Goal: Feedback & Contribution: Submit feedback/report problem

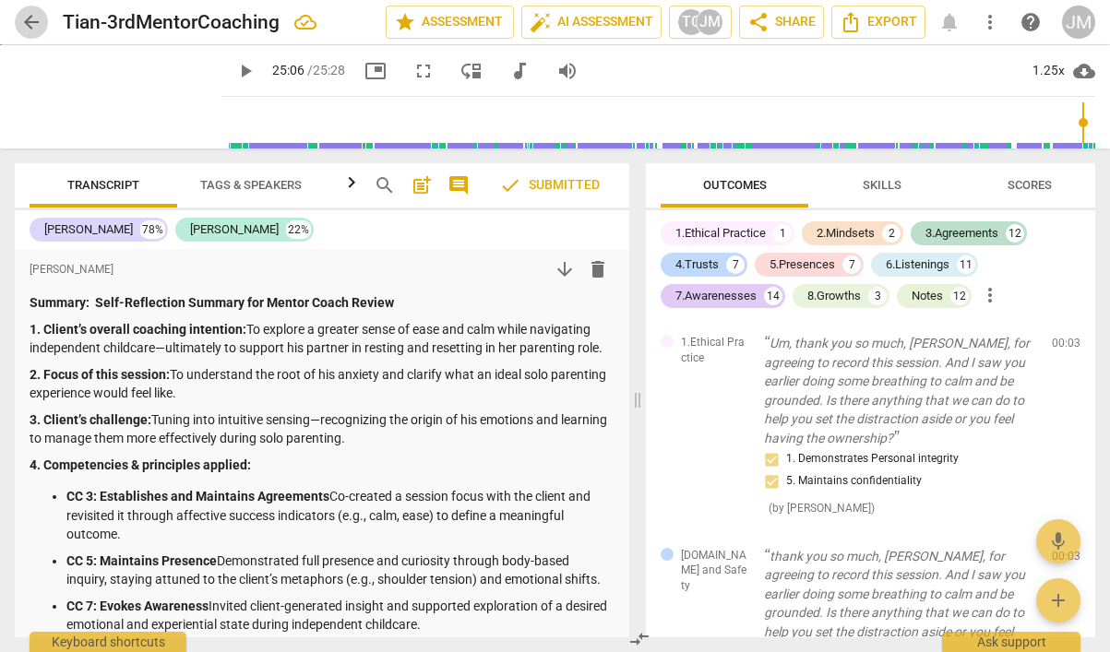
click at [30, 25] on span "arrow_back" at bounding box center [31, 22] width 22 height 22
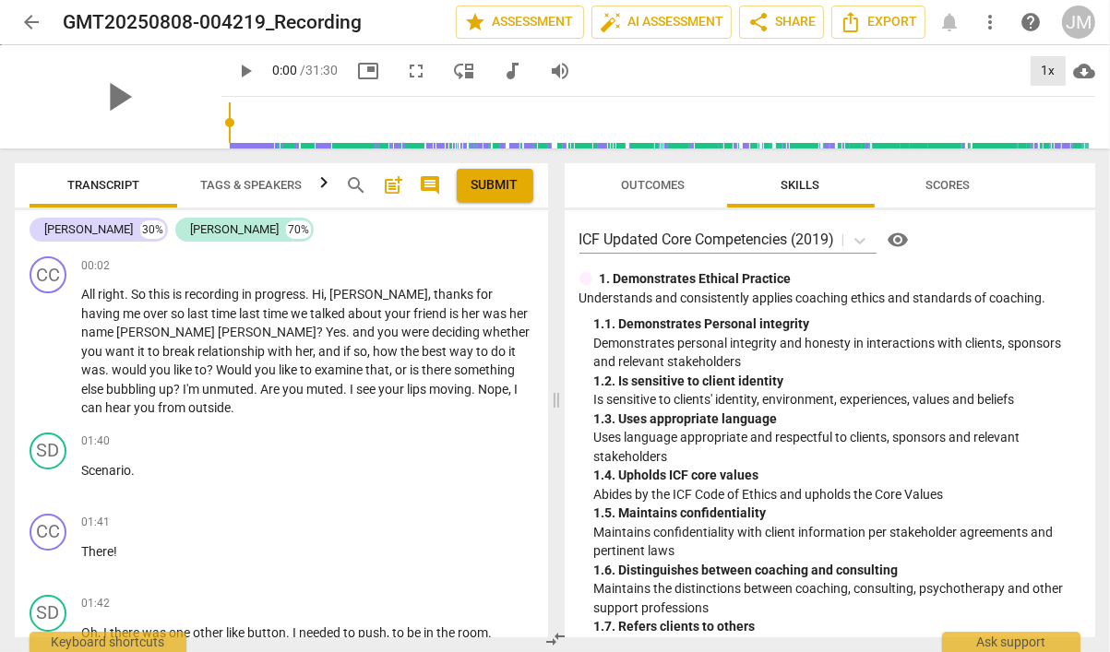
click at [1050, 68] on div "1x" at bounding box center [1047, 71] width 35 height 30
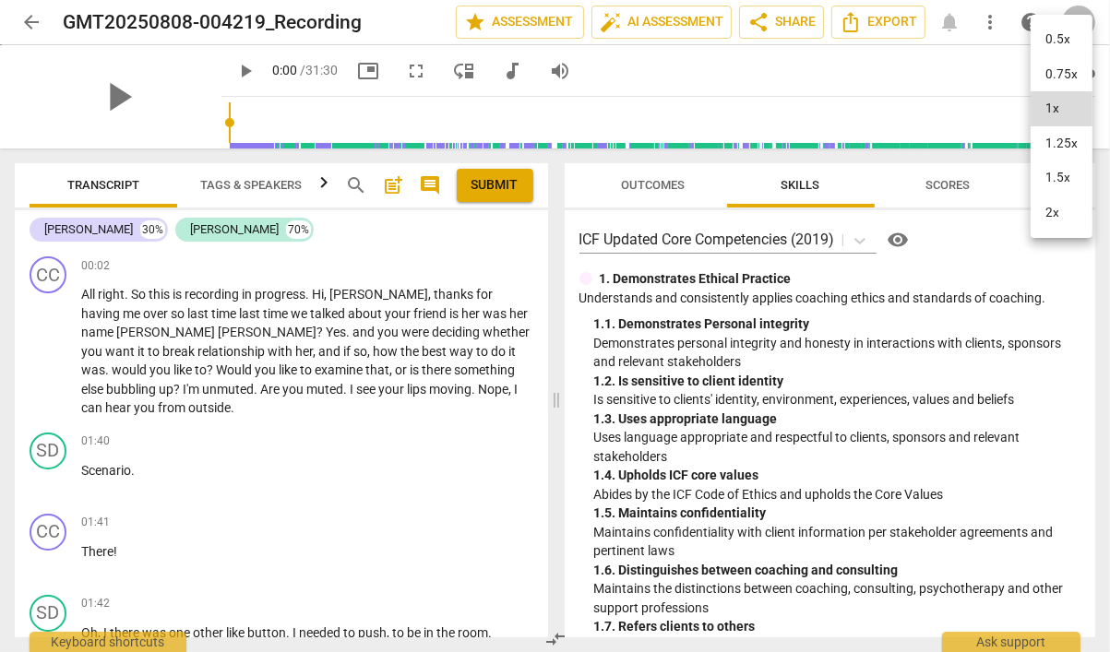
click at [1050, 173] on li "1.5x" at bounding box center [1061, 177] width 62 height 35
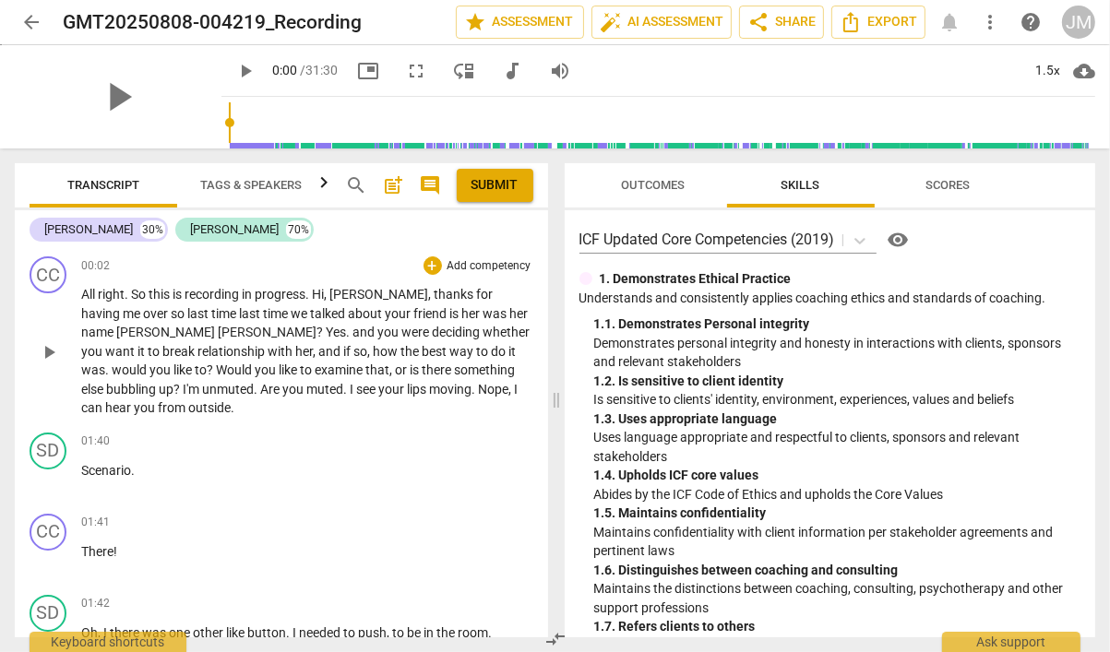
click at [49, 351] on span "play_arrow" at bounding box center [49, 352] width 22 height 22
click at [476, 266] on p "Add competency" at bounding box center [489, 266] width 88 height 17
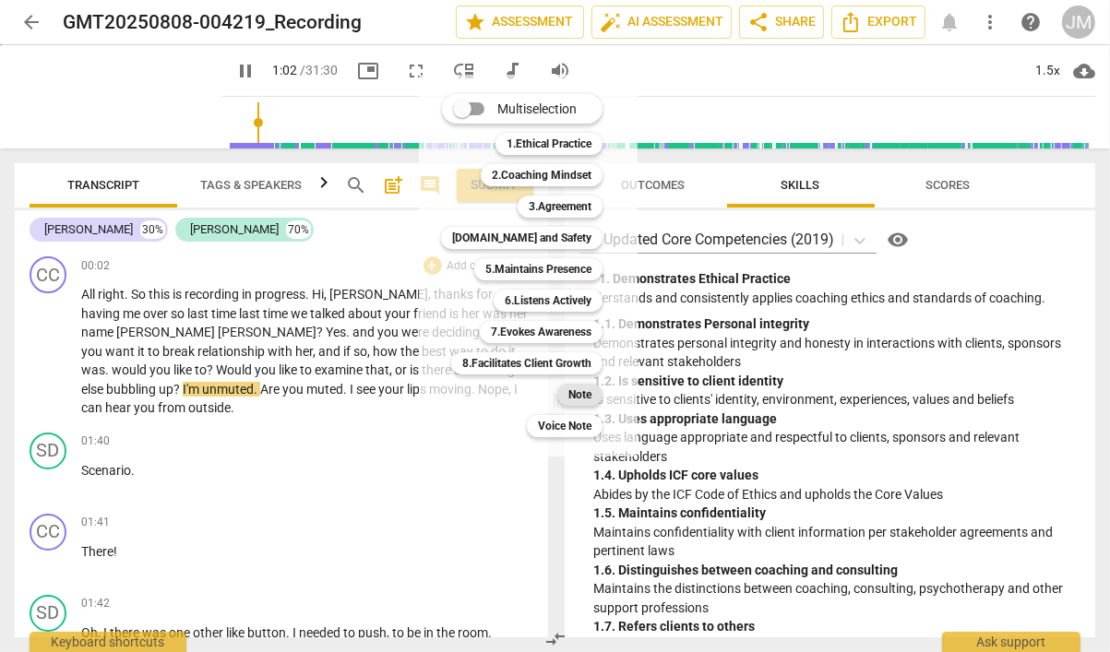
click at [579, 391] on b "Note" at bounding box center [579, 395] width 23 height 22
type input "63"
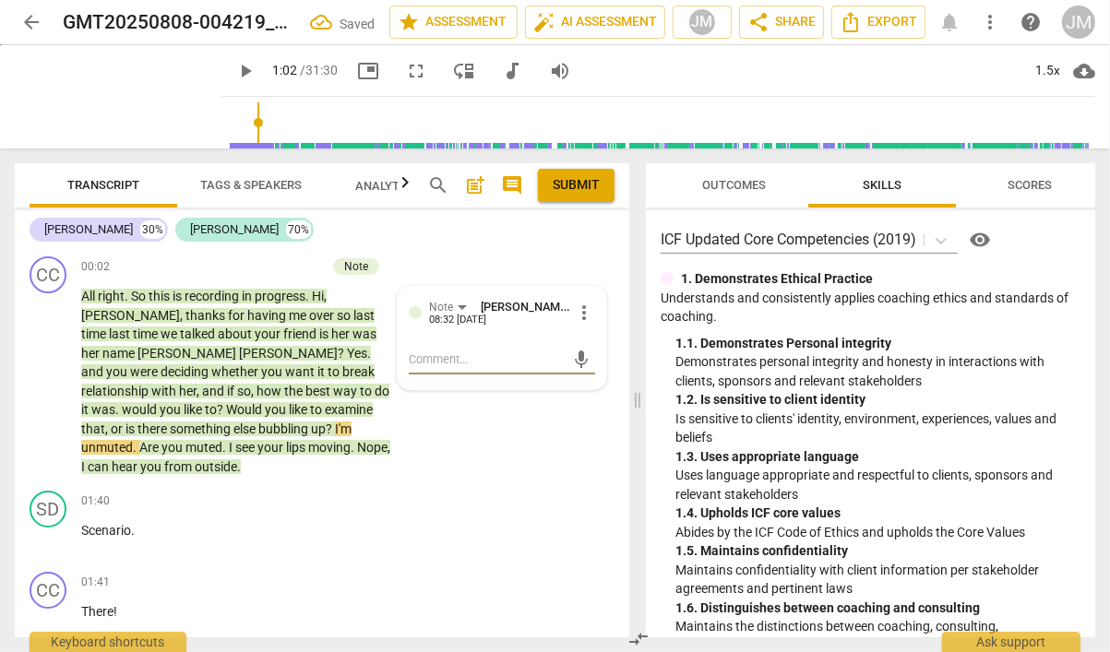
type textarea "C"
type textarea "Co"
type textarea "Con"
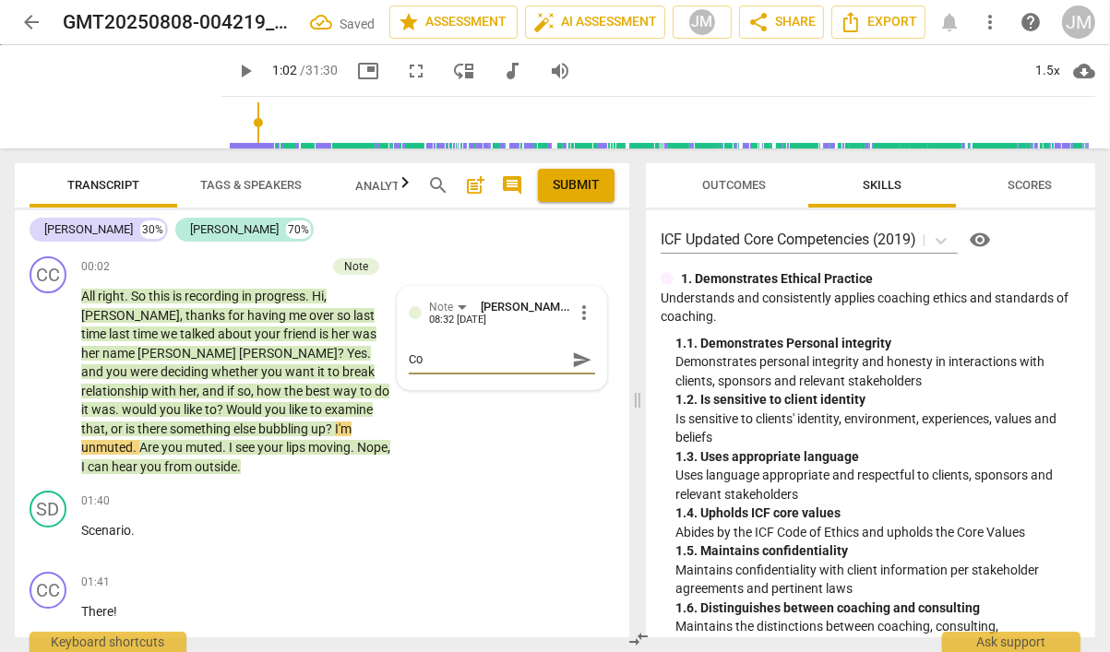
type textarea "Con"
type textarea "Conv"
type textarea "Conve"
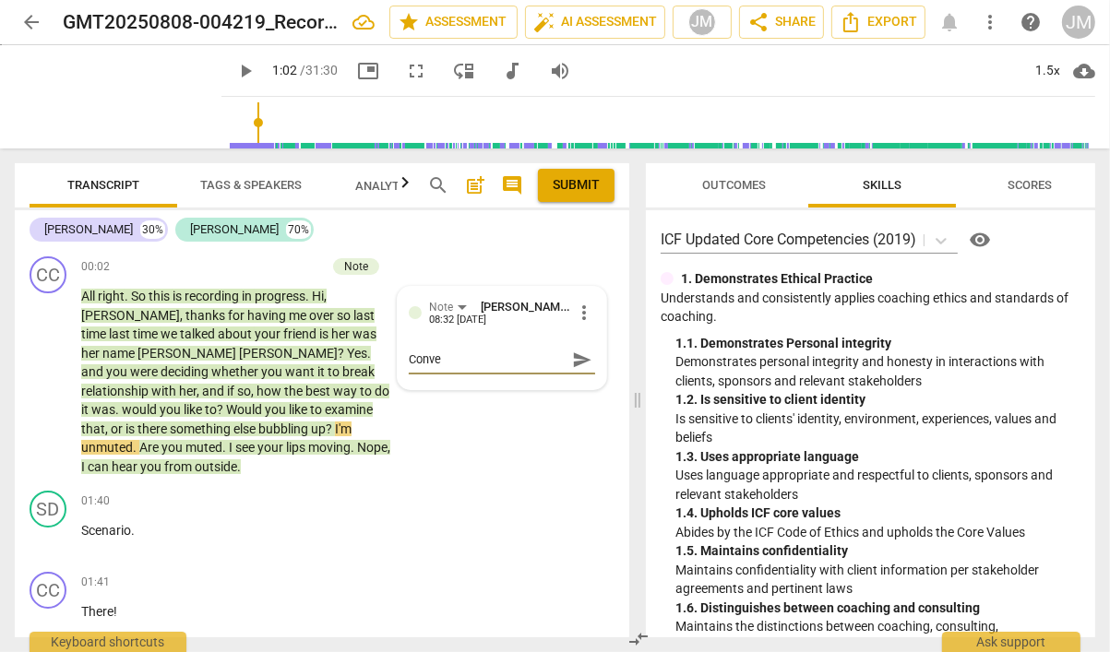
type textarea "Conver"
type textarea "Convers"
type textarea "Conversa"
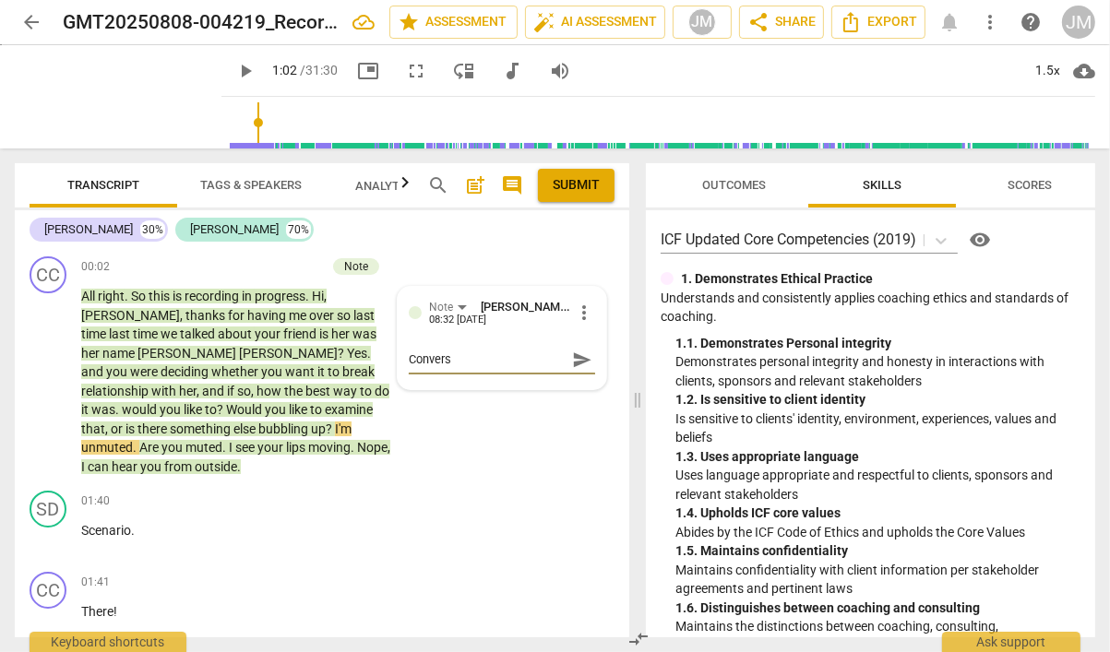
type textarea "Conversa"
type textarea "Conversat"
type textarea "Conversati"
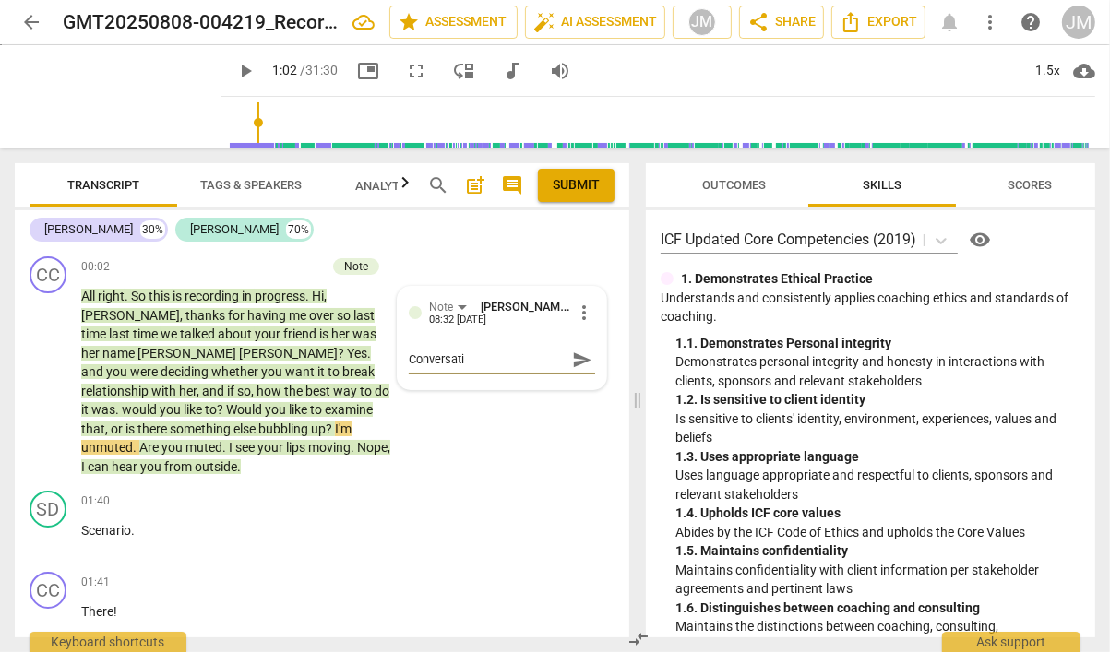
type textarea "Conversatio"
type textarea "Conversation"
type textarea "Conversationa"
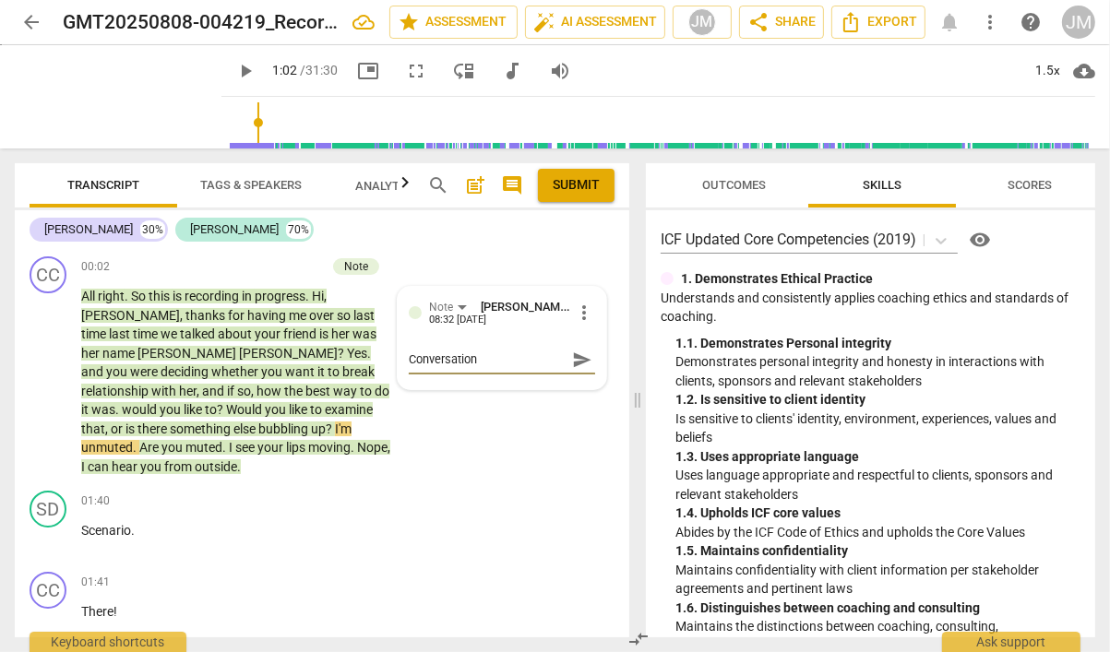
type textarea "Conversationa"
type textarea "Conversational"
type textarea "Conversational a"
type textarea "Conversational an"
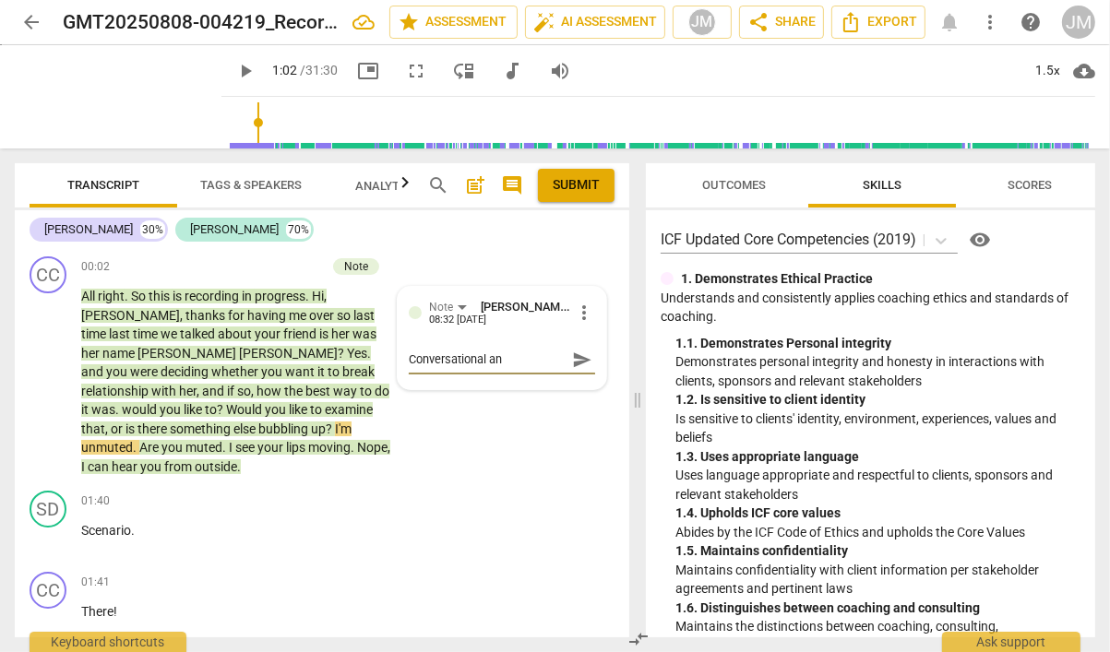
type textarea "Conversational and"
type textarea "Conversational and b"
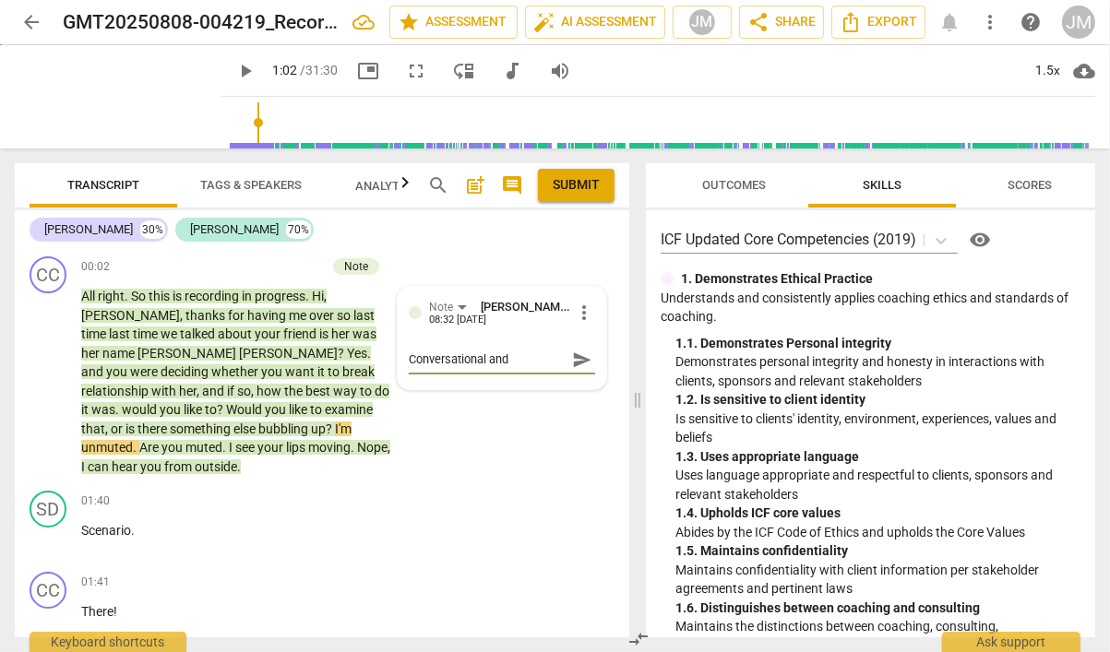
type textarea "Conversational and b"
type textarea "Conversational and br"
type textarea "Conversational and bri"
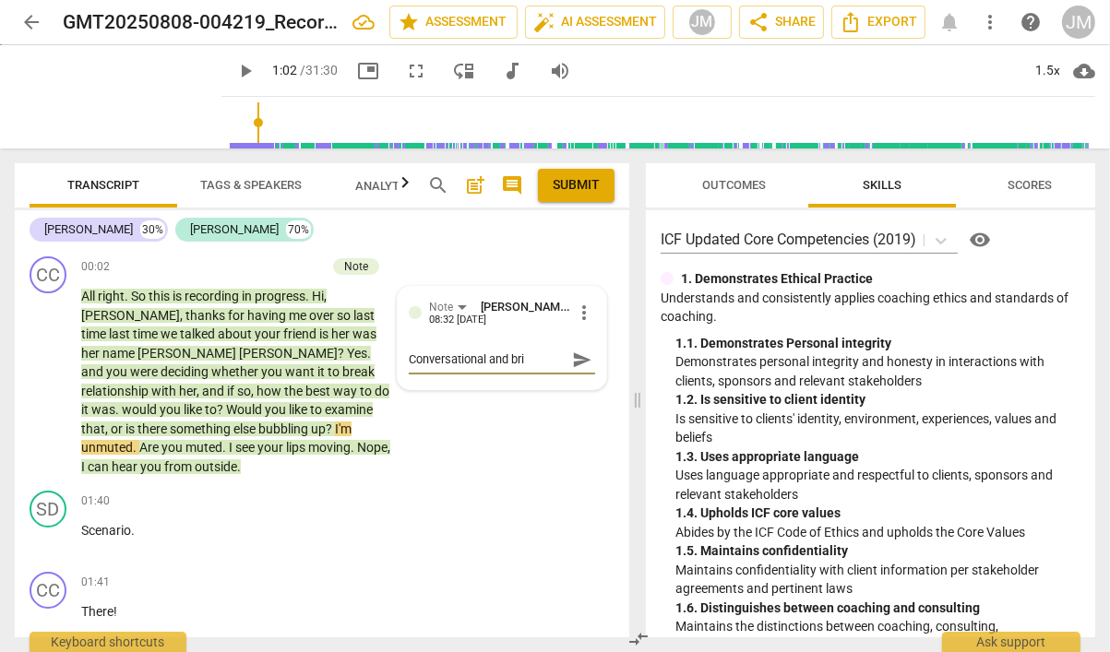
type textarea "Conversational and brid"
type textarea "Conversational and bridg"
type textarea "Conversational and bridgi"
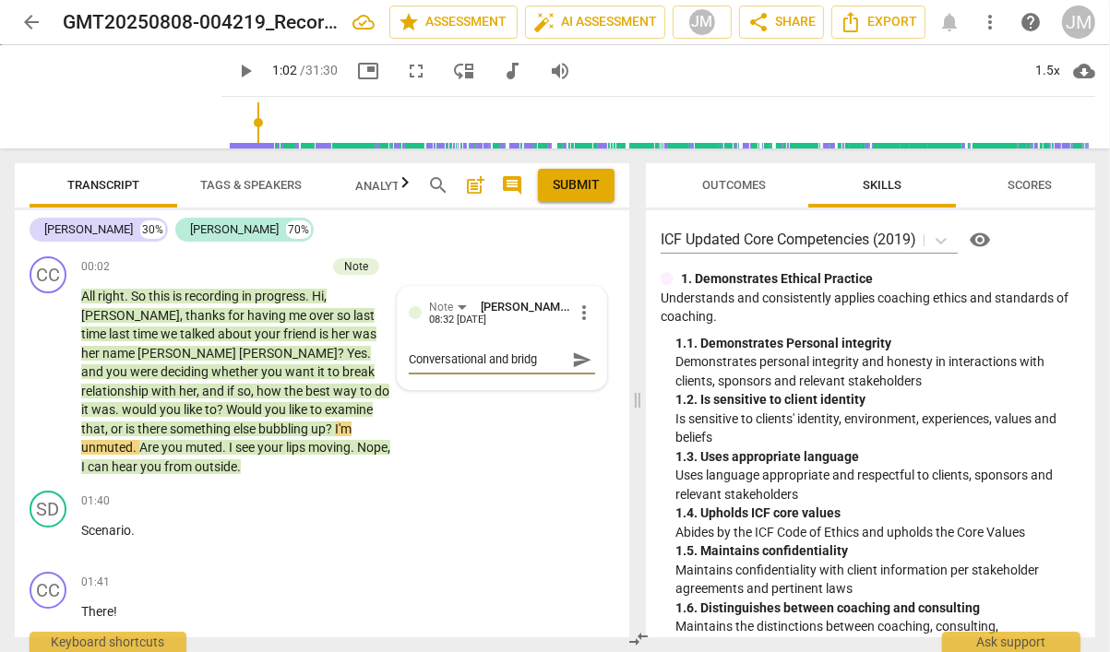
type textarea "Conversational and bridgi"
type textarea "Conversational and bridgin"
type textarea "Conversational and bridging"
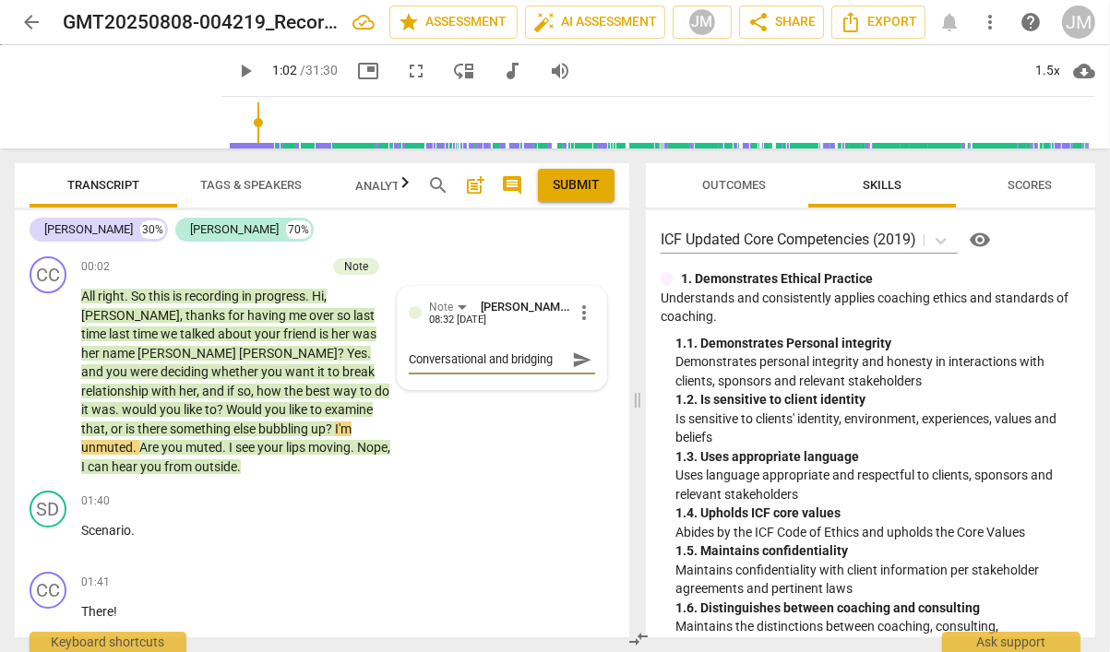
type textarea "Conversational and bridging"
type textarea "Conversational and bridging b"
type textarea "Conversational and bridging ba"
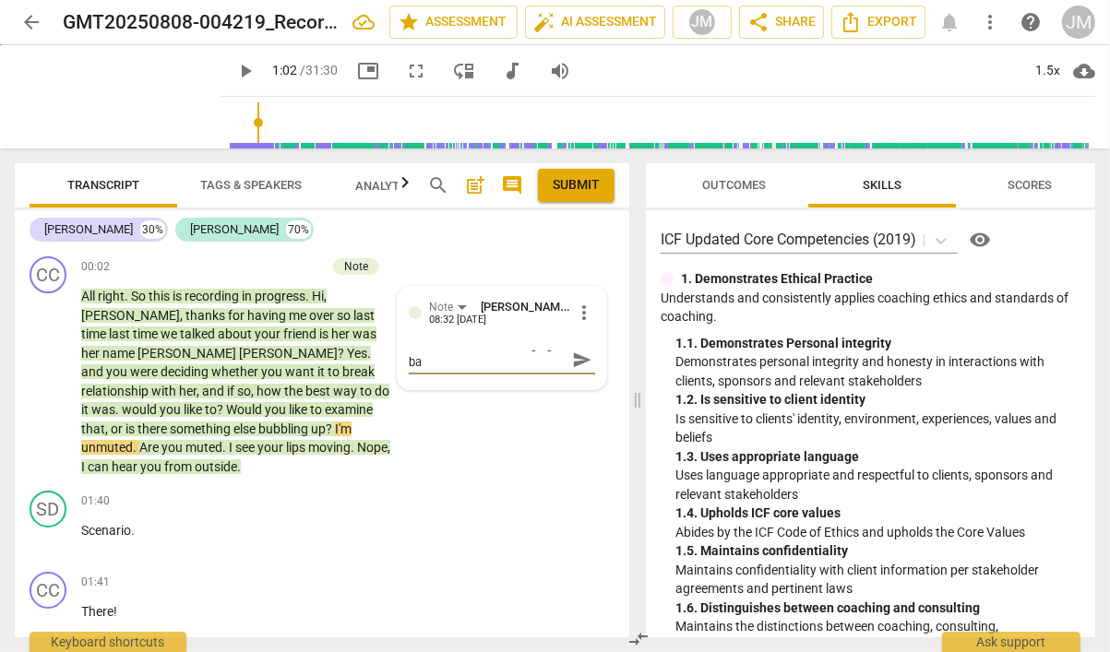
type textarea "Conversational and bridging bac"
type textarea "Conversational and bridging bac t"
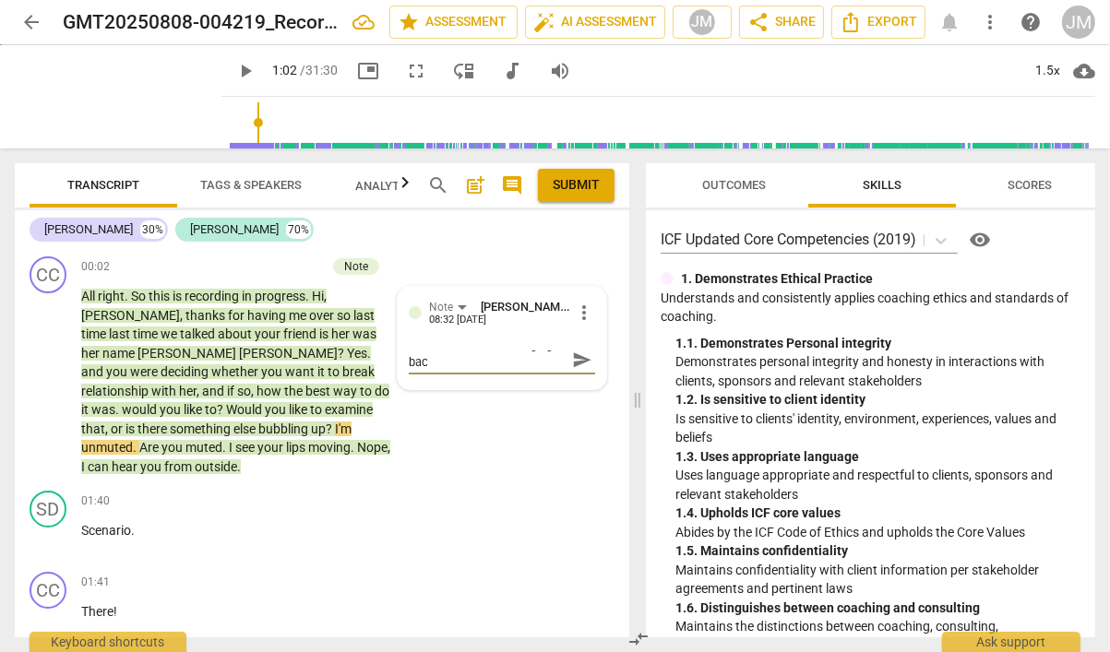
type textarea "Conversational and bridging bac t"
type textarea "Conversational and bridging bac to"
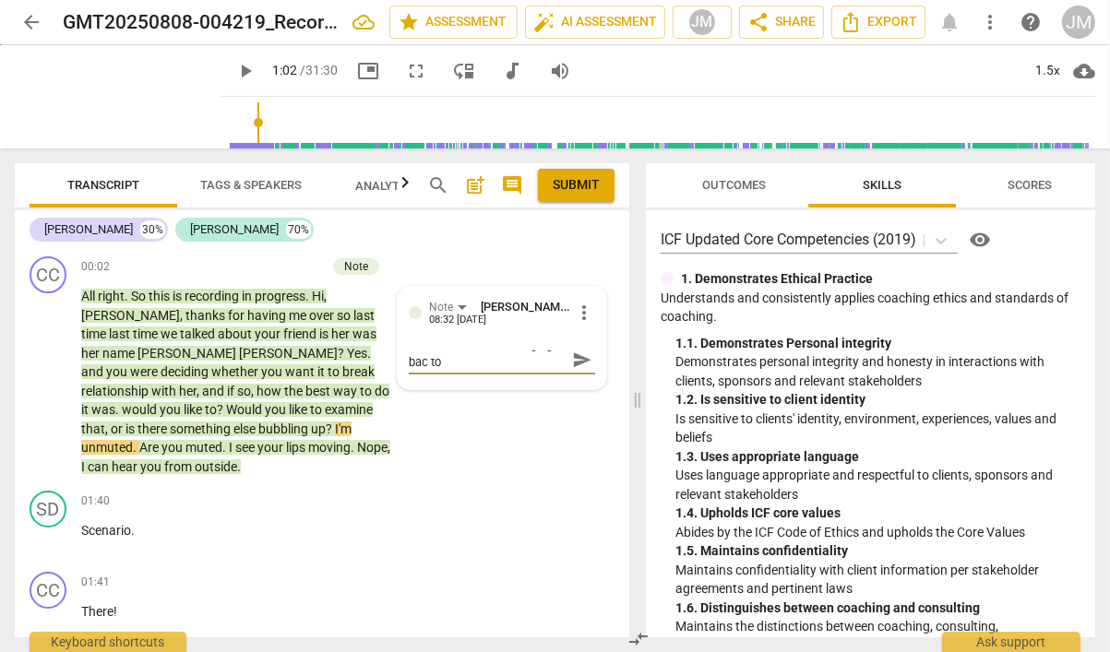
type textarea "Conversational and bridging bac to"
type textarea "Conversational and bridging bac t"
type textarea "Conversational and bridging bac"
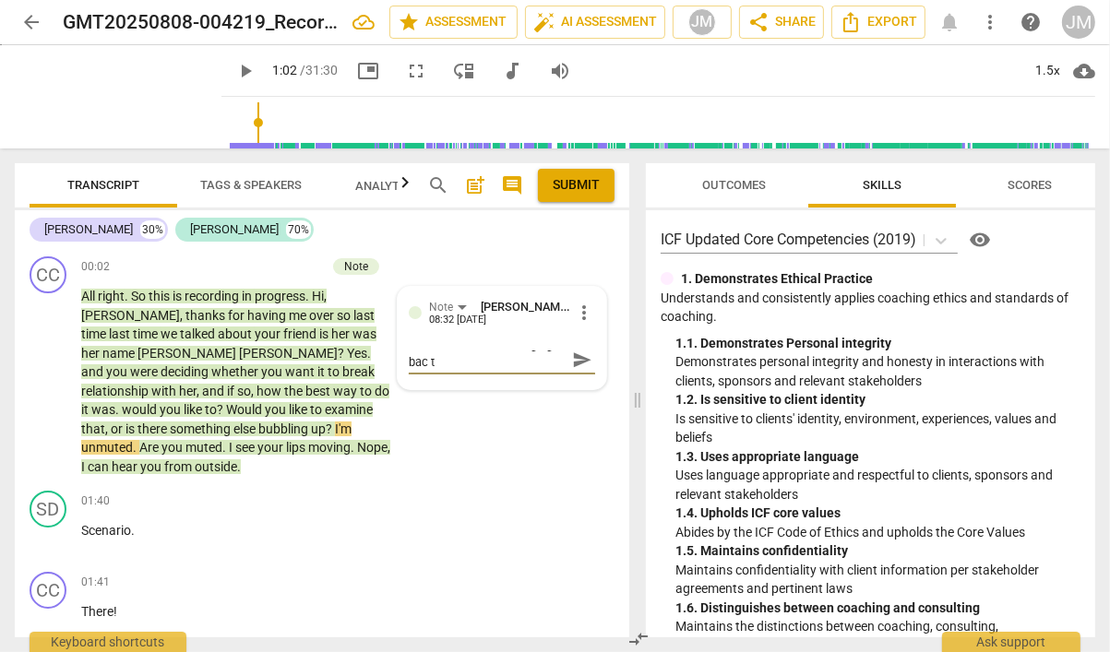
type textarea "Conversational and bridging bac"
type textarea "Conversational and bridging back"
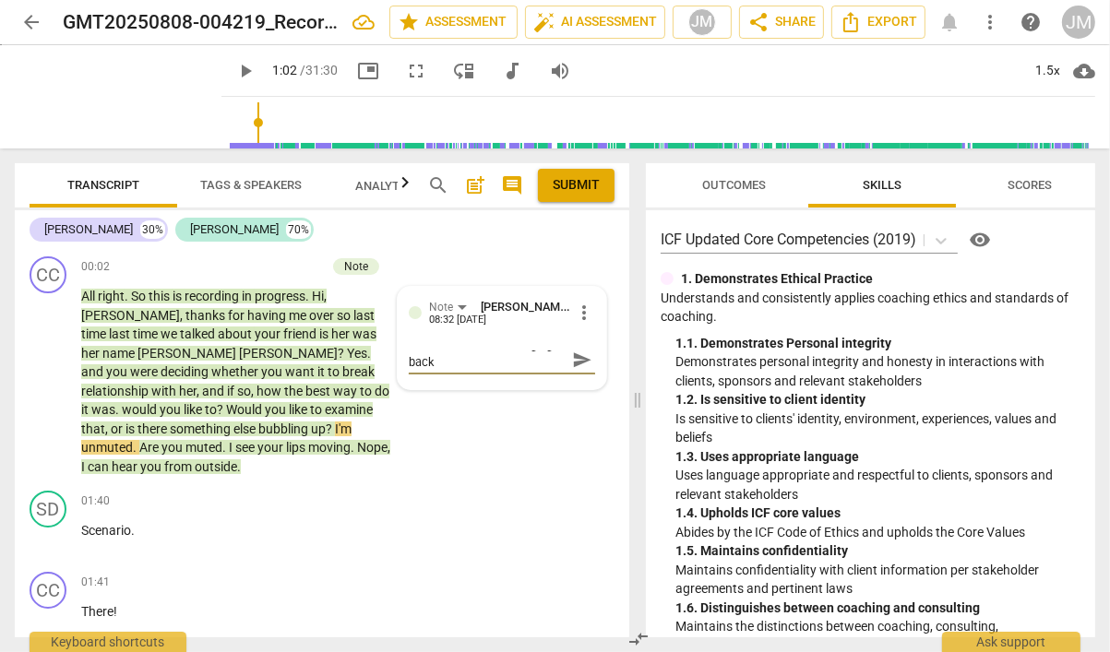
type textarea "Conversational and bridging back t"
type textarea "Conversational and bridging back to"
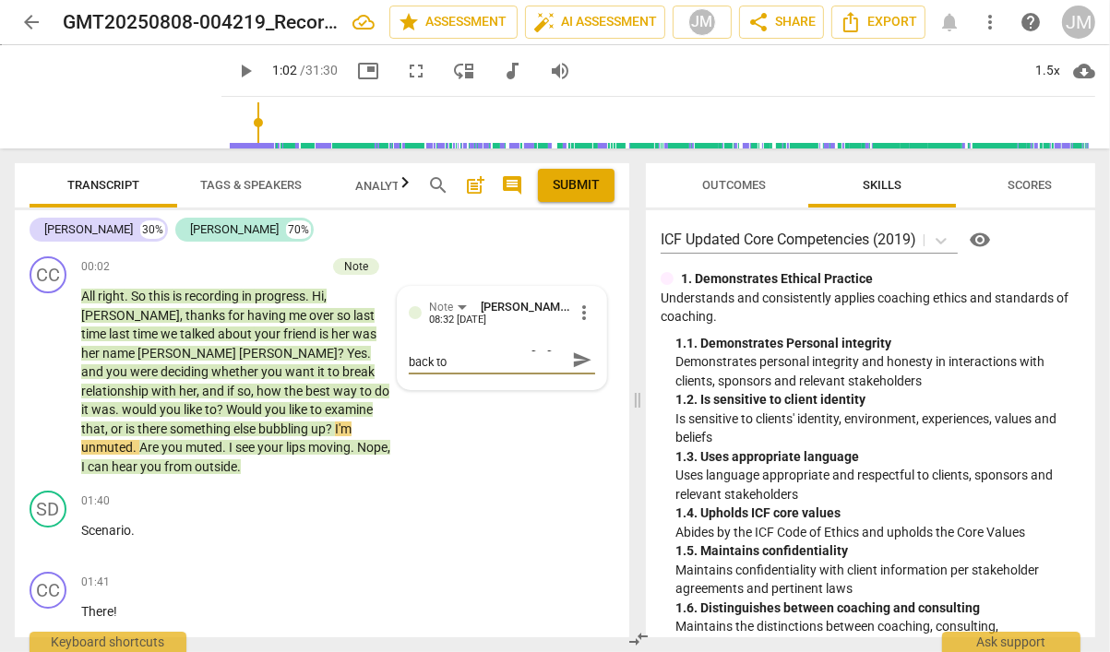
type textarea "Conversational and bridging back to"
type textarea "Conversational and bridging back to t"
type textarea "Conversational and bridging back to th"
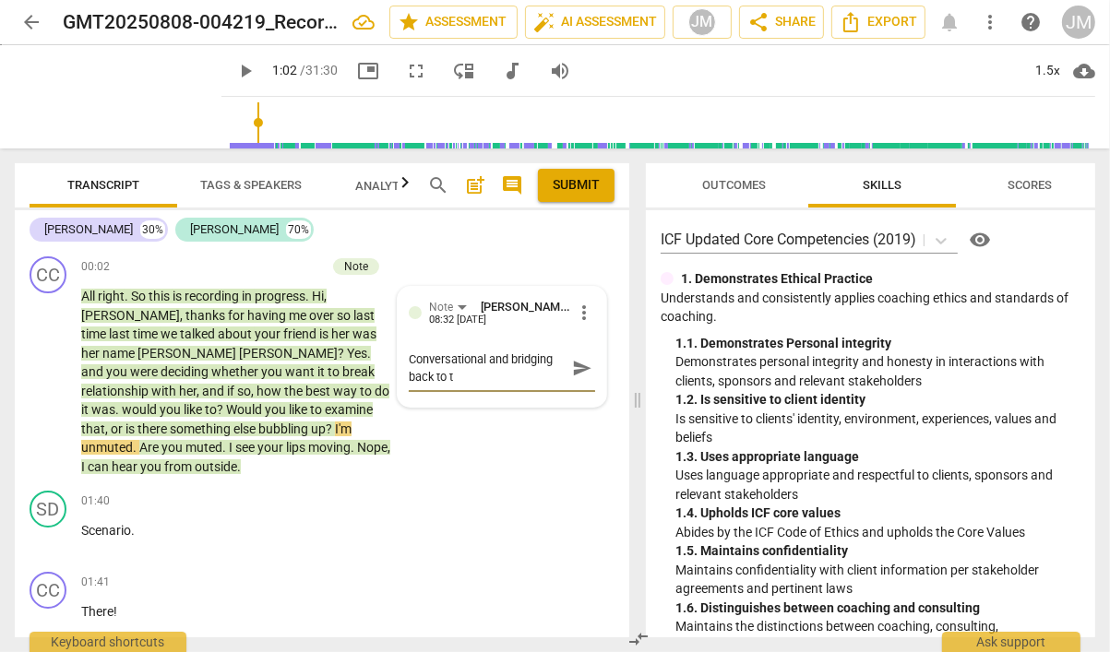
type textarea "Conversational and bridging back to th"
type textarea "Conversational and bridging back to the"
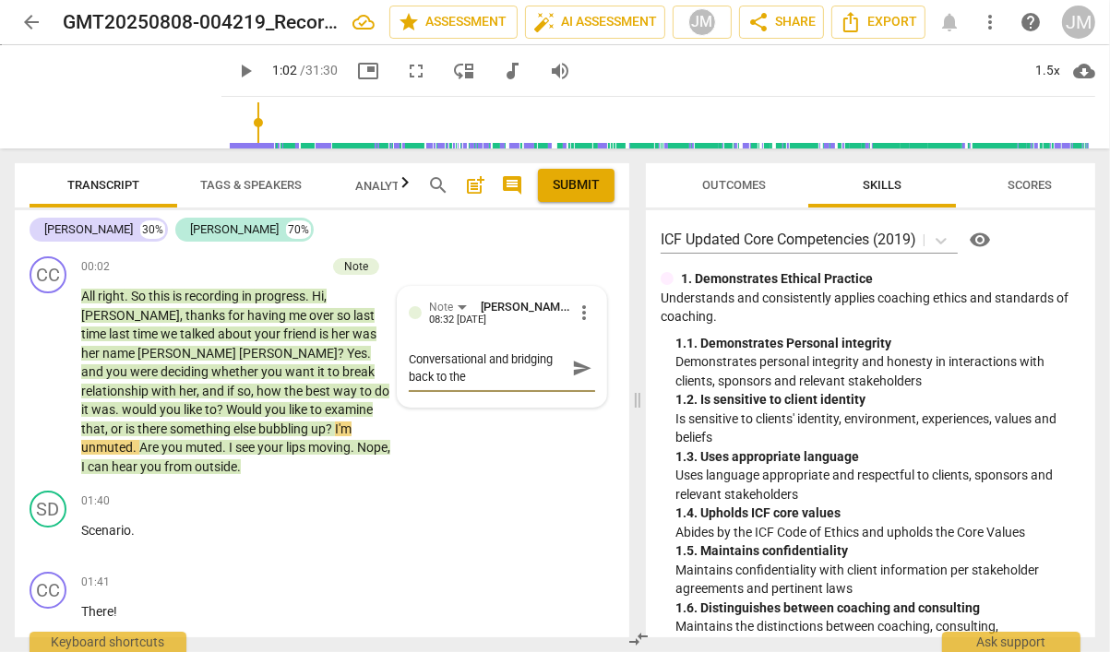
type textarea "Conversational and bridging back to the p"
type textarea "Conversational and bridging back to the pr"
type textarea "Conversational and bridging back to the pre"
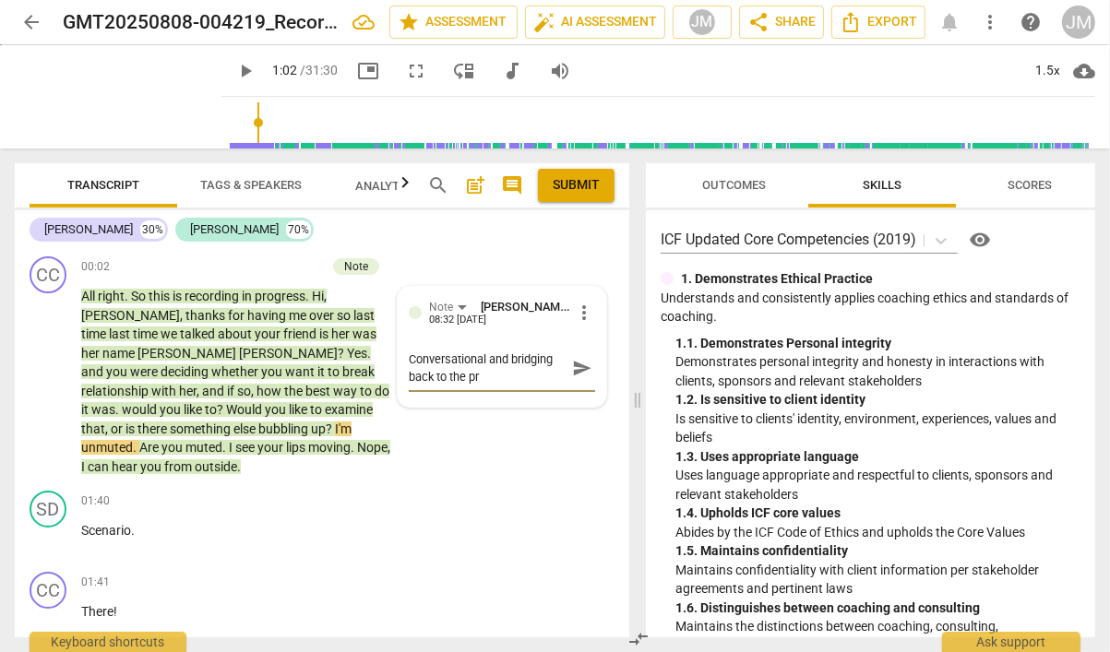
type textarea "Conversational and bridging back to the pre"
type textarea "Conversational and bridging back to the prev"
type textarea "Conversational and bridging back to the previ"
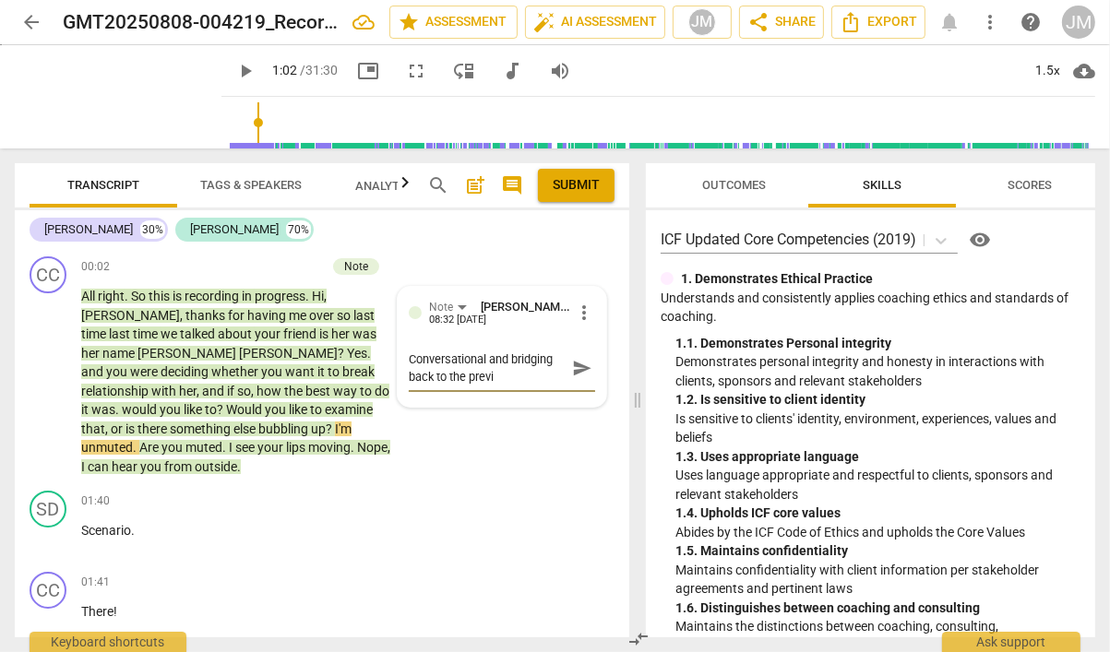
type textarea "Conversational and bridging back to the previo"
type textarea "Conversational and bridging back to the previou"
type textarea "Conversational and bridging back to the previous"
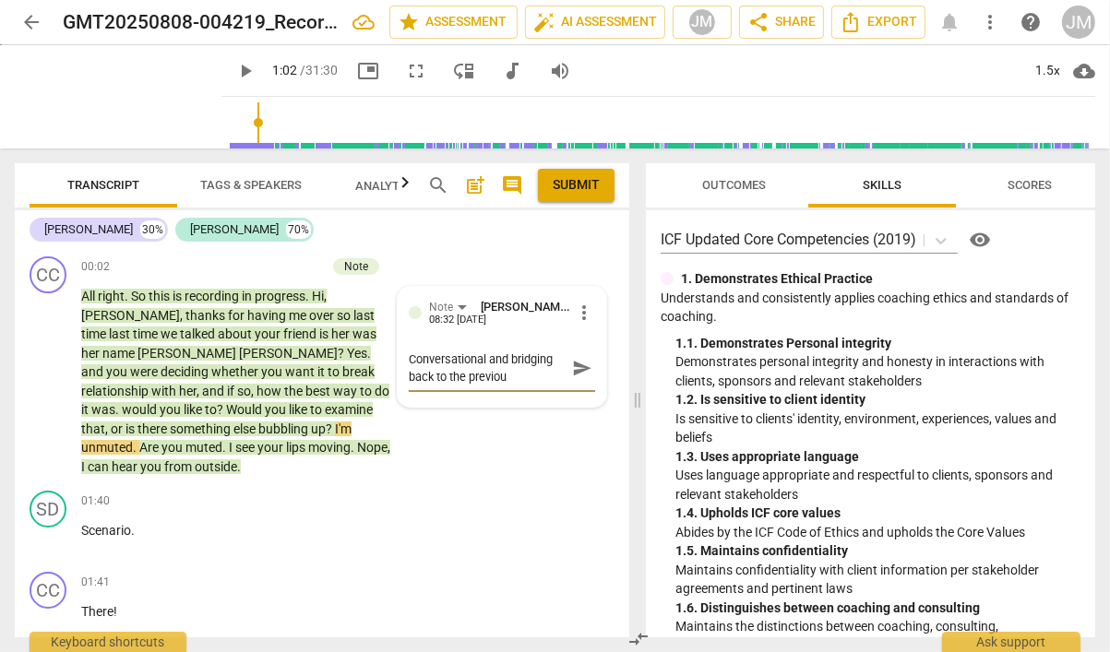
type textarea "Conversational and bridging back to the previous"
type textarea "Conversational and bridging back to the previous s"
type textarea "Conversational and bridging back to the previous se"
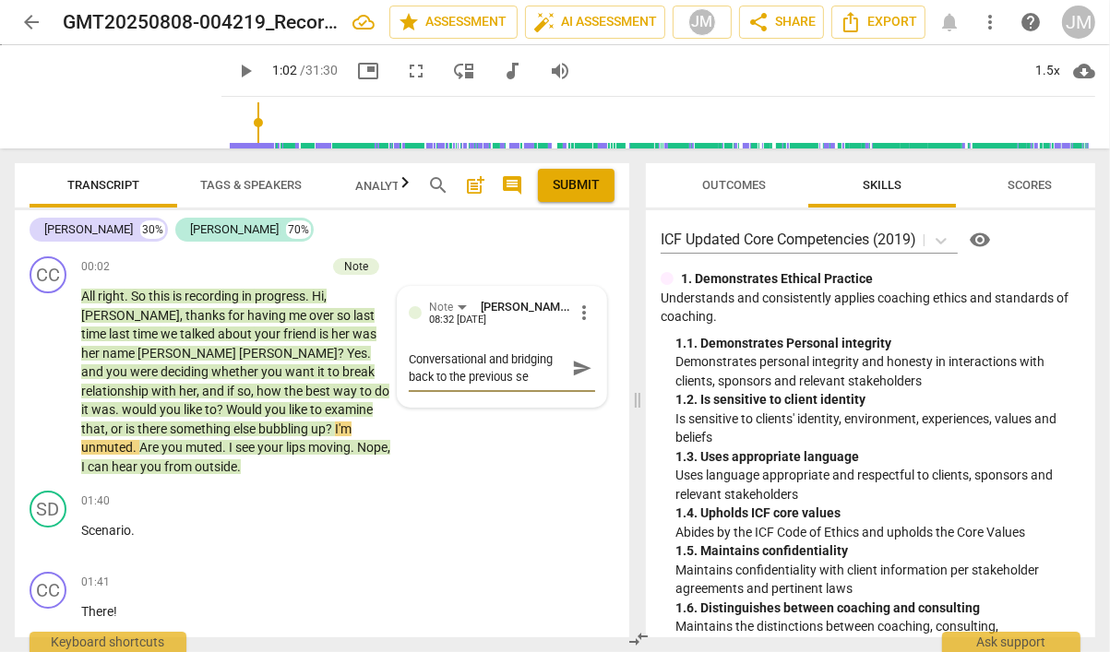
type textarea "Conversational and bridging back to the previous ses"
type textarea "Conversational and bridging back to the previous sess"
type textarea "Conversational and bridging back to the previous sessi"
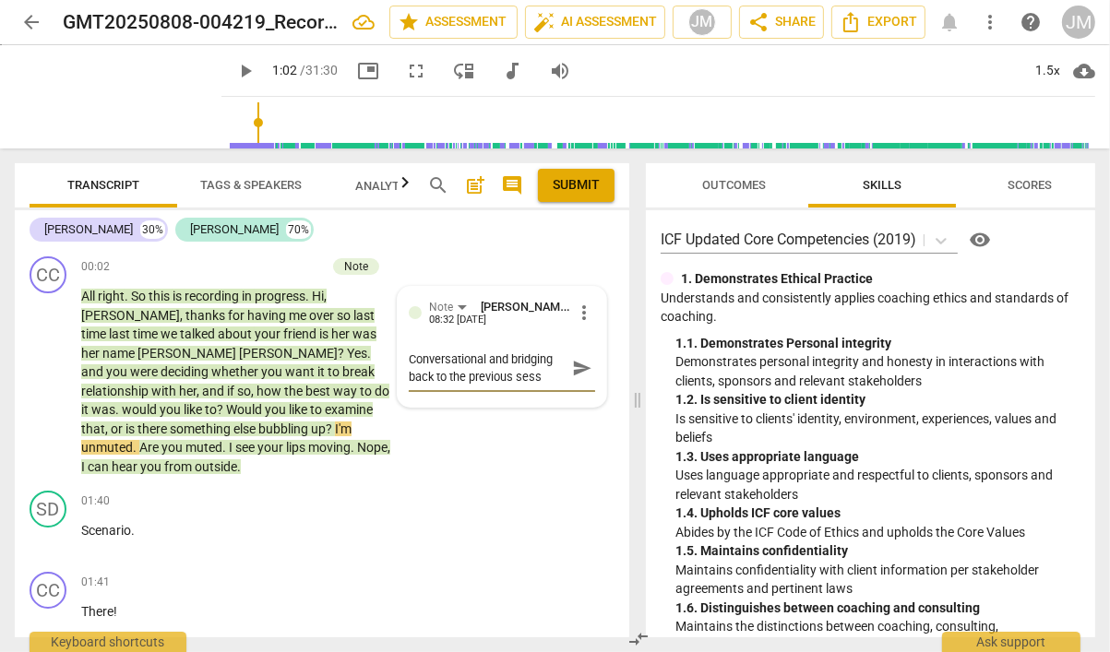
type textarea "Conversational and bridging back to the previous sessi"
type textarea "Conversational and bridging back to the previous sessio"
type textarea "Conversational and bridging back to the previous session"
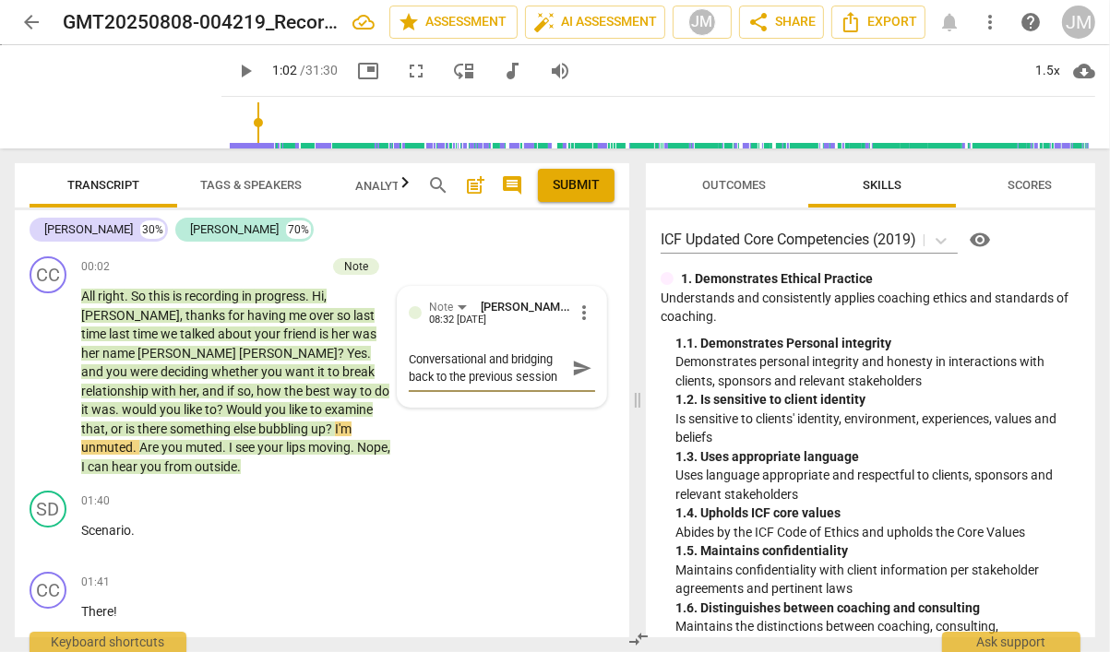
type textarea "Conversational and bridging back to the previous session a"
type textarea "Conversational and bridging back to the previous session ar"
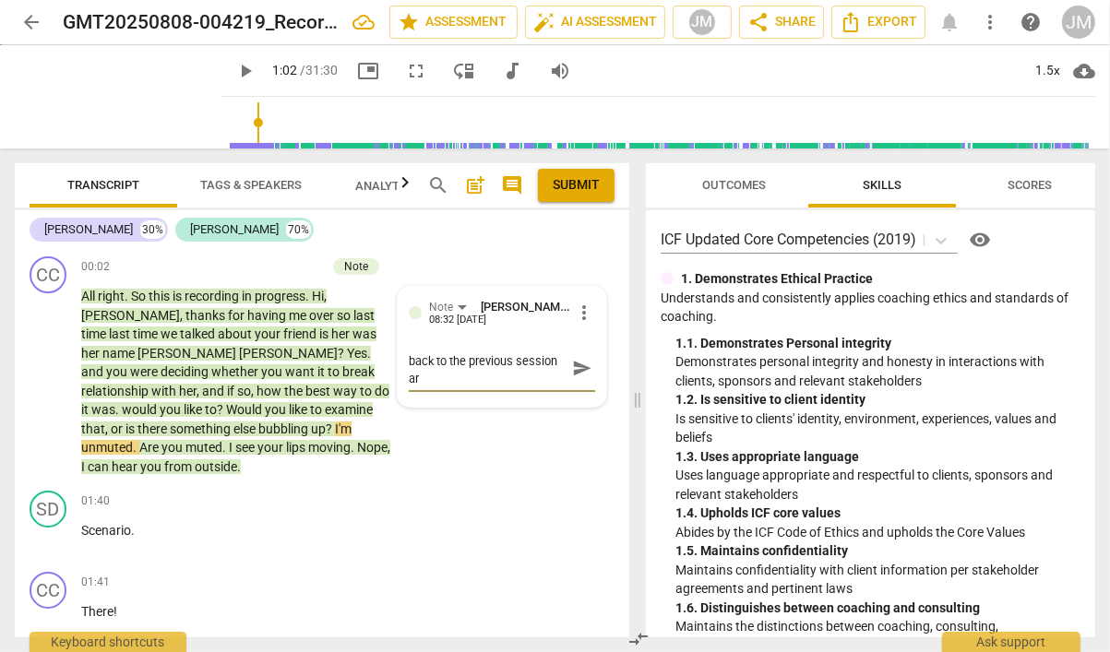
type textarea "Conversational and bridging back to the previous session are"
type textarea "Conversational and bridging back to the previous session are a"
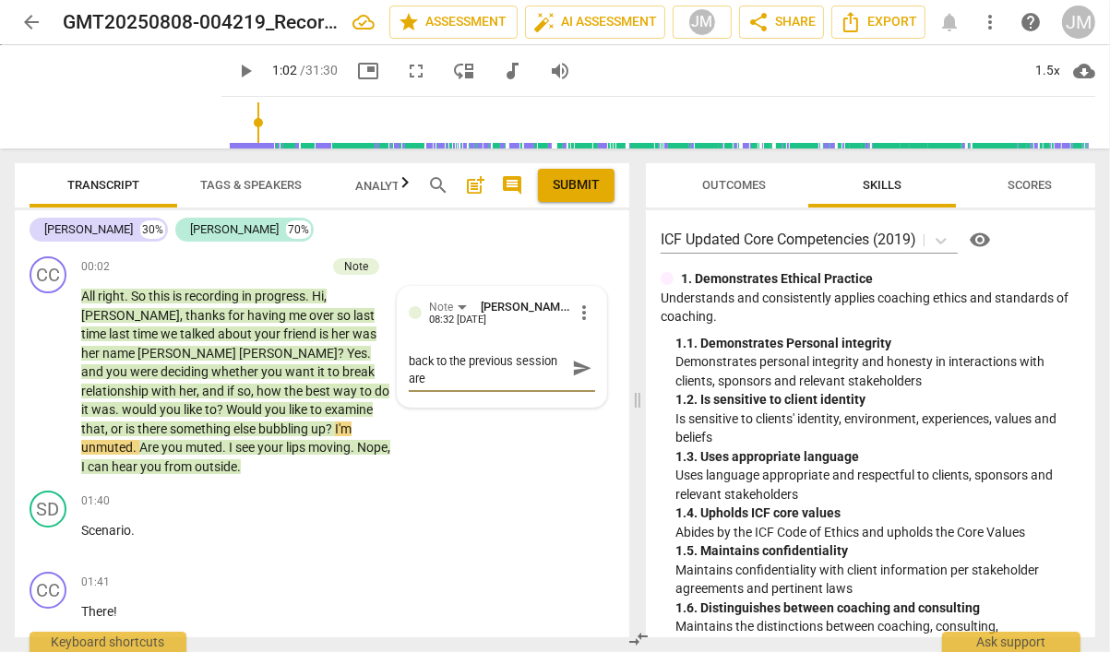
type textarea "Conversational and bridging back to the previous session are a"
type textarea "Conversational and bridging back to the previous session are al"
type textarea "Conversational and bridging back to the previous session are all"
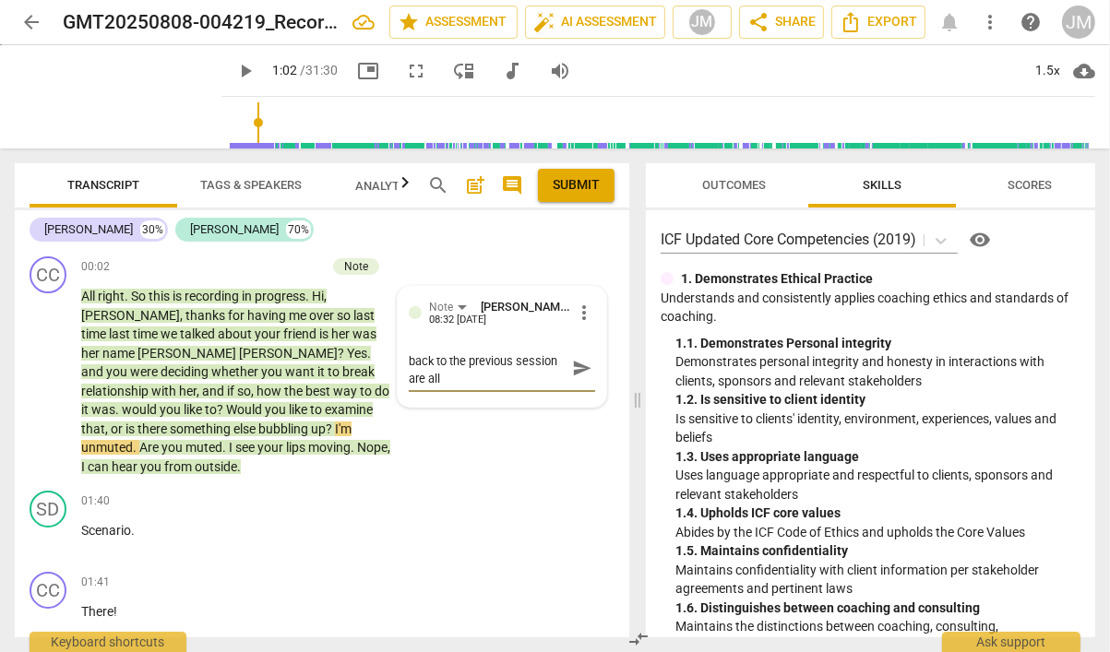
type textarea "Conversational and bridging back to the previous session are all"
type textarea "Conversational and bridging back to the previous session are all d"
type textarea "Conversational and bridging back to the previous session are all de"
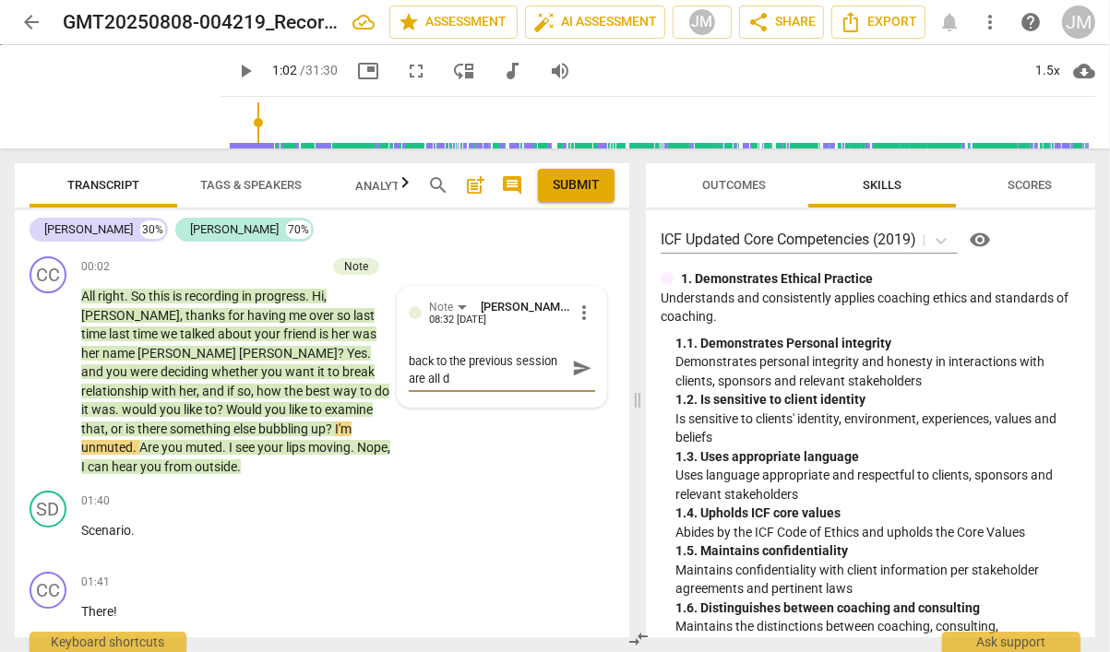
type textarea "Conversational and bridging back to the previous session are all de"
type textarea "Conversational and bridging back to the previous session are all dem"
type textarea "Conversational and bridging back to the previous session are all demo"
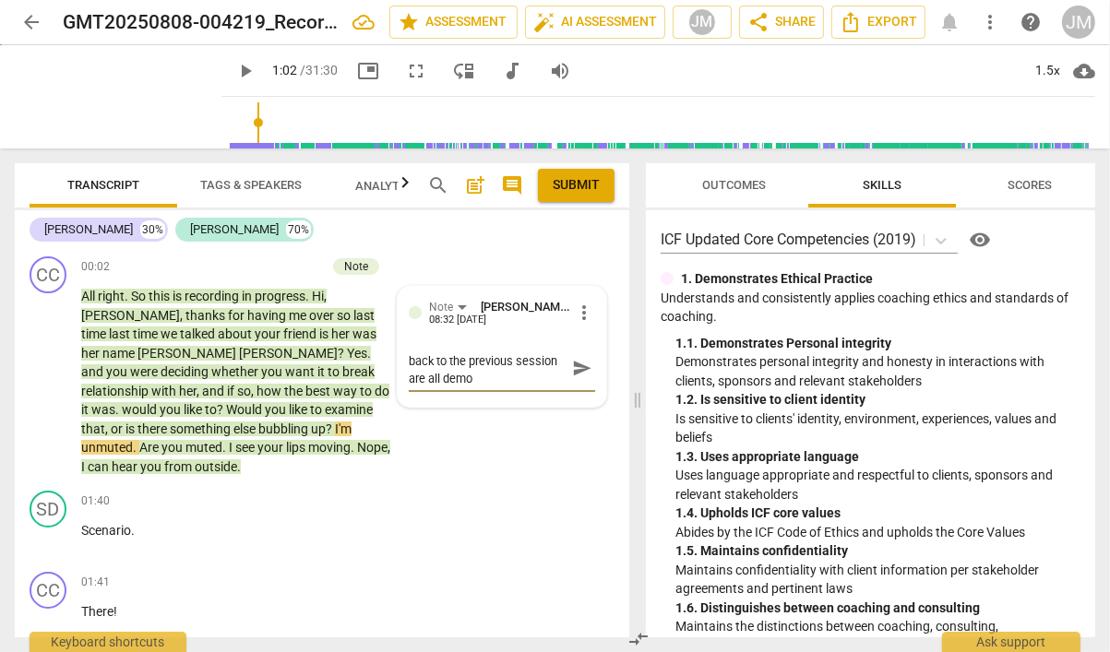
type textarea "Conversational and bridging back to the previous session are all demon"
type textarea "Conversational and bridging back to the previous session are all demons"
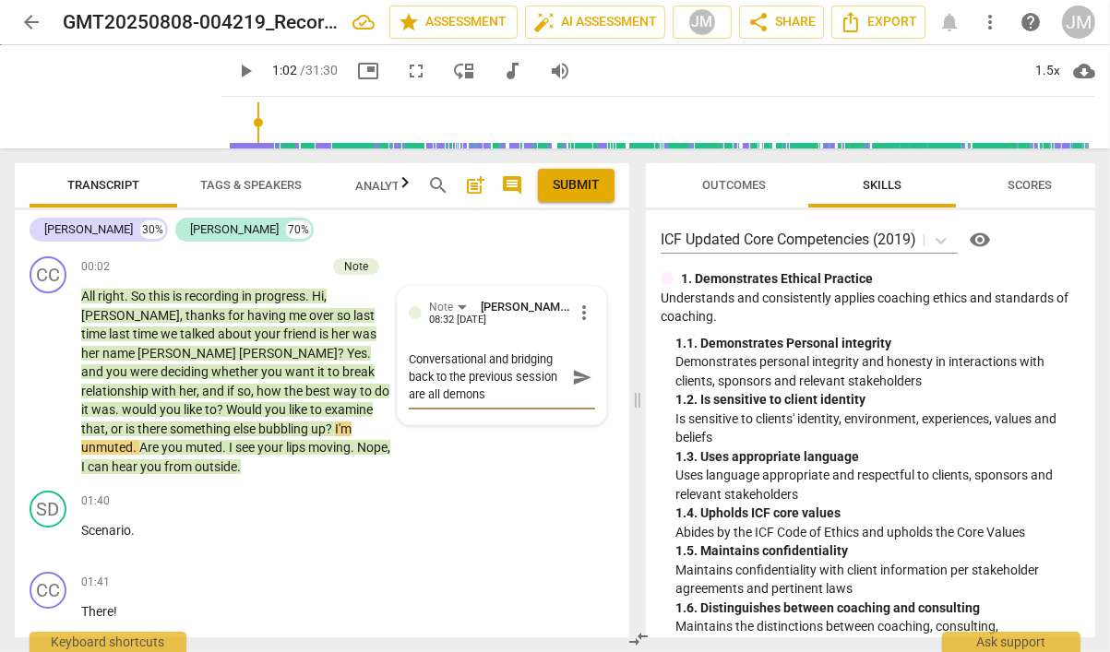
type textarea "Conversational and bridging back to the previous session are all demonst"
type textarea "Conversational and bridging back to the previous session are all demonstr"
type textarea "Conversational and bridging back to the previous session are all demonstra"
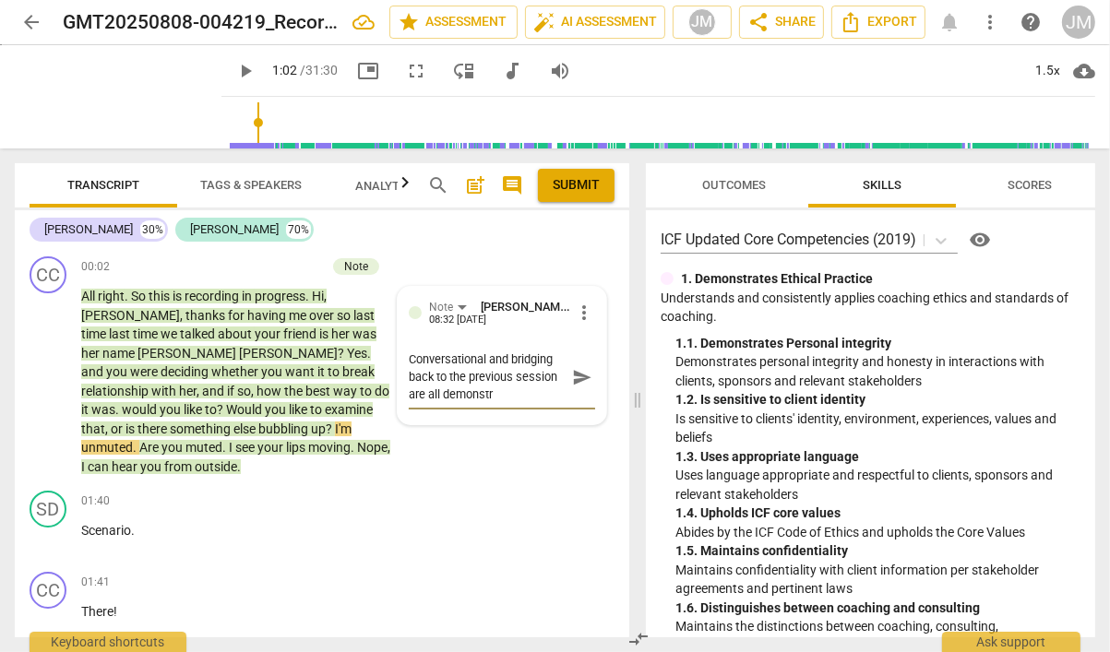
type textarea "Conversational and bridging back to the previous session are all demonstra"
type textarea "Conversational and bridging back to the previous session are all demonstrat"
type textarea "Conversational and bridging back to the previous session are all demonstrati"
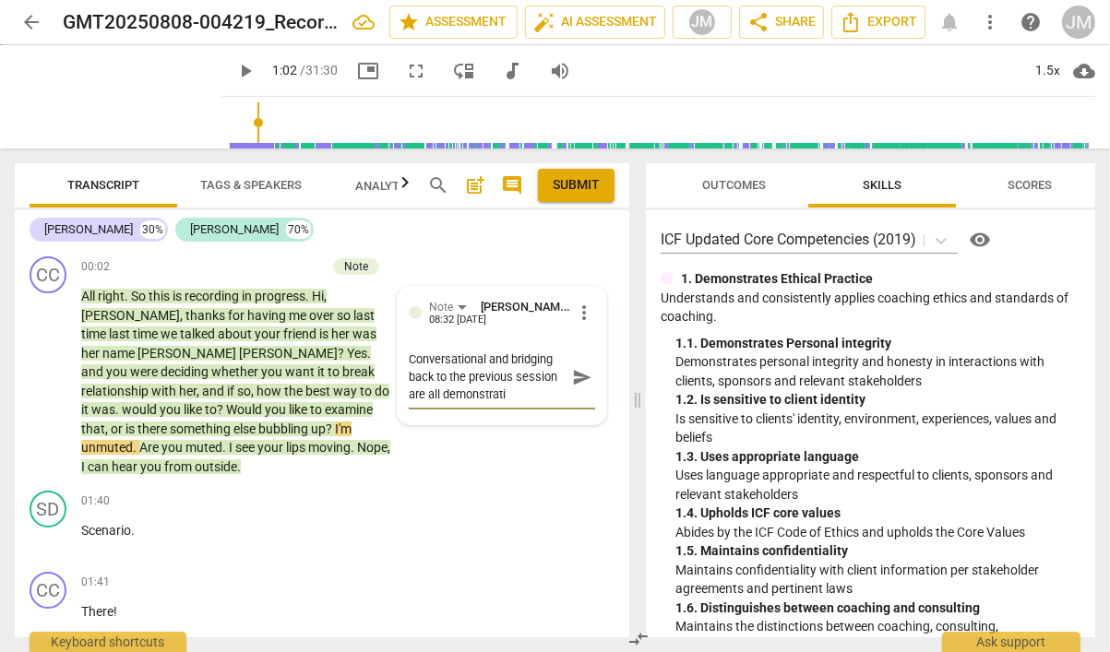
type textarea "Conversational and bridging back to the previous session are all demonstratin"
type textarea "Conversational and bridging back to the previous session are all demonstrating"
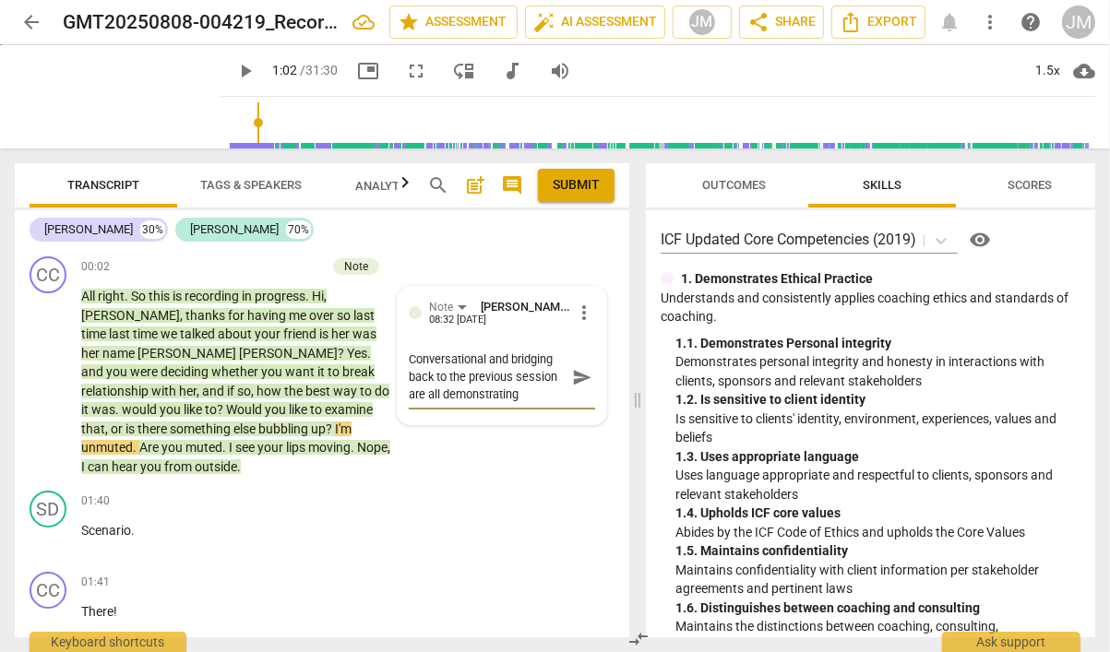
type textarea "Conversational and bridging back to the previous session are all demonstrating"
type textarea "Conversational and bridging back to the previous session are all demonstrating C"
type textarea "Conversational and bridging back to the previous session are all demonstrating …"
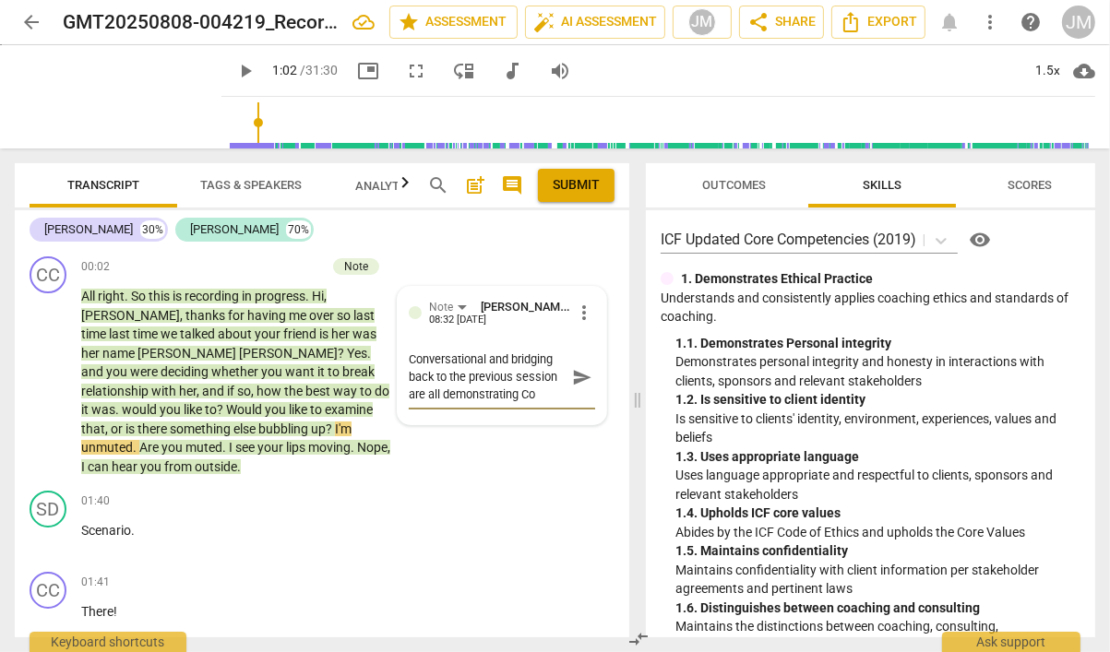
type textarea "Conversational and bridging back to the previous session are all demonstrating …"
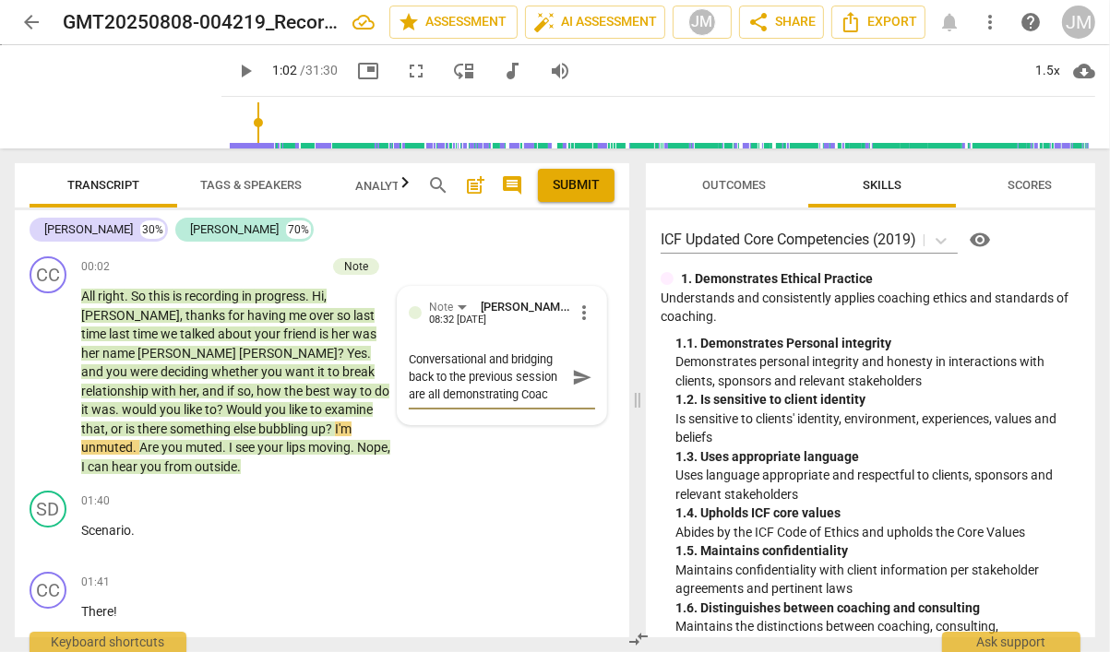
type textarea "Conversational and bridging back to the previous session are all demonstrating …"
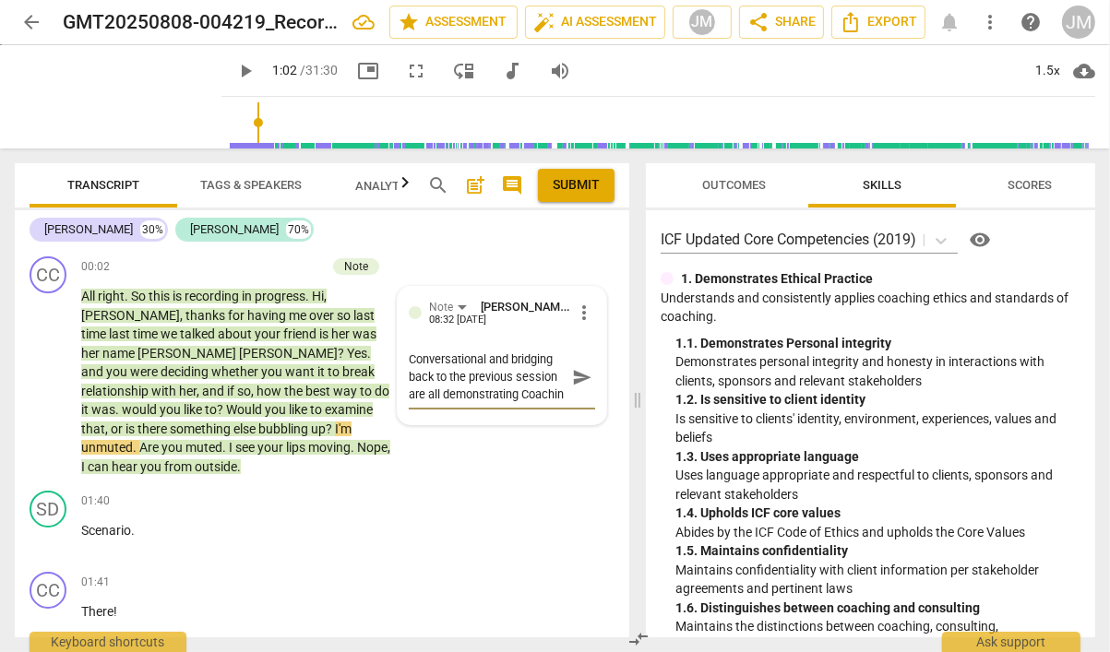
type textarea "Conversational and bridging back to the previous session are all demonstrating …"
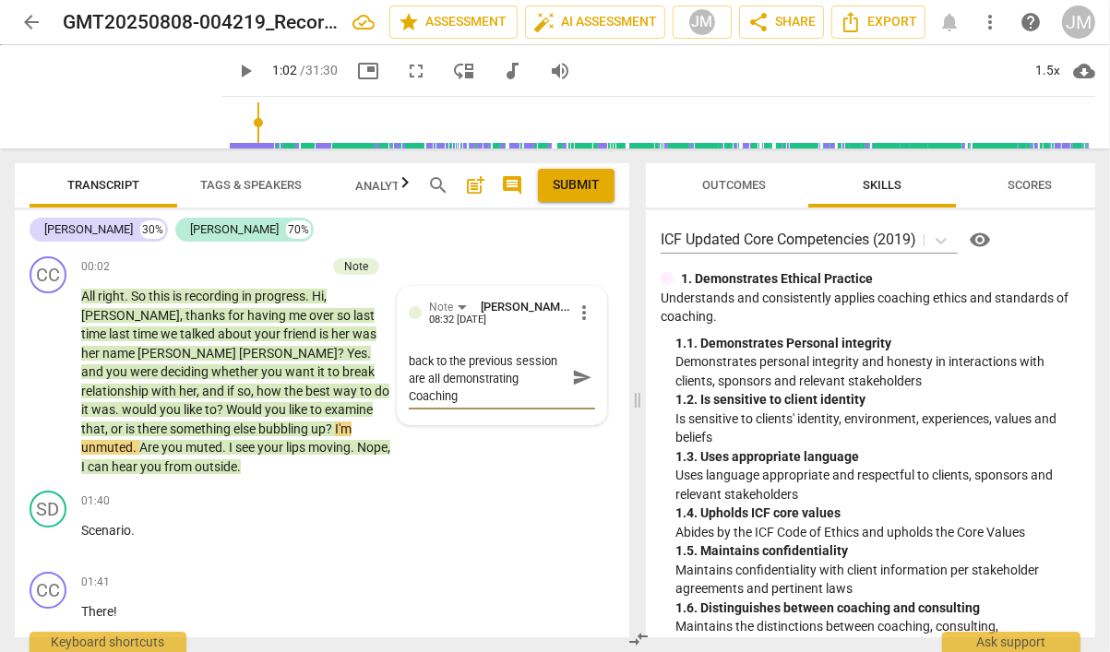
type textarea "Conversational and bridging back to the previous session are all demonstrating …"
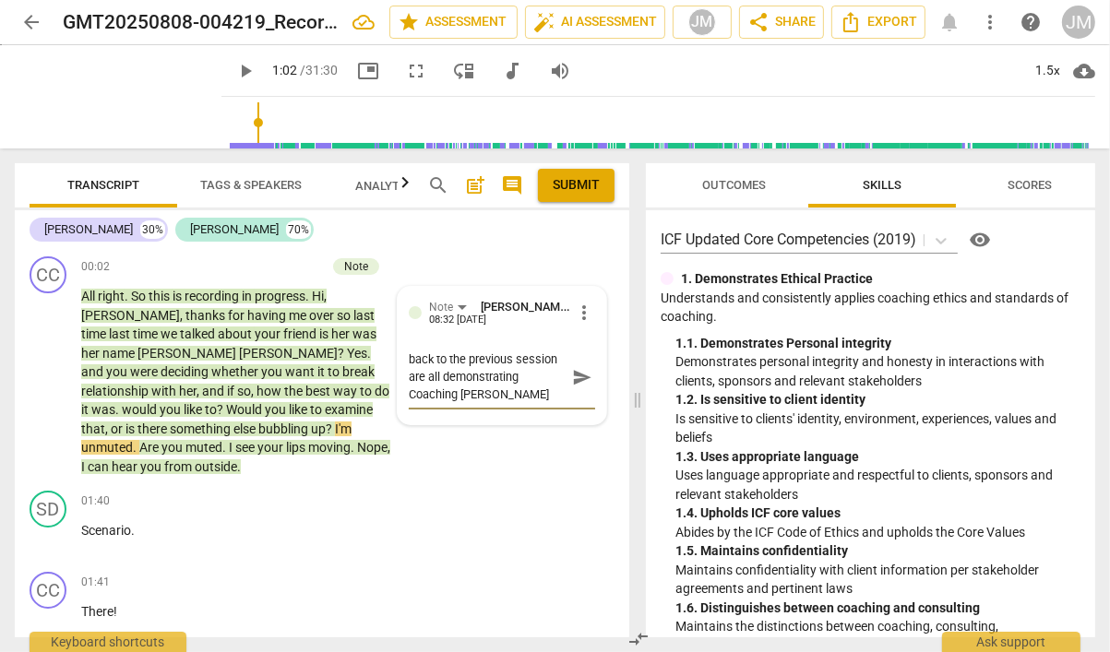
type textarea "Conversational and bridging back to the previous session are all demonstrating …"
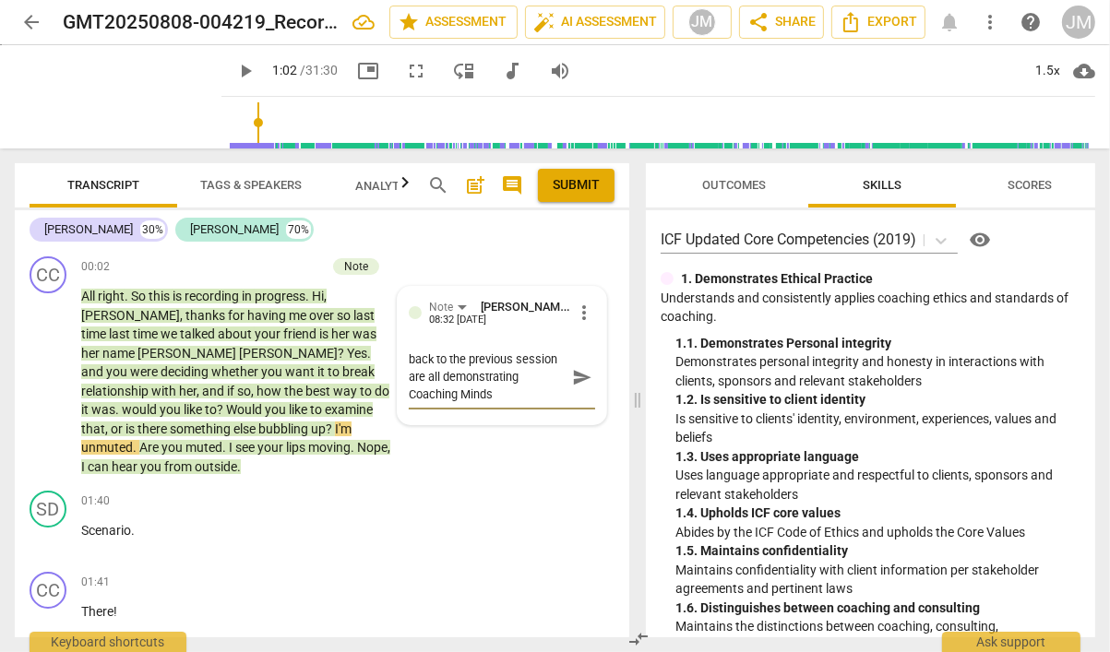
type textarea "Conversational and bridging back to the previous session are all demonstrating …"
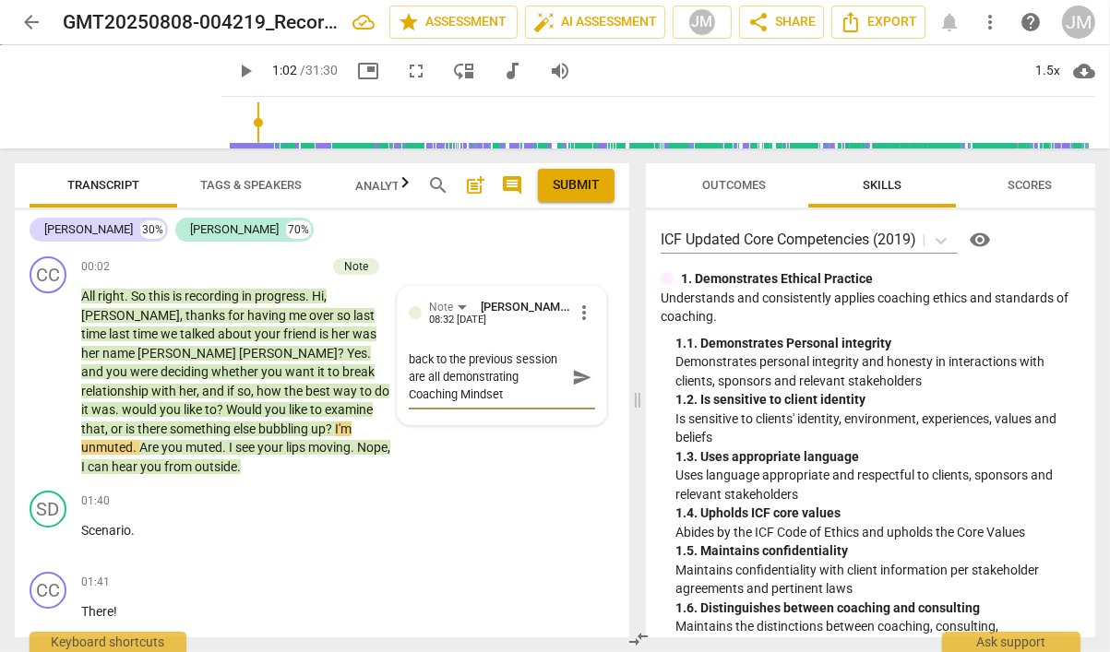
type textarea "Conversational and bridging back to the previous session are all demonstrating …"
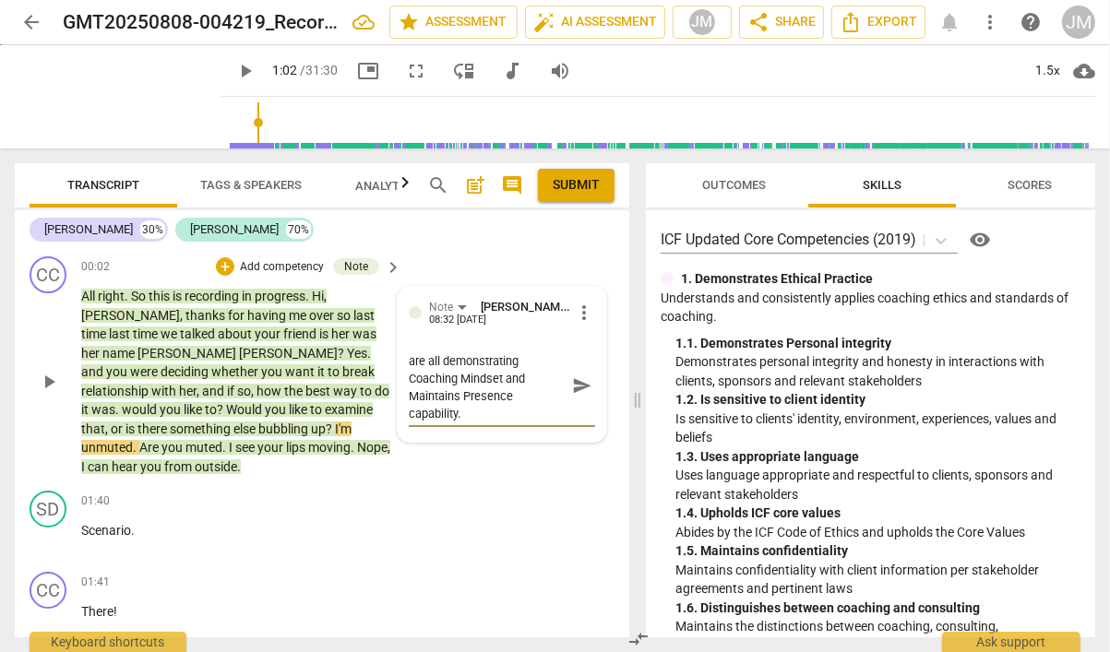
drag, startPoint x: 574, startPoint y: 383, endPoint x: 548, endPoint y: 371, distance: 28.5
click at [574, 383] on span "send" at bounding box center [582, 385] width 20 height 20
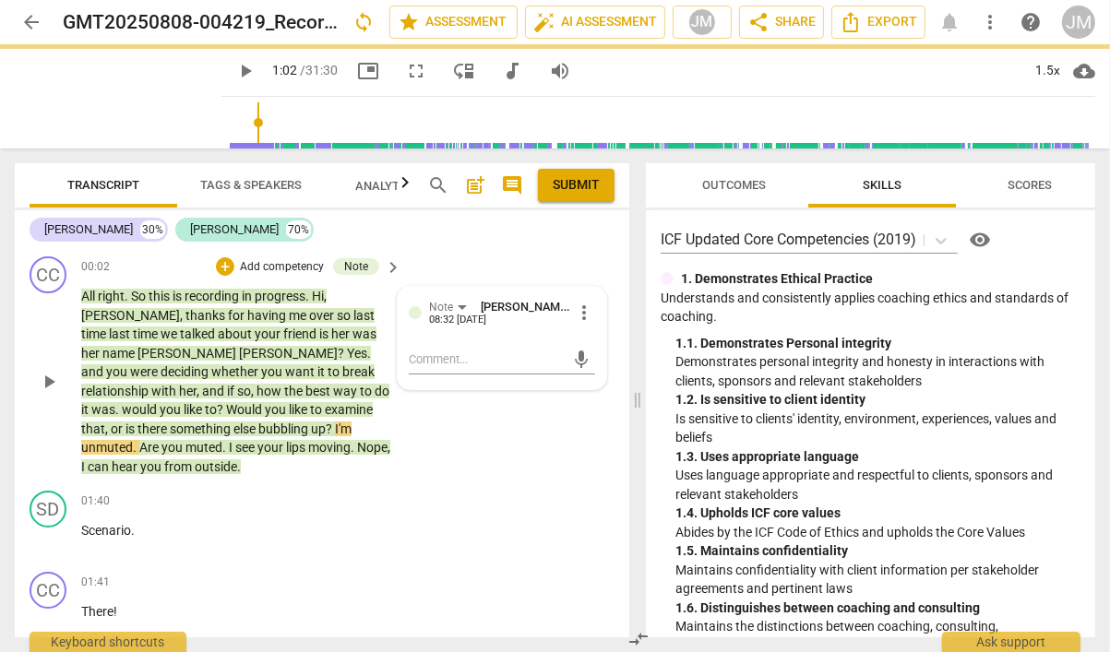
scroll to position [0, 0]
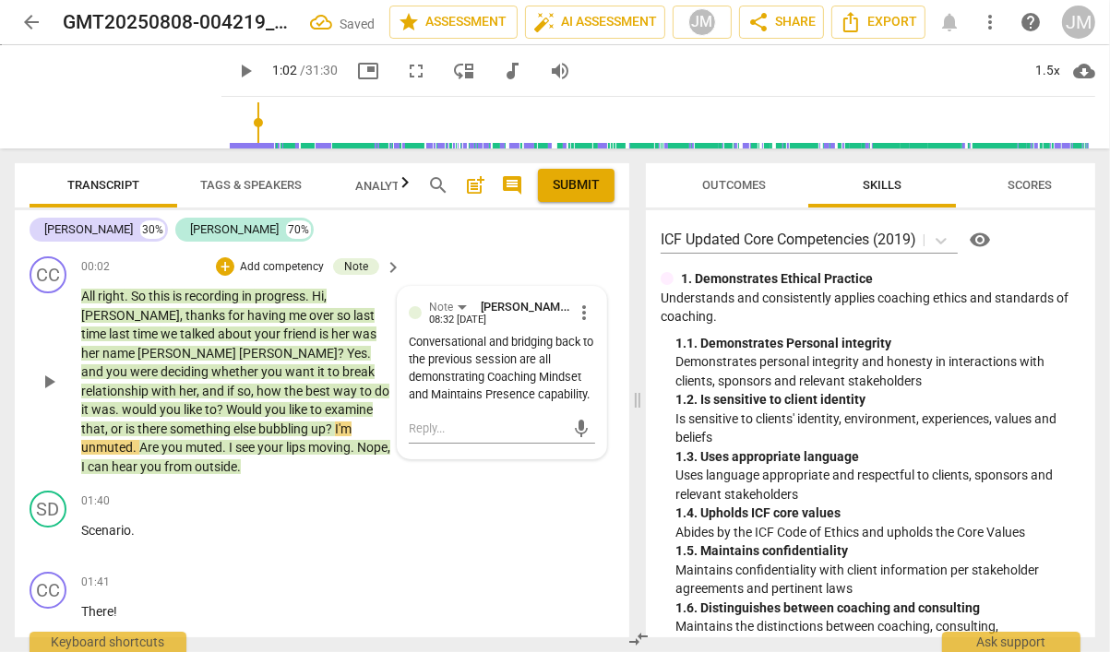
click at [318, 267] on p "Add competency" at bounding box center [282, 267] width 88 height 17
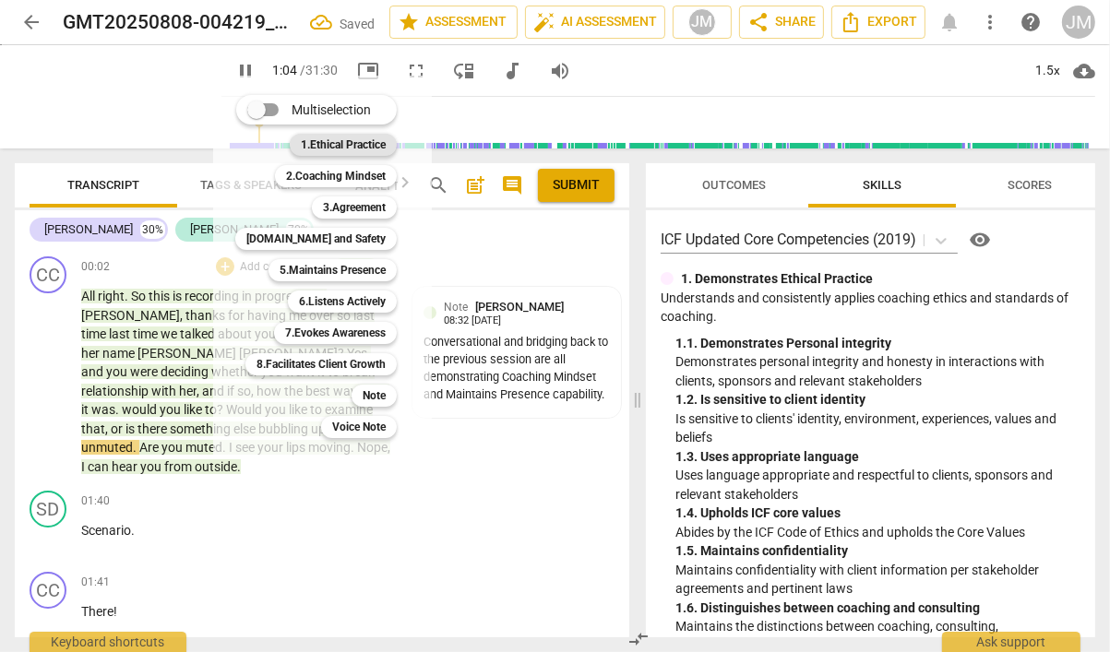
click at [347, 147] on b "1.Ethical Practice" at bounding box center [343, 145] width 85 height 22
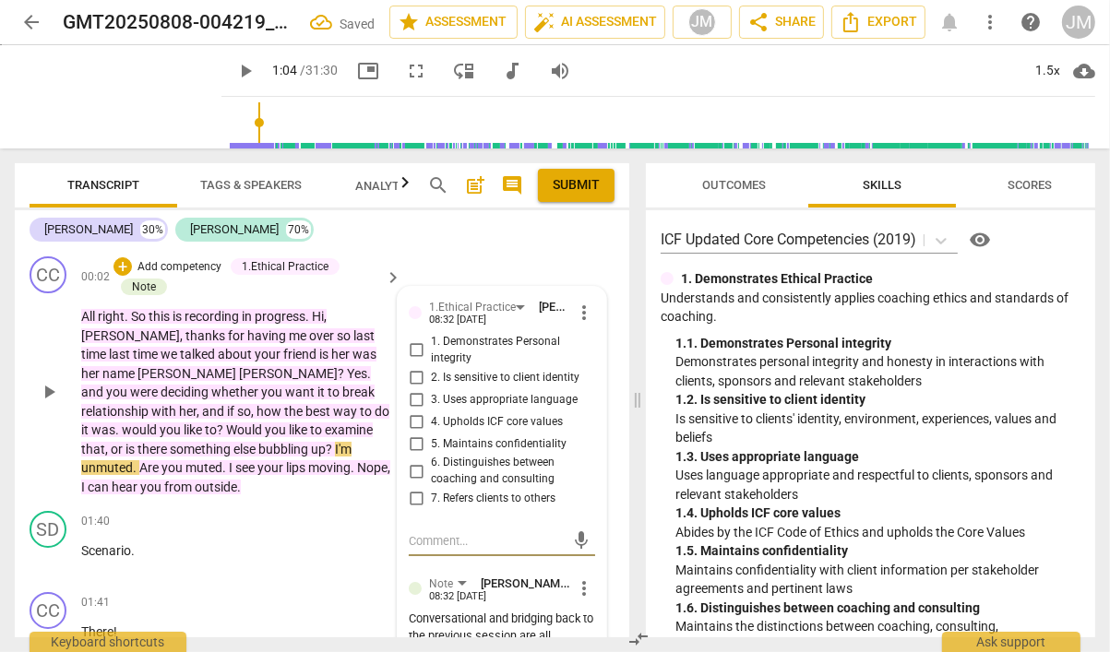
click at [417, 350] on input "1. Demonstrates Personal integrity" at bounding box center [416, 350] width 30 height 22
click at [336, 551] on div "01:40 + Add competency keyboard_arrow_right Scenario ." at bounding box center [242, 544] width 322 height 66
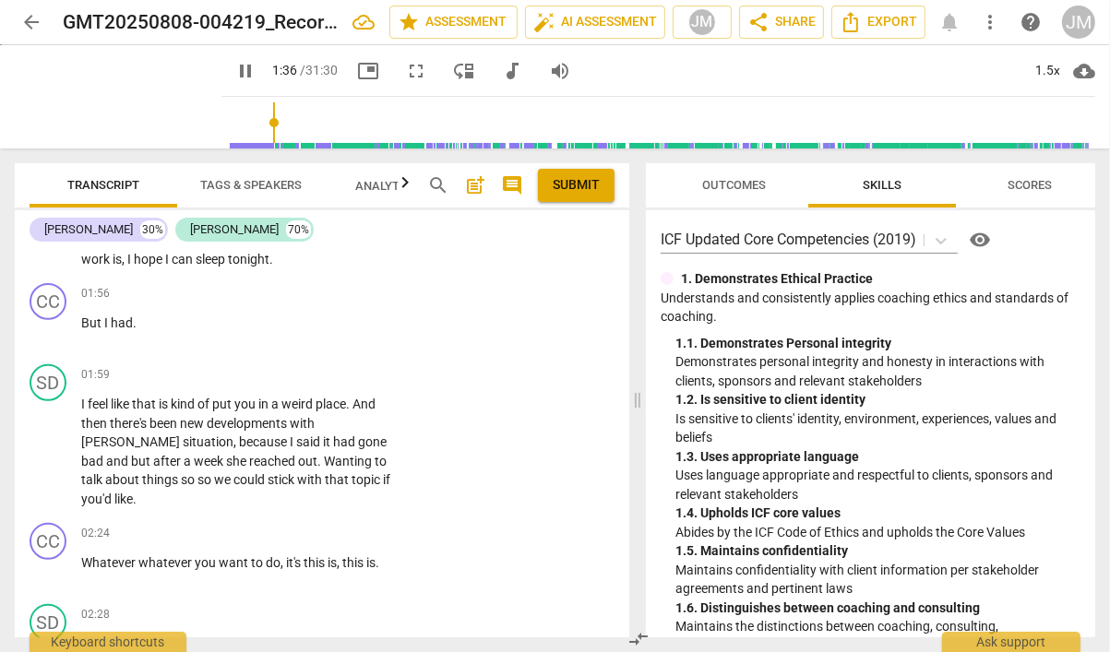
scroll to position [640, 0]
click at [46, 440] on span "pause" at bounding box center [49, 451] width 22 height 22
click at [46, 440] on span "play_arrow" at bounding box center [49, 451] width 22 height 22
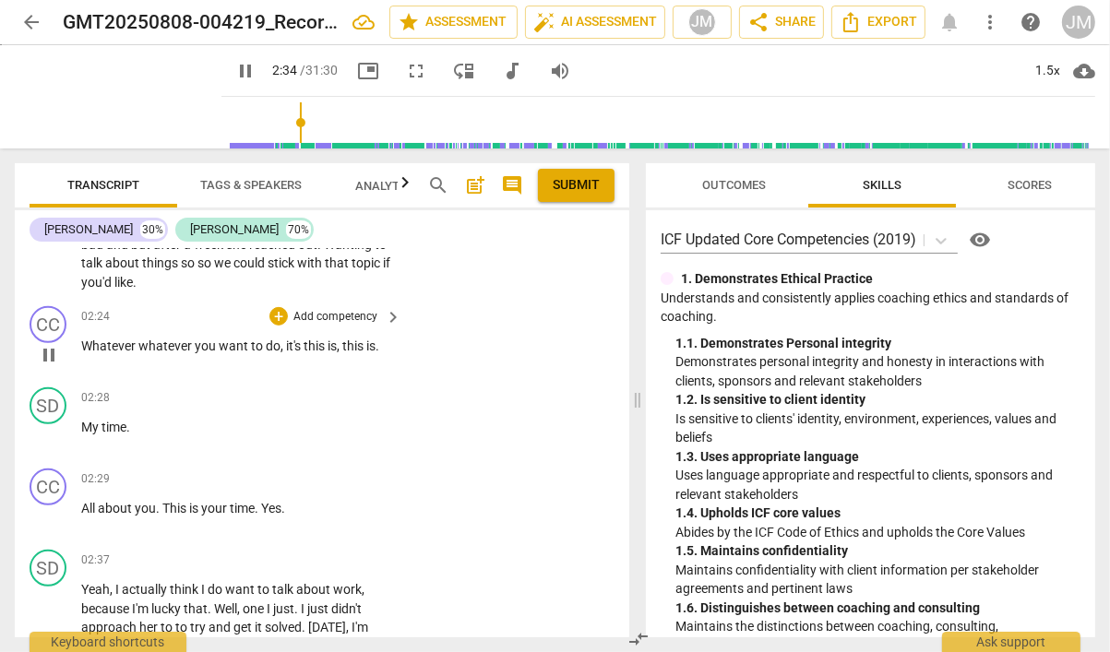
scroll to position [837, 0]
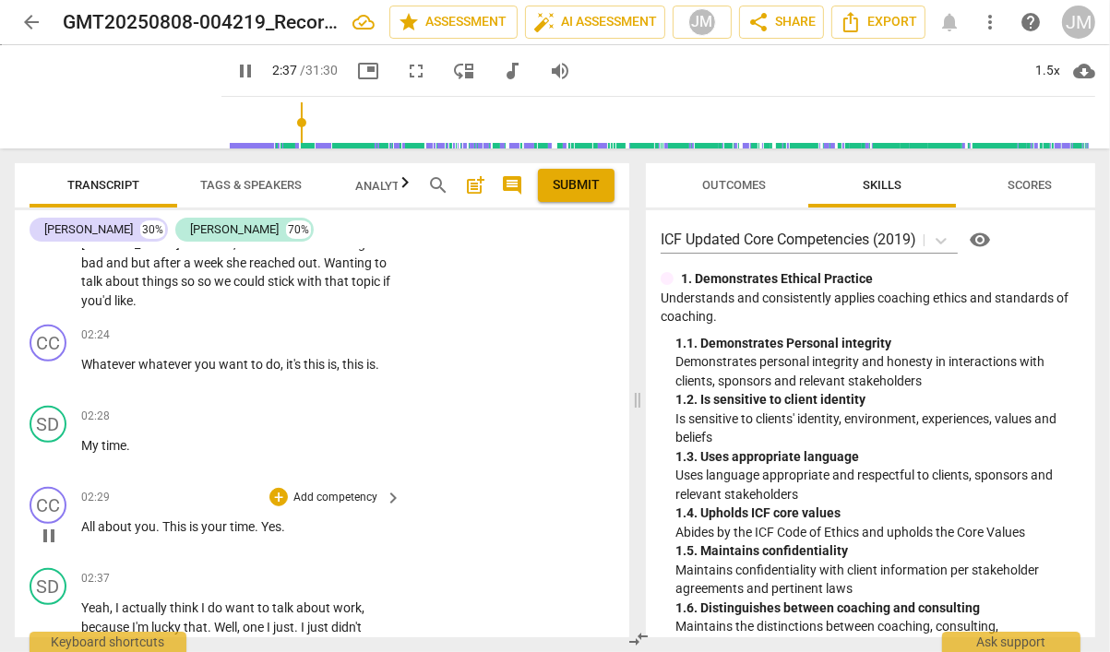
click at [309, 490] on p "Add competency" at bounding box center [335, 498] width 88 height 17
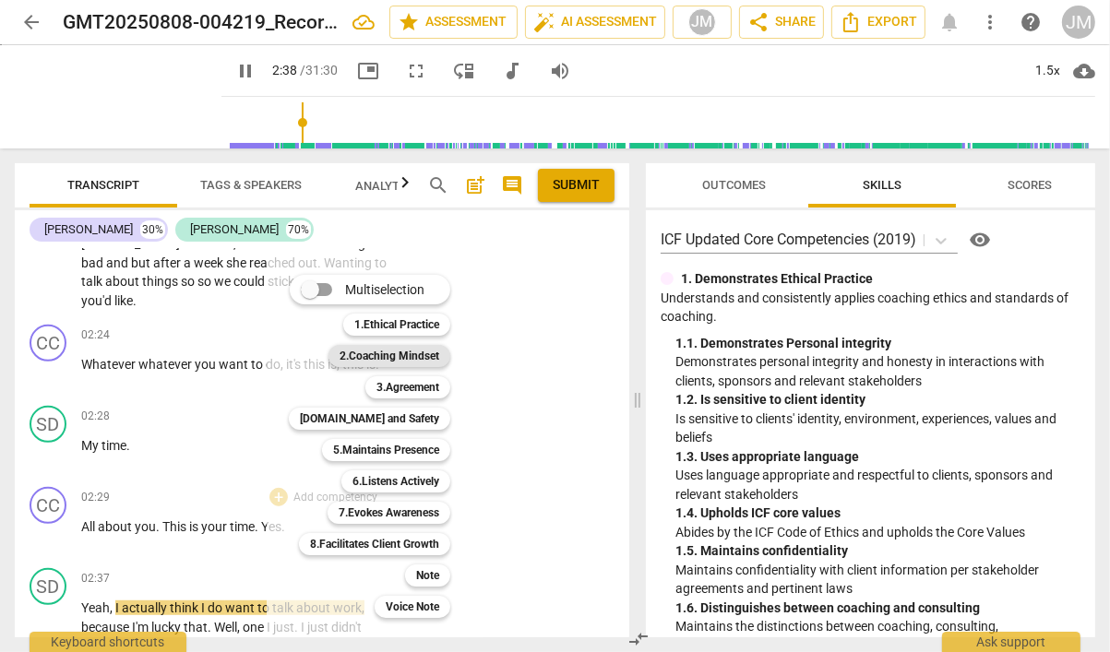
click at [399, 356] on b "2.Coaching Mindset" at bounding box center [389, 356] width 100 height 22
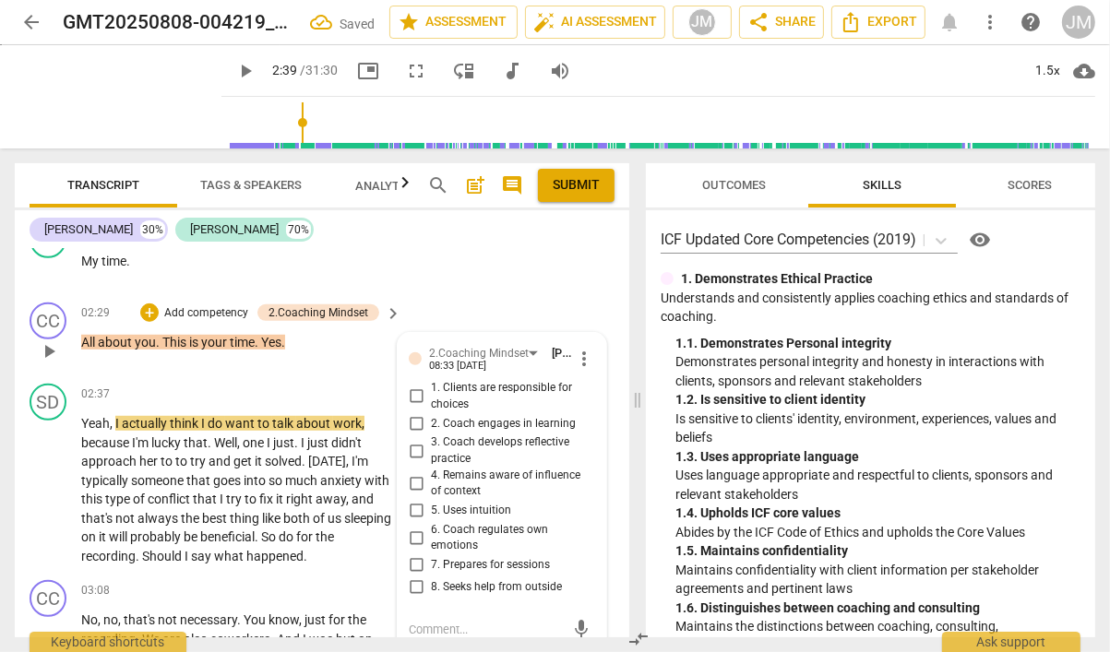
scroll to position [1013, 0]
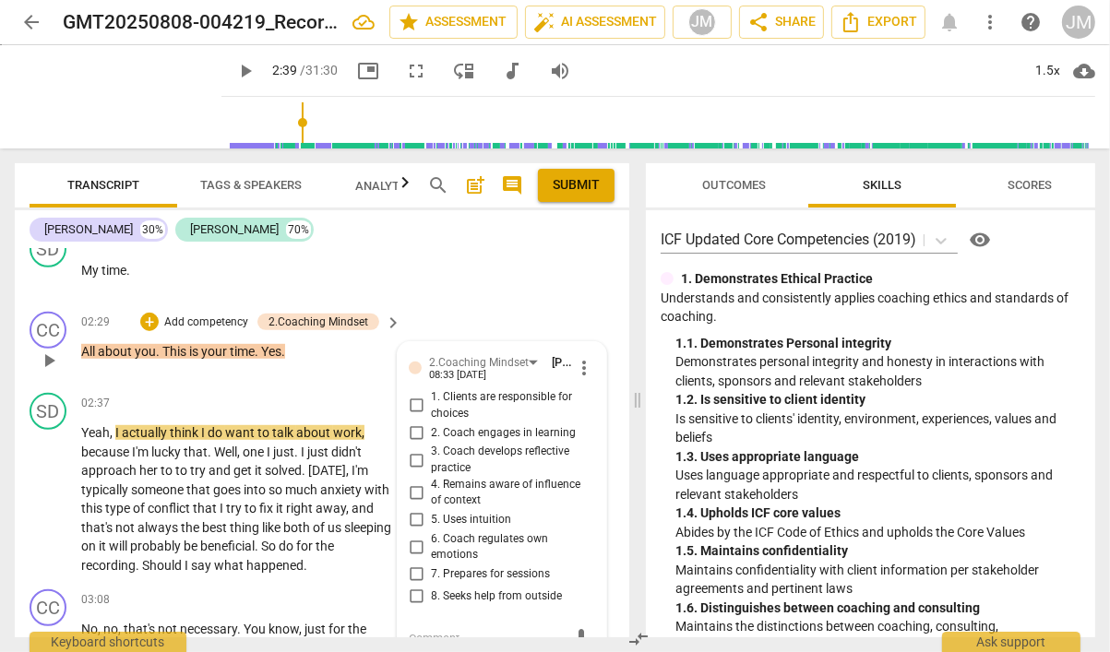
click at [412, 395] on input "1. Clients are responsible for choices" at bounding box center [416, 406] width 30 height 22
click at [48, 489] on span "play_arrow" at bounding box center [49, 500] width 22 height 22
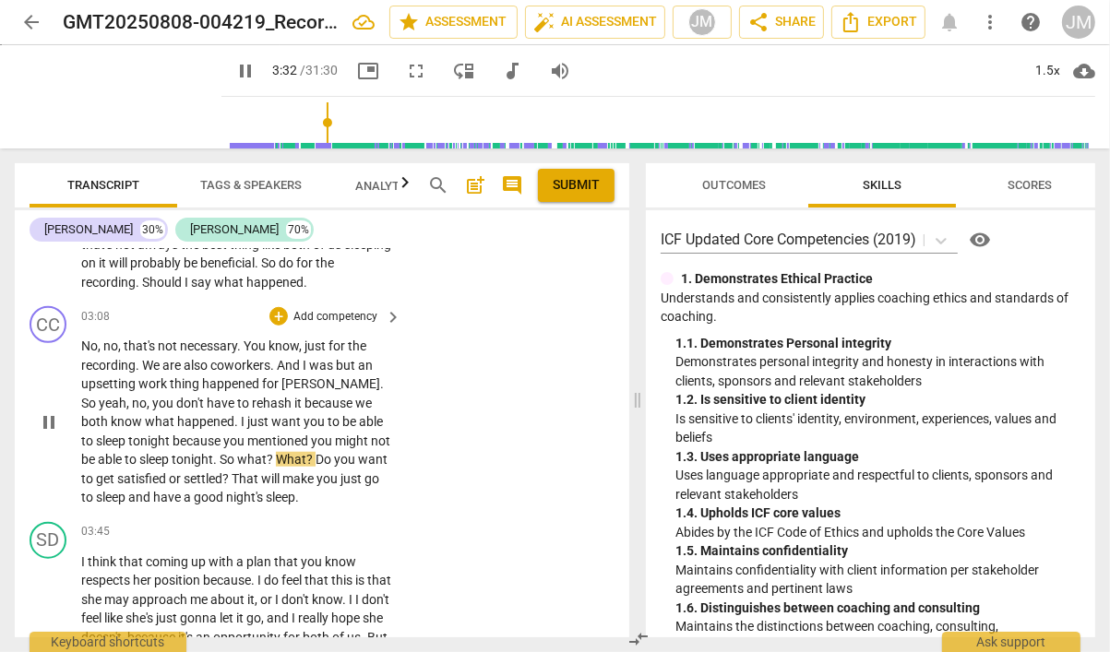
scroll to position [1298, 0]
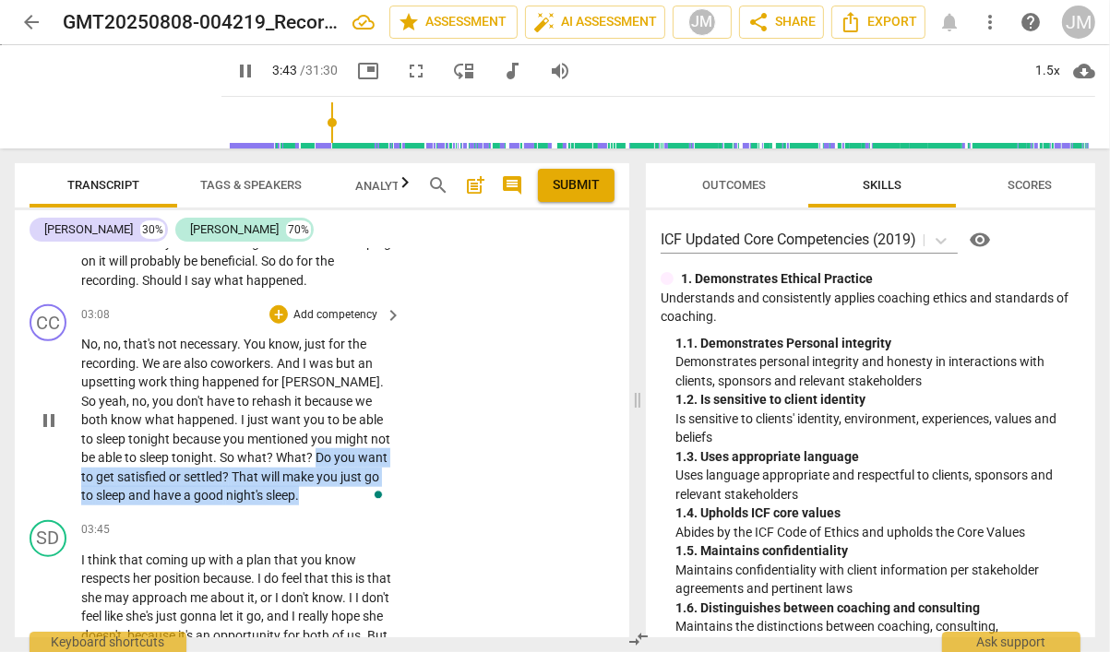
drag, startPoint x: 274, startPoint y: 414, endPoint x: 289, endPoint y: 447, distance: 36.3
click at [289, 448] on p "No , no , that's not necessary . You know , just for the recording . We are als…" at bounding box center [236, 420] width 311 height 171
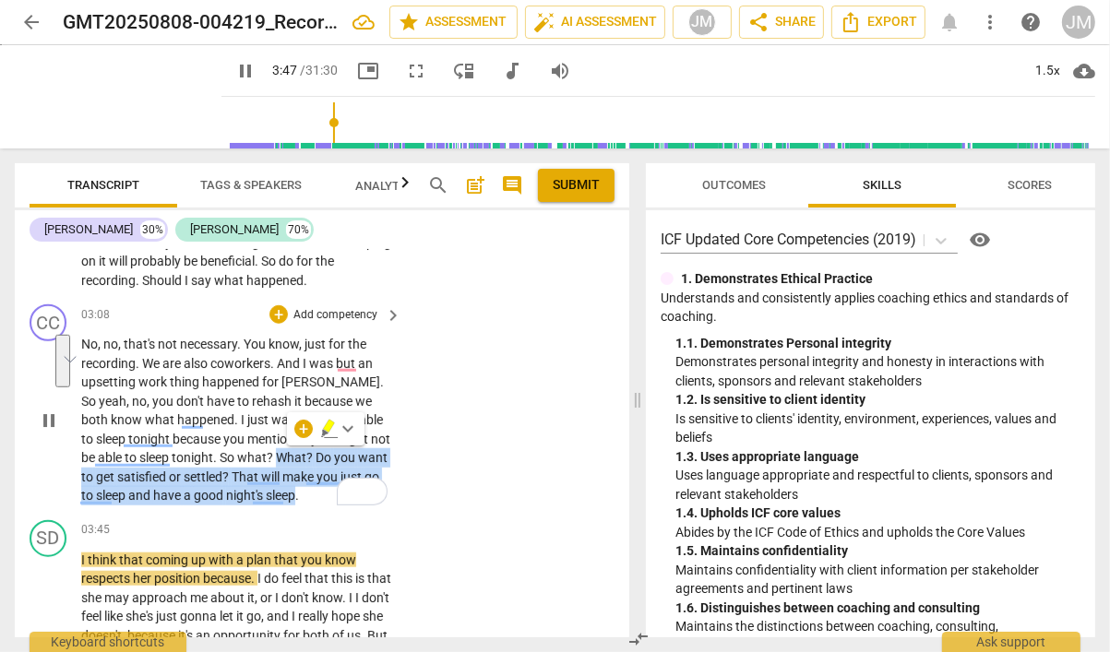
drag, startPoint x: 236, startPoint y: 414, endPoint x: 284, endPoint y: 447, distance: 58.3
click at [284, 447] on p "No , no , that's not necessary . You know , just for the recording . We are als…" at bounding box center [236, 420] width 311 height 171
click at [326, 307] on p "Add competency" at bounding box center [335, 315] width 88 height 17
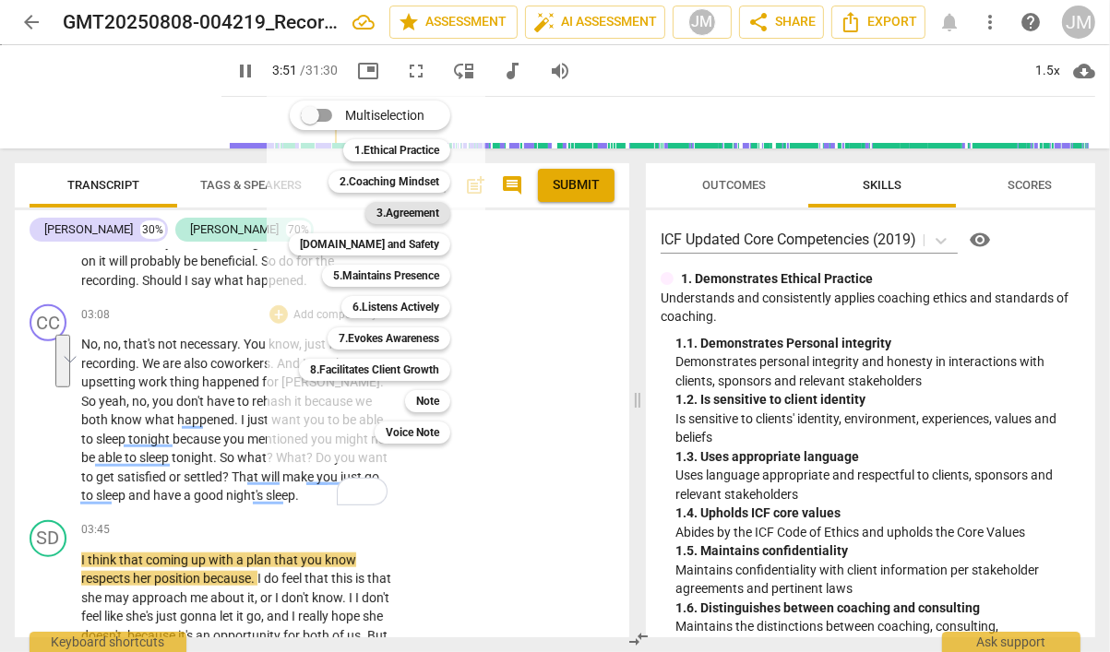
click at [429, 203] on b "3.Agreement" at bounding box center [407, 213] width 63 height 22
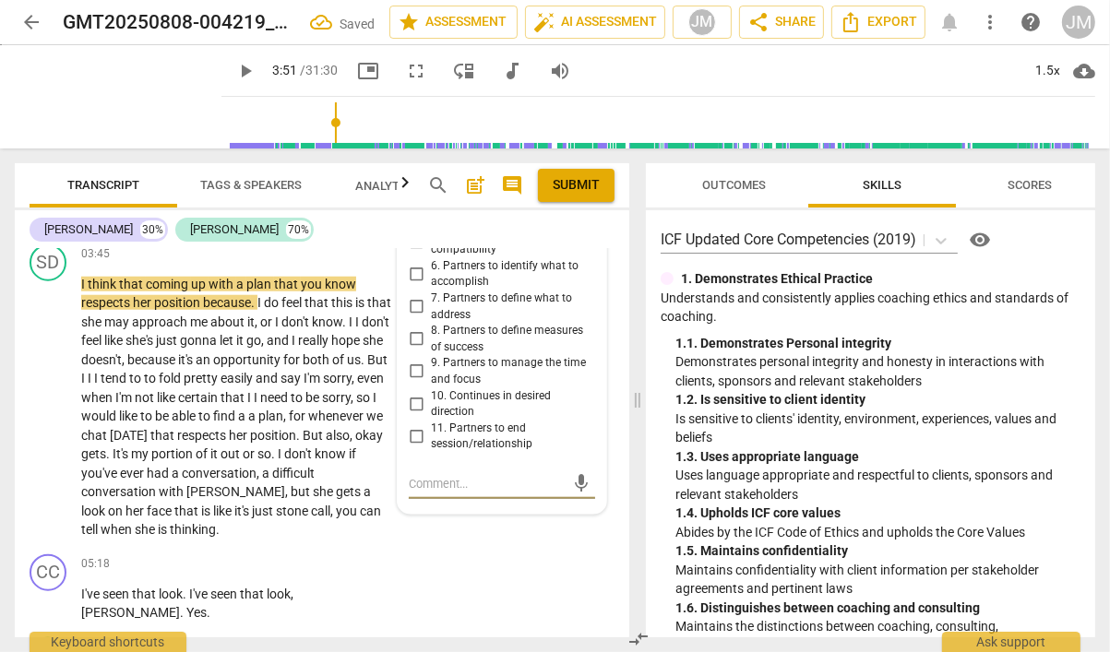
scroll to position [1574, 0]
click at [417, 295] on input "7. Partners to define what to address" at bounding box center [416, 306] width 30 height 22
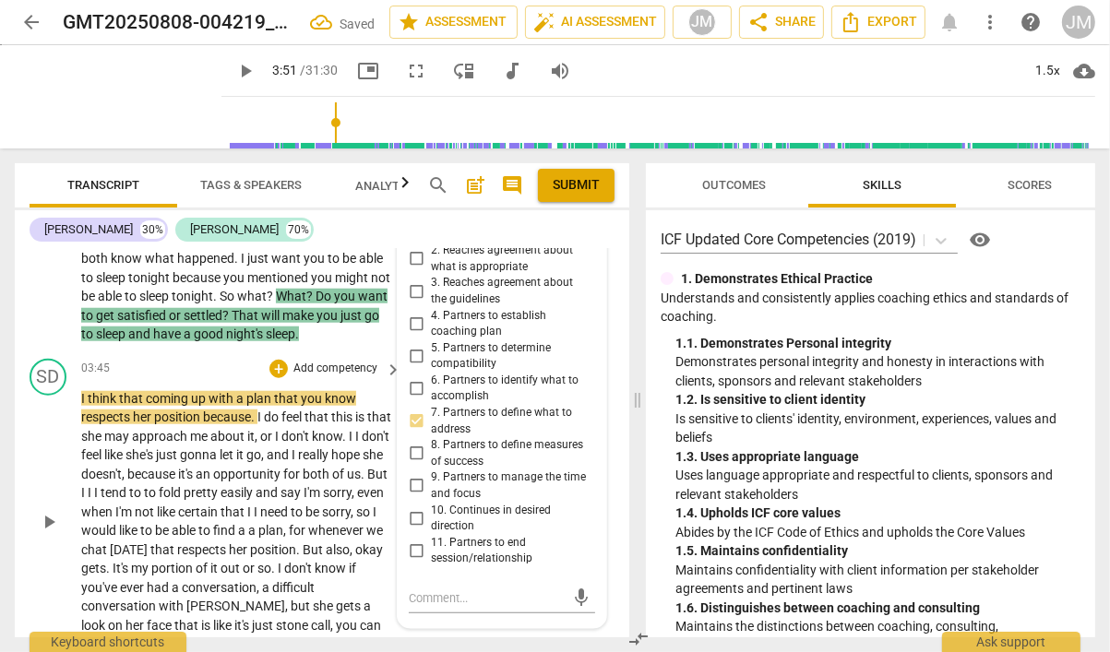
scroll to position [1405, 0]
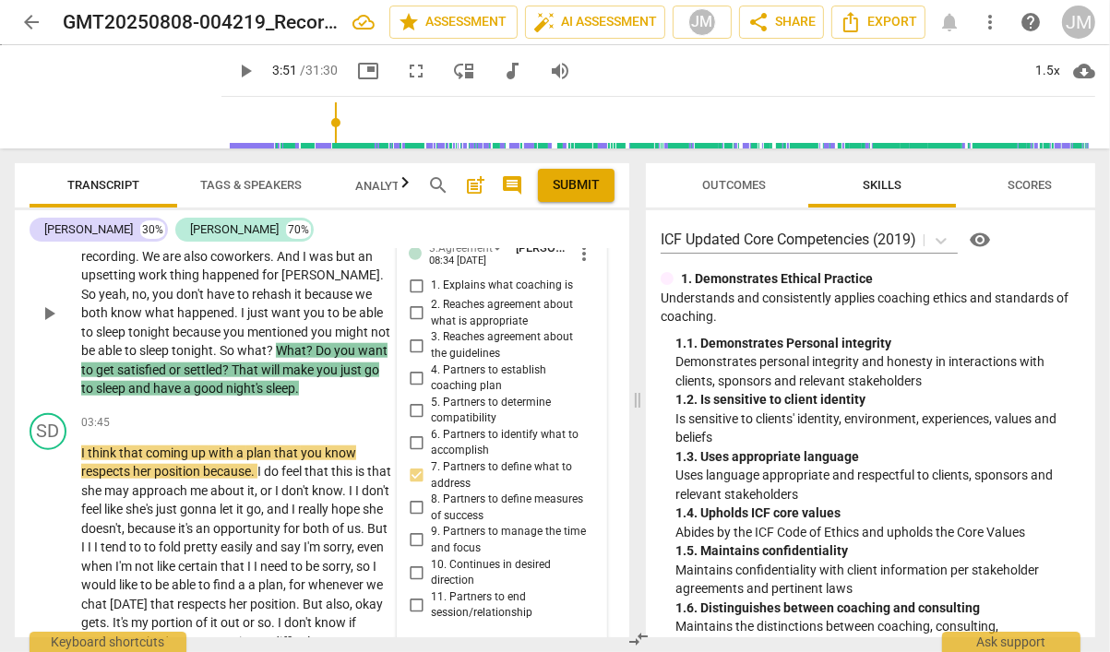
click at [410, 644] on textarea at bounding box center [487, 653] width 157 height 18
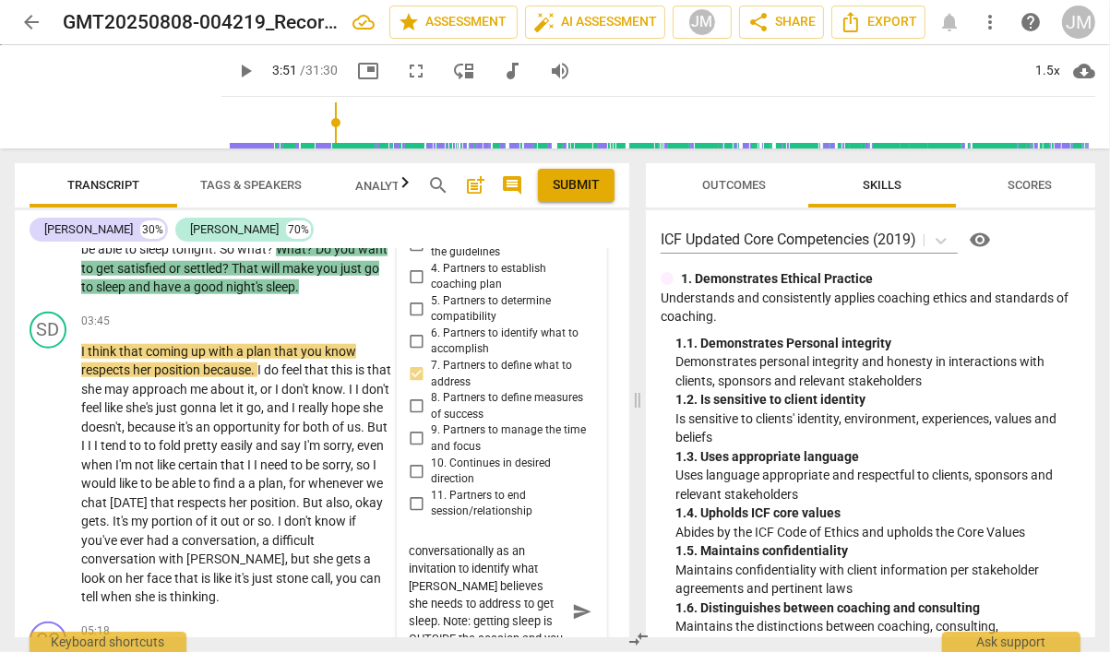
scroll to position [0, 0]
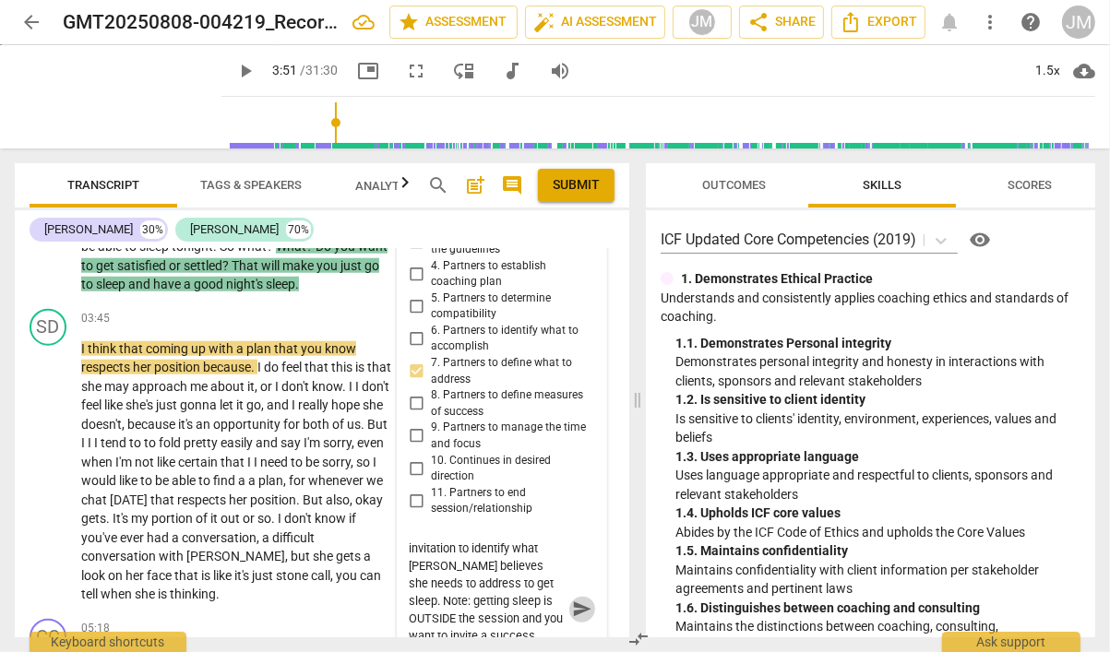
click at [572, 599] on span "send" at bounding box center [582, 609] width 20 height 20
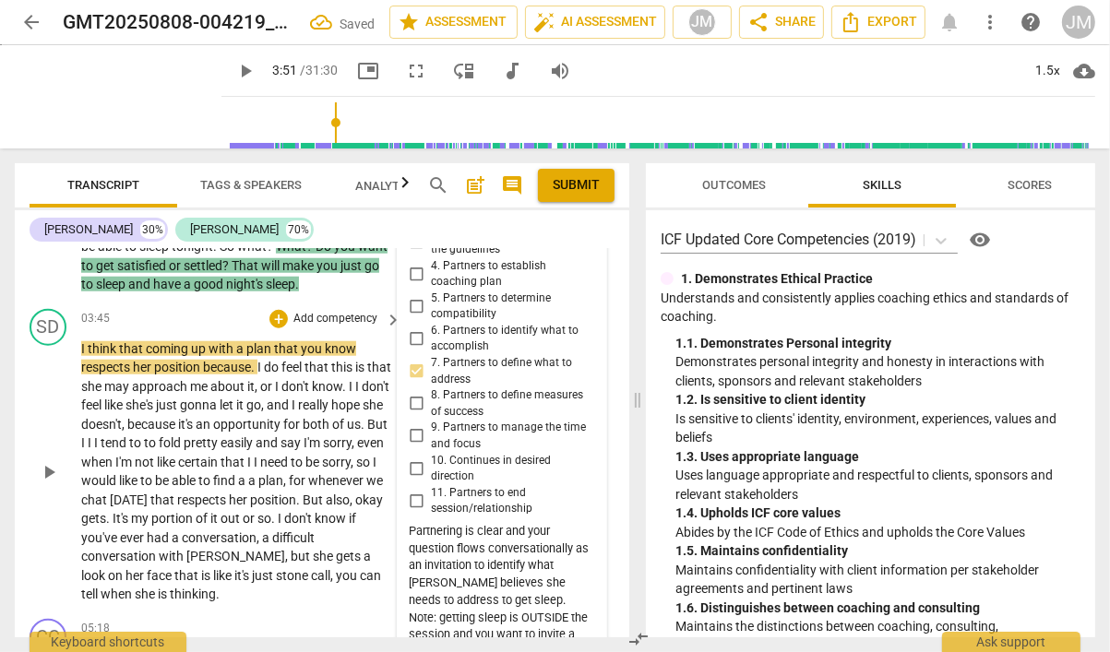
click at [53, 461] on span "play_arrow" at bounding box center [49, 472] width 22 height 22
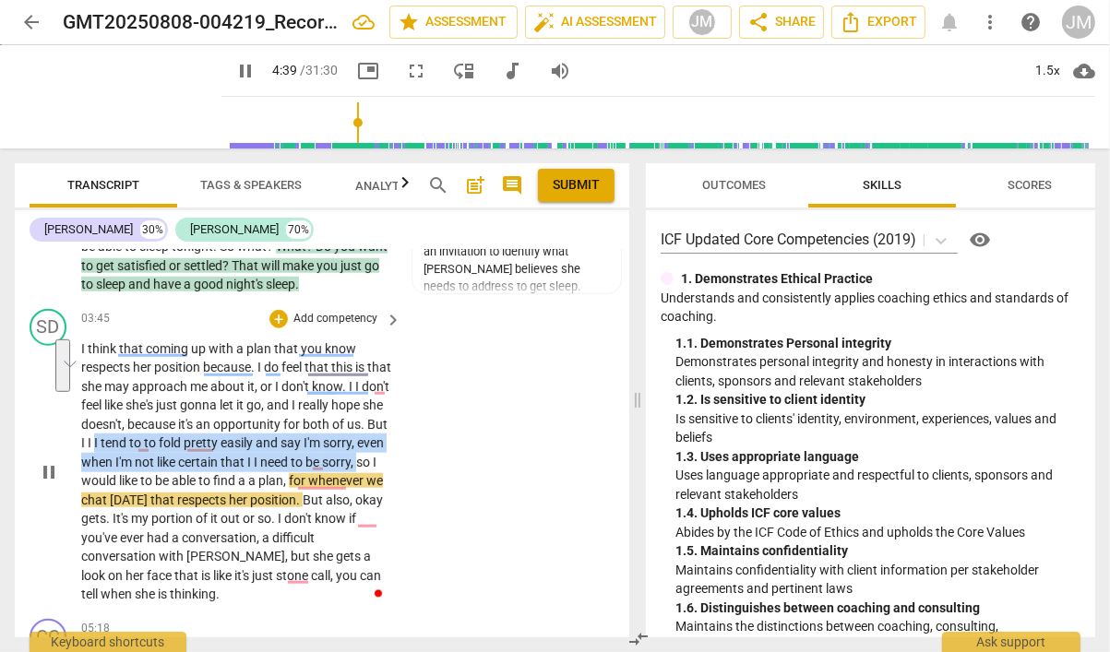
drag, startPoint x: 151, startPoint y: 400, endPoint x: 113, endPoint y: 432, distance: 49.1
click at [113, 432] on p "I think that coming up with a plan that you know respects her position because …" at bounding box center [236, 471] width 311 height 265
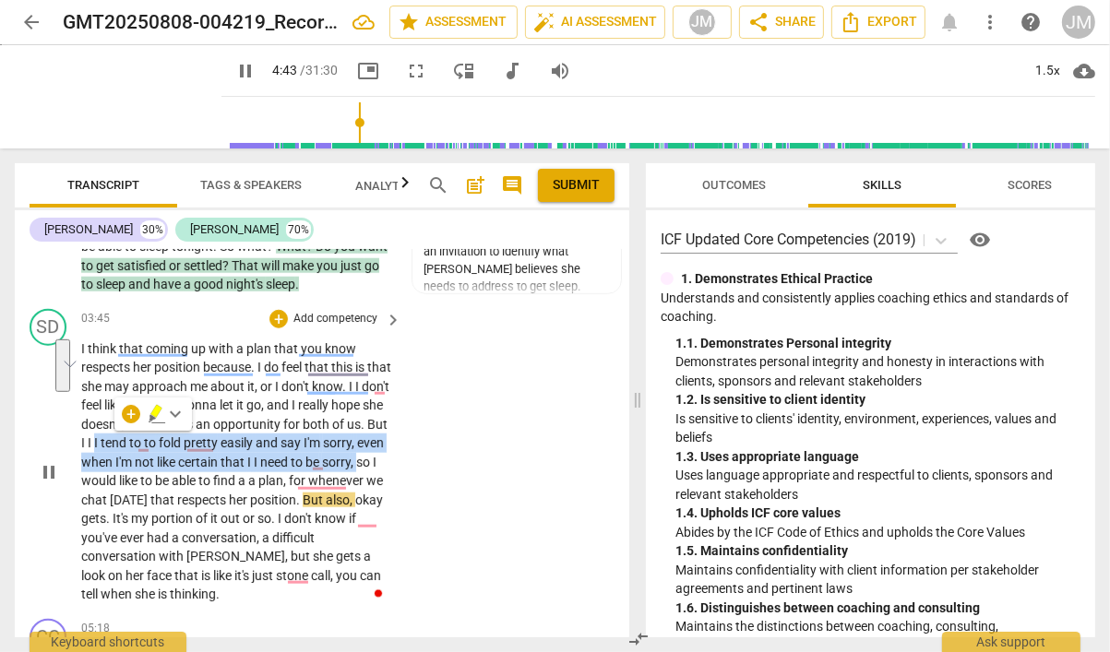
click at [328, 311] on p "Add competency" at bounding box center [335, 319] width 88 height 17
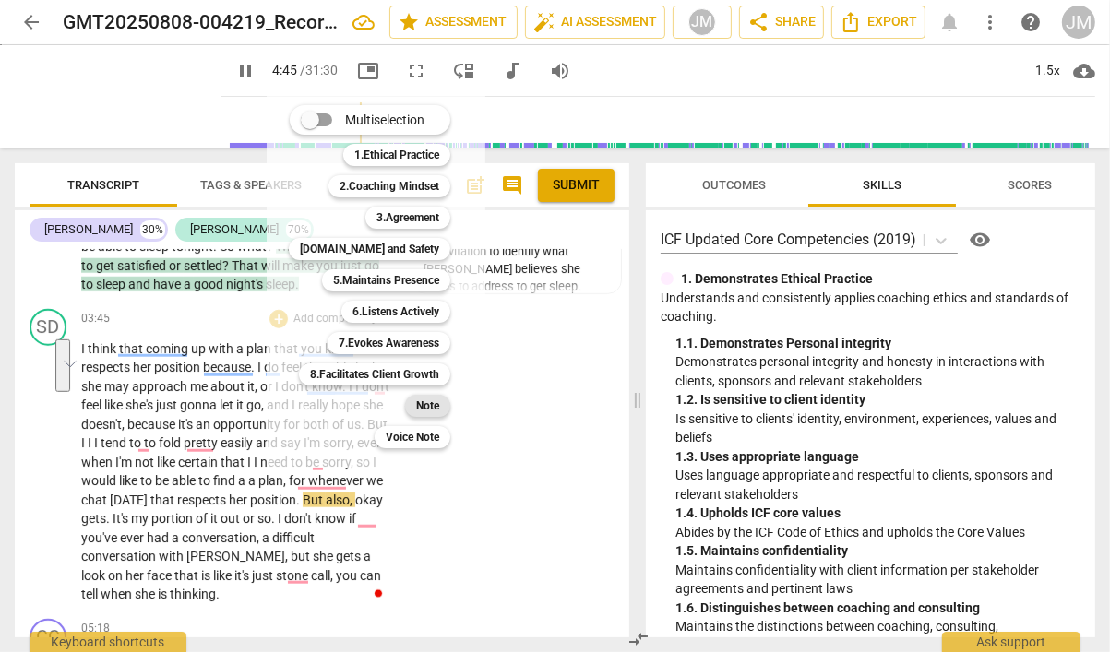
click at [411, 402] on div "Note" at bounding box center [427, 406] width 45 height 22
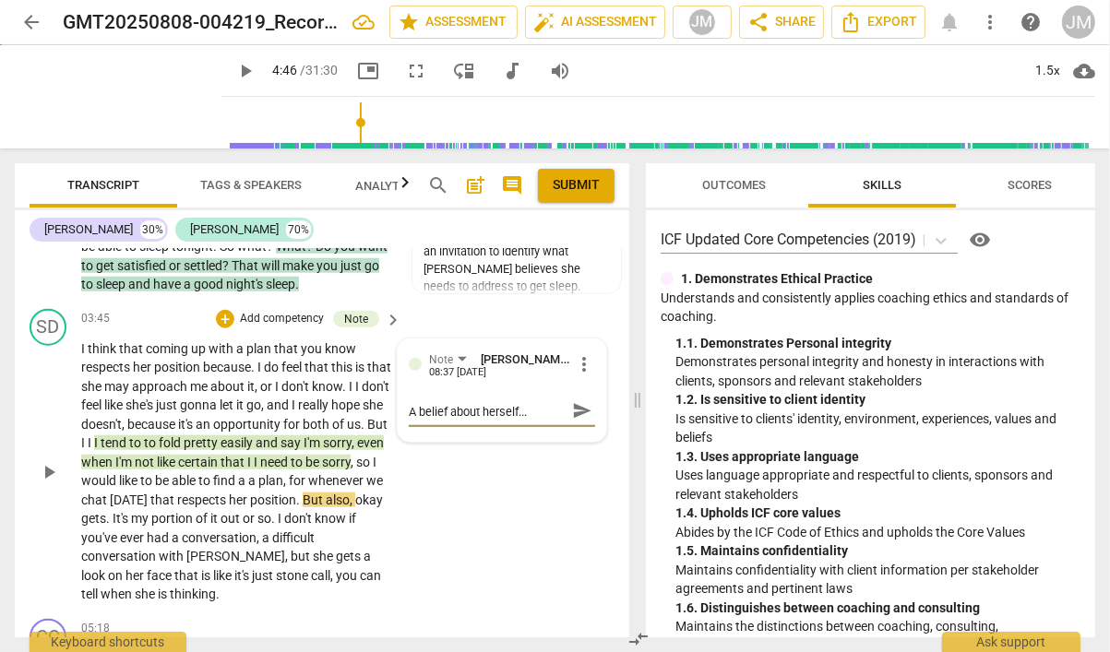
click at [576, 401] on span "send" at bounding box center [582, 411] width 20 height 20
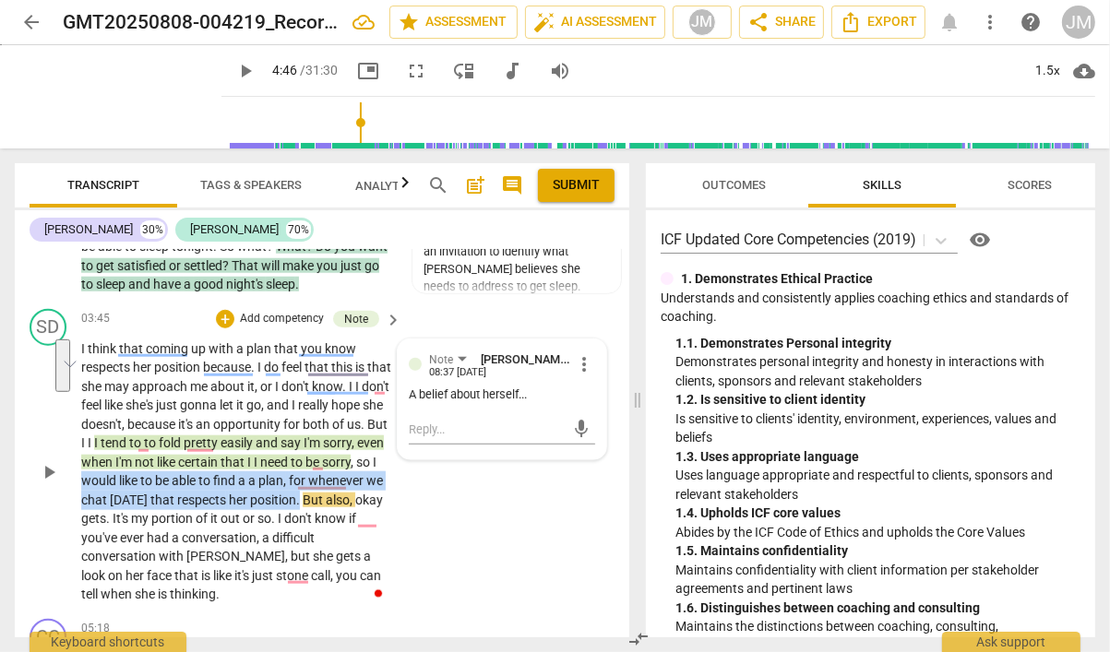
drag, startPoint x: 134, startPoint y: 440, endPoint x: 130, endPoint y: 470, distance: 30.7
click at [130, 470] on p "I think that coming up with a plan that you know respects her position because …" at bounding box center [236, 471] width 311 height 265
click at [297, 311] on p "Add competency" at bounding box center [282, 319] width 88 height 17
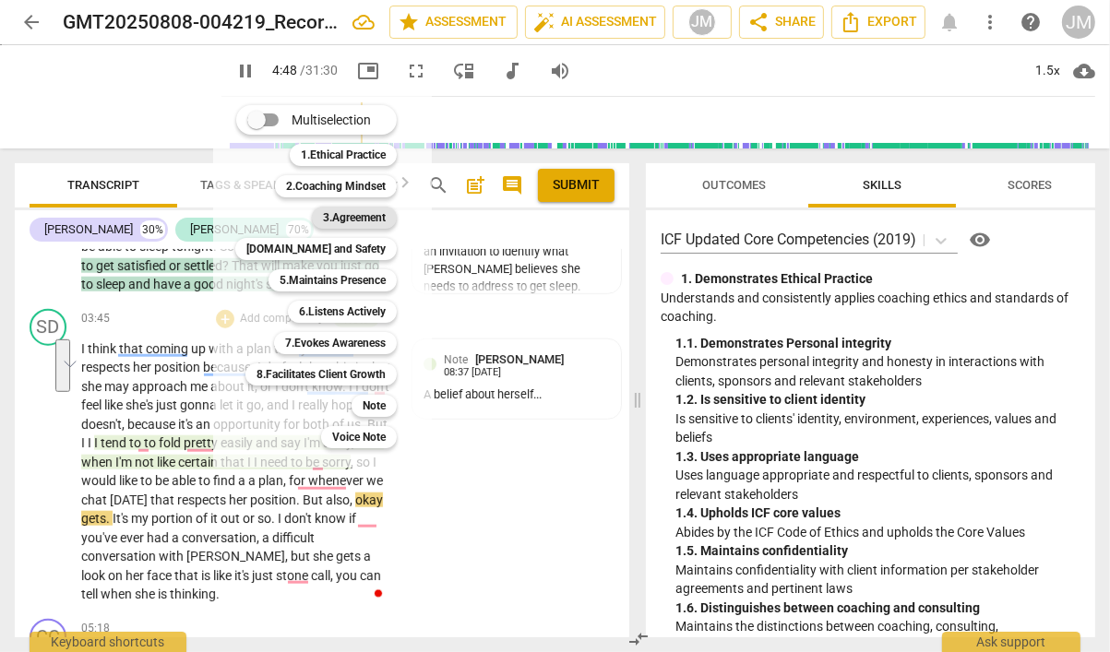
click at [371, 220] on b "3.Agreement" at bounding box center [354, 218] width 63 height 22
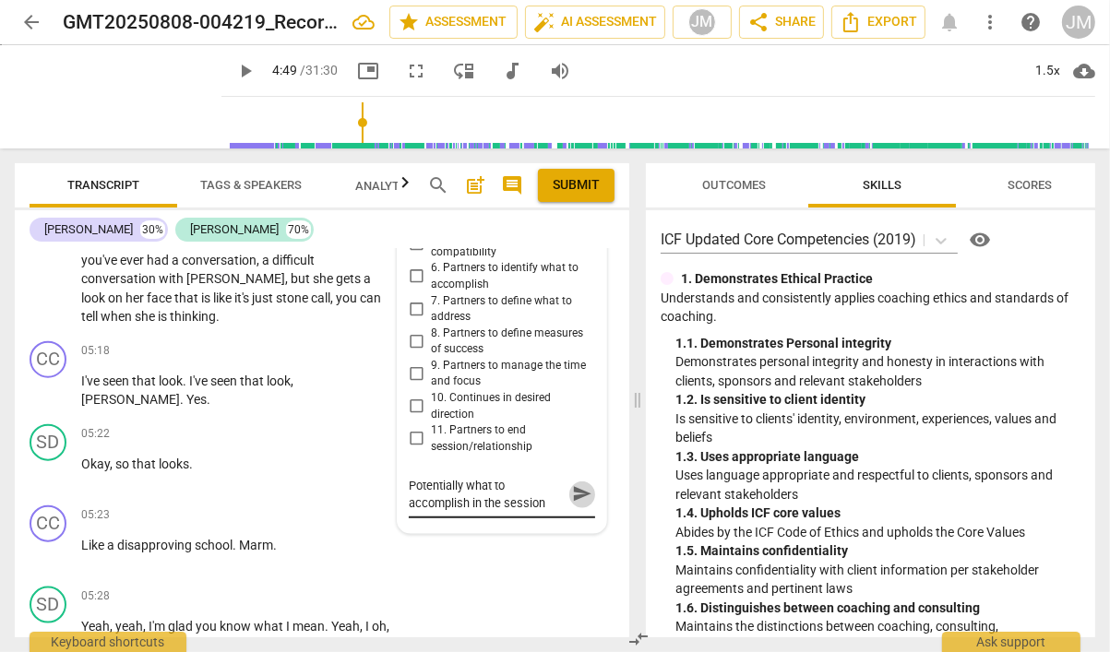
click at [573, 485] on span "send" at bounding box center [582, 495] width 20 height 20
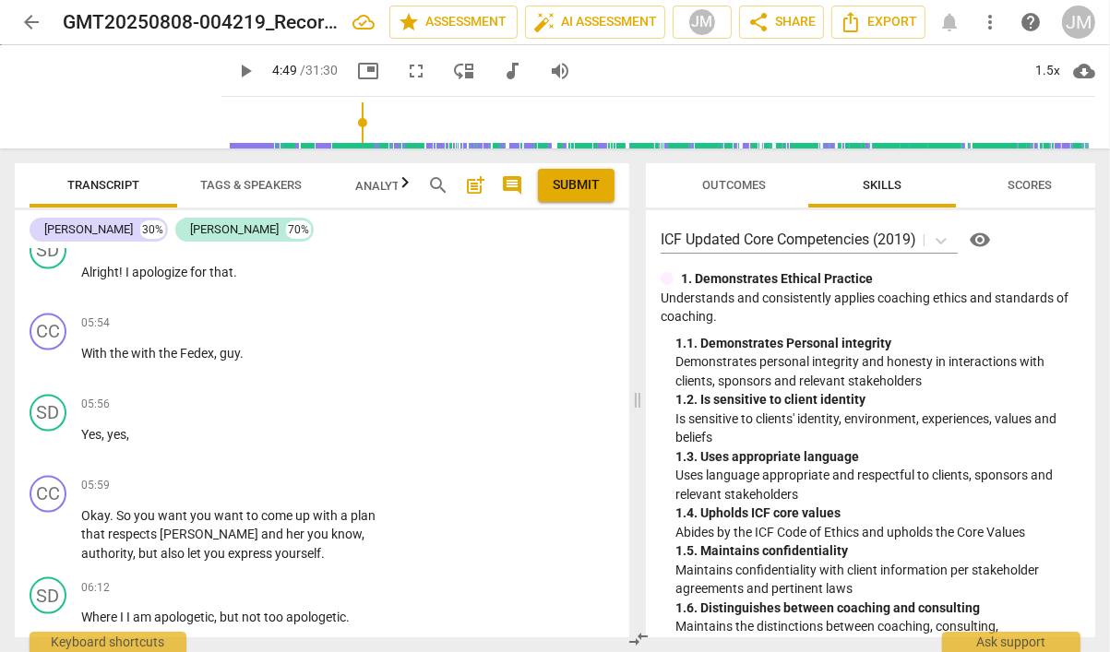
scroll to position [2366, 0]
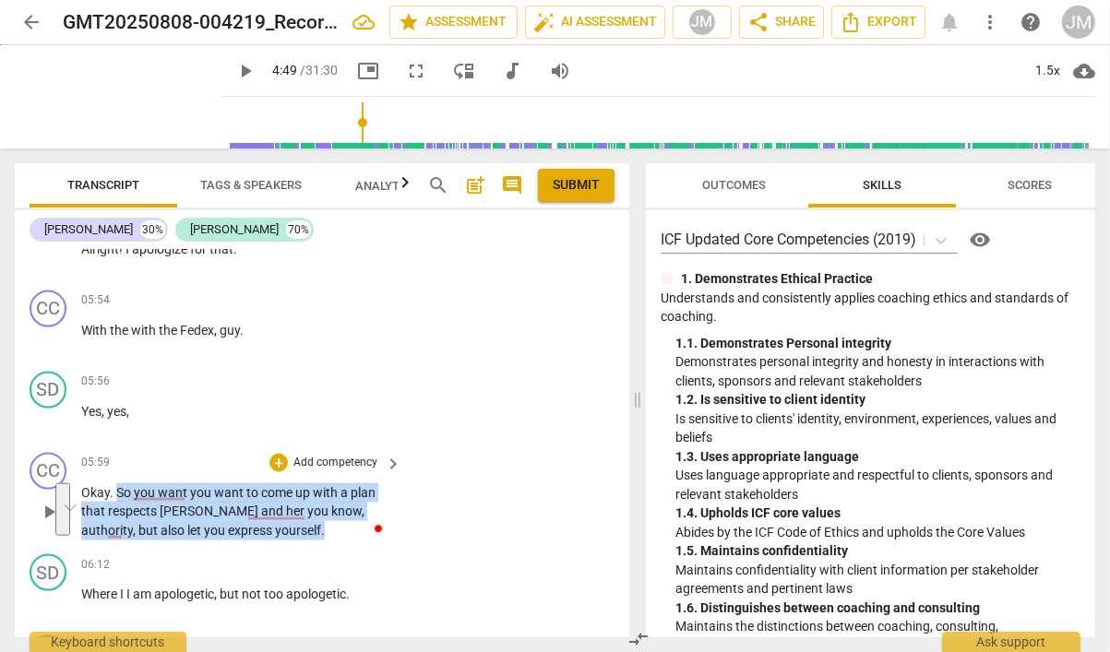
drag, startPoint x: 253, startPoint y: 479, endPoint x: 117, endPoint y: 439, distance: 141.3
click at [117, 483] on p "Okay . So you want you want to come up with a plan that respects Christy and he…" at bounding box center [236, 511] width 311 height 57
click at [325, 455] on p "Add competency" at bounding box center [335, 463] width 88 height 17
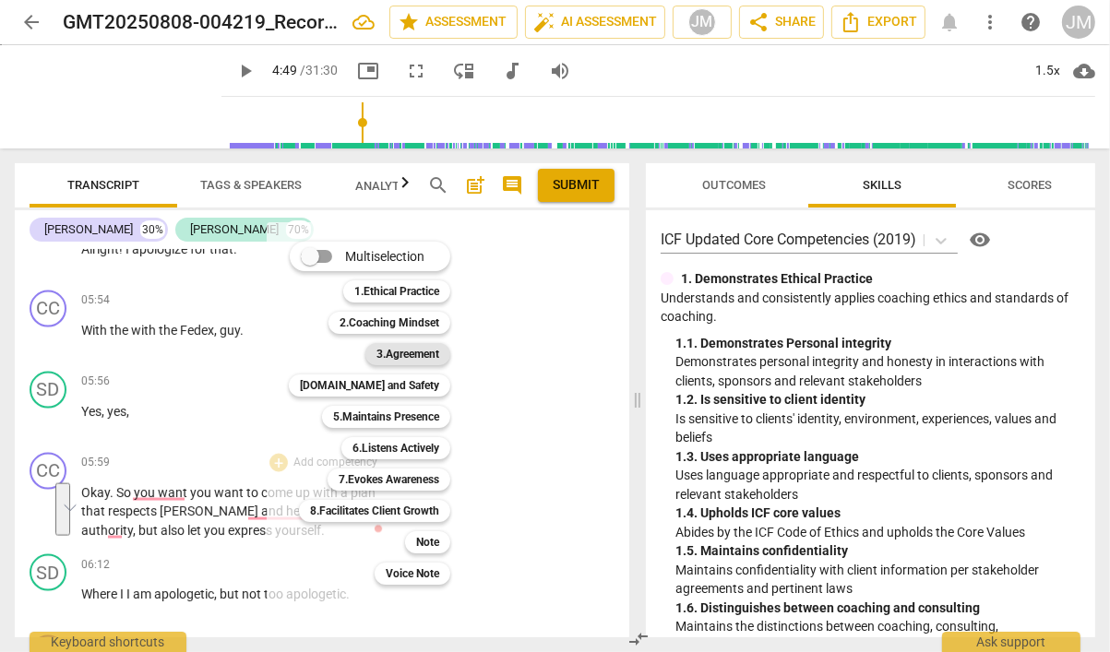
click at [403, 357] on b "3.Agreement" at bounding box center [407, 354] width 63 height 22
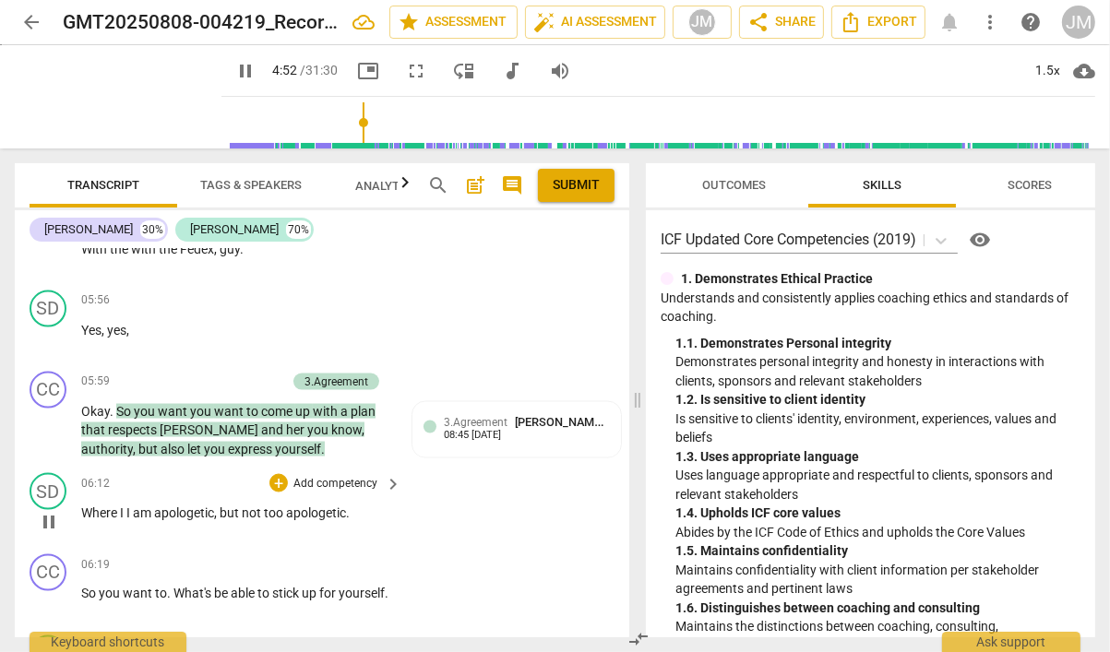
scroll to position [2382, 0]
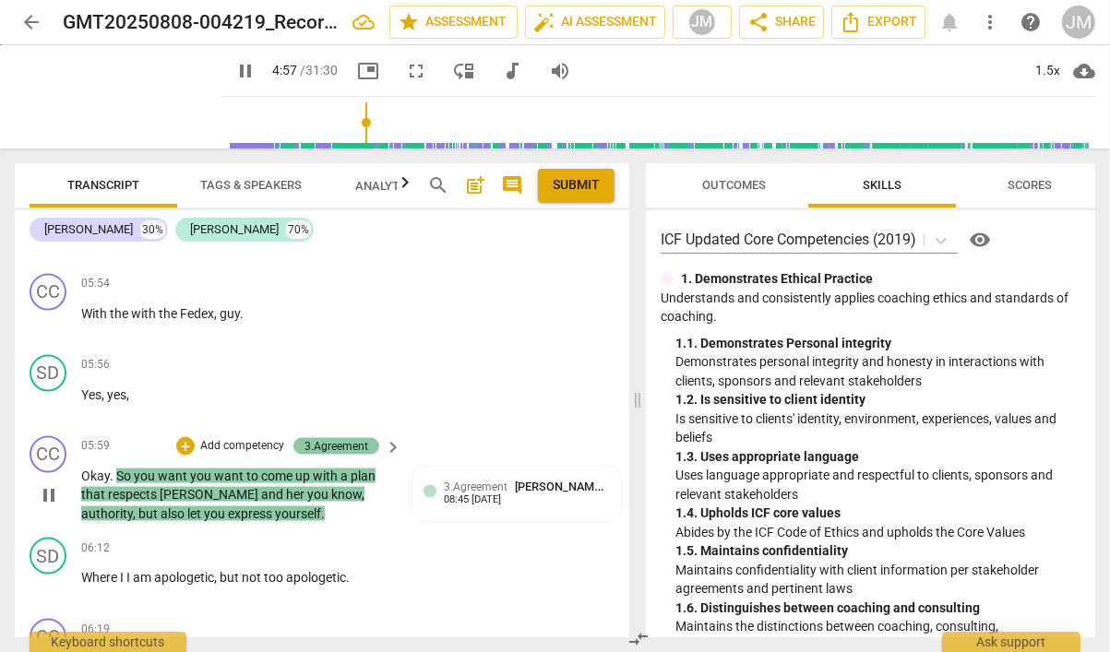
click at [338, 438] on div "3.Agreement" at bounding box center [336, 446] width 64 height 17
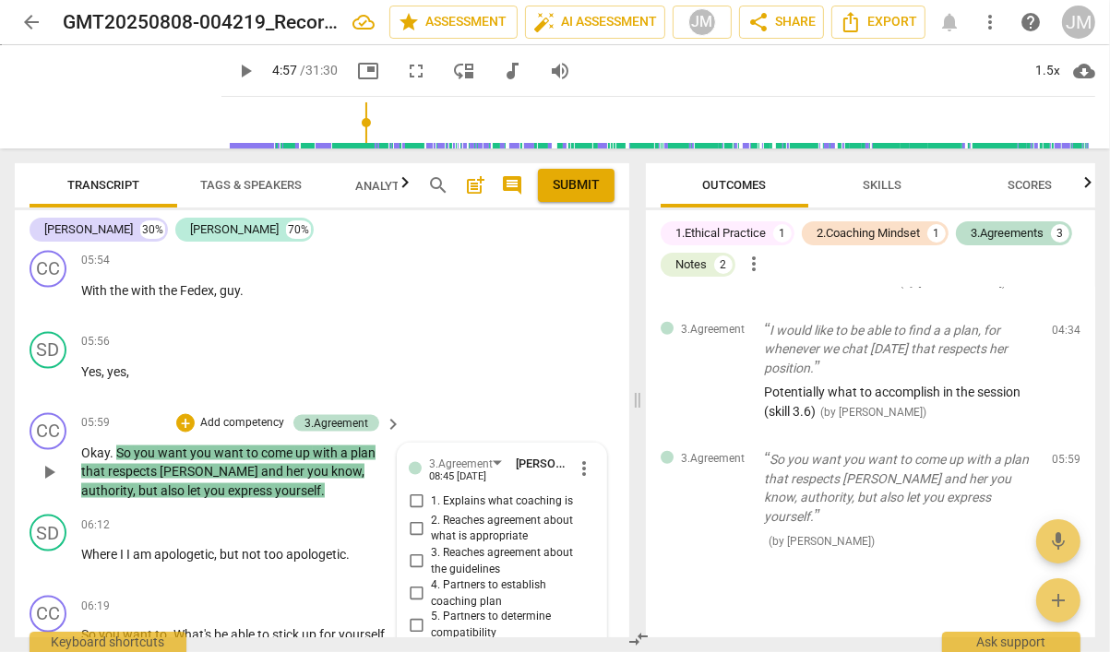
scroll to position [2405, 0]
click at [416, 647] on input "6. Partners to identify what to accomplish" at bounding box center [416, 658] width 30 height 22
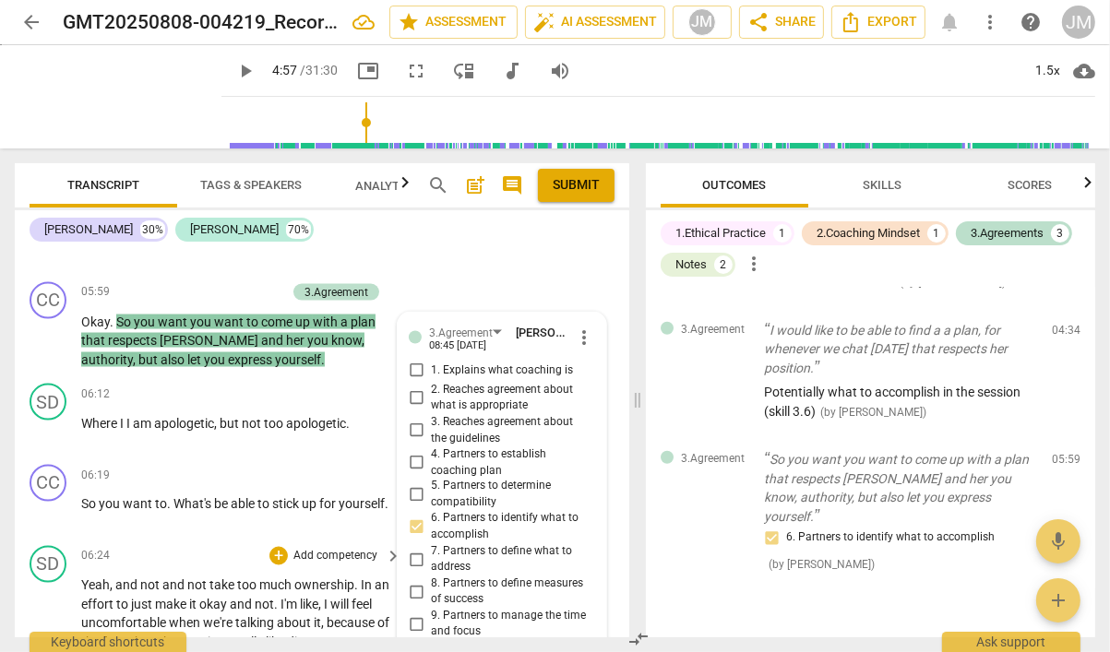
scroll to position [2546, 0]
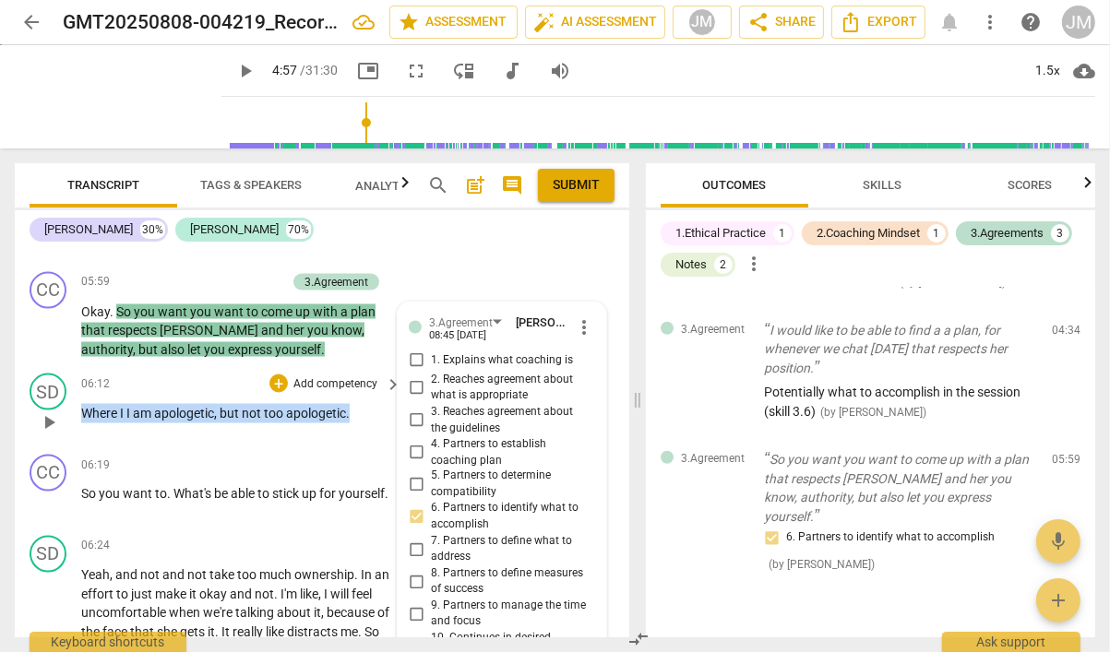
drag, startPoint x: 359, startPoint y: 363, endPoint x: 84, endPoint y: 367, distance: 274.9
click at [83, 404] on p "Where I I am apologetic , but not too apologetic ." at bounding box center [236, 413] width 311 height 19
click at [310, 376] on p "Add competency" at bounding box center [335, 384] width 88 height 17
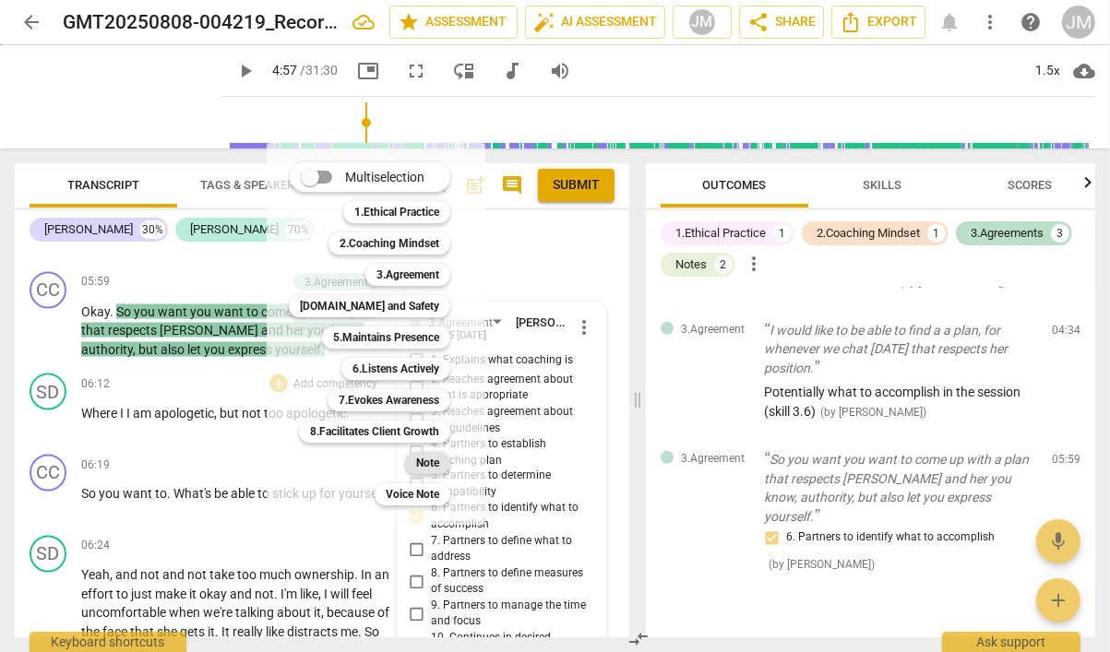
click at [420, 460] on b "Note" at bounding box center [427, 463] width 23 height 22
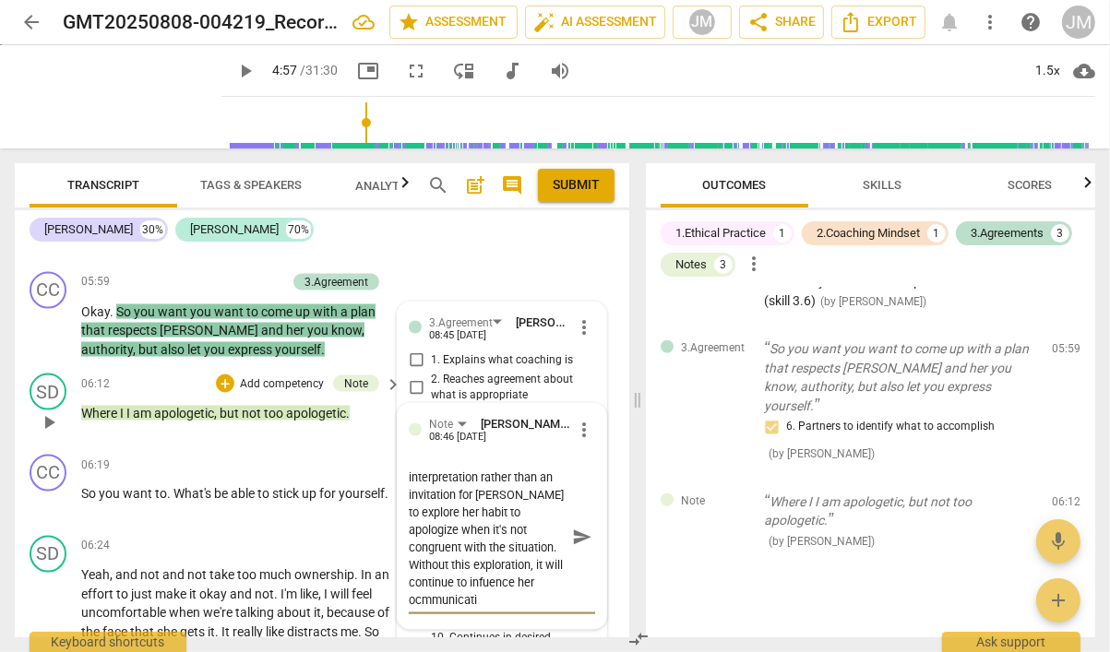
scroll to position [68, 0]
click at [433, 533] on textarea "And here you see the belief return... and your response at 06:19 is your intuit…" at bounding box center [487, 538] width 157 height 140
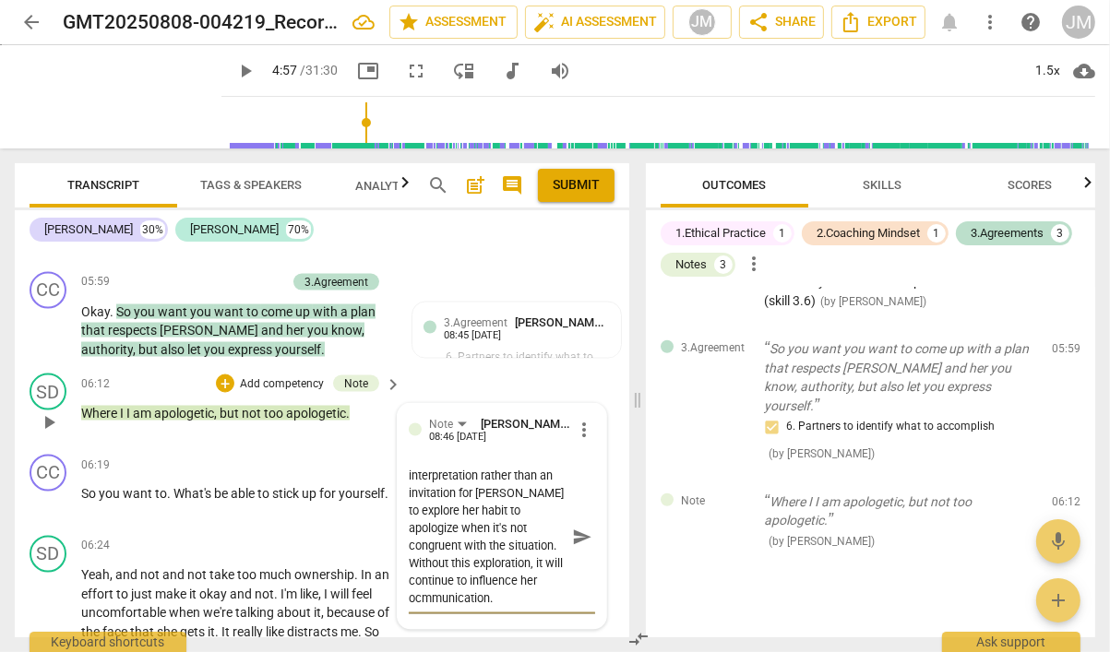
click at [417, 552] on textarea "And here you see the belief return... and your response at 06:19 is your intuit…" at bounding box center [487, 538] width 157 height 140
click at [572, 528] on span "send" at bounding box center [582, 538] width 20 height 20
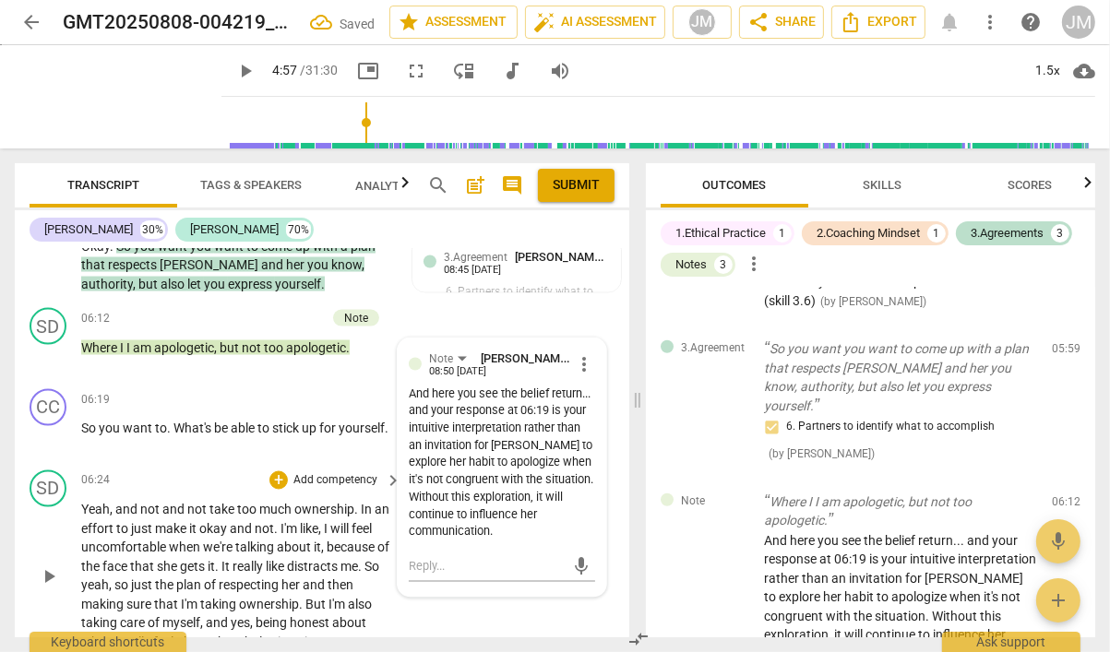
scroll to position [2620, 0]
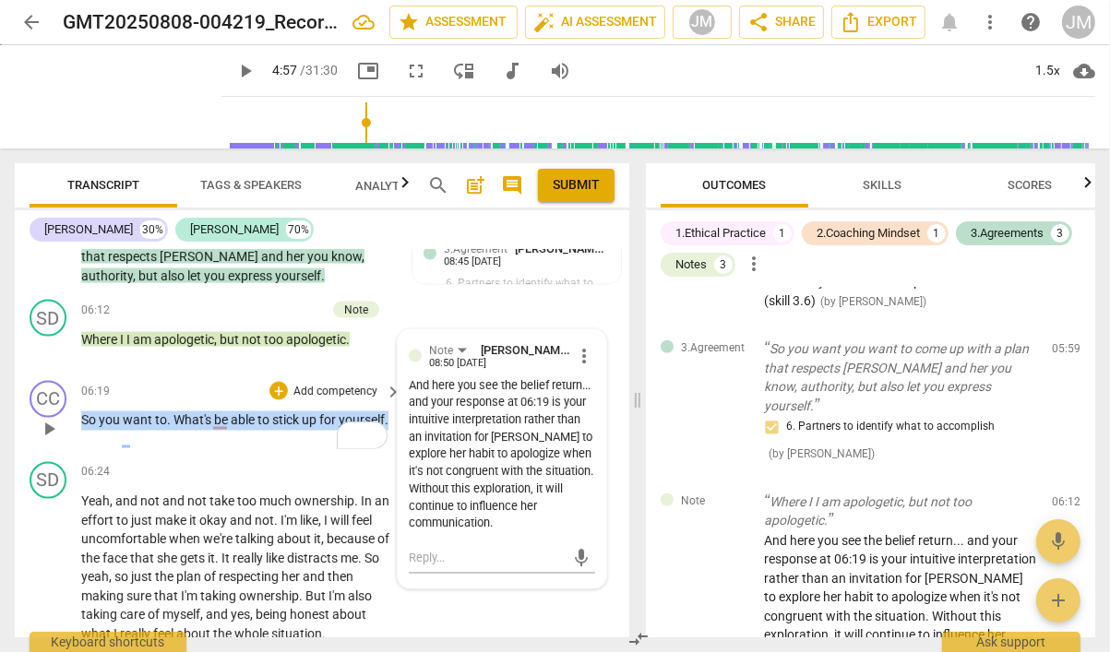
drag, startPoint x: 148, startPoint y: 386, endPoint x: 82, endPoint y: 373, distance: 67.8
click at [82, 411] on p "So you want to . What's be able to stick up for yourself ." at bounding box center [236, 420] width 311 height 19
click at [326, 384] on p "Add competency" at bounding box center [335, 392] width 88 height 17
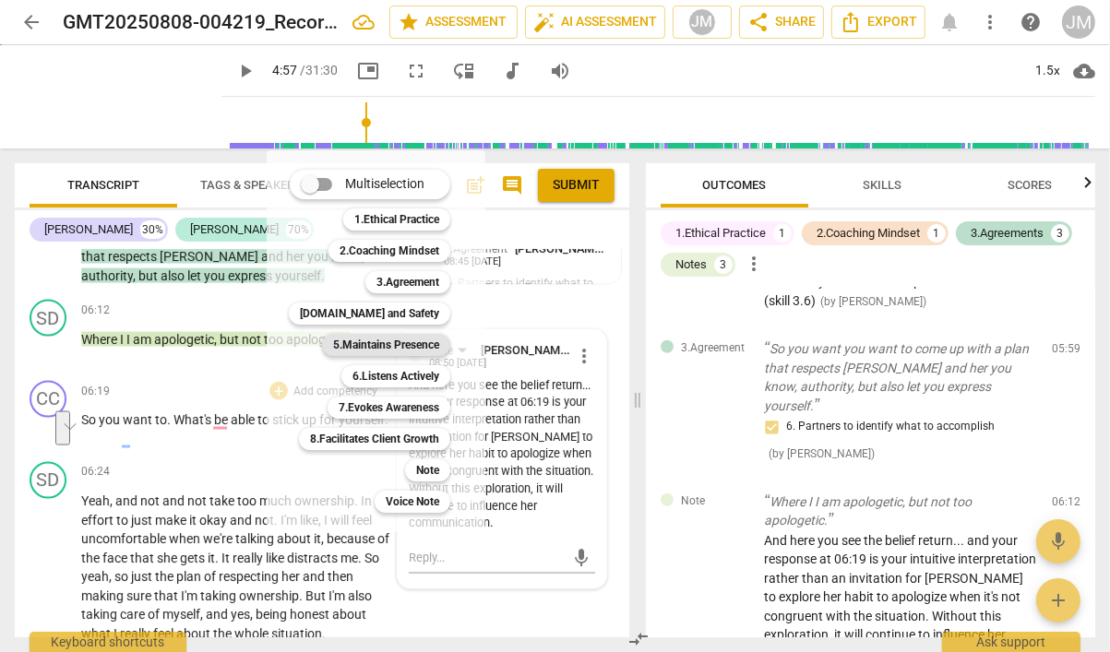
click at [340, 339] on b "5.Maintains Presence" at bounding box center [386, 345] width 106 height 22
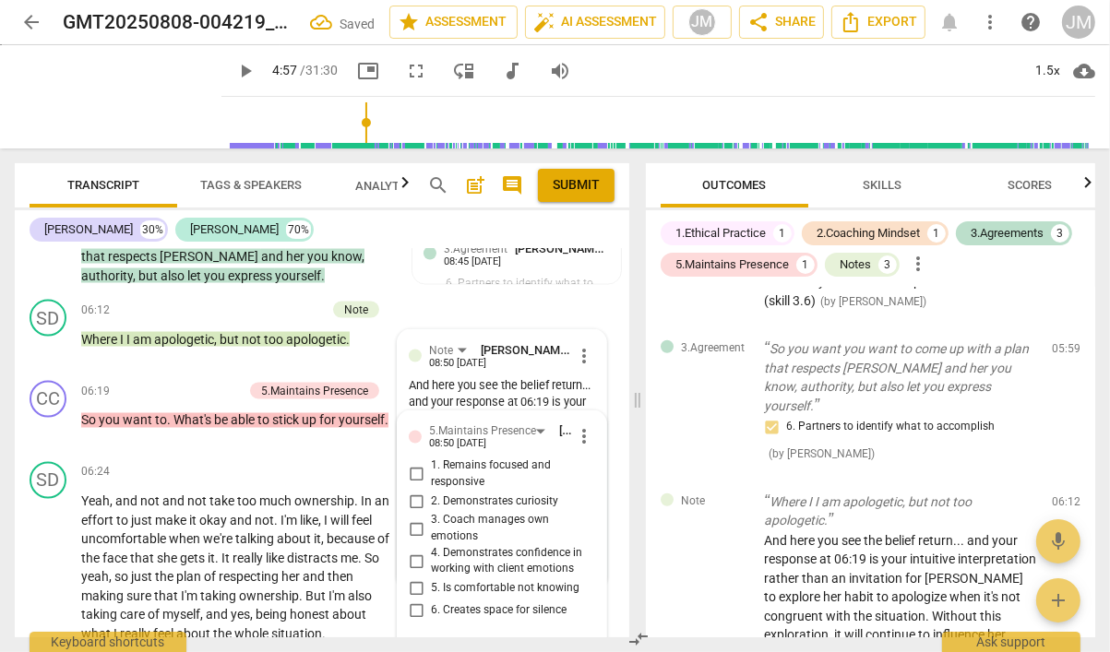
scroll to position [1347, 0]
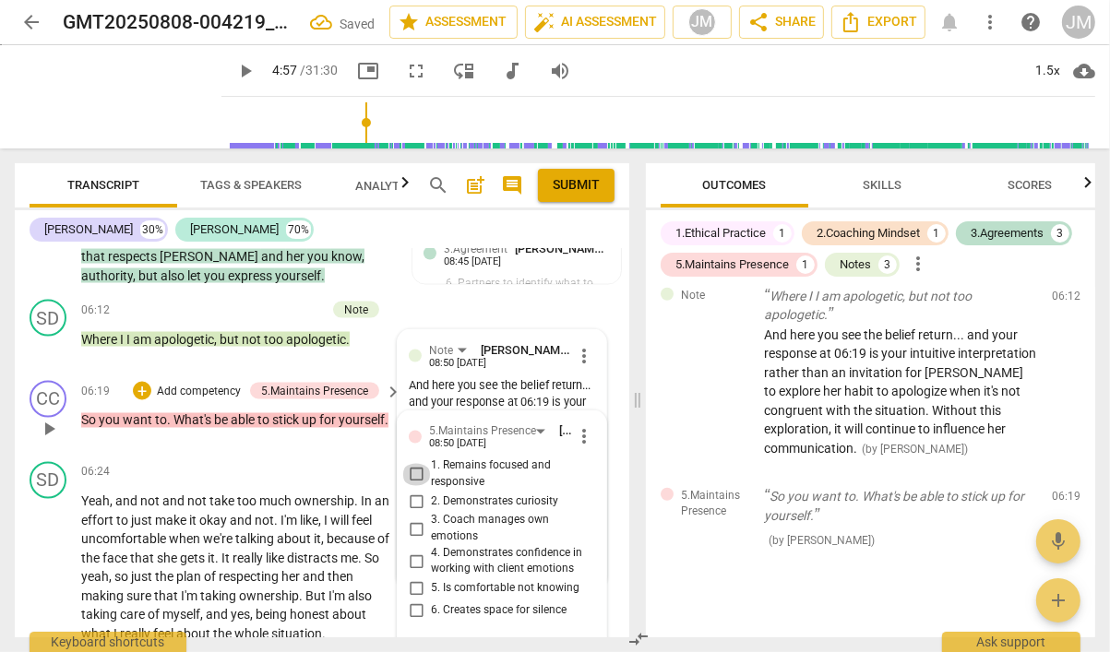
click at [415, 464] on input "1. Remains focused and responsive" at bounding box center [416, 475] width 30 height 22
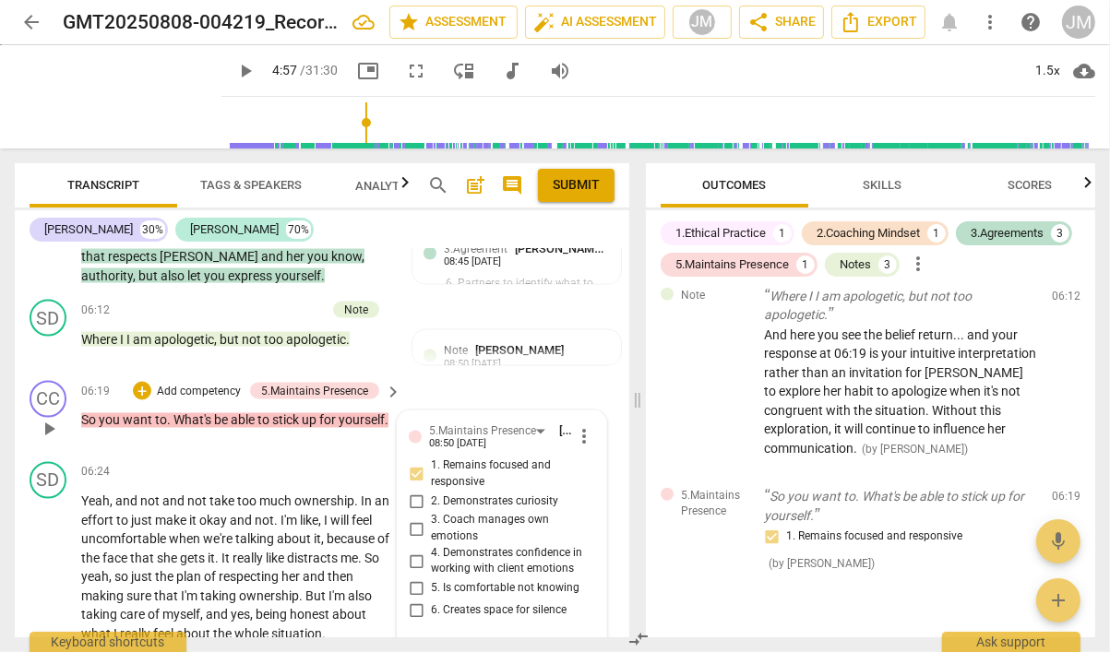
click at [415, 464] on input "1. Remains focused and responsive" at bounding box center [416, 475] width 30 height 22
click at [574, 426] on span "more_vert" at bounding box center [584, 437] width 22 height 22
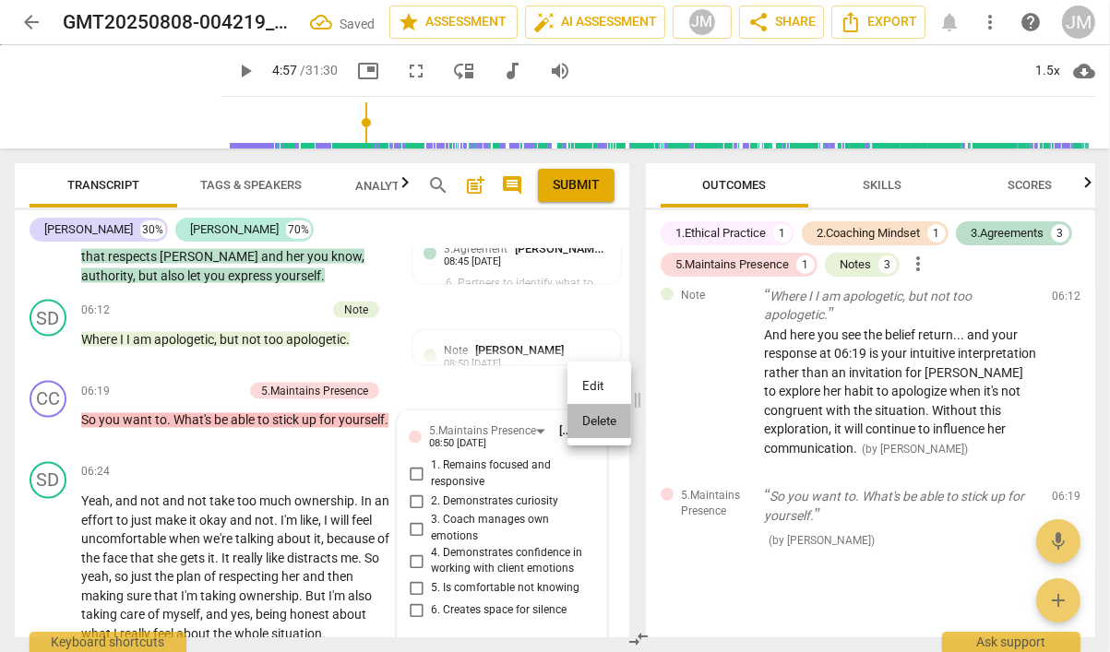
click at [585, 415] on li "Delete" at bounding box center [599, 421] width 64 height 35
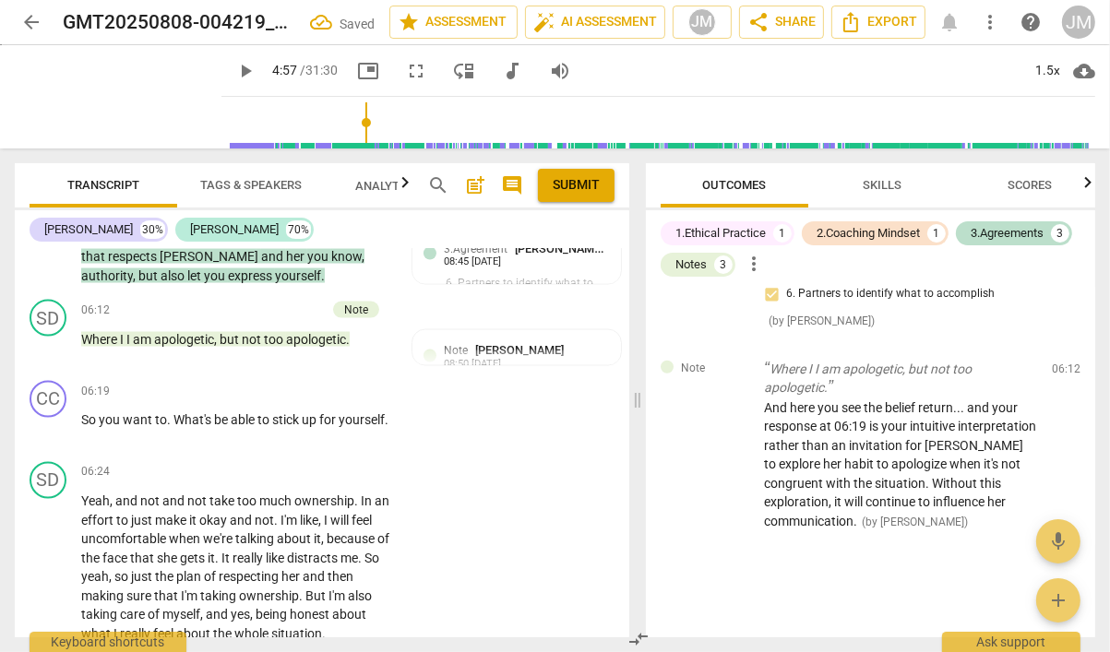
scroll to position [1254, 0]
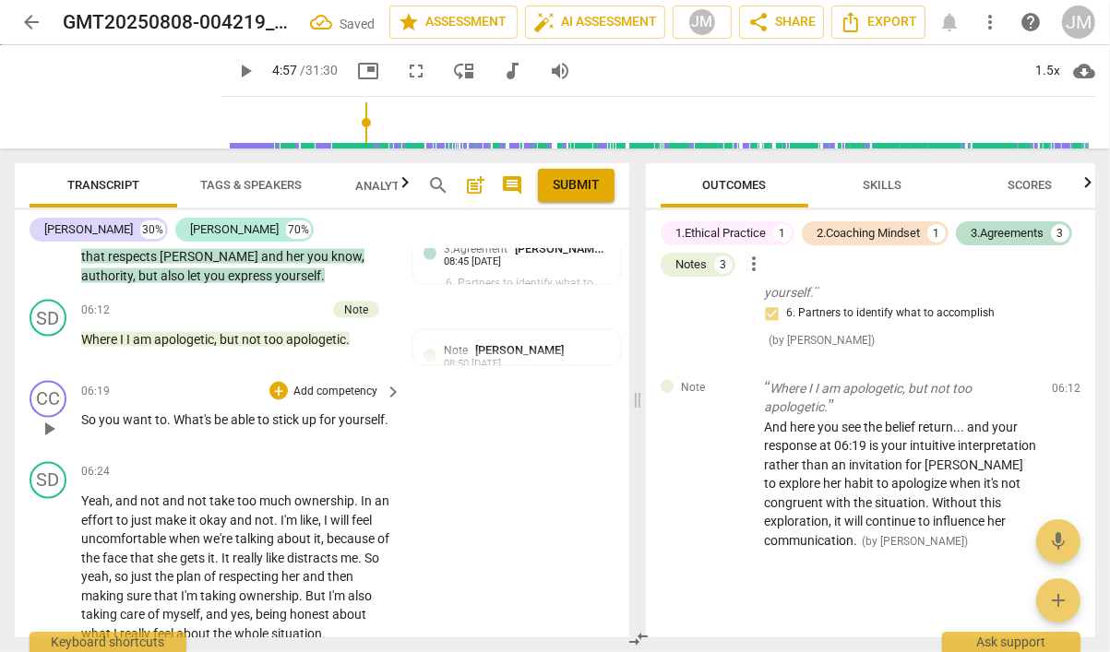
click at [299, 384] on p "Add competency" at bounding box center [335, 392] width 88 height 17
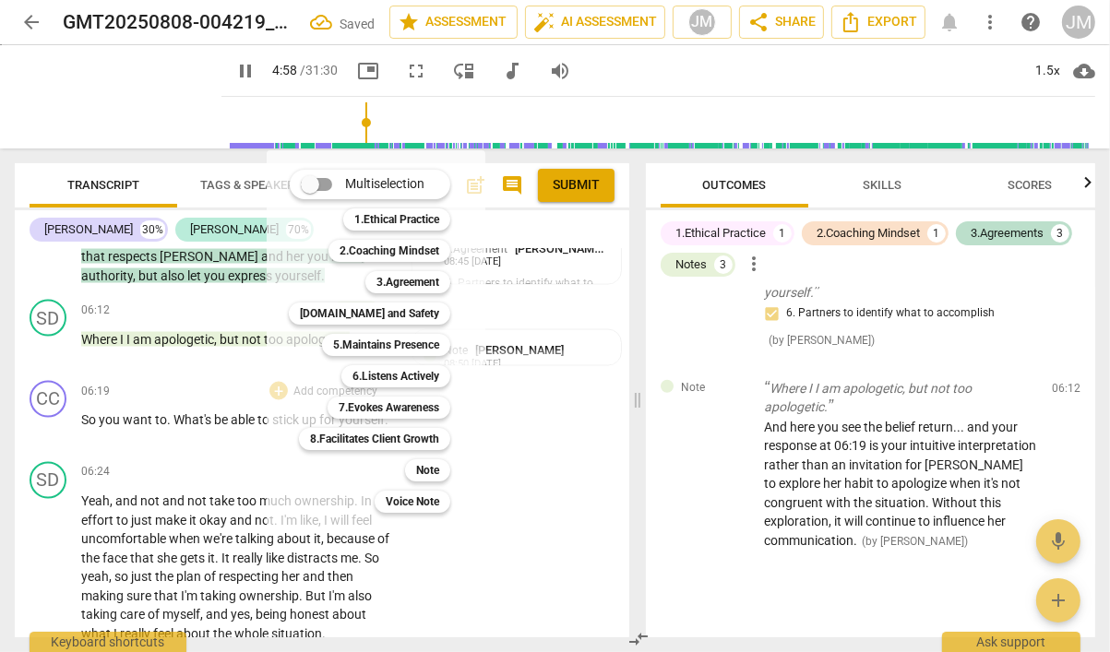
scroll to position [1727, 0]
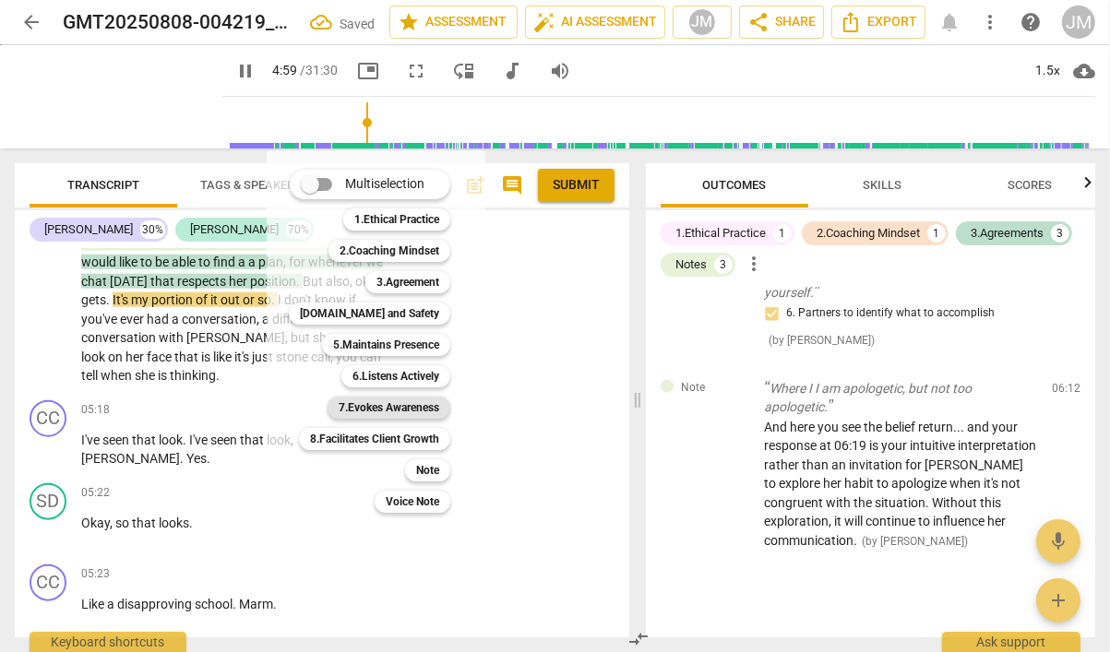
click at [347, 409] on b "7.Evokes Awareness" at bounding box center [388, 408] width 101 height 22
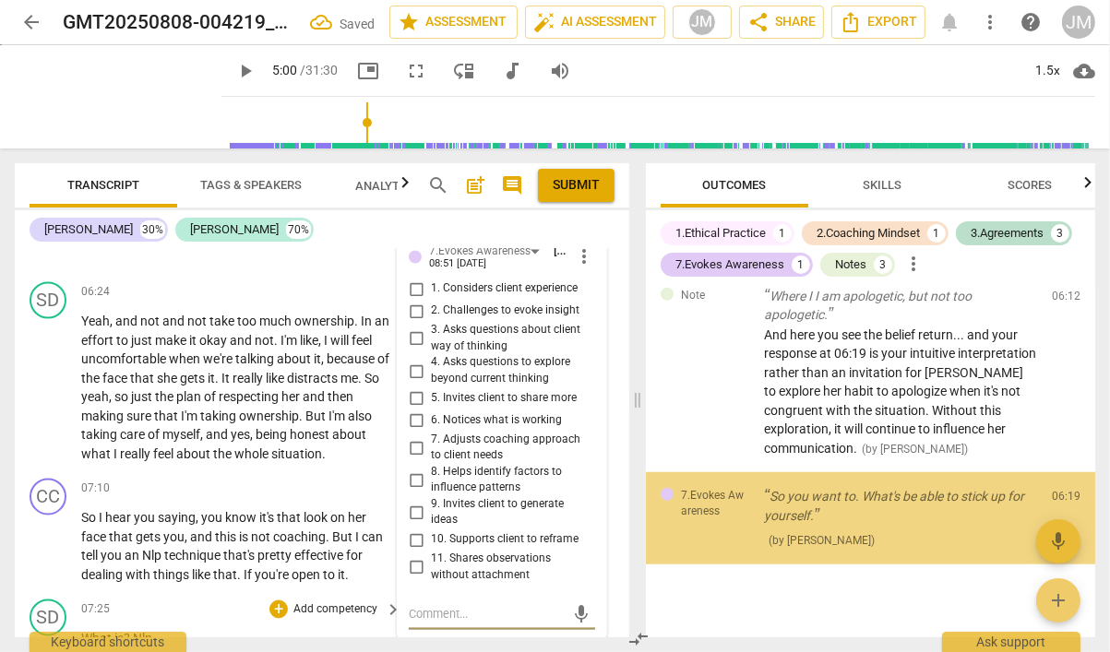
scroll to position [2641, 0]
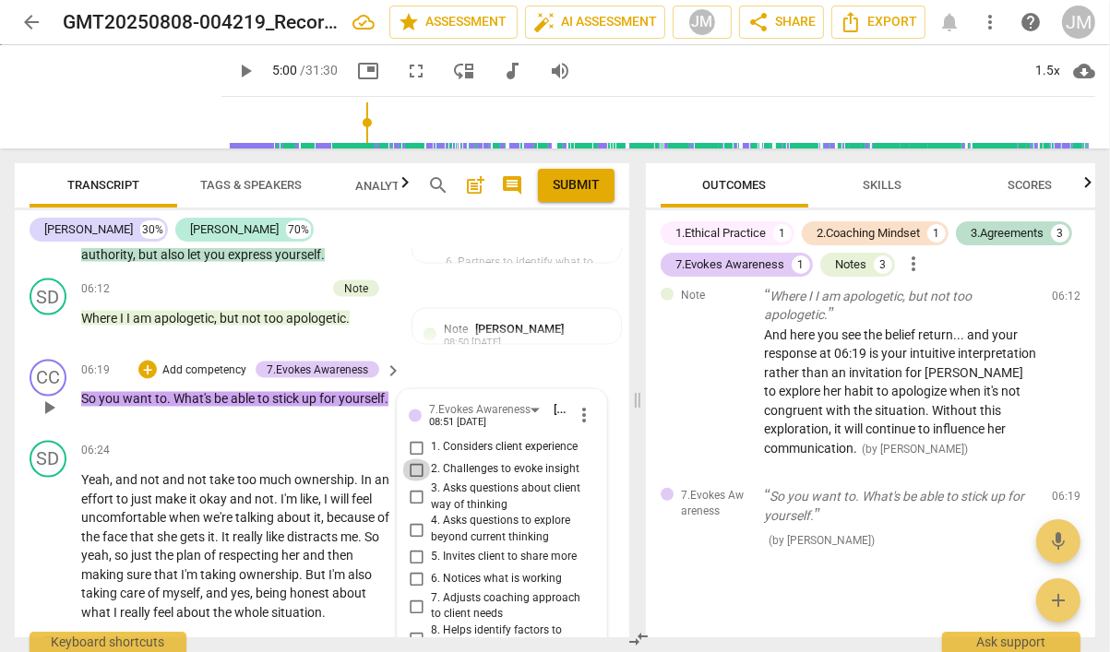
click at [412, 459] on input "2. Challenges to evoke insight" at bounding box center [416, 470] width 30 height 22
click at [231, 362] on p "Add competency" at bounding box center [204, 370] width 88 height 17
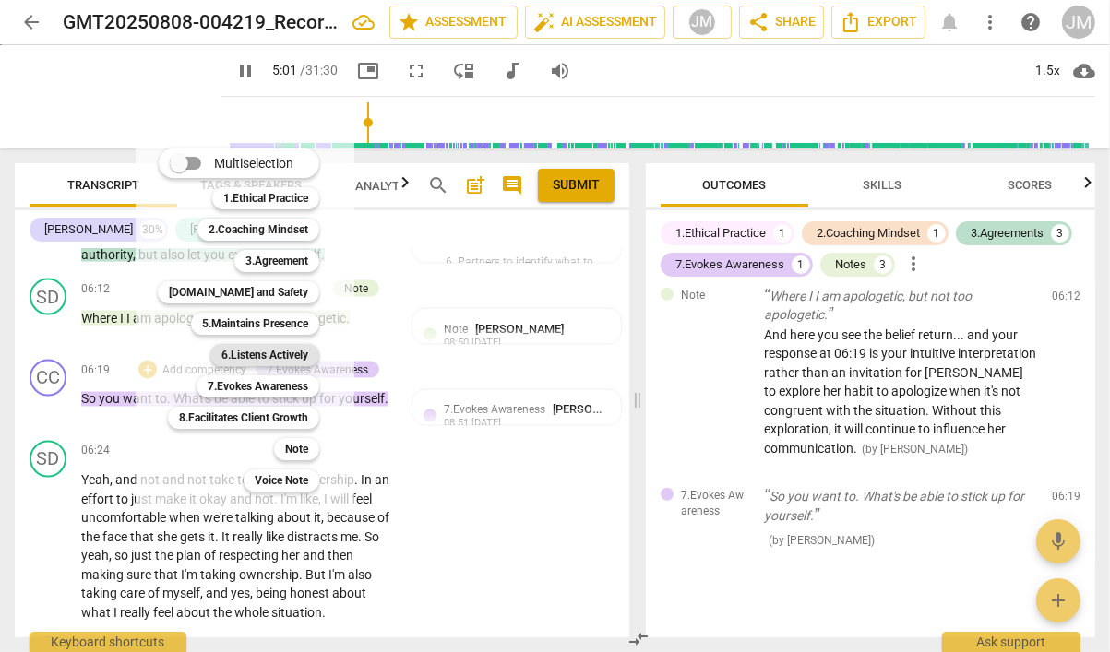
click at [238, 356] on b "6.Listens Actively" at bounding box center [264, 355] width 87 height 22
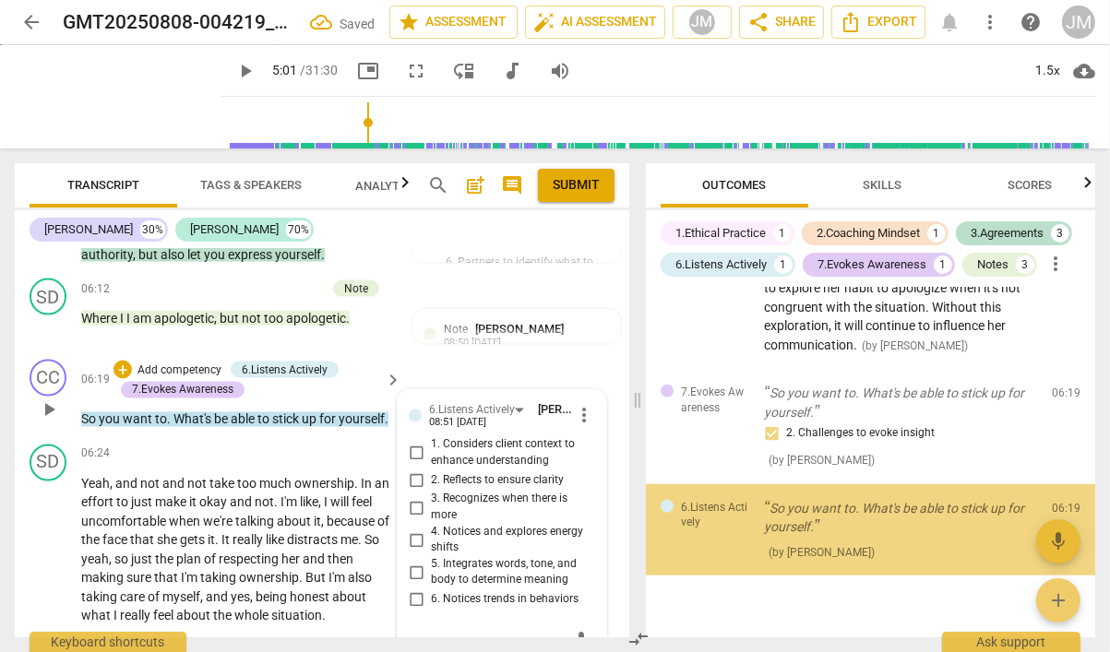
scroll to position [1461, 0]
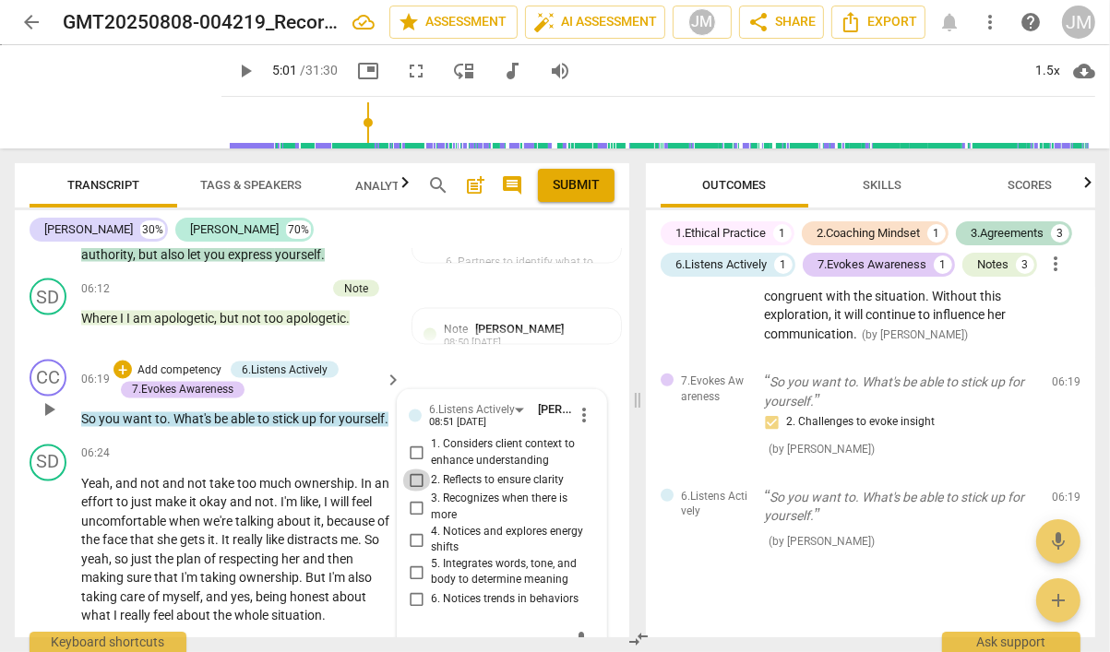
click at [414, 469] on input "2. Reflects to ensure clarity" at bounding box center [416, 480] width 30 height 22
click at [416, 562] on input "5. Integrates words, tone, and body to determine meaning" at bounding box center [416, 573] width 30 height 22
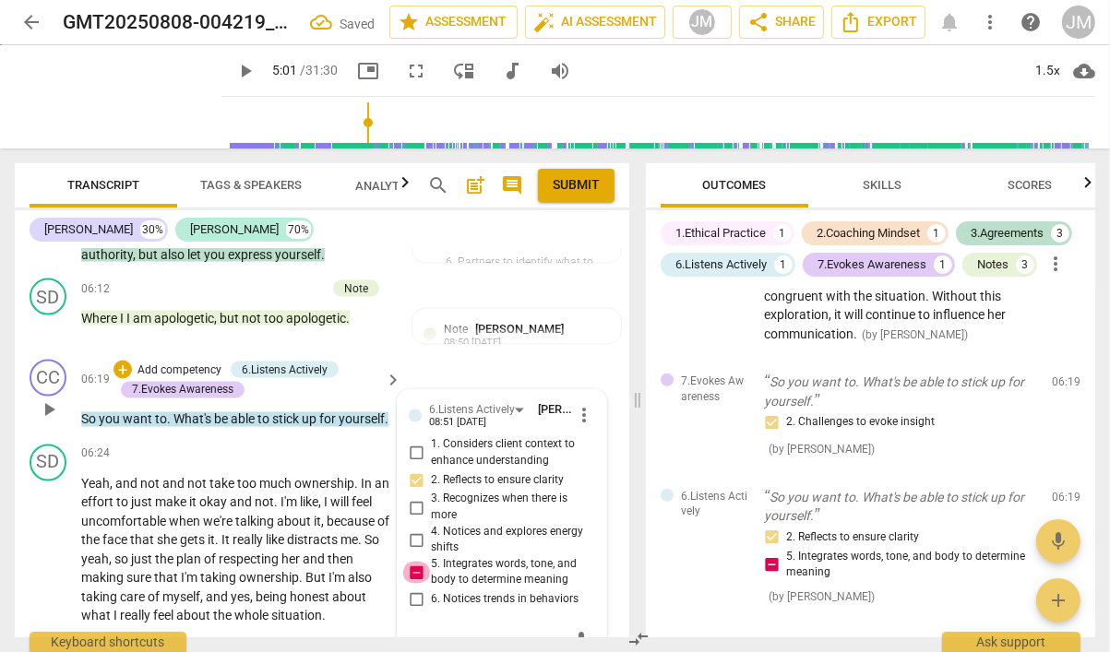
click at [413, 562] on input "5. Integrates words, tone, and body to determine meaning" at bounding box center [416, 573] width 30 height 22
click at [412, 443] on input "1. Considers client context to enhance understanding" at bounding box center [416, 454] width 30 height 22
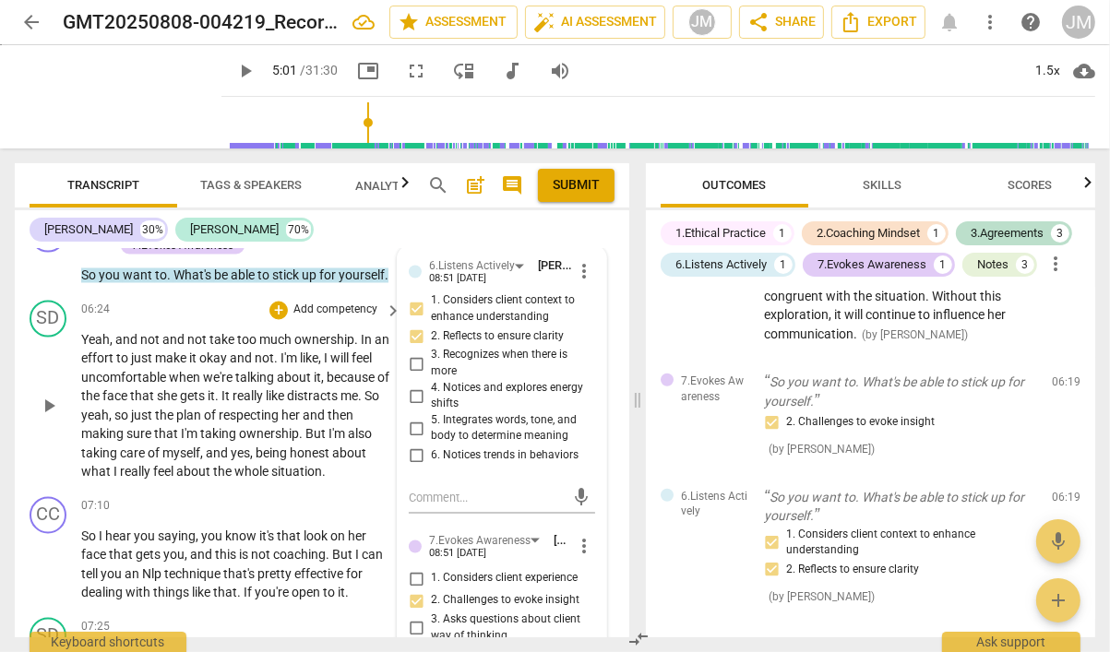
scroll to position [2807, 0]
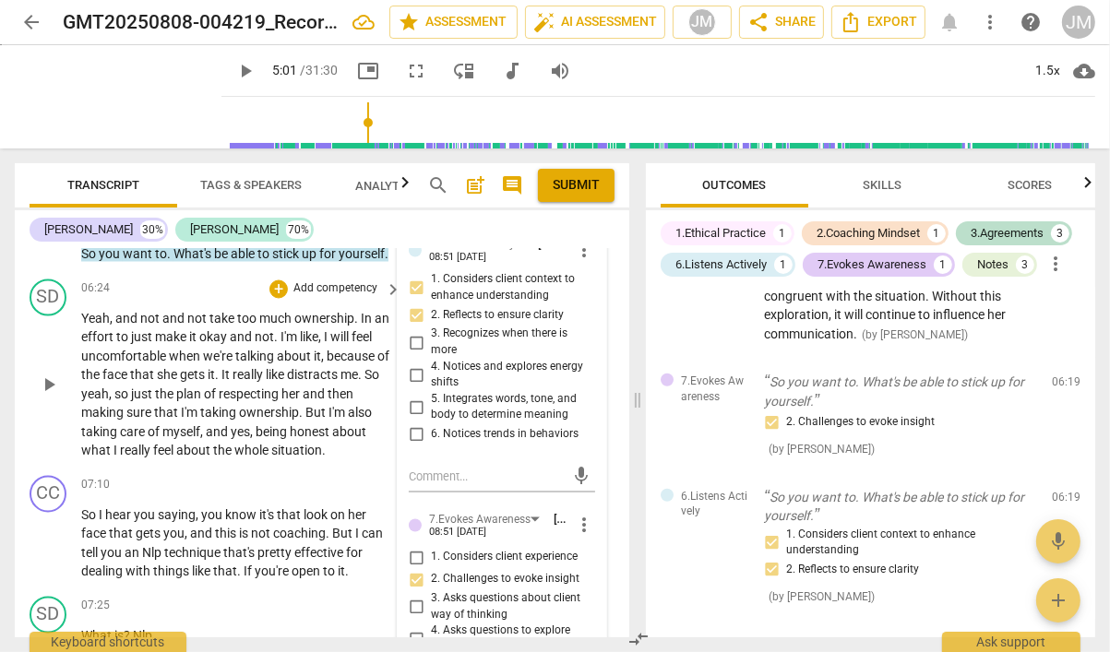
click at [85, 312] on span "Yeah" at bounding box center [95, 319] width 29 height 15
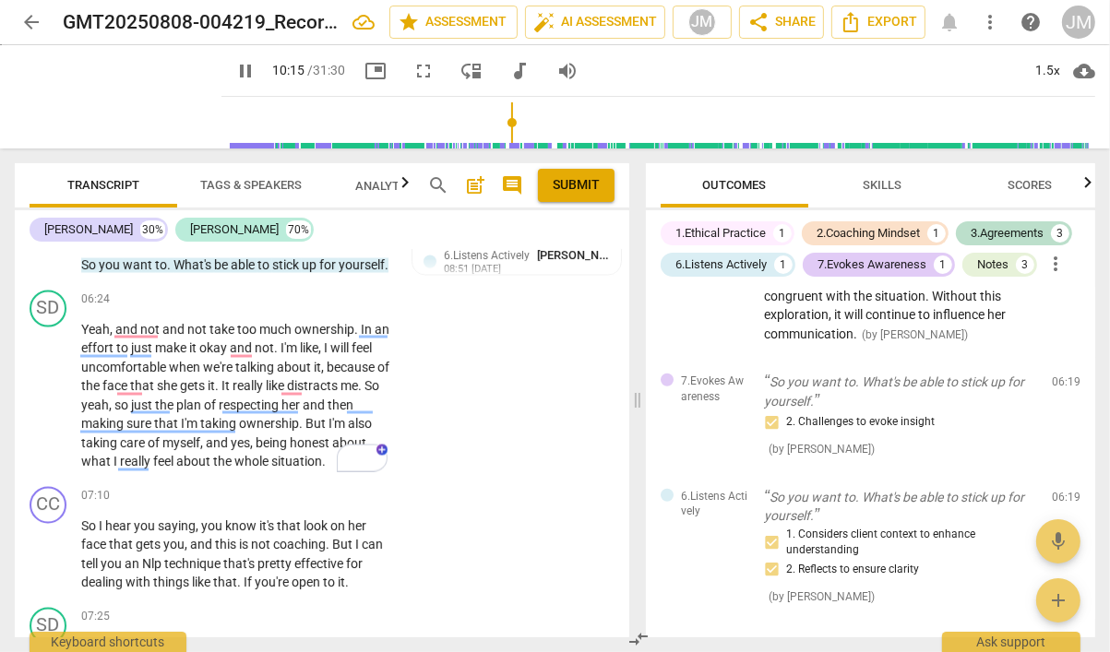
scroll to position [2797, 0]
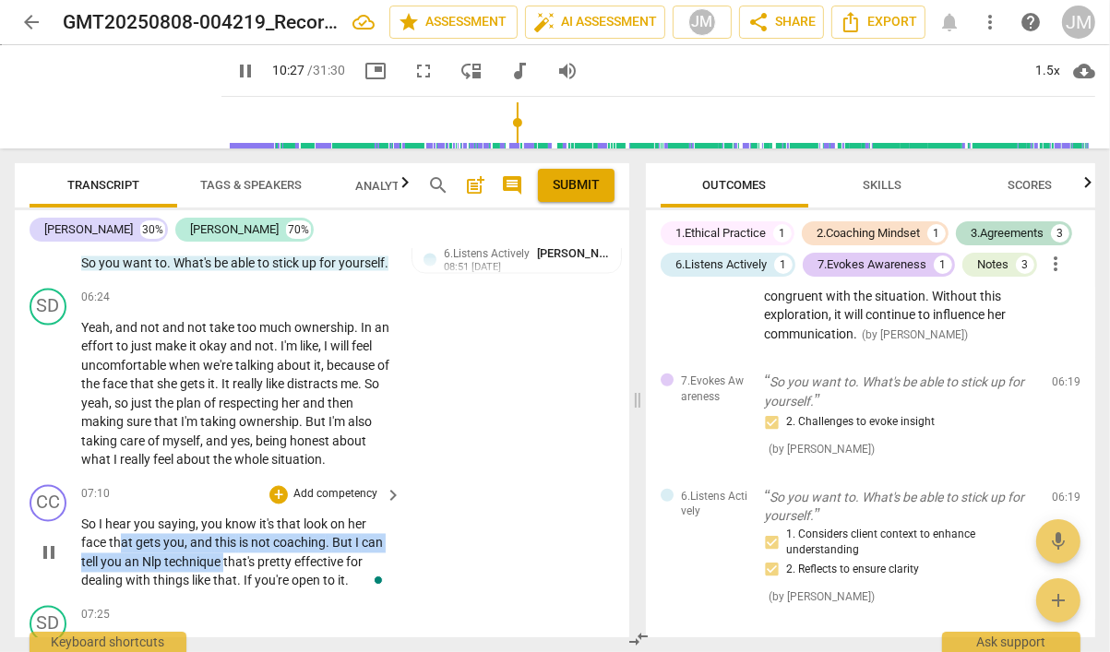
drag, startPoint x: 224, startPoint y: 531, endPoint x: 122, endPoint y: 519, distance: 103.1
click at [122, 519] on p "So I hear you saying , you know it's that look on her face that gets you , and …" at bounding box center [236, 554] width 311 height 76
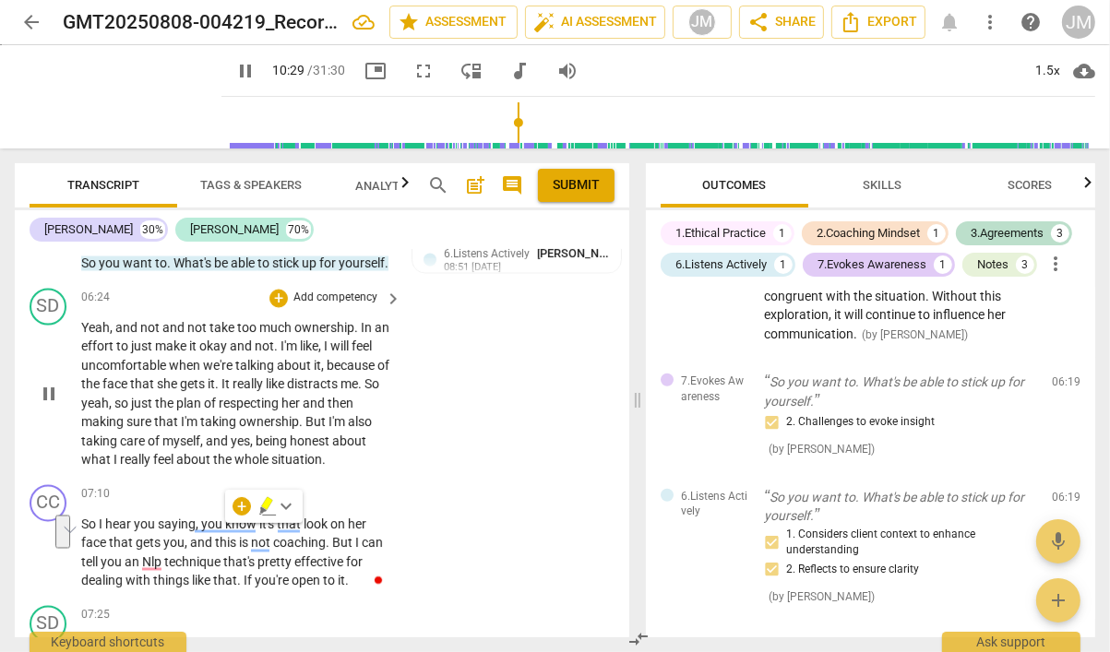
click at [346, 417] on p "Yeah , and not and not take too much ownership . In an effort to just make it o…" at bounding box center [236, 394] width 311 height 151
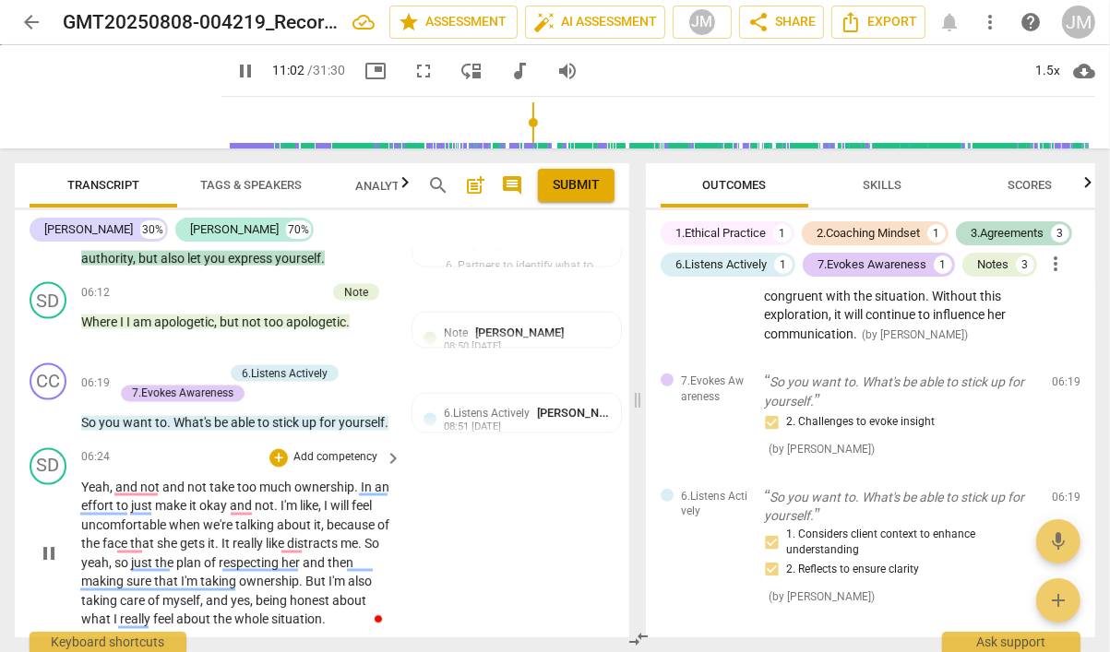
scroll to position [5762, 0]
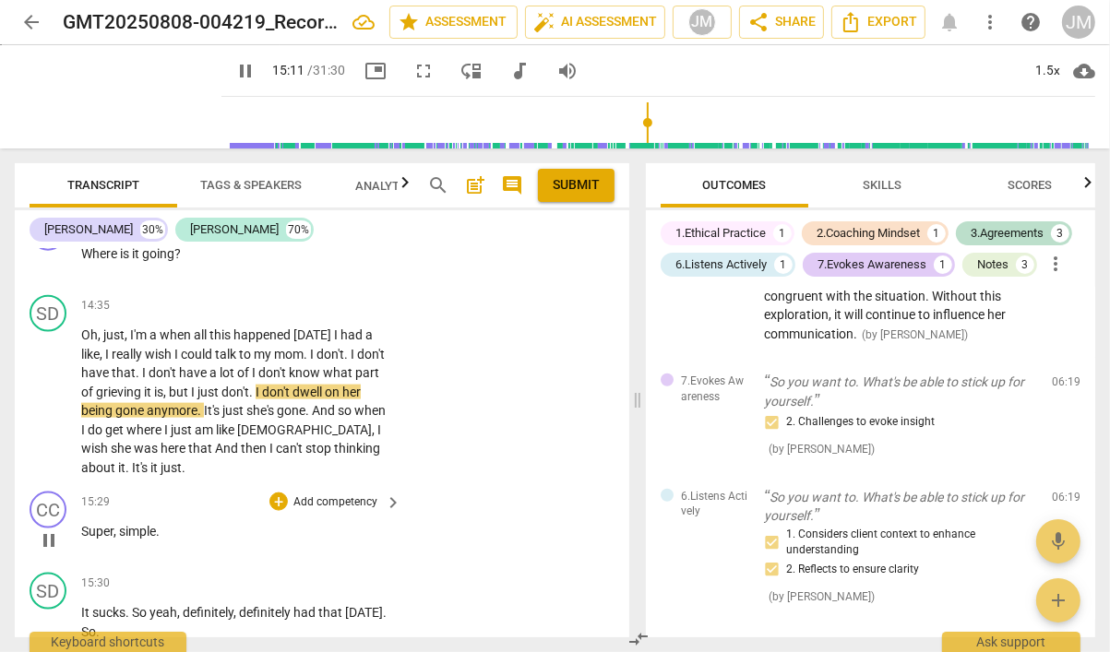
scroll to position [7392, 0]
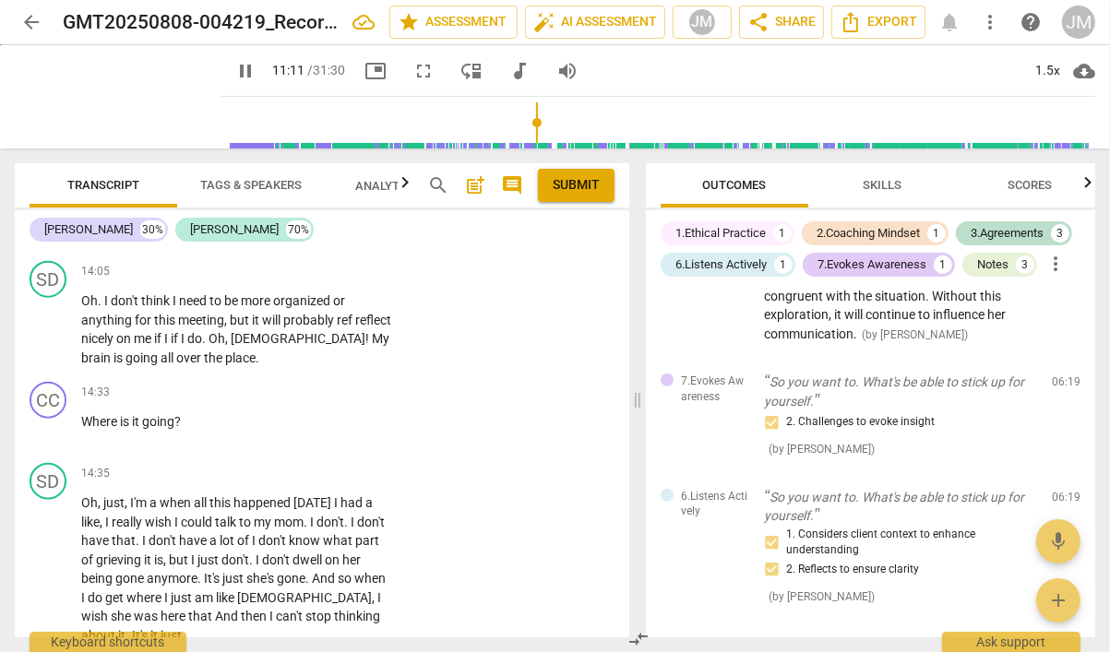
drag, startPoint x: 650, startPoint y: 121, endPoint x: 535, endPoint y: 135, distance: 116.1
click at [535, 134] on input "range" at bounding box center [662, 122] width 866 height 59
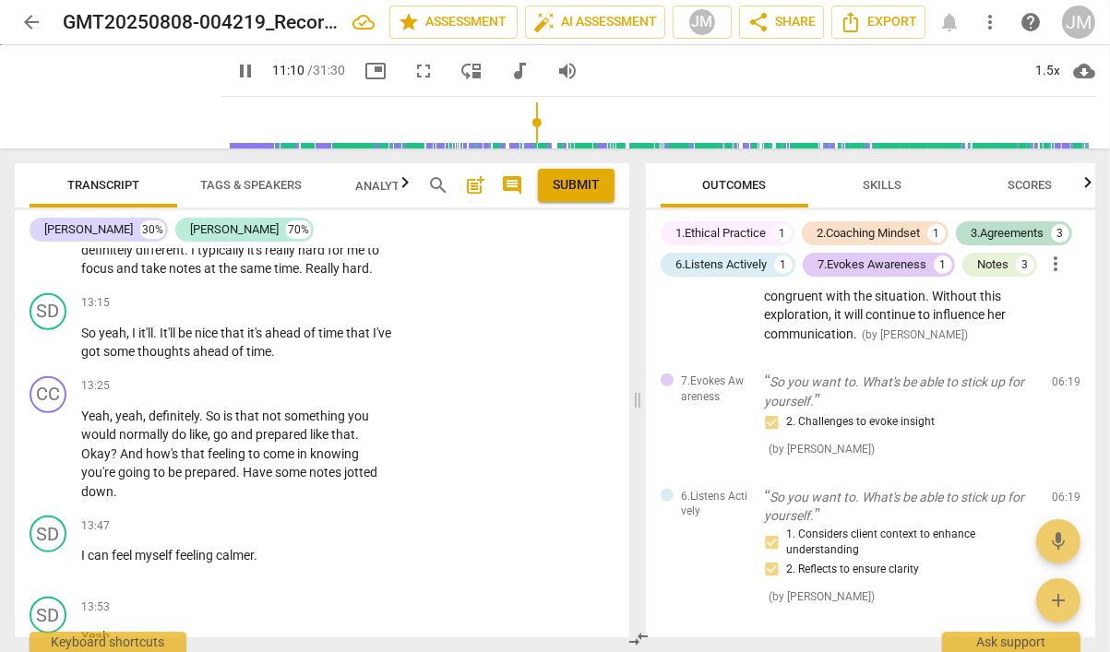
scroll to position [6803, 0]
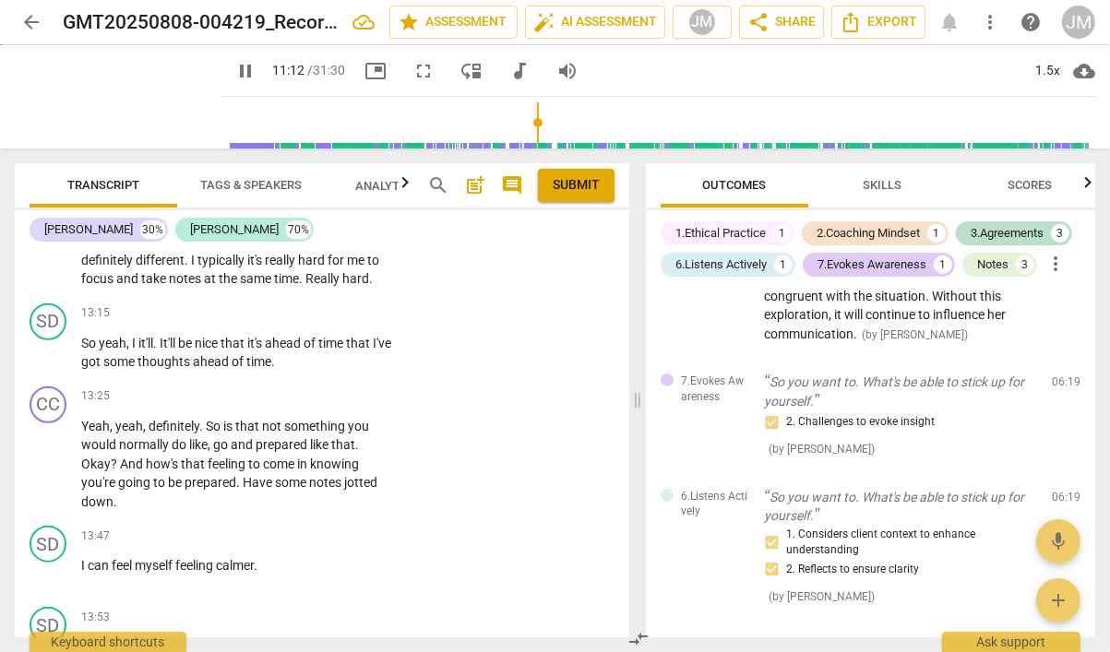
click at [249, 72] on span "pause" at bounding box center [245, 71] width 22 height 22
type input "673"
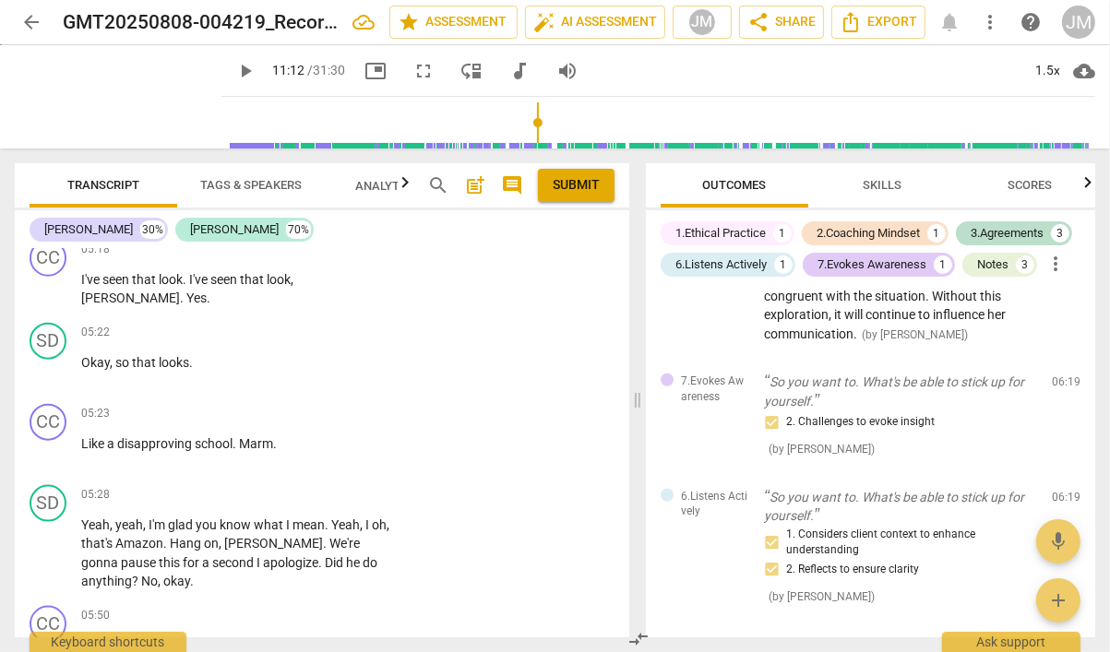
scroll to position [1907, 0]
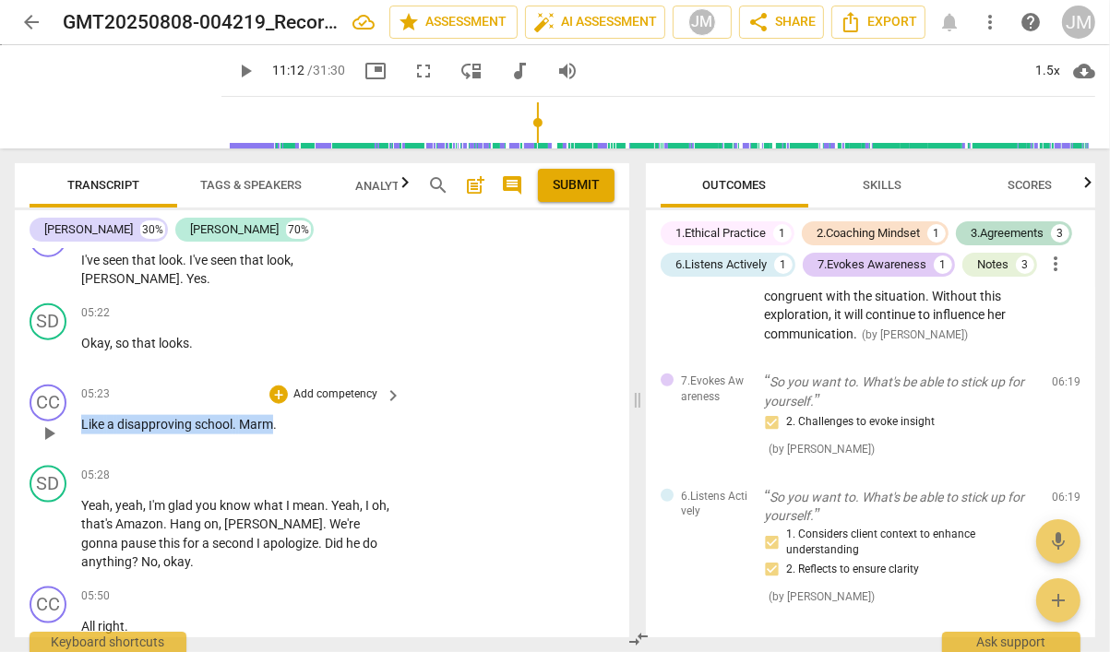
drag, startPoint x: 273, startPoint y: 378, endPoint x: 78, endPoint y: 373, distance: 194.7
click at [78, 377] on div "CC play_arrow pause 05:23 + Add competency keyboard_arrow_right Like a disappro…" at bounding box center [322, 417] width 614 height 81
click at [367, 386] on p "Add competency" at bounding box center [335, 394] width 88 height 17
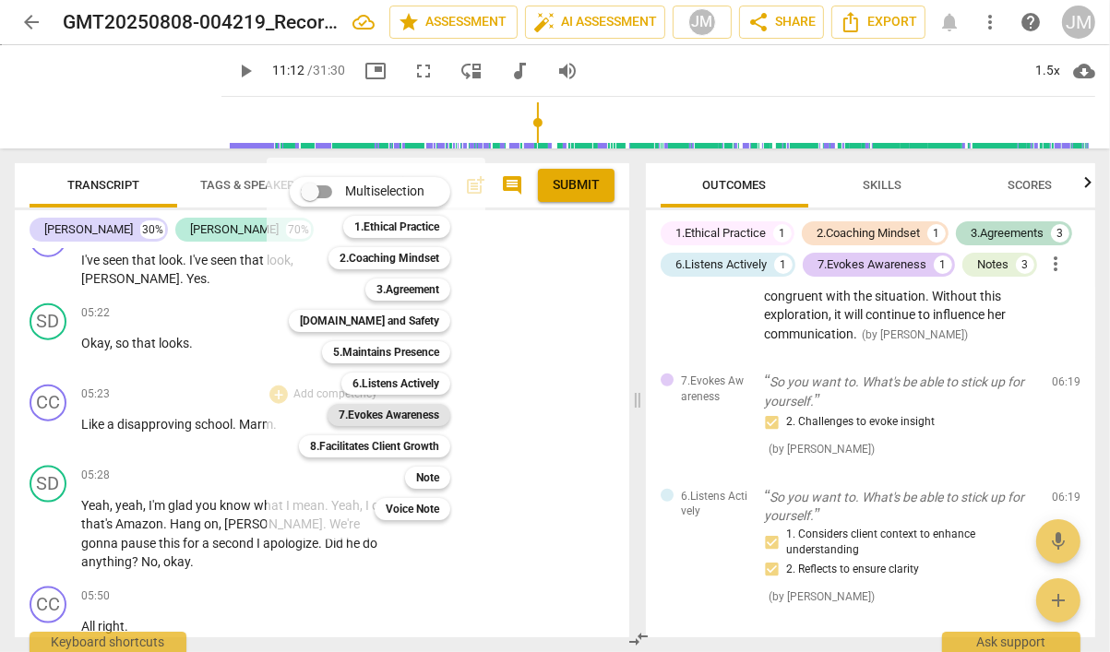
click at [367, 413] on b "7.Evokes Awareness" at bounding box center [388, 415] width 101 height 22
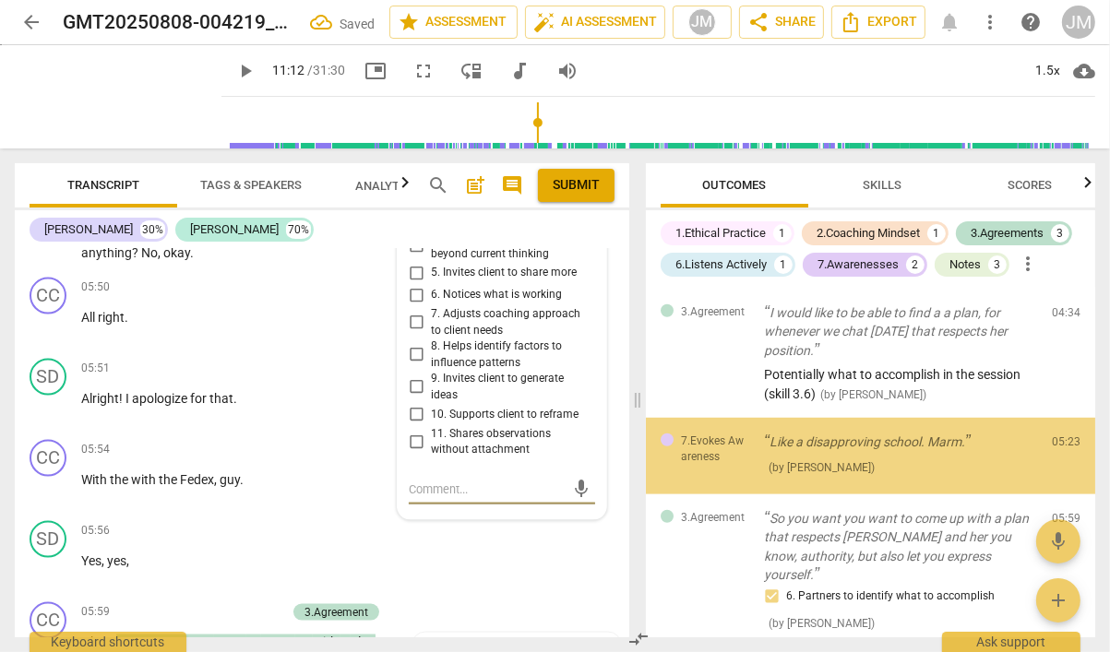
scroll to position [1040, 0]
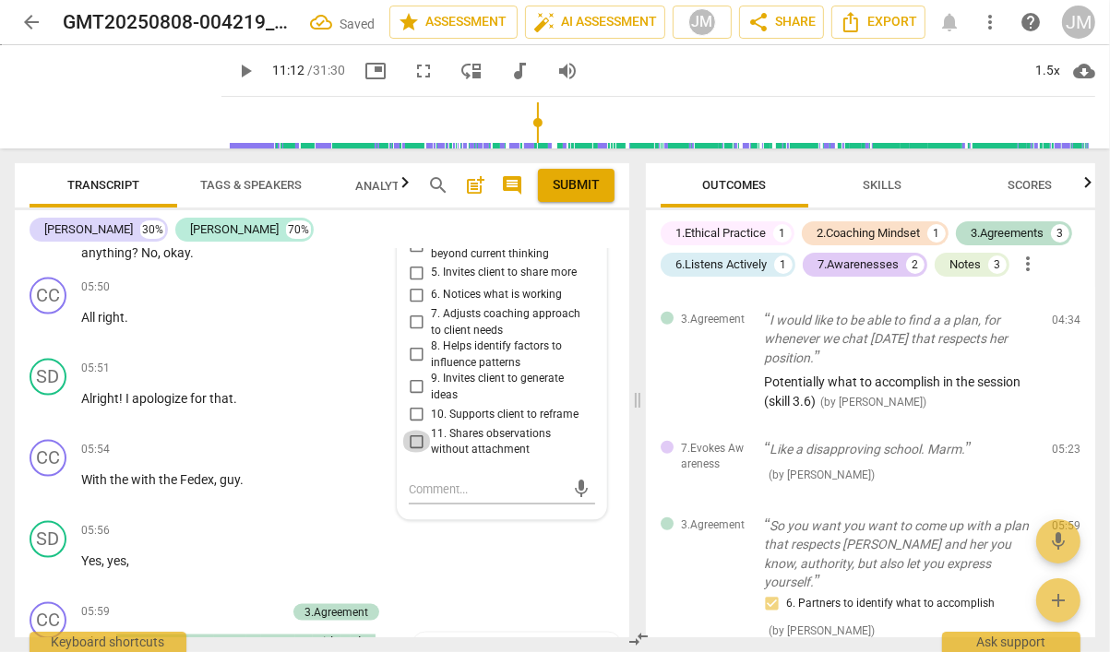
click at [418, 431] on input "11. Shares observations without attachment" at bounding box center [416, 442] width 30 height 22
checkbox input "true"
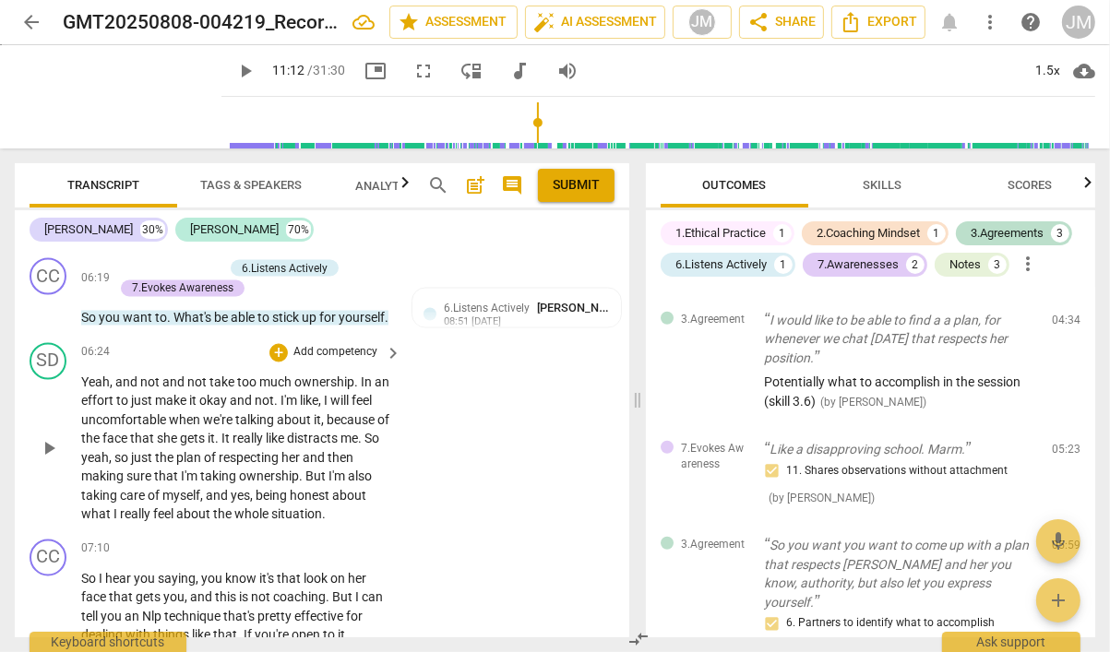
scroll to position [2745, 0]
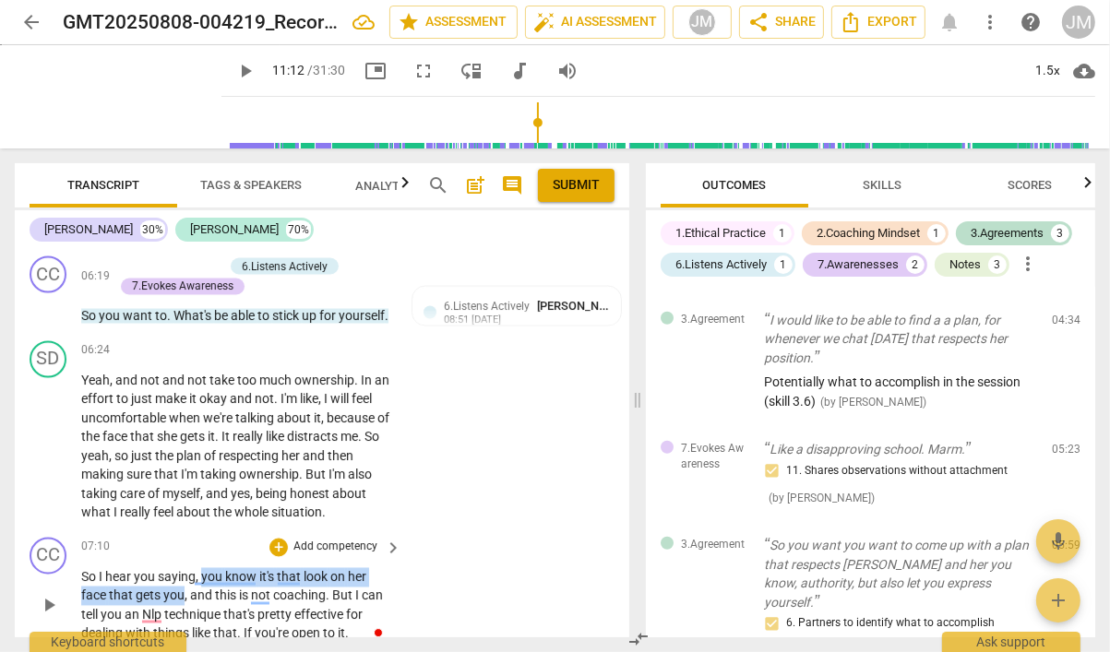
drag, startPoint x: 199, startPoint y: 547, endPoint x: 184, endPoint y: 564, distance: 22.8
click at [184, 568] on p "So I hear you saying , you know it's that look on her face that gets you , and …" at bounding box center [236, 606] width 311 height 76
click at [336, 540] on p "Add competency" at bounding box center [335, 548] width 88 height 17
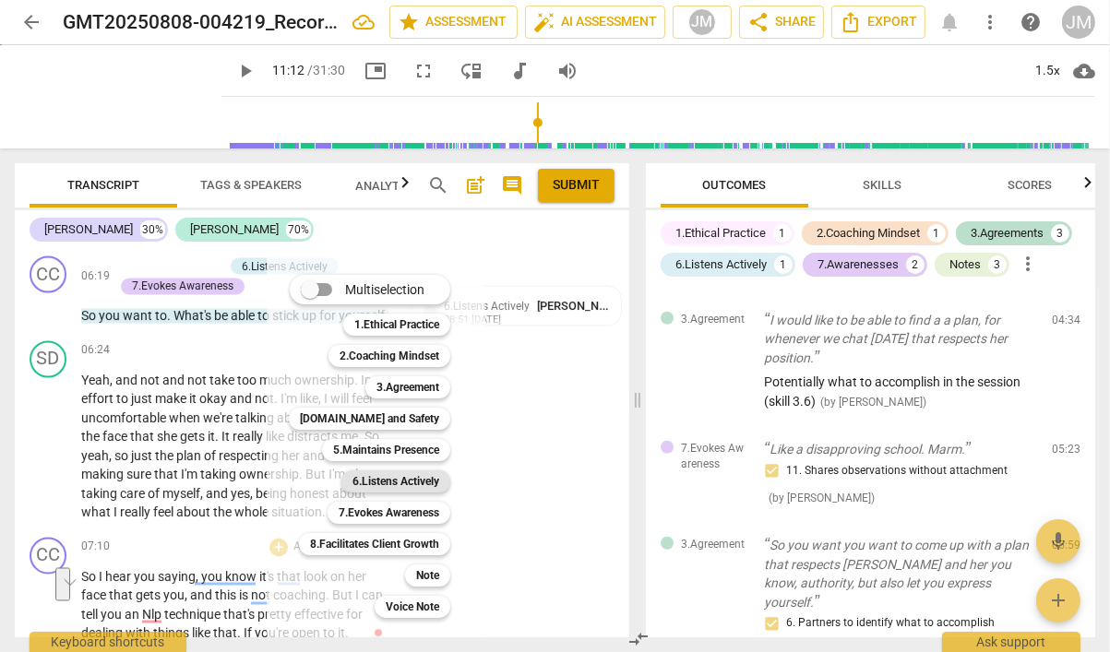
click at [440, 480] on div "6.Listens Actively" at bounding box center [395, 481] width 109 height 22
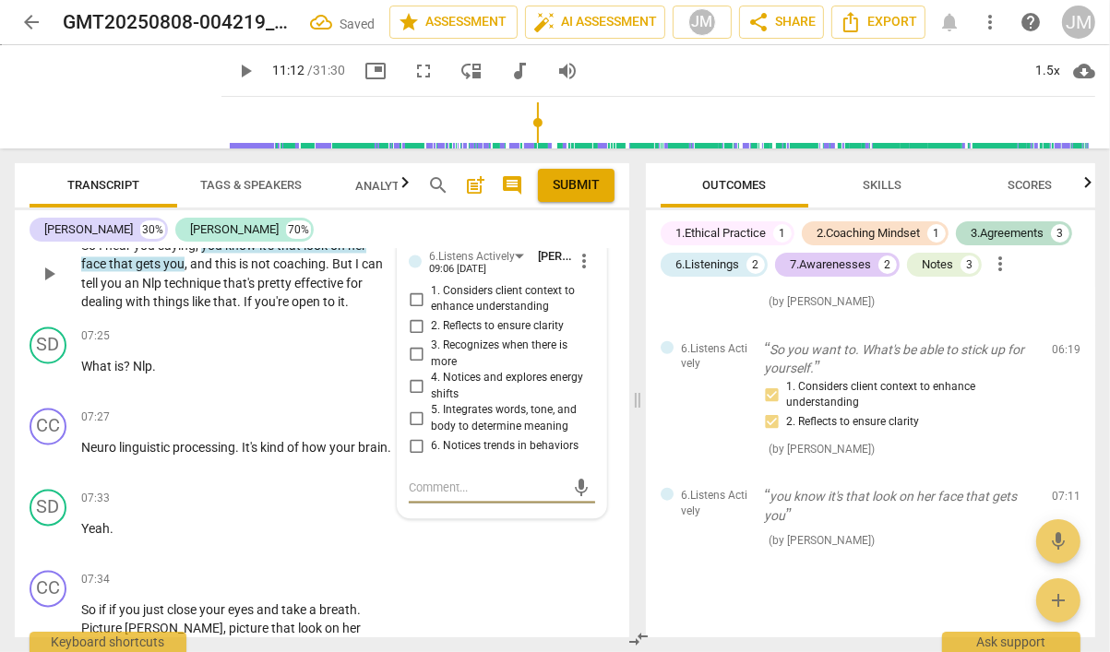
scroll to position [3071, 0]
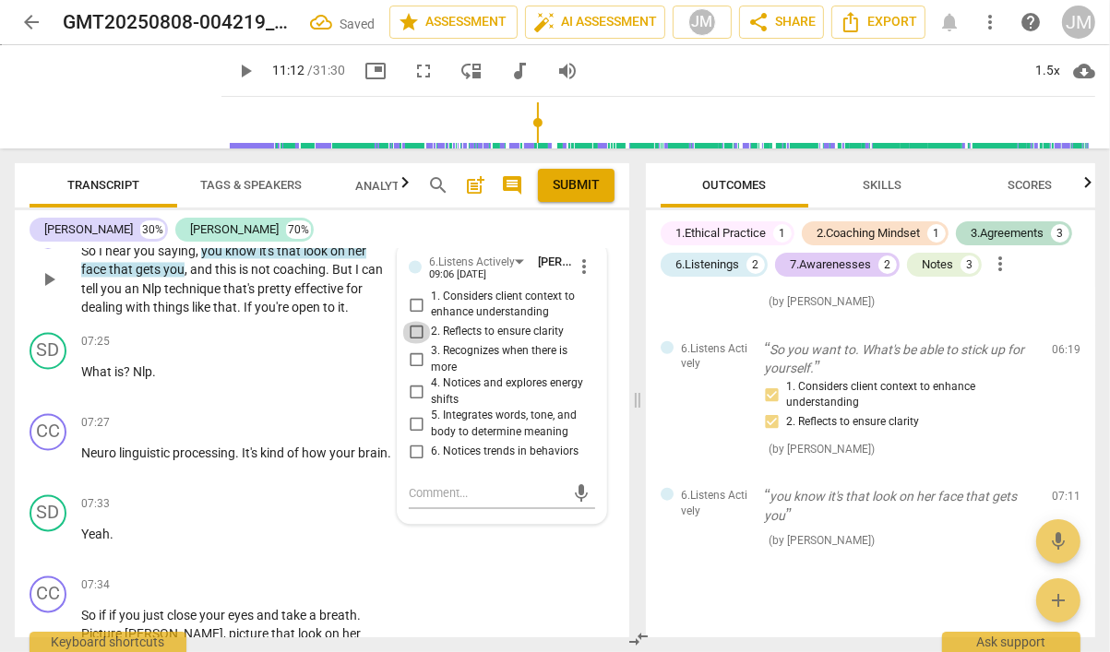
click at [416, 321] on input "2. Reflects to ensure clarity" at bounding box center [416, 332] width 30 height 22
checkbox input "true"
click at [418, 293] on input "1. Considers client context to enhance understanding" at bounding box center [416, 304] width 30 height 22
checkbox input "true"
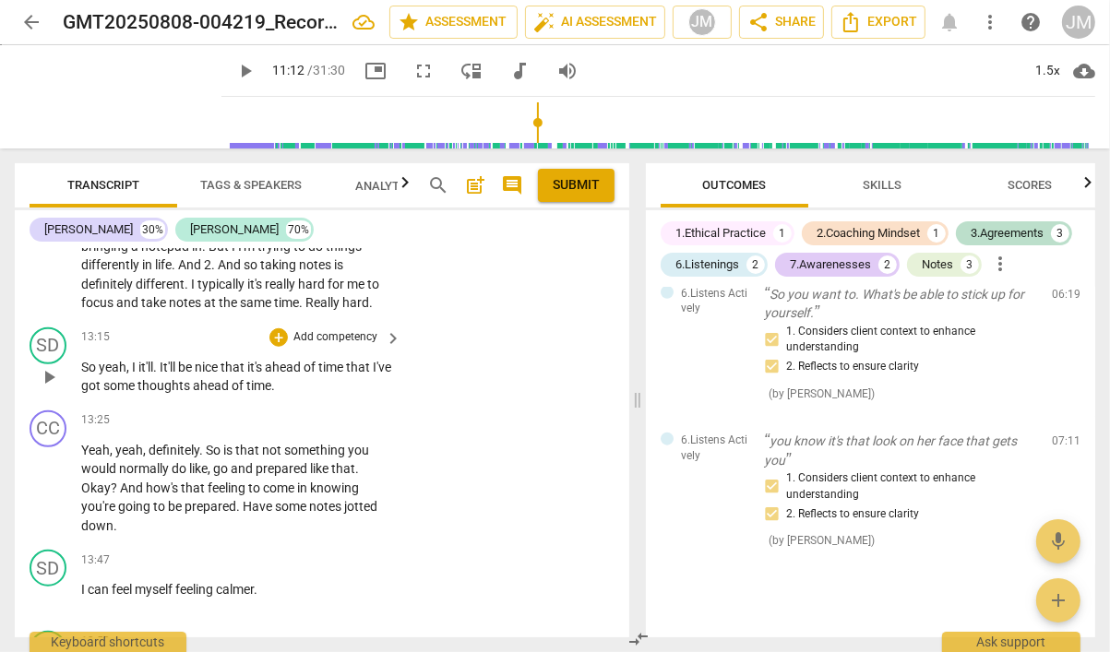
scroll to position [6781, 0]
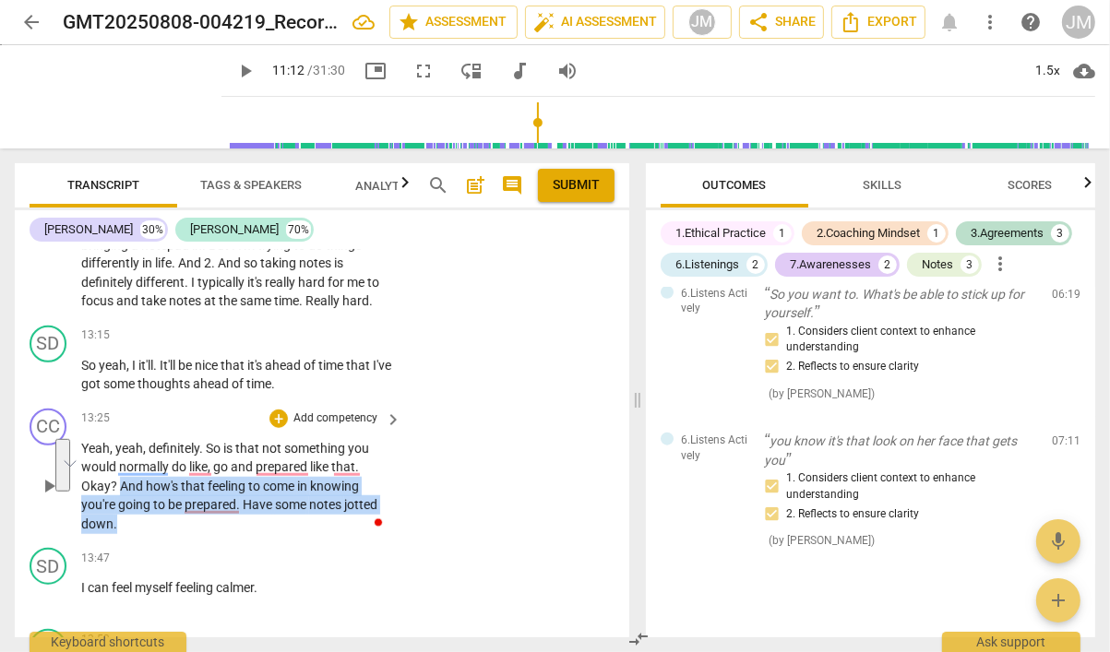
drag, startPoint x: 130, startPoint y: 481, endPoint x: 120, endPoint y: 445, distance: 36.5
click at [120, 445] on p "Yeah , yeah , definitely . So is that not something you would normally do like …" at bounding box center [236, 486] width 311 height 95
click at [315, 410] on p "Add competency" at bounding box center [335, 418] width 88 height 17
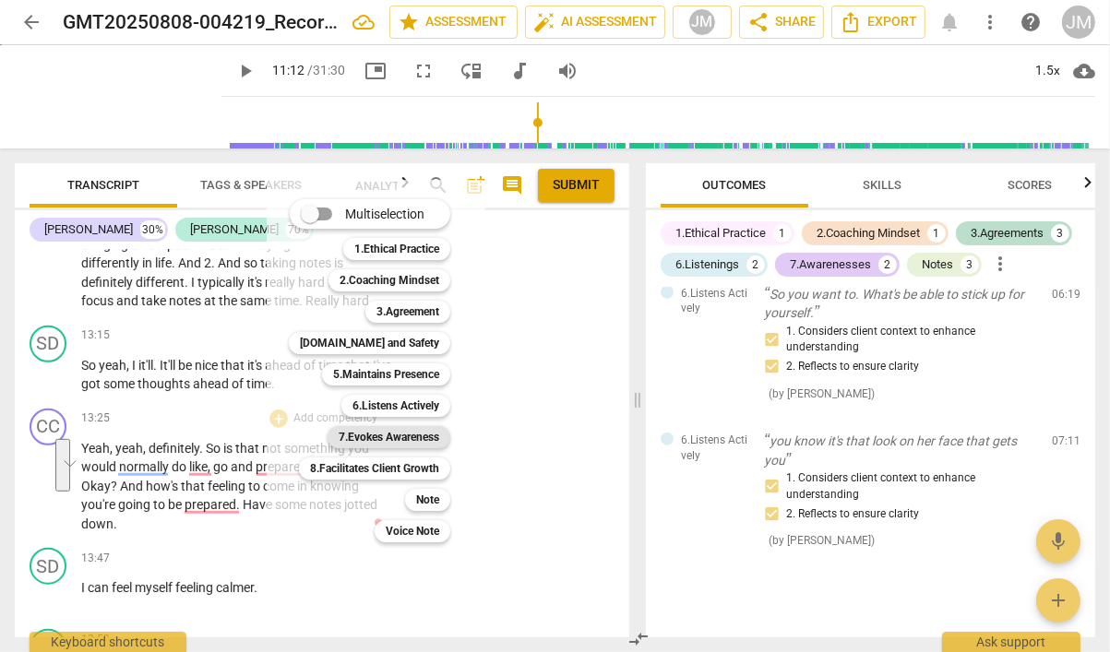
click at [374, 443] on b "7.Evokes Awareness" at bounding box center [388, 437] width 101 height 22
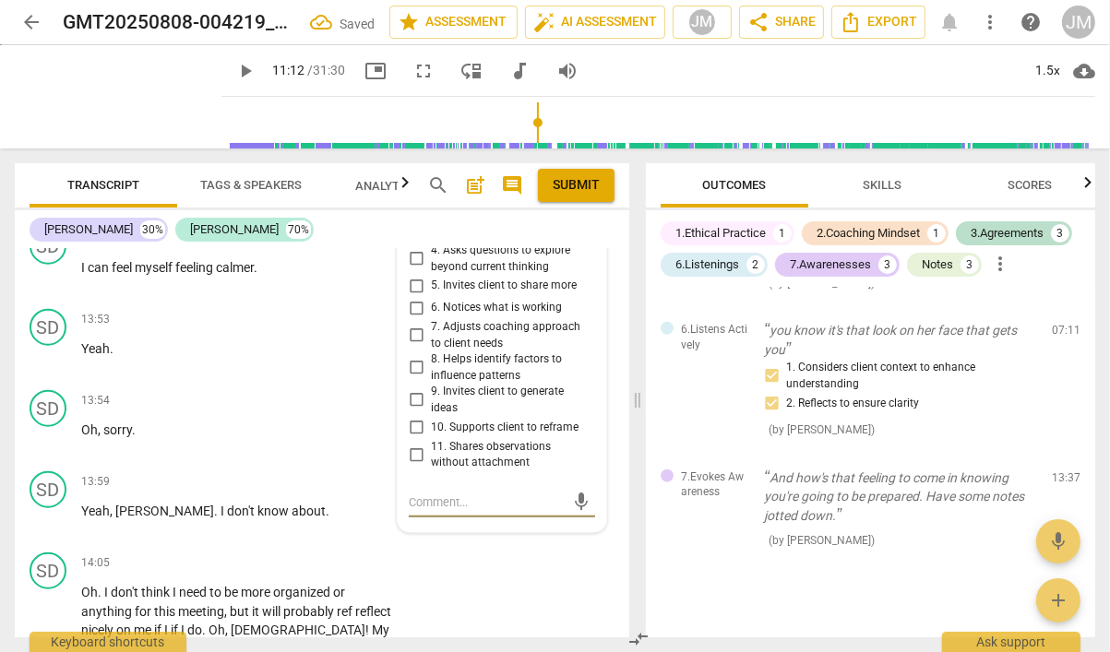
scroll to position [7057, 0]
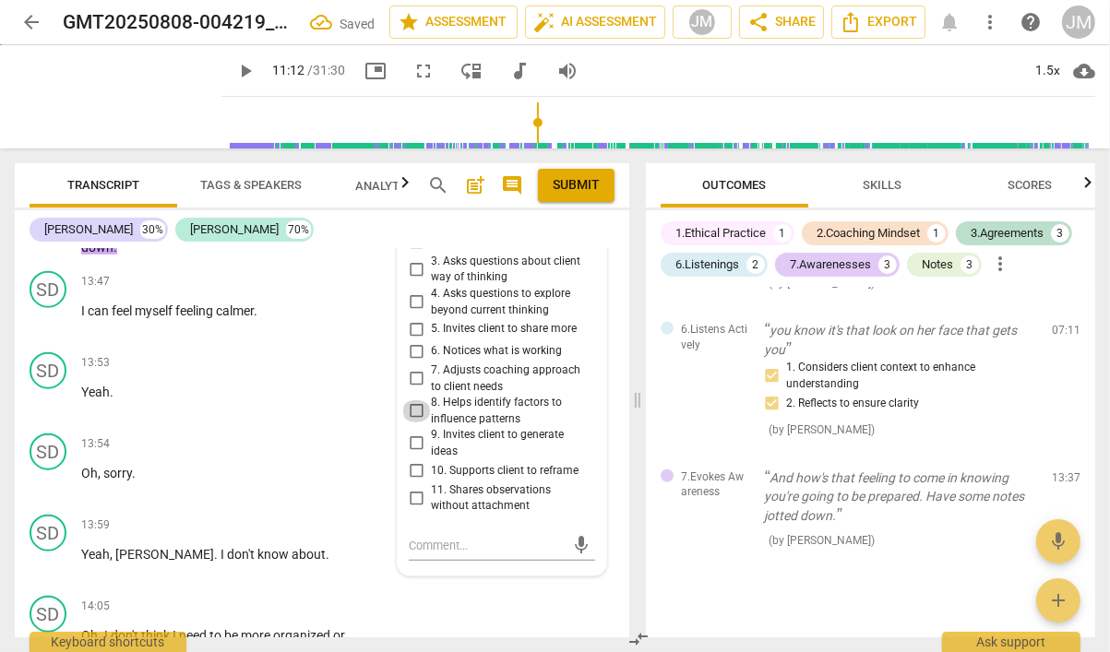
click at [416, 400] on input "8. Helps identify factors to influence patterns" at bounding box center [416, 411] width 30 height 22
checkbox input "true"
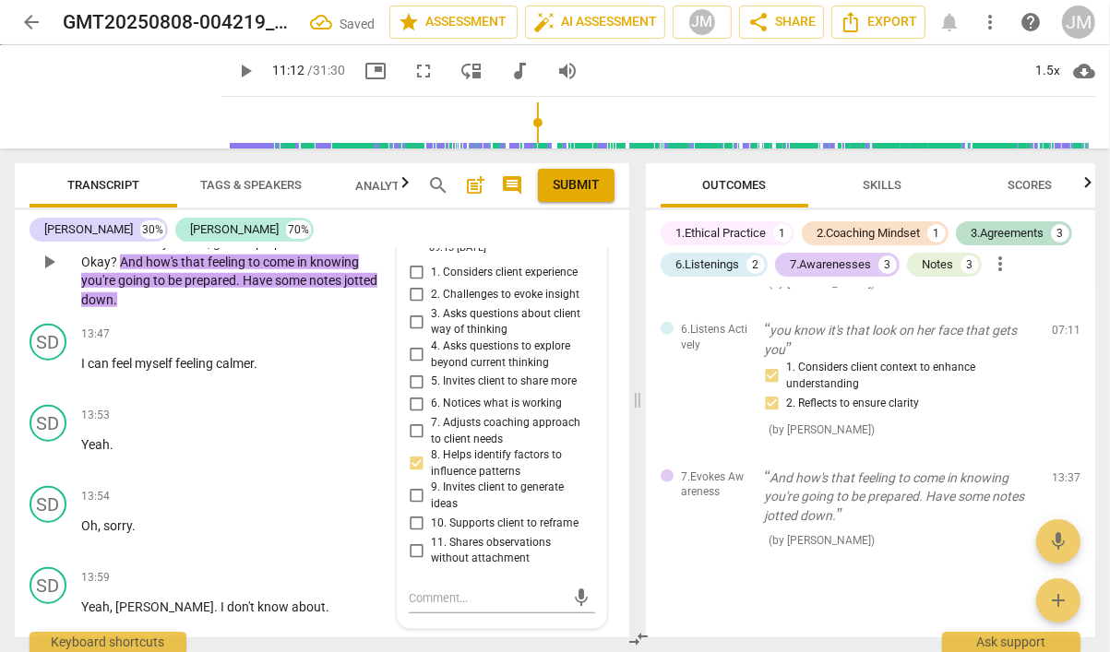
scroll to position [7000, 0]
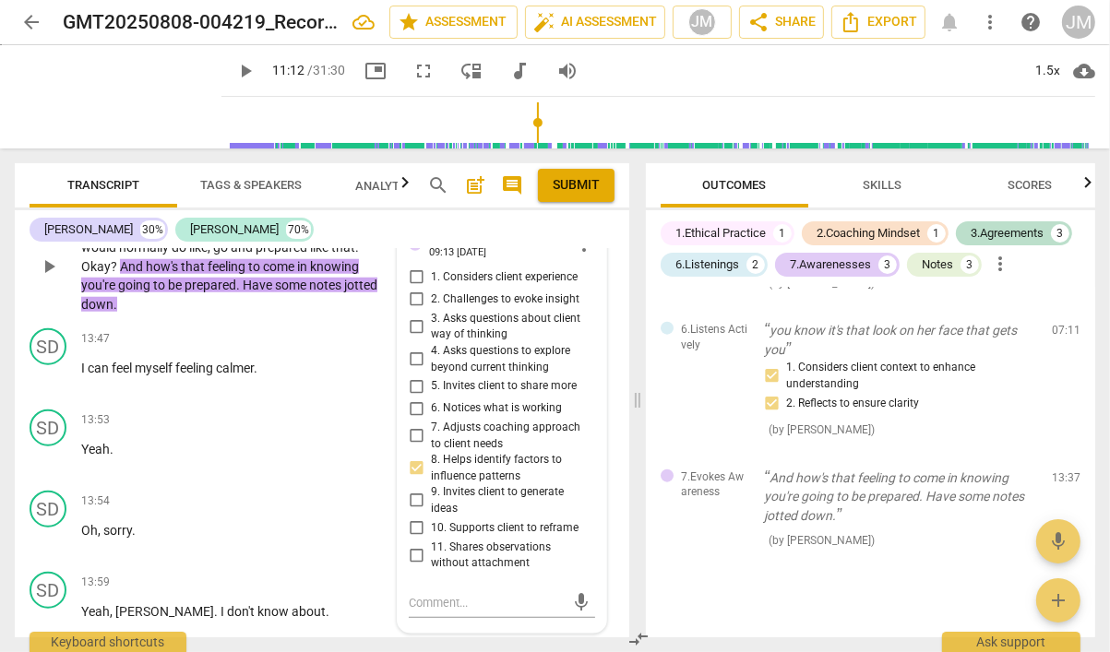
click at [415, 375] on input "5. Invites client to share more" at bounding box center [416, 386] width 30 height 22
checkbox input "true"
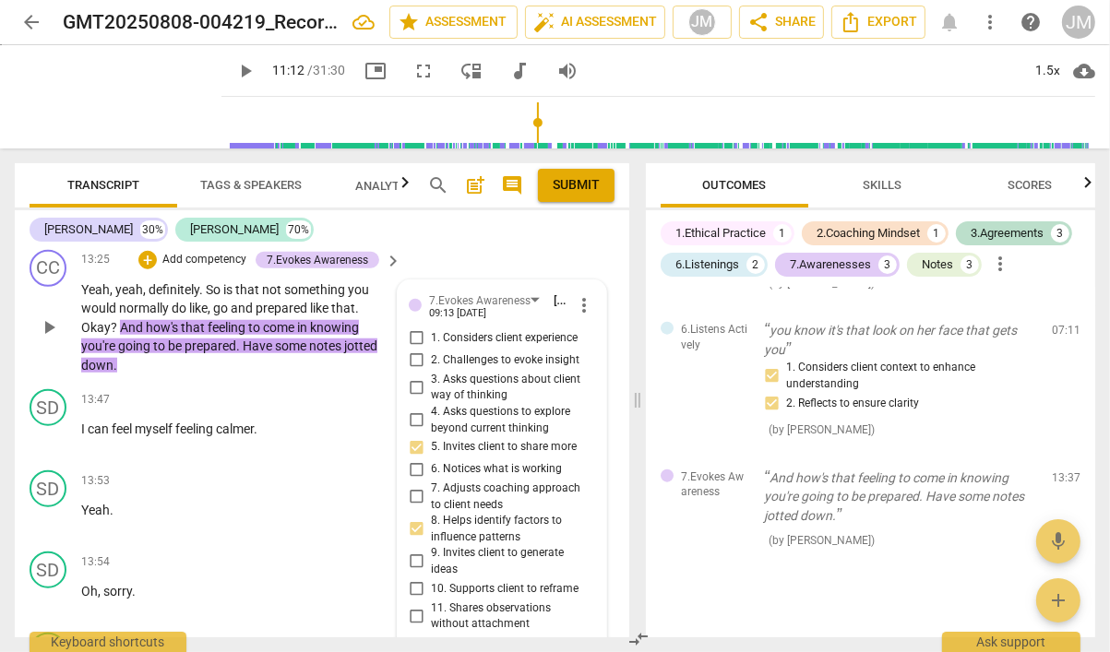
scroll to position [6916, 0]
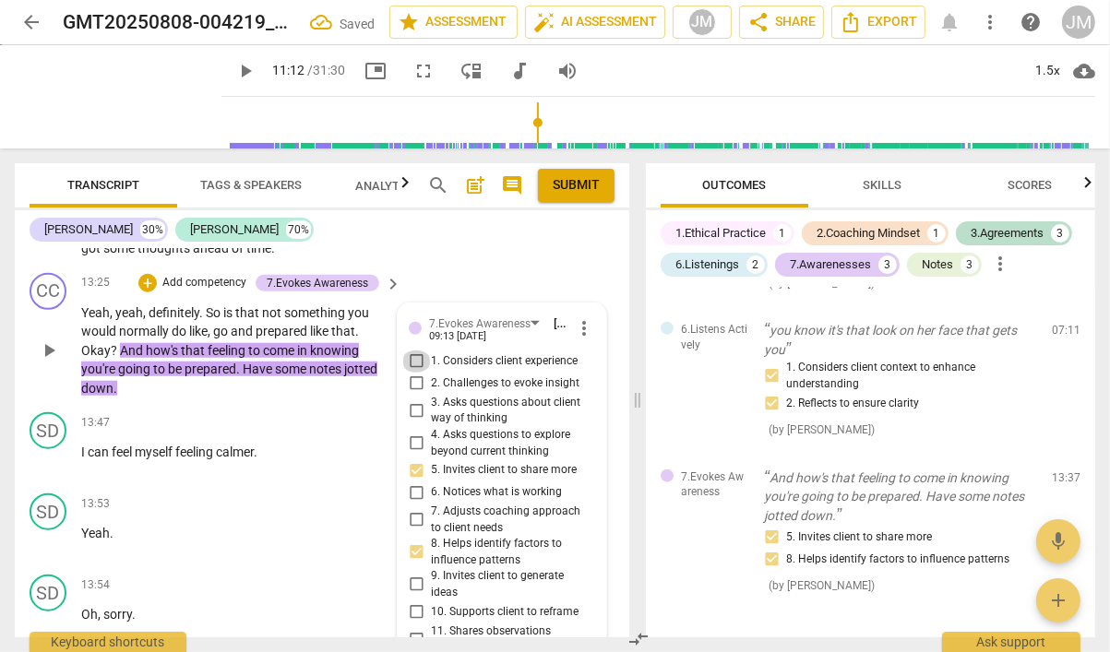
click at [415, 350] on input "1. Considers client experience" at bounding box center [416, 361] width 30 height 22
checkbox input "true"
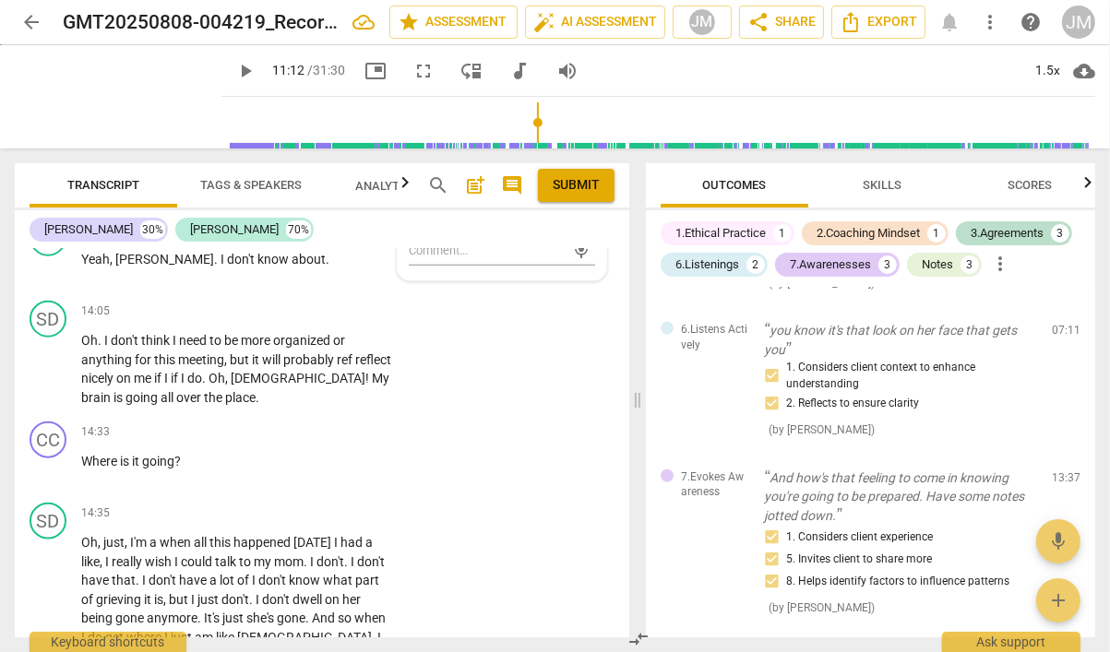
scroll to position [7353, 0]
drag, startPoint x: 193, startPoint y: 409, endPoint x: 76, endPoint y: 398, distance: 117.6
click at [76, 414] on div "CC play_arrow pause 14:33 + Add competency keyboard_arrow_right Where is it goi…" at bounding box center [322, 454] width 614 height 81
click at [329, 424] on p "Add competency" at bounding box center [335, 432] width 88 height 17
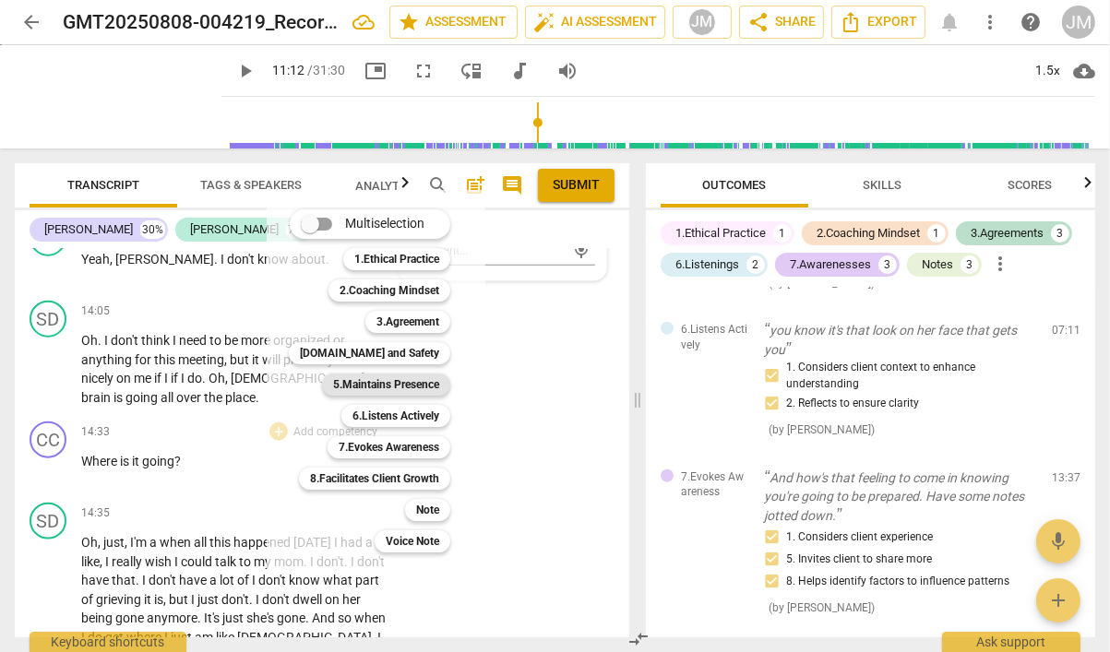
click at [381, 377] on b "5.Maintains Presence" at bounding box center [386, 385] width 106 height 22
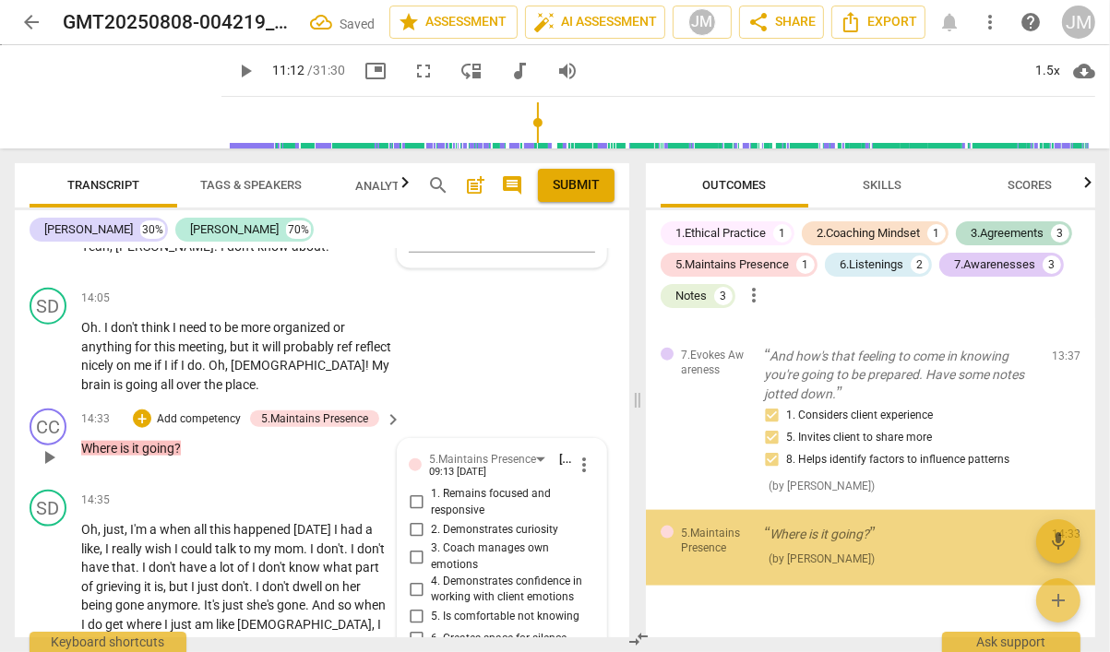
scroll to position [2046, 0]
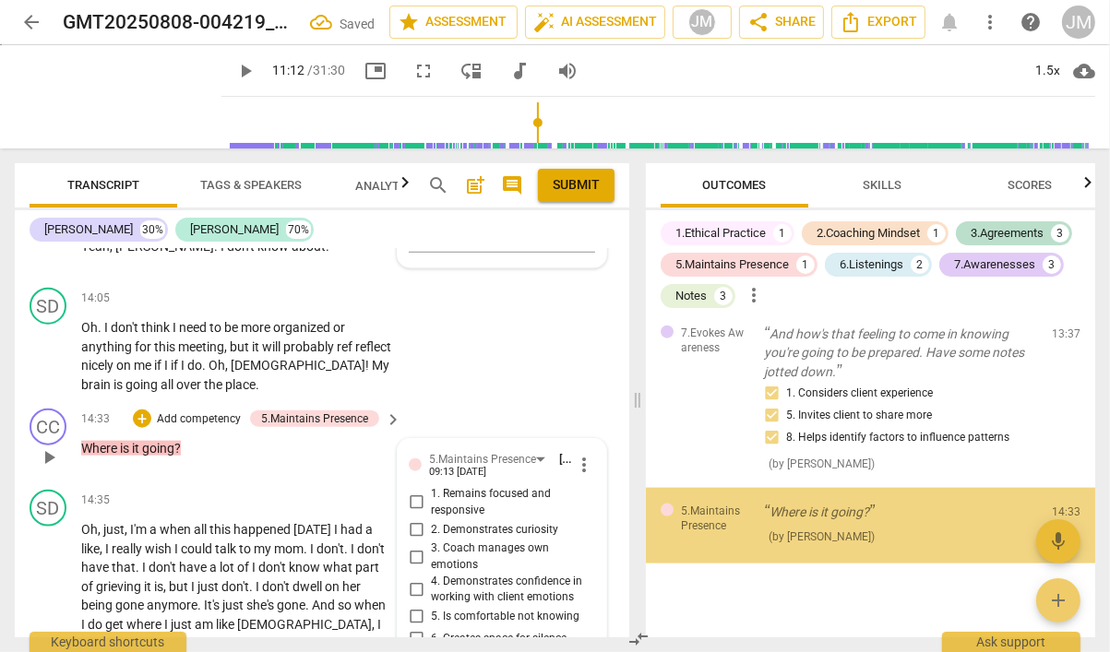
click at [411, 492] on input "1. Remains focused and responsive" at bounding box center [416, 503] width 30 height 22
checkbox input "true"
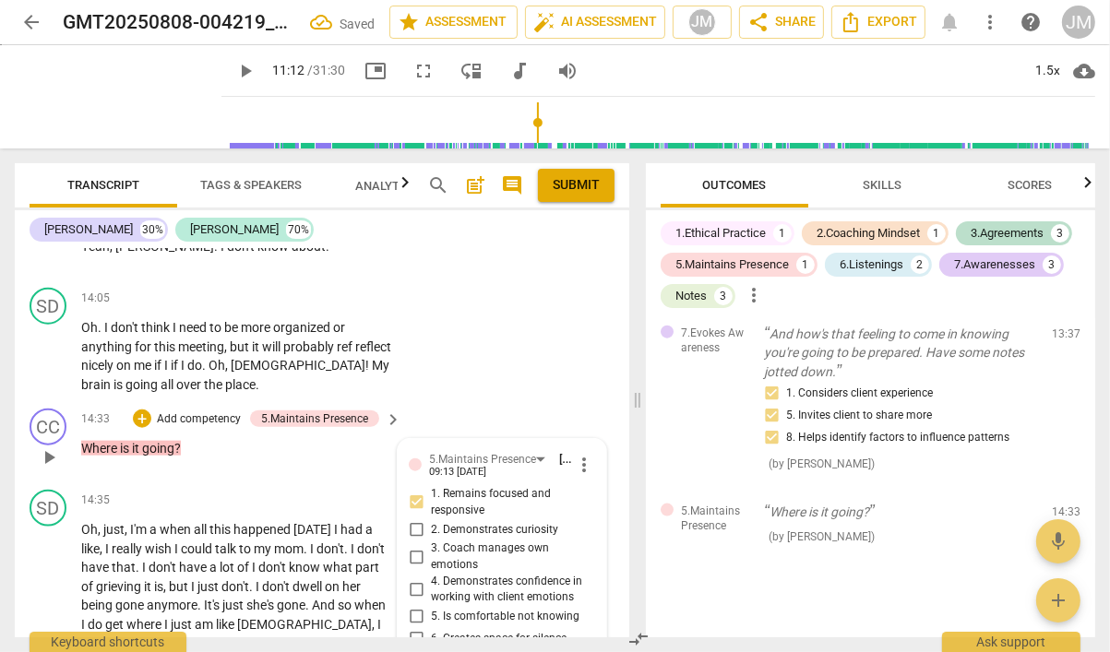
click at [414, 606] on input "5. Is comfortable not knowing" at bounding box center [416, 617] width 30 height 22
checkbox input "true"
click at [414, 578] on input "4. Demonstrates confidence in working with client emotions" at bounding box center [416, 589] width 30 height 22
checkbox input "true"
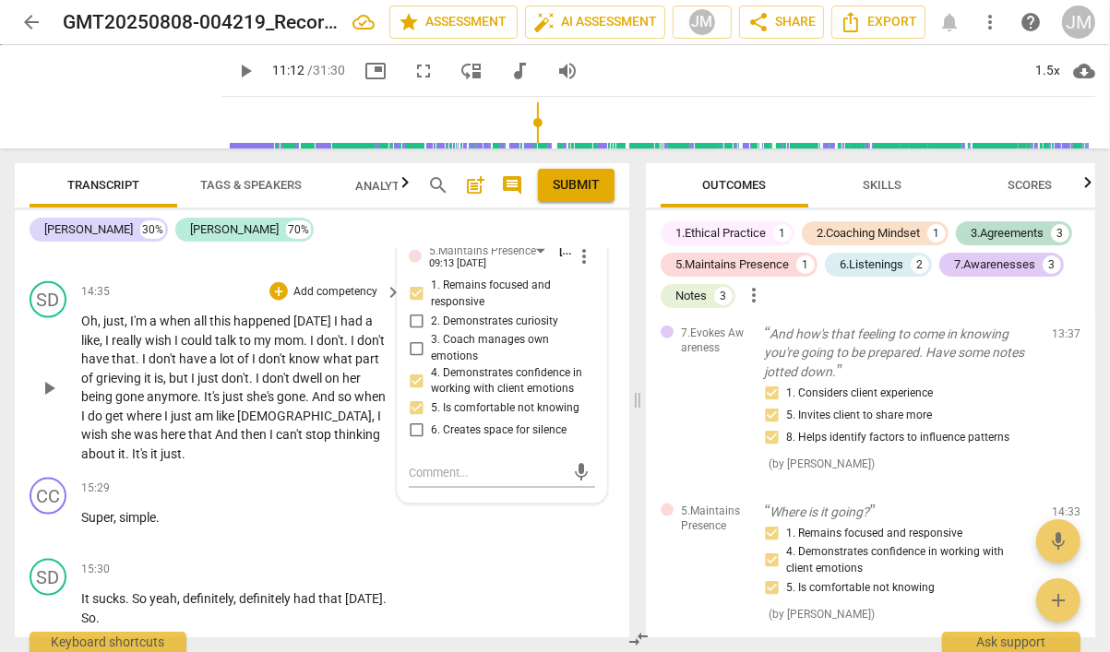
scroll to position [7606, 0]
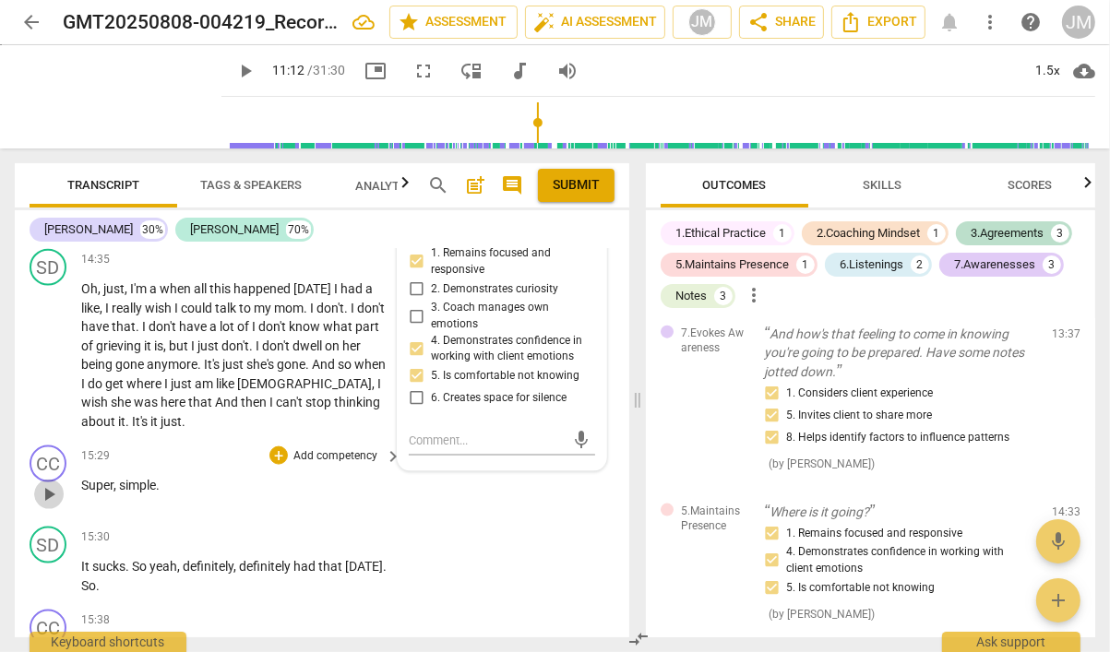
click at [49, 483] on span "play_arrow" at bounding box center [49, 494] width 22 height 22
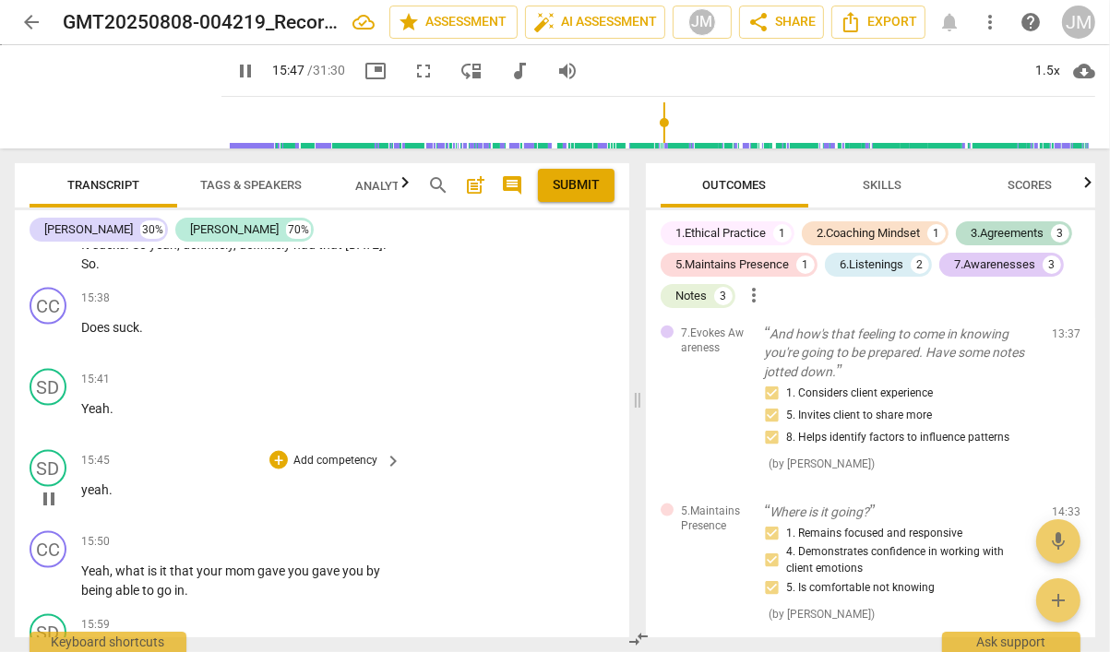
scroll to position [7943, 0]
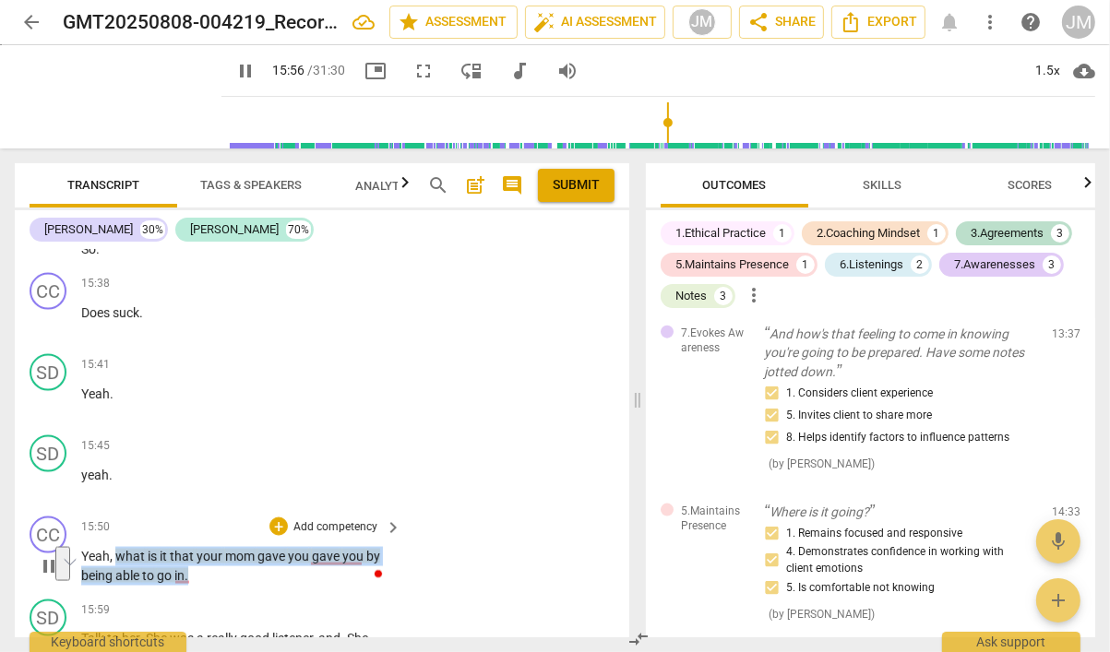
drag, startPoint x: 192, startPoint y: 521, endPoint x: 113, endPoint y: 500, distance: 81.2
click at [113, 547] on p "Yeah , what is it that your mom gave you gave you by being able to go in ." at bounding box center [236, 566] width 311 height 38
click at [326, 519] on p "Add competency" at bounding box center [335, 527] width 88 height 17
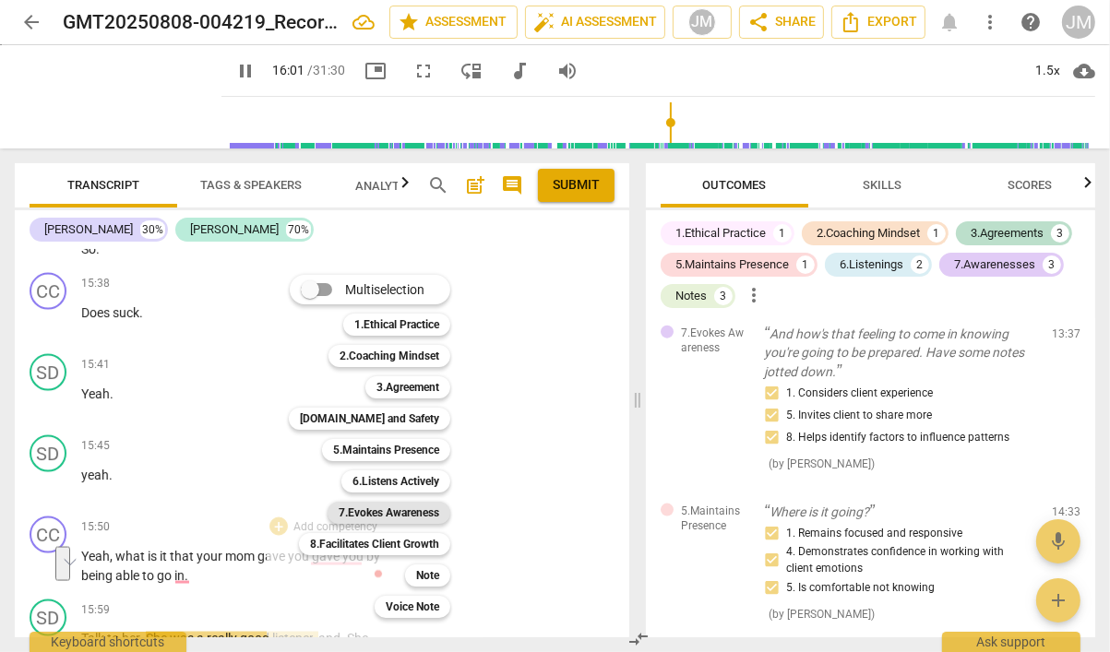
click at [435, 505] on b "7.Evokes Awareness" at bounding box center [388, 513] width 101 height 22
type input "962"
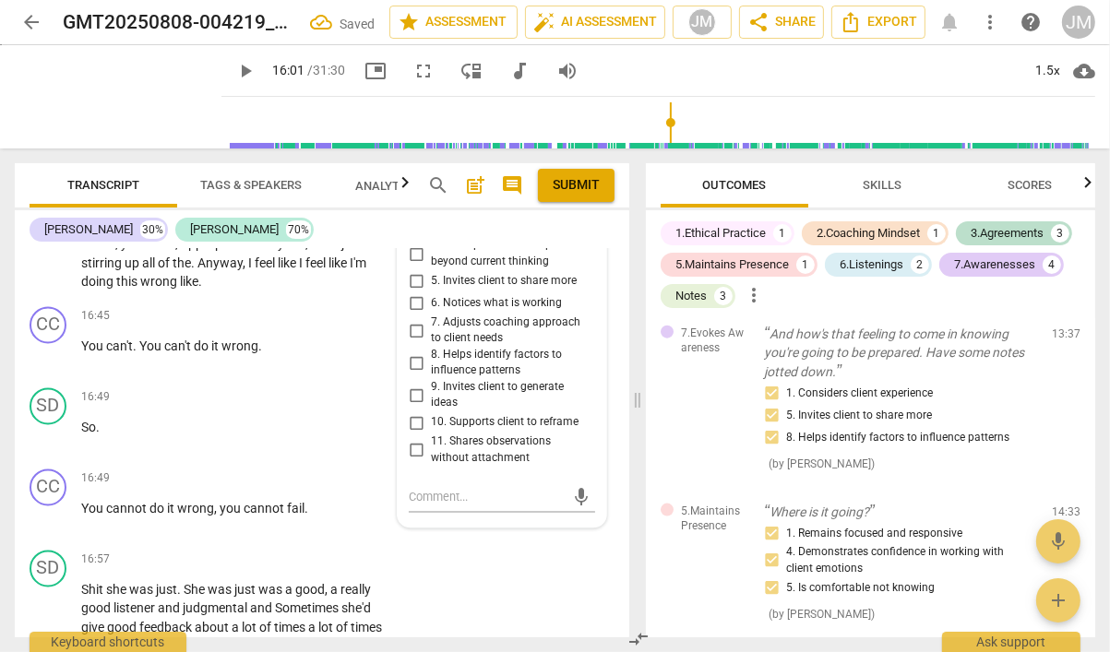
scroll to position [2212, 0]
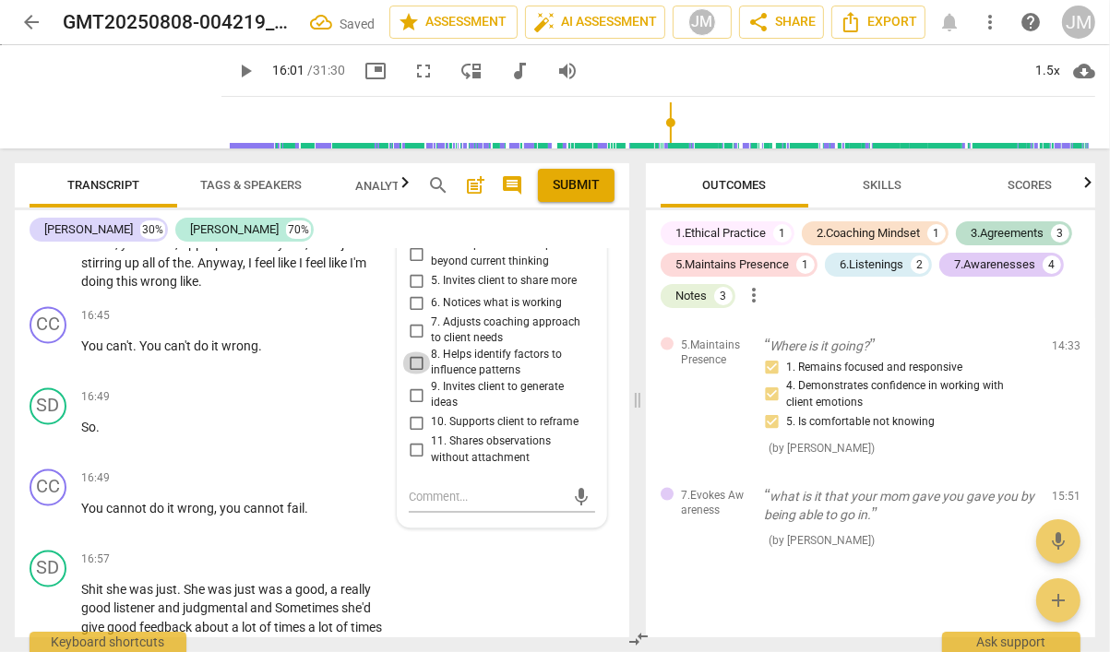
click at [416, 352] on input "8. Helps identify factors to influence patterns" at bounding box center [416, 363] width 30 height 22
checkbox input "true"
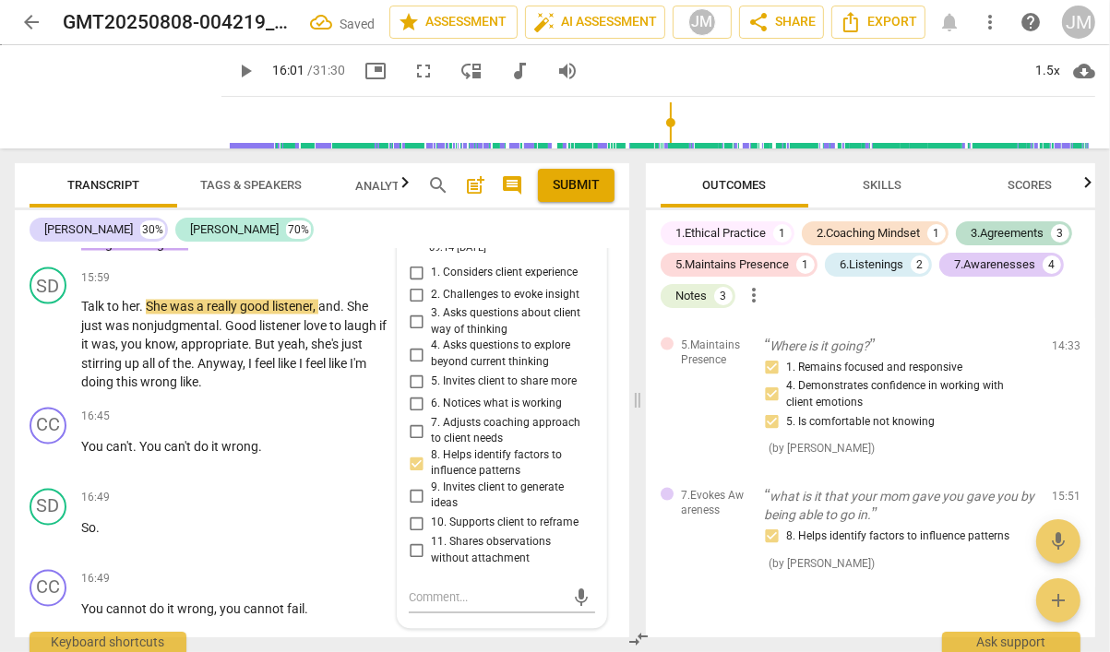
scroll to position [8271, 0]
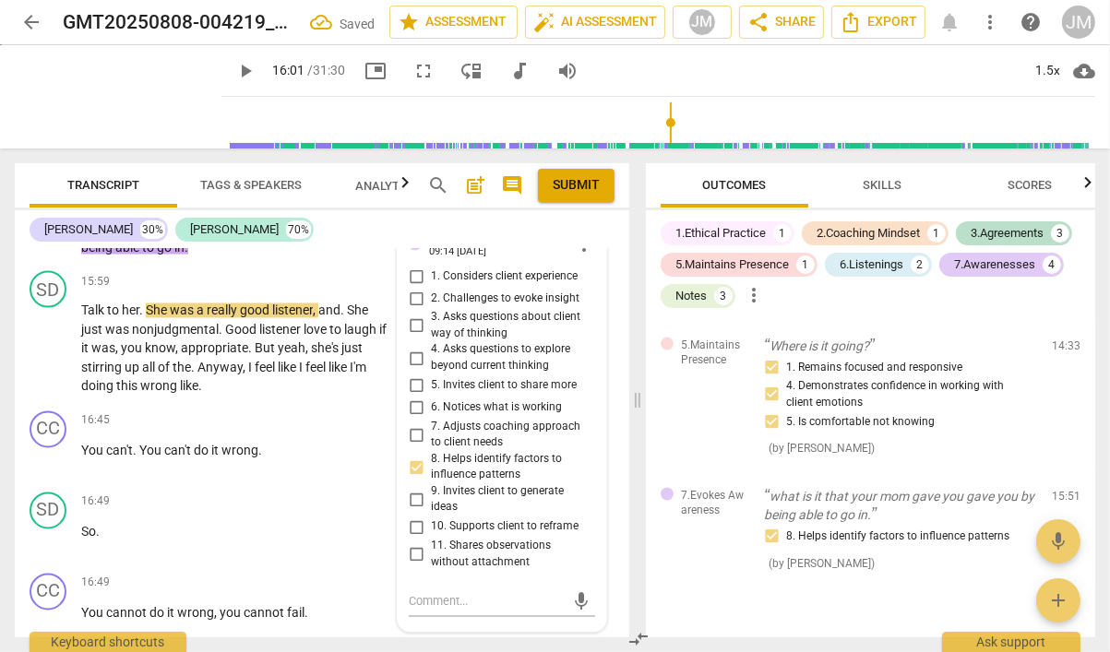
click at [415, 375] on input "5. Invites client to share more" at bounding box center [416, 386] width 30 height 22
checkbox input "true"
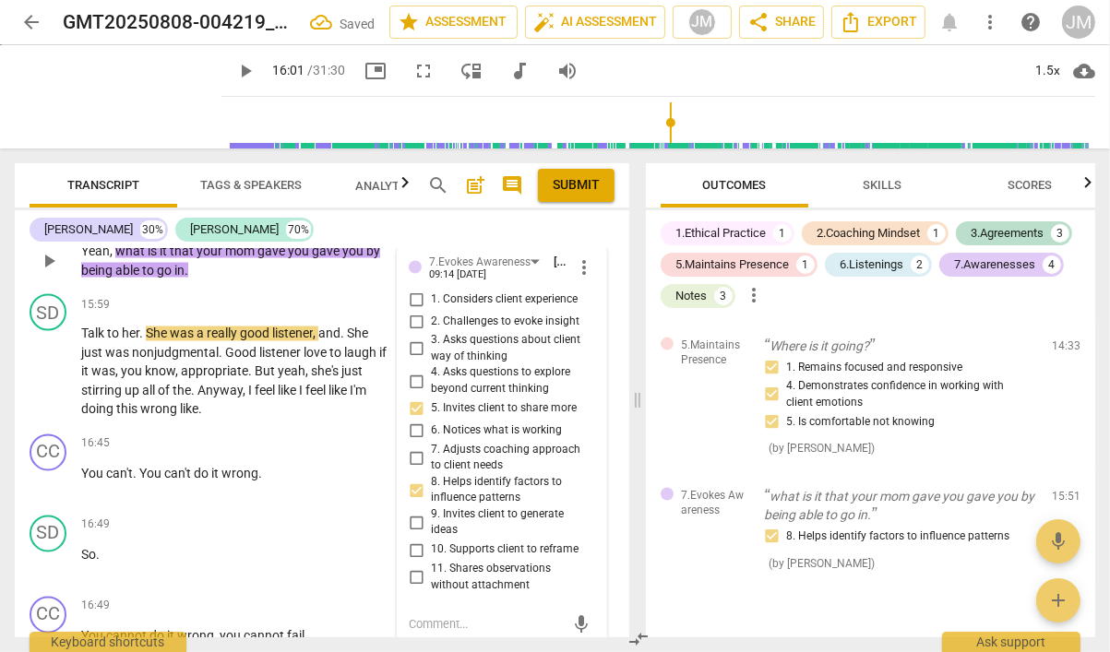
scroll to position [8193, 0]
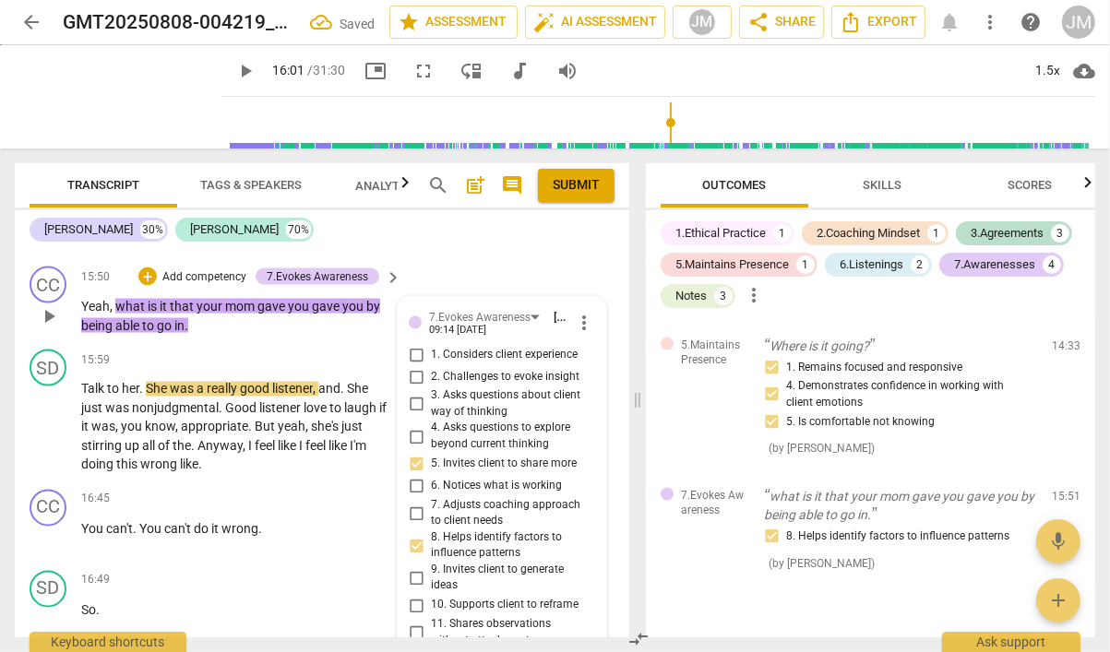
click at [412, 394] on input "3. Asks questions about client way of thinking" at bounding box center [416, 405] width 30 height 22
checkbox input "true"
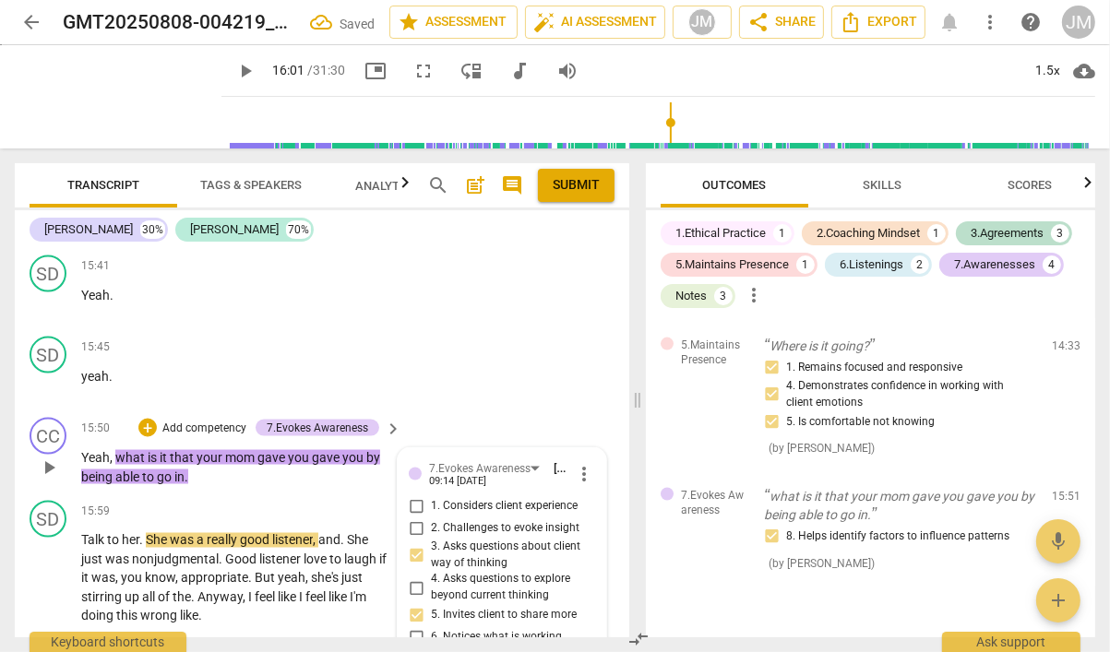
scroll to position [7983, 0]
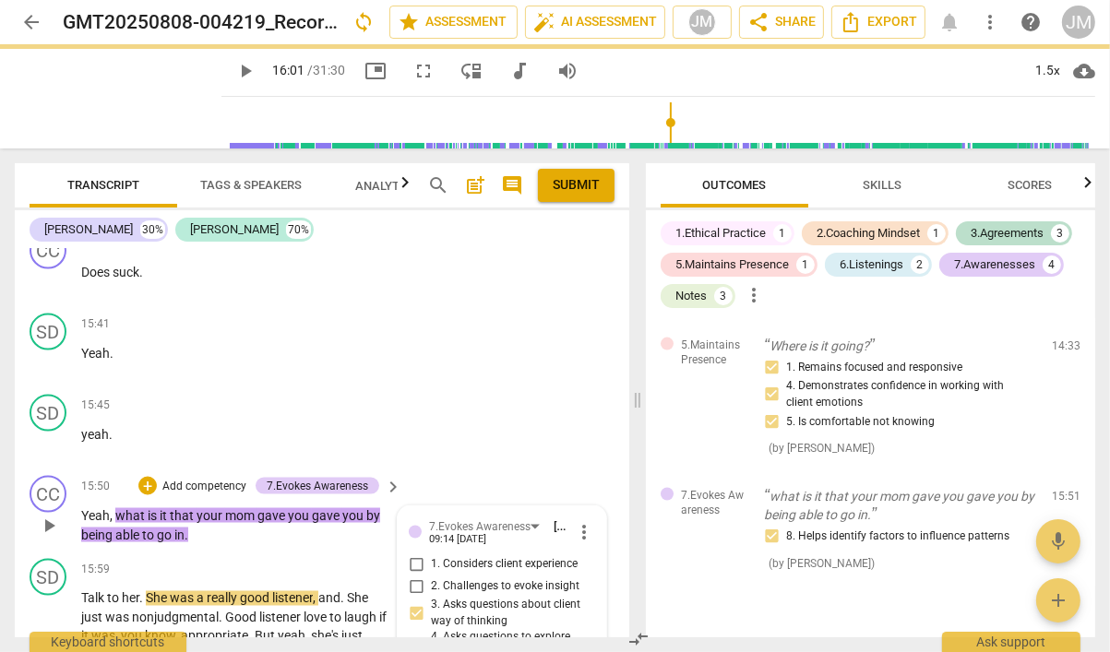
click at [225, 479] on p "Add competency" at bounding box center [204, 487] width 88 height 17
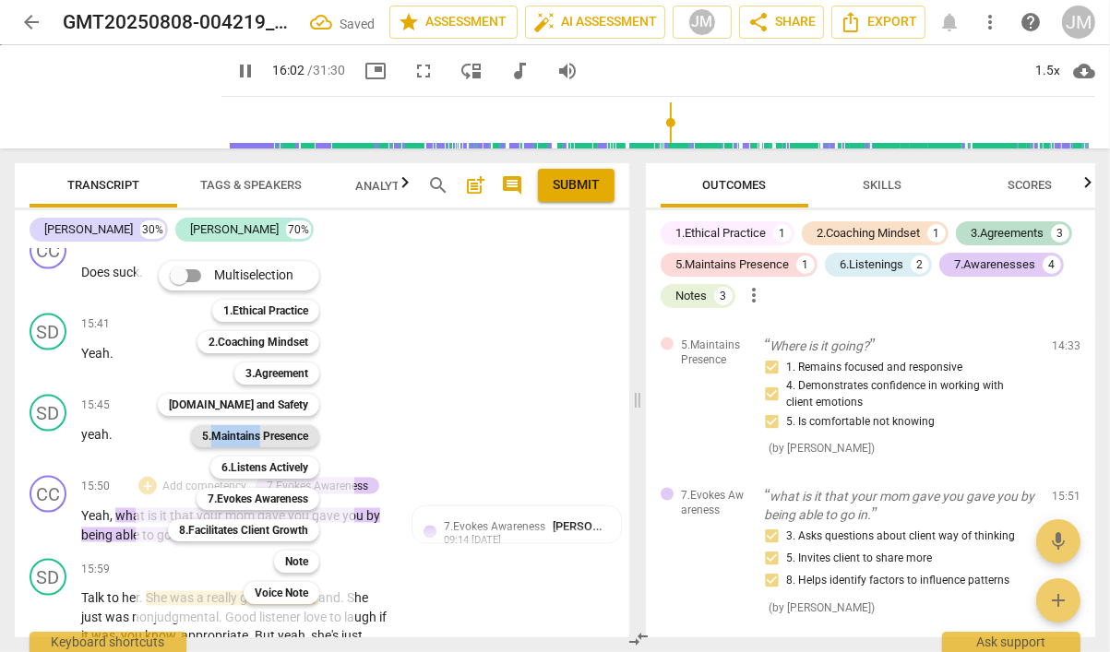
click at [225, 431] on b "5.Maintains Presence" at bounding box center [255, 436] width 106 height 22
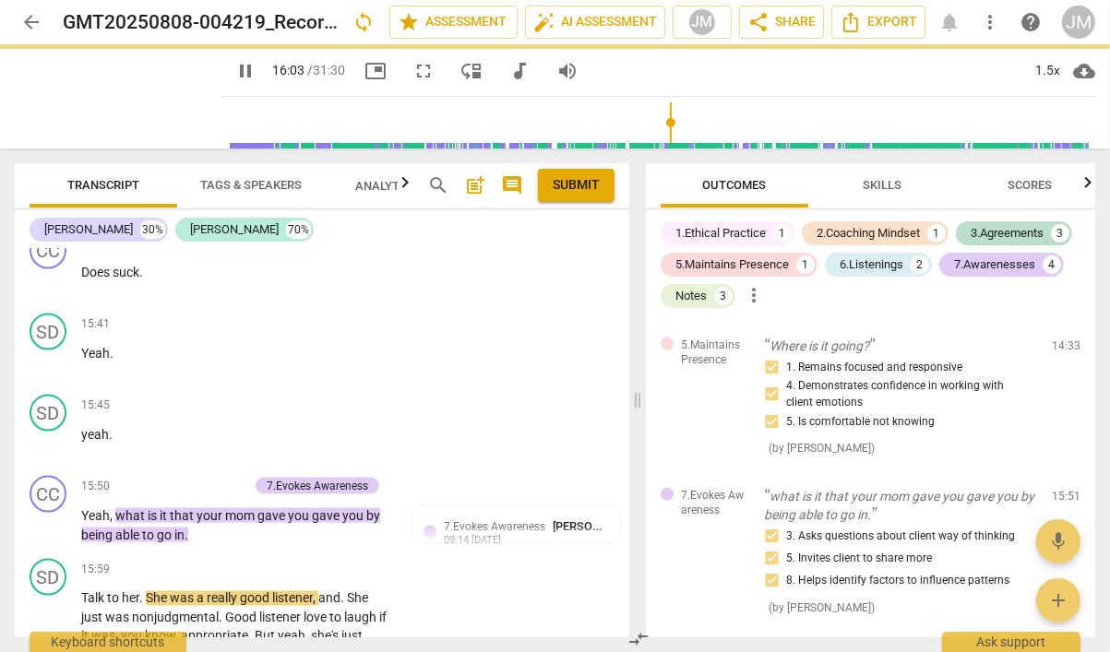
type input "963"
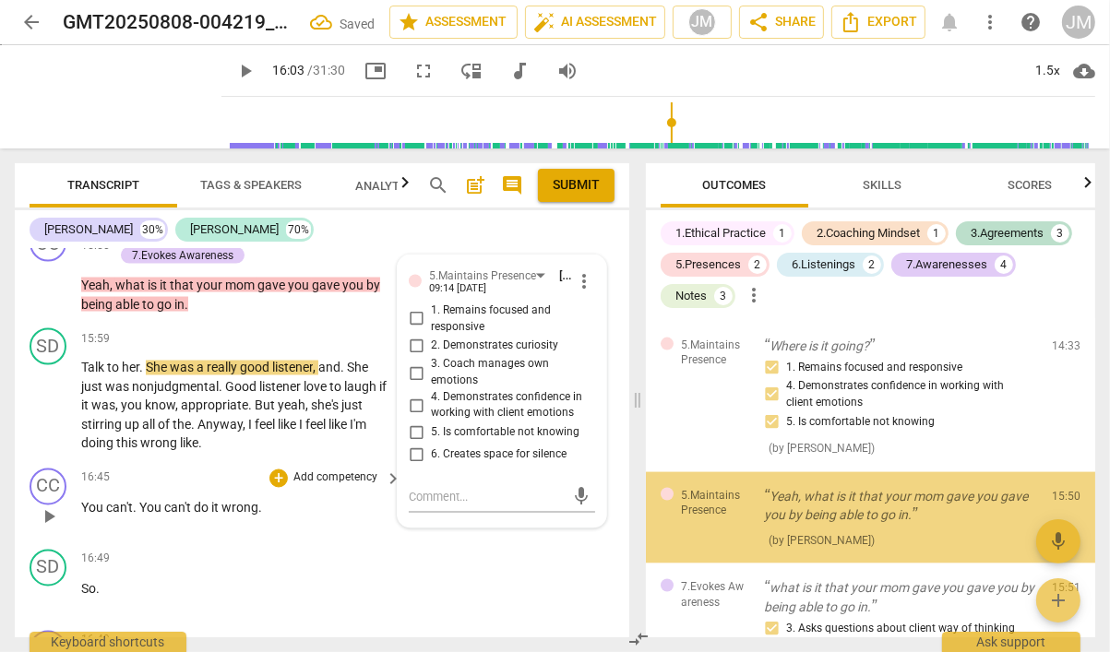
scroll to position [2232, 0]
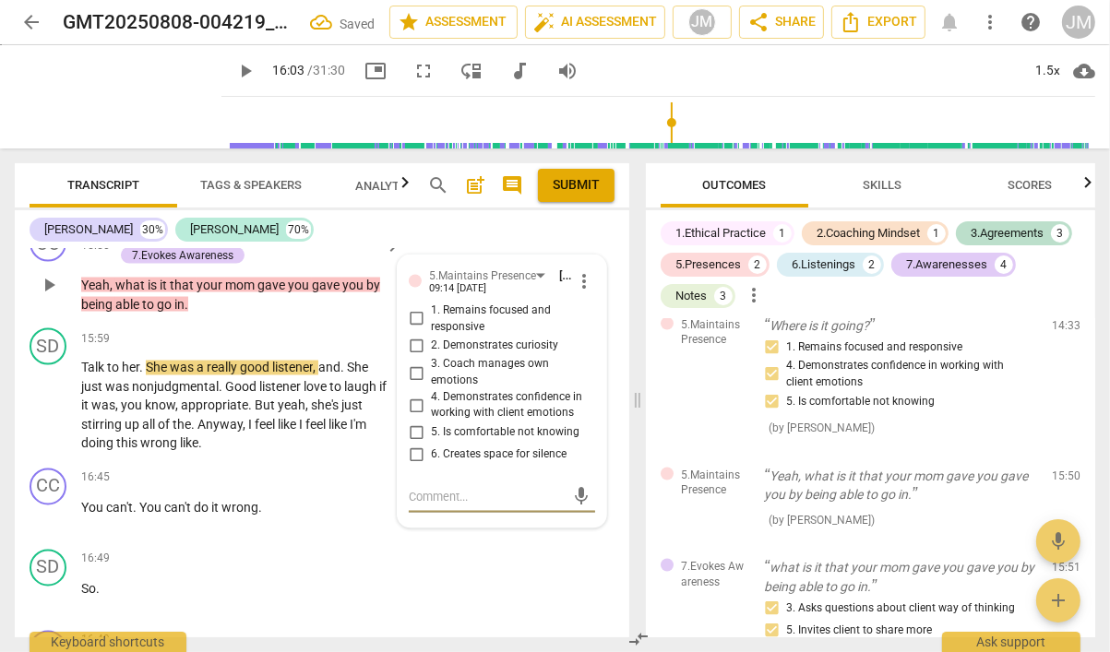
click at [416, 308] on input "1. Remains focused and responsive" at bounding box center [416, 319] width 30 height 22
checkbox input "true"
click at [411, 335] on input "2. Demonstrates curiosity" at bounding box center [416, 346] width 30 height 22
checkbox input "true"
click at [406, 395] on input "4. Demonstrates confidence in working with client emotions" at bounding box center [416, 406] width 30 height 22
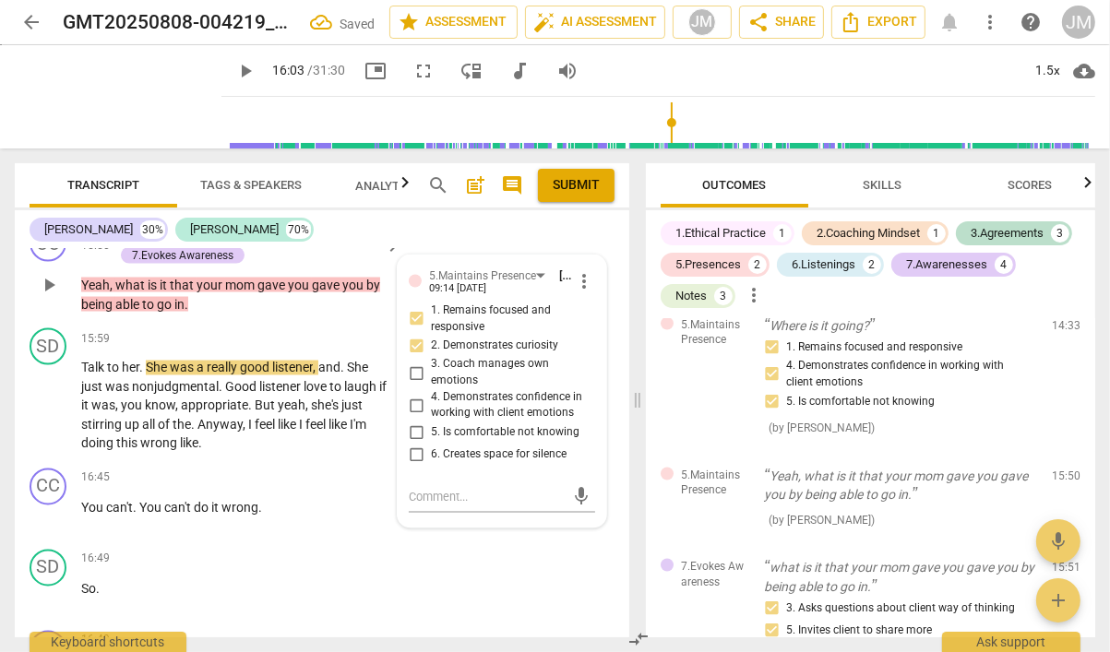
checkbox input "true"
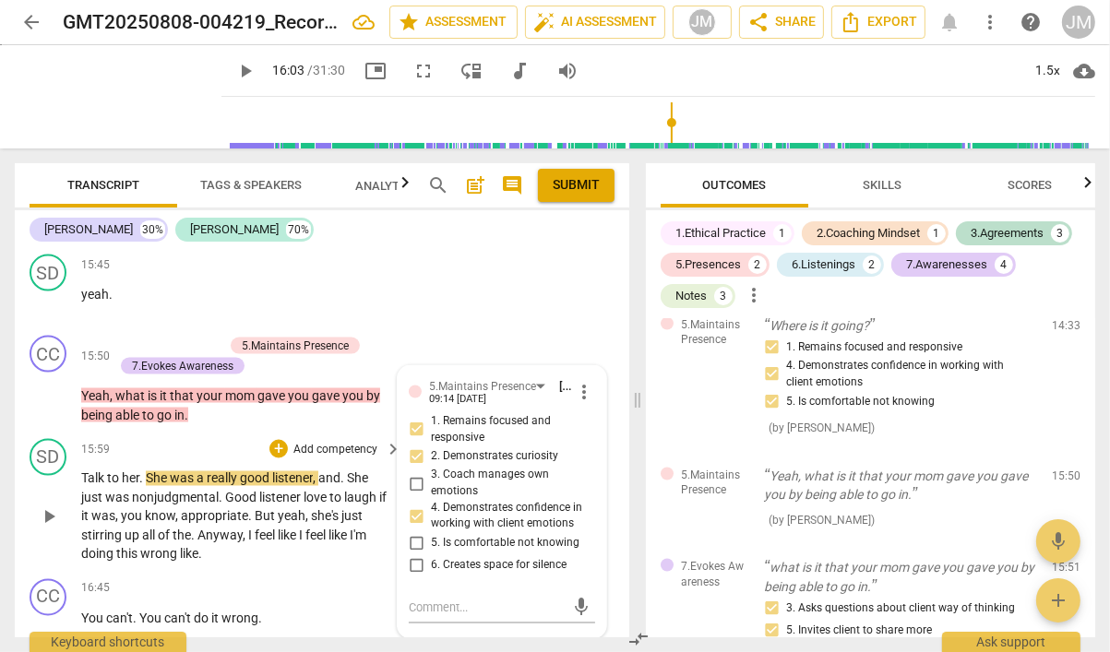
scroll to position [8120, 0]
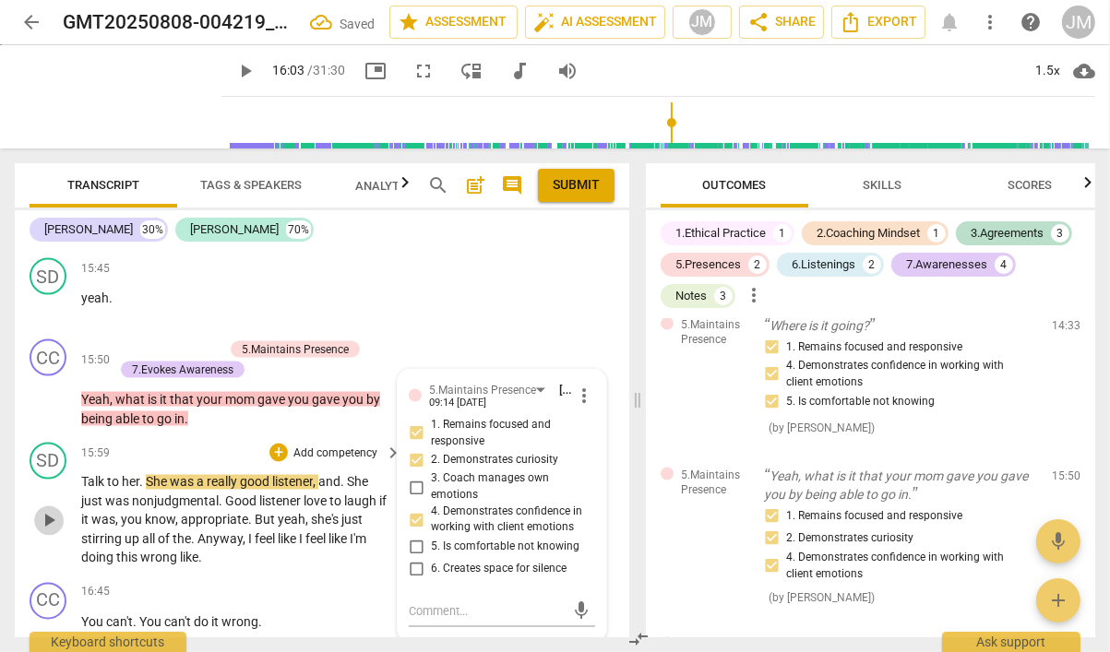
click at [45, 510] on span "play_arrow" at bounding box center [49, 521] width 22 height 22
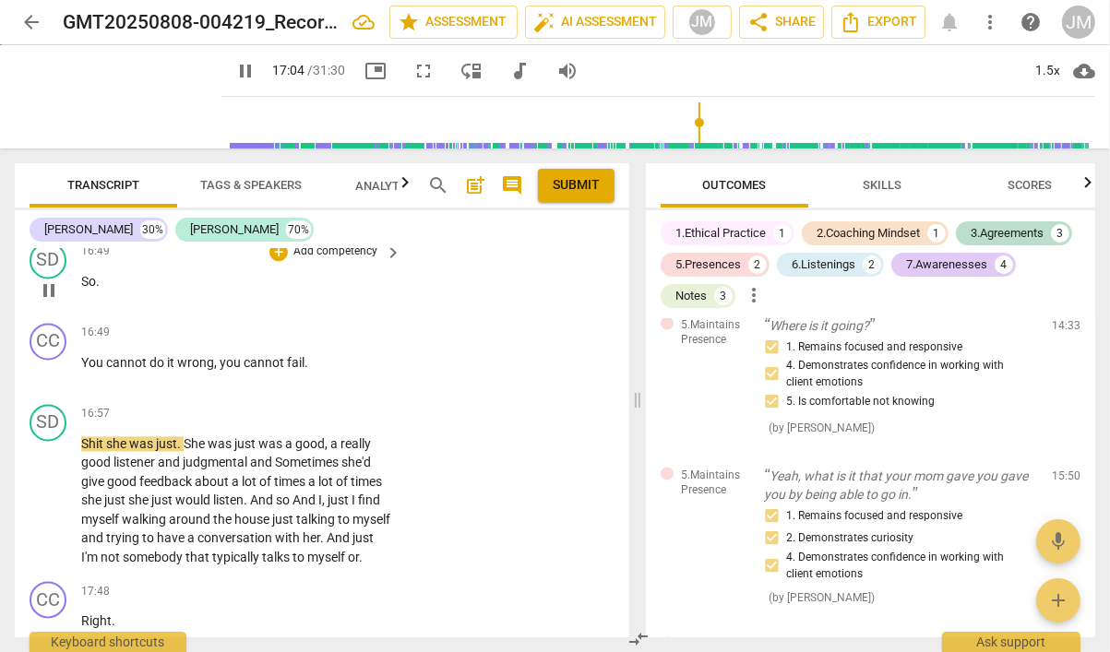
scroll to position [8548, 0]
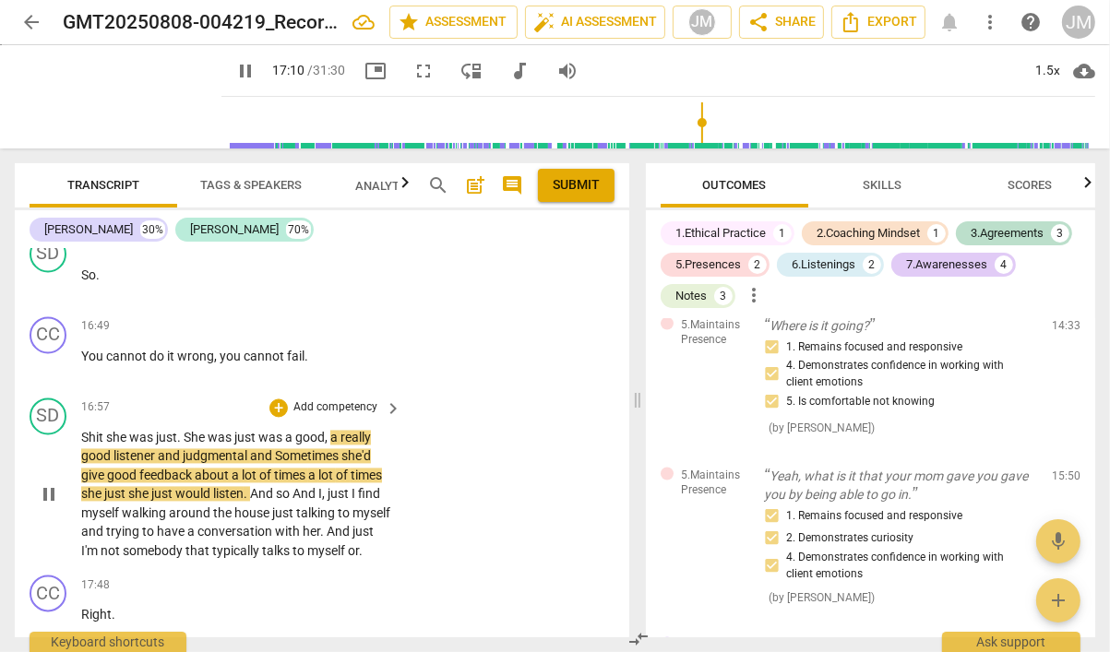
click at [183, 449] on span "judgmental" at bounding box center [216, 456] width 67 height 15
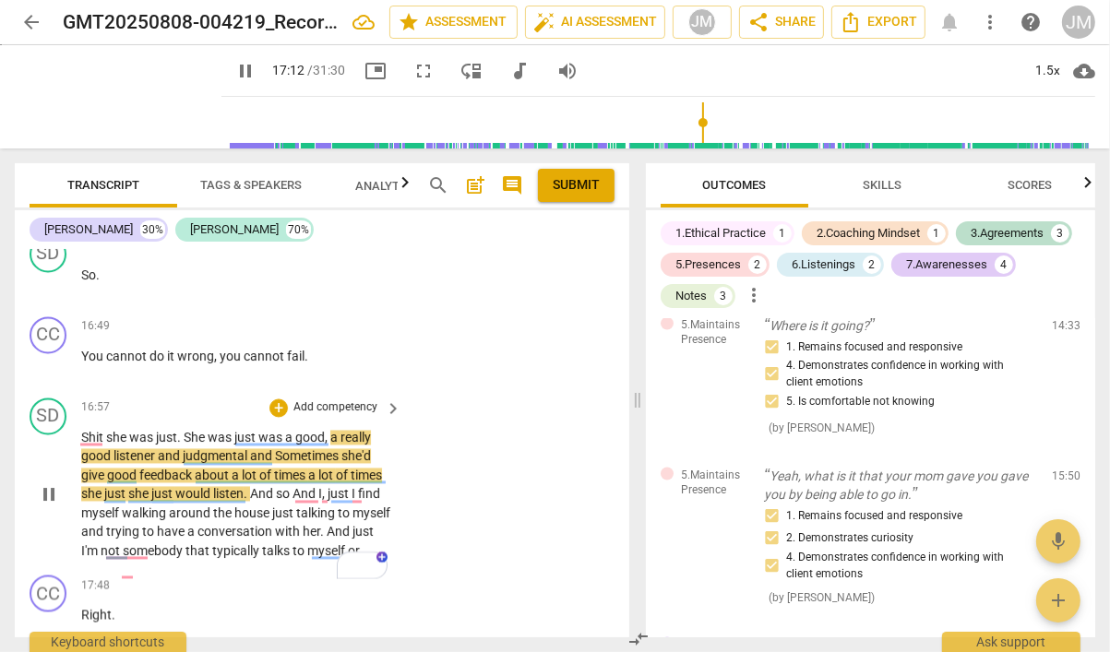
type input "1033"
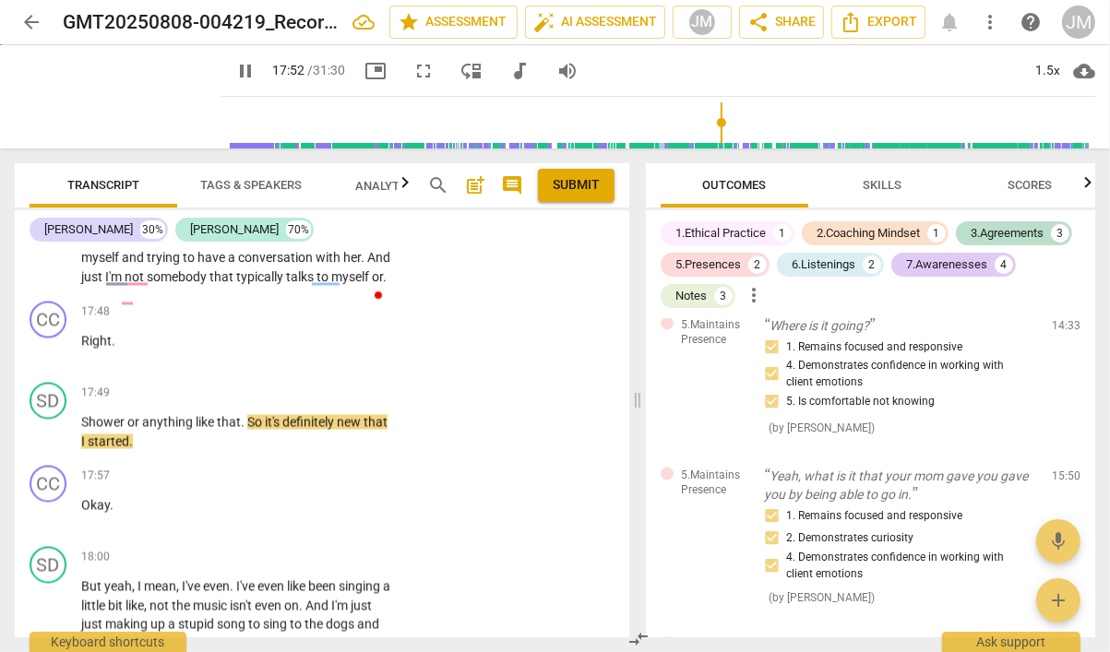
scroll to position [8916, 0]
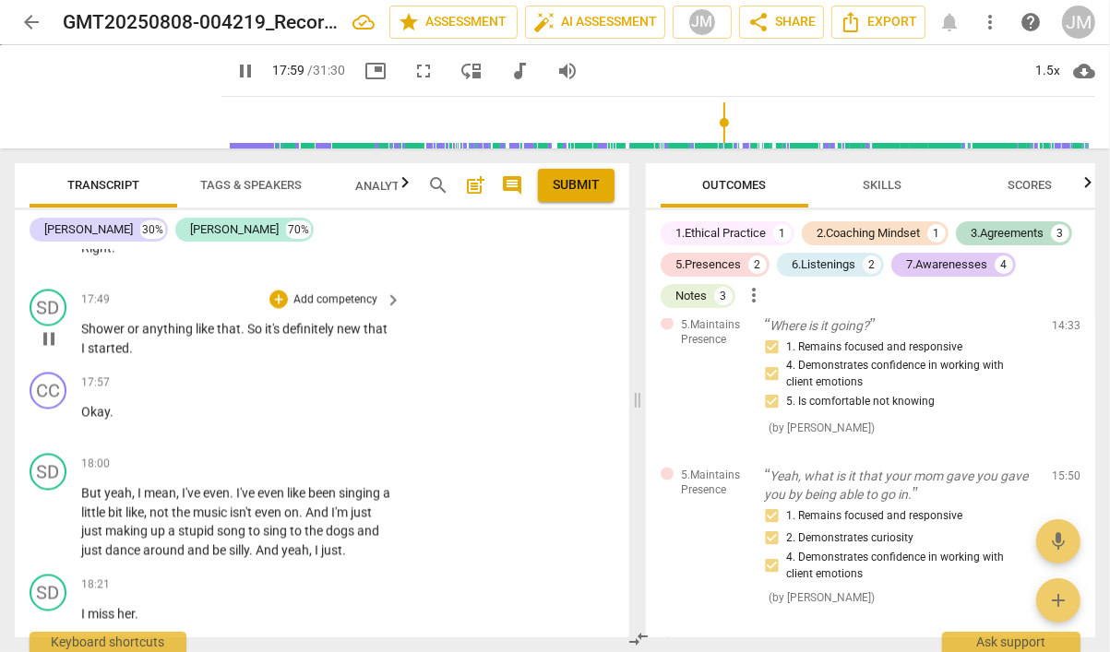
click at [129, 340] on span "." at bounding box center [131, 347] width 4 height 15
type input "1081"
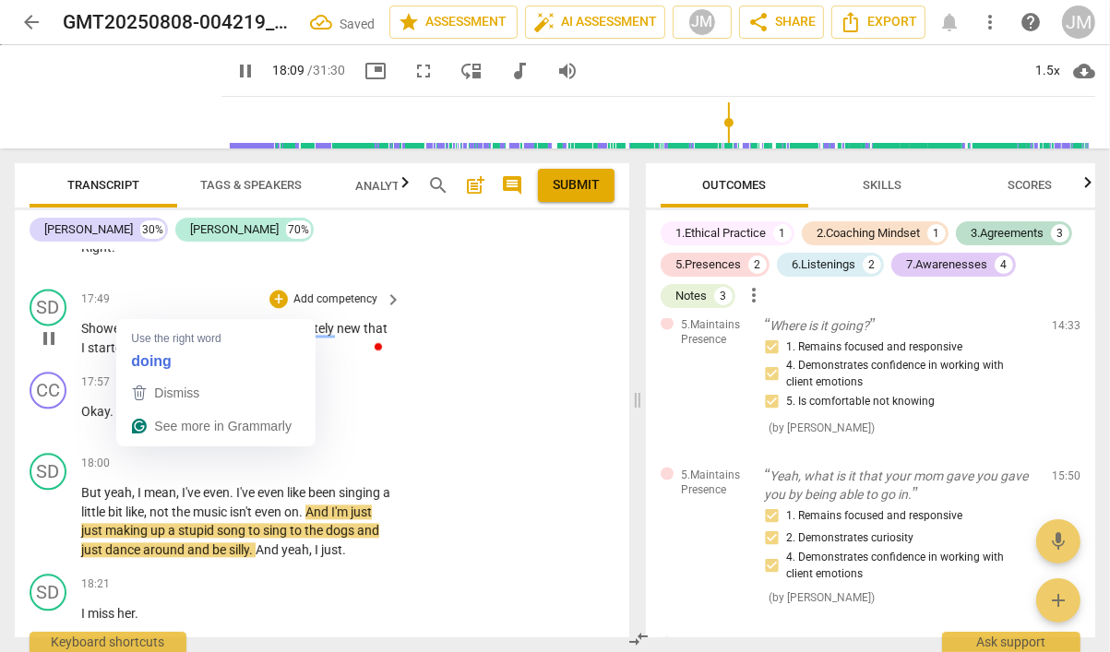
click at [146, 340] on span "started dong that" at bounding box center [138, 347] width 101 height 15
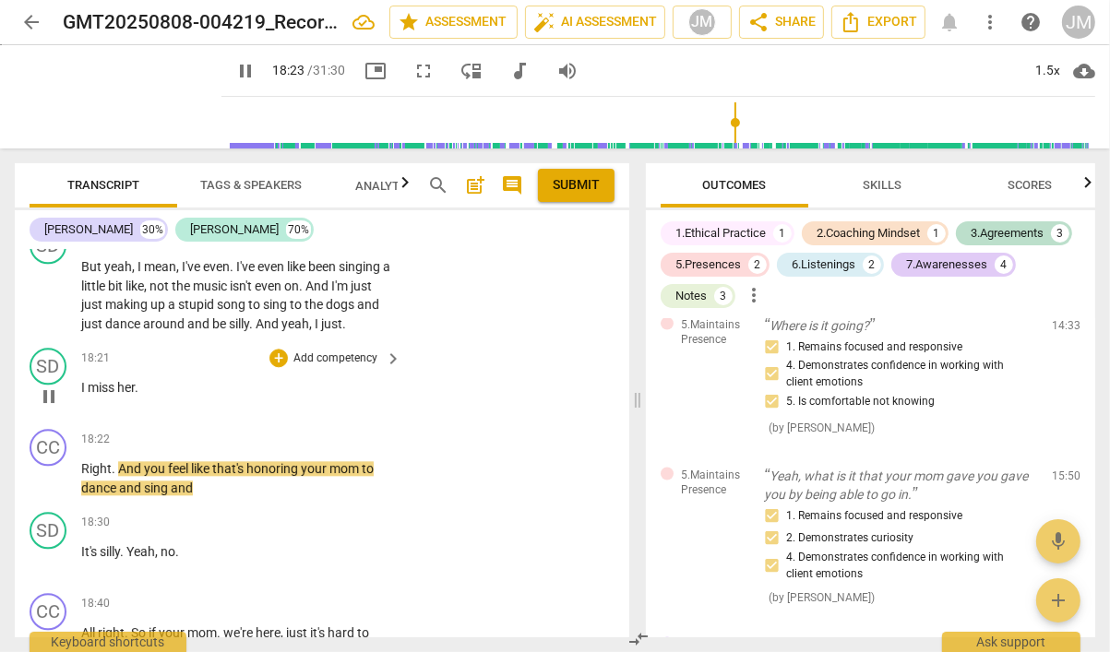
scroll to position [9142, 0]
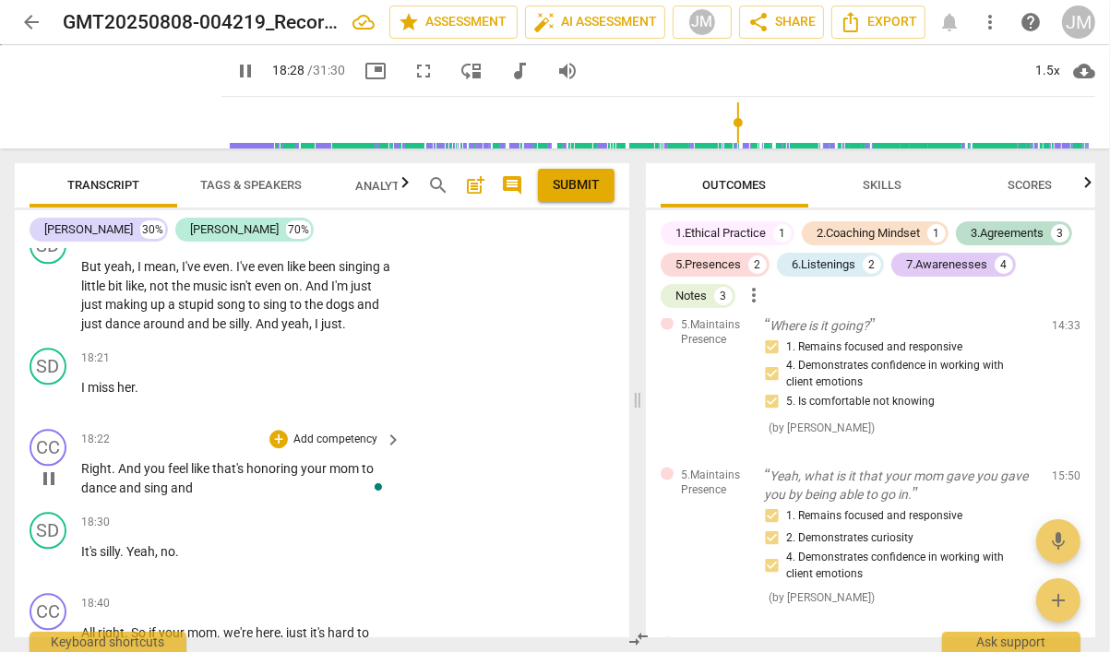
click at [200, 459] on p "Right . And you feel like that's honoring your mom to dance and sing and" at bounding box center [236, 478] width 311 height 38
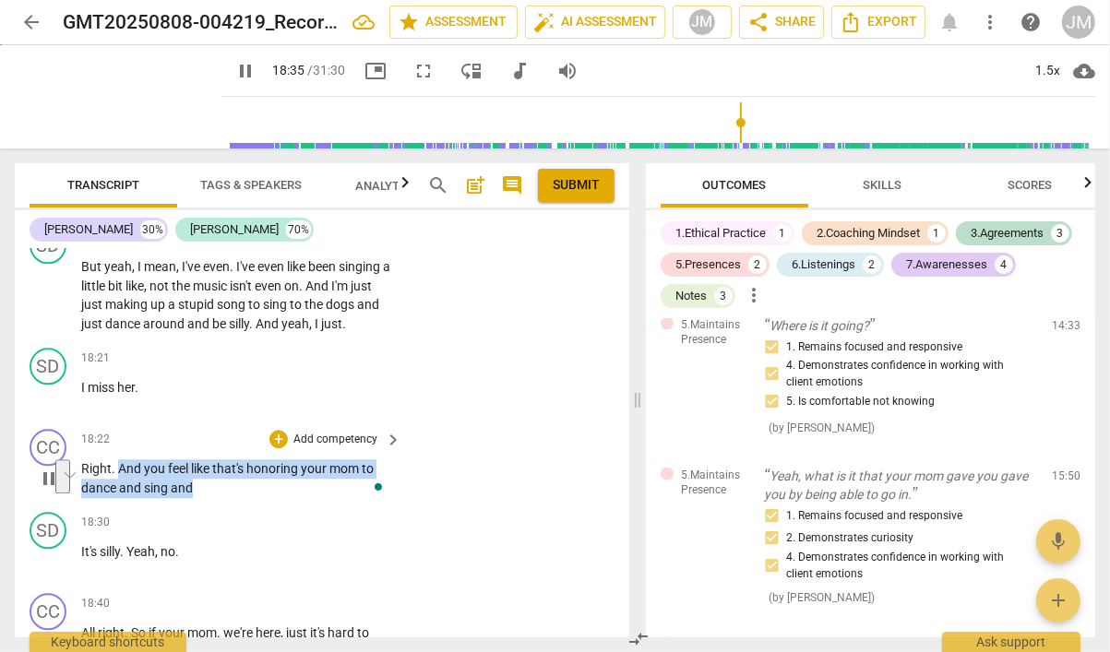
drag, startPoint x: 200, startPoint y: 447, endPoint x: 118, endPoint y: 424, distance: 85.3
click at [118, 459] on p "Right . And you feel like that's honoring your mom to dance and sing and" at bounding box center [236, 478] width 311 height 38
click at [323, 432] on p "Add competency" at bounding box center [335, 440] width 88 height 17
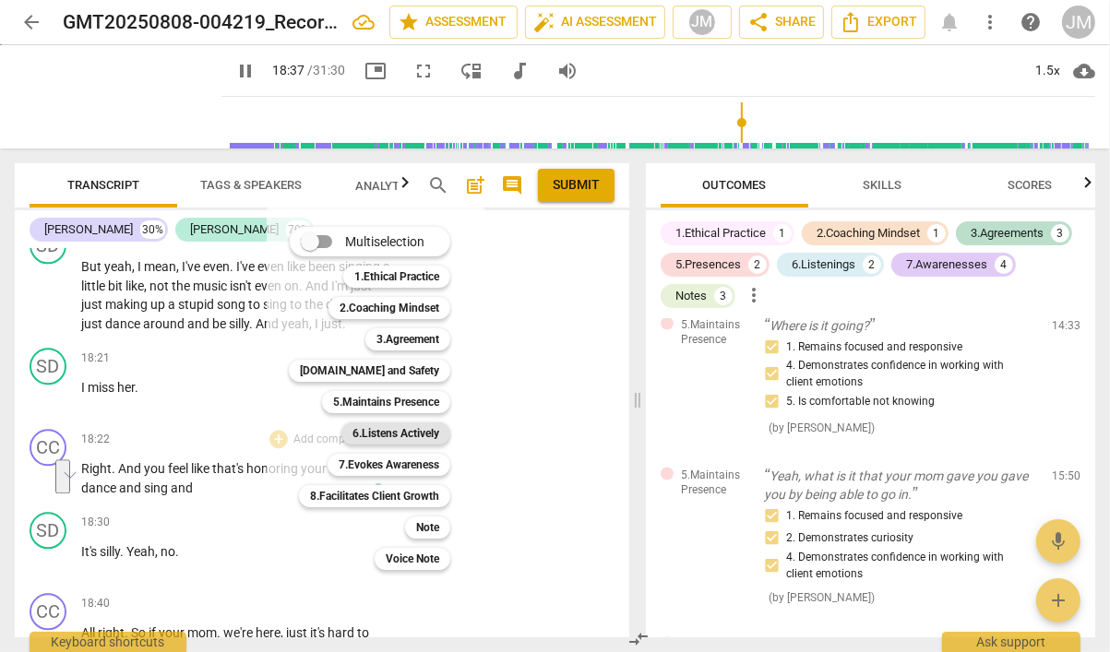
click at [420, 433] on b "6.Listens Actively" at bounding box center [395, 433] width 87 height 22
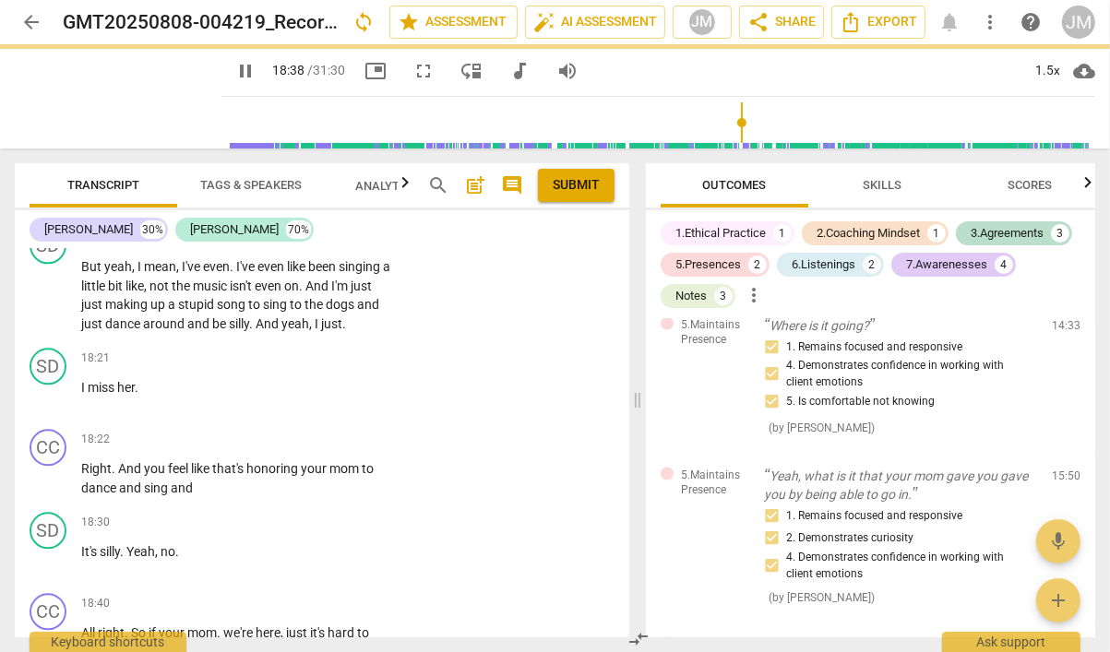
type input "1118"
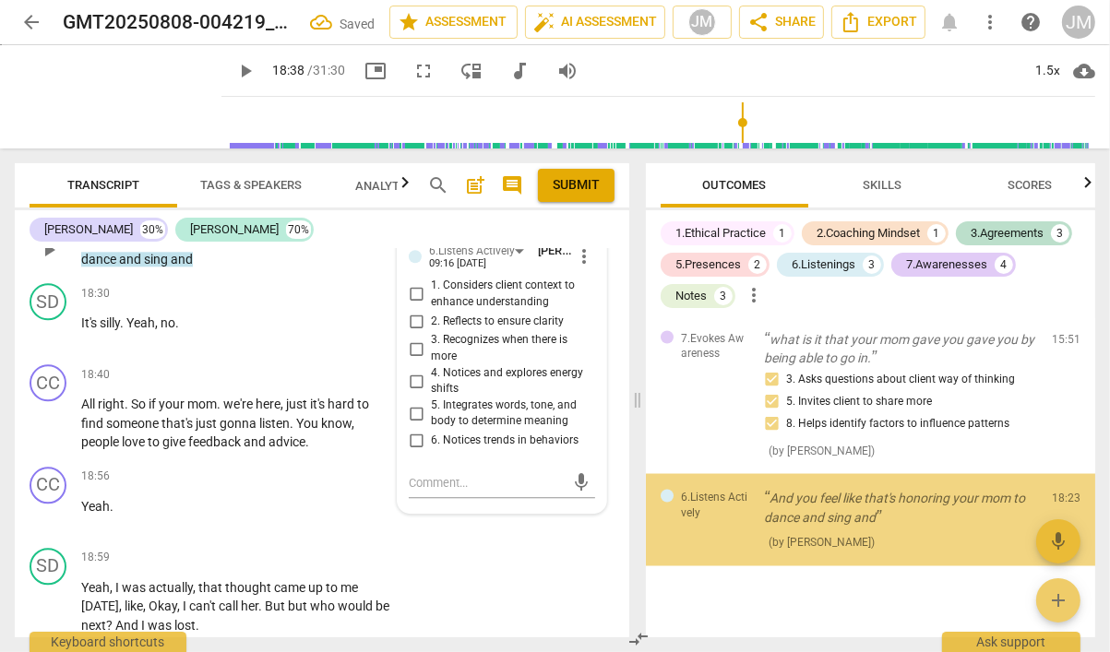
scroll to position [2540, 0]
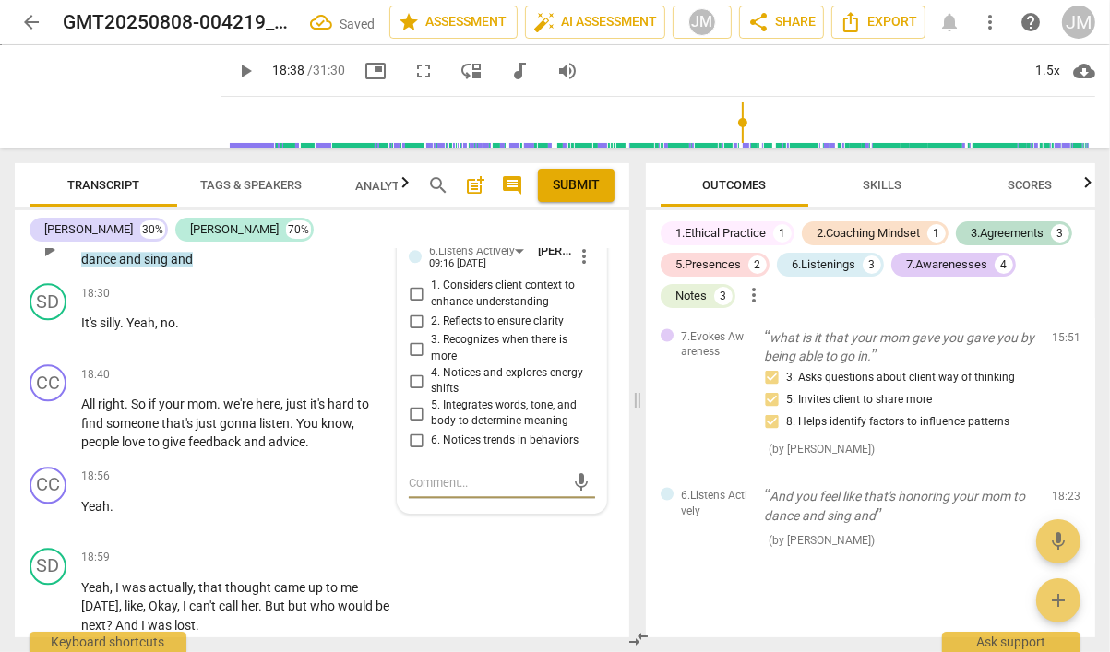
click at [418, 310] on input "2. Reflects to ensure clarity" at bounding box center [416, 321] width 30 height 22
checkbox input "true"
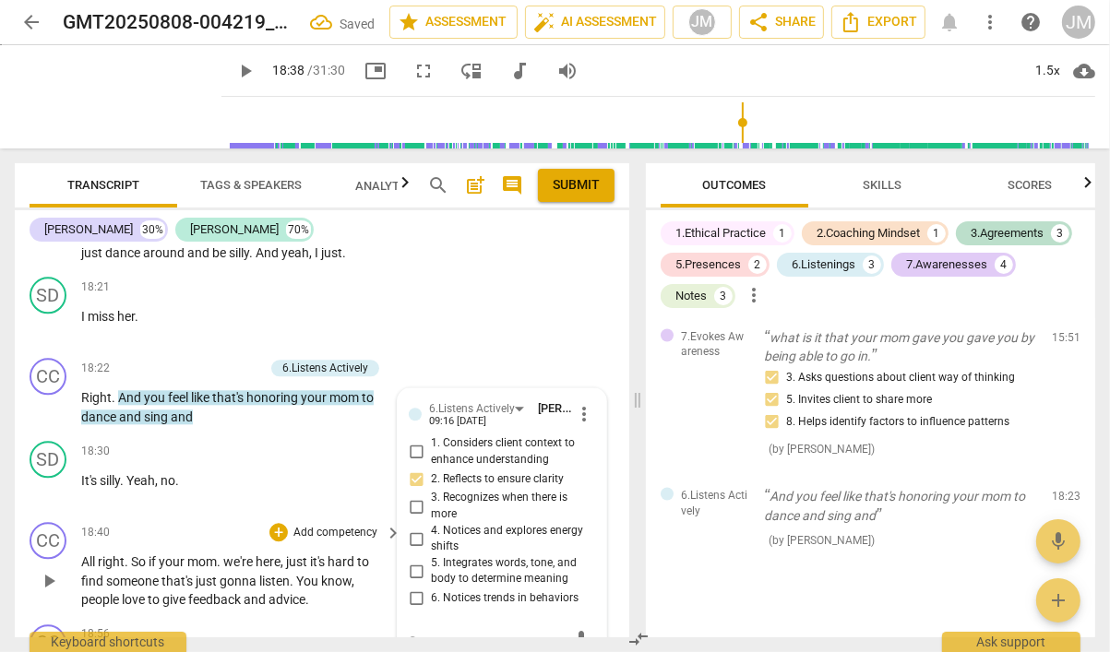
scroll to position [9198, 0]
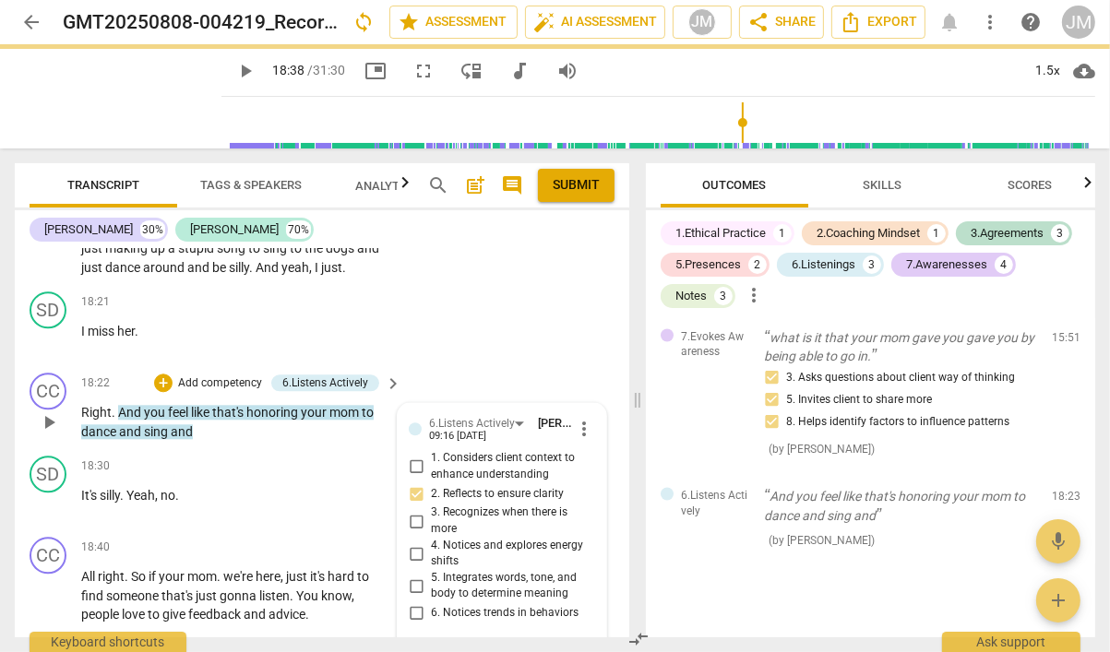
click at [247, 375] on p "Add competency" at bounding box center [220, 383] width 88 height 17
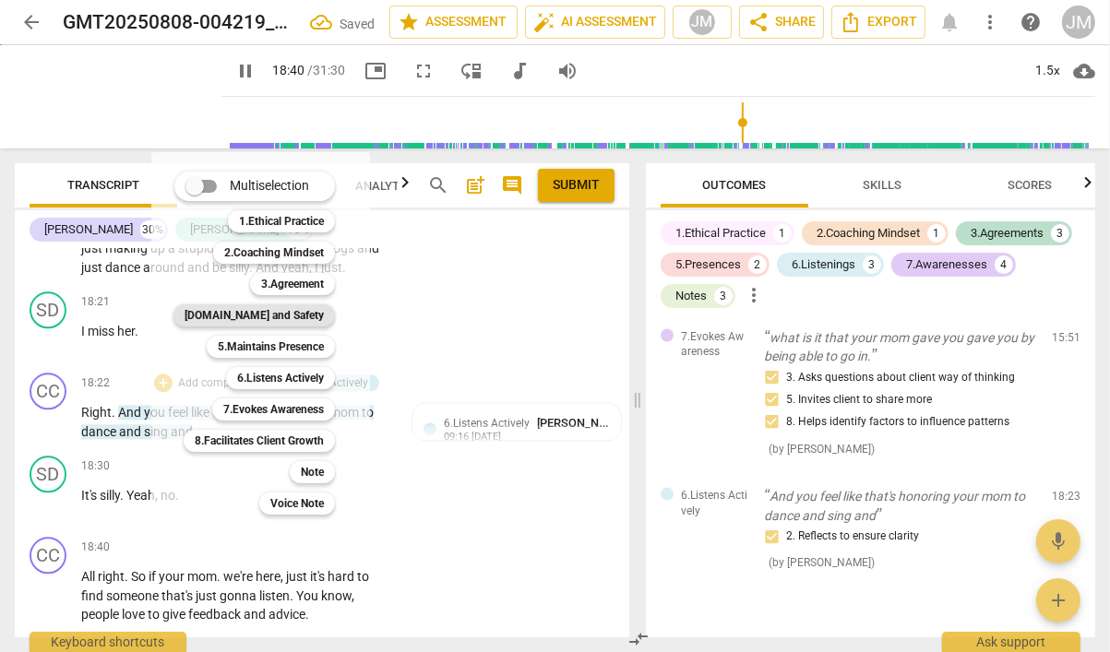
click at [278, 316] on b "[DOMAIN_NAME] and Safety" at bounding box center [253, 315] width 139 height 22
type input "1121"
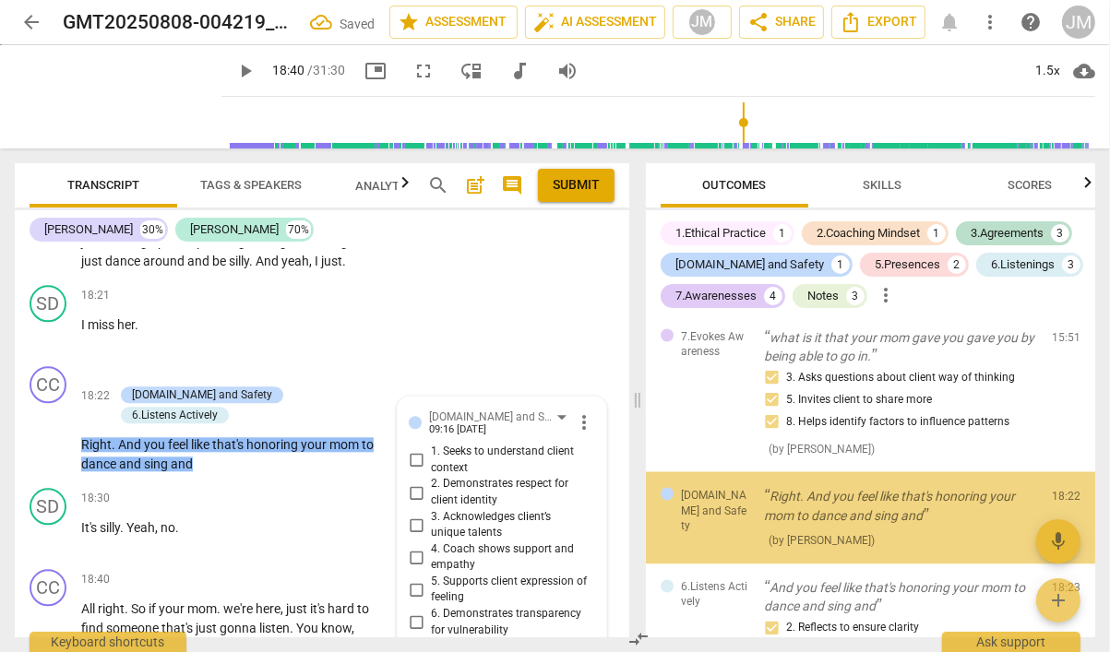
scroll to position [2560, 0]
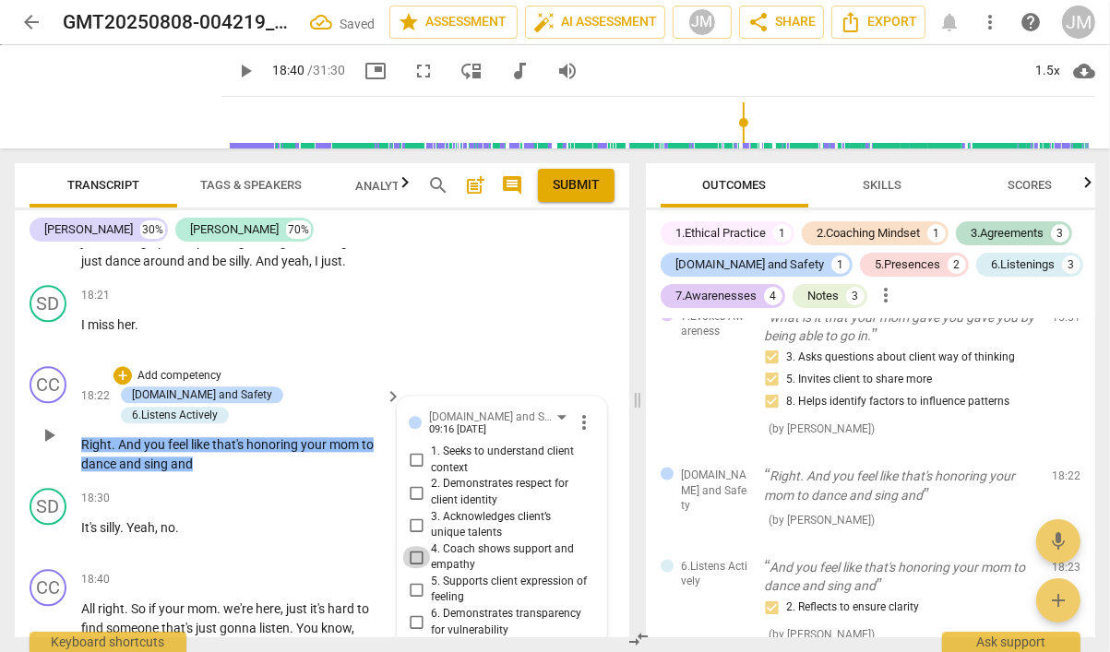
click at [411, 546] on input "4. Coach shows support and empathy" at bounding box center [416, 557] width 30 height 22
checkbox input "true"
click at [414, 578] on input "5. Supports client expression of feeling" at bounding box center [416, 589] width 30 height 22
checkbox input "true"
click at [200, 368] on p "Add competency" at bounding box center [180, 376] width 88 height 17
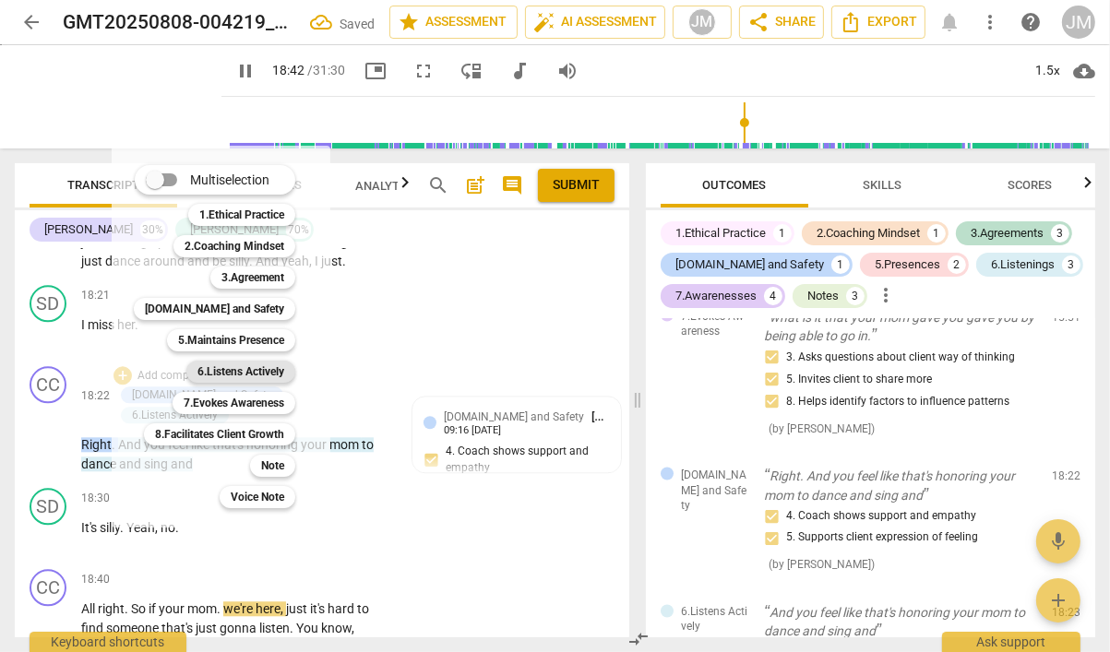
click at [243, 374] on b "6.Listens Actively" at bounding box center [240, 372] width 87 height 22
type input "1123"
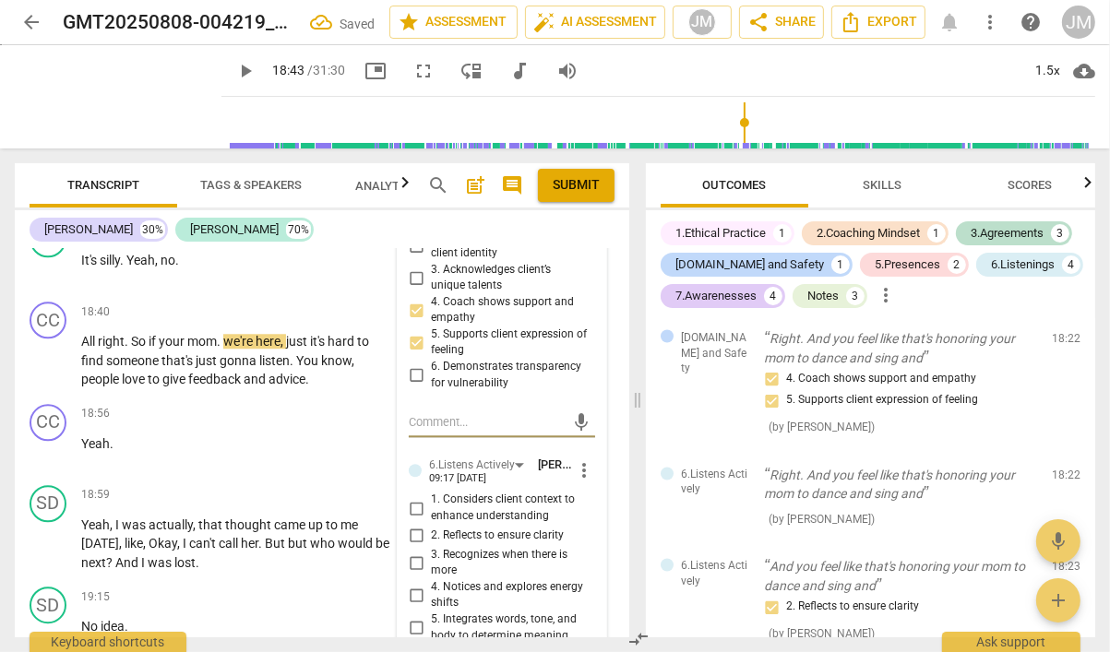
scroll to position [9549, 0]
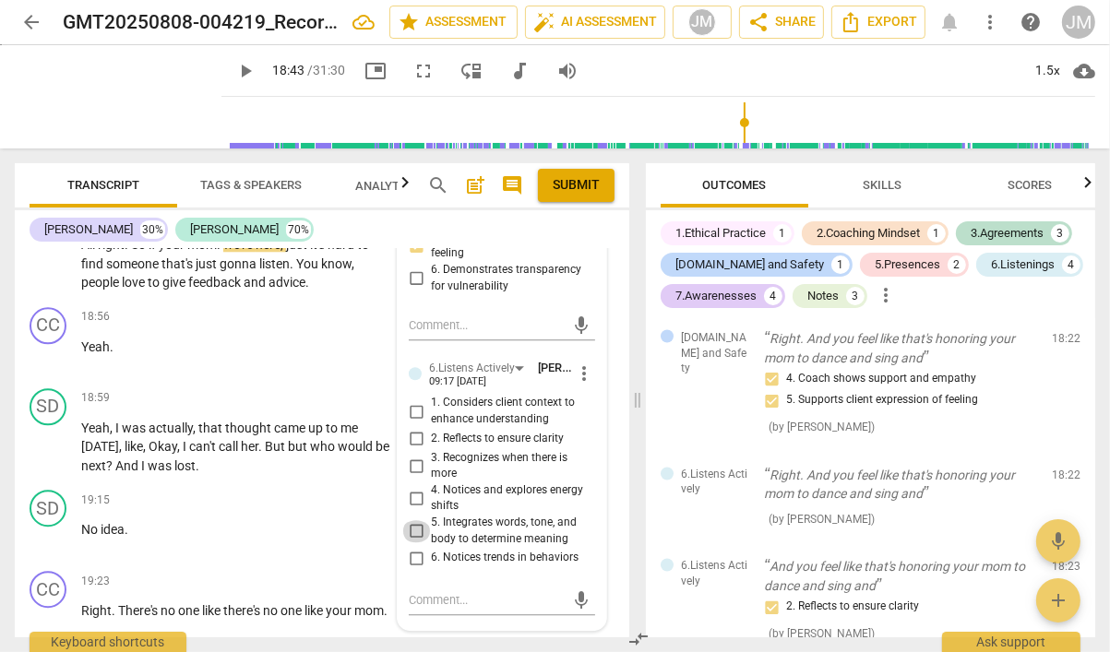
click at [409, 520] on input "5. Integrates words, tone, and body to determine meaning" at bounding box center [416, 531] width 30 height 22
checkbox input "true"
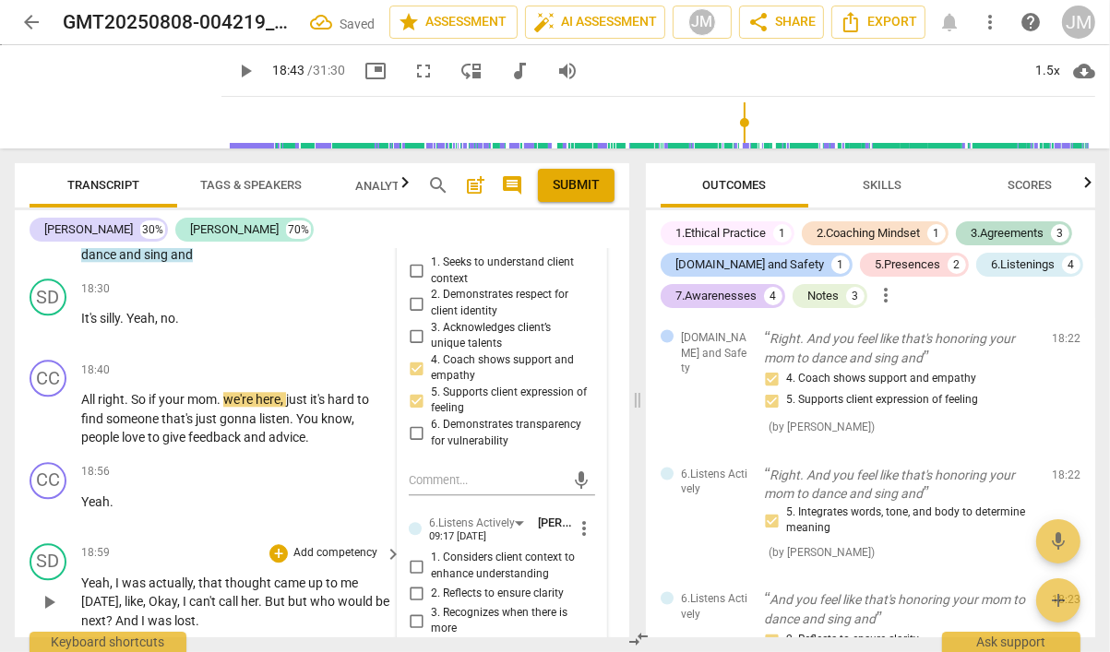
scroll to position [9453, 0]
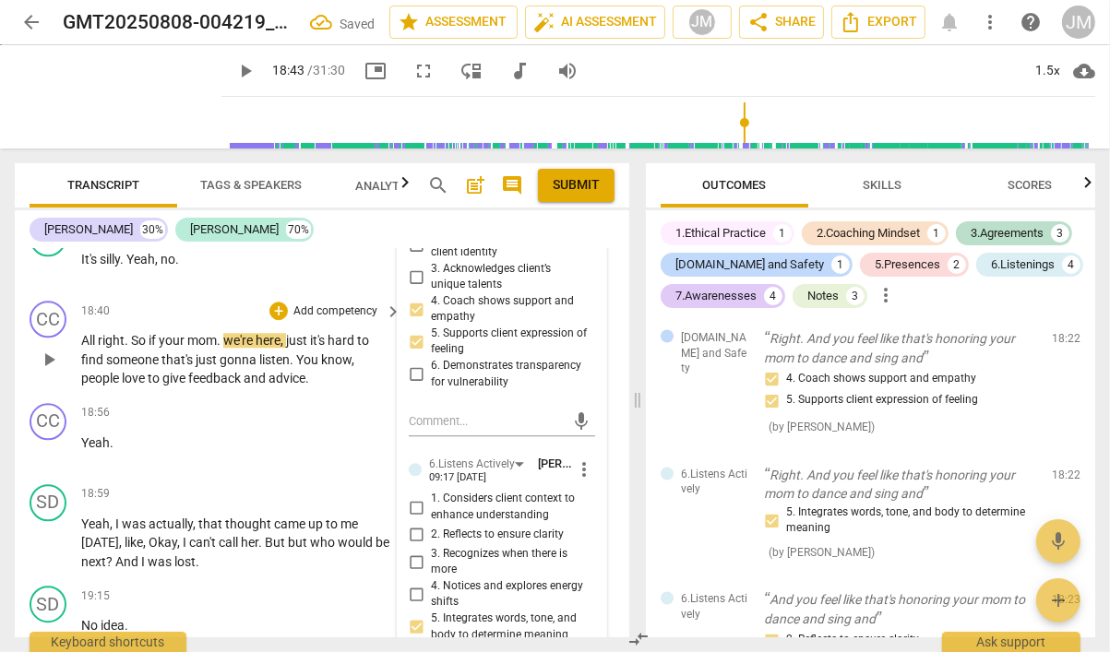
click at [49, 349] on span "play_arrow" at bounding box center [49, 360] width 22 height 22
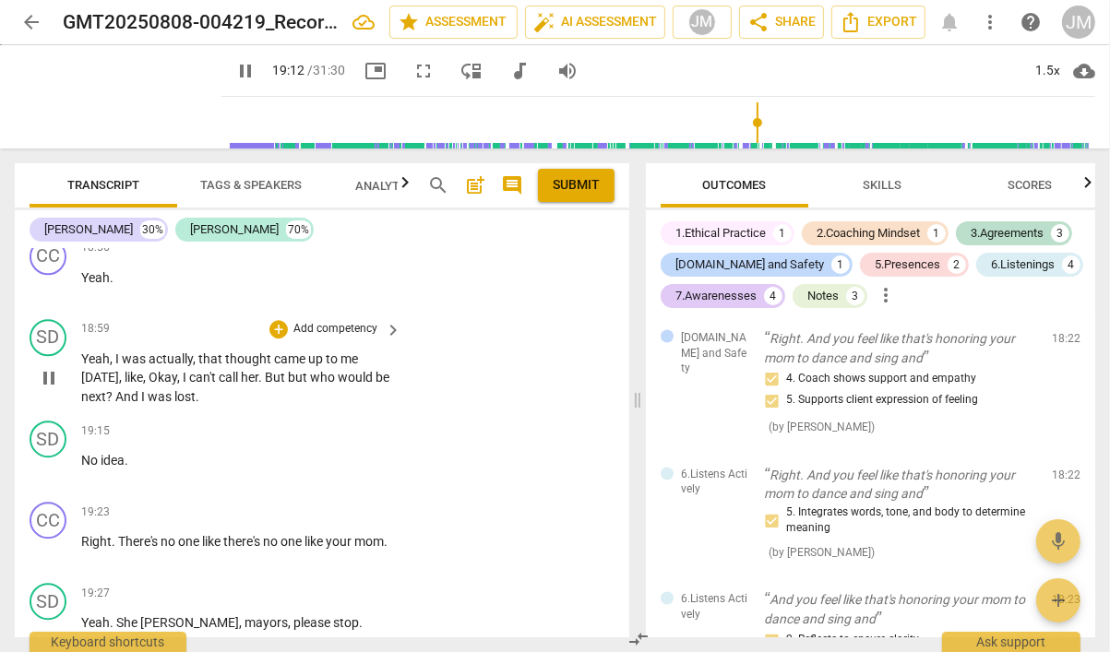
scroll to position [9619, 0]
click at [81, 452] on span "No" at bounding box center [90, 459] width 19 height 15
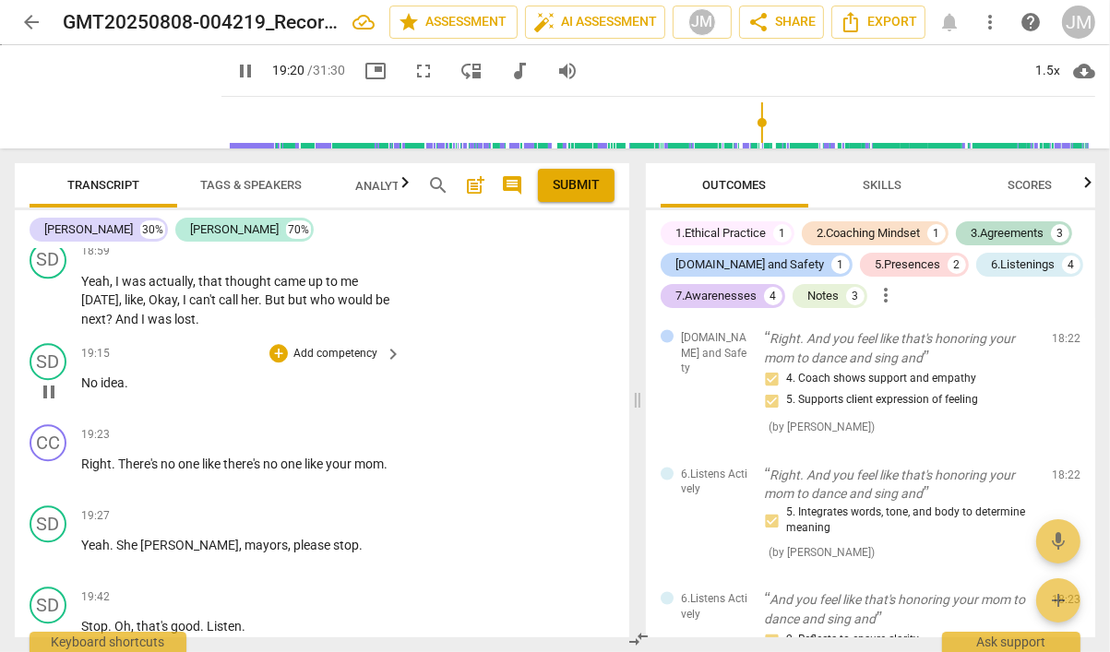
scroll to position [9722, 0]
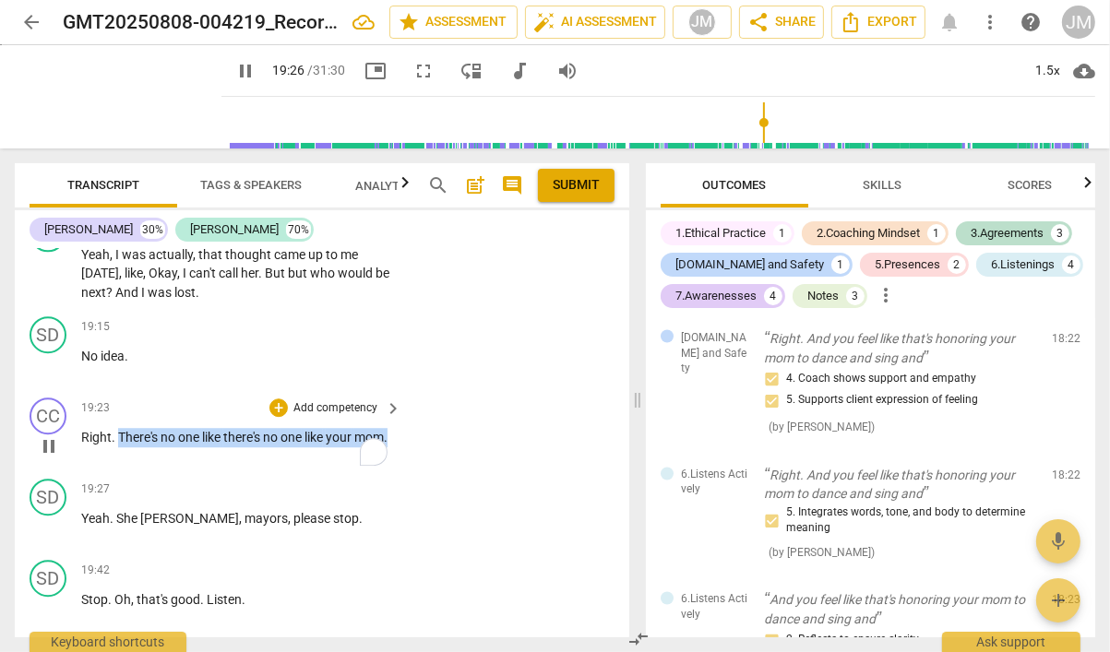
drag, startPoint x: 117, startPoint y: 417, endPoint x: 118, endPoint y: 397, distance: 20.3
click at [118, 428] on p "Right . There's no one like there's no one like your mom ." at bounding box center [236, 437] width 311 height 19
click at [337, 400] on p "Add competency" at bounding box center [335, 408] width 88 height 17
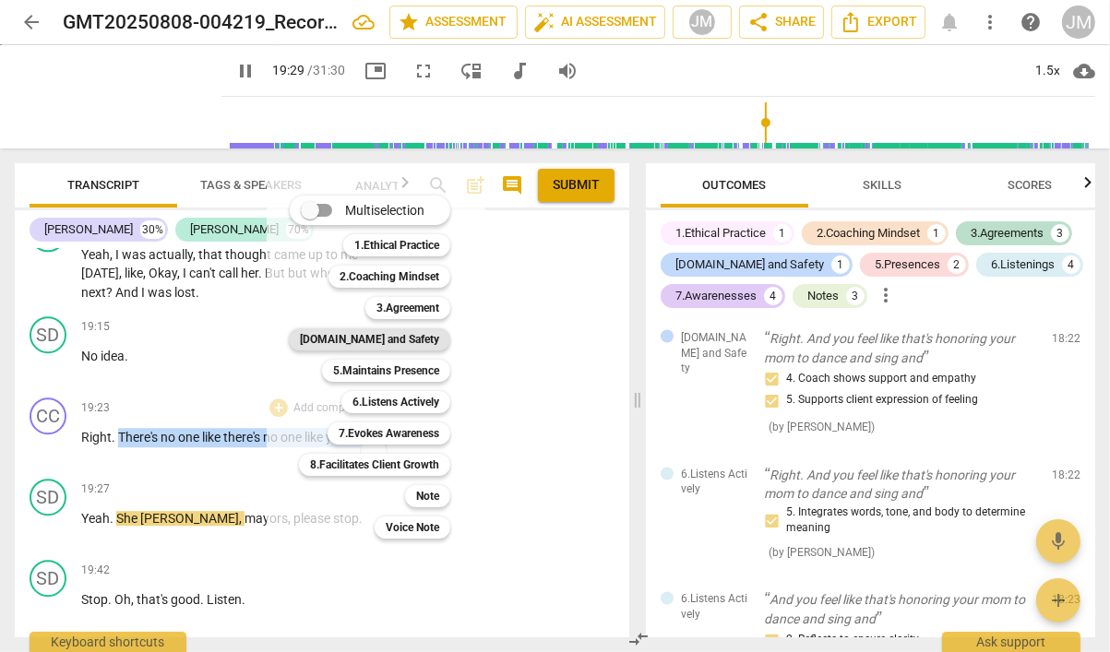
click at [406, 339] on b "[DOMAIN_NAME] and Safety" at bounding box center [369, 339] width 139 height 22
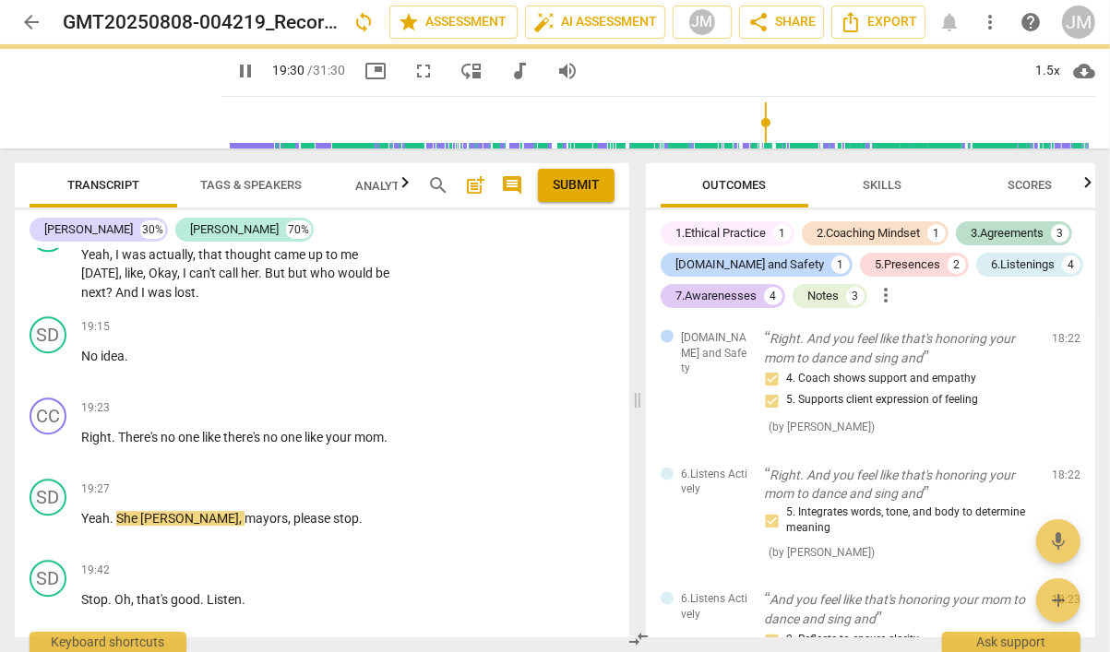
type input "1170"
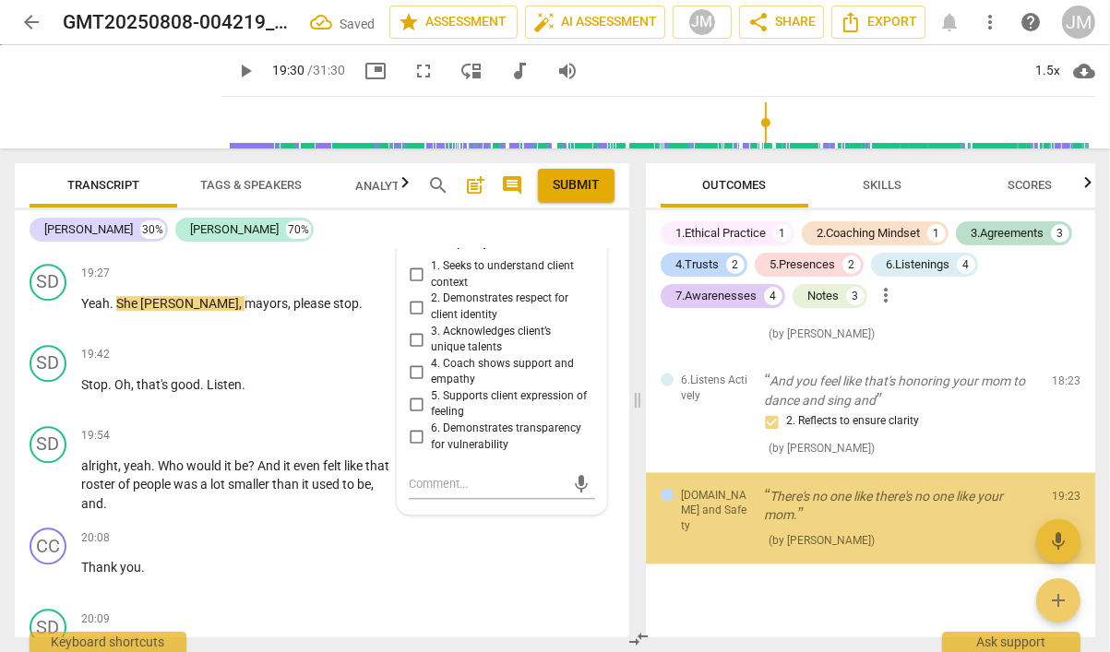
scroll to position [2917, 0]
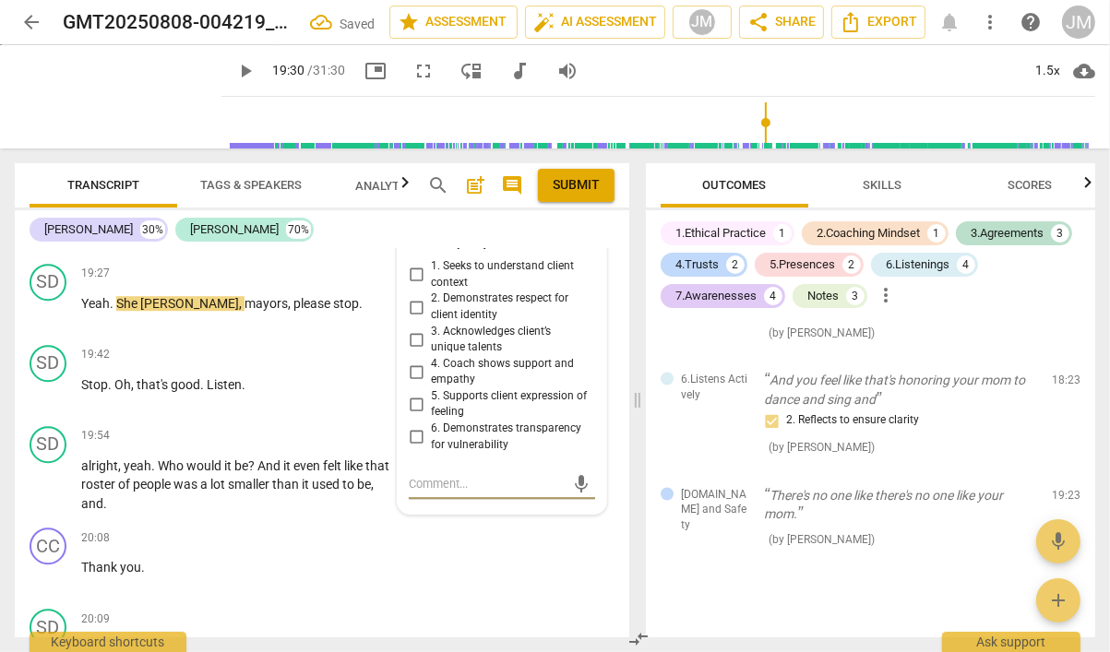
click at [421, 393] on input "5. Supports client expression of feeling" at bounding box center [416, 404] width 30 height 22
checkbox input "true"
click at [419, 361] on input "4. Coach shows support and empathy" at bounding box center [416, 372] width 30 height 22
checkbox input "true"
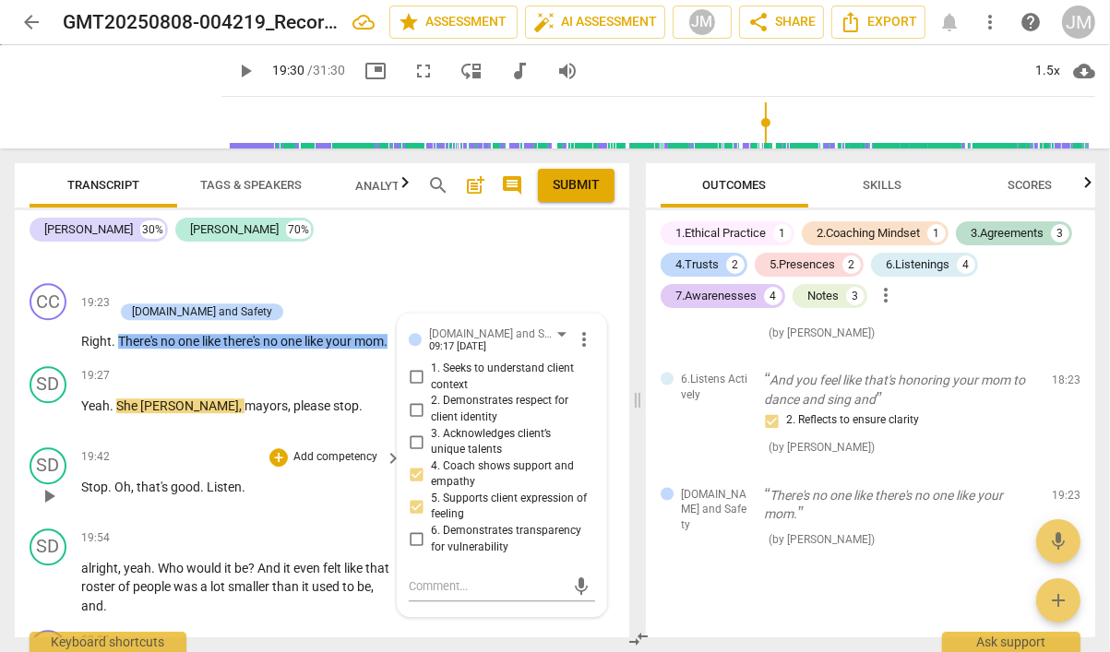
scroll to position [9723, 0]
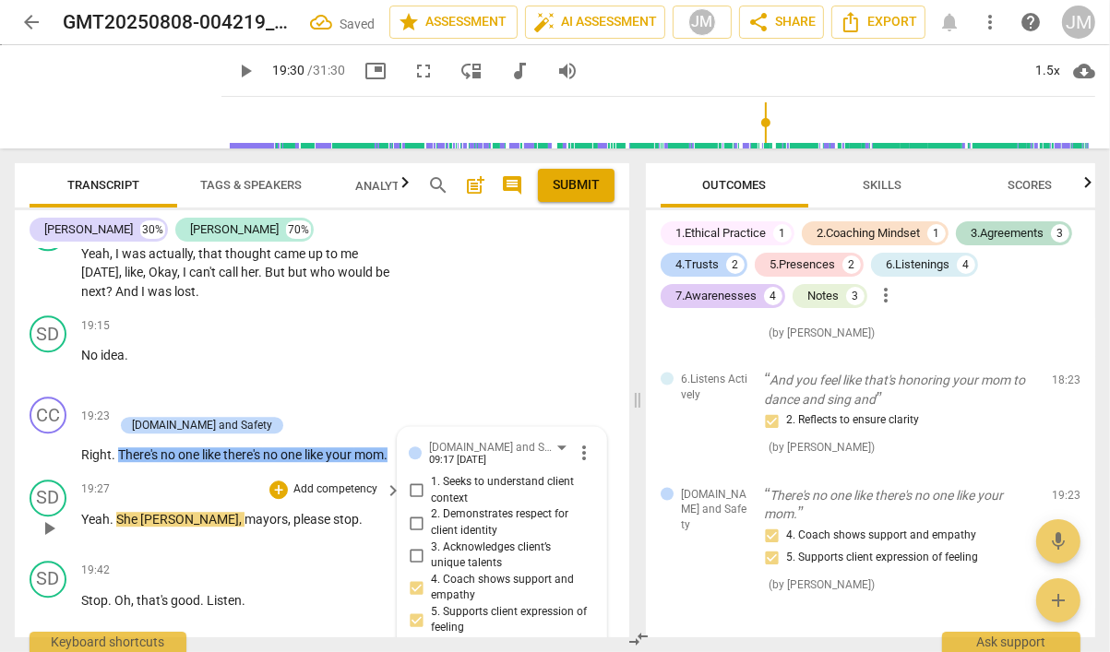
click at [53, 517] on span "play_arrow" at bounding box center [49, 528] width 22 height 22
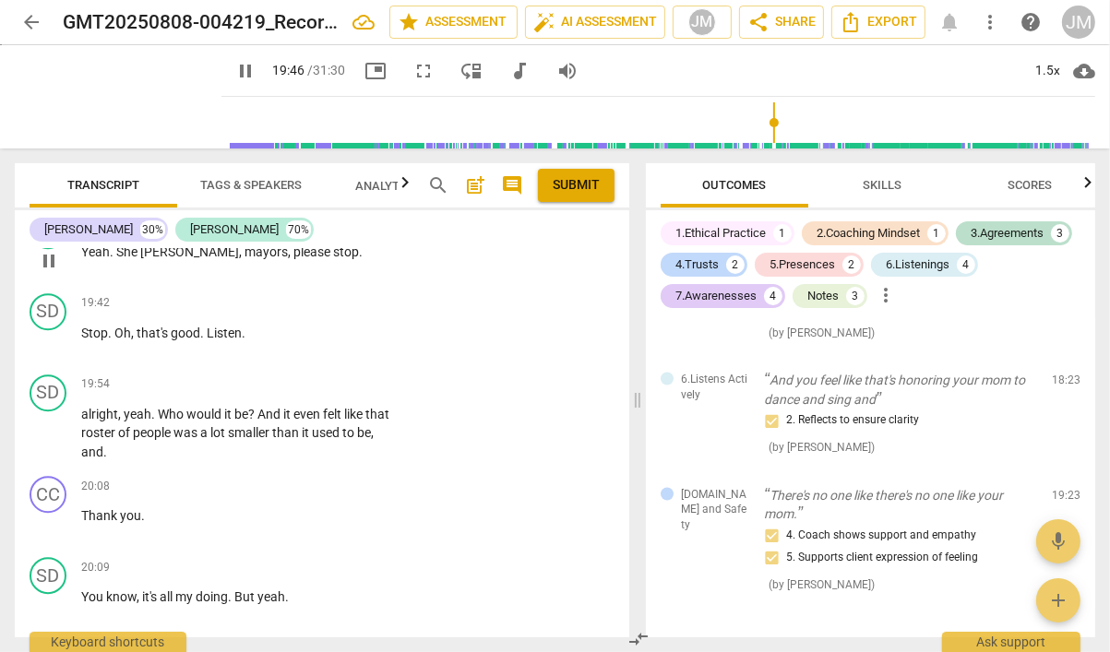
scroll to position [10050, 0]
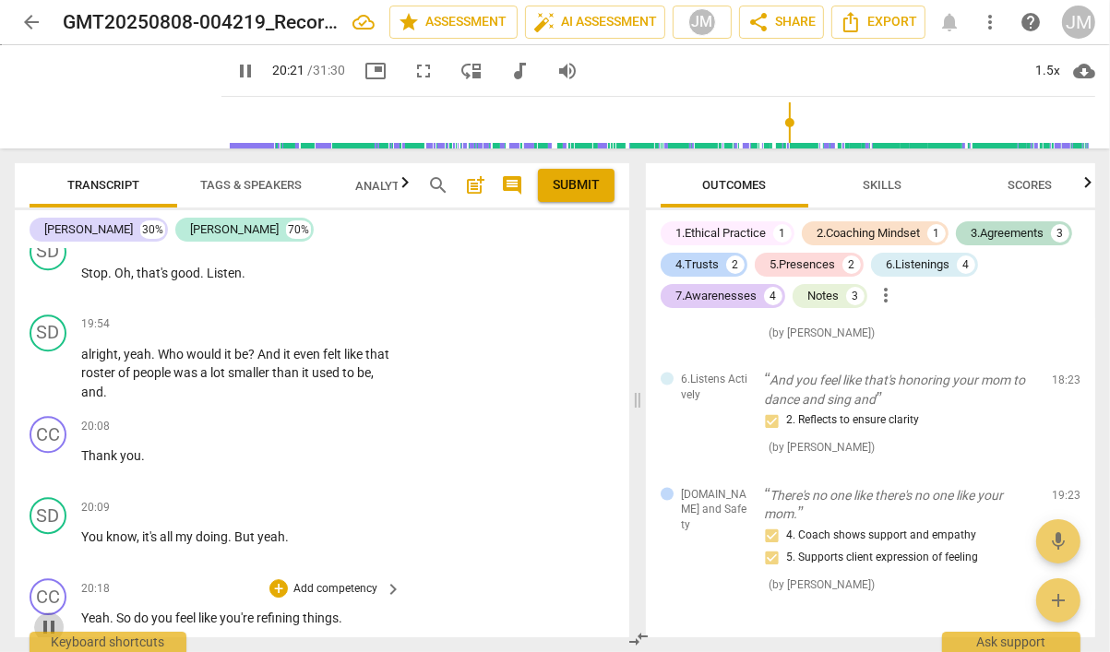
click at [47, 616] on span "pause" at bounding box center [49, 627] width 22 height 22
type input "1222"
drag, startPoint x: 236, startPoint y: 497, endPoint x: 53, endPoint y: 494, distance: 182.6
click at [53, 494] on div "SD play_arrow pause 20:09 + Add competency keyboard_arrow_right You know , it's…" at bounding box center [322, 530] width 614 height 81
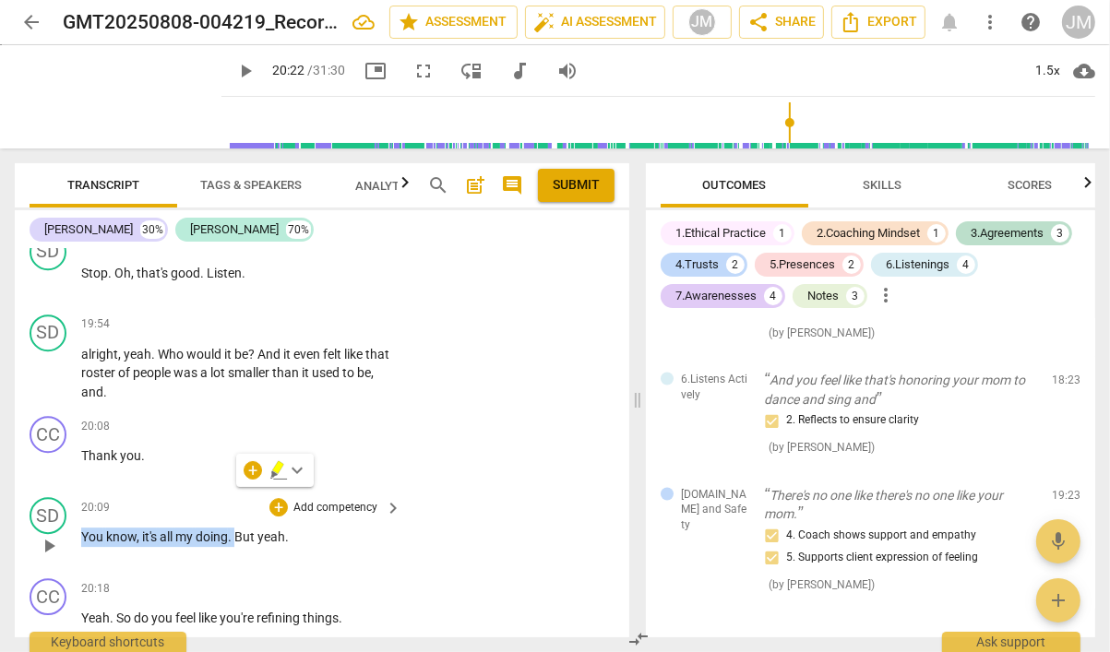
click at [335, 500] on p "Add competency" at bounding box center [335, 508] width 88 height 17
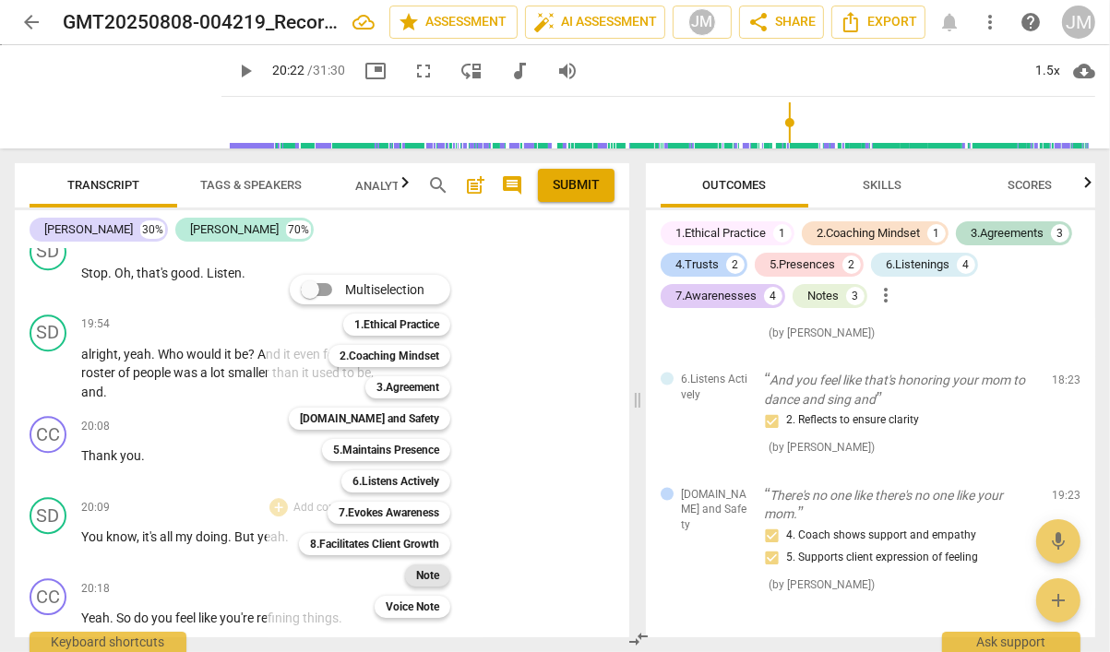
click at [430, 576] on b "Note" at bounding box center [427, 575] width 23 height 22
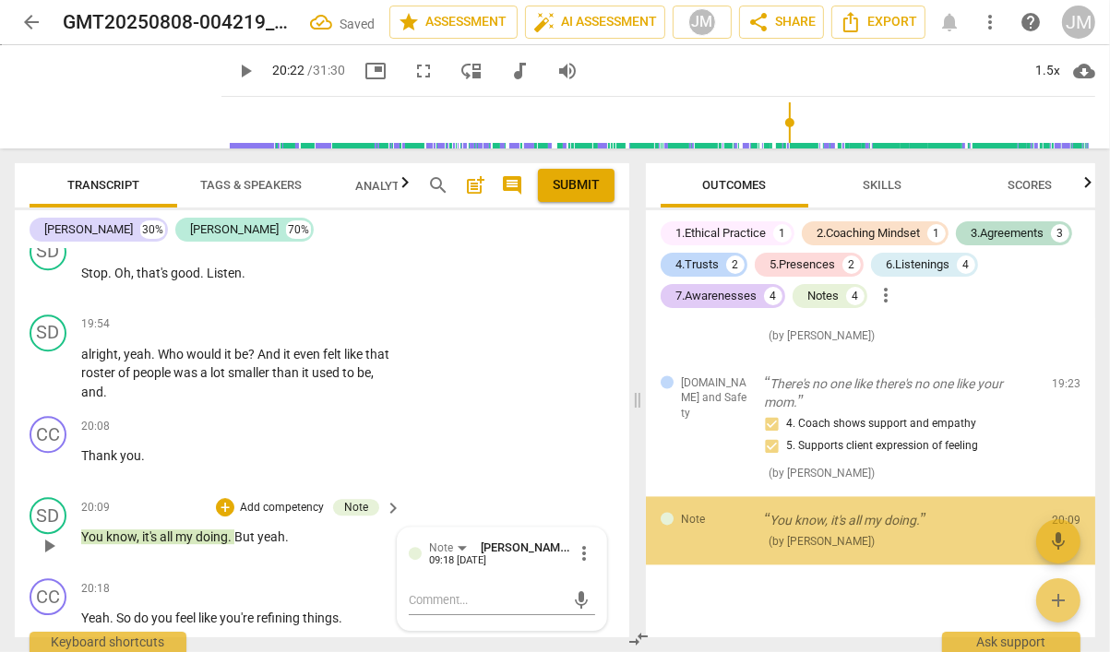
scroll to position [3030, 0]
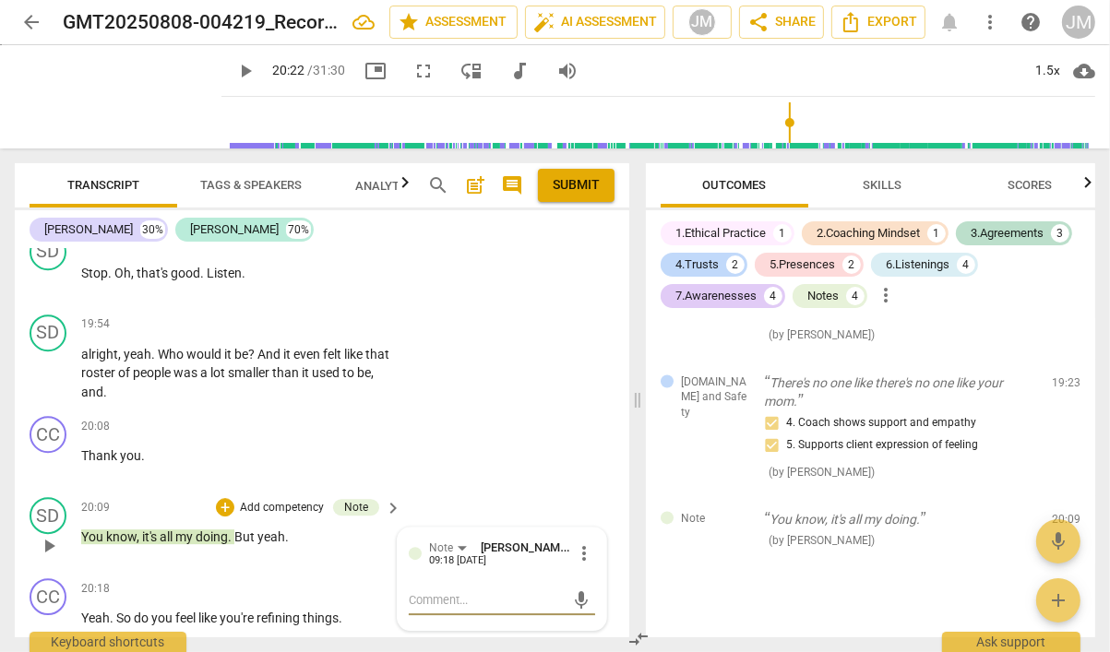
type textarea "T"
type textarea "Th"
type textarea "Thi"
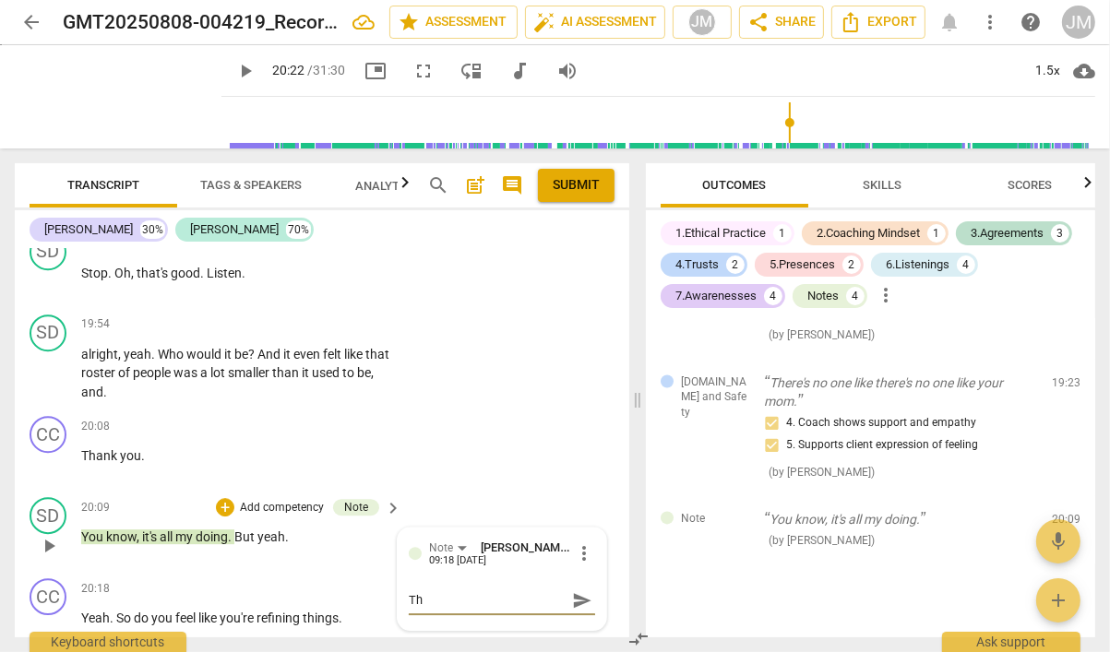
type textarea "Thi"
type textarea "This"
type textarea "This p"
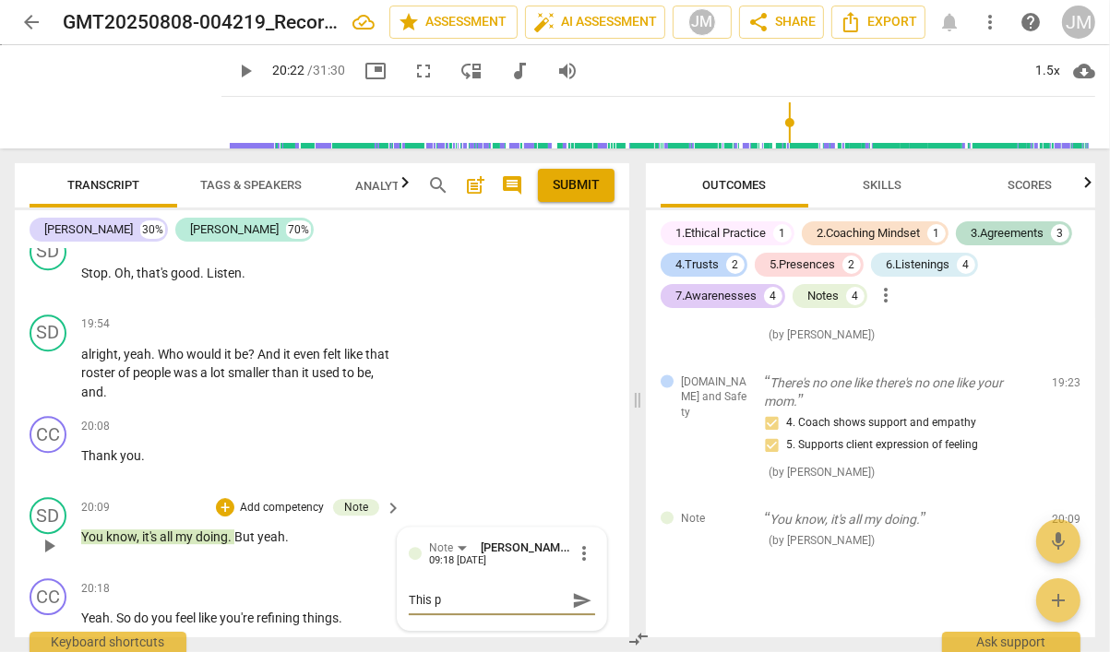
type textarea "This pl"
type textarea "This plu"
type textarea "This plus"
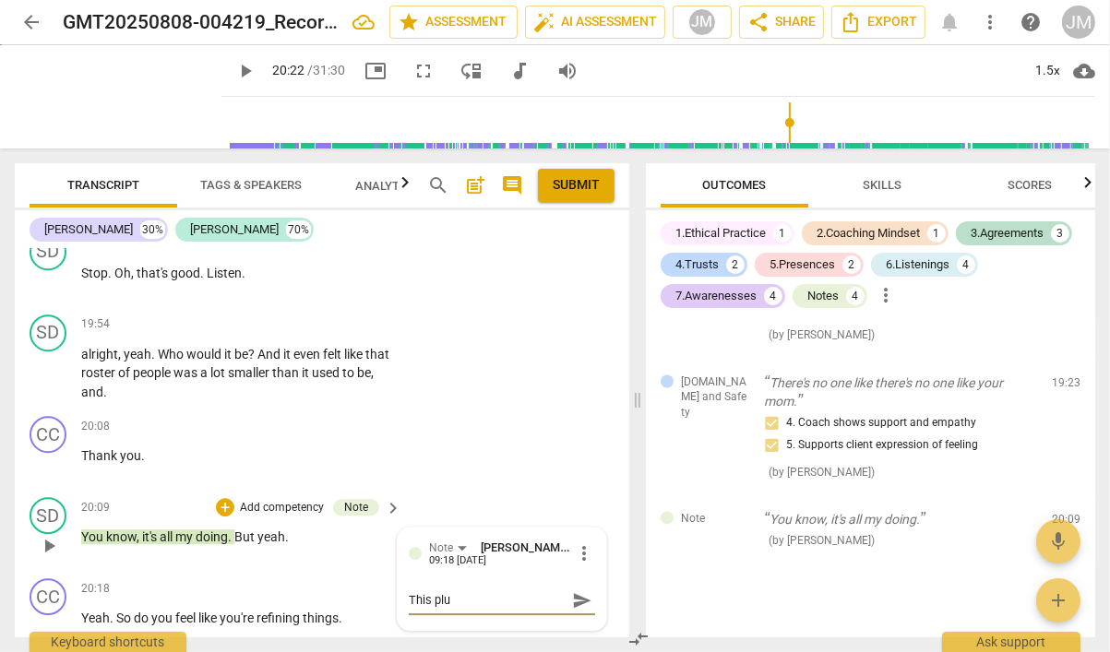
type textarea "This plus"
type textarea "This plus h"
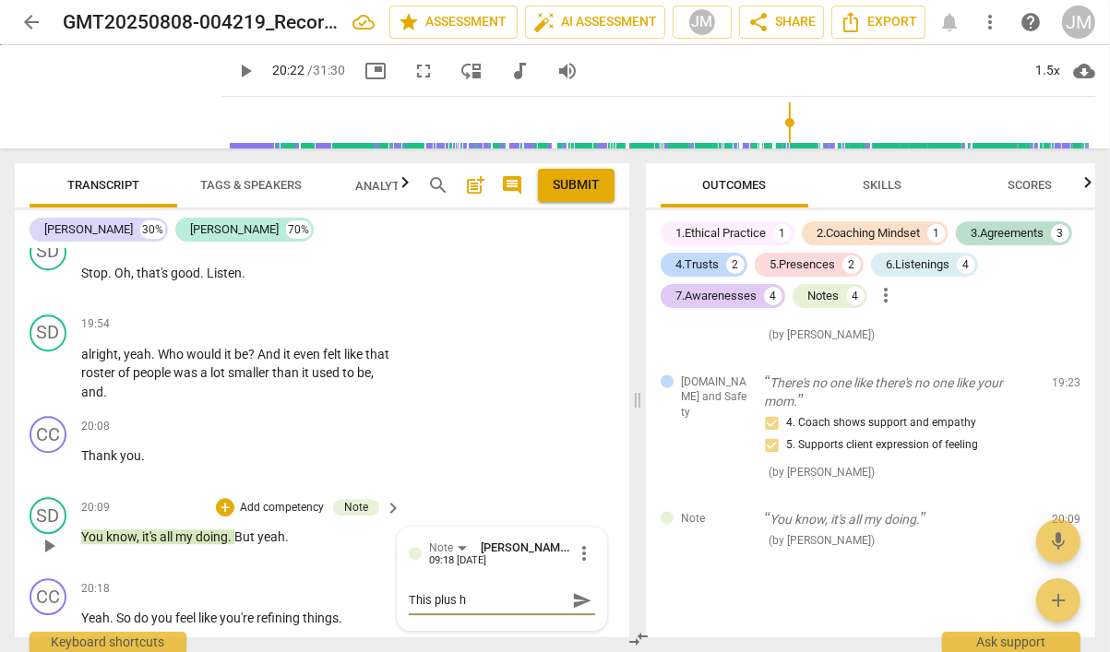
type textarea "This plus he"
type textarea "This plus her"
type textarea "This plus her e"
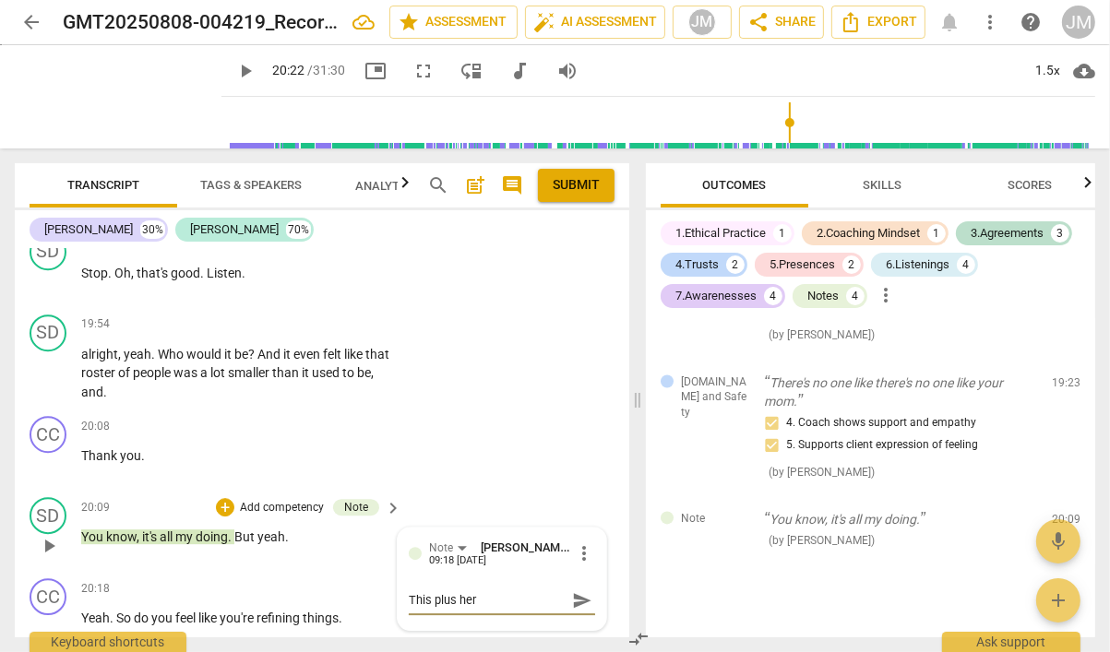
type textarea "This plus her e"
type textarea "This plus her ex"
type textarea "This plus her exp"
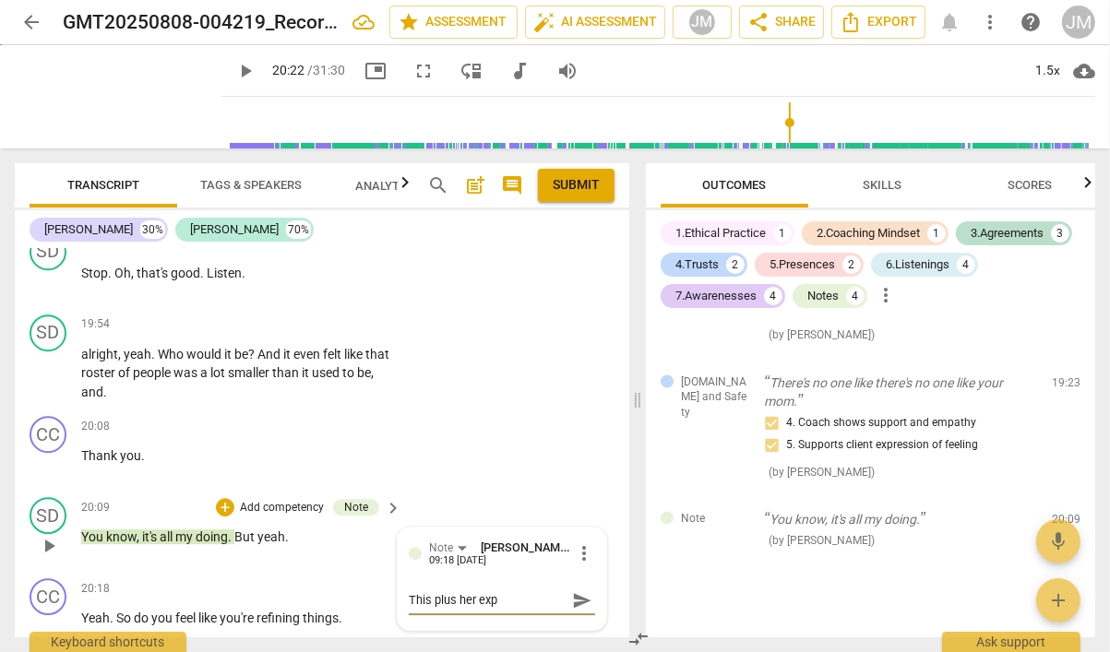
type textarea "This plus her expr"
type textarea "This plus her expre"
type textarea "This plus her expres"
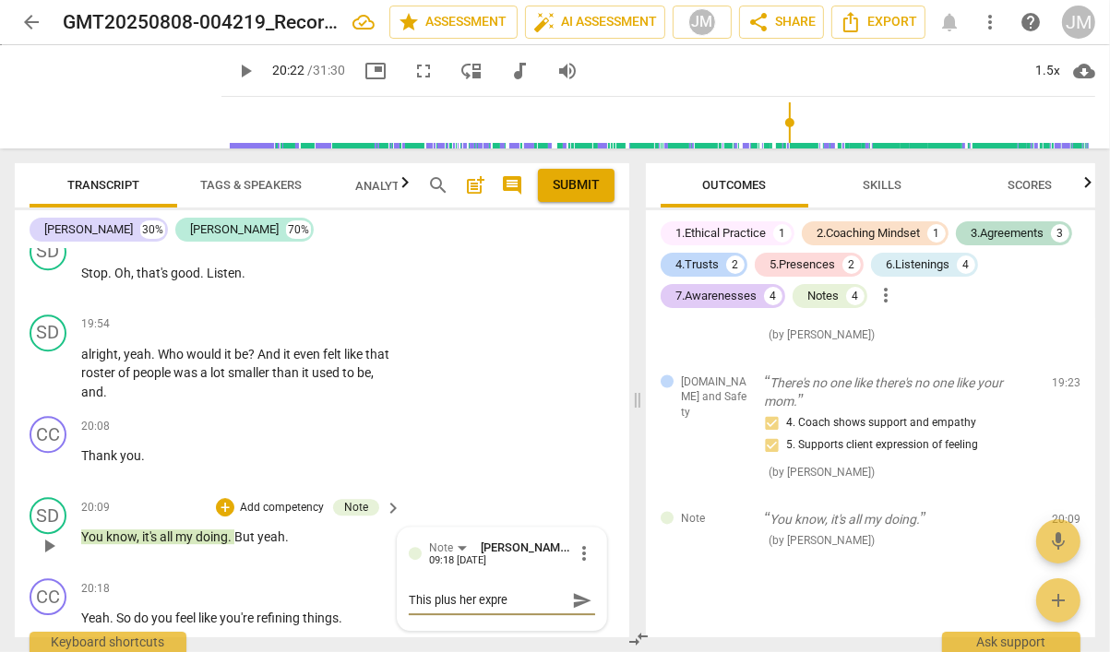
type textarea "This plus her expres"
type textarea "This plus her express"
type textarea "This plus her expressi"
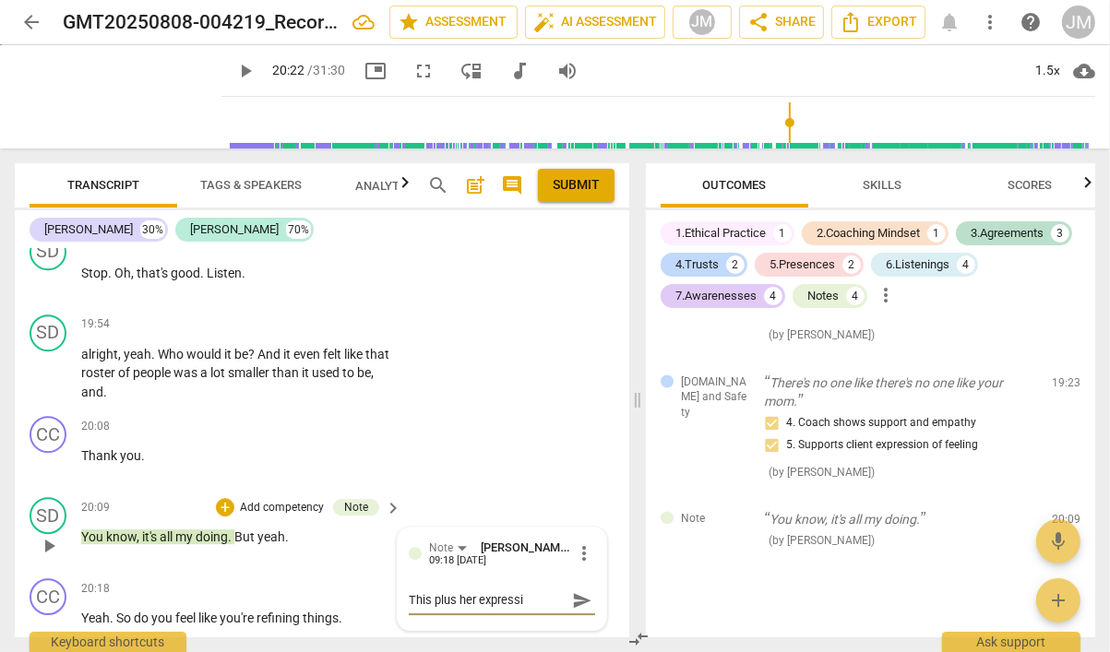
type textarea "This plus her expressio"
type textarea "This plus her expression"
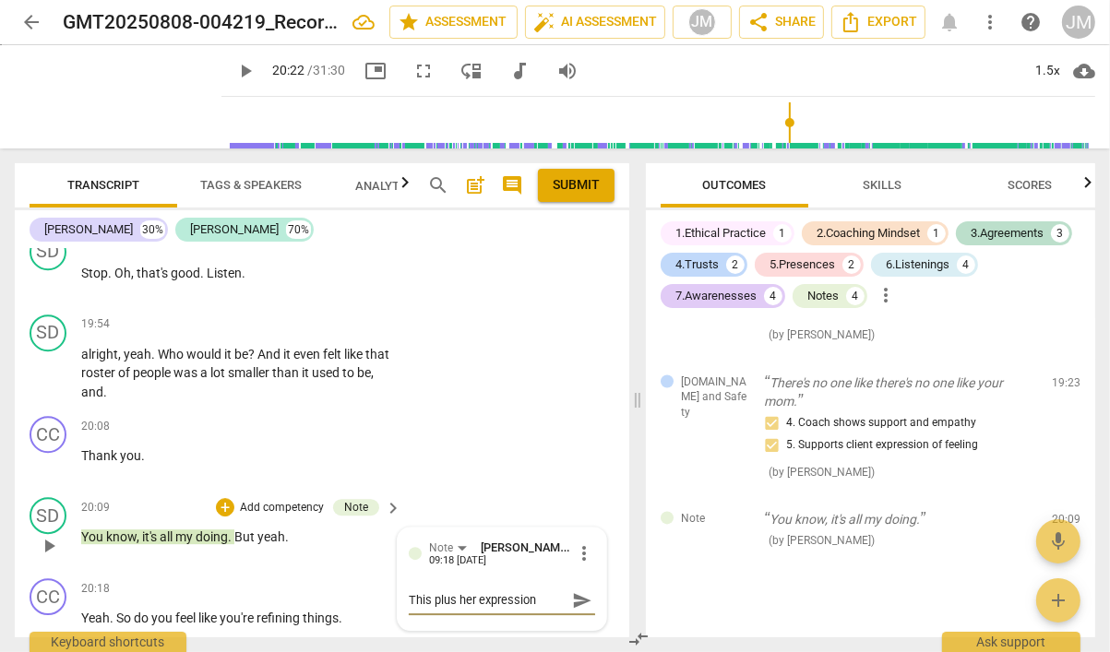
type textarea "This plus her expression"
type textarea "This plus her expression a"
type textarea "This plus her expression at"
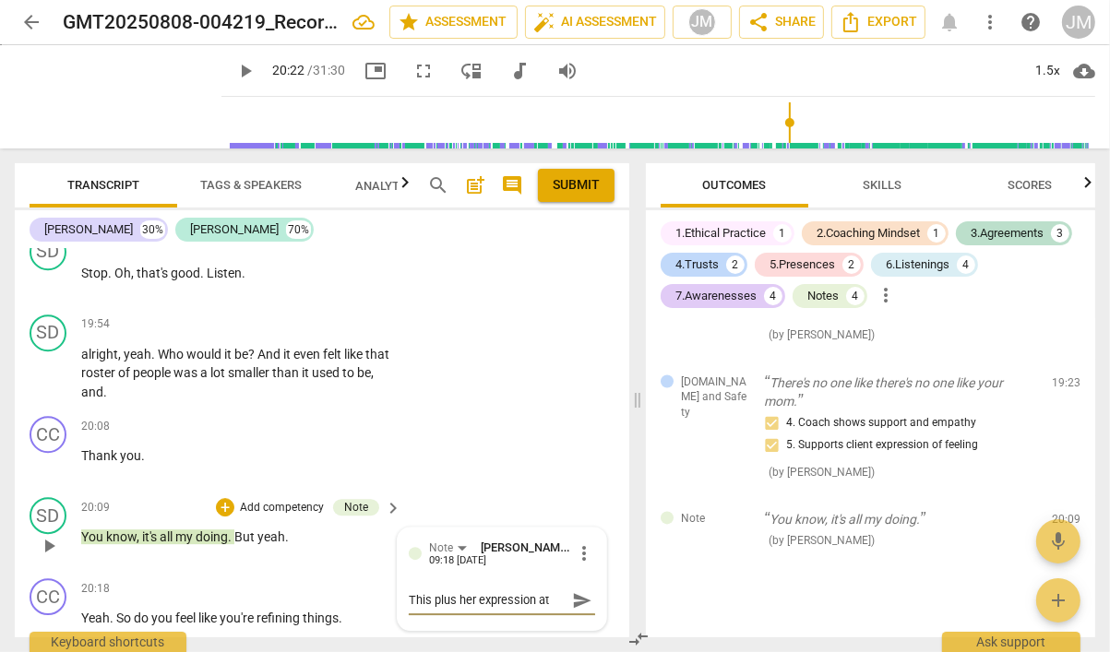
type textarea "This plus her expression at"
type textarea "This plus her expression at 1"
type textarea "This plus her expression at 19"
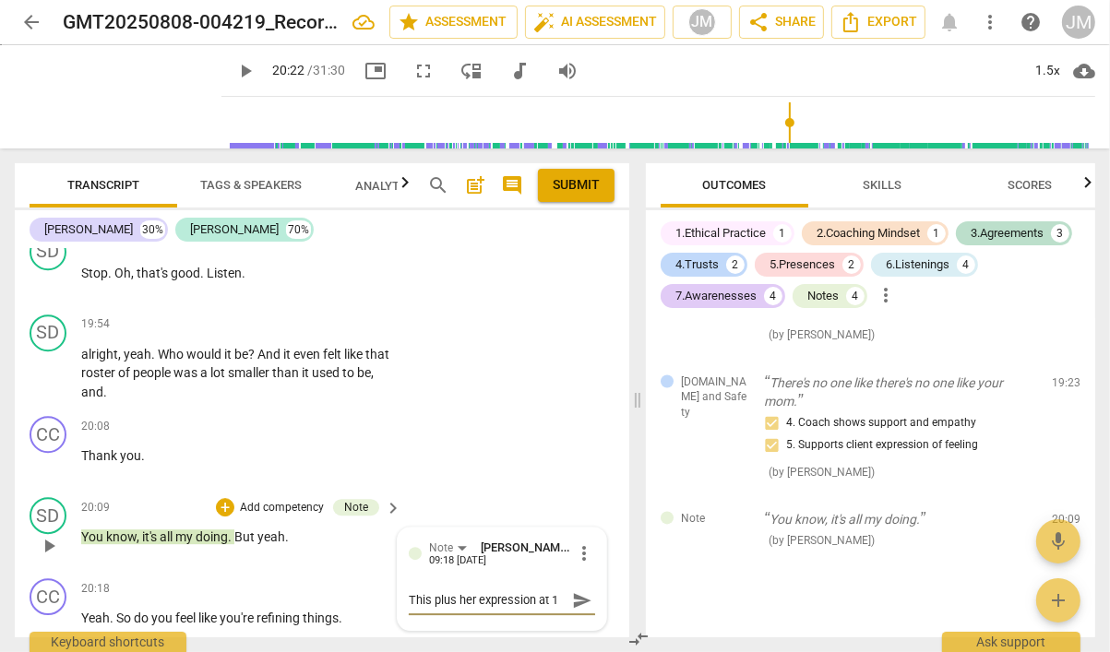
type textarea "This plus her expression at 19"
type textarea "This plus her expression at 19:"
type textarea "This plus her expression at 19:5"
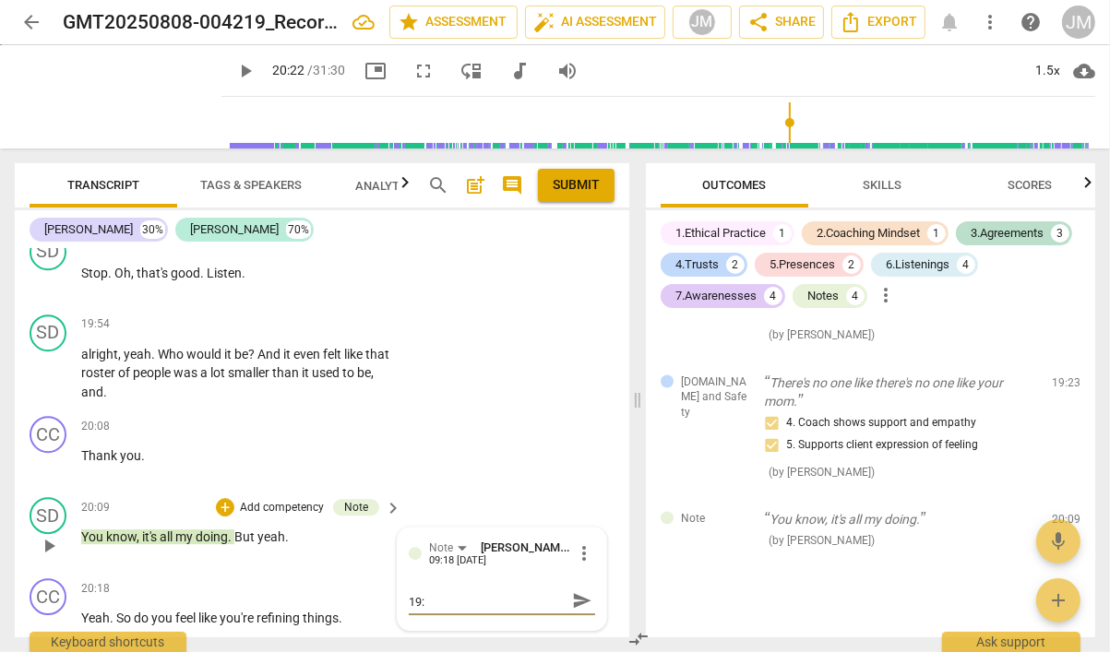
type textarea "This plus her expression at 19:5"
type textarea "This plus her expression at 19:54"
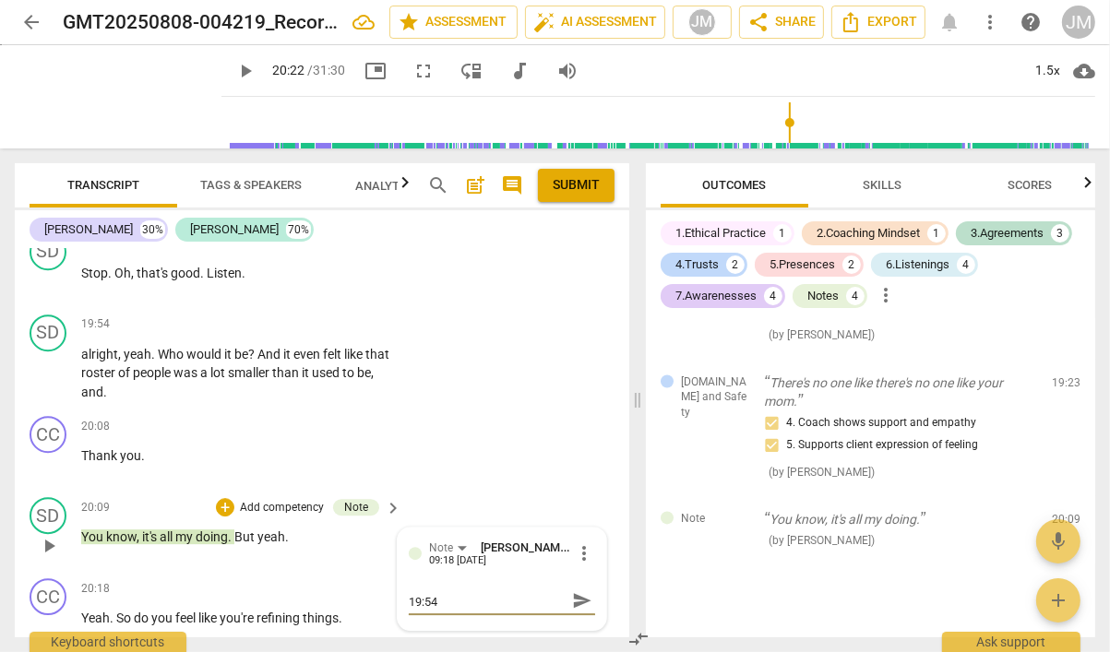
type textarea "This plus her expression at 19:54 s"
type textarea "This plus her expression at 19:54 su"
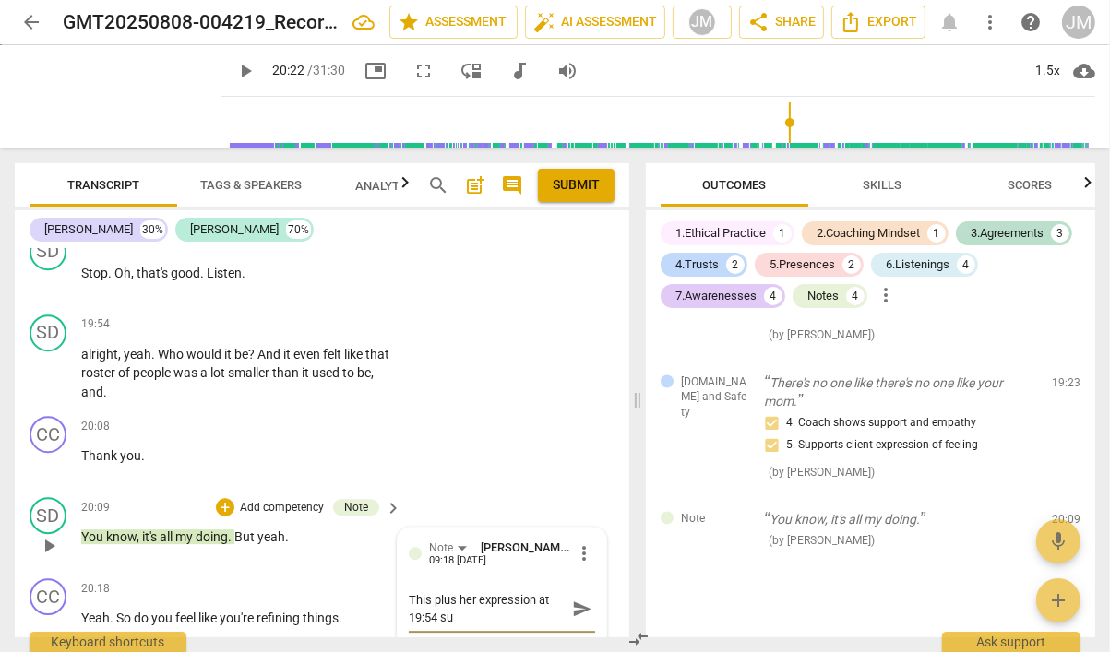
type textarea "This plus her expression at 19:54 sug"
type textarea "This plus her expression at 19:54 sugg"
type textarea "This plus her expression at 19:54 sugge"
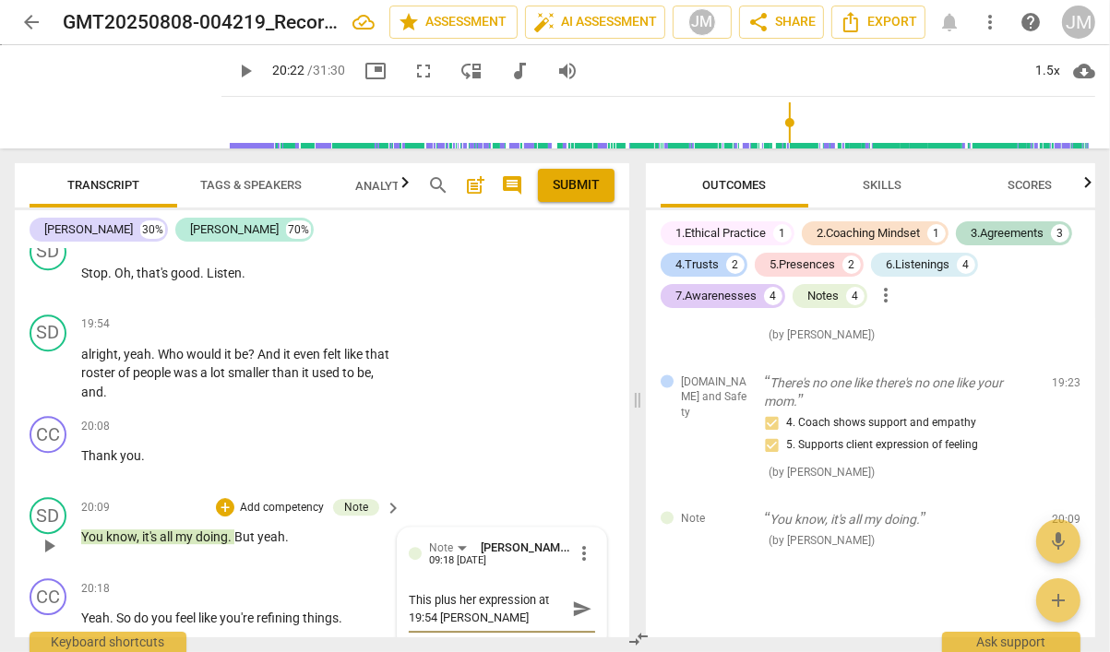
type textarea "This plus her expression at 19:54 sugge"
type textarea "This plus her expression at 19:54 sugges"
type textarea "This plus her expression at 19:54 suggest"
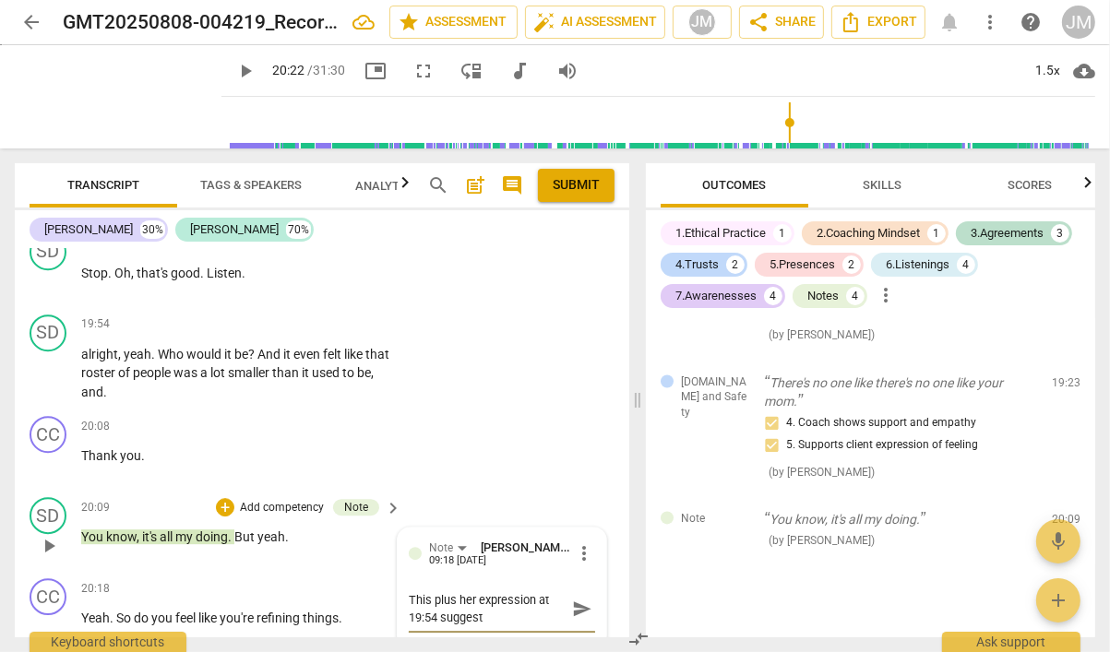
type textarea "This plus her expression at 19:54 suggests"
type textarea "This plus her expression at 19:54 suggests s"
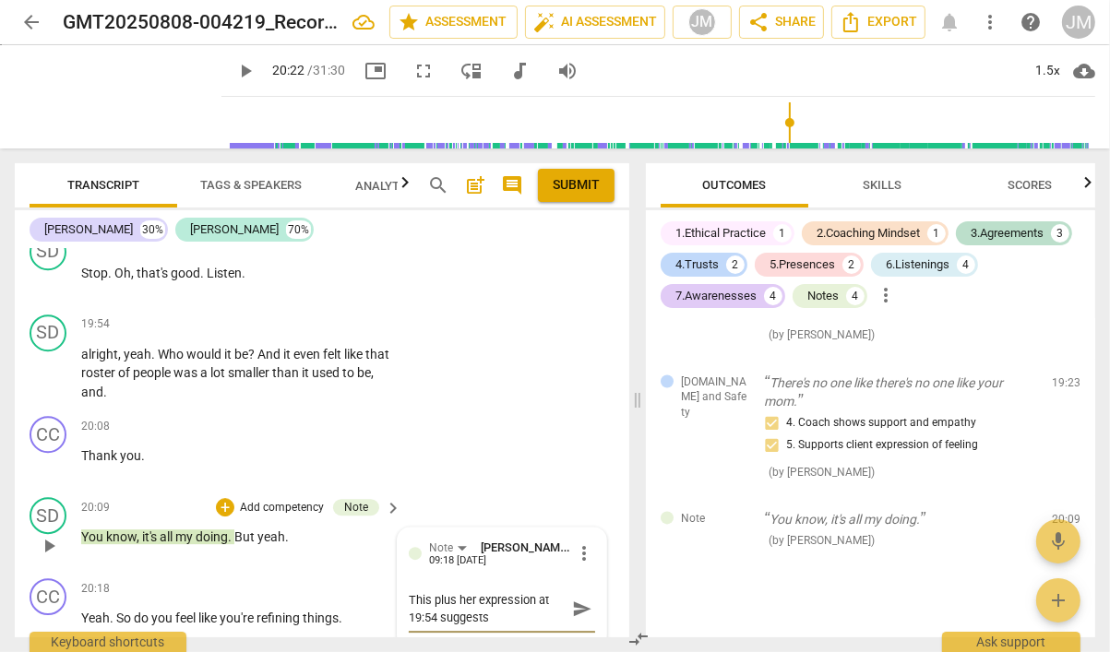
type textarea "This plus her expression at 19:54 suggests s"
type textarea "This plus her expression at 19:54 suggests so"
type textarea "This plus her expression at 19:54 suggests som"
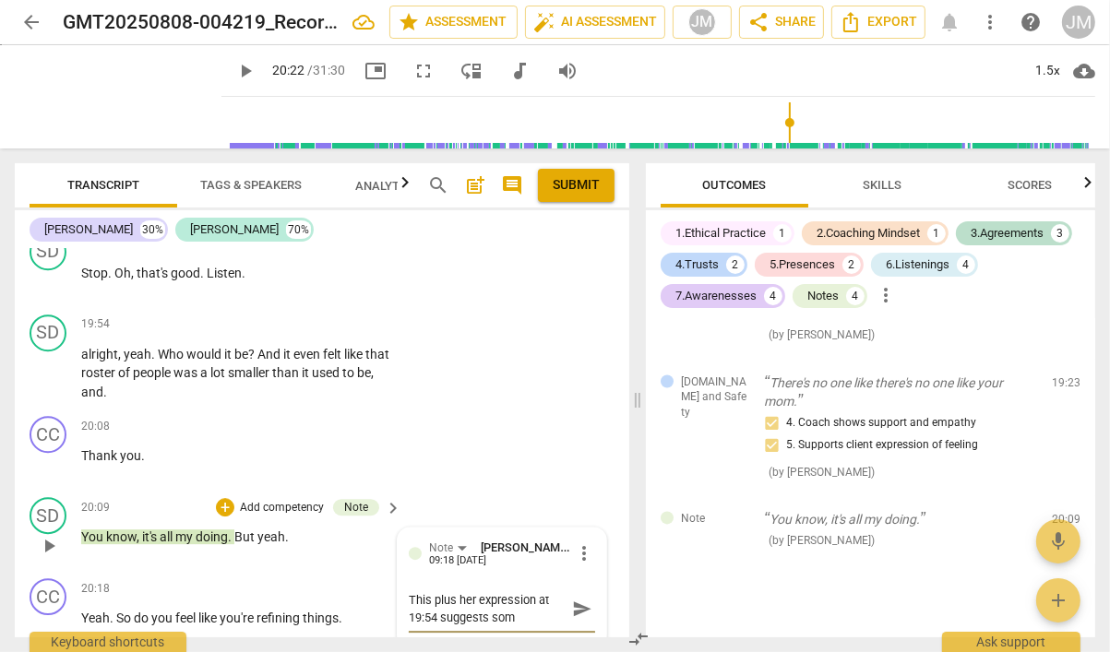
type textarea "This plus her expression at 19:54 suggests some"
type textarea "This plus her expression at 19:54 suggests some a"
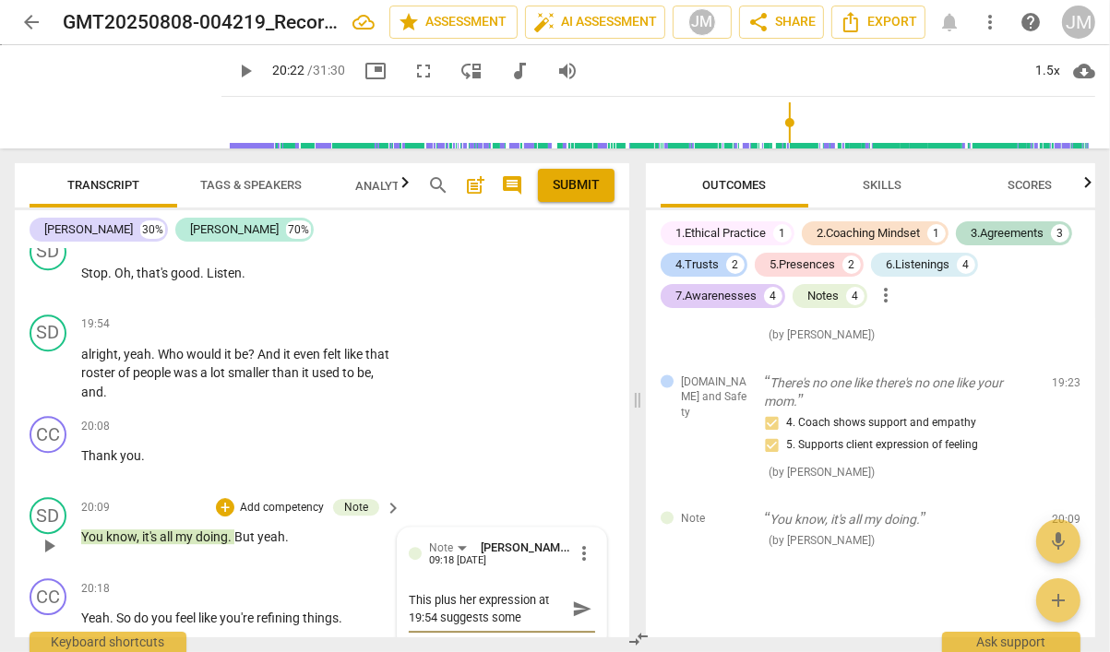
type textarea "This plus her expression at 19:54 suggests some a"
type textarea "This plus her expression at 19:54 suggests some ad"
type textarea "This plus her expression at 19:54 suggests some add"
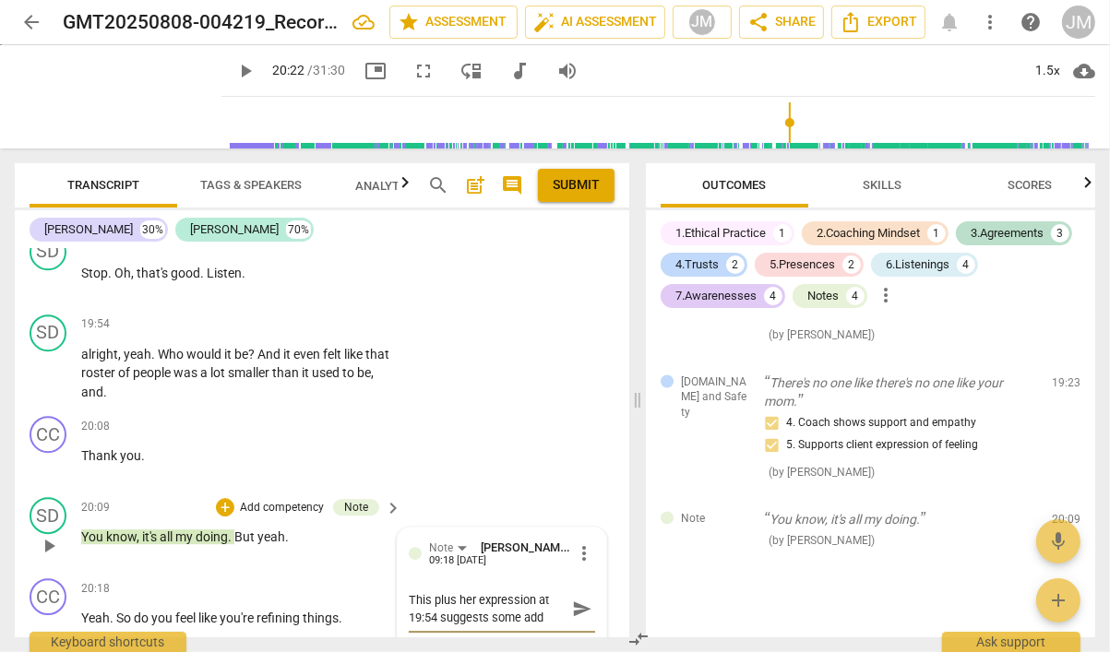
type textarea "This plus her expression at 19:54 suggests some addi"
type textarea "This plus her expression at 19:54 suggests some addit"
type textarea "This plus her expression at 19:54 suggests some additi"
type textarea "This plus her expression at 19:54 suggests some additio"
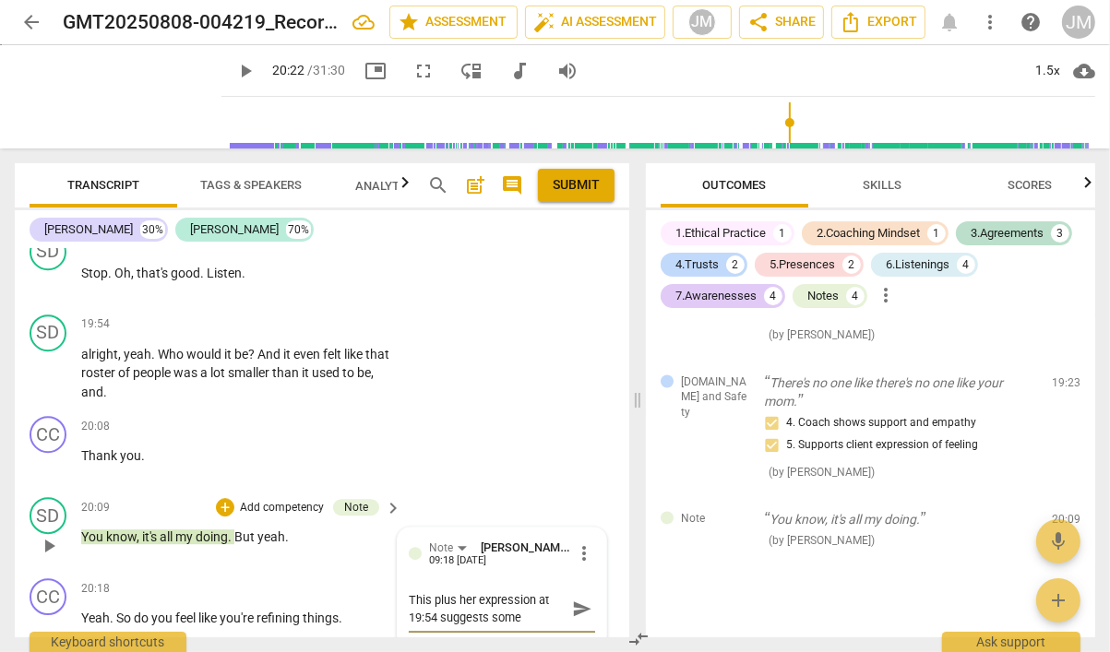
type textarea "This plus her expression at 19:54 suggests some additio"
type textarea "This plus her expression at 19:54 suggests some addition"
type textarea "This plus her expression at 19:54 suggests some additiona"
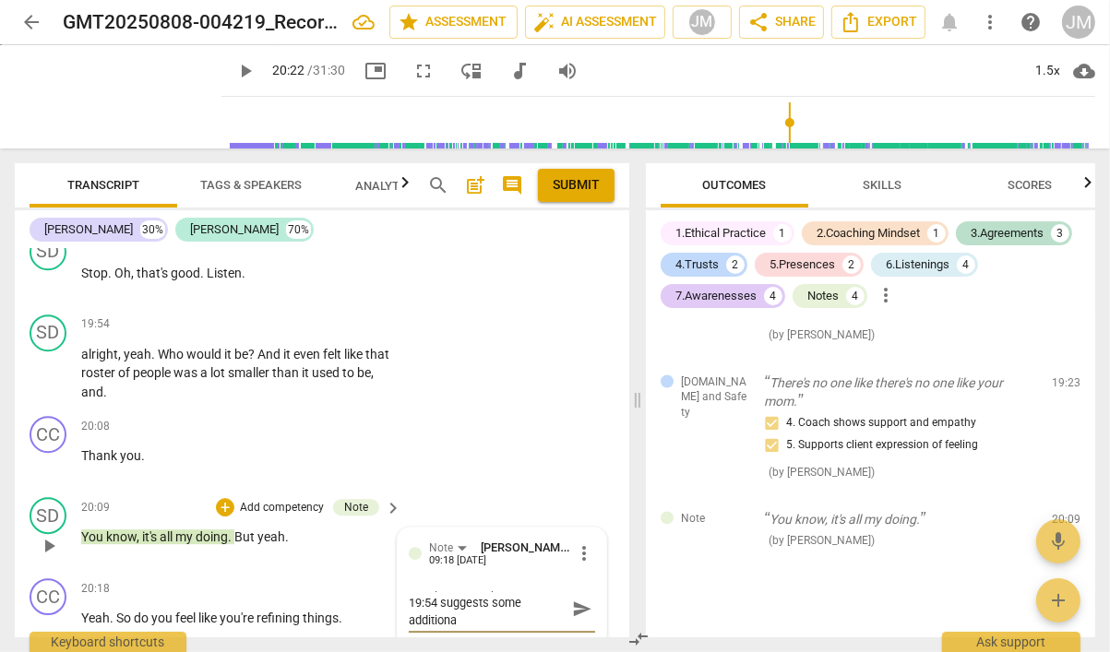
type textarea "This plus her expression at 19:54 suggests some additional"
type textarea "This plus her expression at 19:54 suggests some additional i"
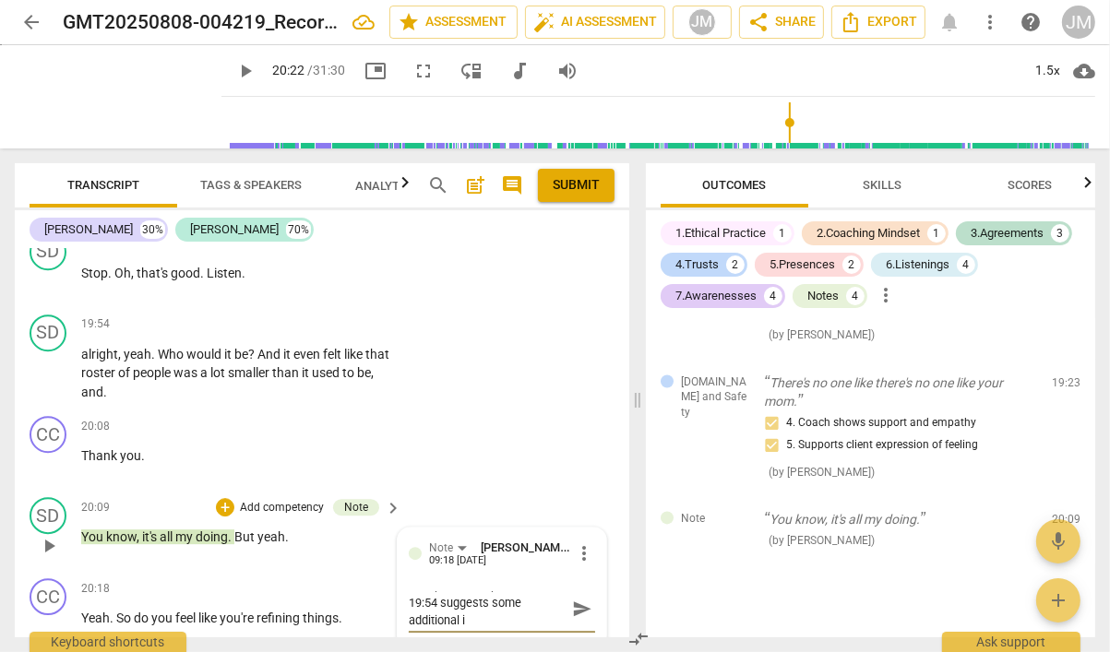
type textarea "This plus her expression at 19:54 suggests some additional in"
type textarea "This plus her expression at 19:54 suggests some additional int"
type textarea "This plus her expression at 19:54 suggests some additional inte"
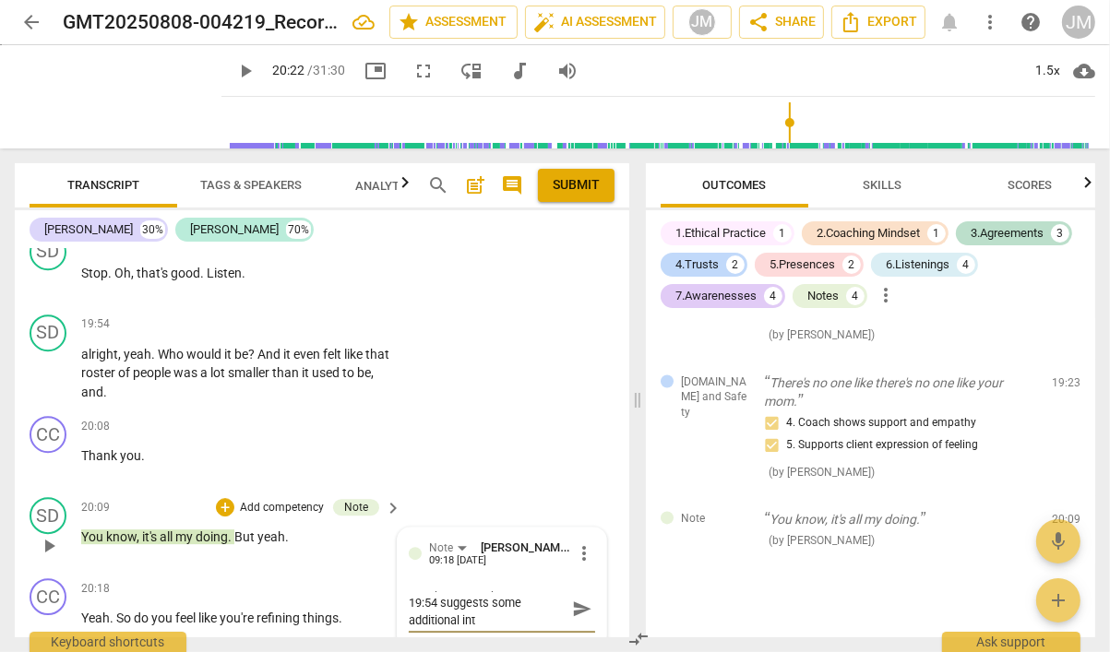
type textarea "This plus her expression at 19:54 suggests some additional inte"
type textarea "This plus her expression at 19:54 suggests some additional inter"
type textarea "This plus her expression at 19:54 suggests some additional intern"
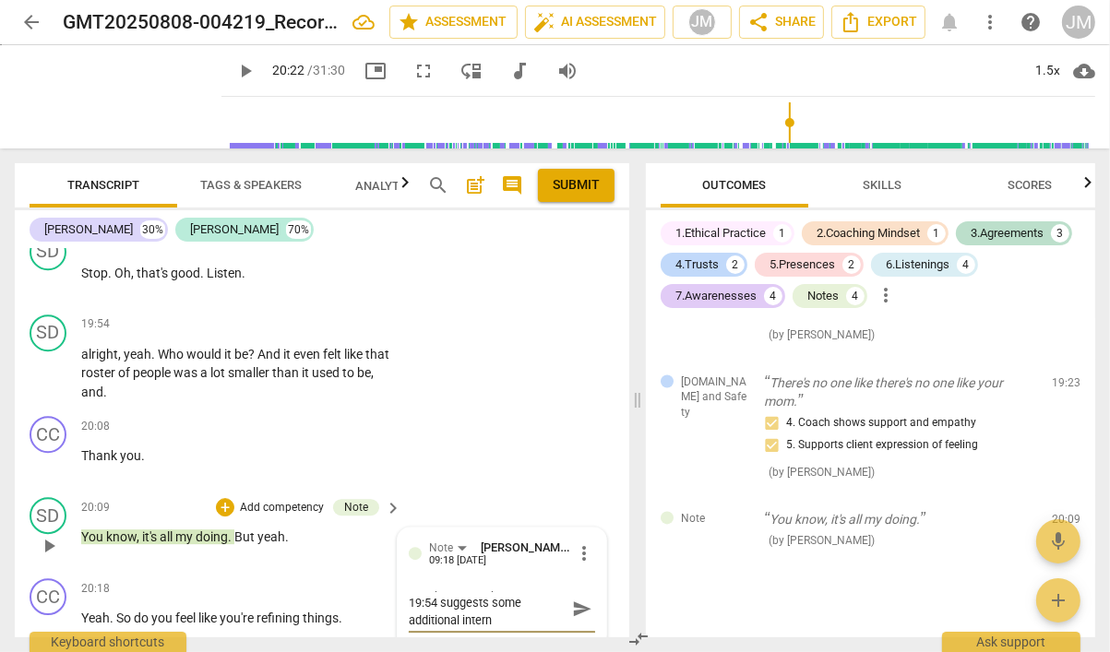
type textarea "This plus her expression at 19:54 suggests some additional interna"
type textarea "This plus her expression at 19:54 suggests some additional internal"
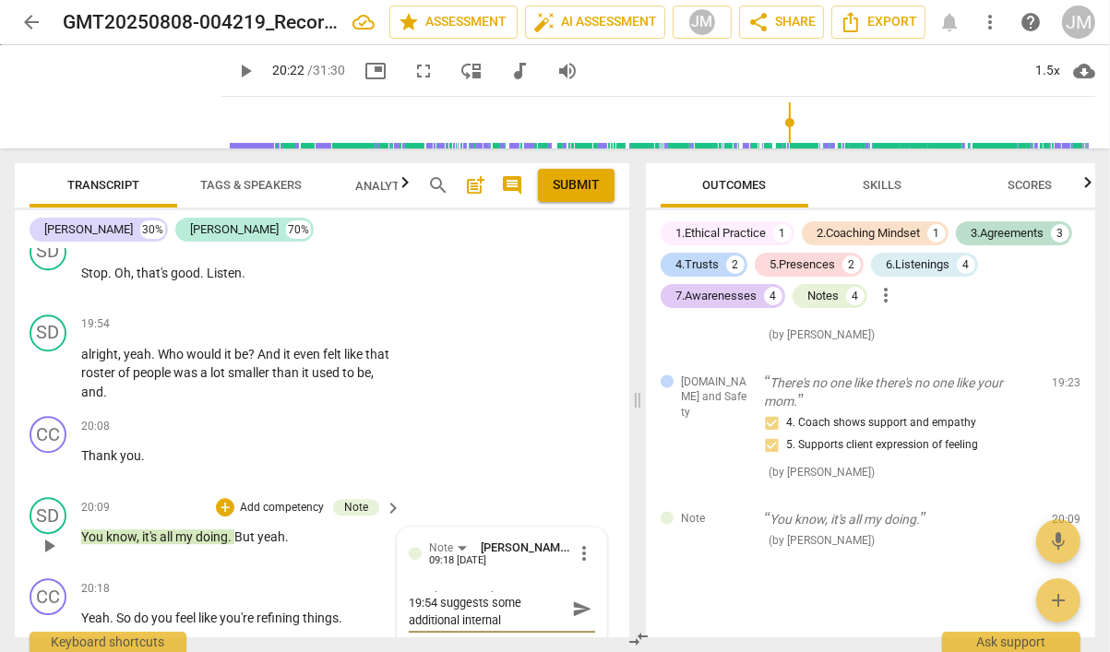
type textarea "This plus her expression at 19:54 suggests some additional internal"
type textarea "This plus her expression at 19:54 suggests some additional internal b"
type textarea "This plus her expression at 19:54 suggests some additional internal be"
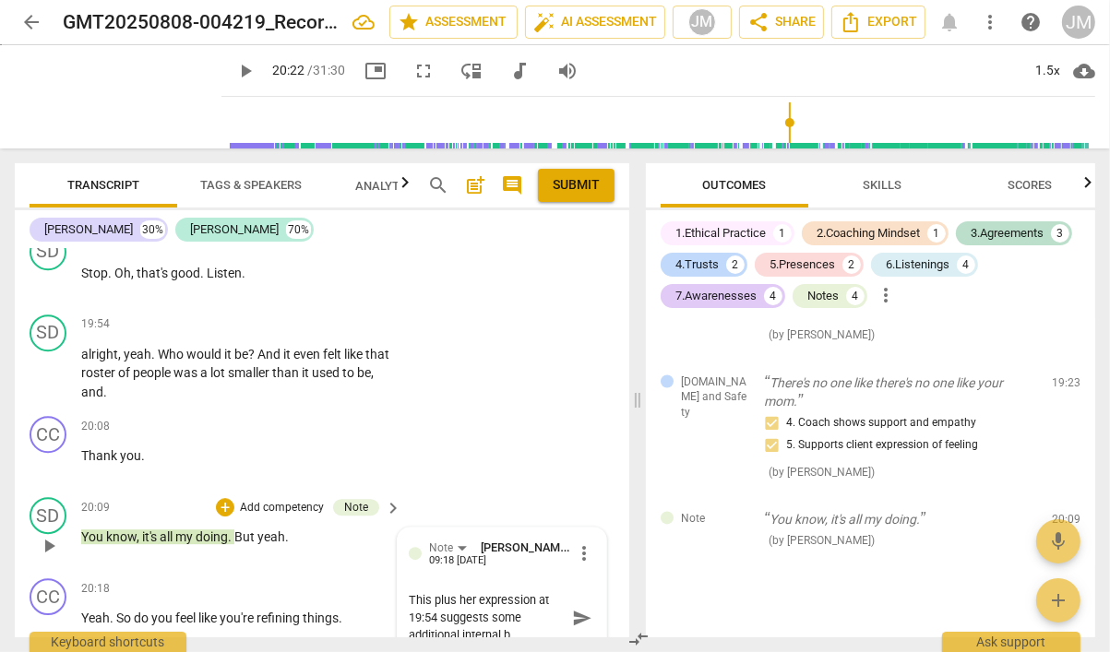
type textarea "This plus her expression at 19:54 suggests some additional internal be"
type textarea "This plus her expression at 19:54 suggests some additional internal bel"
type textarea "This plus her expression at 19:54 suggests some additional internal beli"
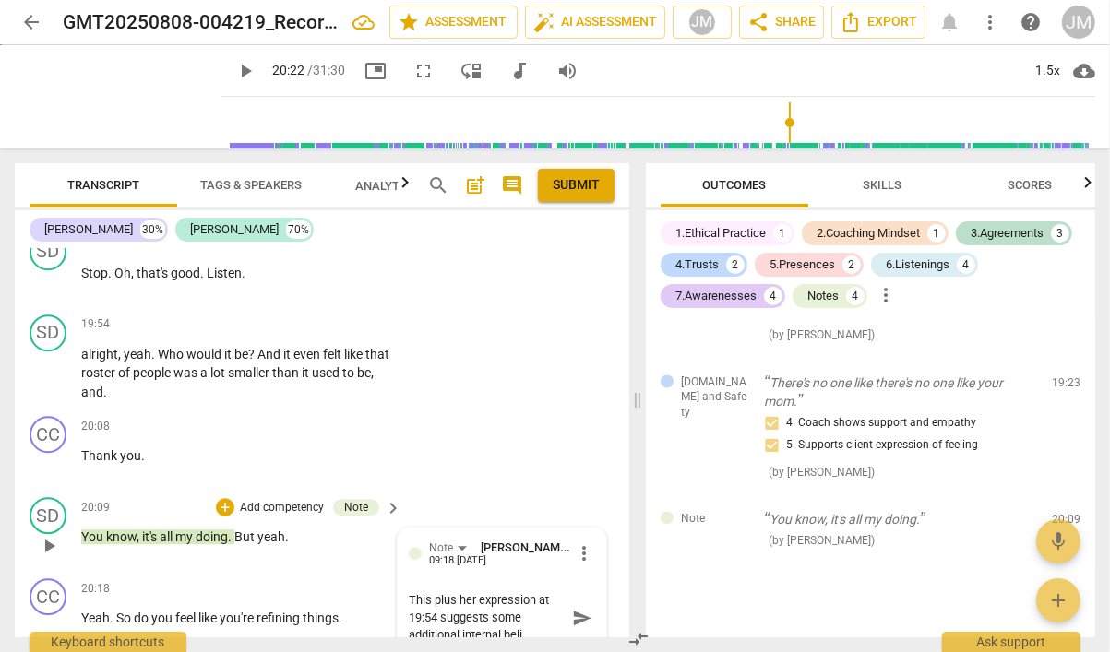
type textarea "This plus her expression at 19:54 suggests some additional internal belie"
type textarea "This plus her expression at 19:54 suggests some additional internal belief"
type textarea "This plus her expression at 19:54 suggests some additional internal beliefs"
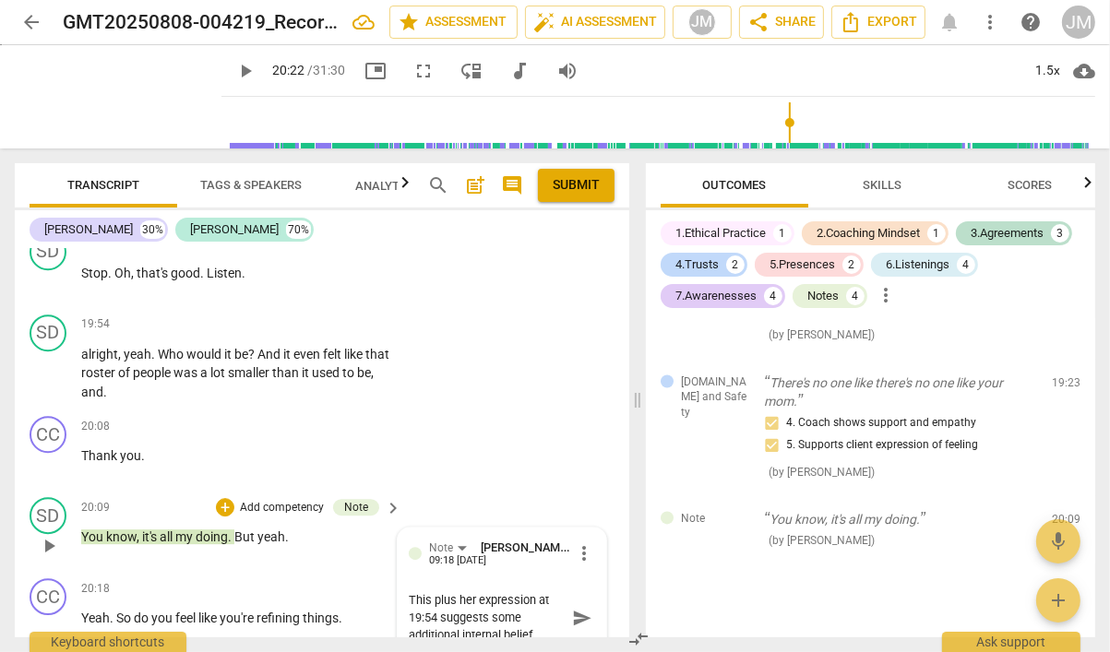
type textarea "This plus her expression at 19:54 suggests some additional internal beliefs"
type textarea "This plus her expression at 19:54 suggests some additional internal beliefs."
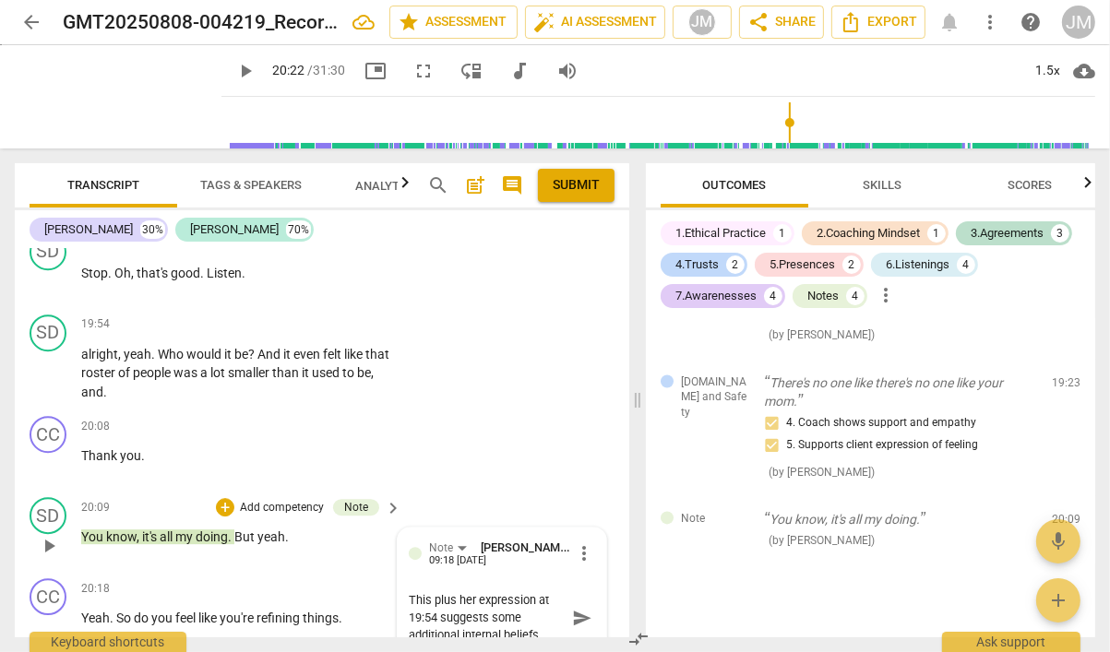
type textarea "This plus her expression at 19:54 suggests some additional internal beliefs. I"
type textarea "This plus her expression at 19:54 suggests some additional internal beliefs. I'"
type textarea "This plus her expression at 19:54 suggests some additional internal beliefs. I'm"
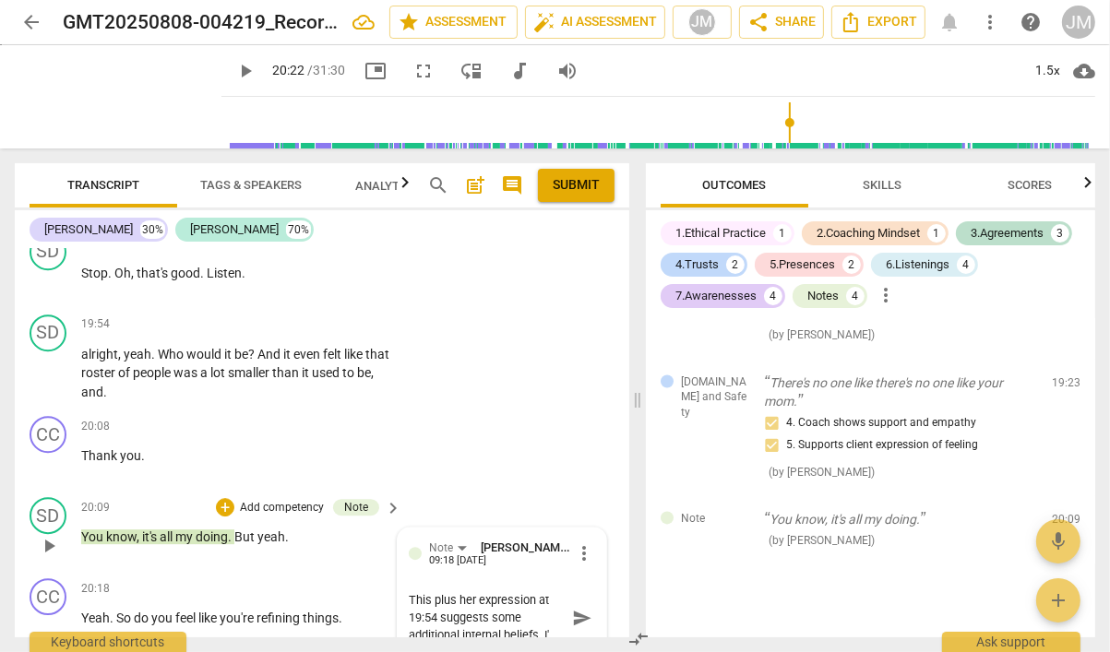
type textarea "This plus her expression at 19:54 suggests some additional internal beliefs. I'm"
type textarea "This plus her expression at 19:54 suggests some additional internal beliefs. I'…"
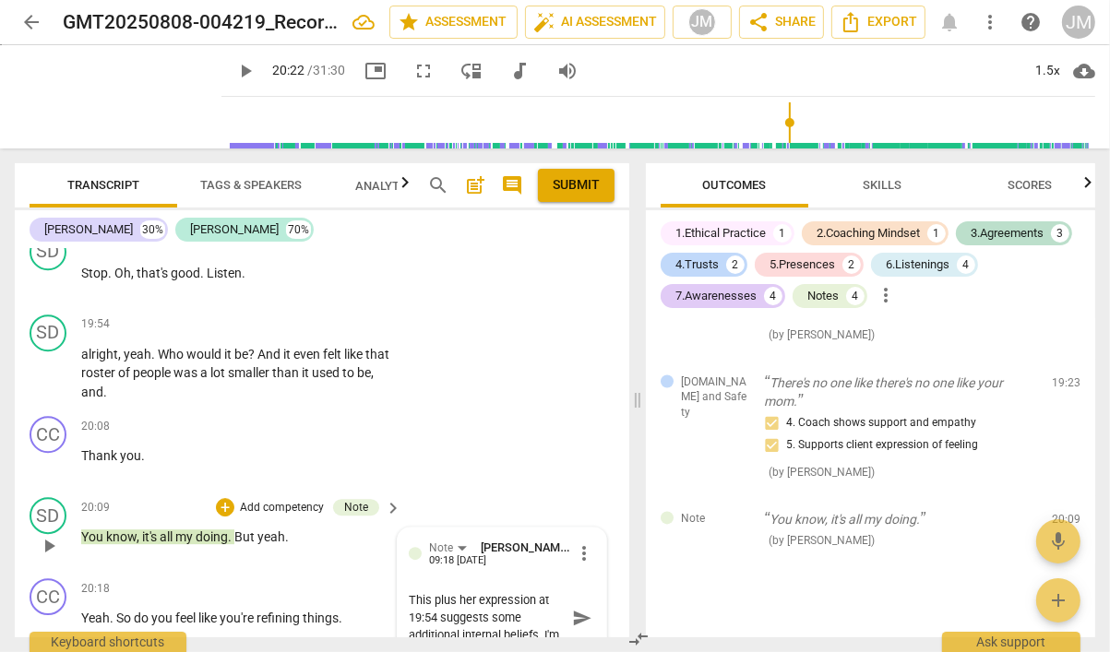
type textarea "This plus her expression at 19:54 suggests some additional internal beliefs. I'…"
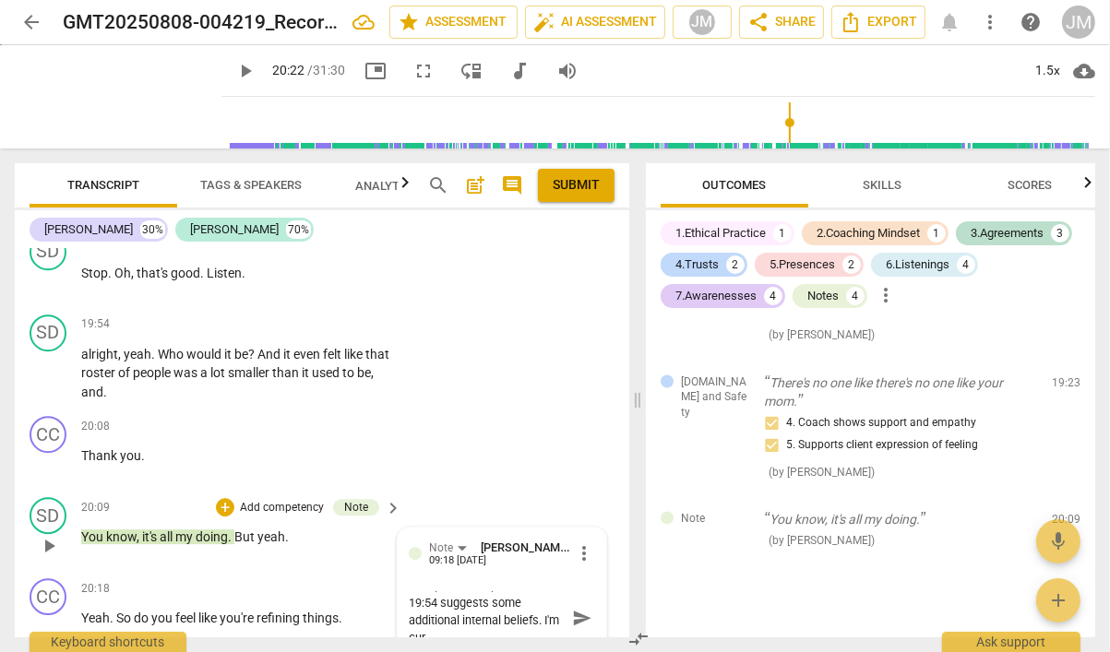
type textarea "This plus her expression at 19:54 suggests some additional internal beliefs. I'…"
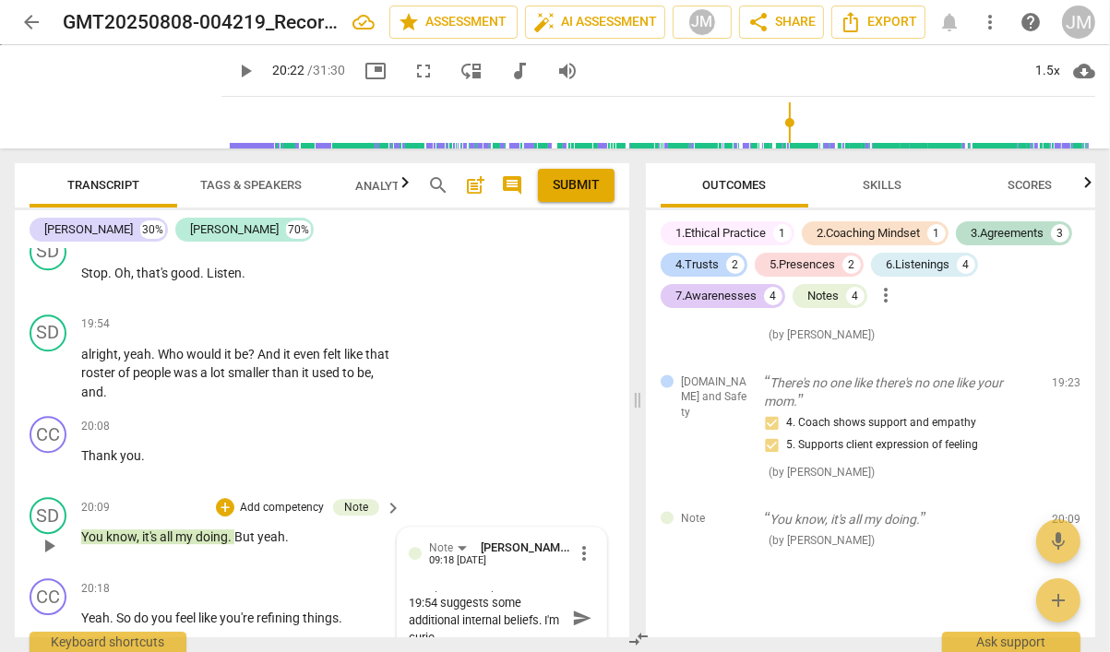
type textarea "This plus her expression at 19:54 suggests some additional internal beliefs. I'…"
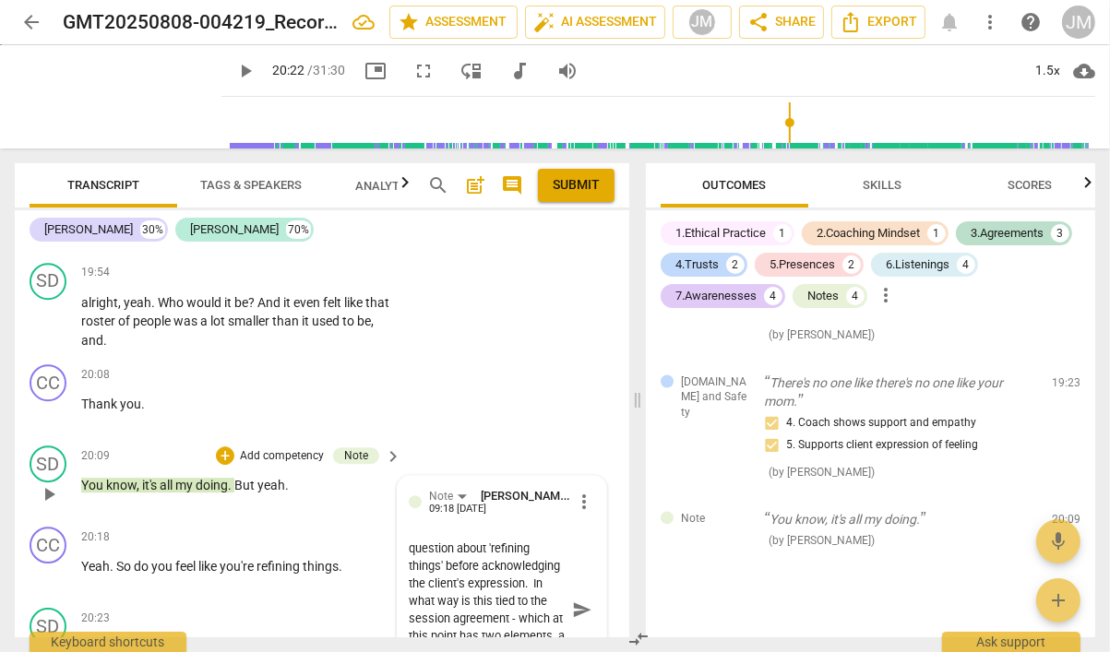
scroll to position [121, 0]
click at [466, 615] on textarea "This plus her expression at 19:54 suggests some additional internal beliefs. I'…" at bounding box center [487, 610] width 157 height 140
click at [509, 627] on textarea "This plus her expression at 19:54 suggests some additional internal beliefs. I'…" at bounding box center [487, 610] width 157 height 140
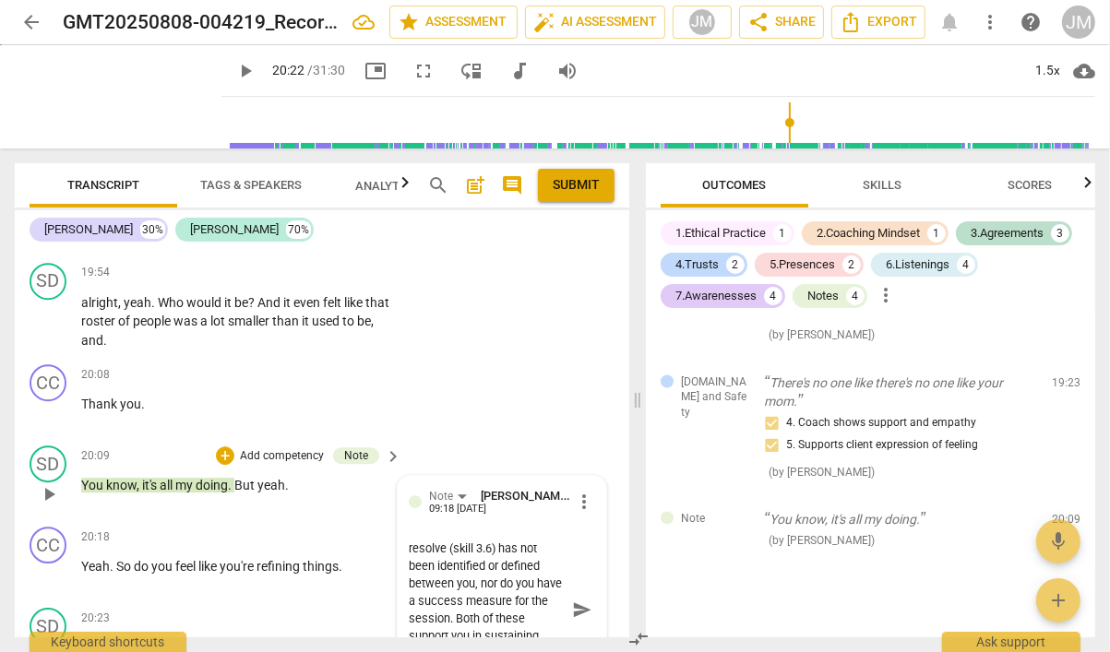
type textarea "This plus her expression at 19:54 suggests some additional internal beliefs. I'…"
click at [572, 599] on span "send" at bounding box center [582, 609] width 20 height 20
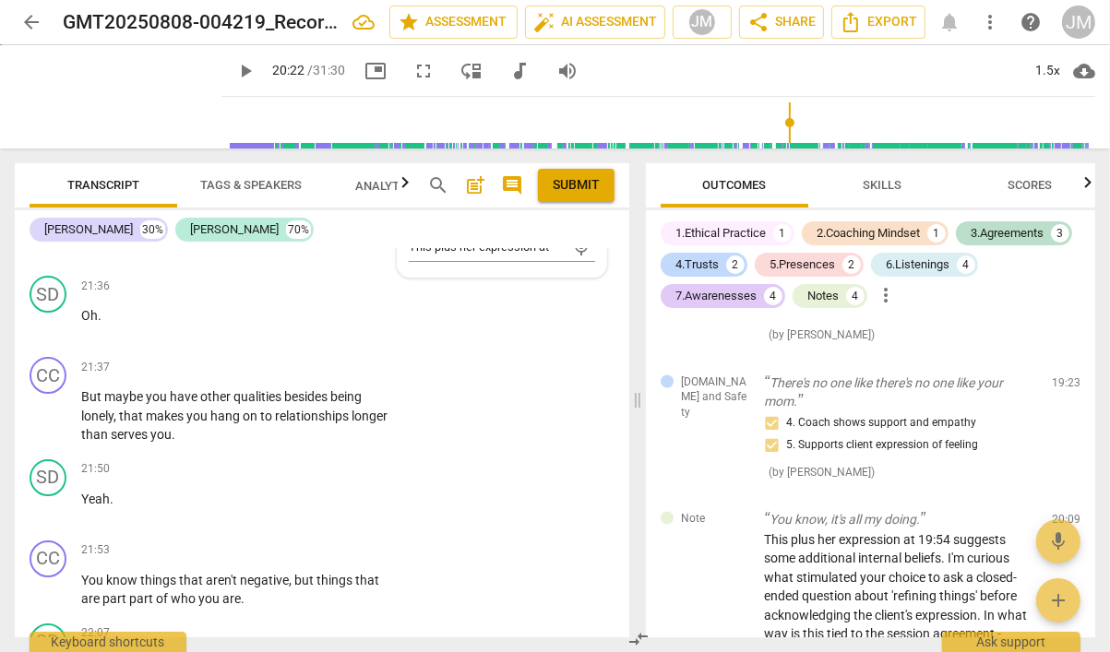
scroll to position [10793, 0]
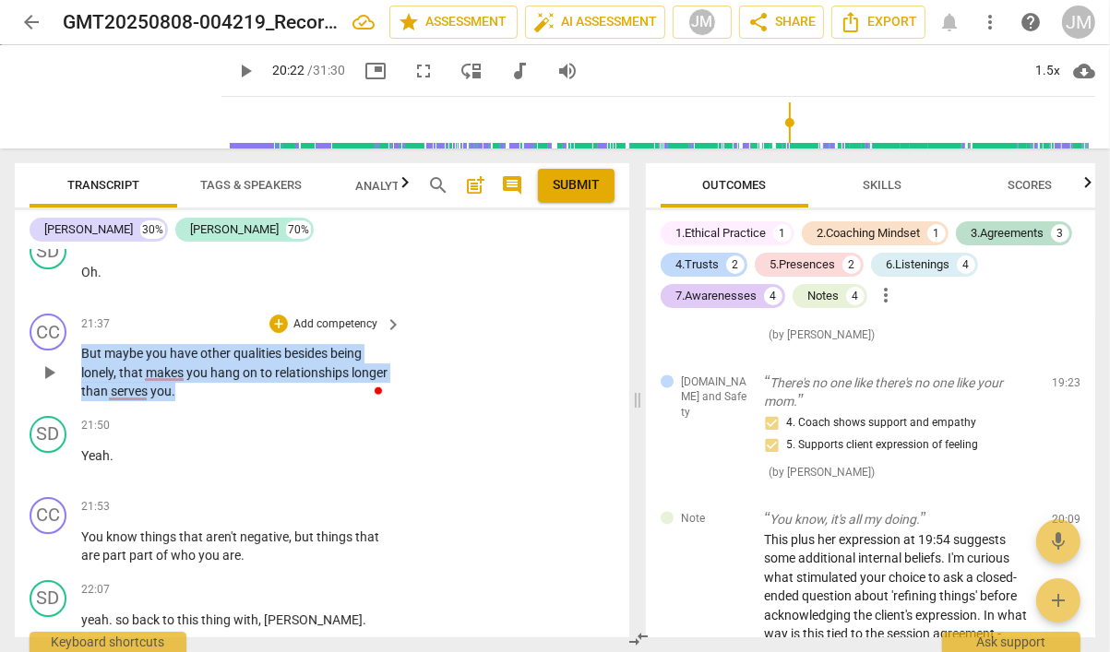
drag, startPoint x: 179, startPoint y: 348, endPoint x: 78, endPoint y: 309, distance: 107.7
click at [78, 309] on div "CC play_arrow pause 21:37 + Add competency keyboard_arrow_right But maybe you h…" at bounding box center [322, 357] width 614 height 102
click at [346, 316] on p "Add competency" at bounding box center [335, 324] width 88 height 17
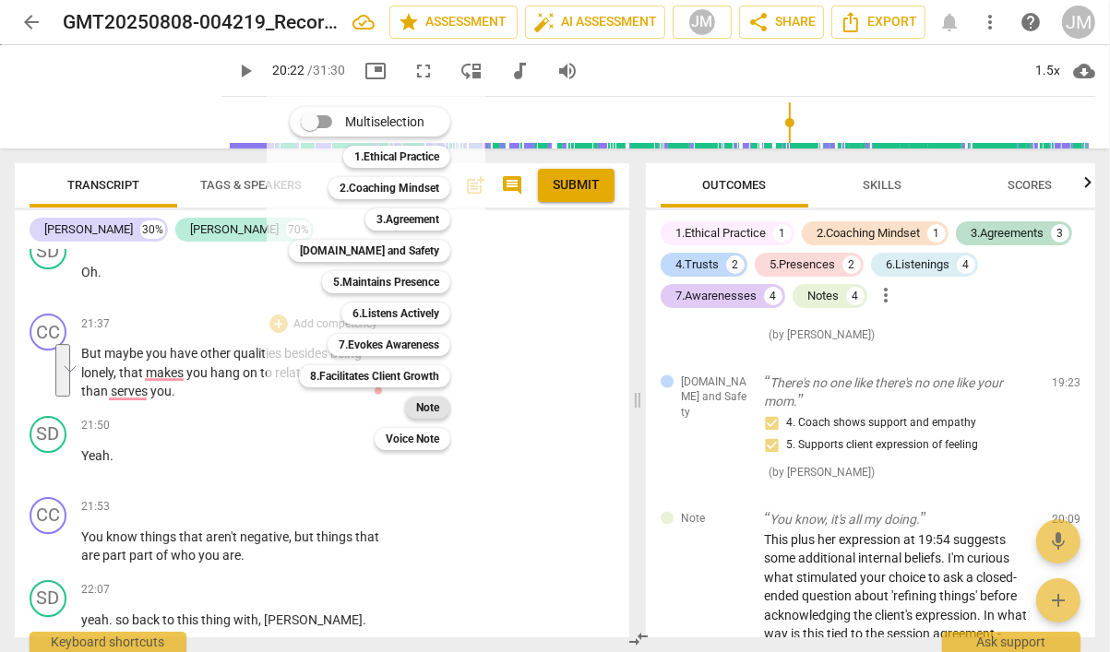
click at [436, 406] on b "Note" at bounding box center [427, 408] width 23 height 22
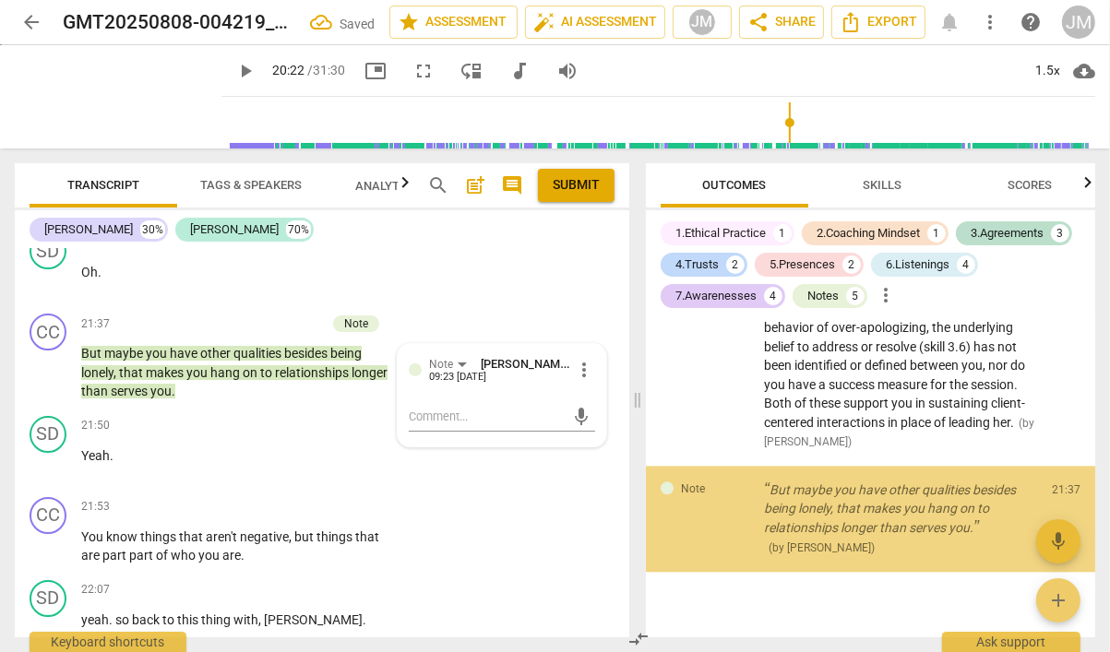
scroll to position [3420, 0]
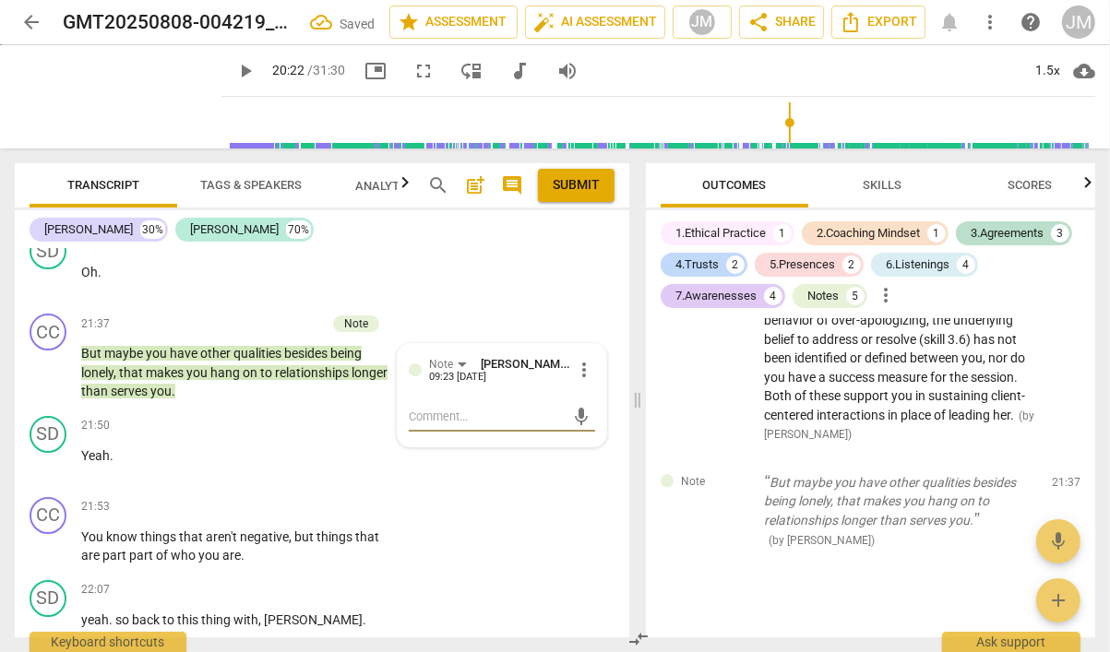
type textarea "A"
type textarea "As"
type textarea "Ass"
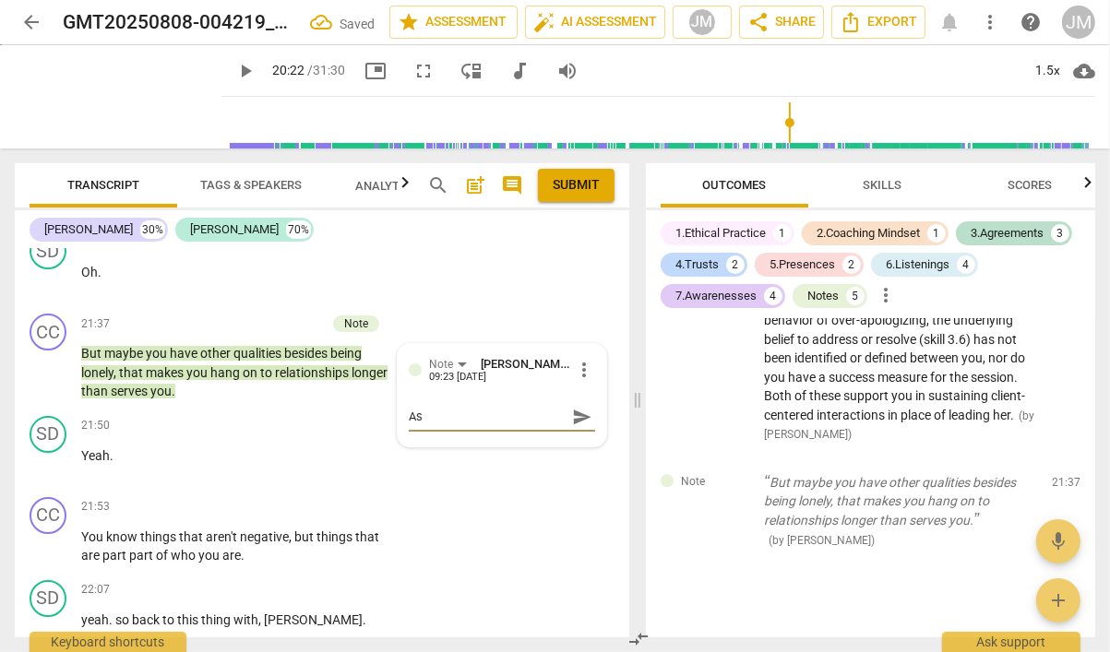
type textarea "Ass"
type textarea "Assu"
type textarea "Ass"
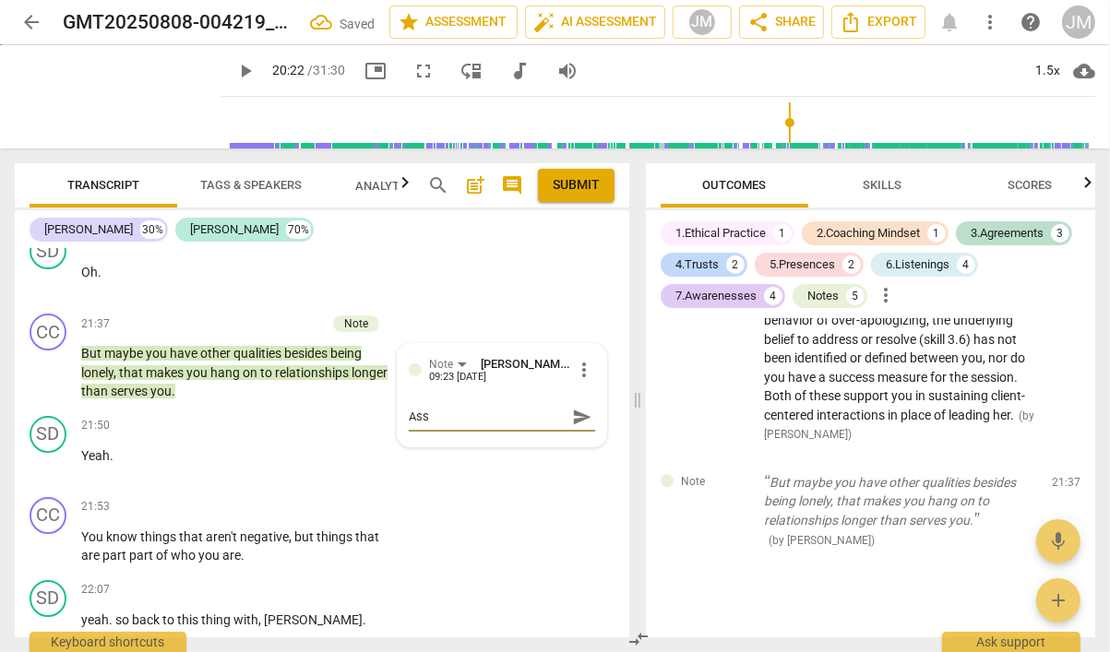
type textarea "As"
type textarea "A"
type textarea "W"
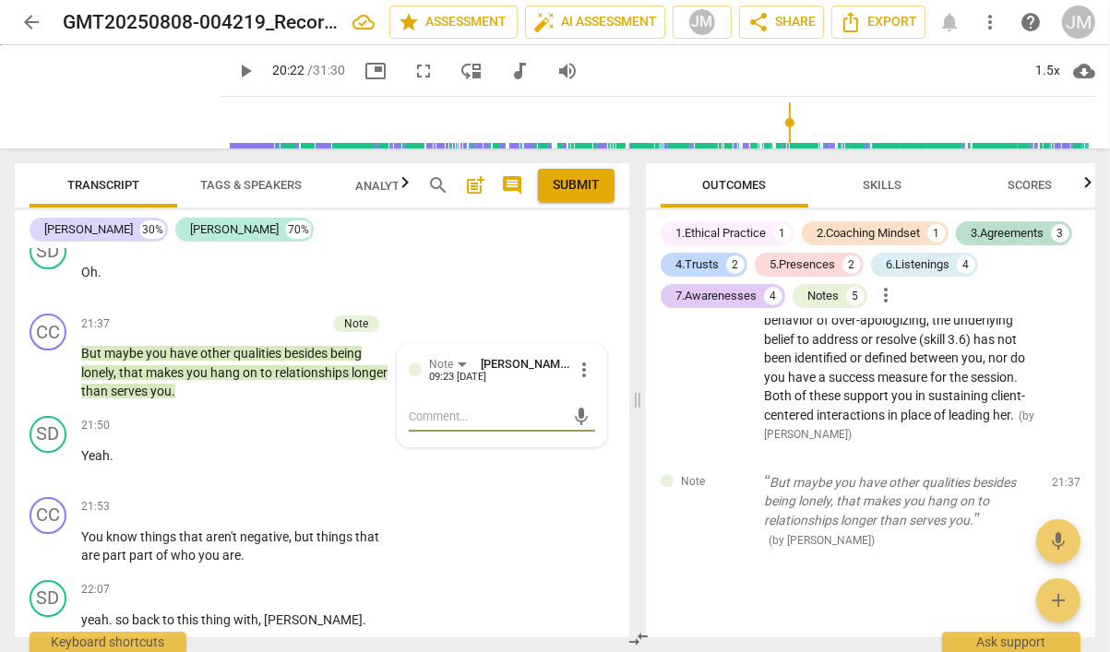
type textarea "W"
type textarea "Wh"
type textarea "Wha"
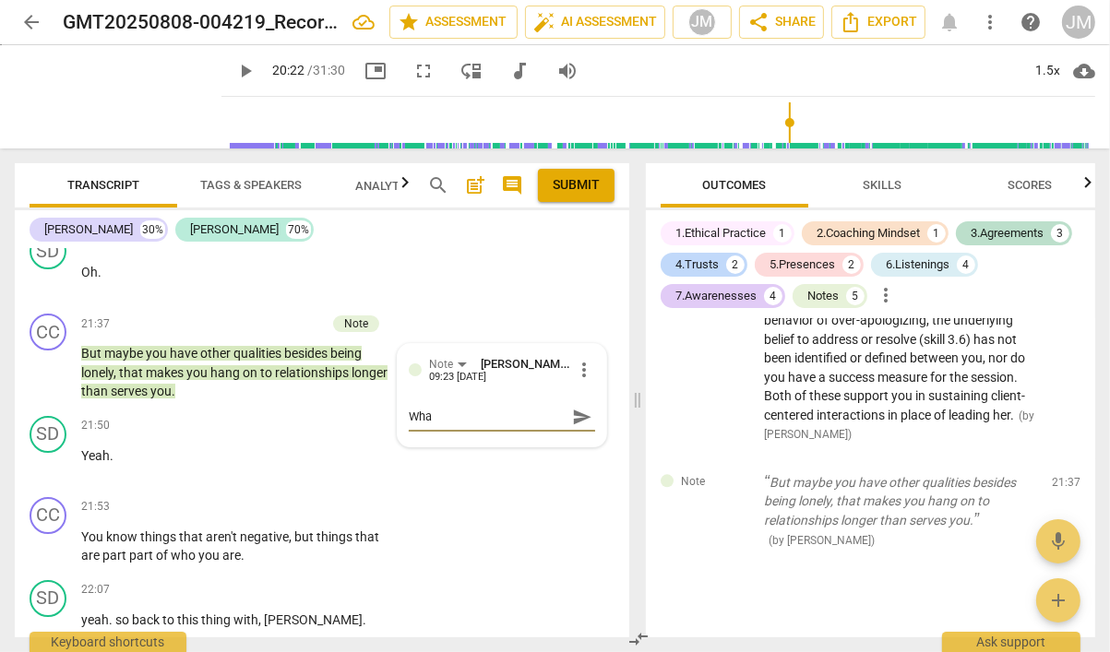
type textarea "What"
type textarea "What c"
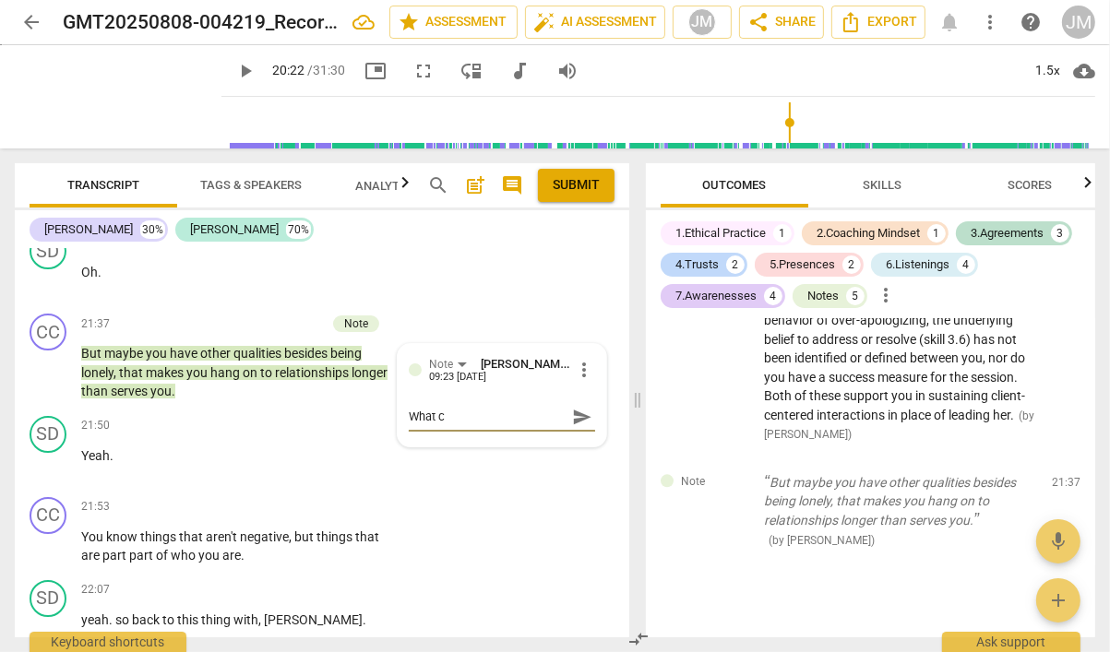
type textarea "What co"
type textarea "What cou"
type textarea "What coul"
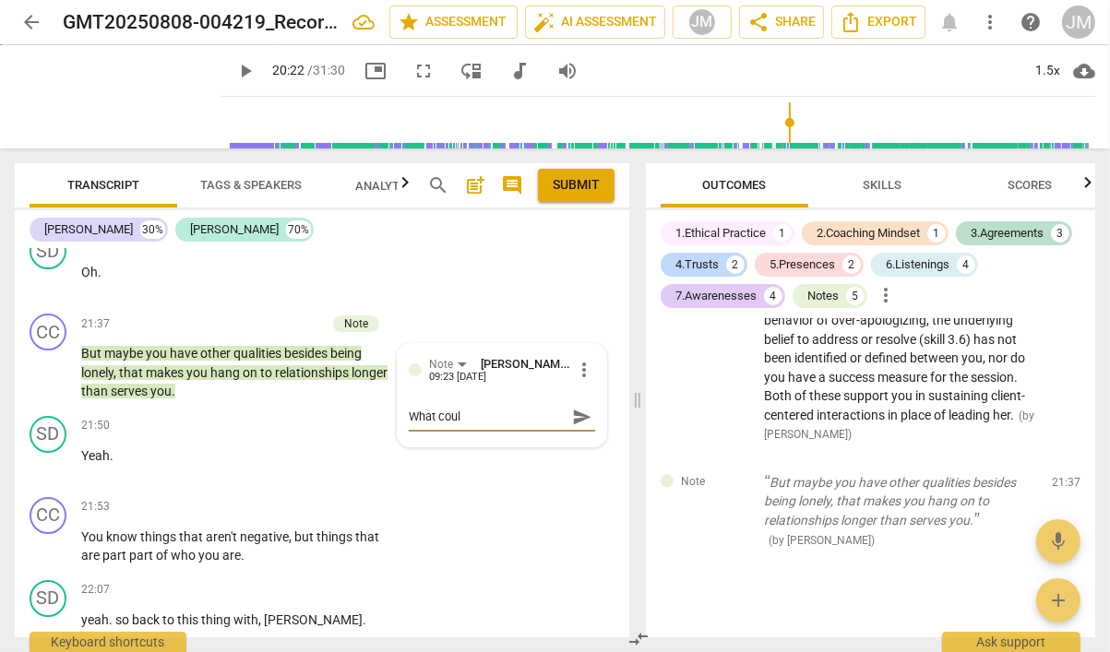
type textarea "What could"
type textarea "What could y"
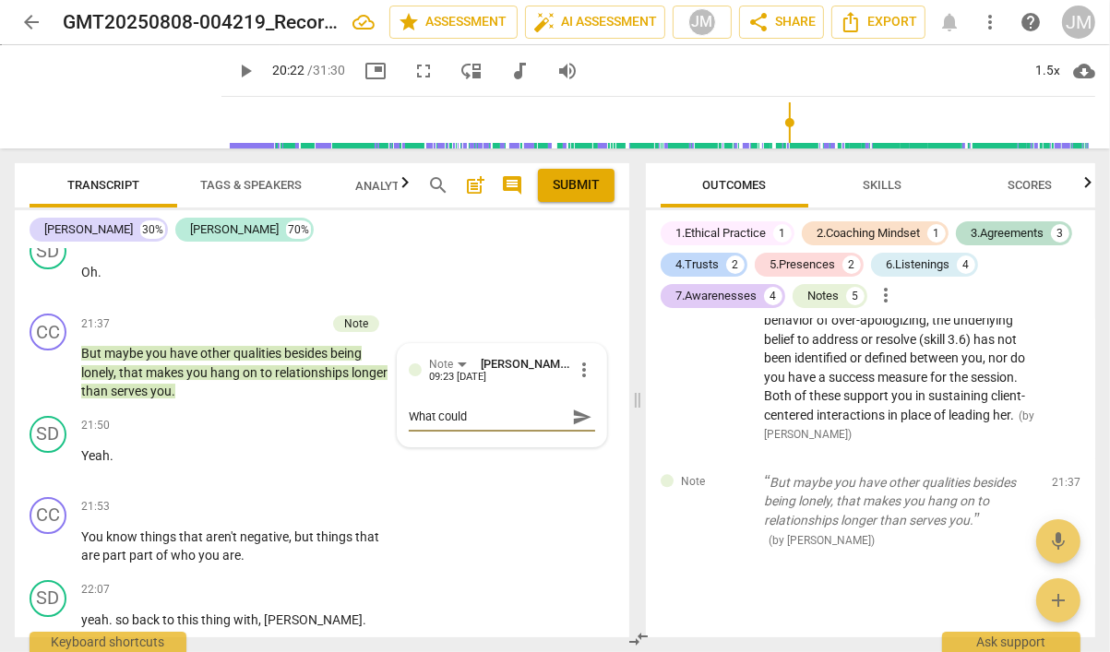
type textarea "What could y"
type textarea "What could yo"
type textarea "What could you"
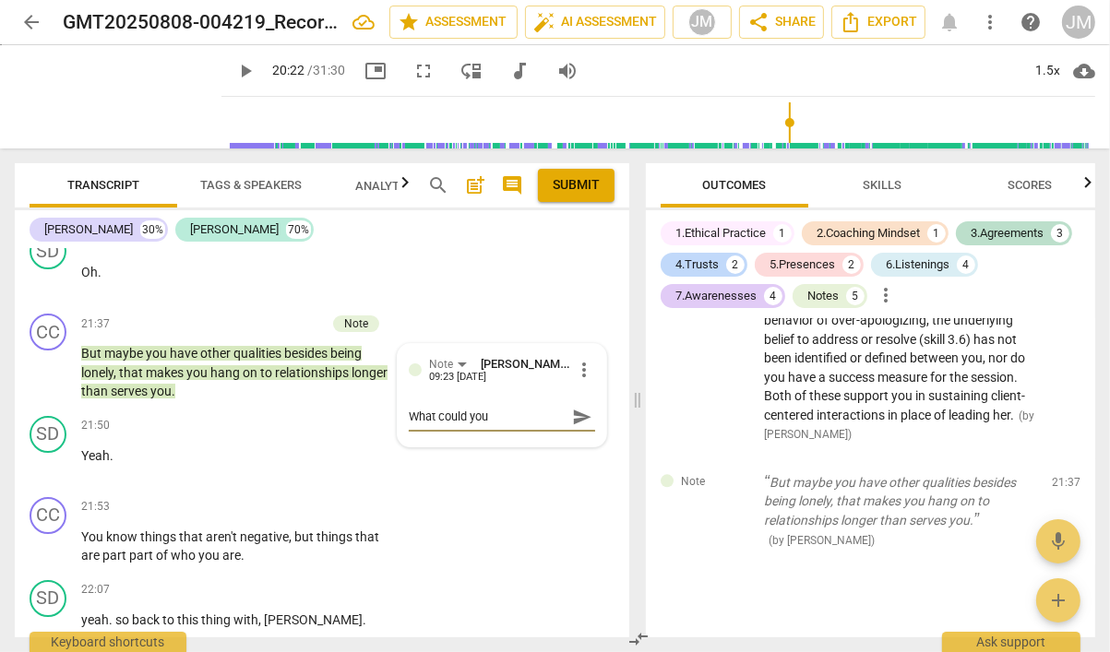
type textarea "What could you"
type textarea "What could yo"
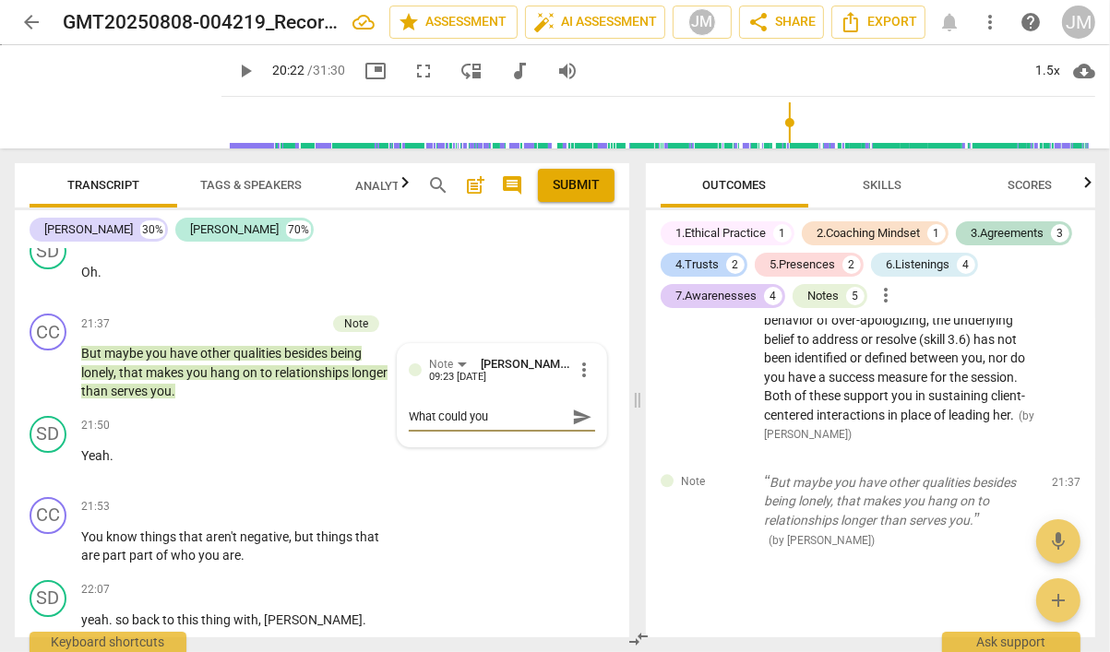
type textarea "What could yo"
type textarea "What could y"
type textarea "What could"
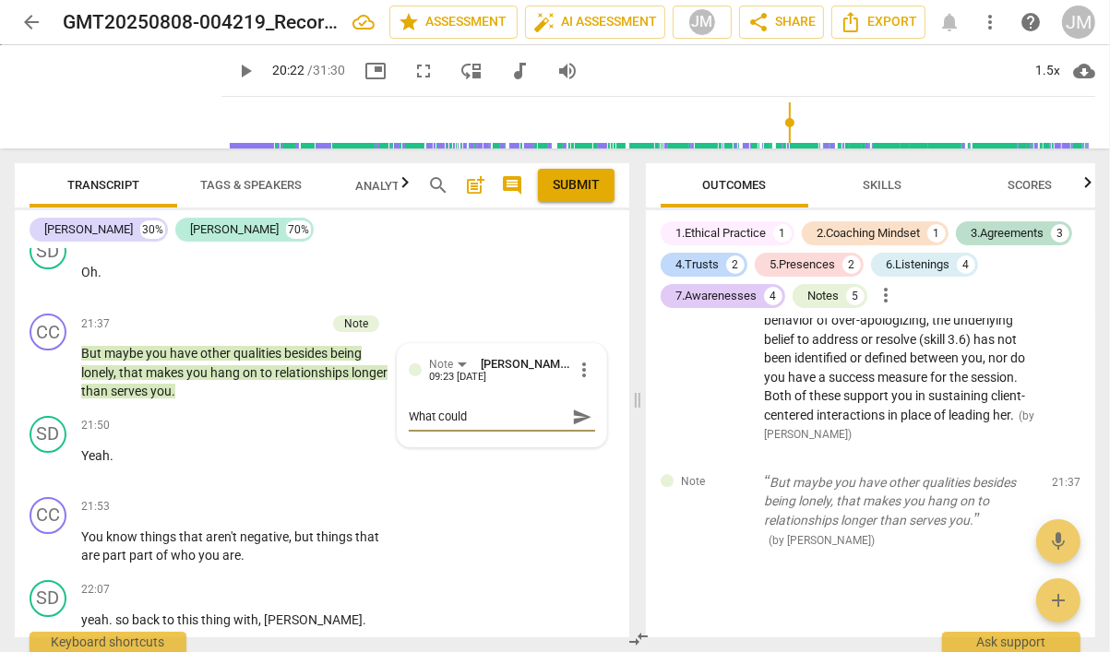
type textarea "What could"
type textarea "What coul"
type textarea "What cou"
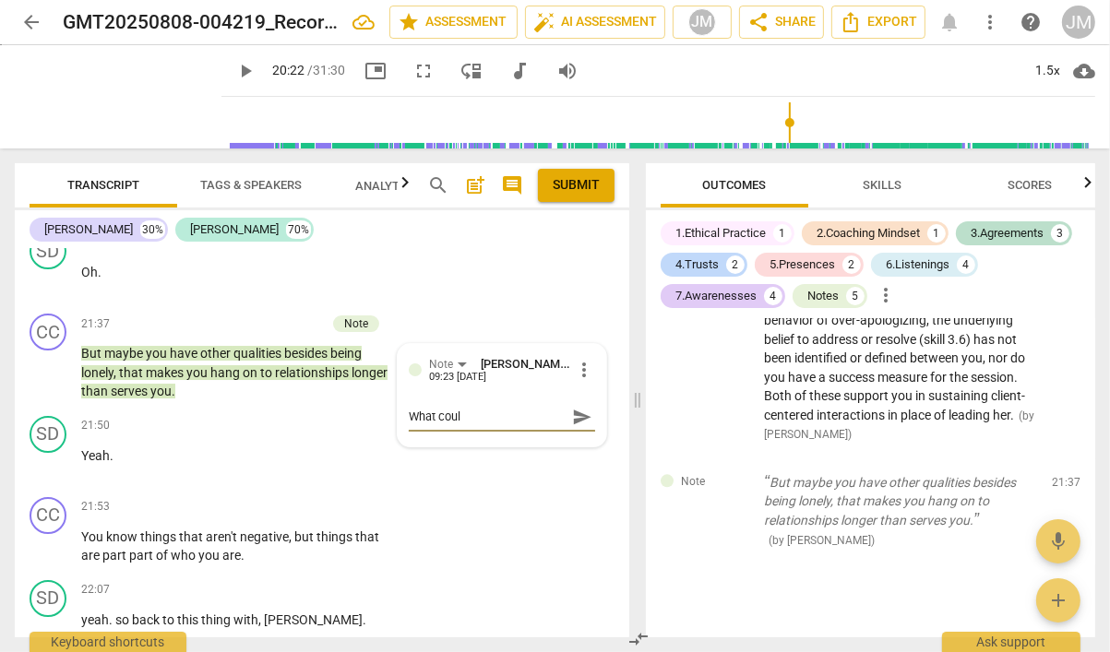
type textarea "What cou"
type textarea "What co"
type textarea "What c"
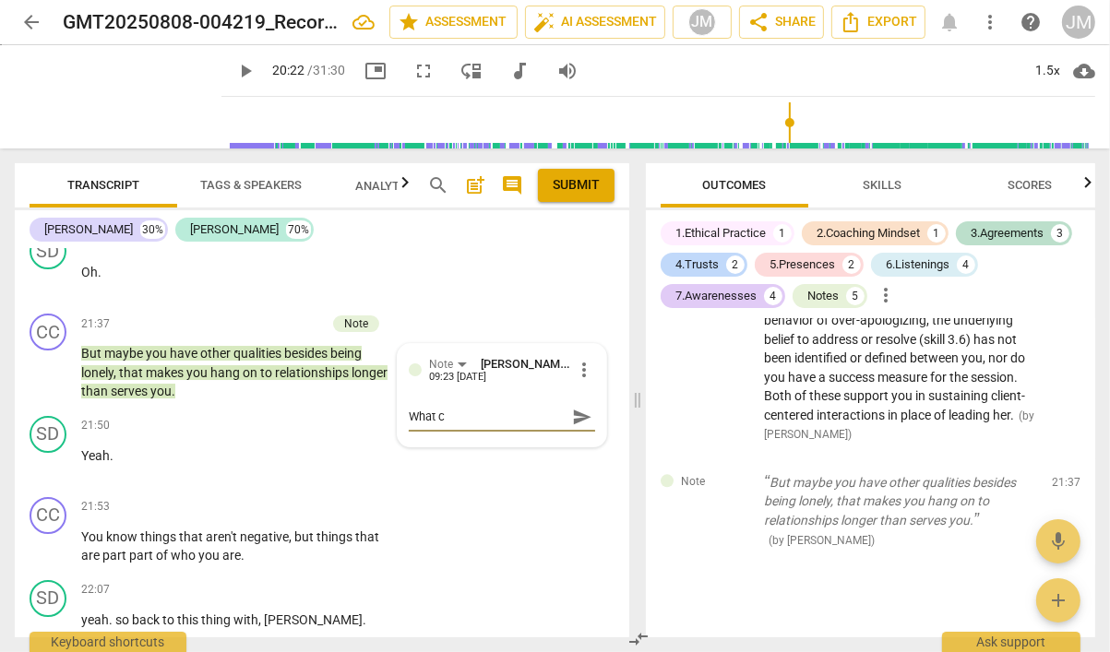
type textarea "What"
type textarea "Wha"
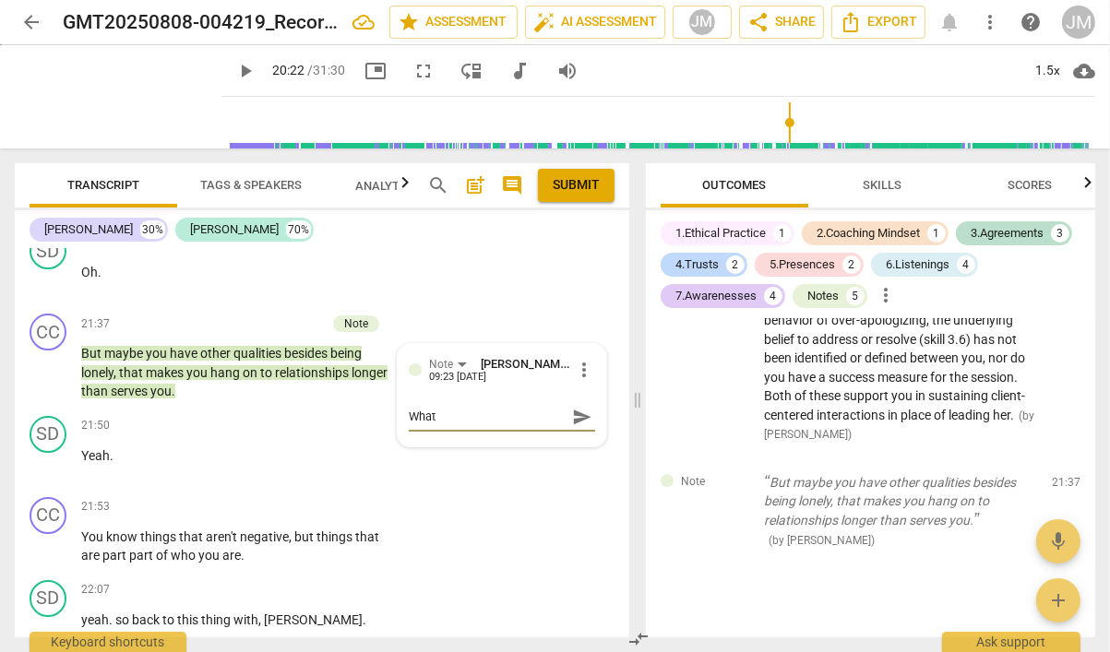
type textarea "Wha"
type textarea "Wh"
type textarea "W"
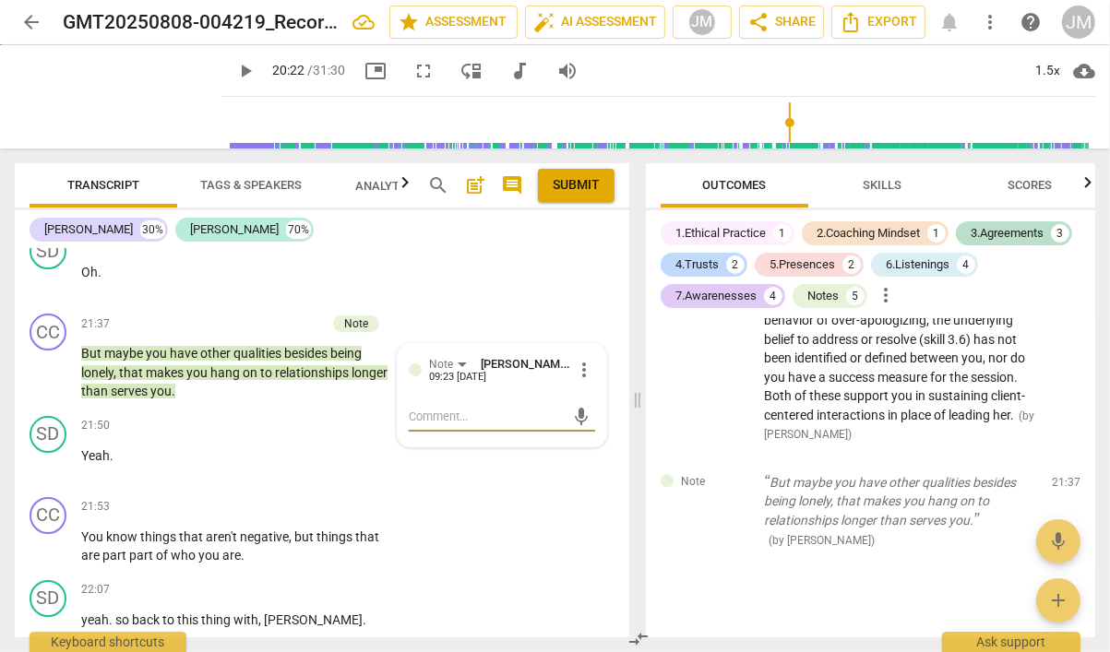
type textarea "C"
type textarea "Co"
type textarea "Con"
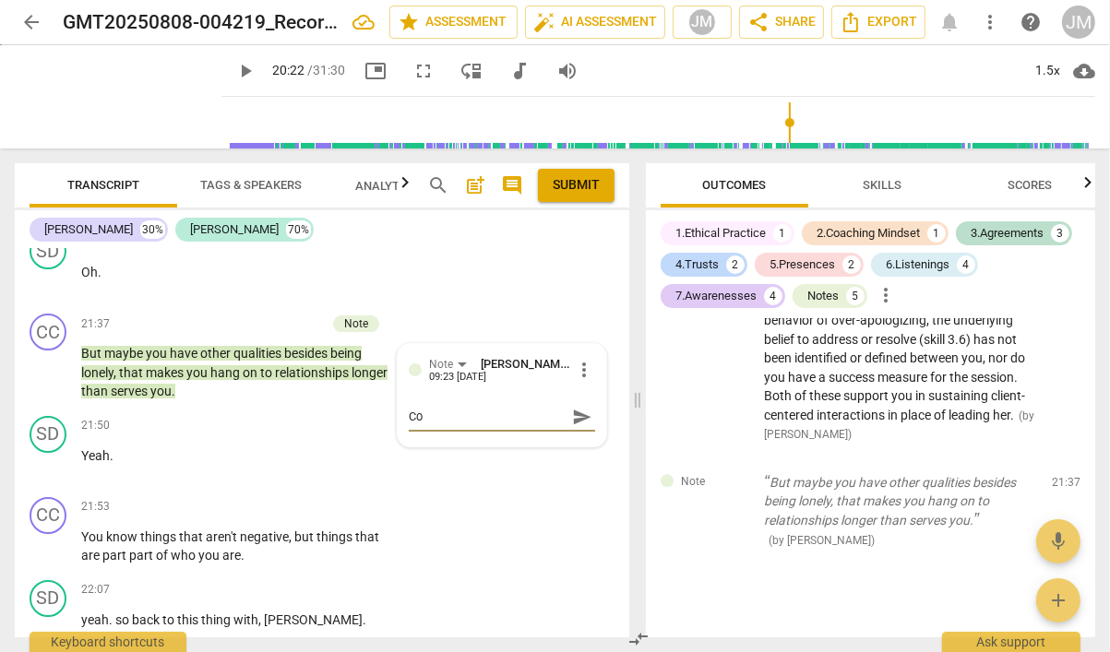
type textarea "Con"
type textarea "Cons"
type textarea "Consi"
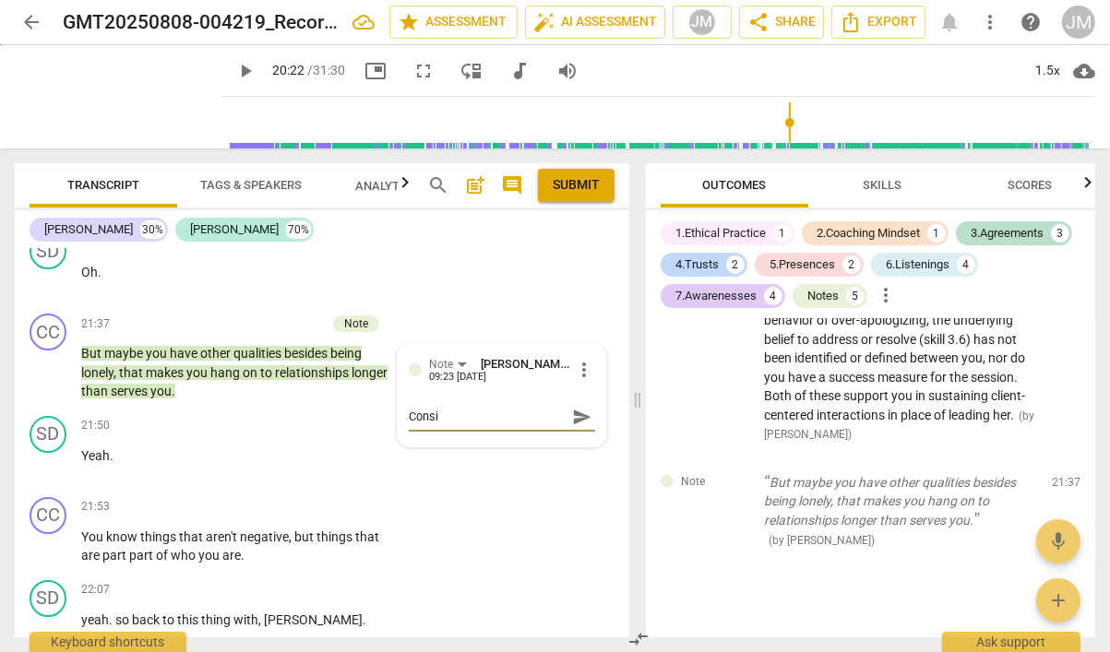
type textarea "Consid"
type textarea "Conside"
type textarea "Consider"
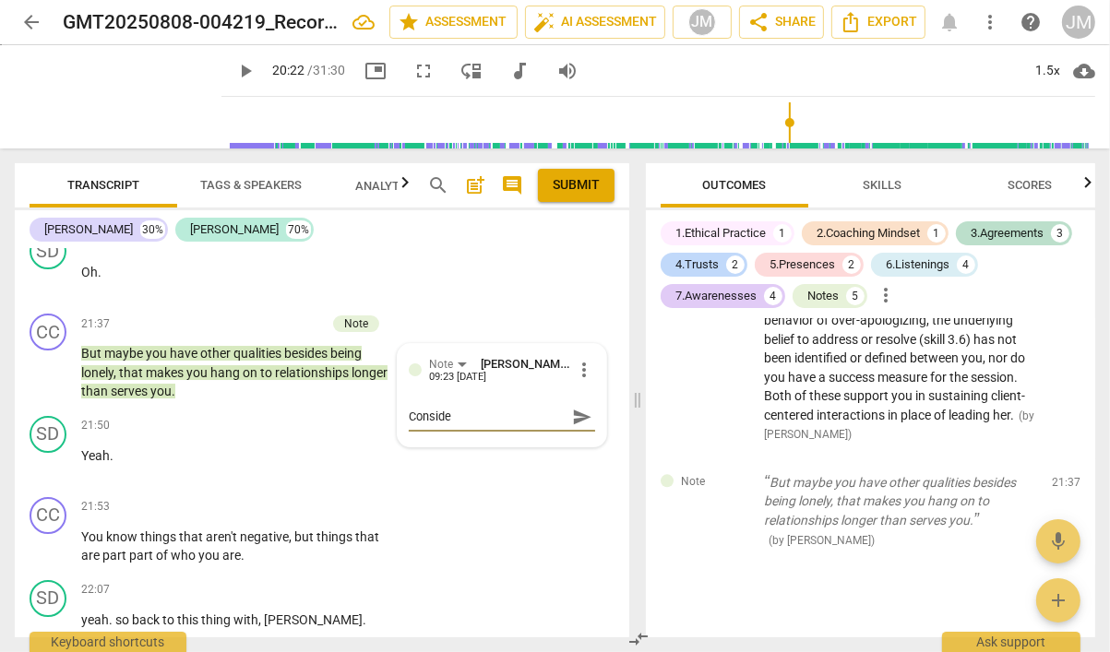
type textarea "Consider"
type textarea "Consider h"
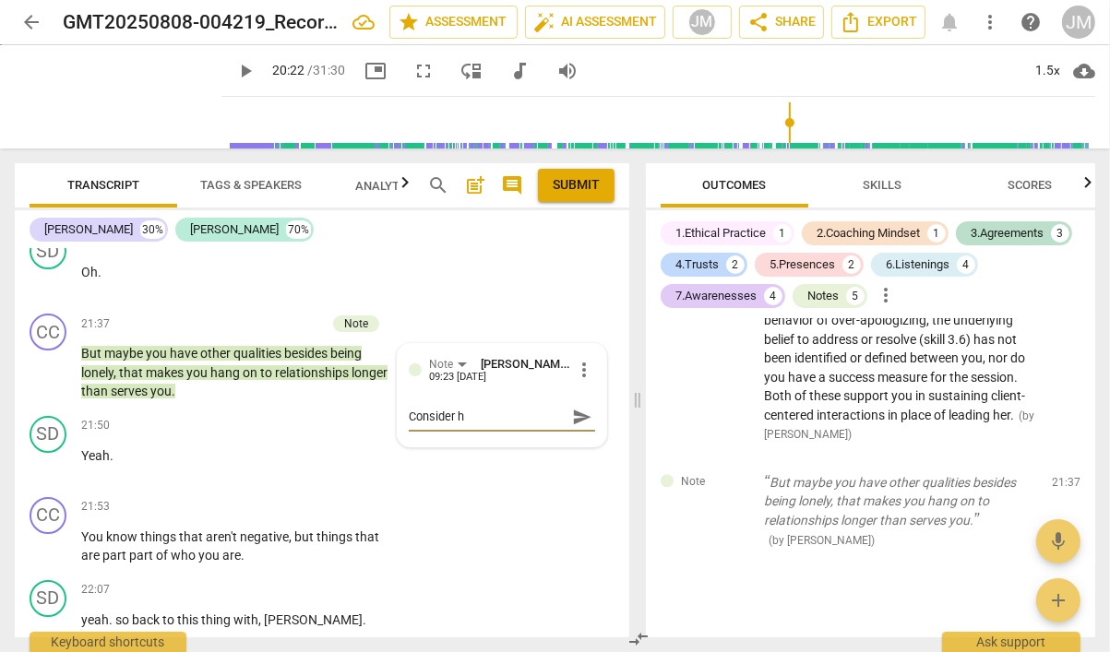
type textarea "Consider ho"
type textarea "Consider how"
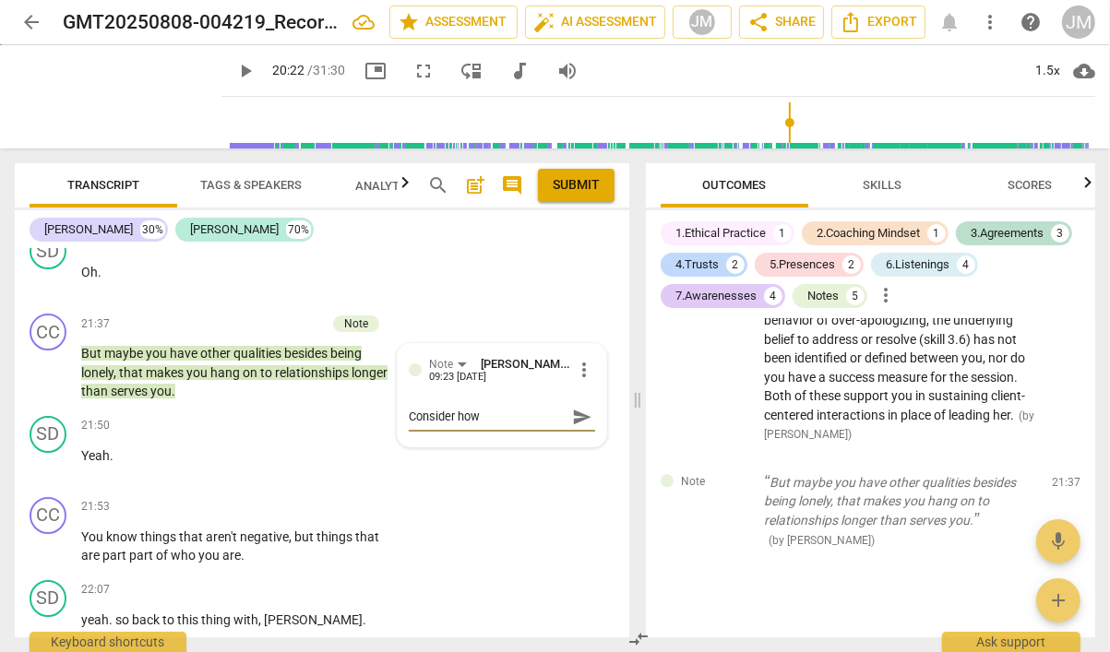
type textarea "Consider how"
type textarea "Consider how y"
type textarea "Consider how yo"
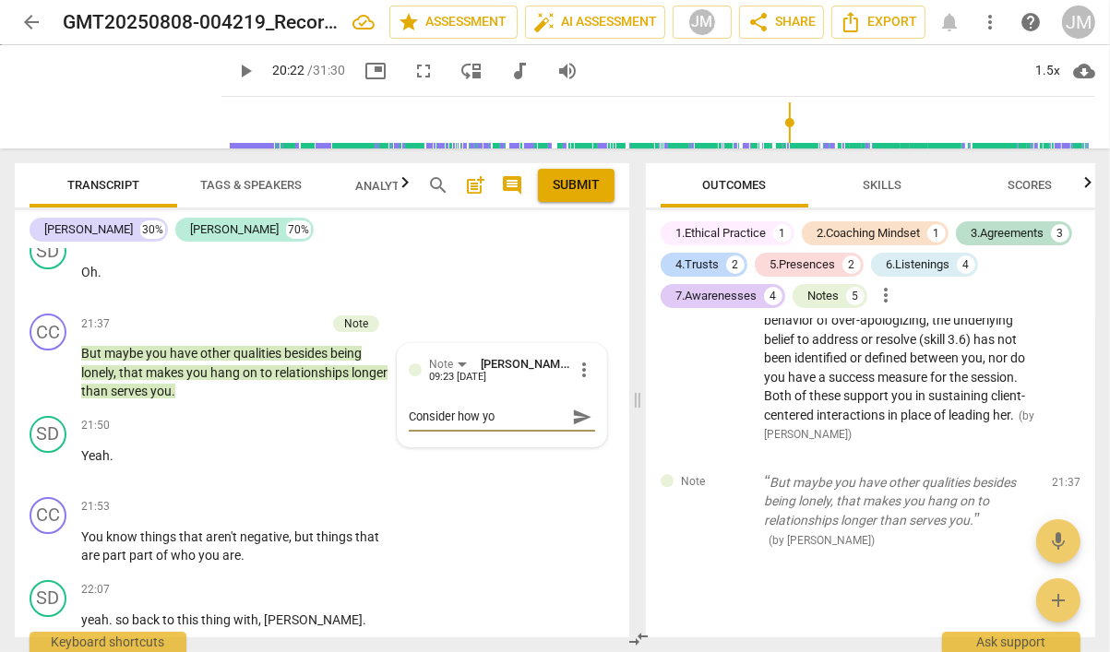
type textarea "Consider how you"
type textarea "Consider how you c"
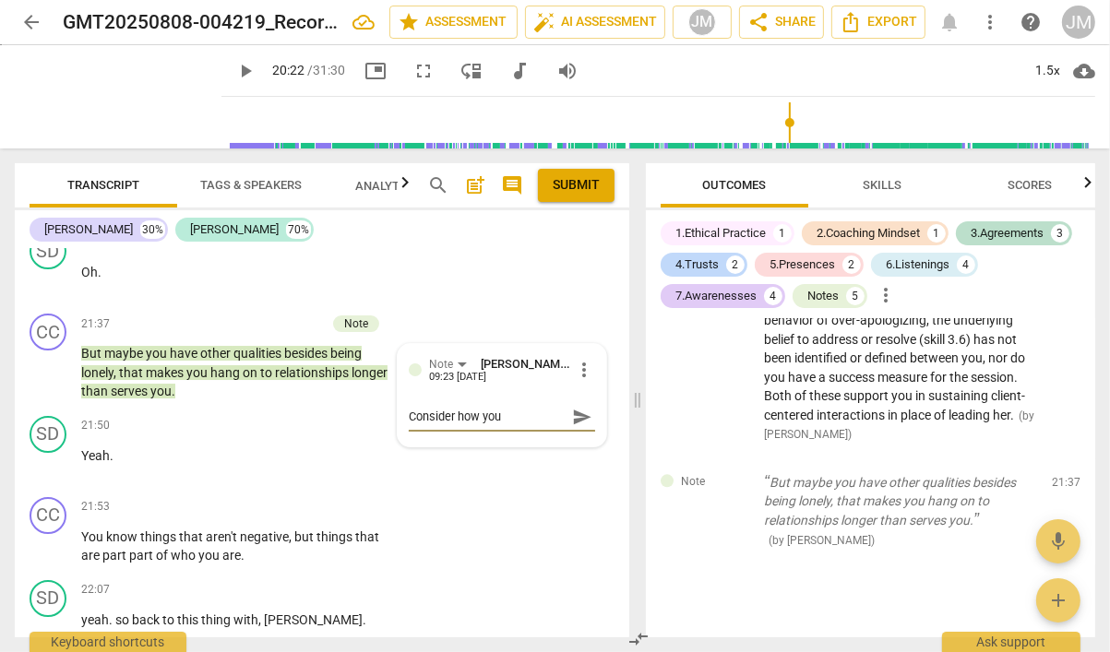
type textarea "Consider how you c"
type textarea "Consider how you co"
type textarea "Consider how you cou"
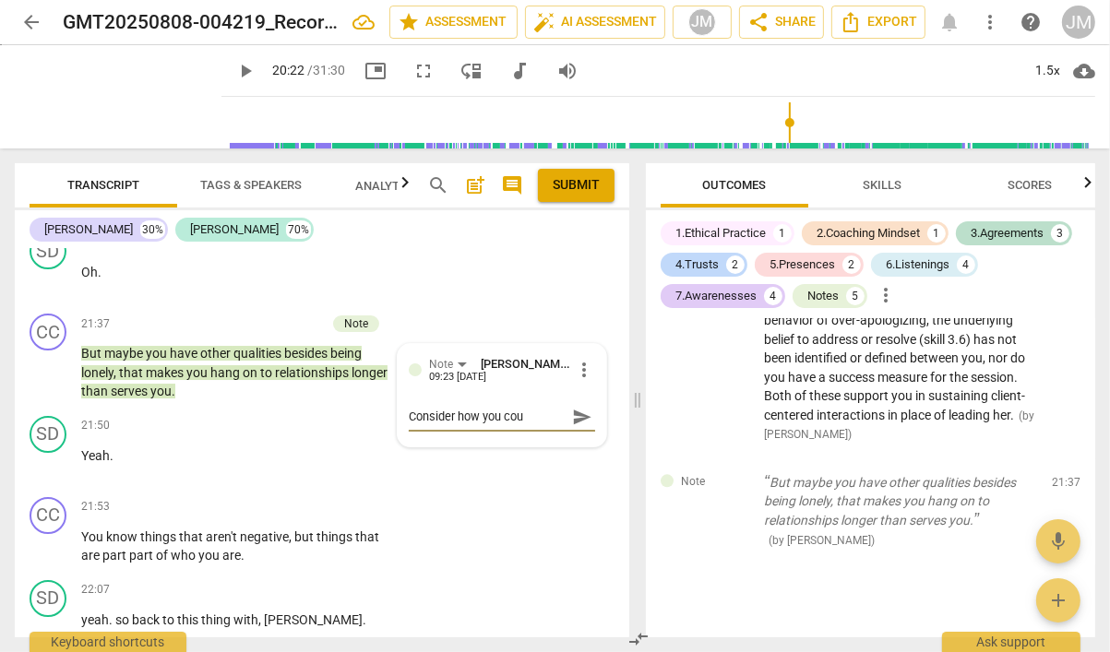
type textarea "Consider how you coul"
type textarea "Consider how you could"
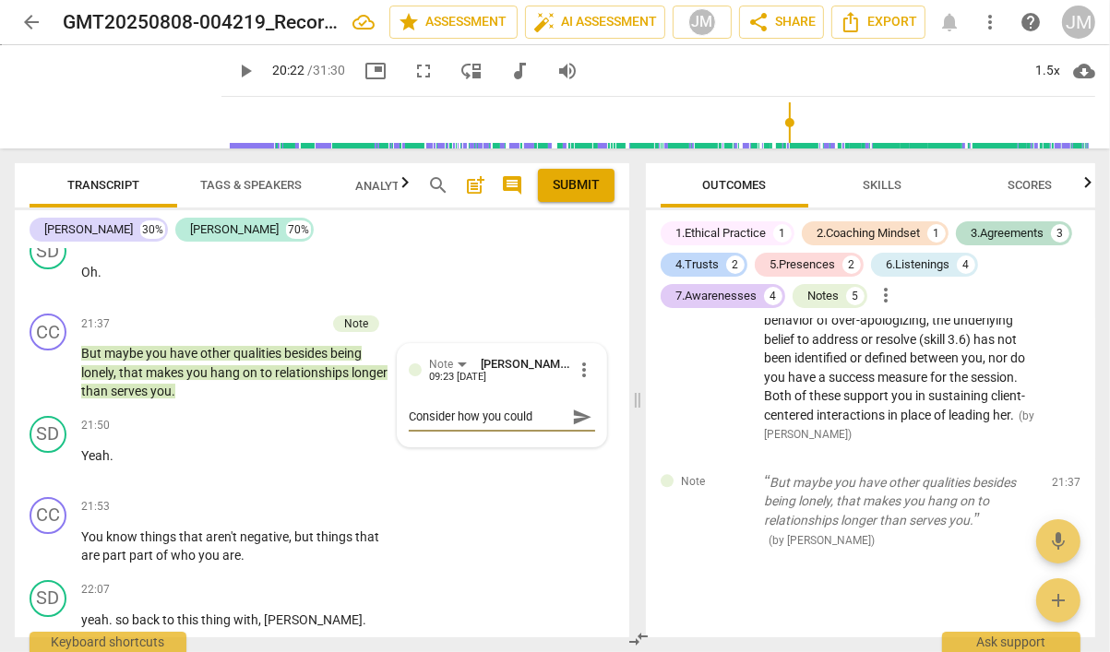
type textarea "Consider how you could t"
type textarea "Consider how you could tr"
type textarea "Consider how you could tra"
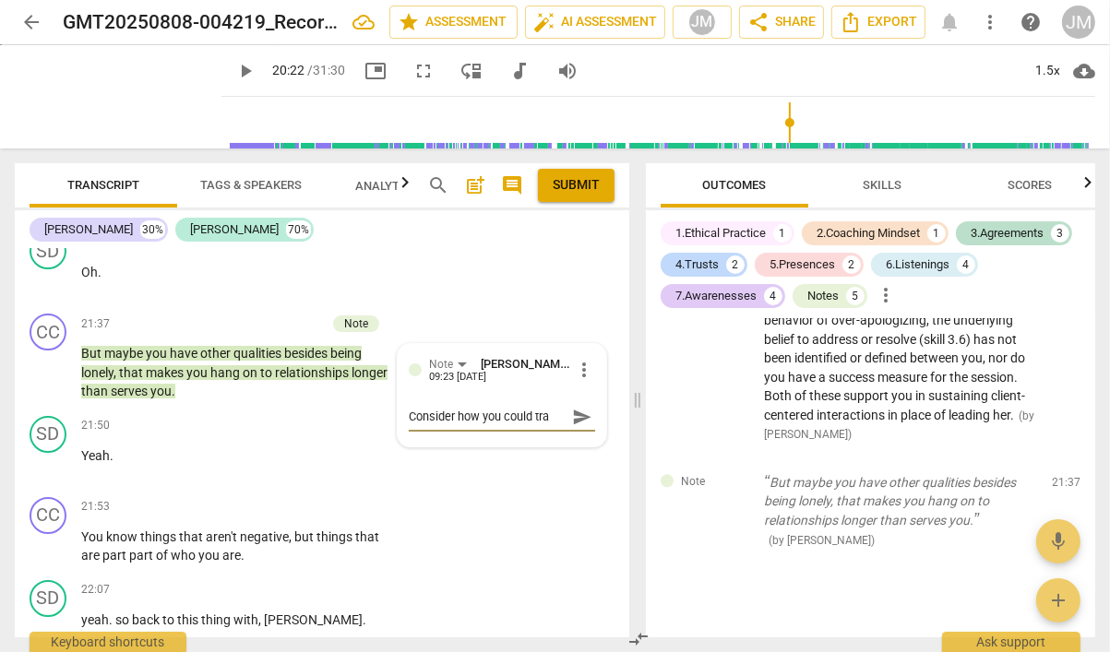
type textarea "Consider how you could tran"
type textarea "Consider how you could trans"
type textarea "Consider how you could transf"
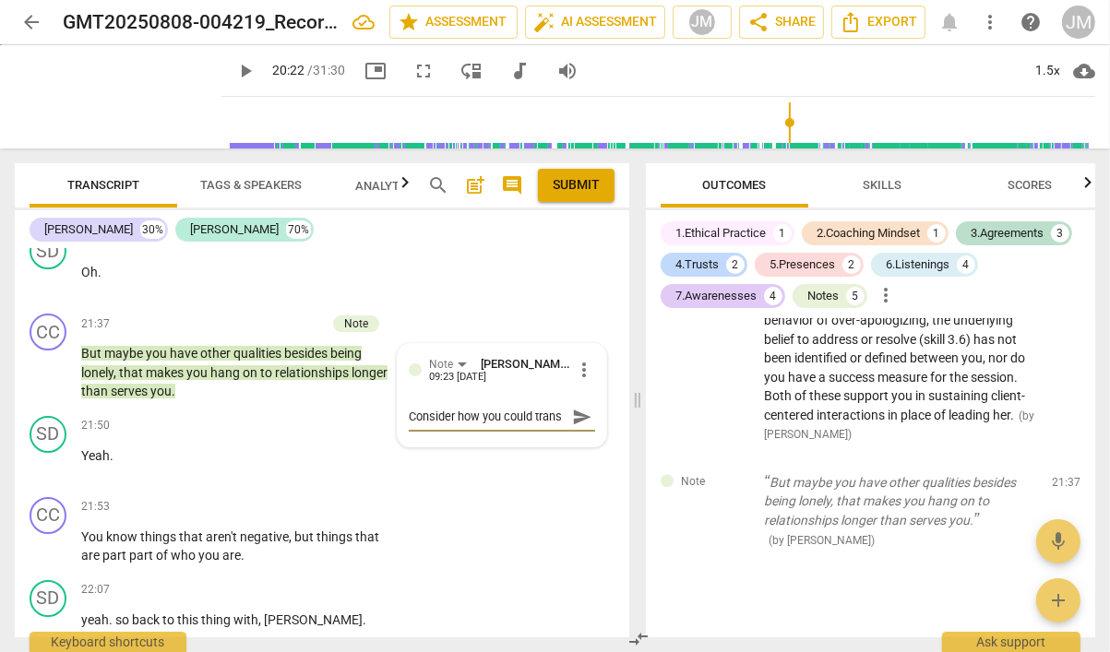
type textarea "Consider how you could transf"
type textarea "Consider how you could transfo"
type textarea "Consider how you could transfor"
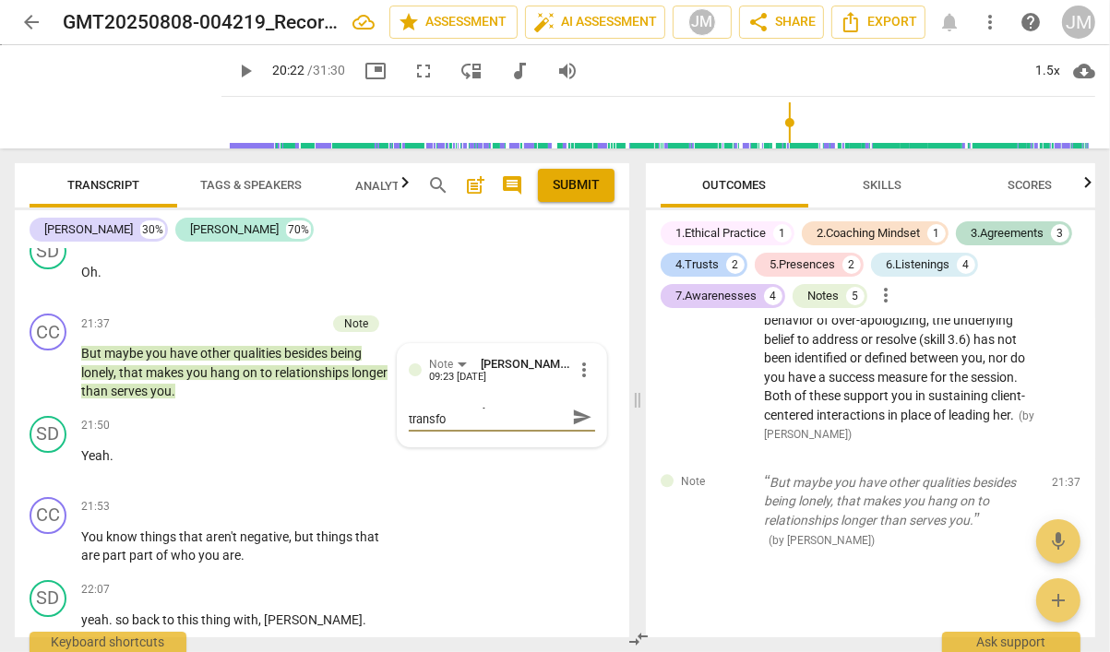
type textarea "Consider how you could transfor"
type textarea "Consider how you could transform"
type textarea "Consider how you could transformt"
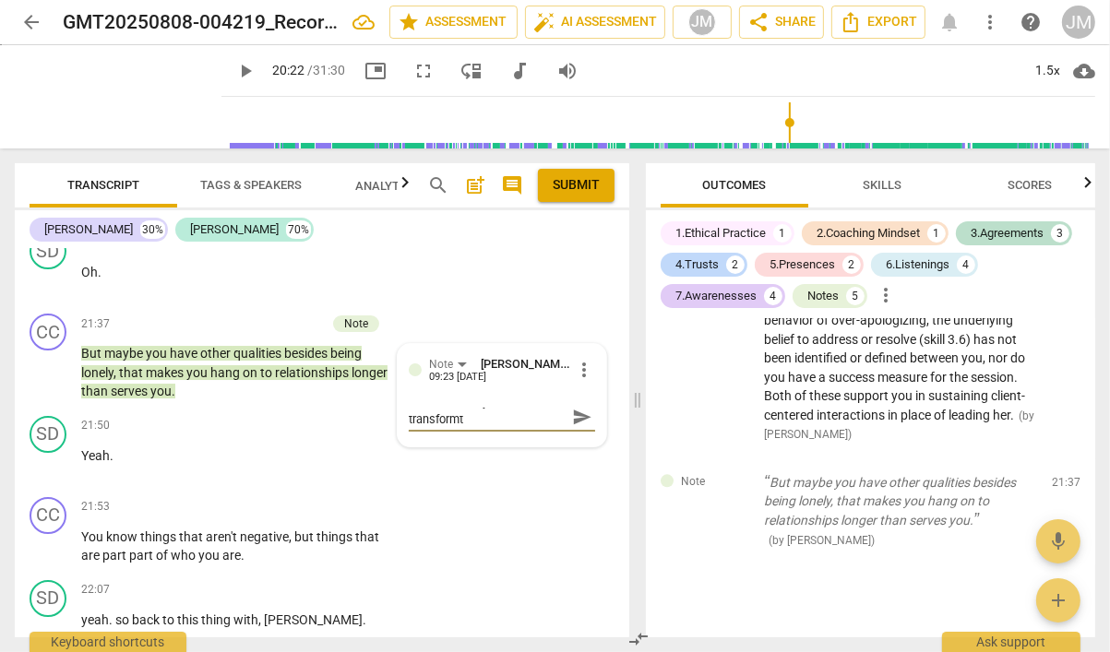
scroll to position [0, 0]
type textarea "Consider how you could transform"
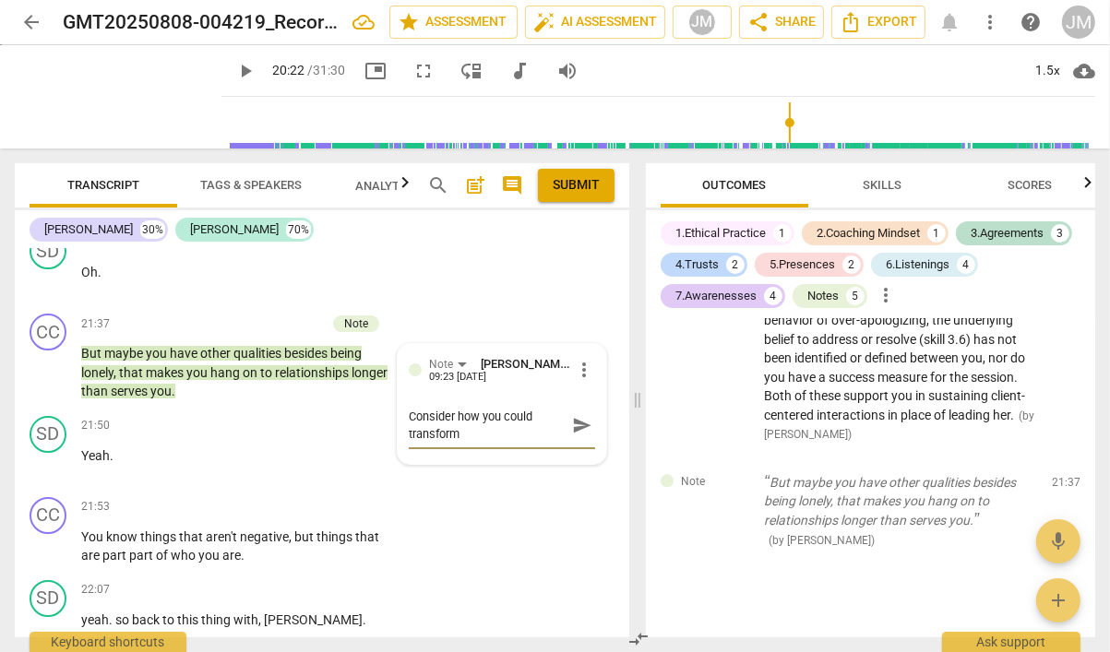
type textarea "Consider how you could transform"
type textarea "Consider how you could transform t"
type textarea "Consider how you could transform th"
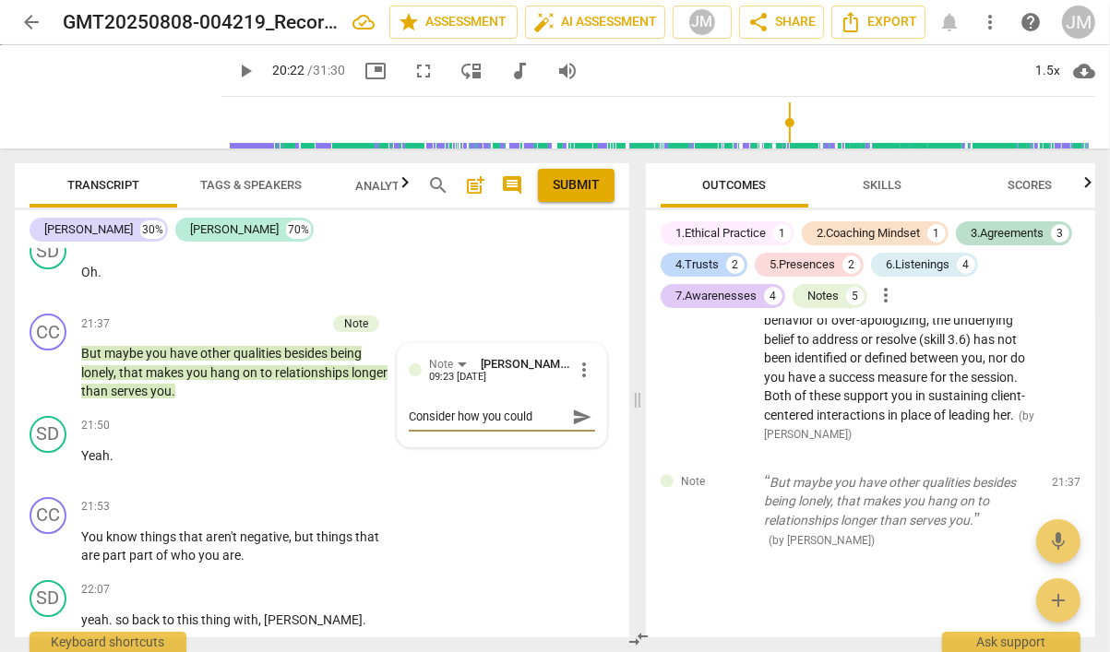
type textarea "Consider how you could transform th"
type textarea "Consider how you could transform thi"
type textarea "Consider how you could transform this"
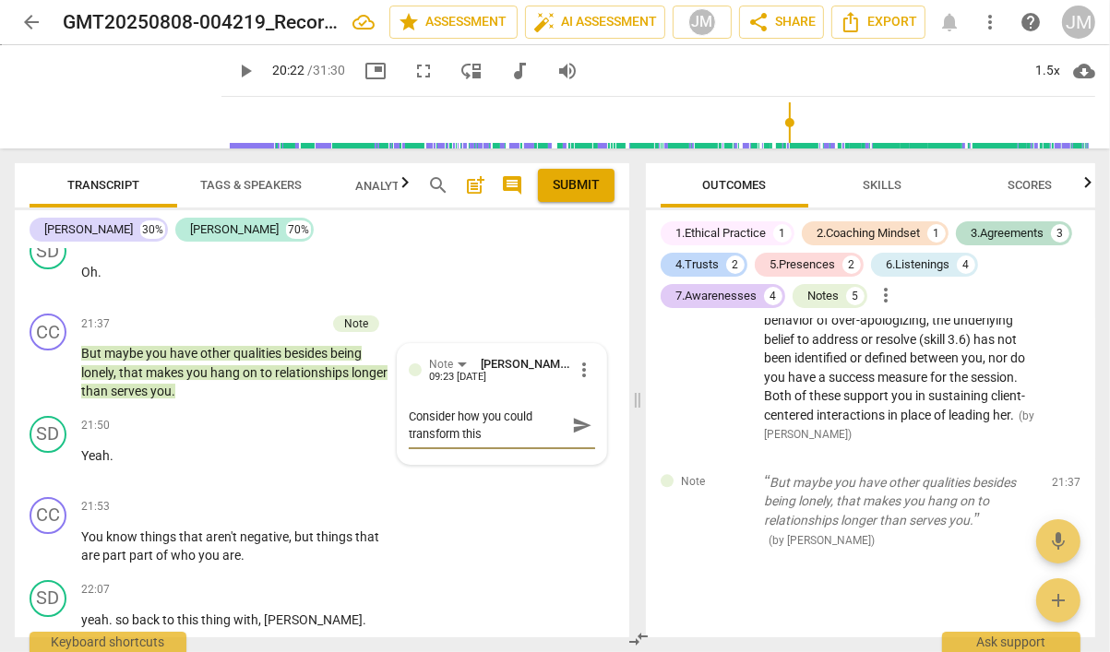
type textarea "Consider how you could transform this i"
type textarea "Consider how you could transform this in"
type textarea "Consider how you could transform this int"
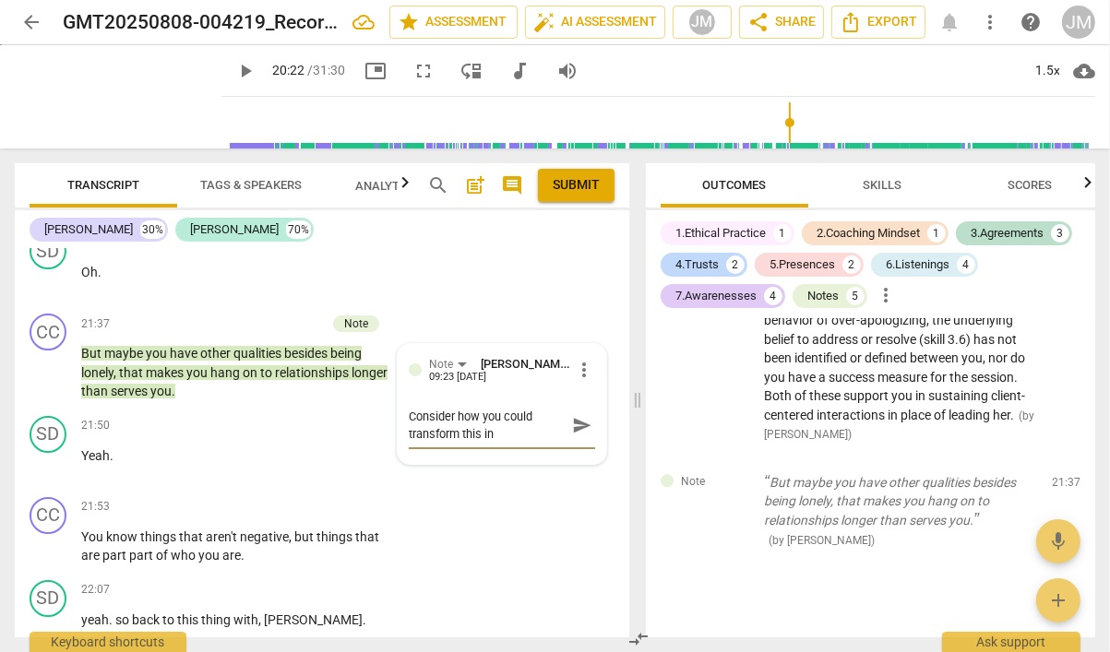
type textarea "Consider how you could transform this int"
type textarea "Consider how you could transform this into"
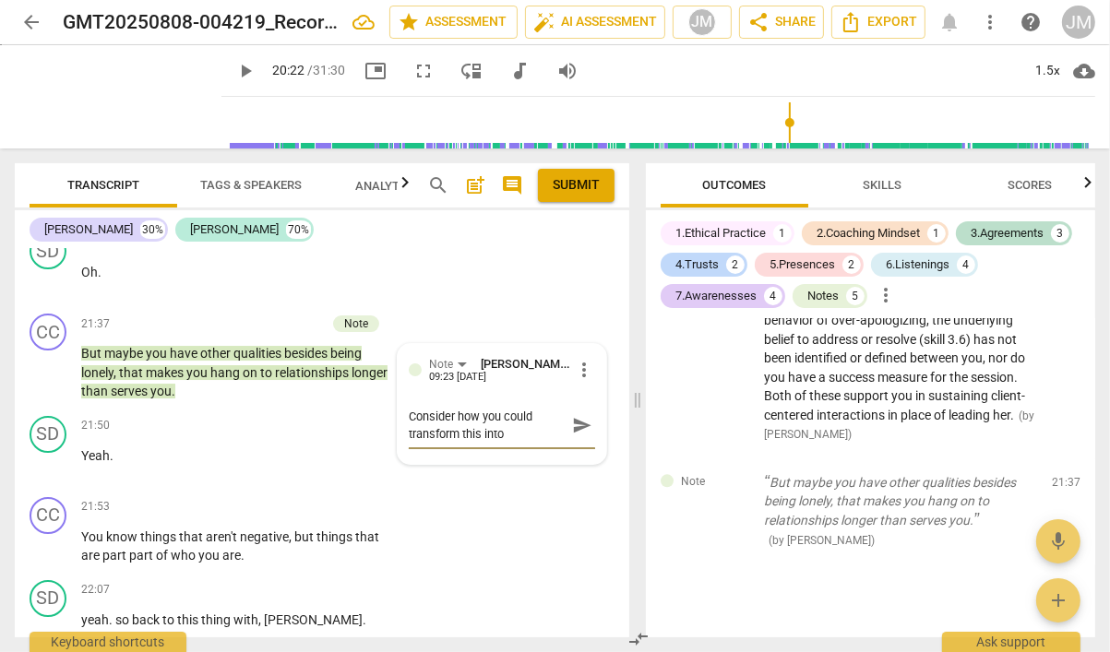
type textarea "Consider how you could transform this into a"
type textarea "Consider how you could transform this into a q"
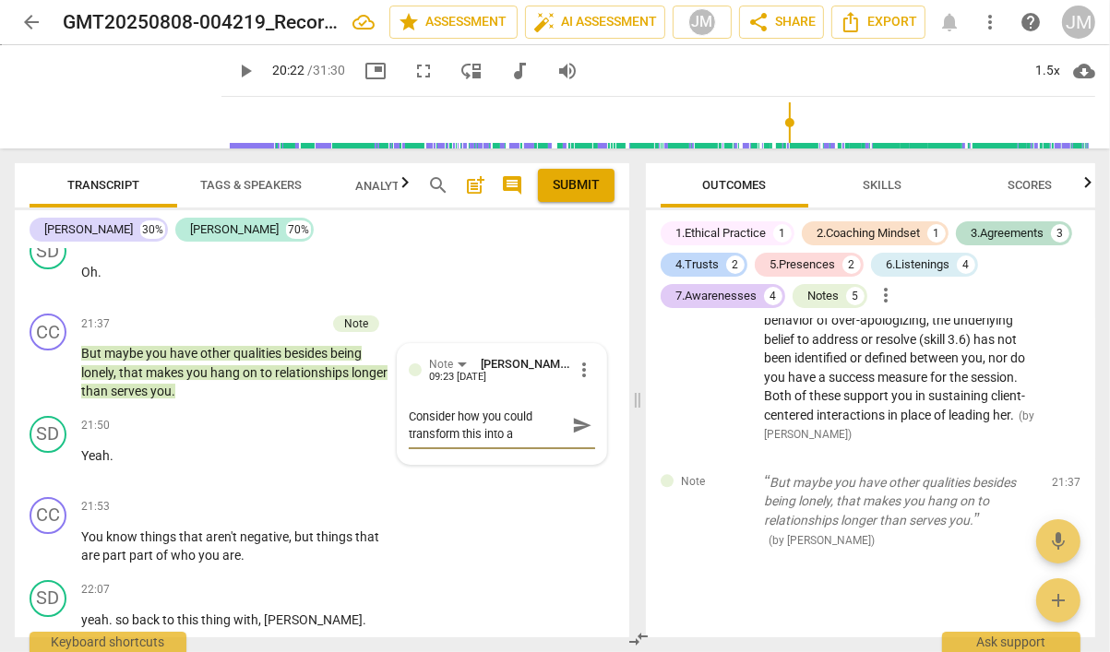
type textarea "Consider how you could transform this into a q"
type textarea "Consider how you could transform this into a qu"
type textarea "Consider how you could transform this into a que"
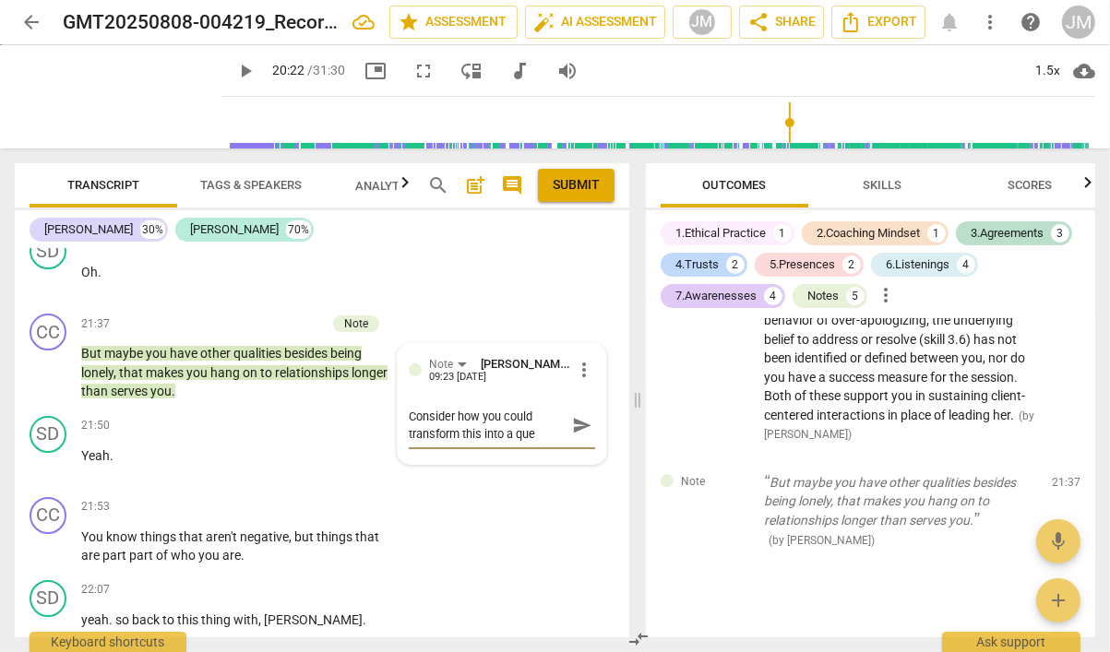
type textarea "Consider how you could transform this into a ques"
type textarea "Consider how you could transform this into a quest"
type textarea "Consider how you could transform this into a questi"
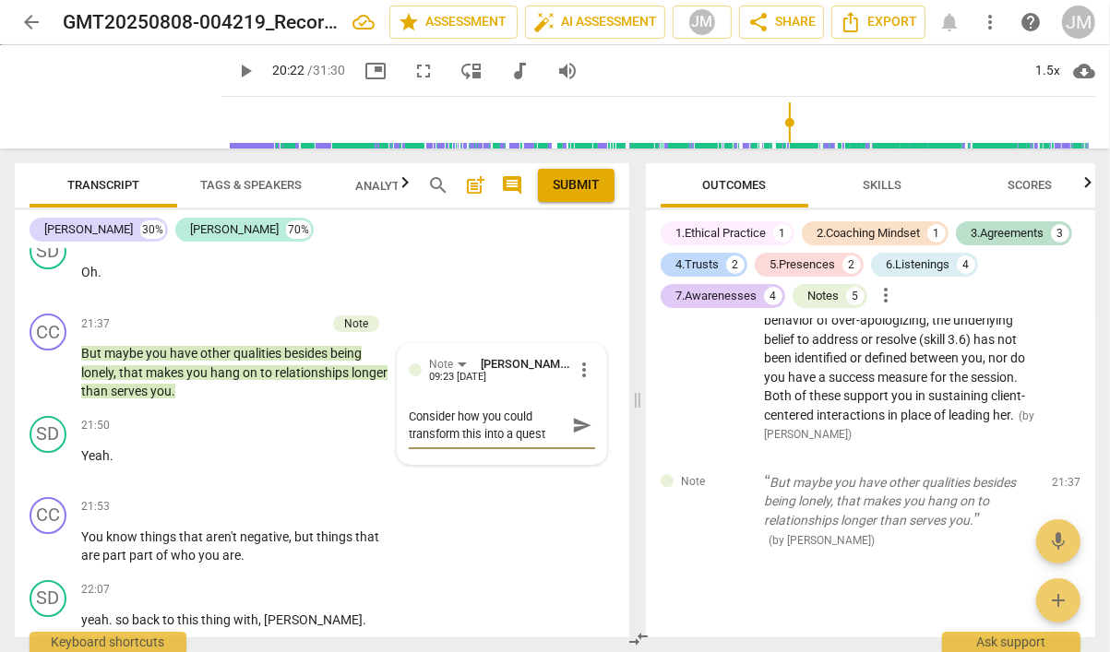
type textarea "Consider how you could transform this into a questi"
type textarea "Consider how you could transform this into a questio"
type textarea "Consider how you could transform this into a question"
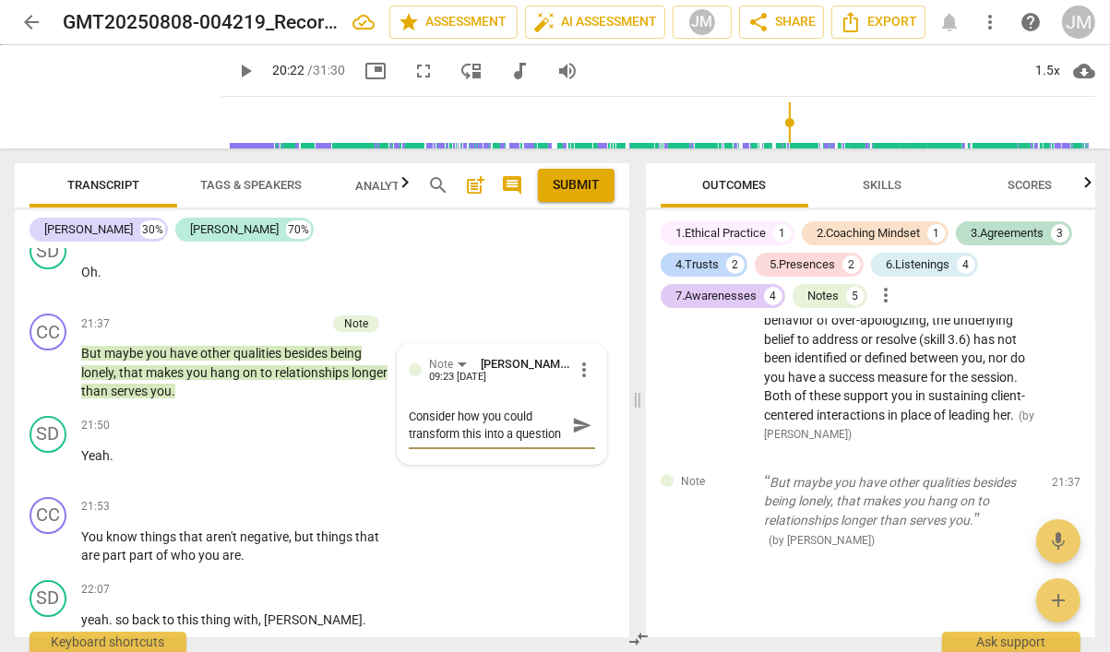
type textarea "Consider how you could transform this into a question t"
type textarea "Consider how you could transform this into a question th"
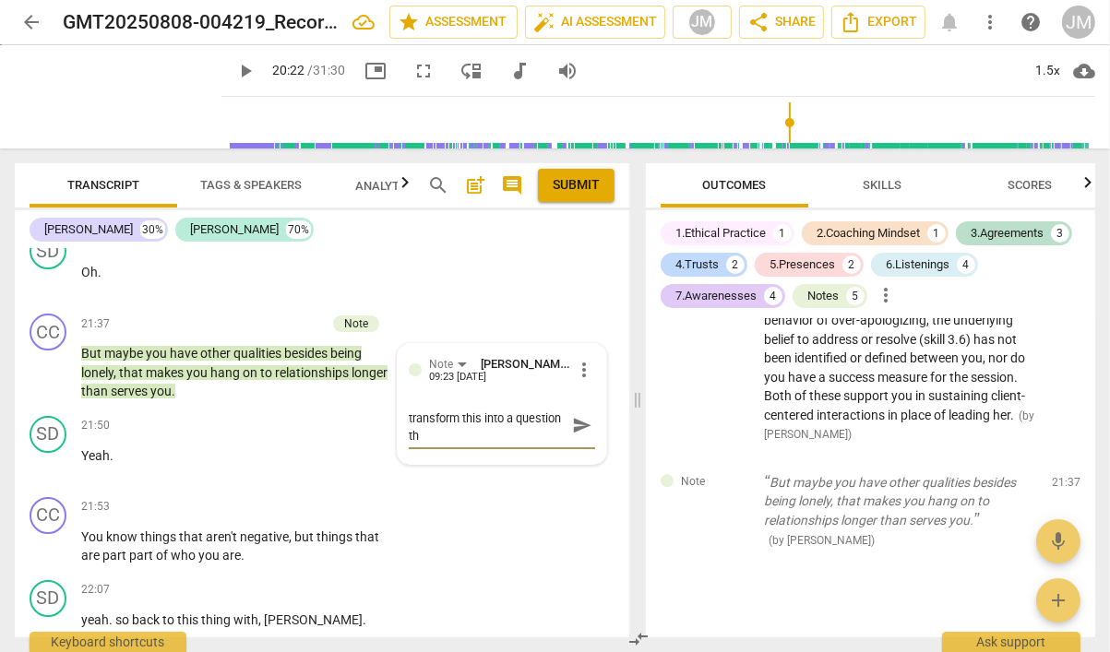
type textarea "Consider how you could transform this into a question tha"
type textarea "Consider how you could transform this into a question that"
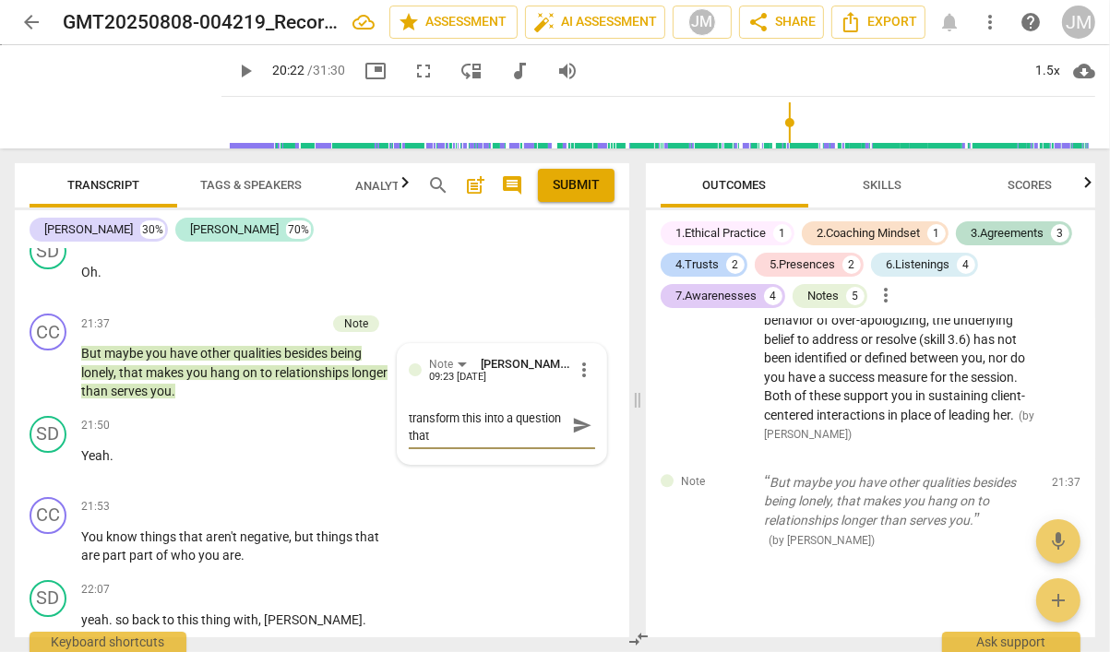
type textarea "Consider how you could transform this into a question that i"
type textarea "Consider how you could transform this into a question that in"
type textarea "Consider how you could transform this into a question that inv"
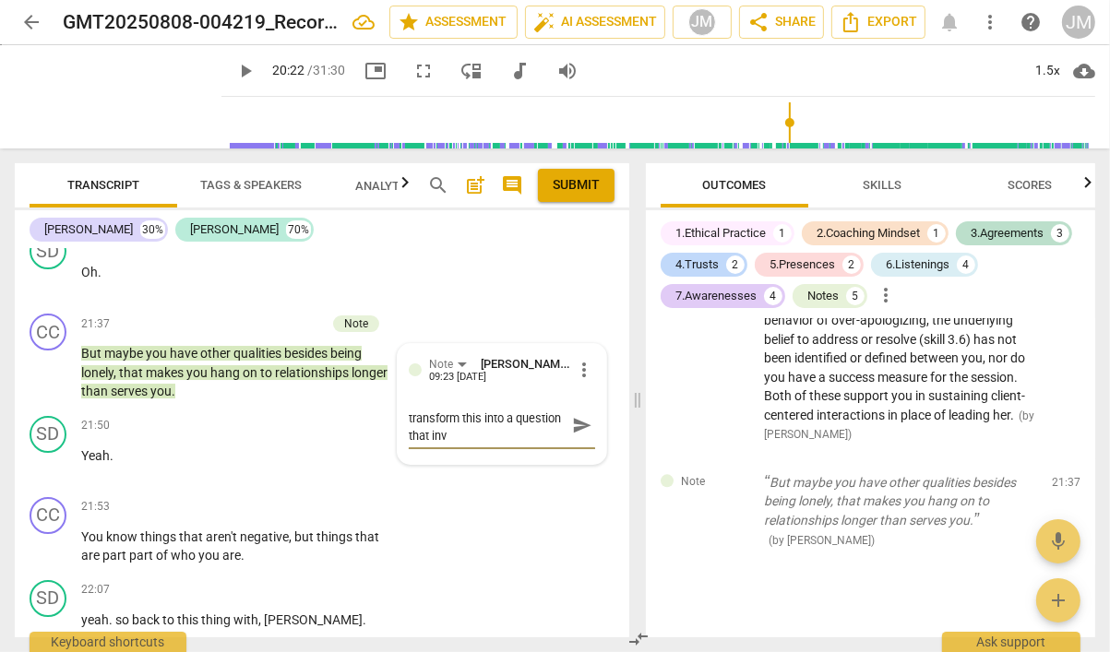
type textarea "Consider how you could transform this into a question that invi"
type textarea "Consider how you could transform this into a question that invit"
type textarea "Consider how you could transform this into a question that invite"
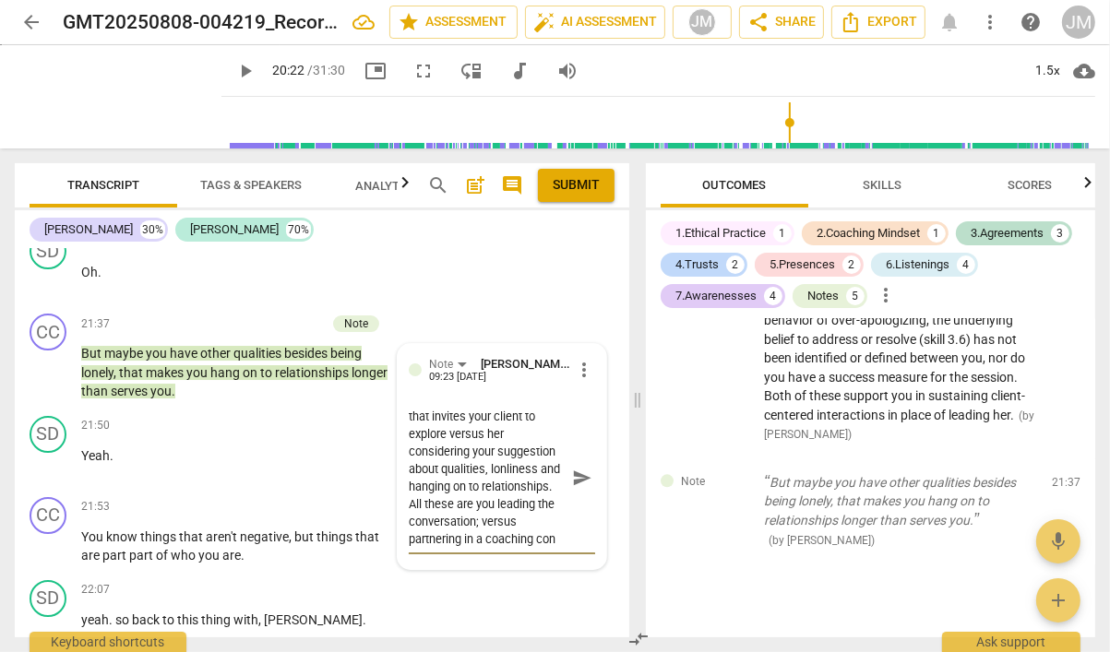
scroll to position [68, 0]
click at [511, 408] on textarea "Consider how you could transform this into a question that invites your client …" at bounding box center [487, 478] width 157 height 140
click at [534, 408] on textarea "Consider how you could transform this into a question that invites your client …" at bounding box center [487, 478] width 157 height 140
click at [516, 480] on textarea "Consider how you could transform this into a question that invites your client …" at bounding box center [487, 478] width 157 height 140
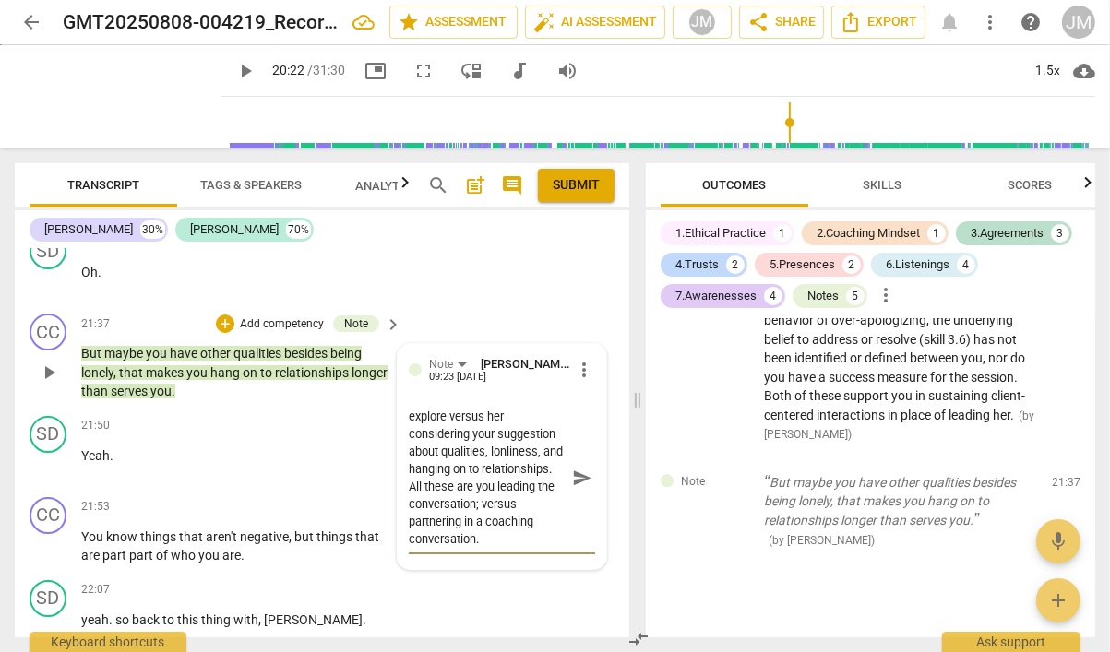
drag, startPoint x: 485, startPoint y: 480, endPoint x: 508, endPoint y: 491, distance: 25.6
click at [508, 491] on textarea "Consider how you could transform this into a question that invites your client …" at bounding box center [487, 478] width 157 height 140
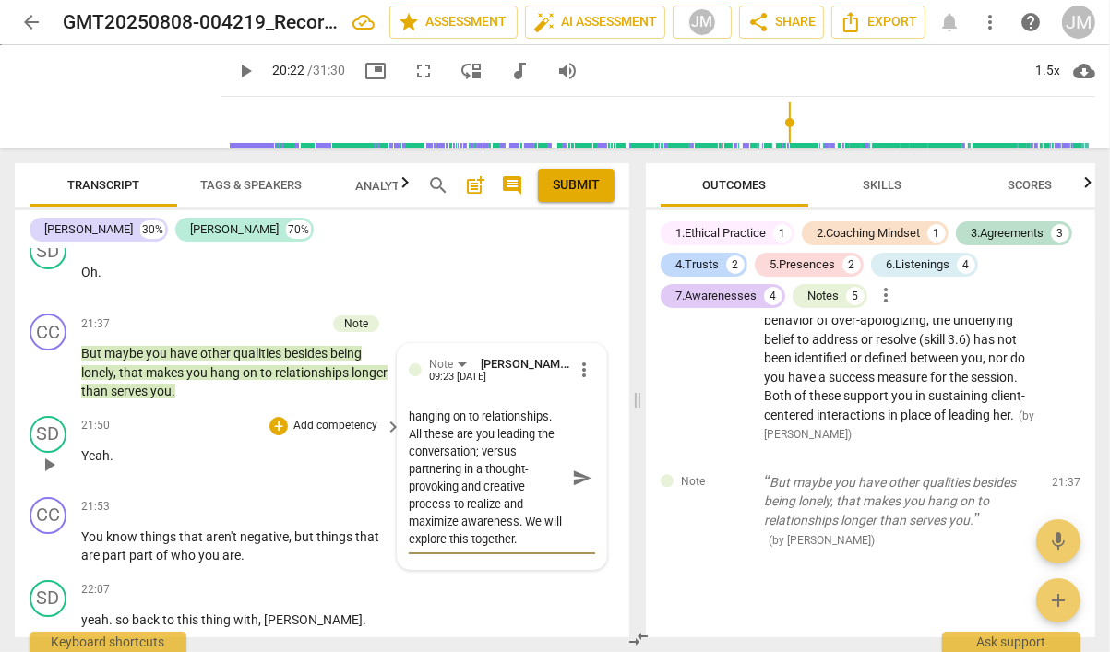
click at [572, 468] on span "send" at bounding box center [582, 478] width 20 height 20
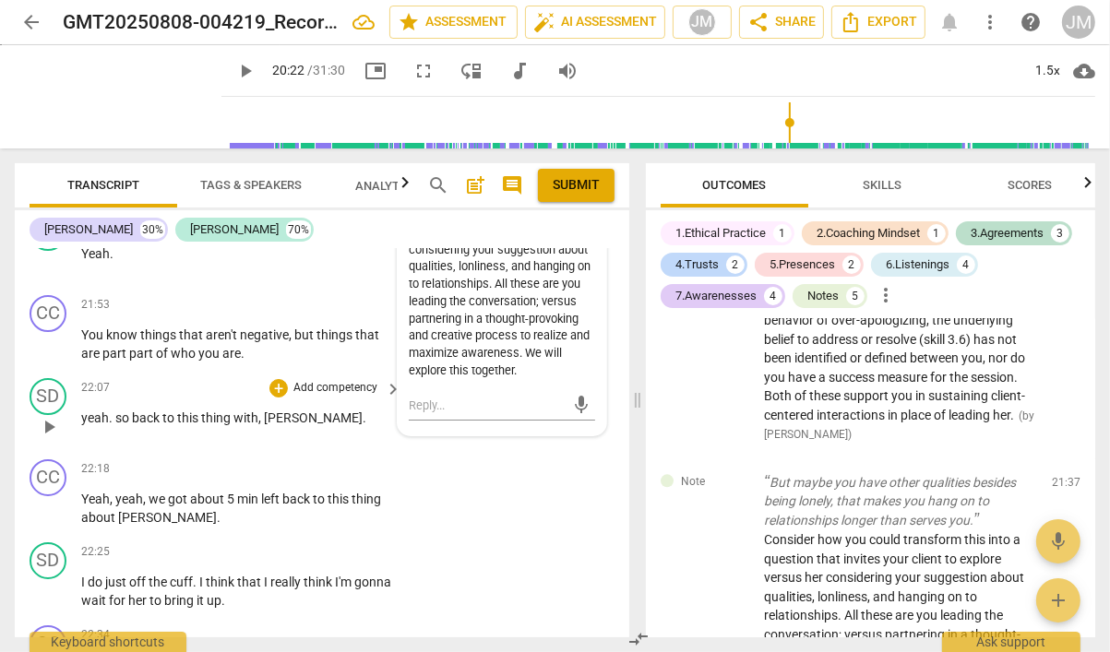
scroll to position [10998, 0]
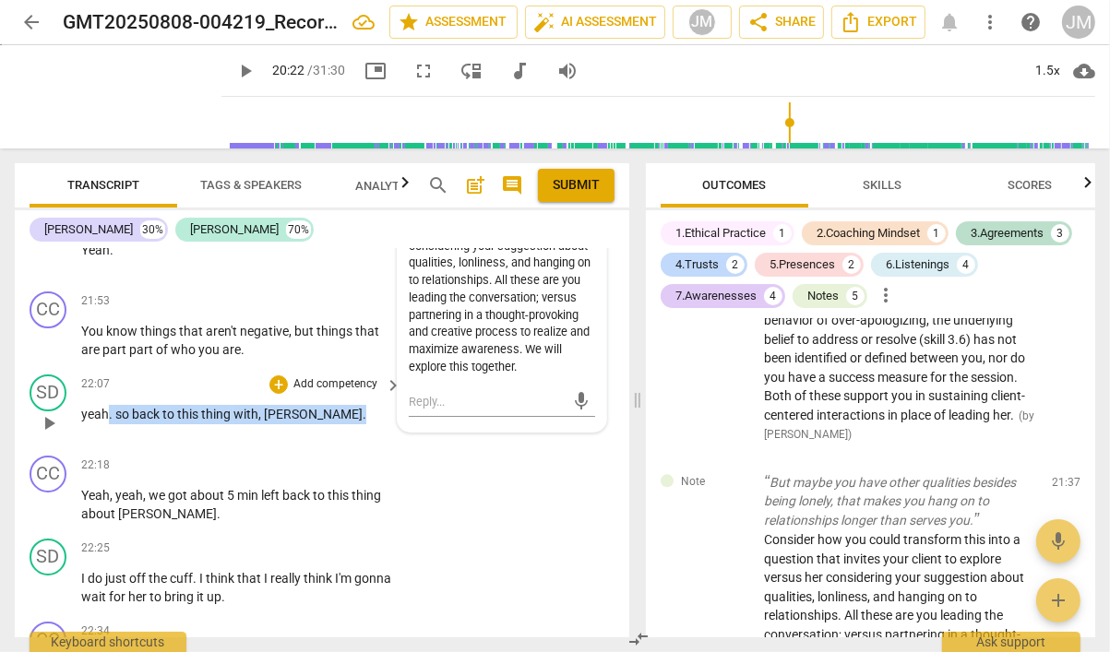
drag, startPoint x: 298, startPoint y: 367, endPoint x: 108, endPoint y: 371, distance: 190.0
click at [108, 405] on p "yeah . so back to this thing with , Chris ." at bounding box center [236, 414] width 311 height 19
click at [291, 376] on p "Add competency" at bounding box center [335, 384] width 88 height 17
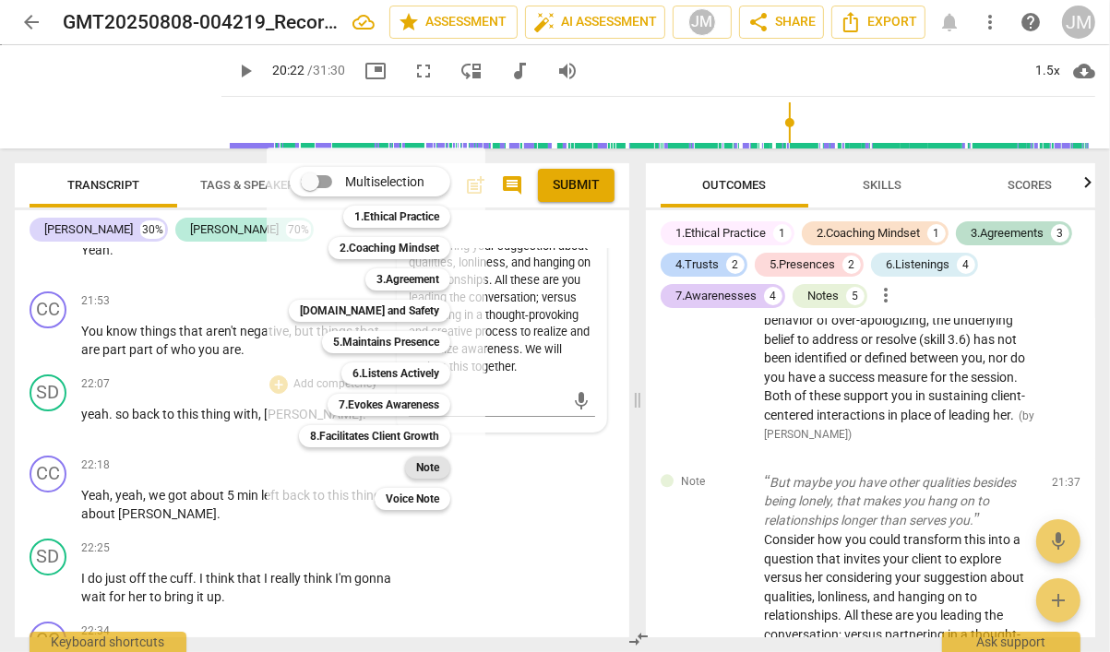
click at [411, 467] on div "Note" at bounding box center [427, 468] width 45 height 22
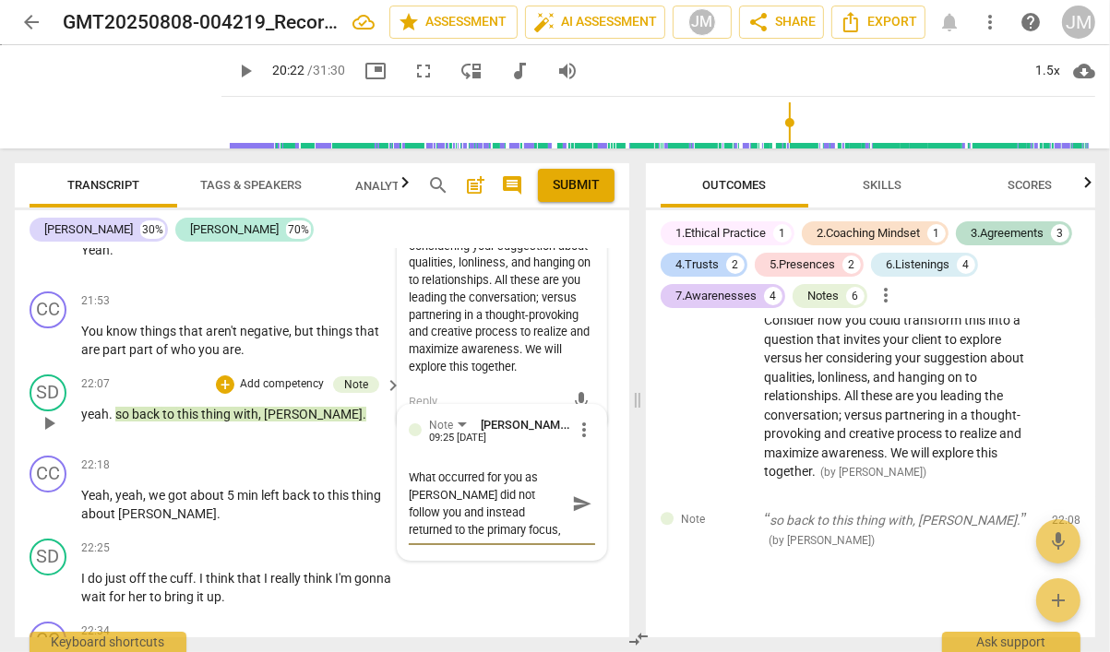
scroll to position [15, 0]
click at [576, 493] on span "send" at bounding box center [582, 503] width 20 height 20
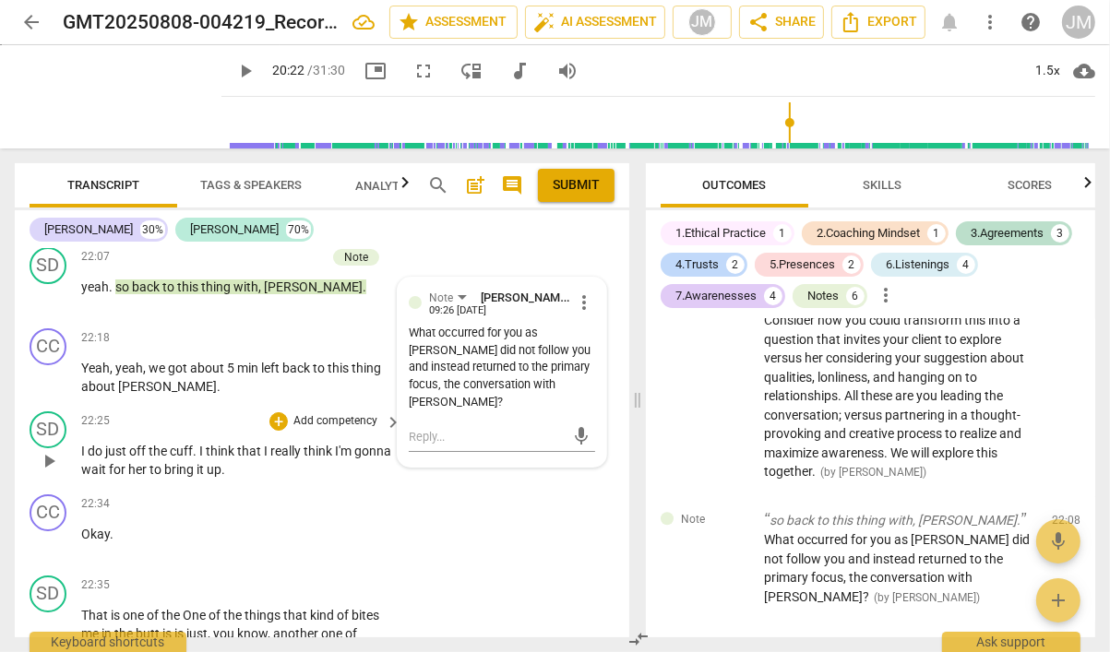
scroll to position [11139, 0]
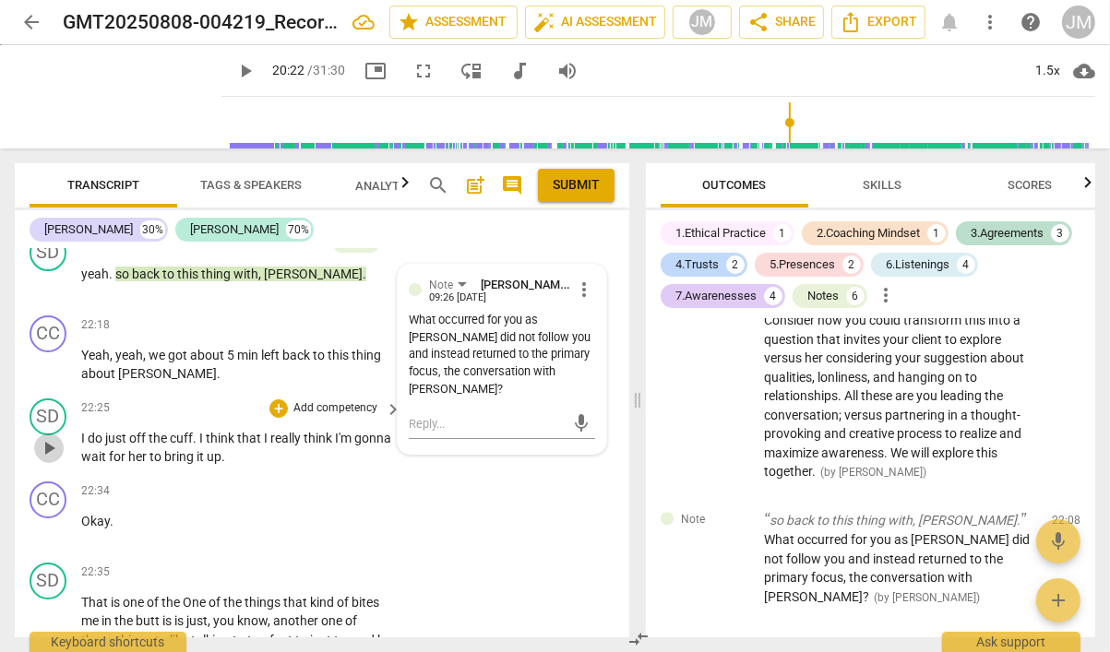
click at [55, 437] on span "play_arrow" at bounding box center [49, 448] width 22 height 22
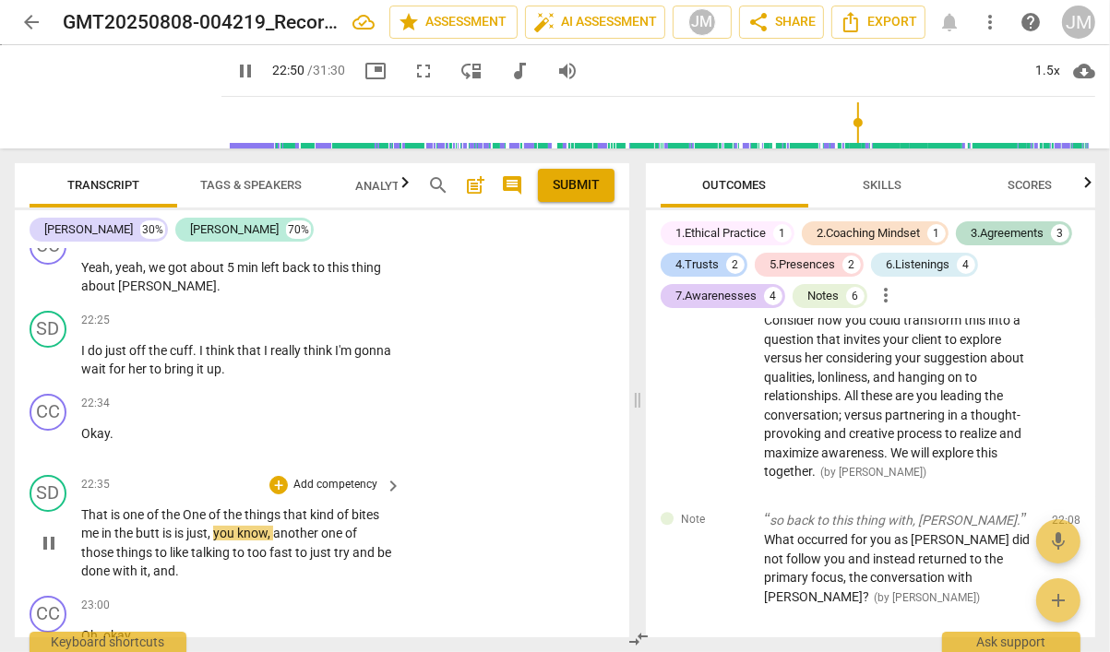
scroll to position [11251, 0]
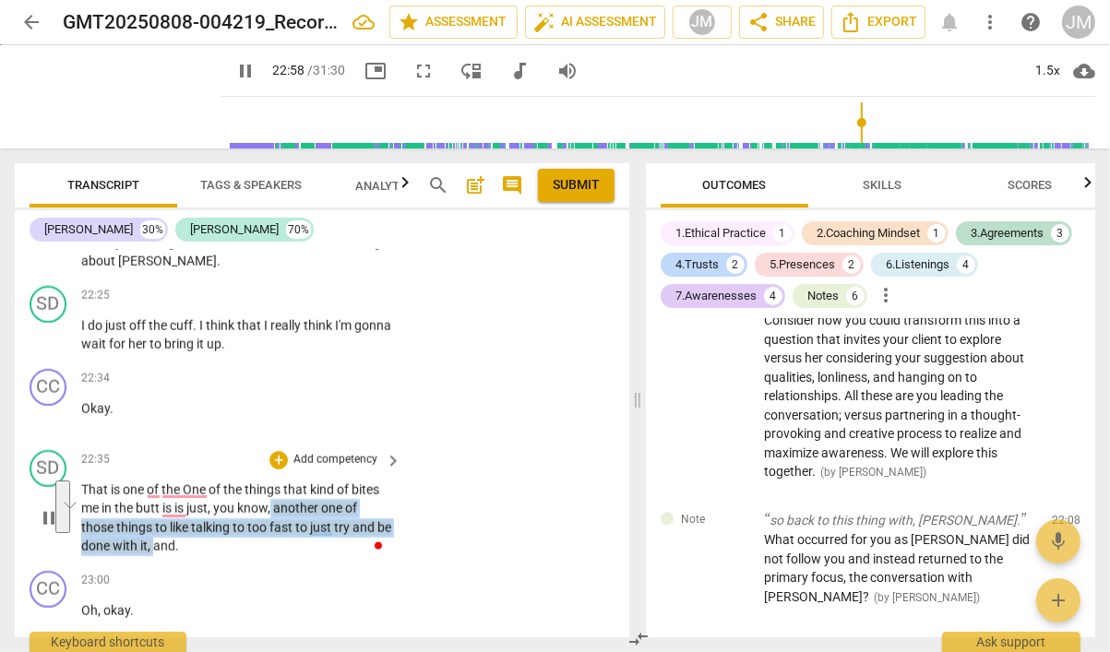
drag, startPoint x: 169, startPoint y: 501, endPoint x: 272, endPoint y: 466, distance: 109.1
click at [272, 481] on p "That is one of the One of the things that kind of bites me in the butt is is ju…" at bounding box center [236, 519] width 311 height 76
click at [348, 452] on p "Add competency" at bounding box center [335, 460] width 88 height 17
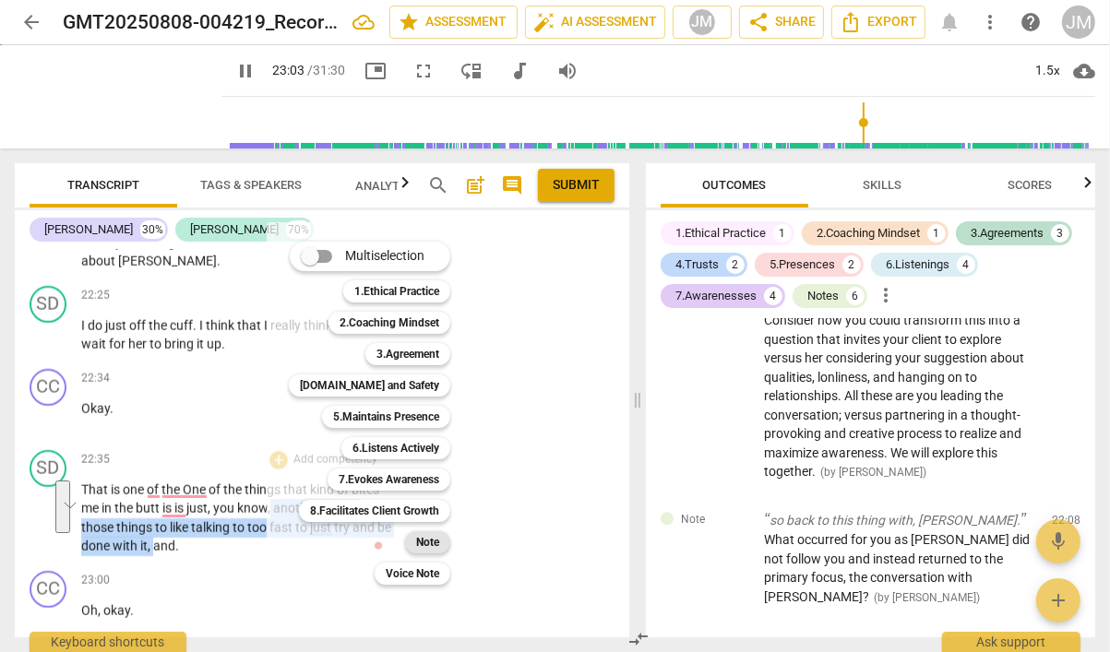
click at [421, 536] on b "Note" at bounding box center [427, 542] width 23 height 22
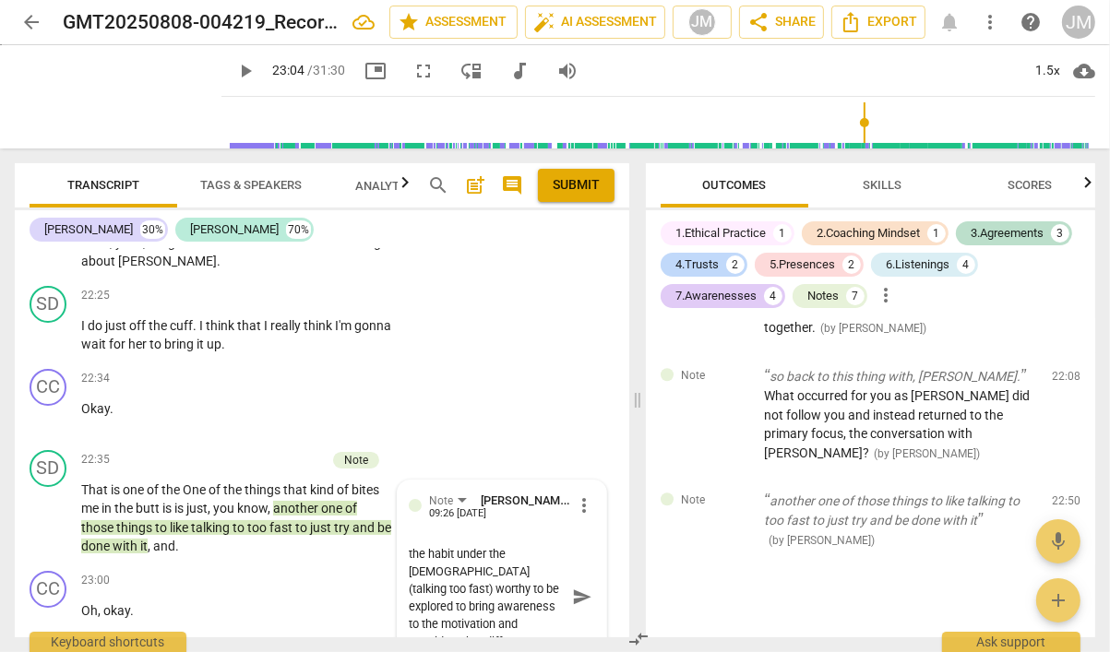
scroll to position [33, 0]
click at [462, 544] on textarea "another belief and potentiall y the habit under the beief (talking too fast) wo…" at bounding box center [487, 596] width 157 height 105
click at [552, 544] on textarea "another belief and potentiall y the habit under the beief (talking too fast) wo…" at bounding box center [487, 596] width 157 height 105
click at [585, 587] on span "send" at bounding box center [582, 597] width 20 height 20
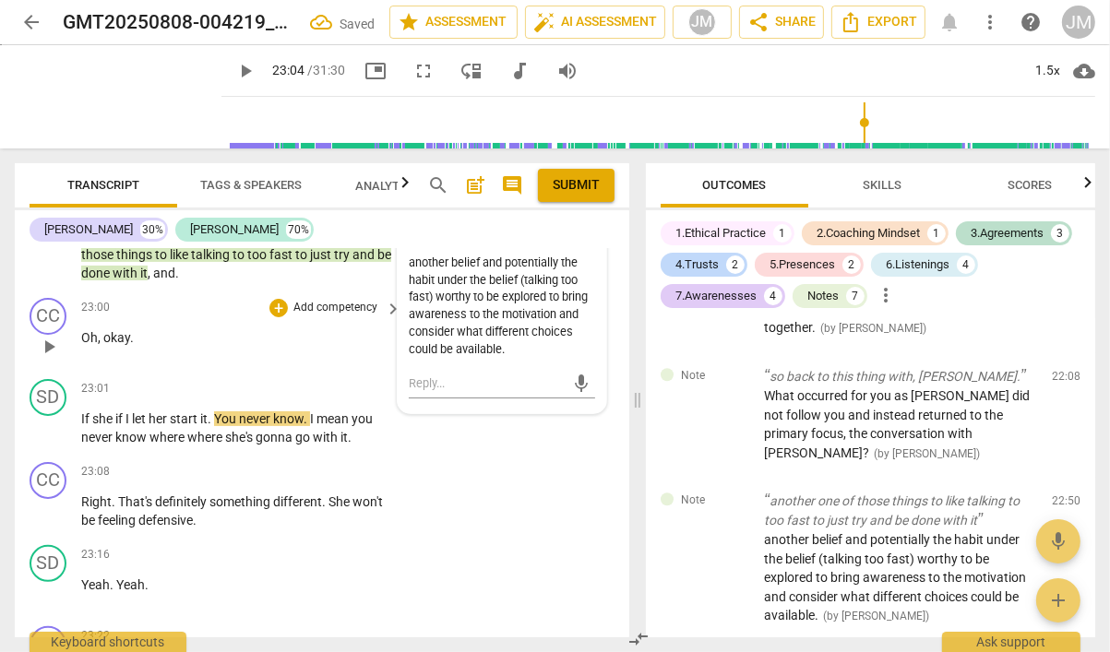
scroll to position [11525, 0]
click at [49, 417] on span "play_arrow" at bounding box center [49, 428] width 22 height 22
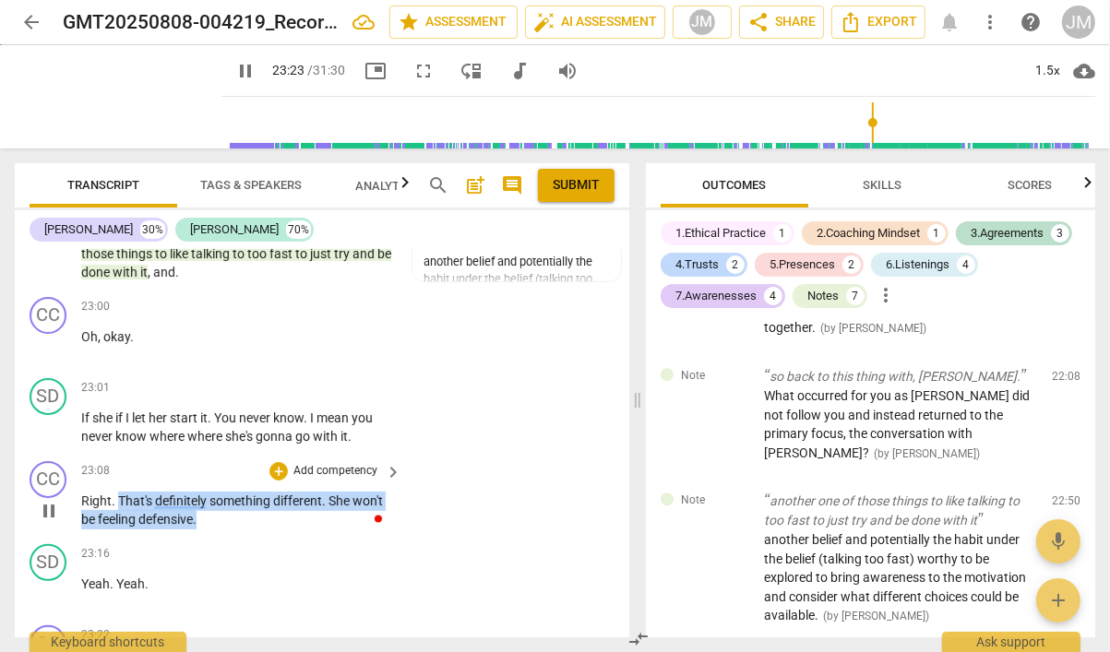
drag, startPoint x: 202, startPoint y: 472, endPoint x: 118, endPoint y: 453, distance: 86.1
click at [118, 492] on p "Right . That's definitely something different . She won't be feeling defensive ." at bounding box center [236, 511] width 311 height 38
click at [341, 463] on p "Add competency" at bounding box center [335, 471] width 88 height 17
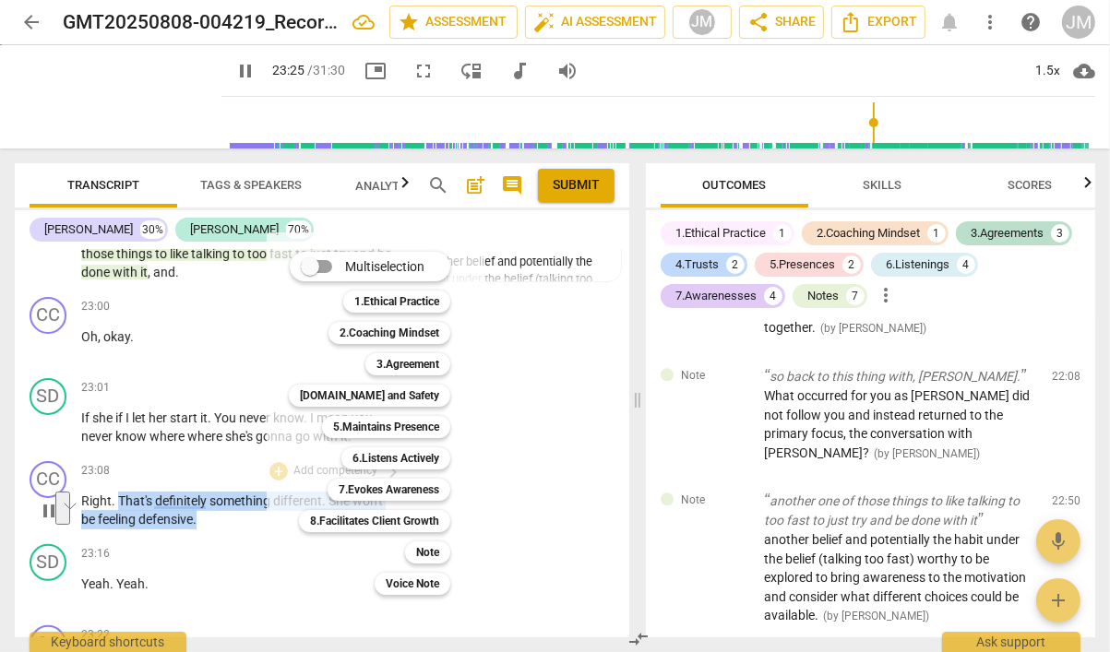
scroll to position [11964, 0]
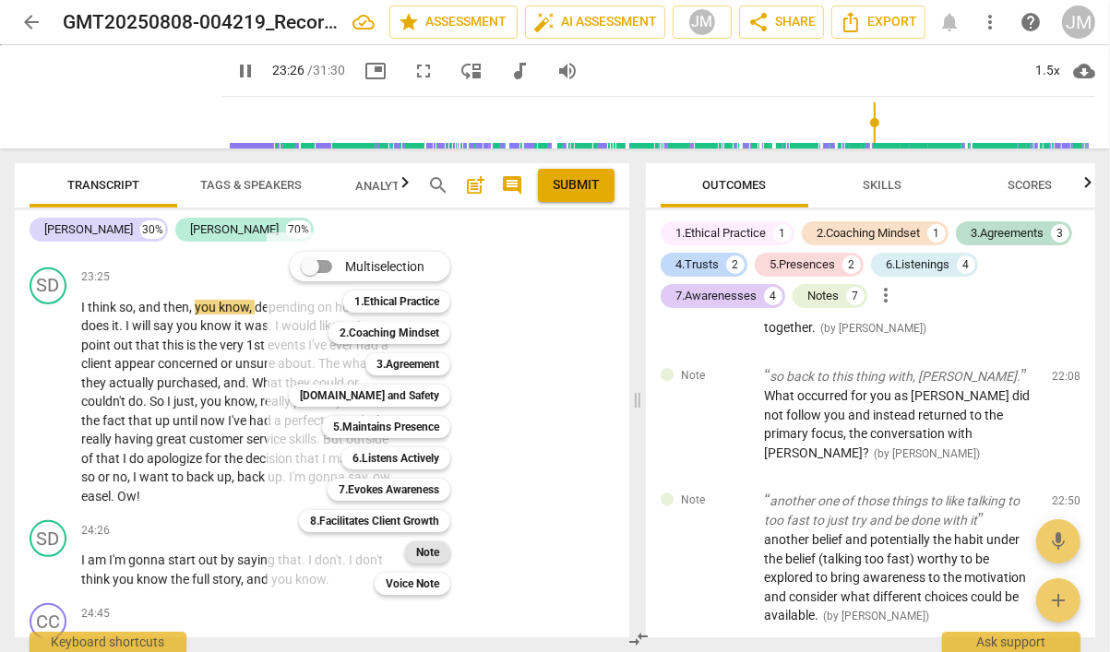
click at [433, 554] on b "Note" at bounding box center [427, 552] width 23 height 22
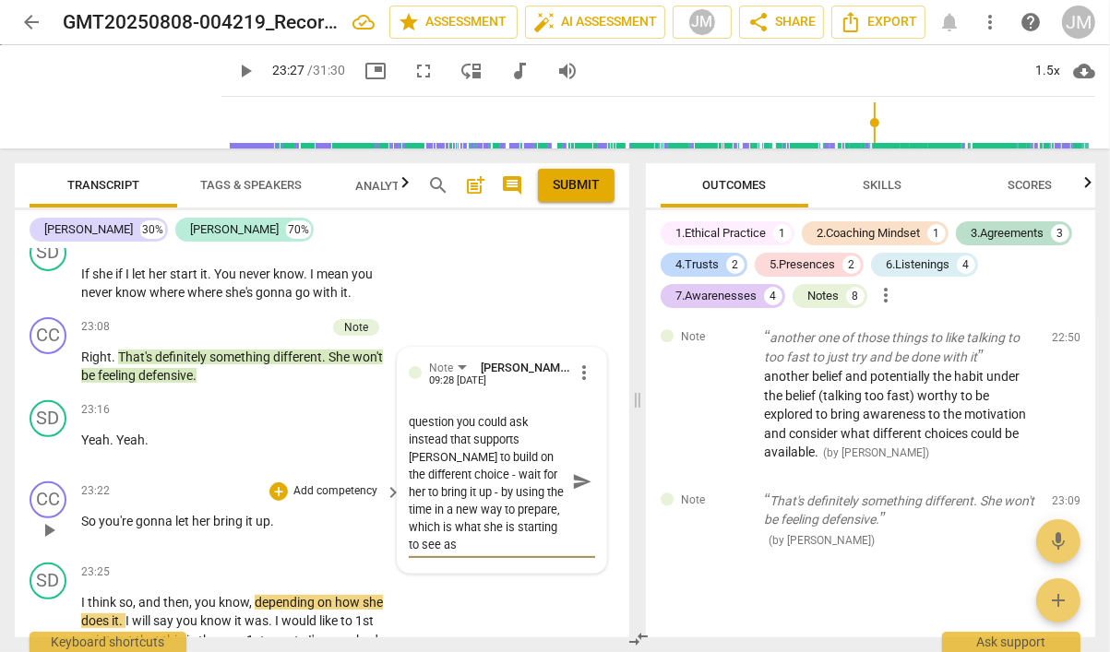
scroll to position [155, 0]
click at [574, 471] on span "send" at bounding box center [582, 481] width 20 height 20
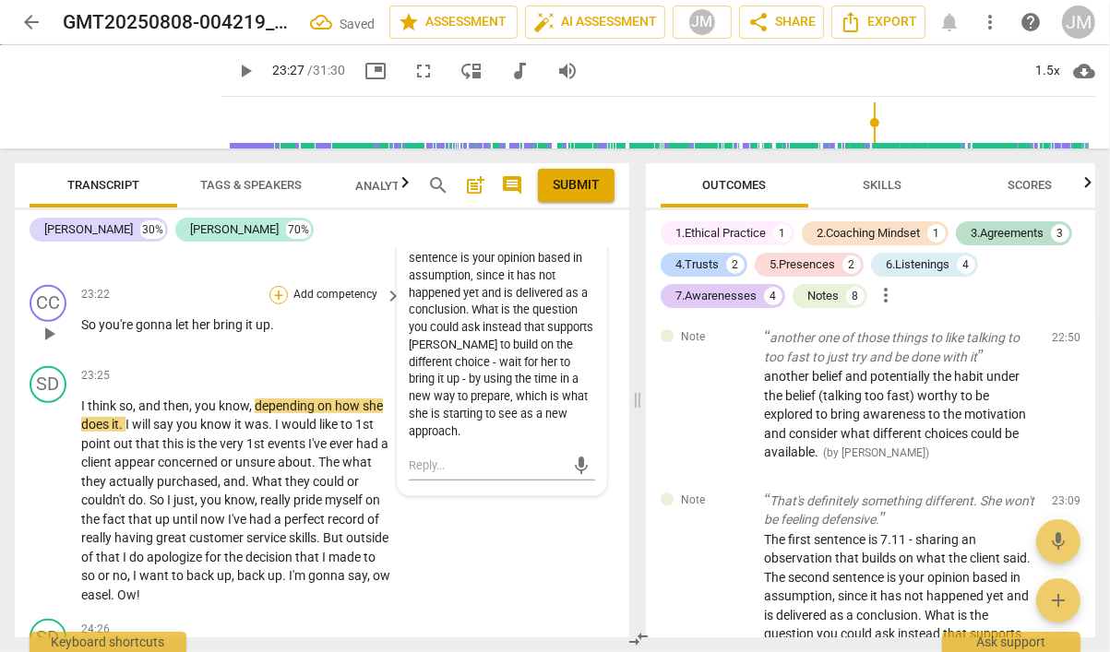
scroll to position [11866, 0]
click at [52, 489] on span "play_arrow" at bounding box center [49, 500] width 22 height 22
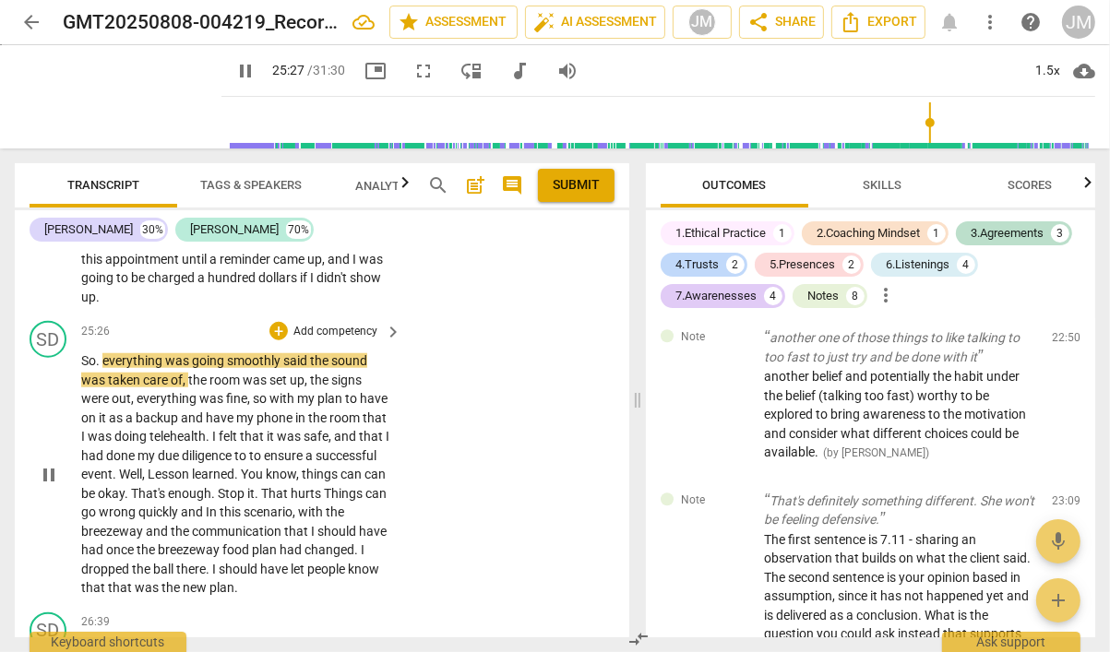
scroll to position [12525, 0]
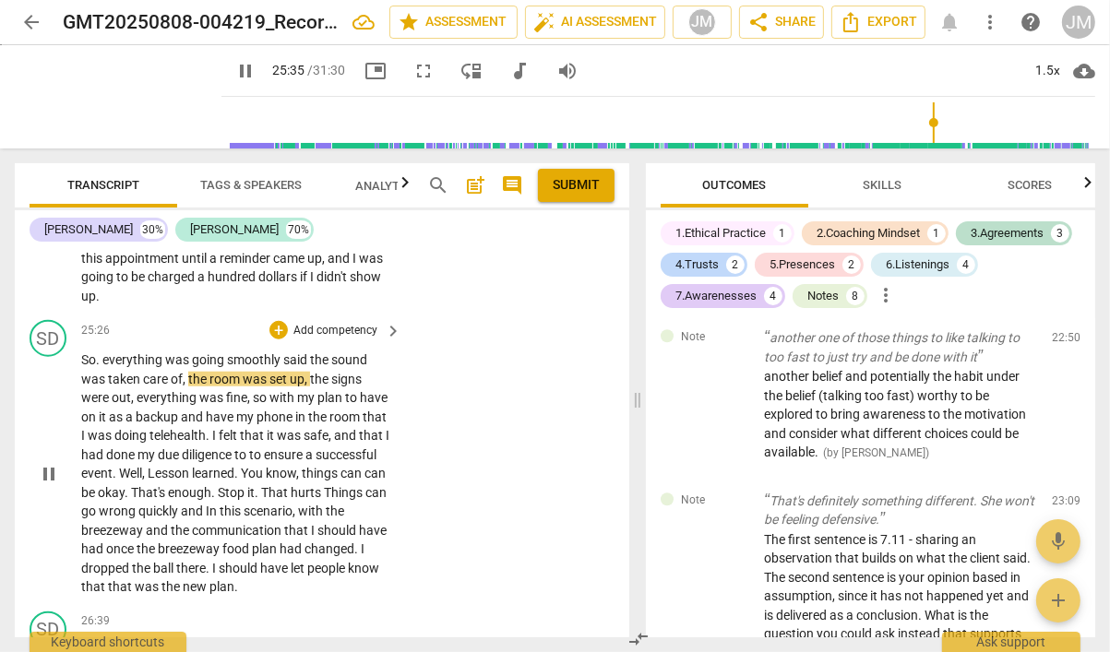
click at [283, 352] on span "said" at bounding box center [296, 359] width 27 height 15
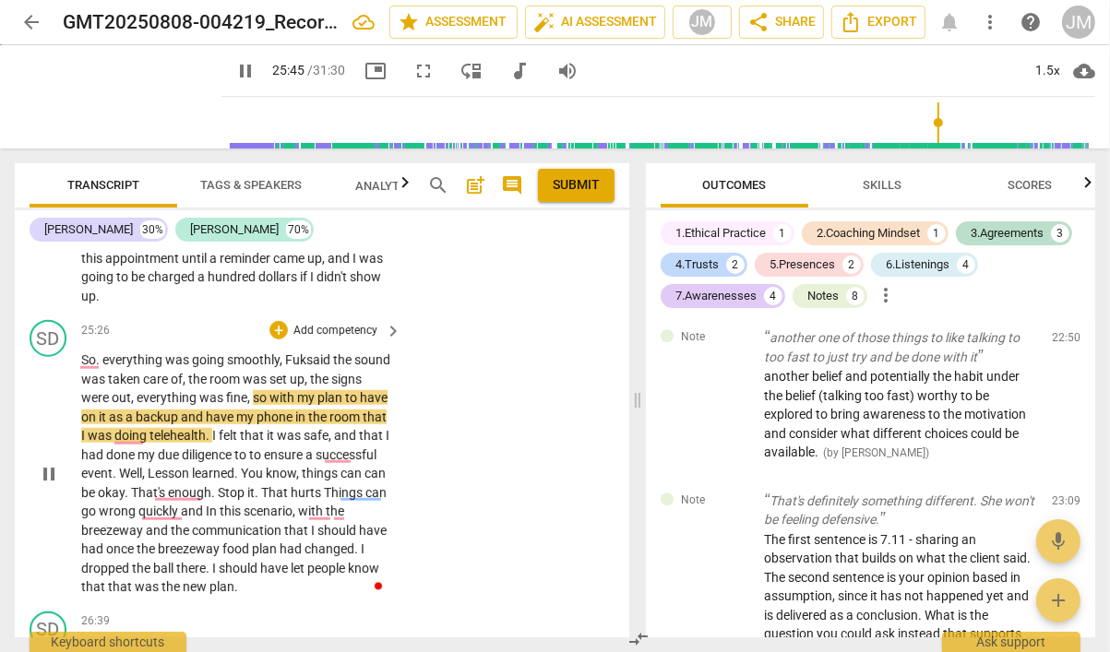
click at [99, 409] on span "on" at bounding box center [90, 416] width 18 height 15
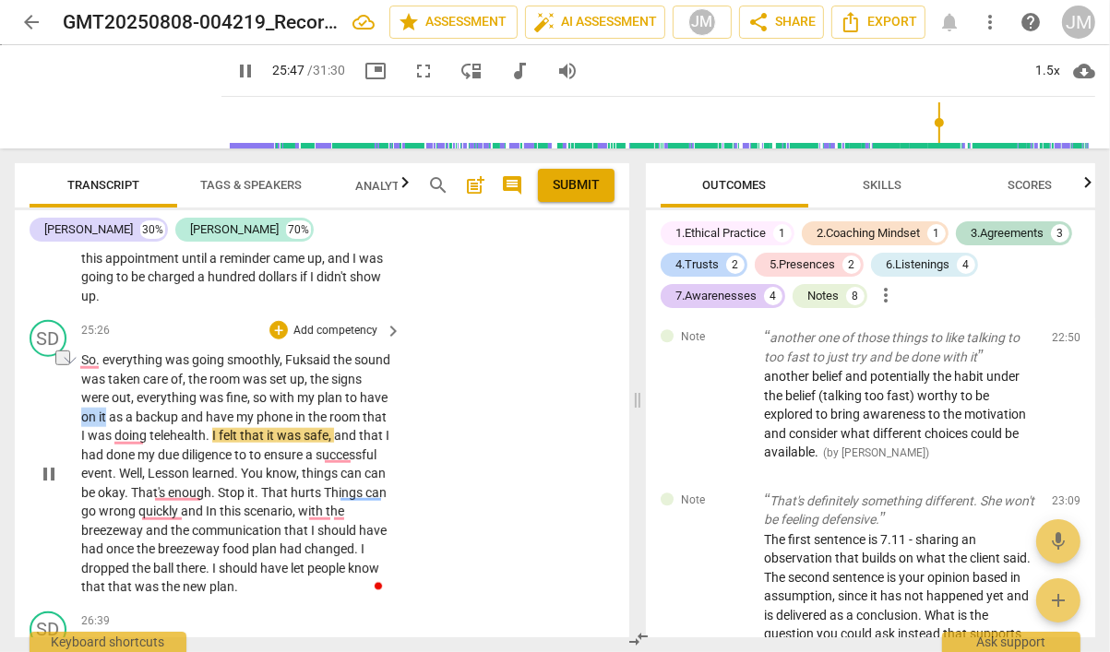
drag, startPoint x: 148, startPoint y: 366, endPoint x: 128, endPoint y: 365, distance: 20.3
click at [128, 366] on p "So . everything was going smoothly, Fuk said the sound was taken care of , the …" at bounding box center [236, 473] width 311 height 246
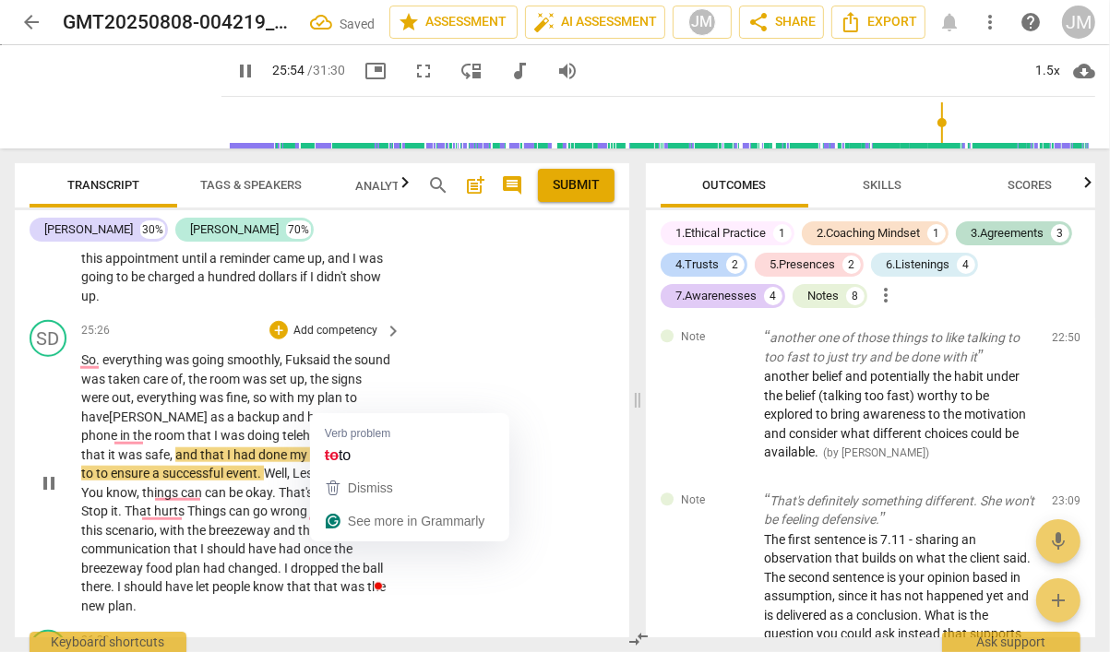
click at [96, 466] on span "to" at bounding box center [88, 473] width 15 height 15
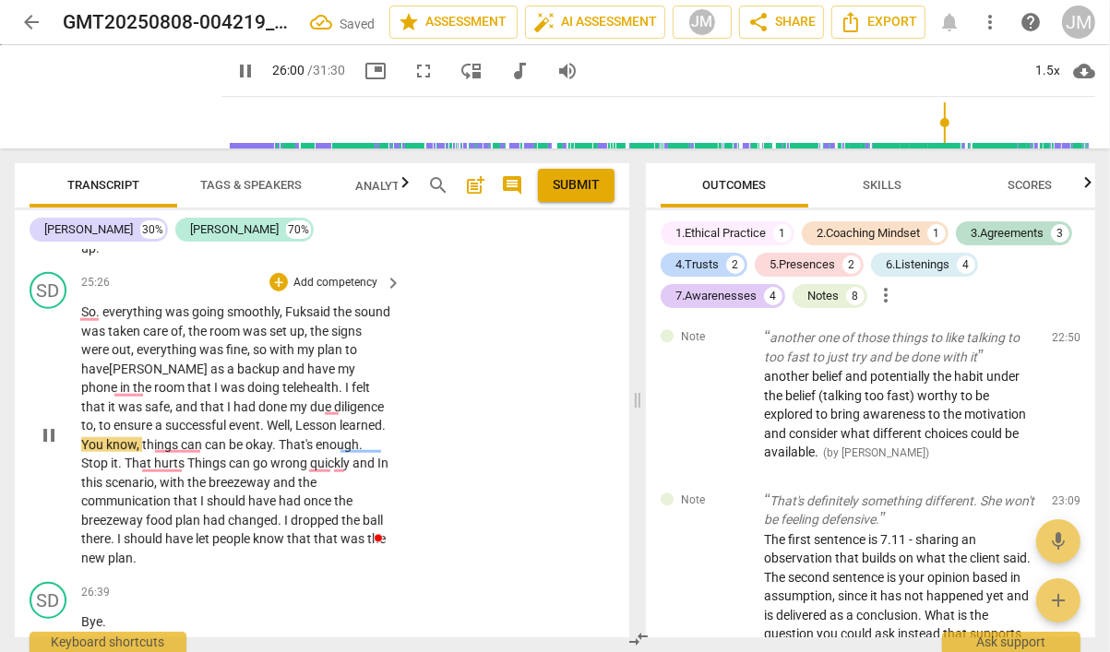
scroll to position [12599, 0]
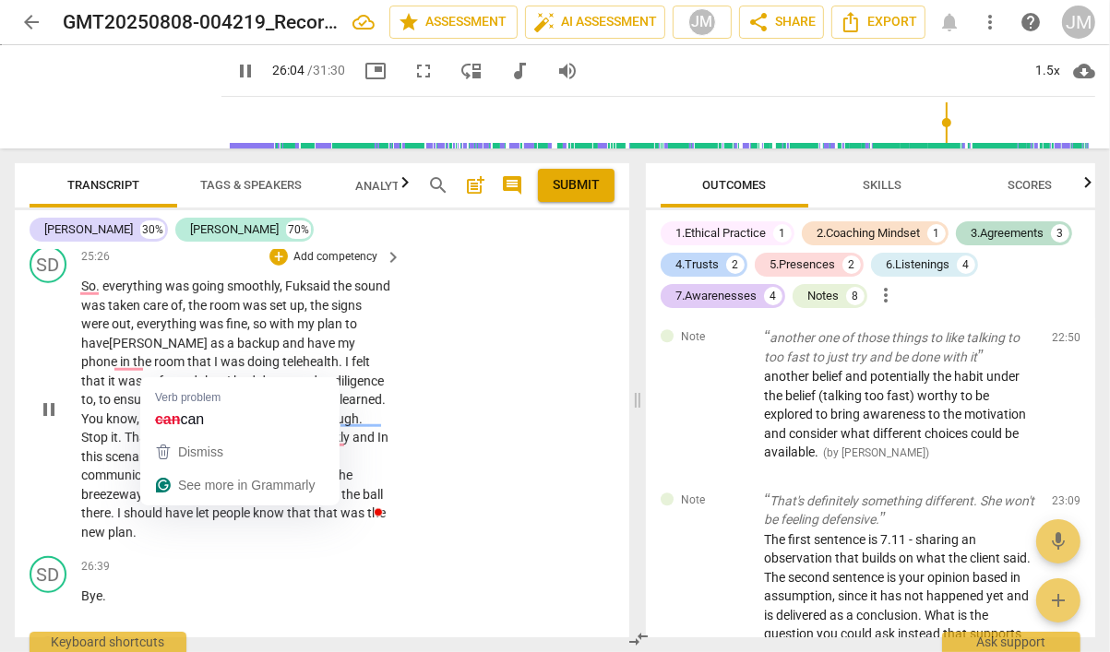
click at [181, 411] on span "can" at bounding box center [193, 418] width 24 height 15
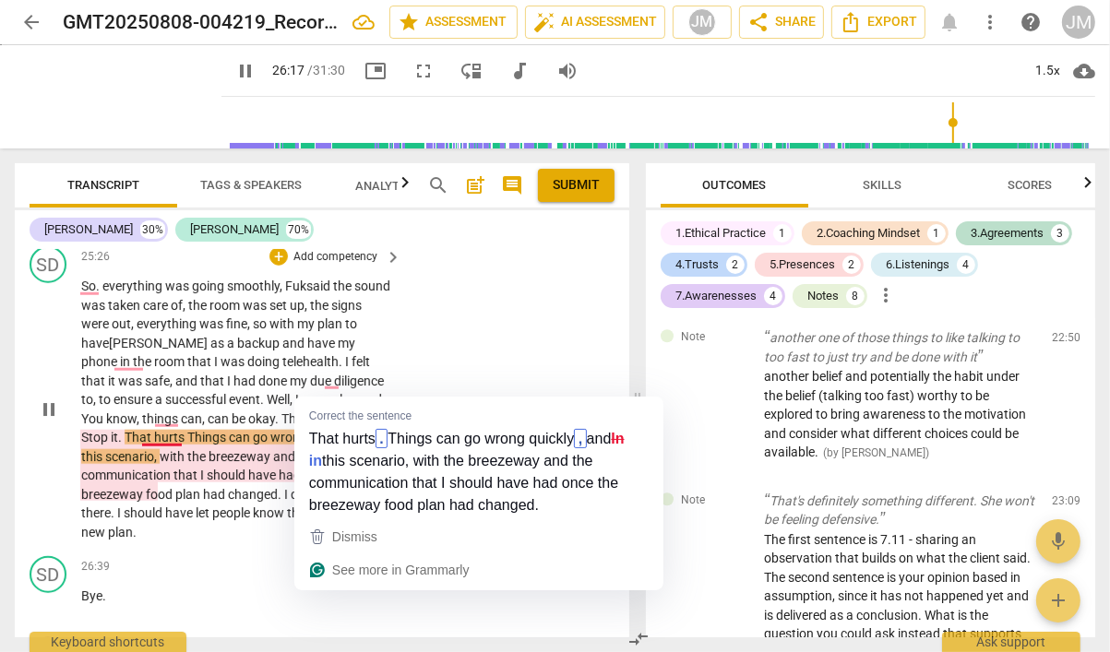
click at [377, 430] on span "In" at bounding box center [382, 437] width 11 height 15
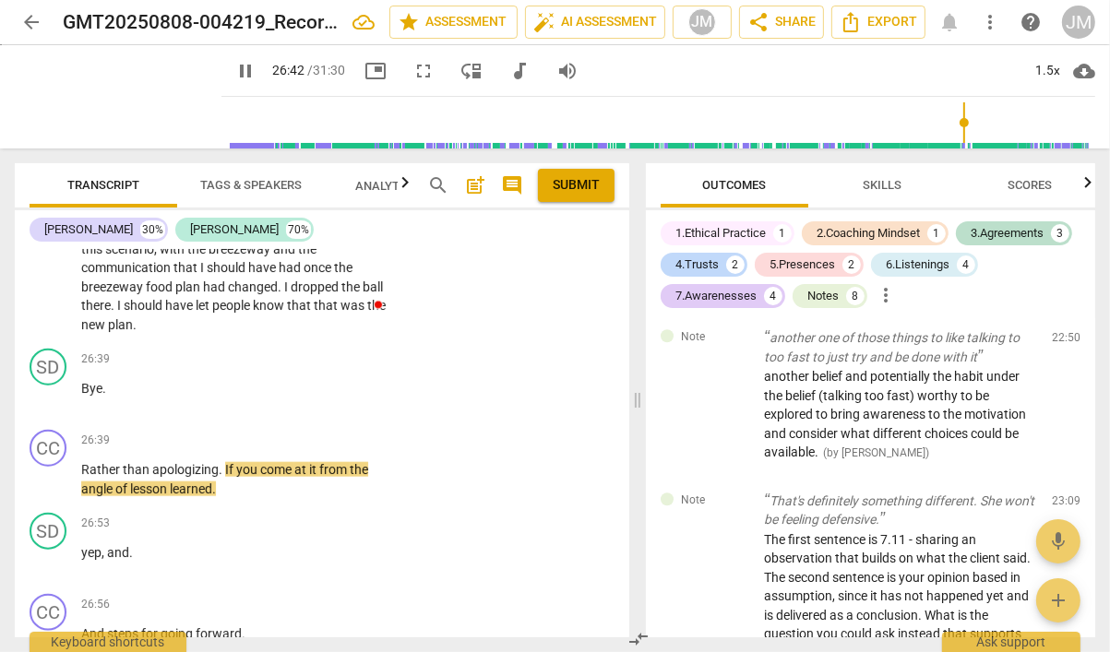
scroll to position [12826, 0]
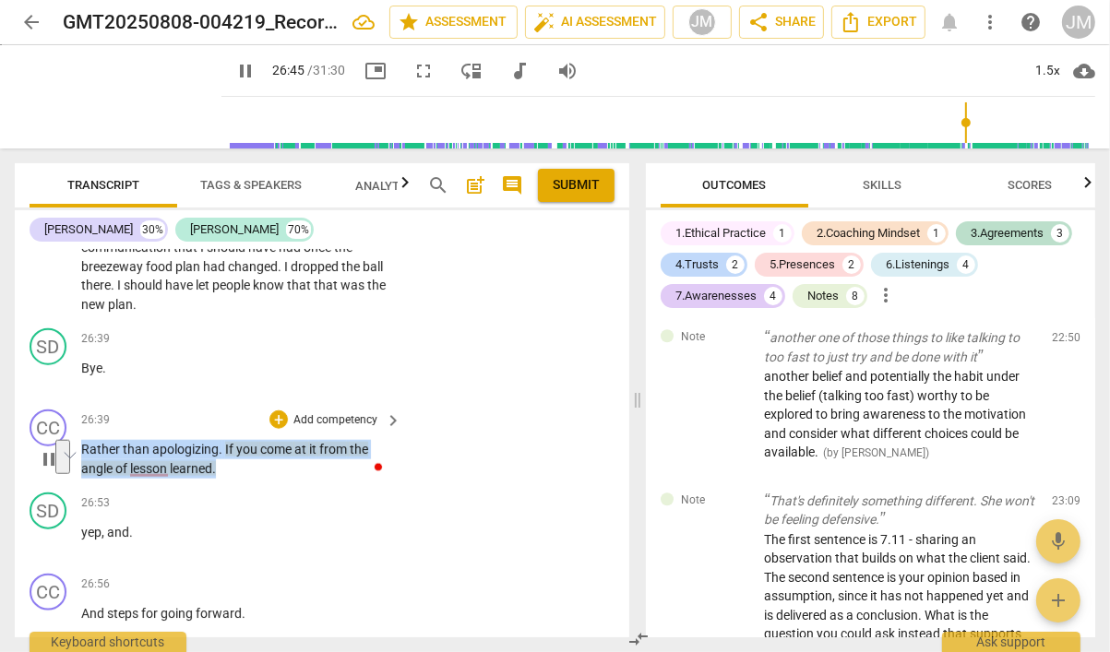
drag, startPoint x: 234, startPoint y: 398, endPoint x: 80, endPoint y: 383, distance: 154.8
click at [81, 440] on p "Rather than apologizing . If you come at it from the angle of lesson learned ." at bounding box center [236, 459] width 311 height 38
click at [310, 412] on p "Add competency" at bounding box center [335, 420] width 88 height 17
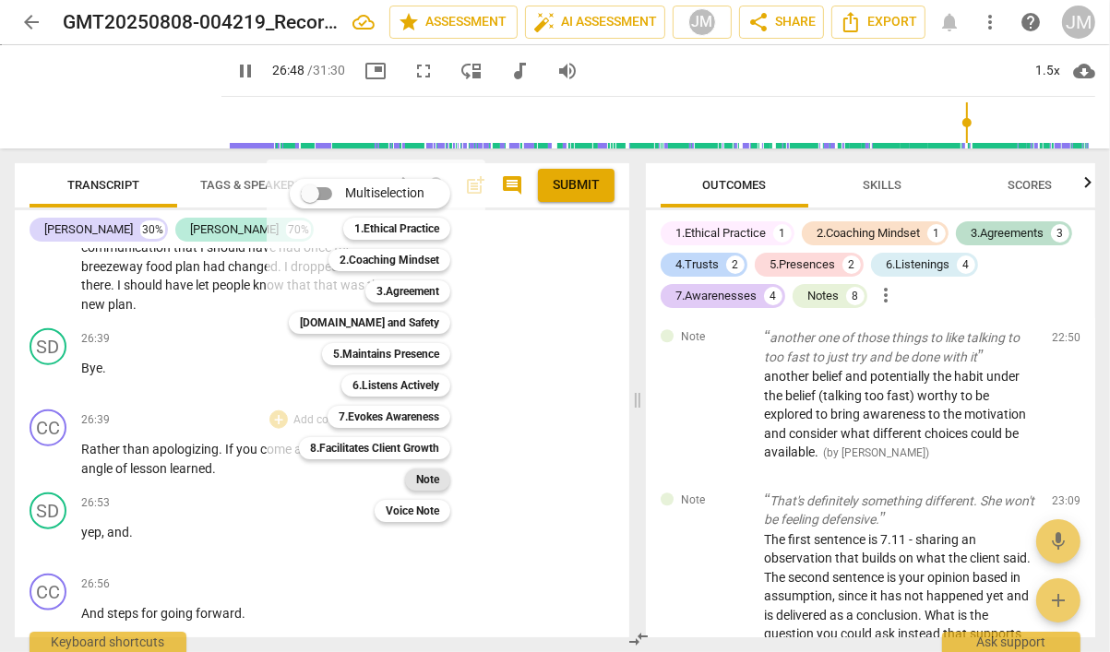
click at [435, 478] on b "Note" at bounding box center [427, 480] width 23 height 22
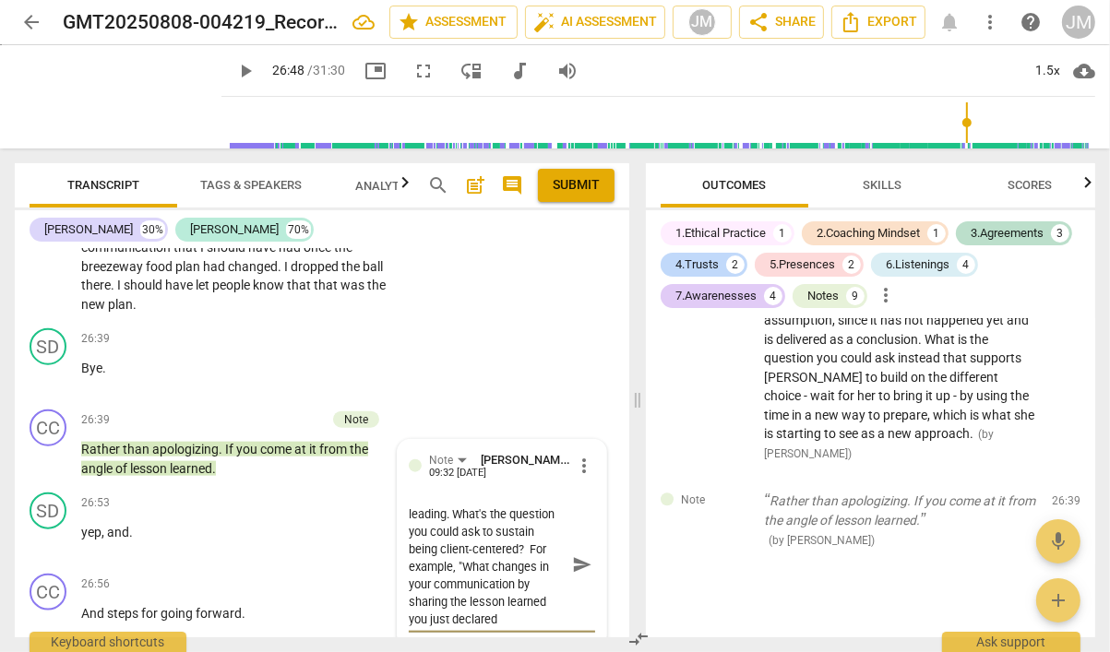
scroll to position [35, 0]
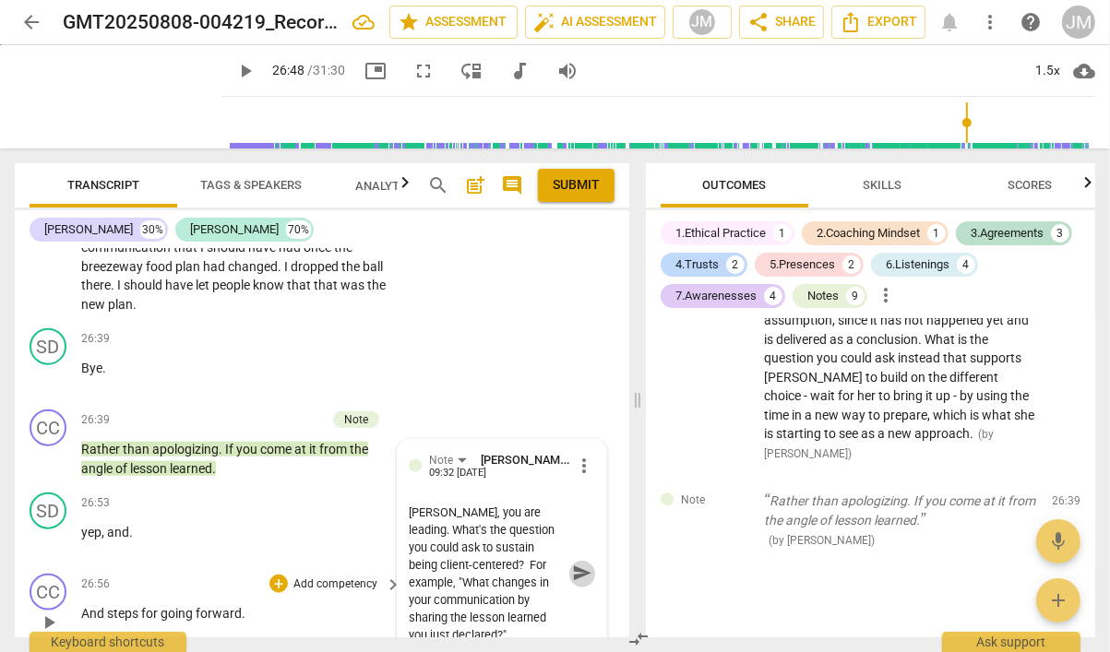
click at [576, 564] on span "send" at bounding box center [582, 574] width 20 height 20
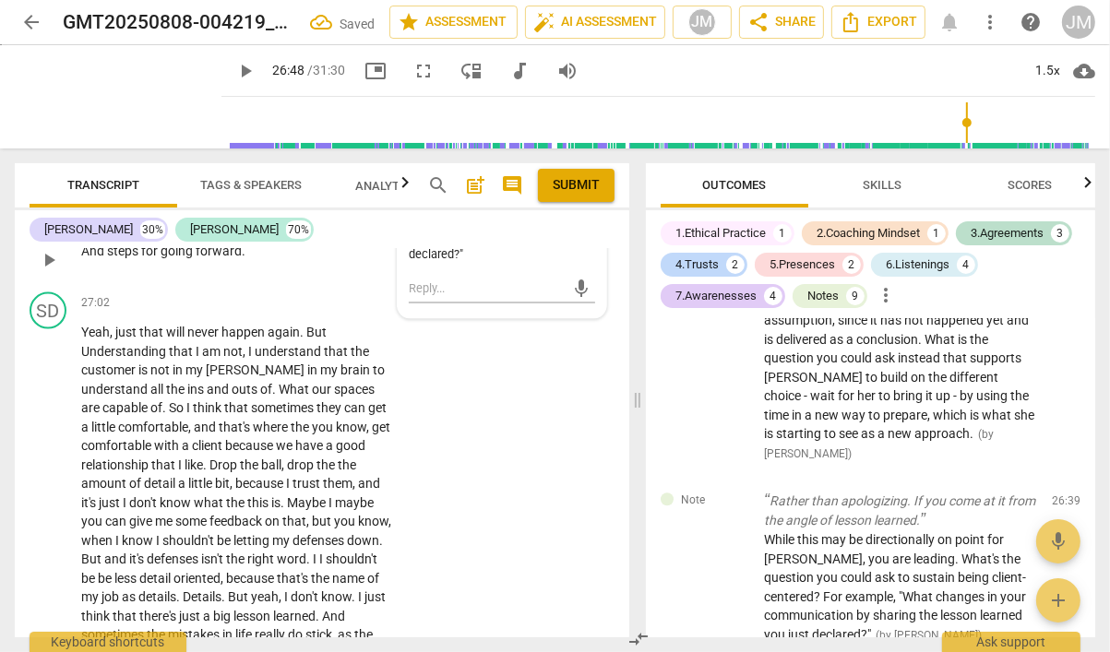
scroll to position [13162, 0]
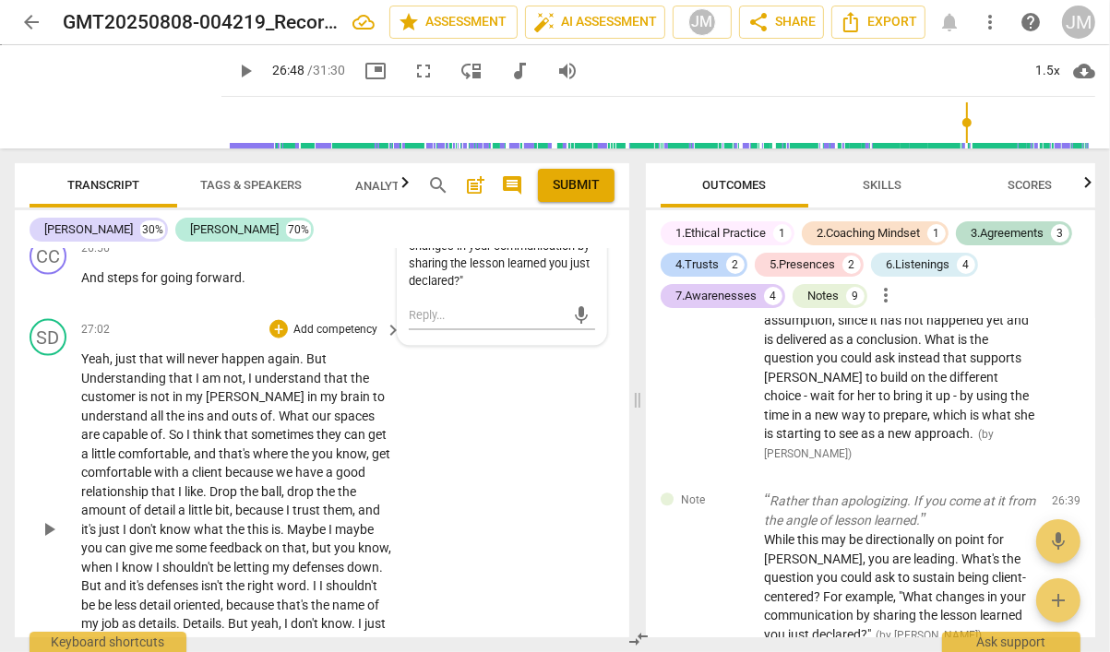
click at [53, 518] on span "play_arrow" at bounding box center [49, 529] width 22 height 22
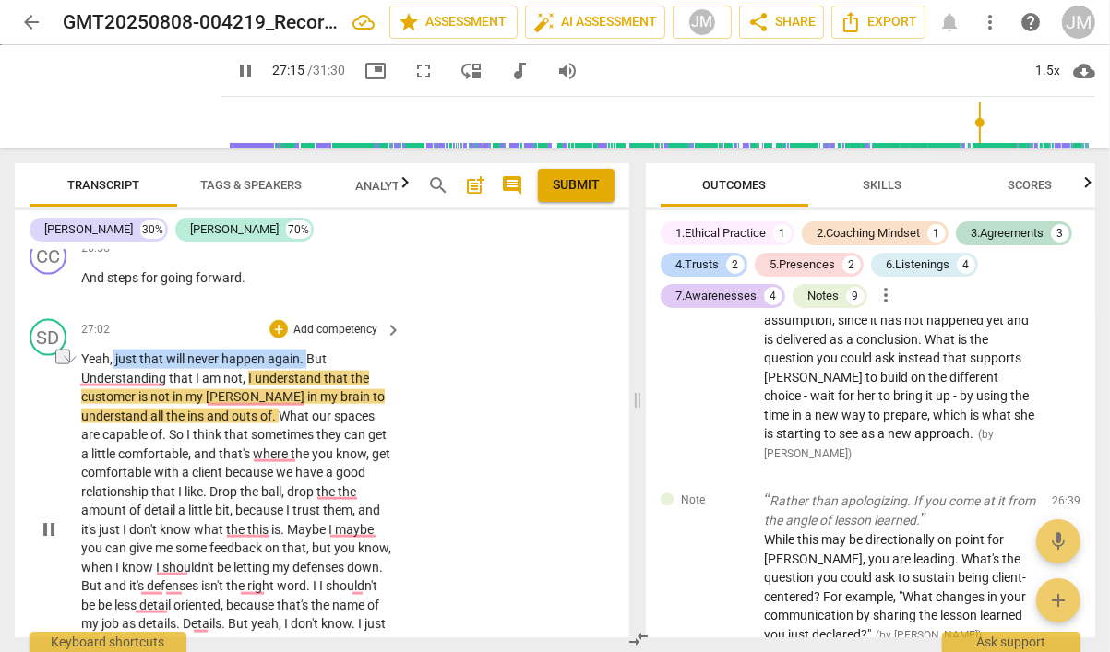
drag, startPoint x: 112, startPoint y: 288, endPoint x: 306, endPoint y: 281, distance: 194.7
click at [306, 350] on p "Yeah , just that will never happen again . But Understanding that I am not , I …" at bounding box center [236, 530] width 311 height 360
click at [62, 356] on div "play_arrow pause" at bounding box center [57, 530] width 47 height 348
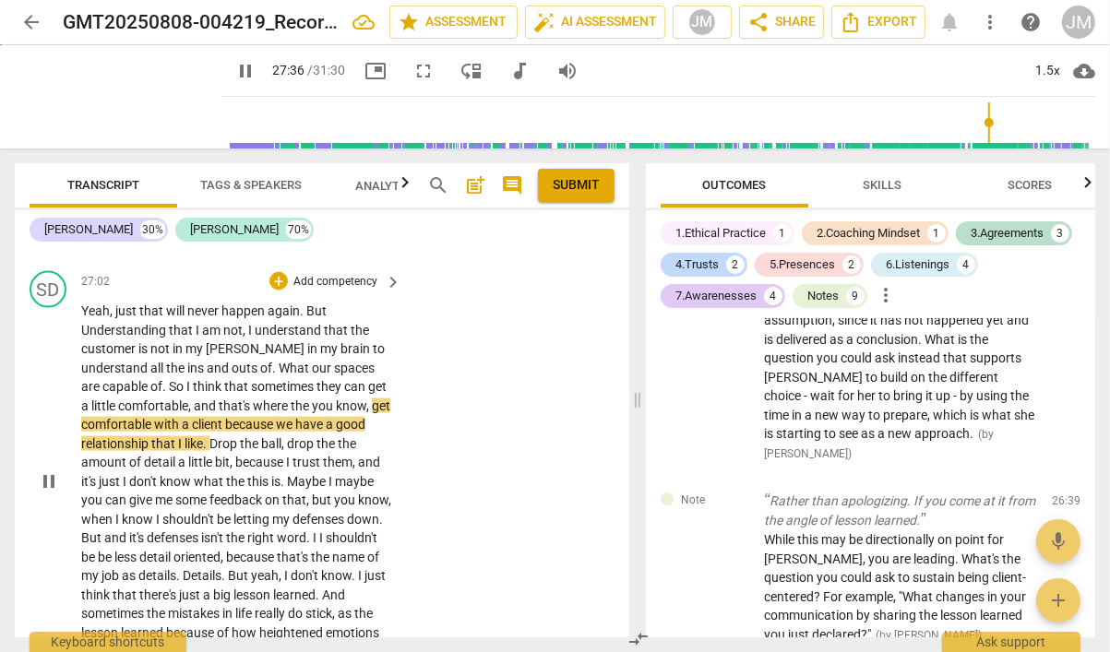
scroll to position [13229, 0]
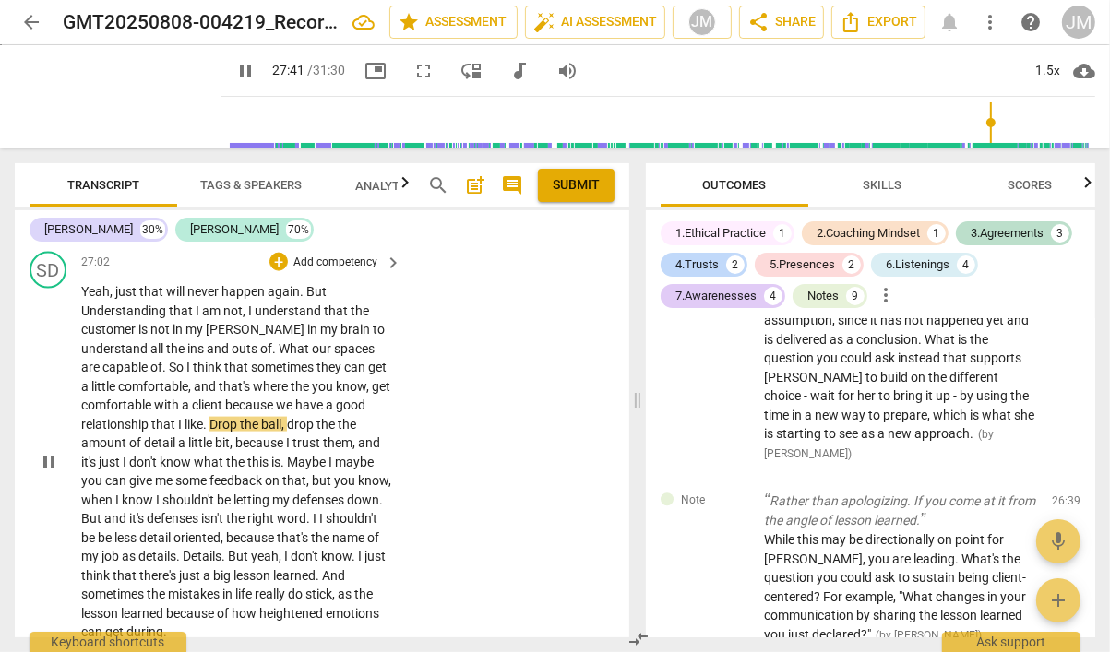
click at [45, 451] on span "pause" at bounding box center [49, 462] width 22 height 22
click at [53, 451] on span "play_arrow" at bounding box center [49, 462] width 22 height 22
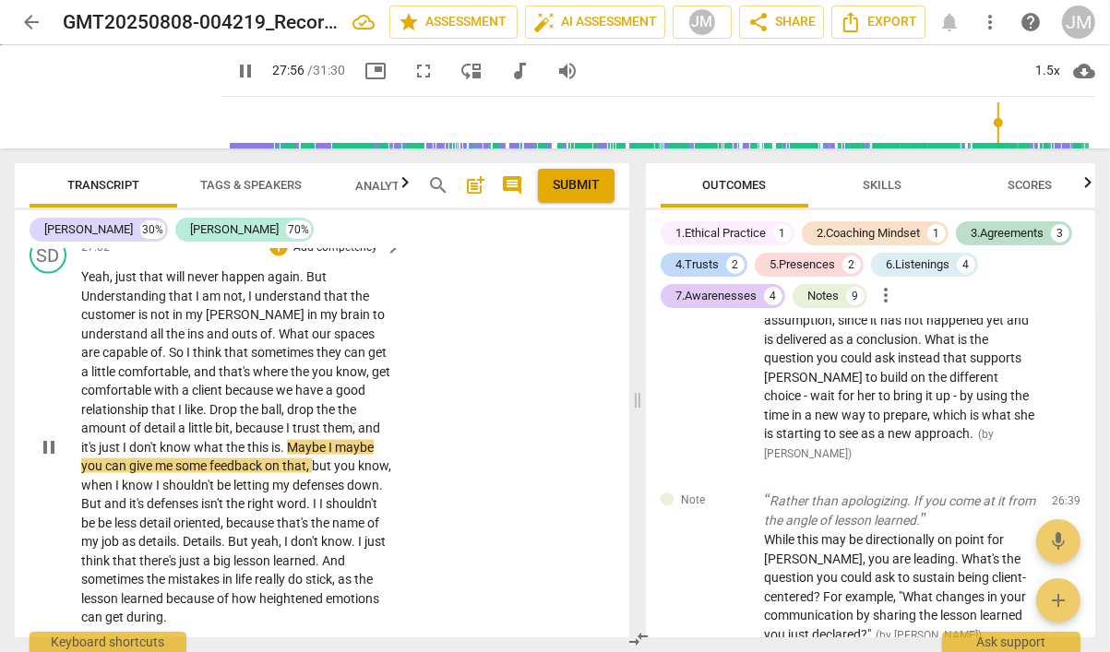
scroll to position [13270, 0]
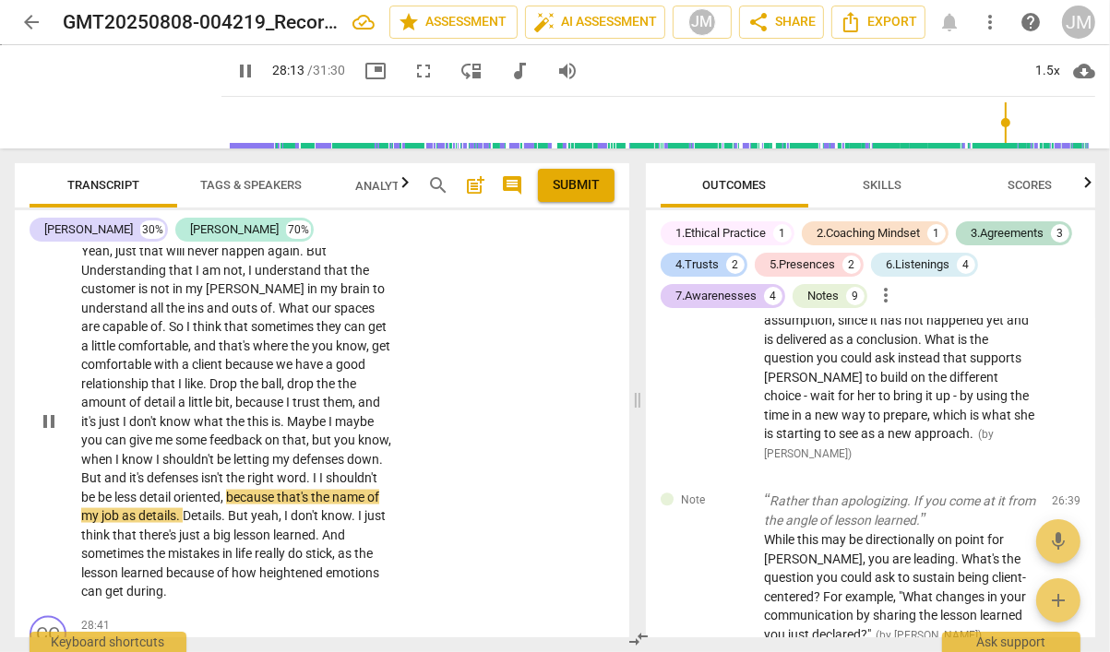
click at [138, 508] on span "as" at bounding box center [130, 515] width 17 height 15
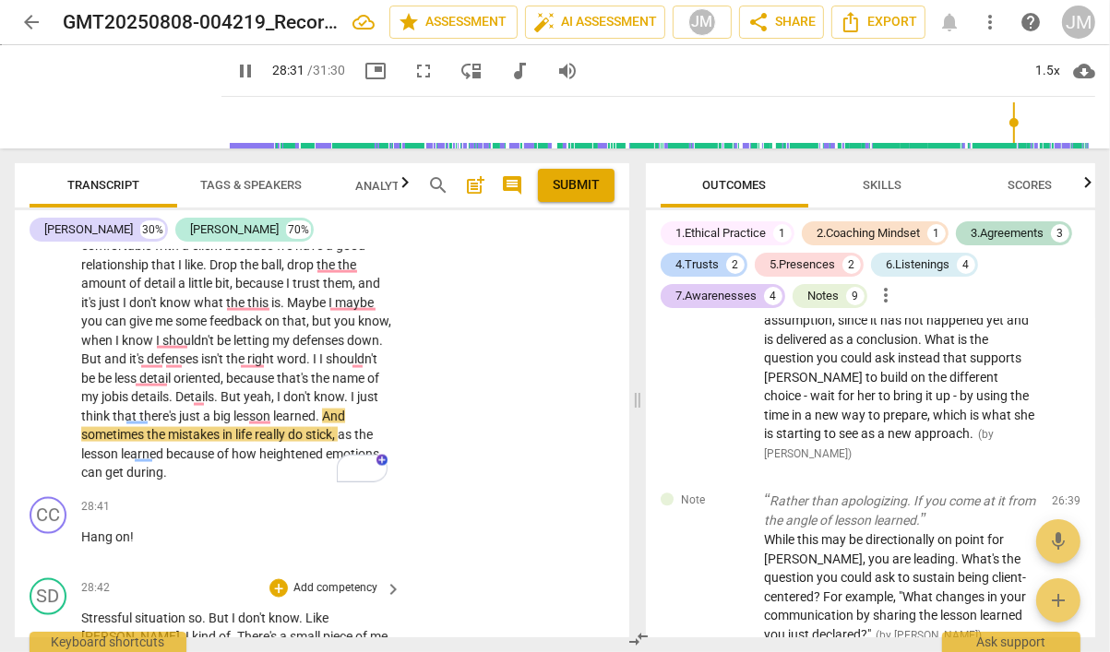
scroll to position [13497, 0]
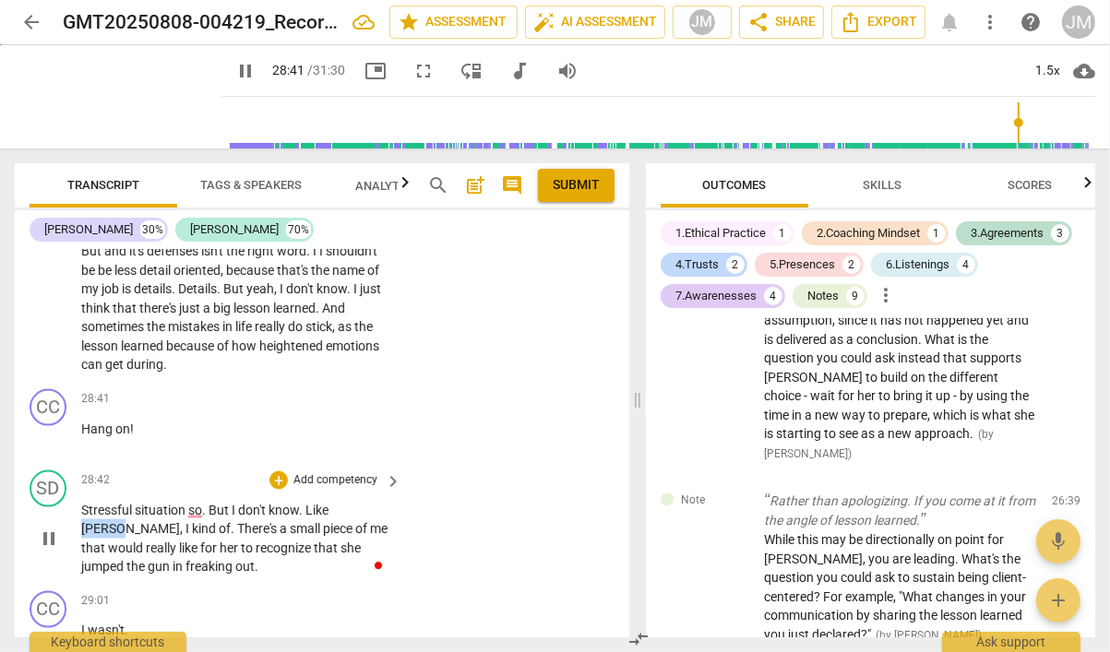
drag, startPoint x: 365, startPoint y: 439, endPoint x: 331, endPoint y: 439, distance: 34.1
click at [180, 521] on span "[PERSON_NAME]" at bounding box center [130, 528] width 99 height 15
type input "1723"
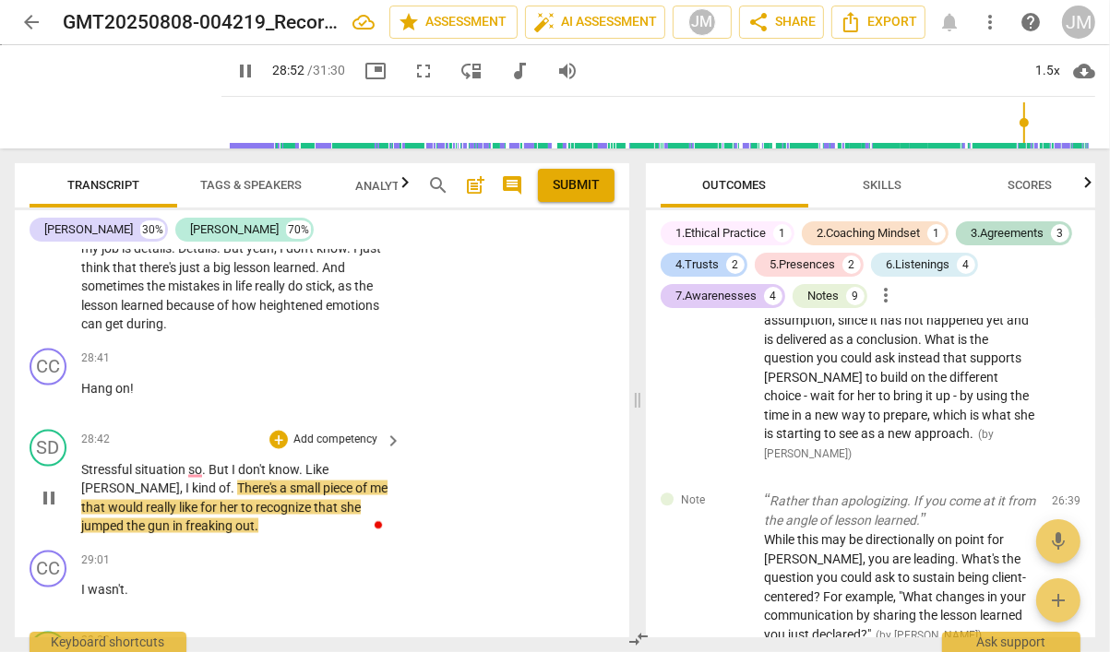
scroll to position [13539, 0]
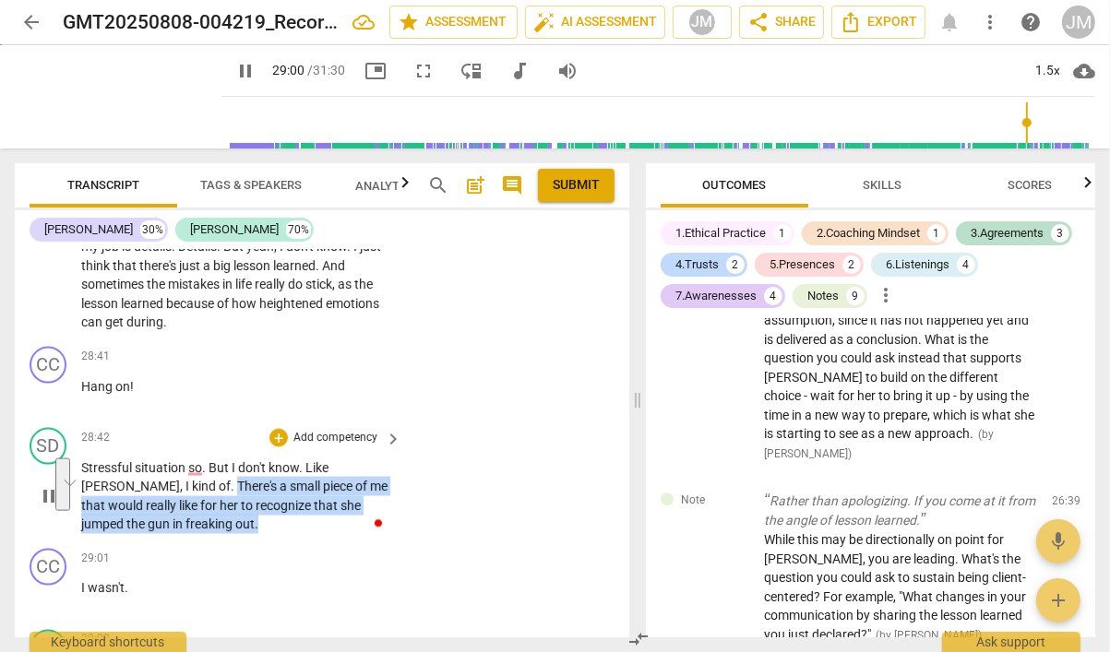
drag, startPoint x: 170, startPoint y: 456, endPoint x: 127, endPoint y: 410, distance: 62.0
click at [127, 458] on p "Stressful situation so . But I don't know . Like [PERSON_NAME] , I kind of . Th…" at bounding box center [236, 496] width 311 height 76
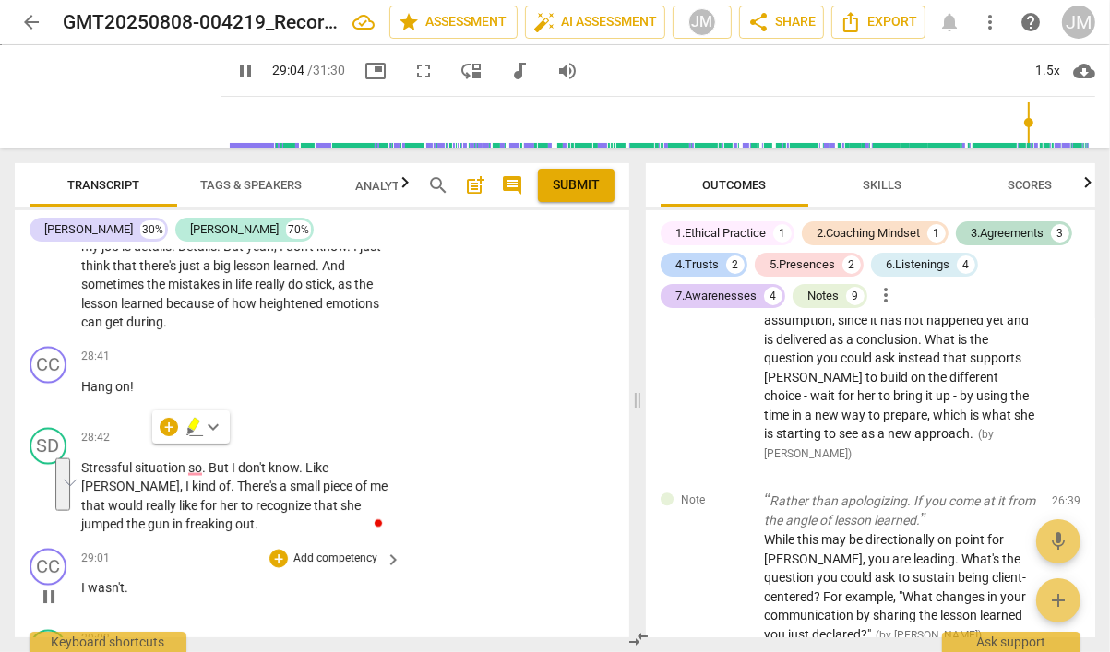
click at [81, 581] on span "I" at bounding box center [84, 588] width 6 height 15
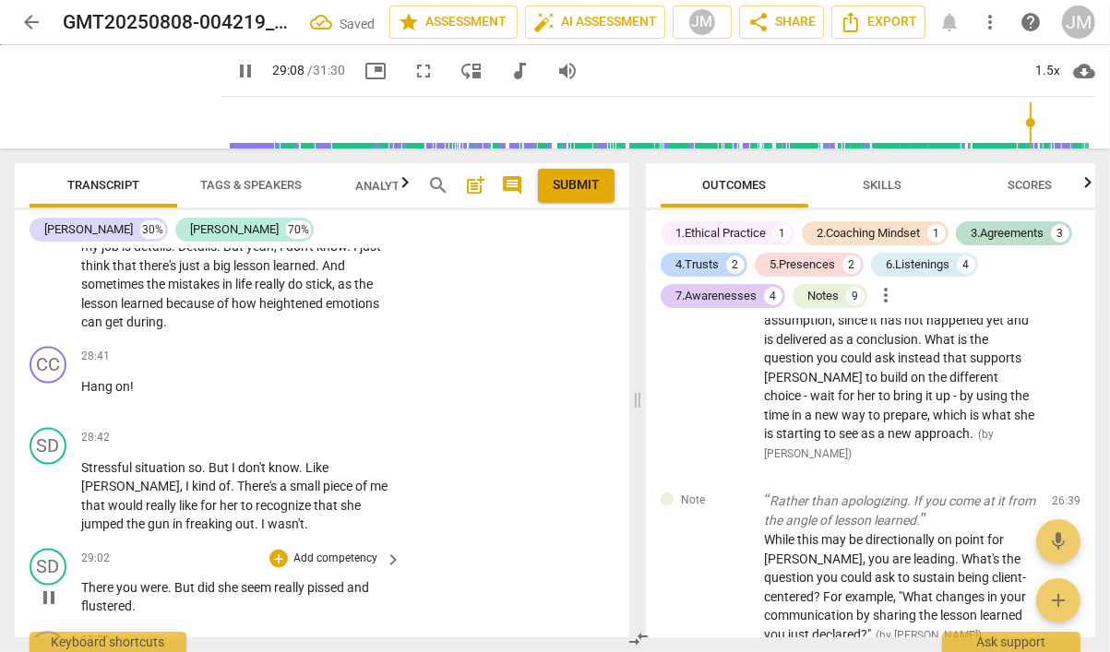
click at [81, 581] on span "There" at bounding box center [98, 588] width 35 height 15
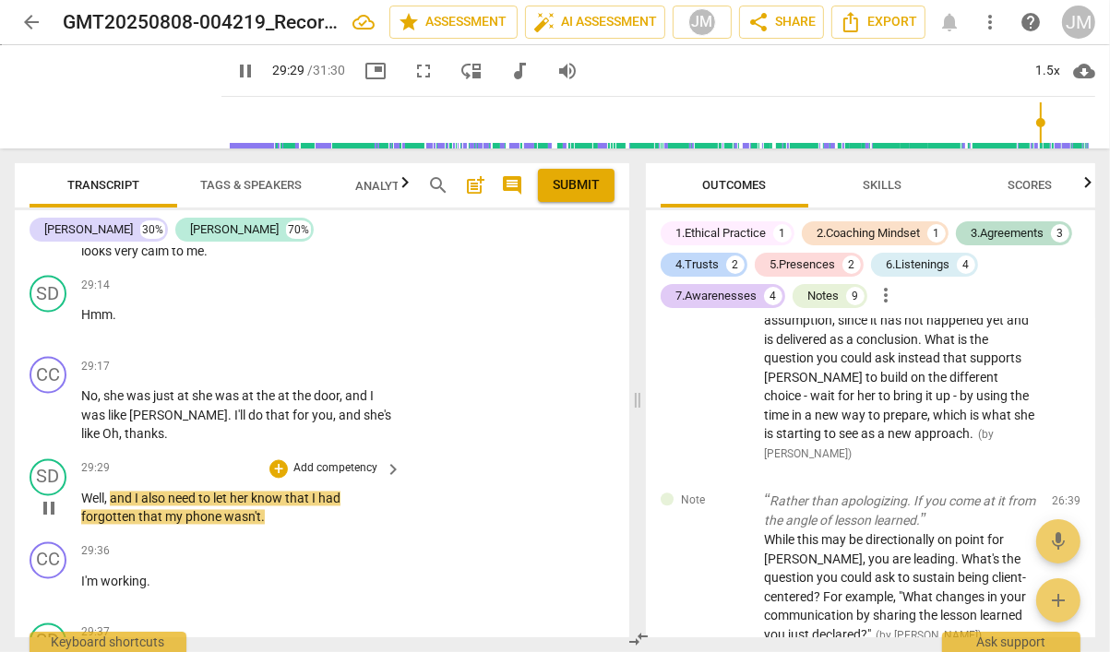
scroll to position [13917, 0]
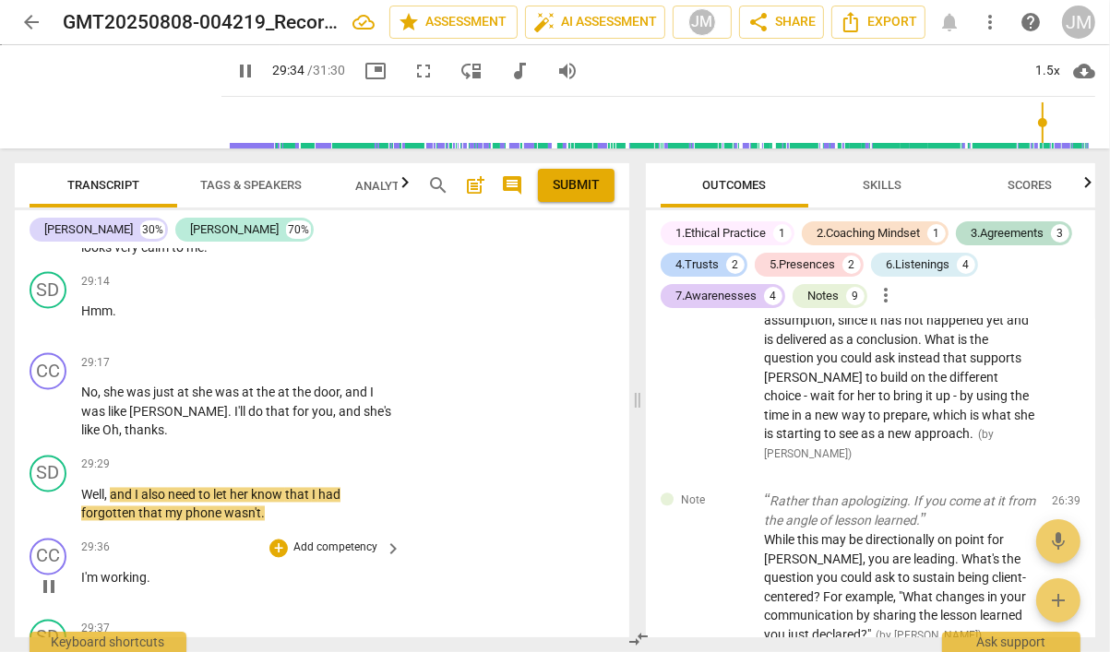
click at [81, 571] on span "I'm" at bounding box center [90, 578] width 19 height 15
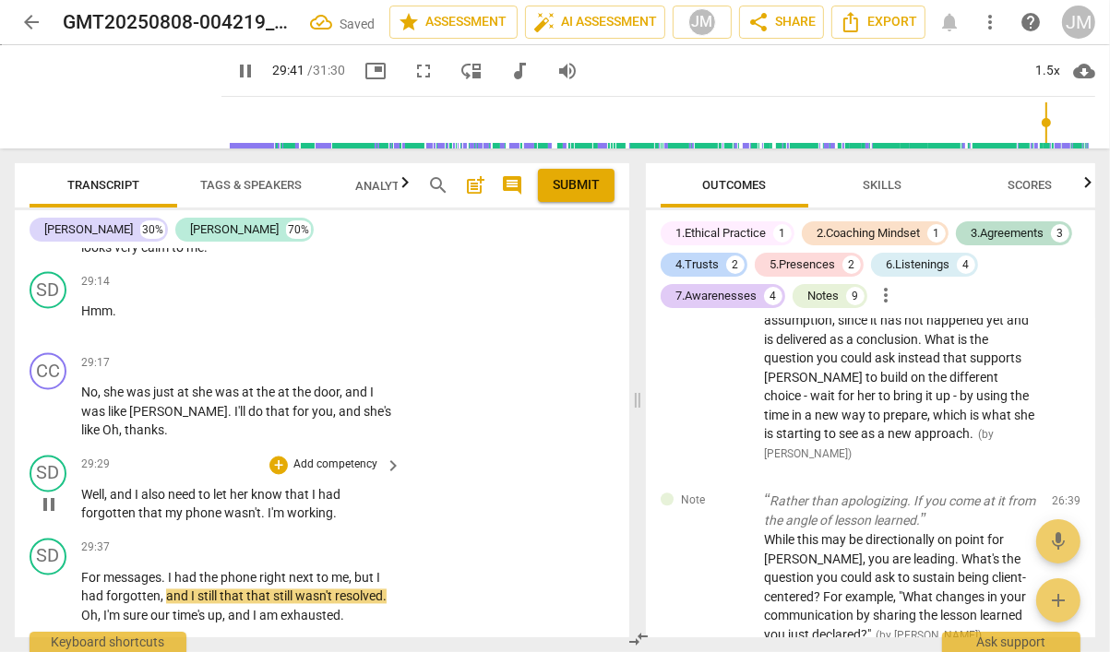
click at [287, 506] on span "working" at bounding box center [310, 513] width 46 height 15
type input "1783"
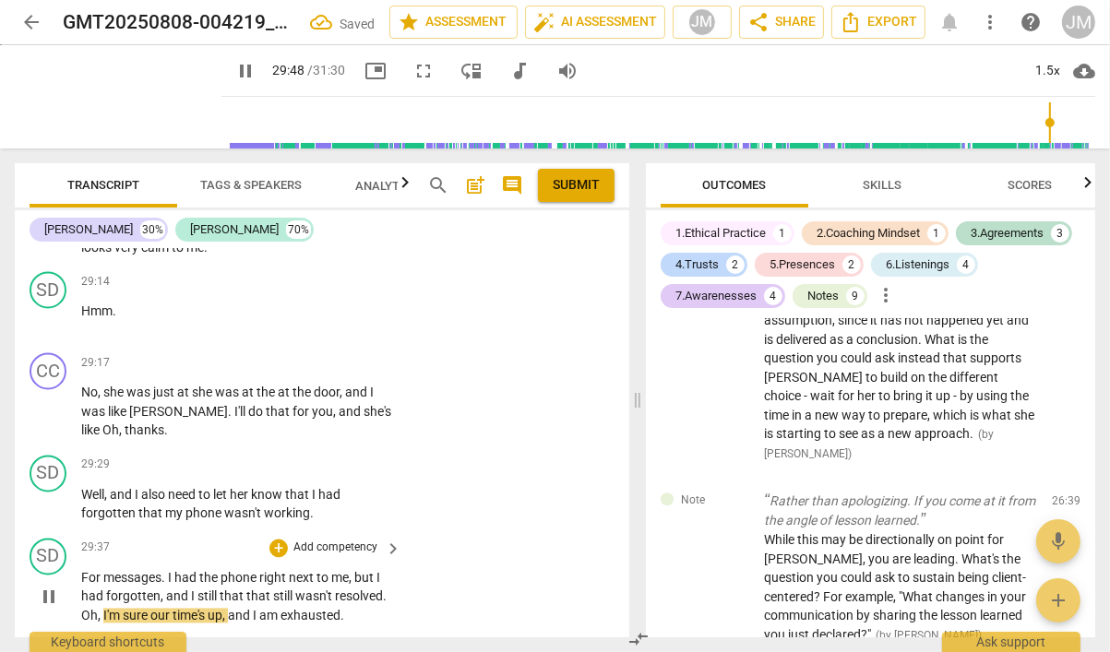
click at [78, 576] on div "play_arrow pause" at bounding box center [57, 598] width 47 height 45
click at [81, 571] on span "For" at bounding box center [92, 578] width 22 height 15
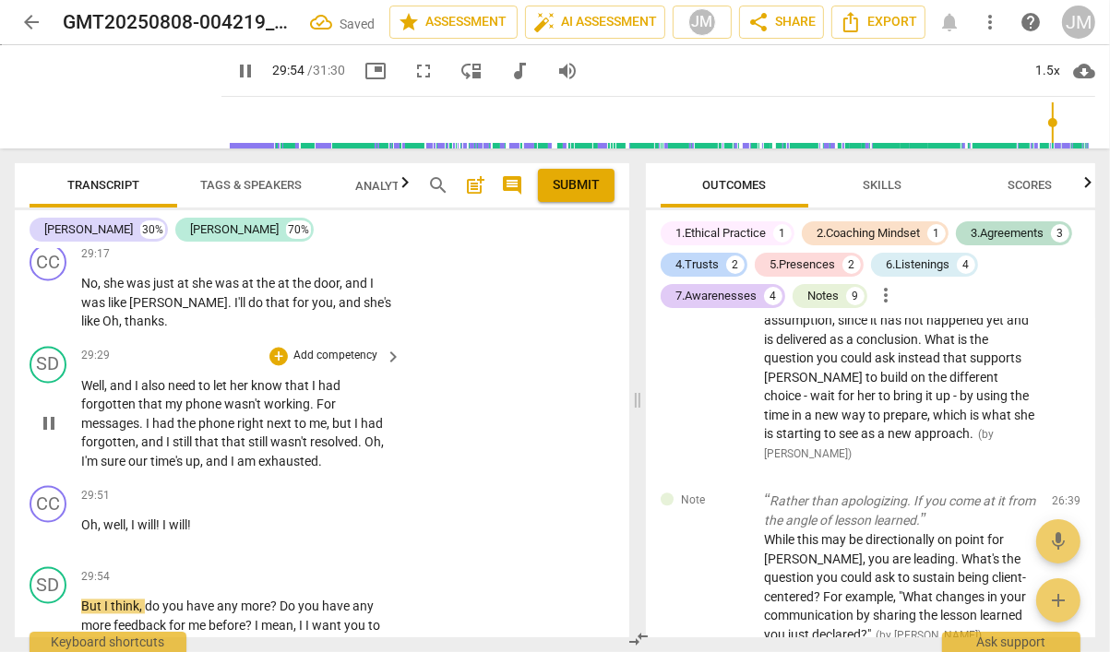
scroll to position [14097, 0]
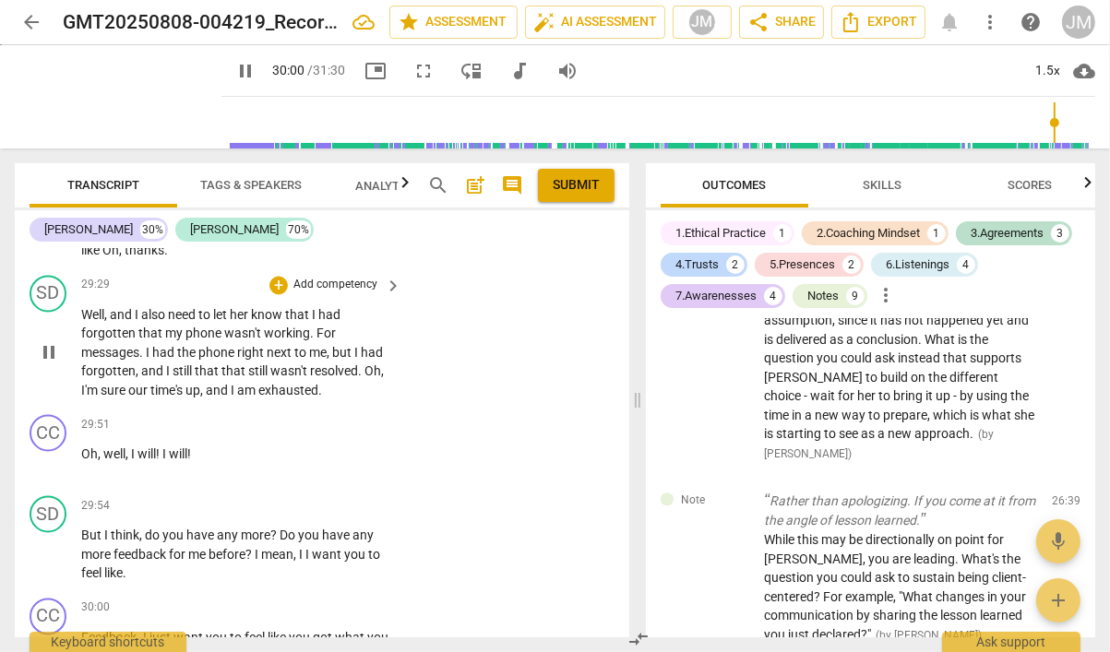
click at [336, 315] on p "Well , and I also need to let her know that I had forgotten that my phone wasn'…" at bounding box center [236, 353] width 311 height 95
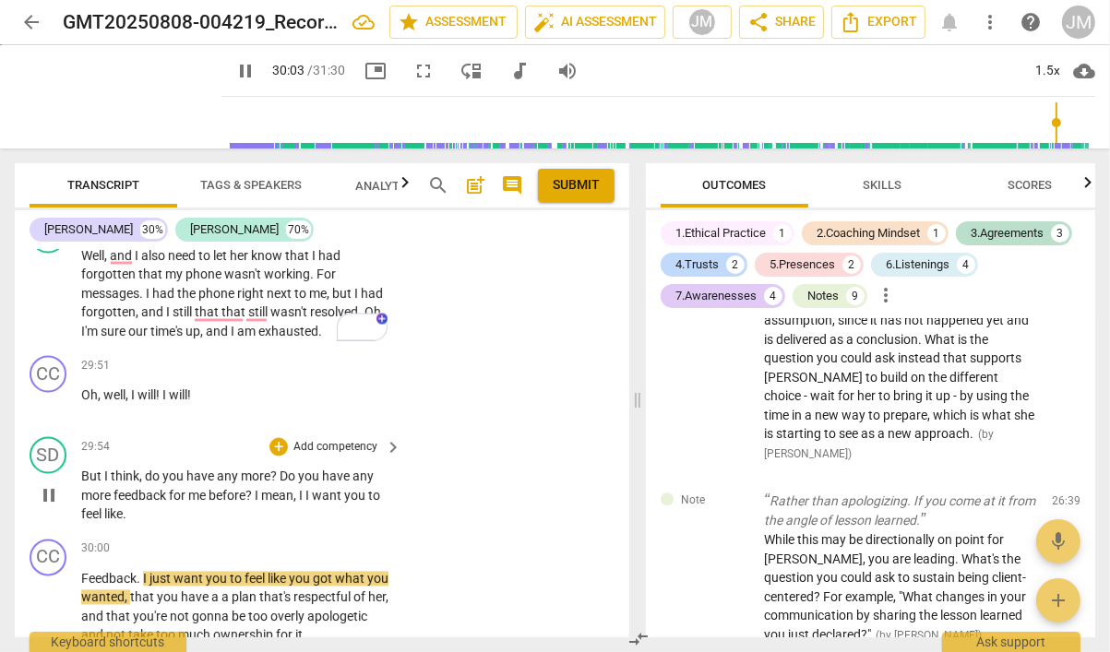
scroll to position [14261, 0]
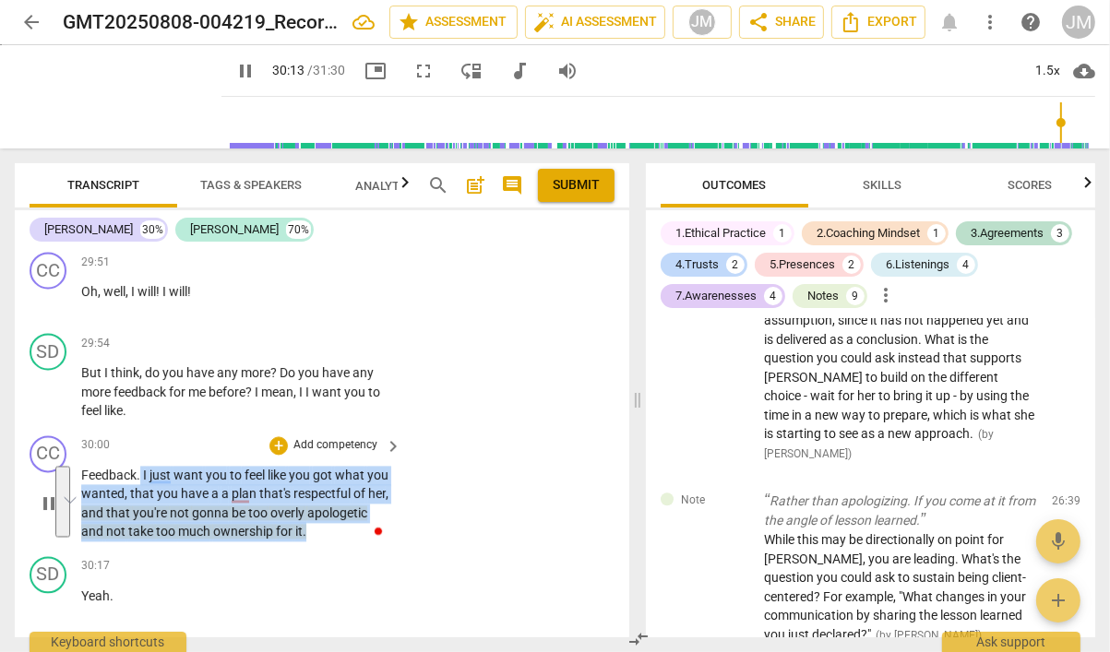
drag, startPoint x: 384, startPoint y: 457, endPoint x: 141, endPoint y: 400, distance: 249.2
click at [141, 466] on p "Feedback . I just want you to feel like you got what you wanted , that you have…" at bounding box center [236, 504] width 311 height 76
click at [334, 437] on p "Add competency" at bounding box center [335, 445] width 88 height 17
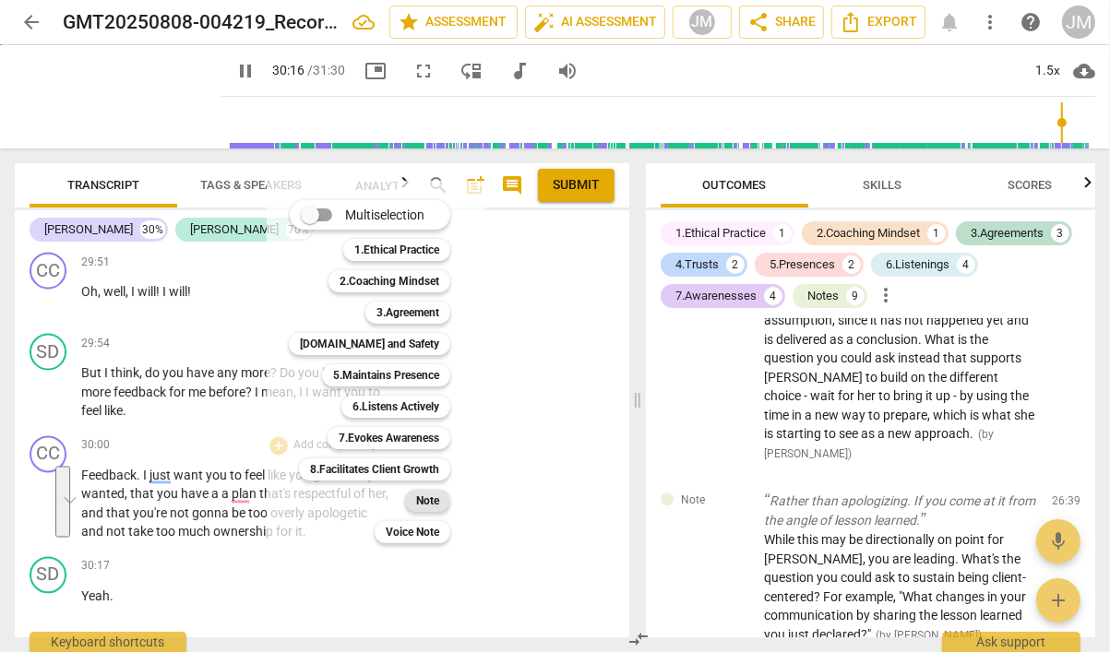
click at [436, 499] on b "Note" at bounding box center [427, 501] width 23 height 22
type input "1817"
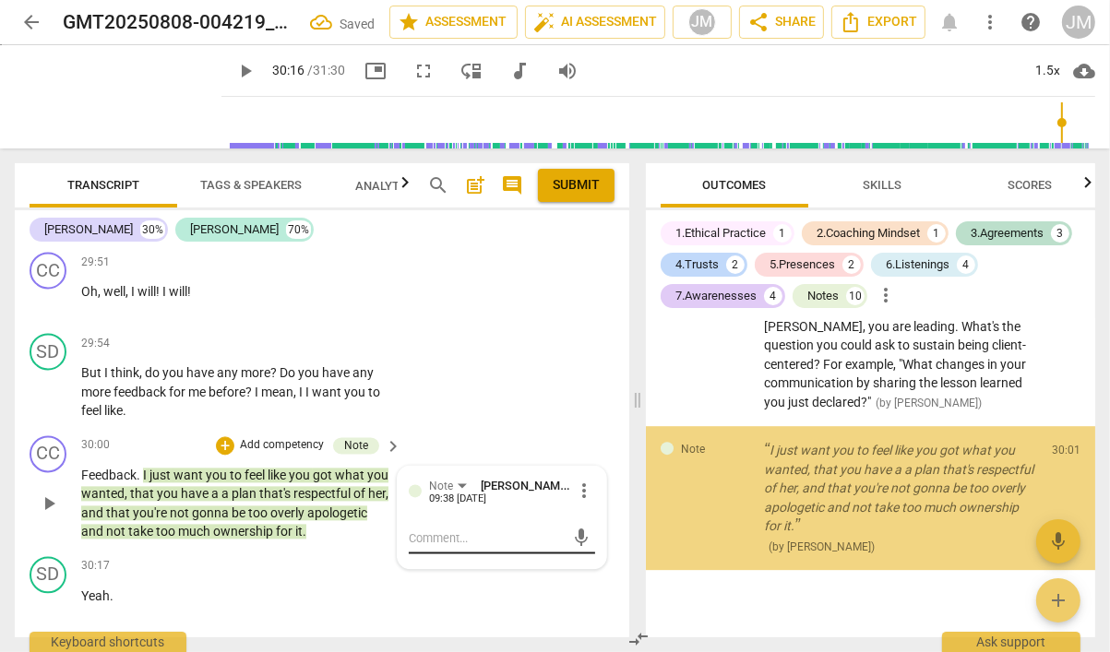
scroll to position [4456, 0]
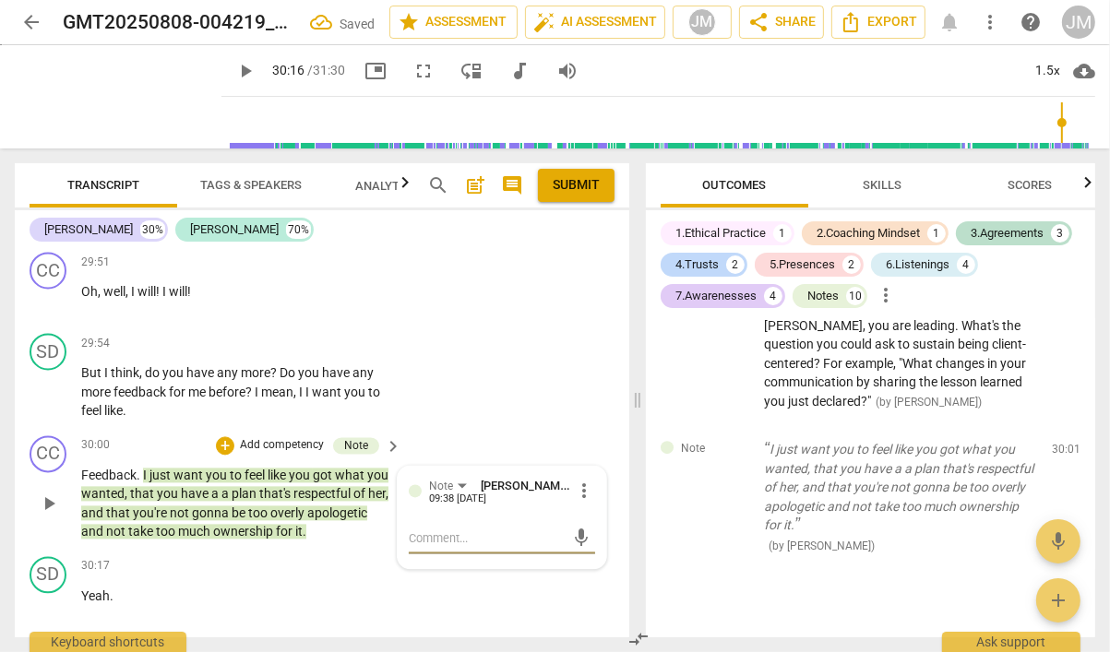
type textarea "O"
type textarea "Ok"
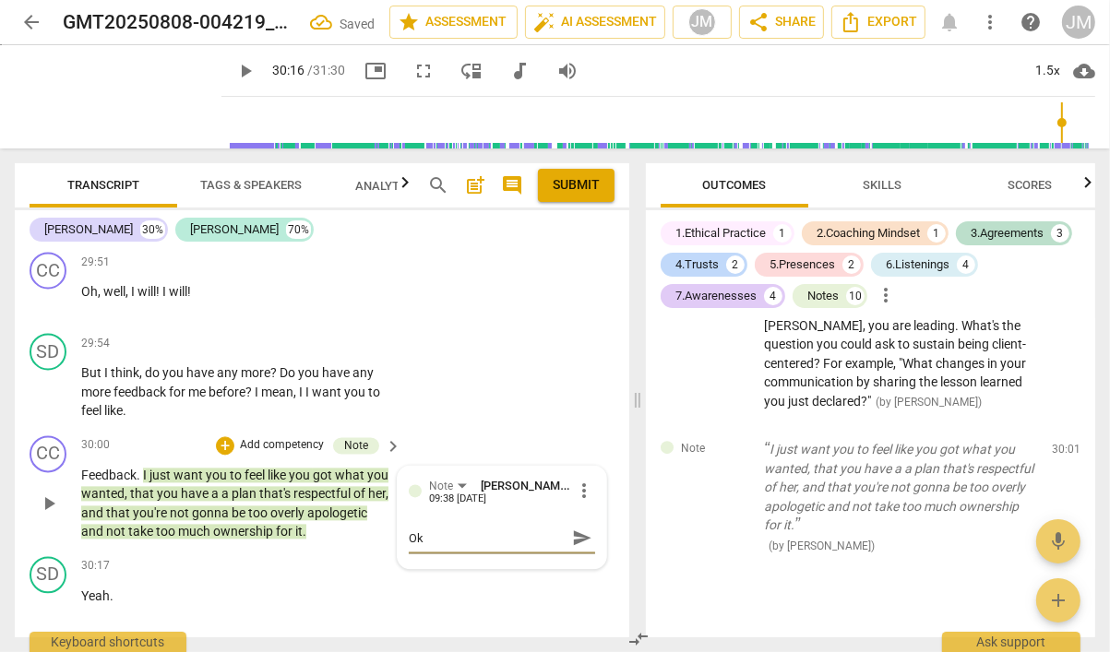
type textarea "Ok"
type textarea "Ok -"
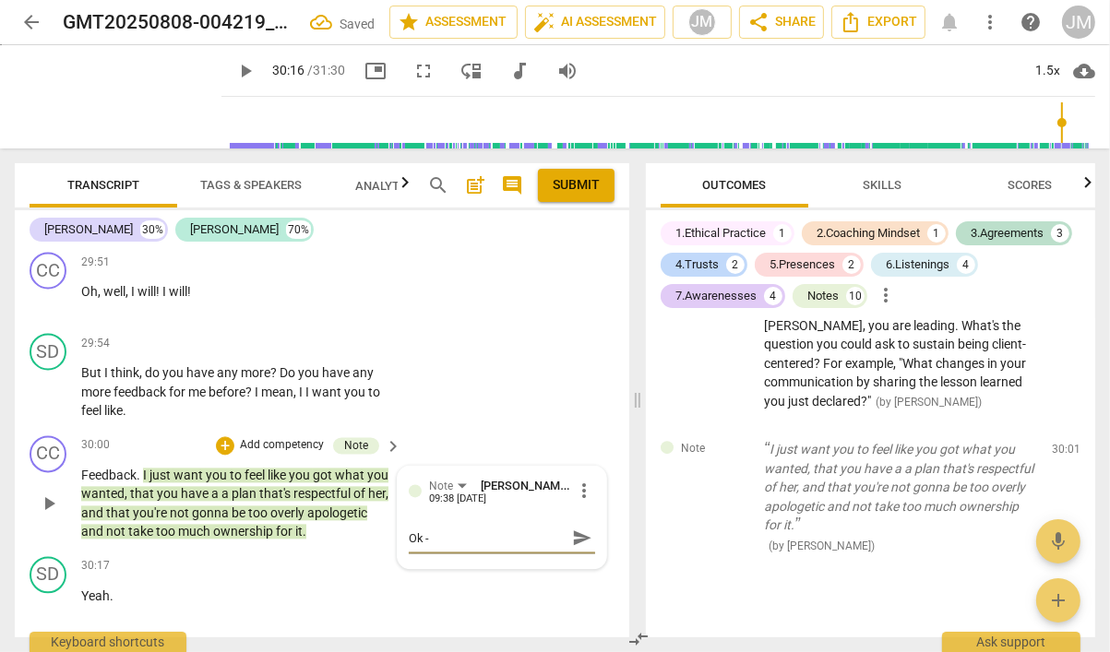
type textarea "Ok - t"
type textarea "Ok - th"
type textarea "Ok - thi"
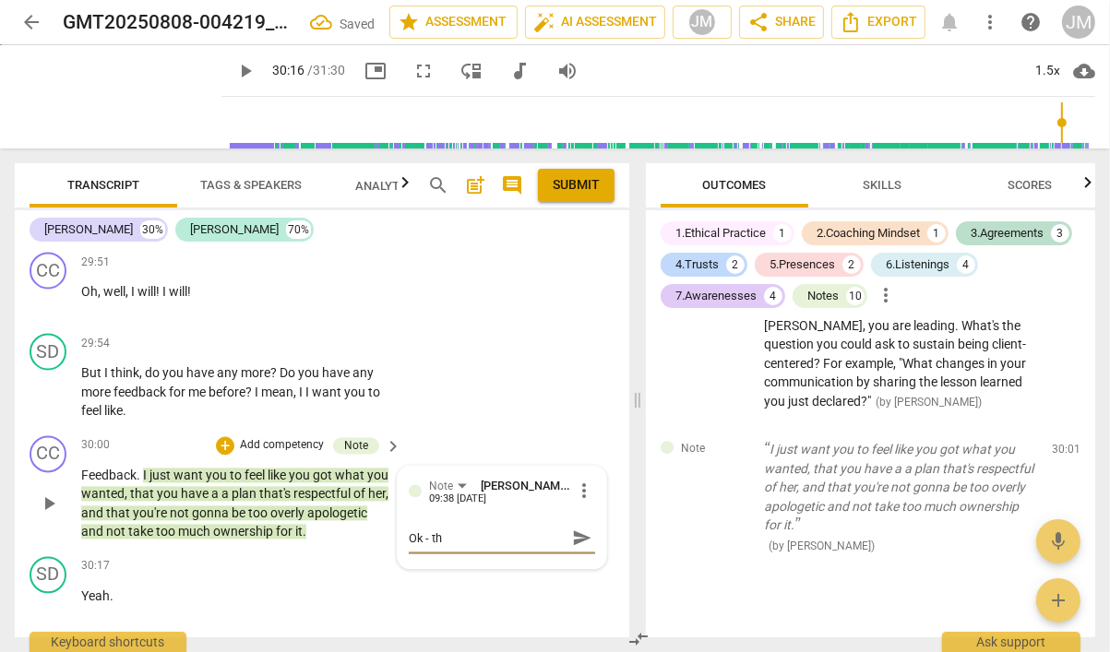
type textarea "Ok - thi"
type textarea "Ok - this"
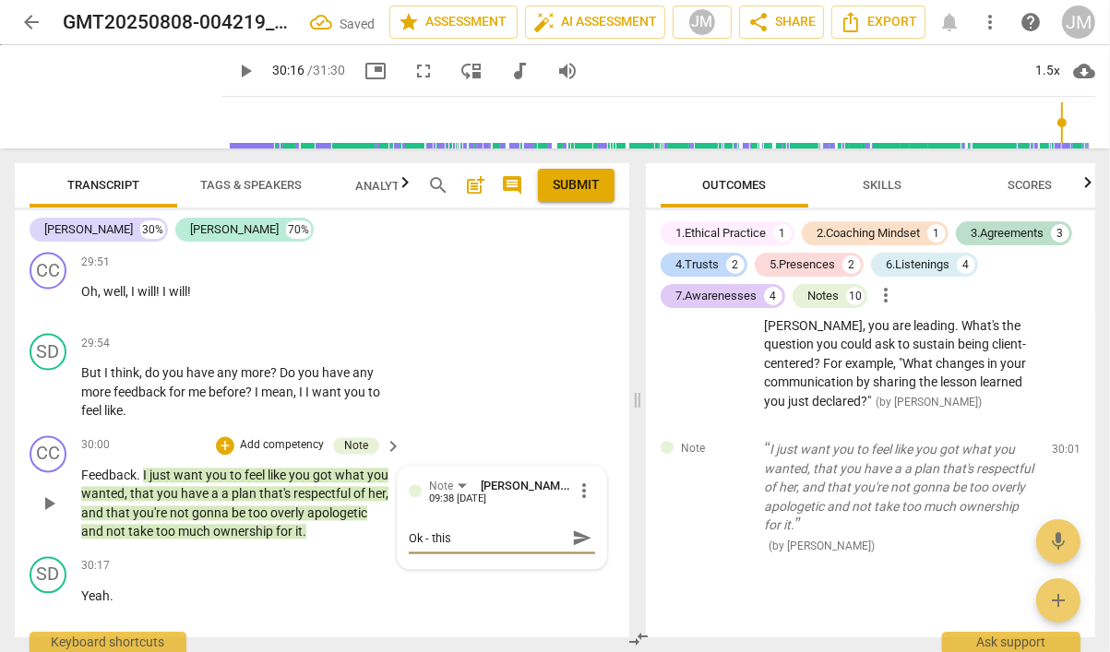
type textarea "Ok - this t"
type textarea "Ok - this te"
type textarea "Ok - this tel"
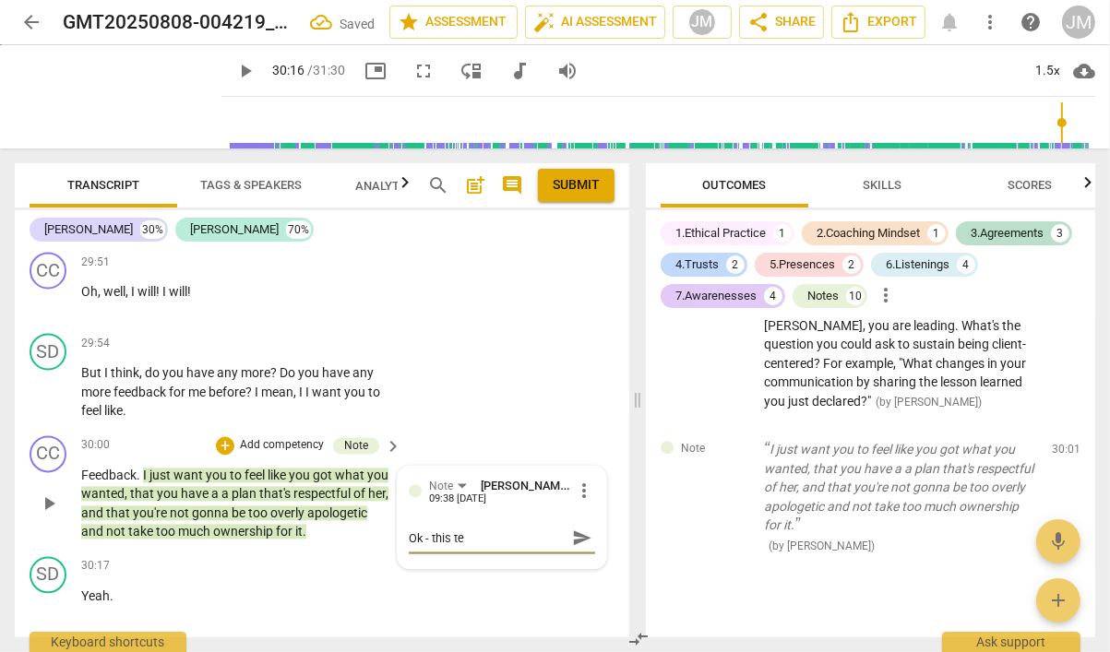
type textarea "Ok - this tel"
type textarea "Ok - this tell"
type textarea "Ok - this tells"
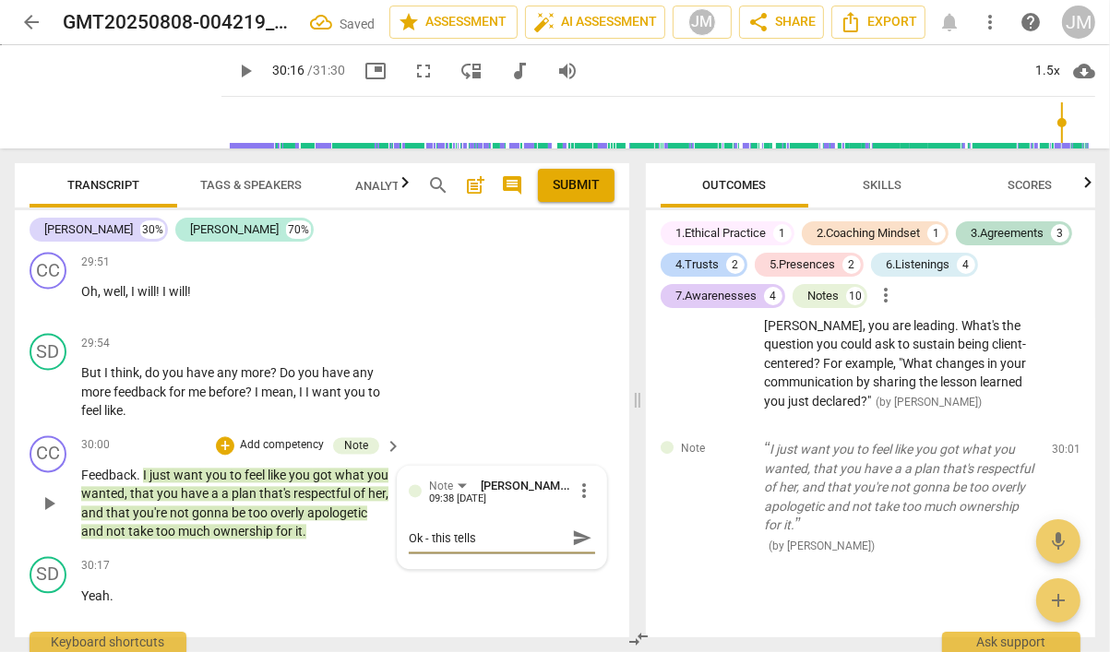
type textarea "Ok - this tells"
type textarea "Ok - this tells m"
type textarea "Ok - this tells me"
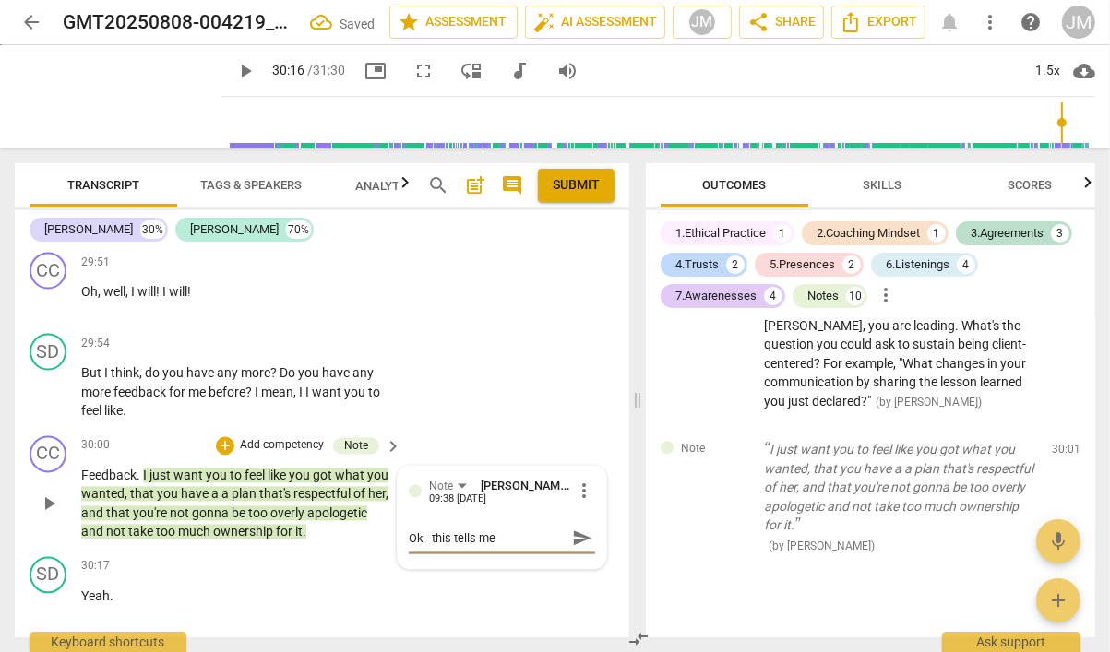
type textarea "Ok - this tells me"
type textarea "Ok - this tells me y"
type textarea "Ok - this tells me yo"
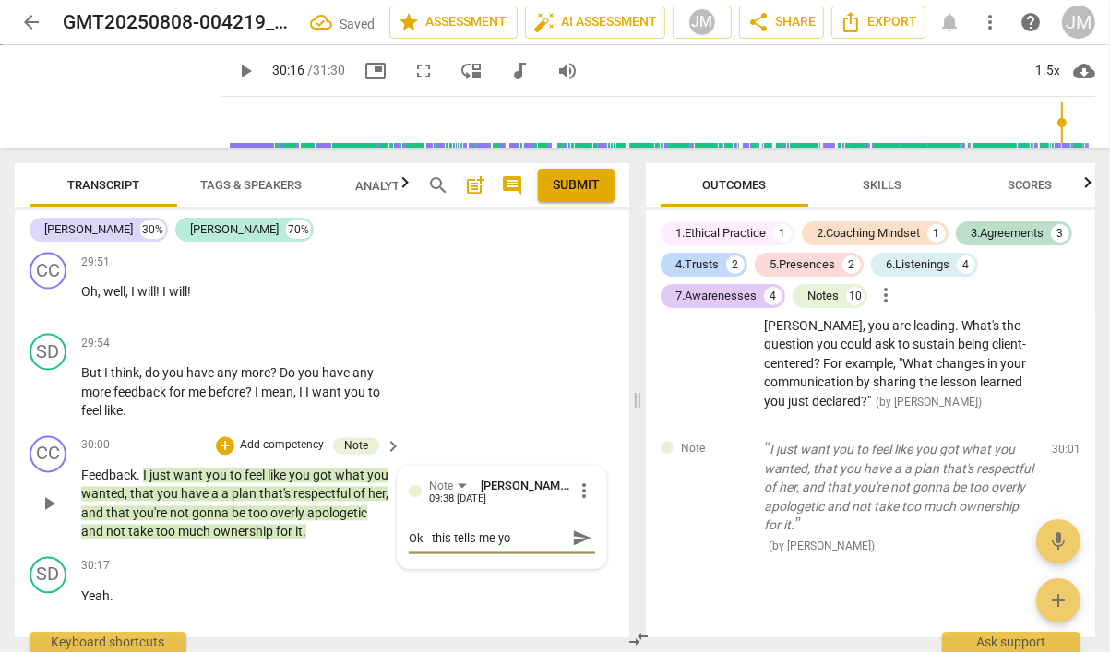
type textarea "Ok - this tells me you"
type textarea "Ok - this tells me you k"
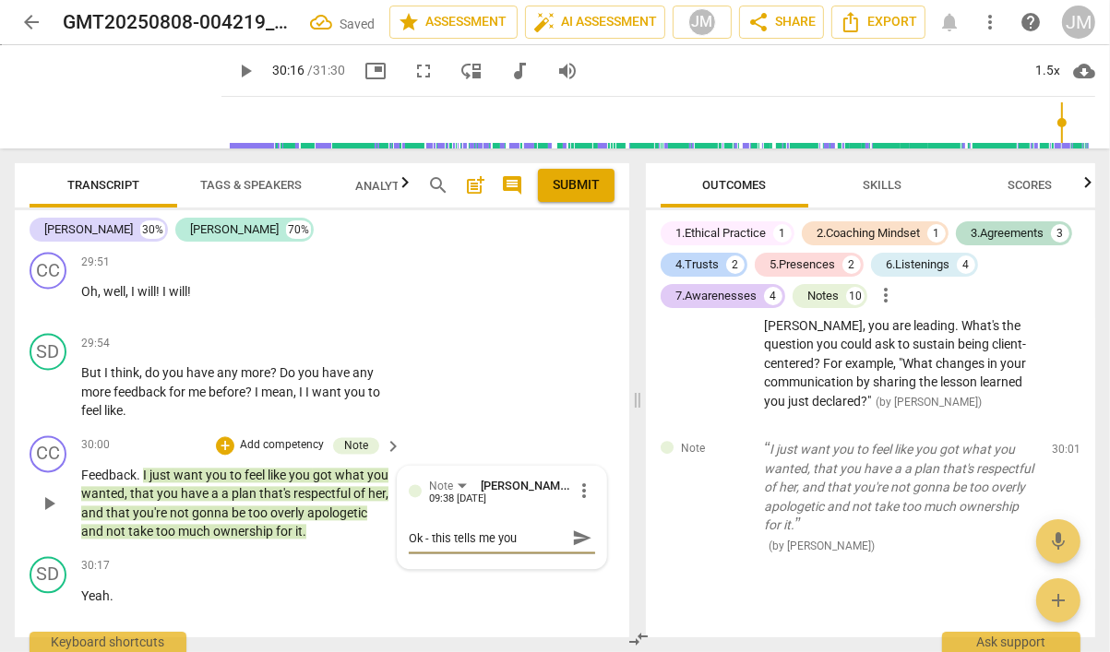
type textarea "Ok - this tells me you k"
type textarea "Ok - this tells me you kn"
type textarea "Ok - this tells me you kno"
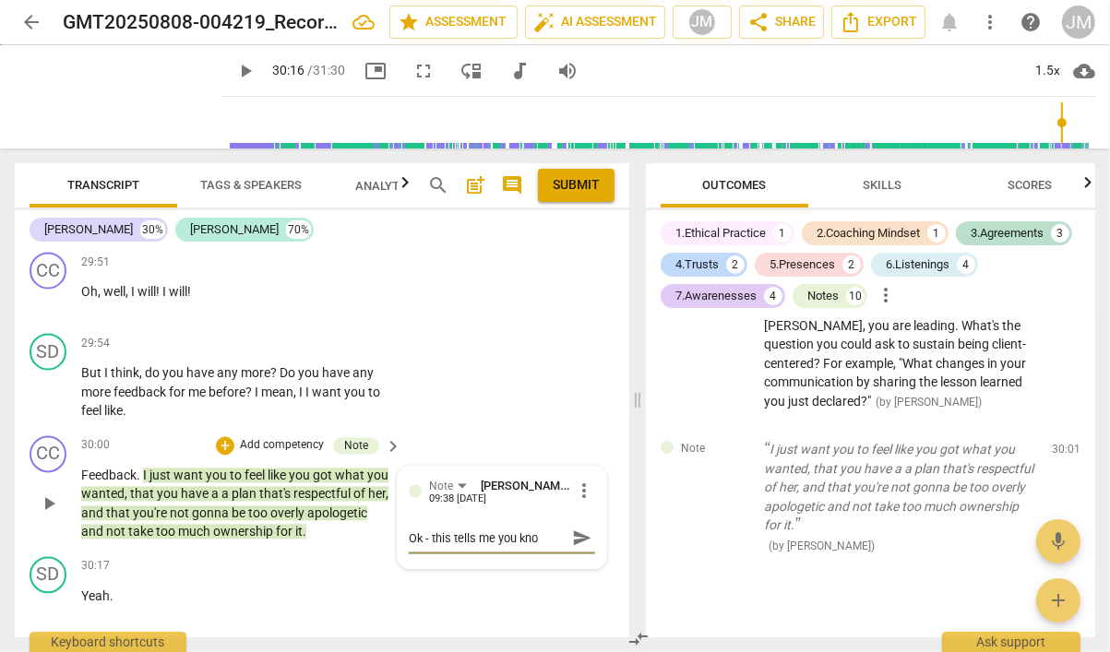
type textarea "Ok - this tells me you know"
type textarea "Ok - this tells me you know t"
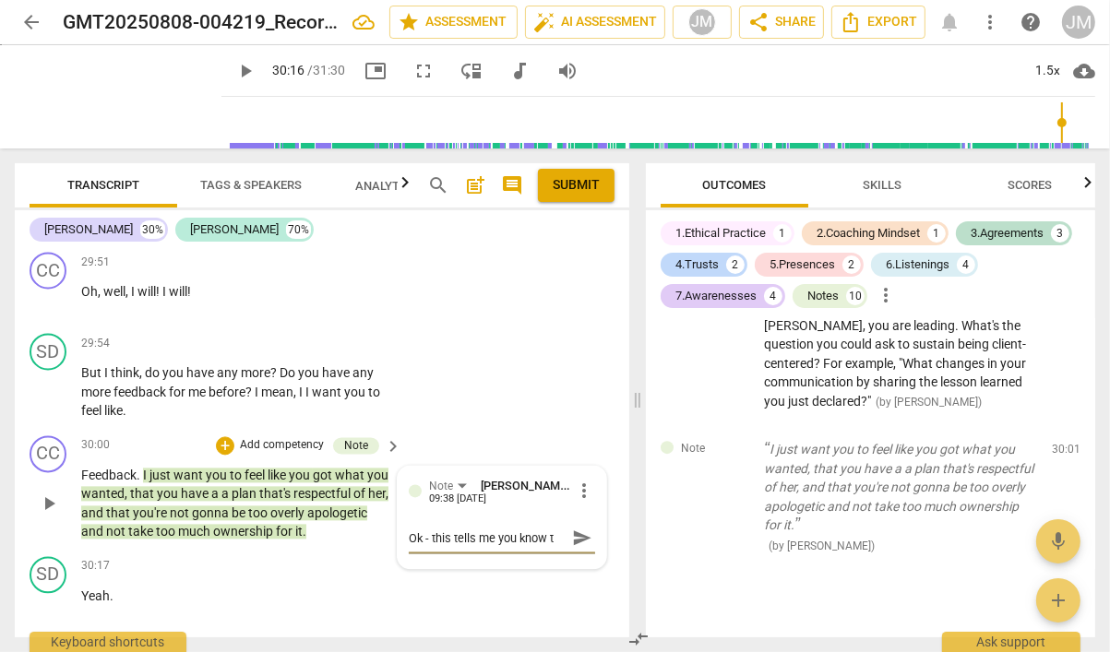
type textarea "Ok - this tells me you know th"
type textarea "Ok - this tells me you know the"
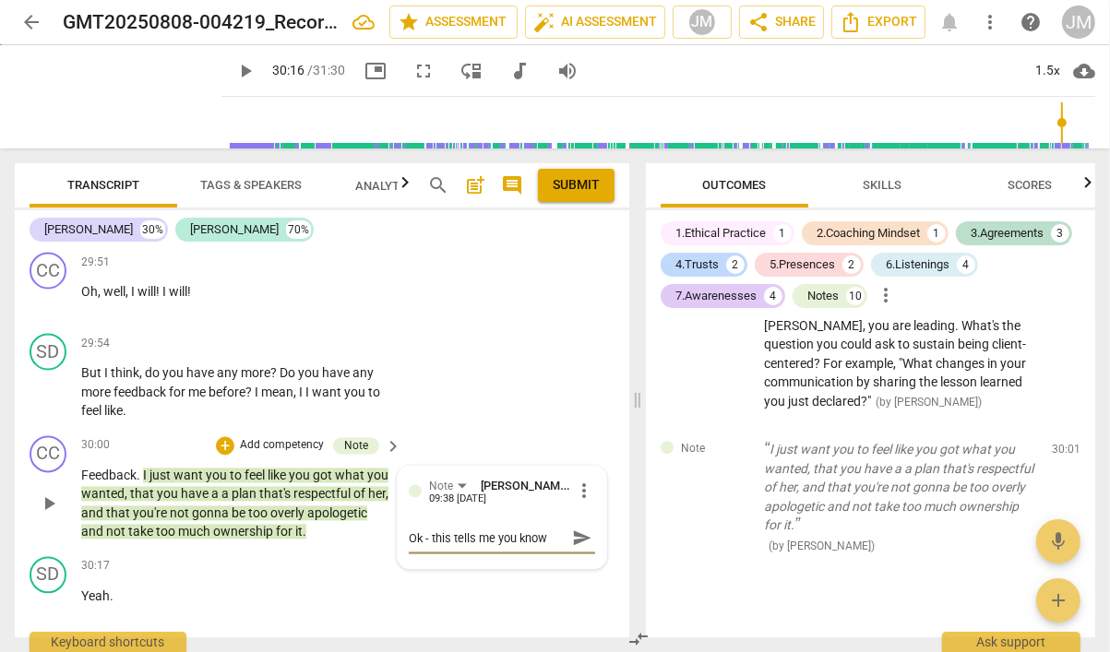
scroll to position [16, 0]
type textarea "Ok - this tells me you know the s"
type textarea "Ok - this tells me you know the se"
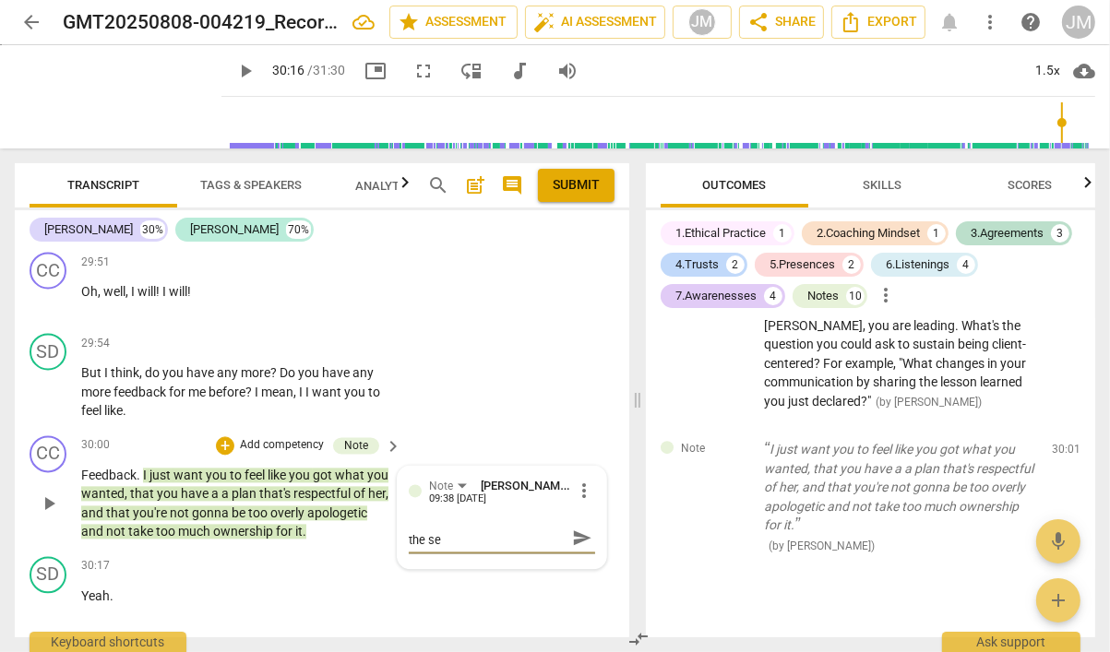
type textarea "Ok - this tells me you know the ses"
type textarea "Ok - this tells me you know the sess"
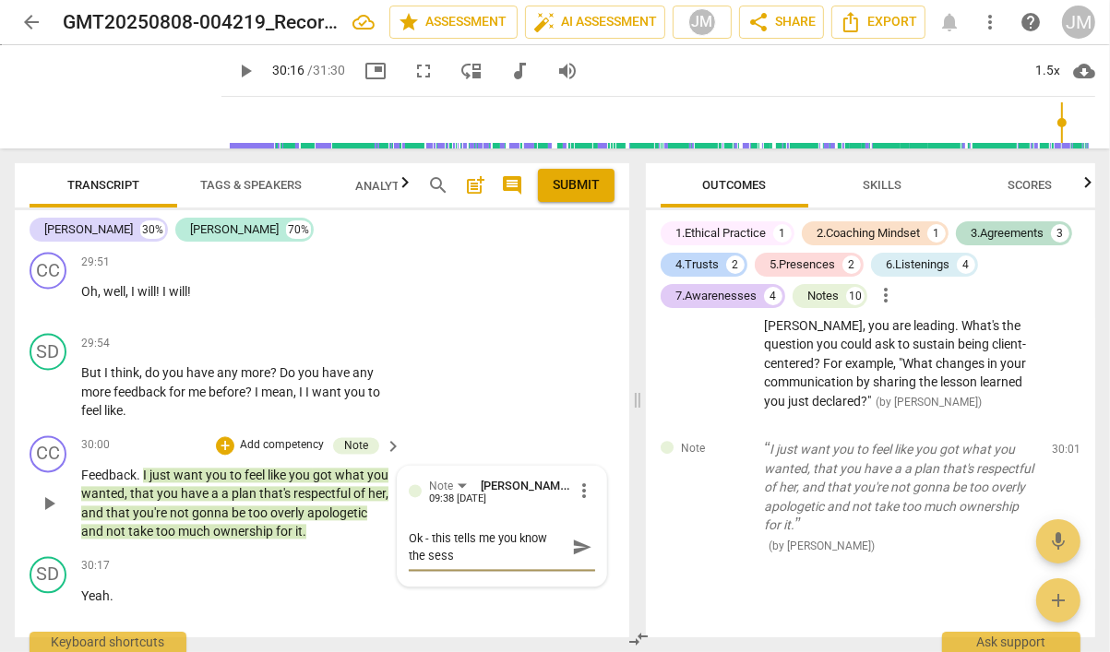
type textarea "Ok - this tells me you know the sessi"
type textarea "Ok - this tells me you know the sessio"
type textarea "Ok - this tells me you know the session"
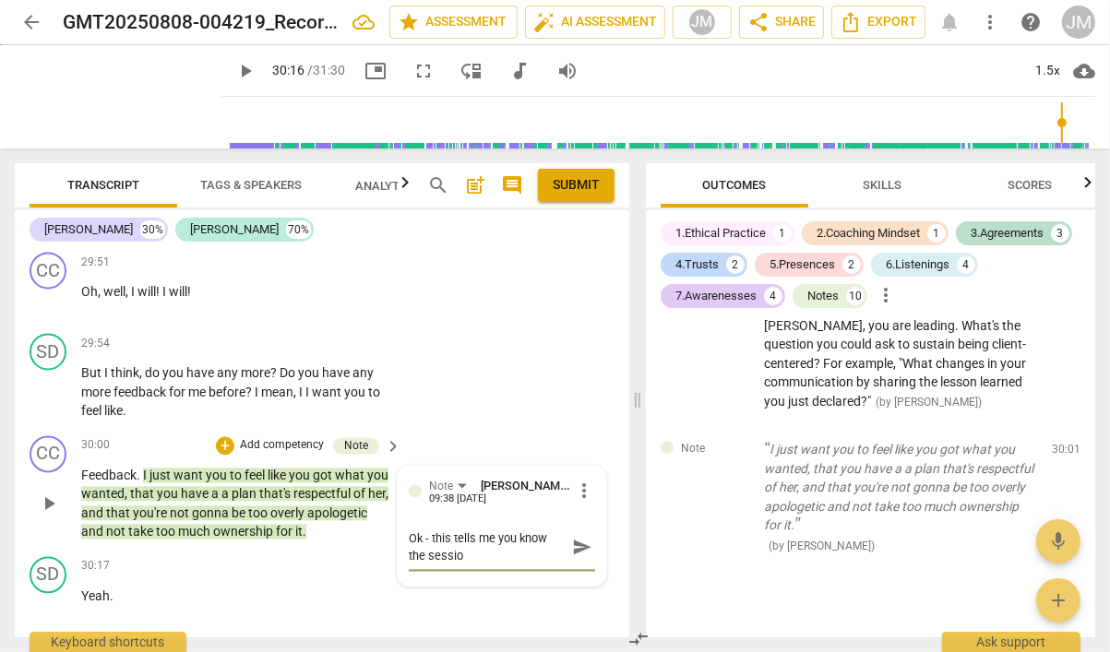
type textarea "Ok - this tells me you know the session"
type textarea "Ok - this tells me you know the session a"
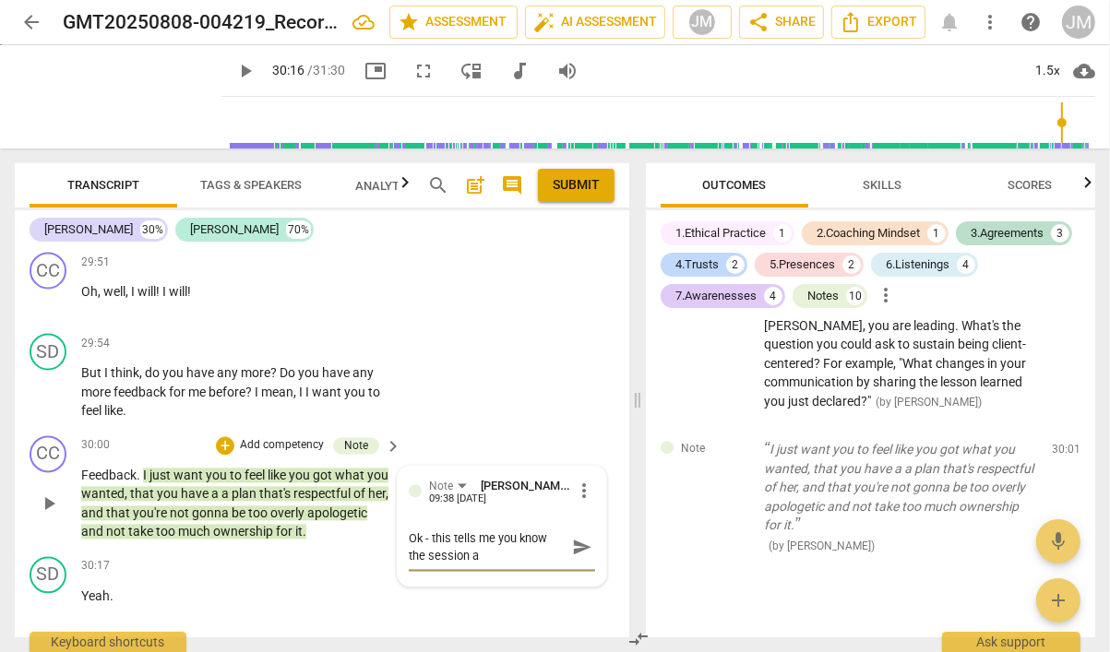
type textarea "Ok - this tells me you know the session ag"
type textarea "Ok - this tells me you know the session agr"
type textarea "Ok - this tells me you know the session agre"
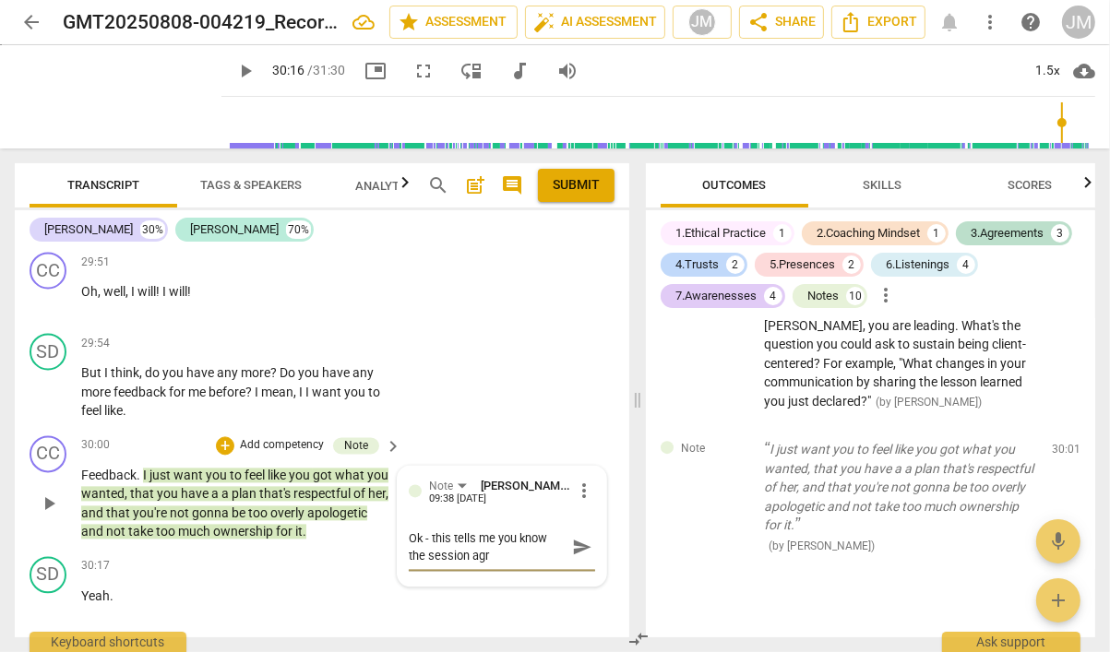
type textarea "Ok - this tells me you know the session agre"
type textarea "Ok - this tells me you know the session agree"
type textarea "Ok - this tells me you know the session agreem"
type textarea "Ok - this tells me you know the session agreeme"
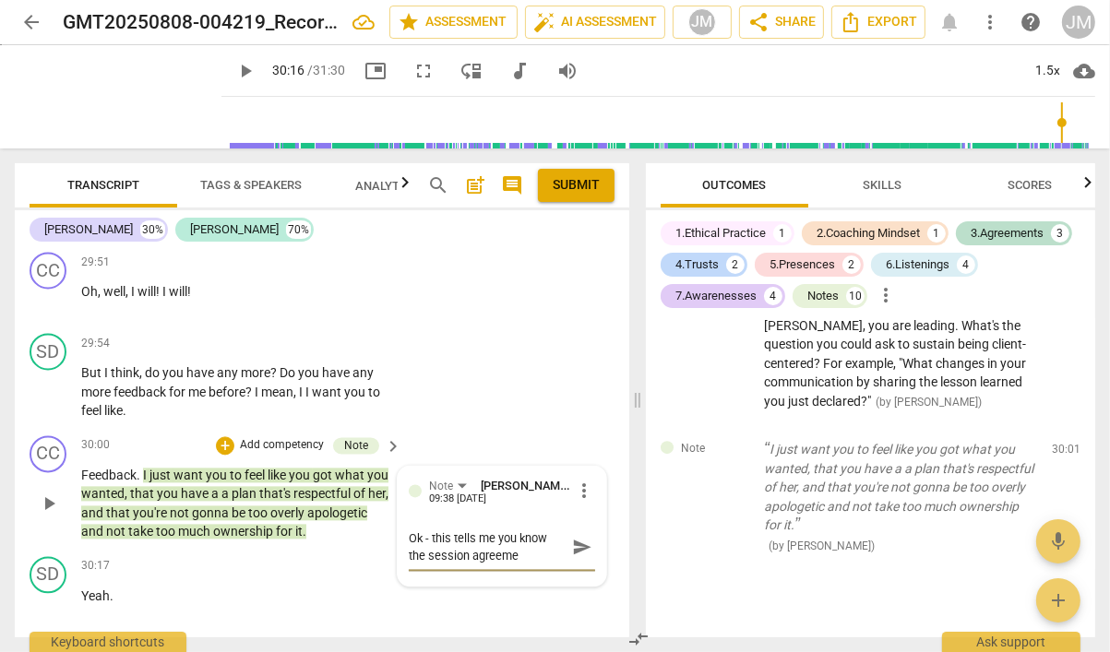
type textarea "Ok - this tells me you know the session agreemen"
type textarea "Ok - this tells me you know the session agreement"
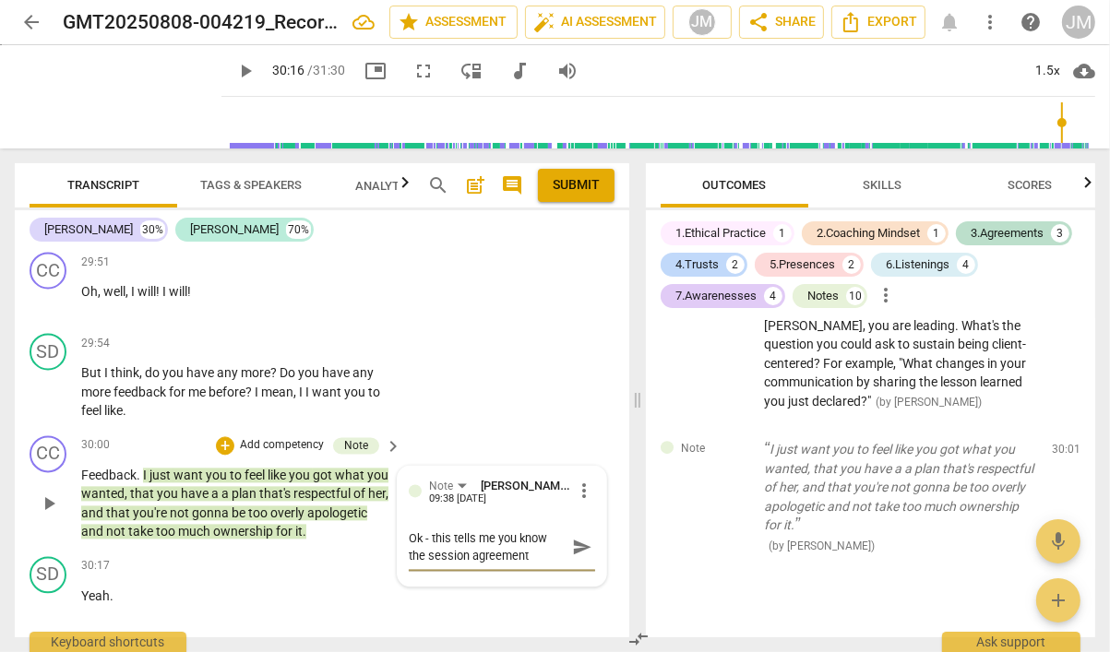
type textarea "Ok - this tells me you know the session agreement"
type textarea "Ok - this tells me you know the session agreement a"
type textarea "Ok - this tells me you know the session agreement an"
type textarea "Ok - this tells me you know the session agreement and"
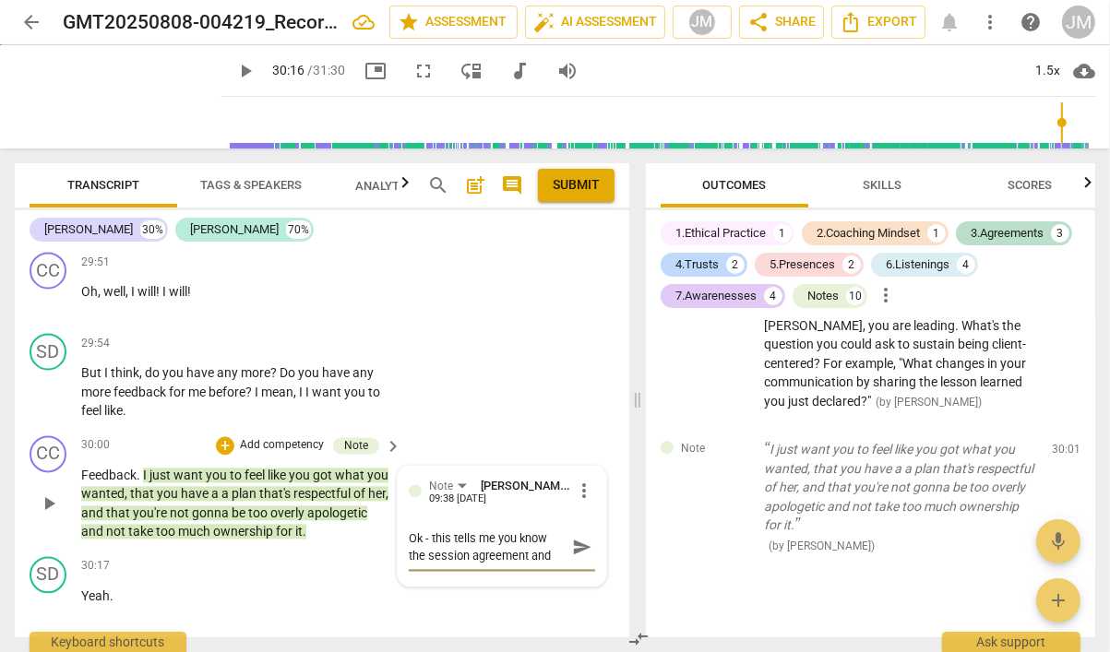
type textarea "Ok - this tells me you know the session agreement and"
type textarea "Ok - this tells me you know the session agreement an"
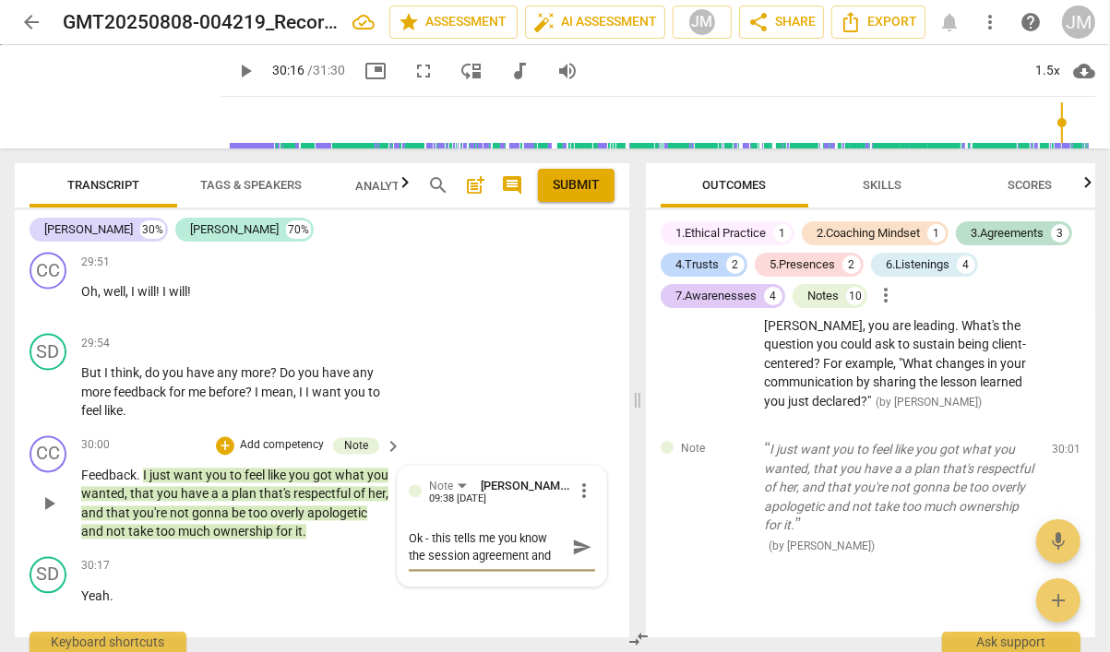
type textarea "Ok - this tells me you know the session agreement an"
type textarea "Ok - this tells me you know the session agreement a"
type textarea "Ok - this tells me you know the session agreement"
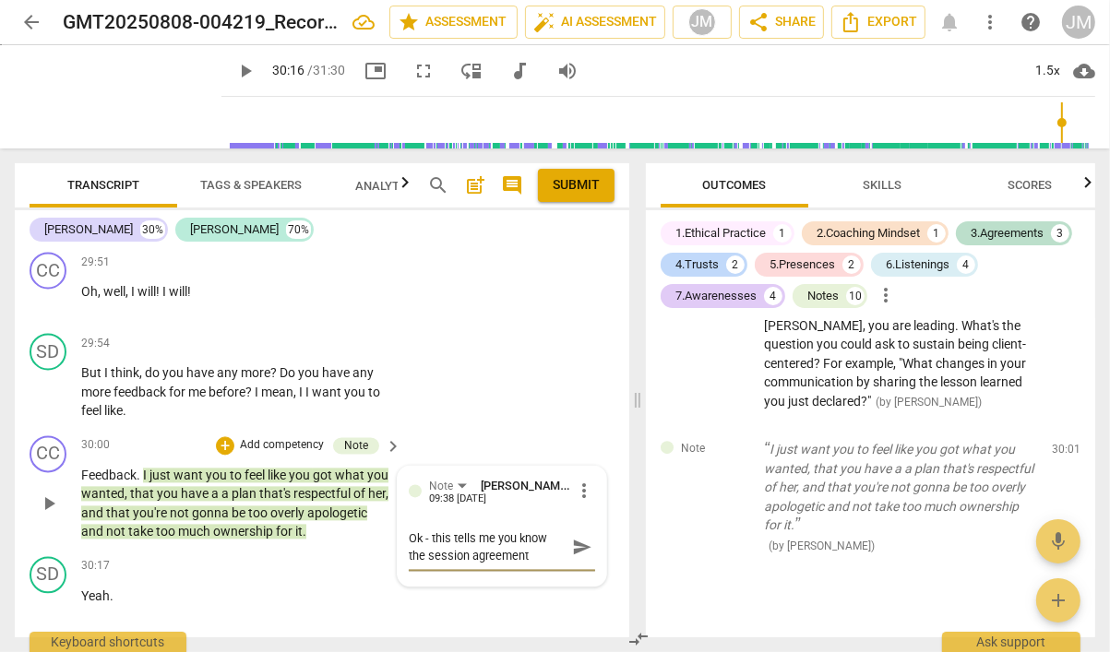
type textarea "Ok - this tells me you know the session agreement a"
type textarea "Ok - this tells me you know the session agreement an"
type textarea "Ok - this tells me you know the session agreement and"
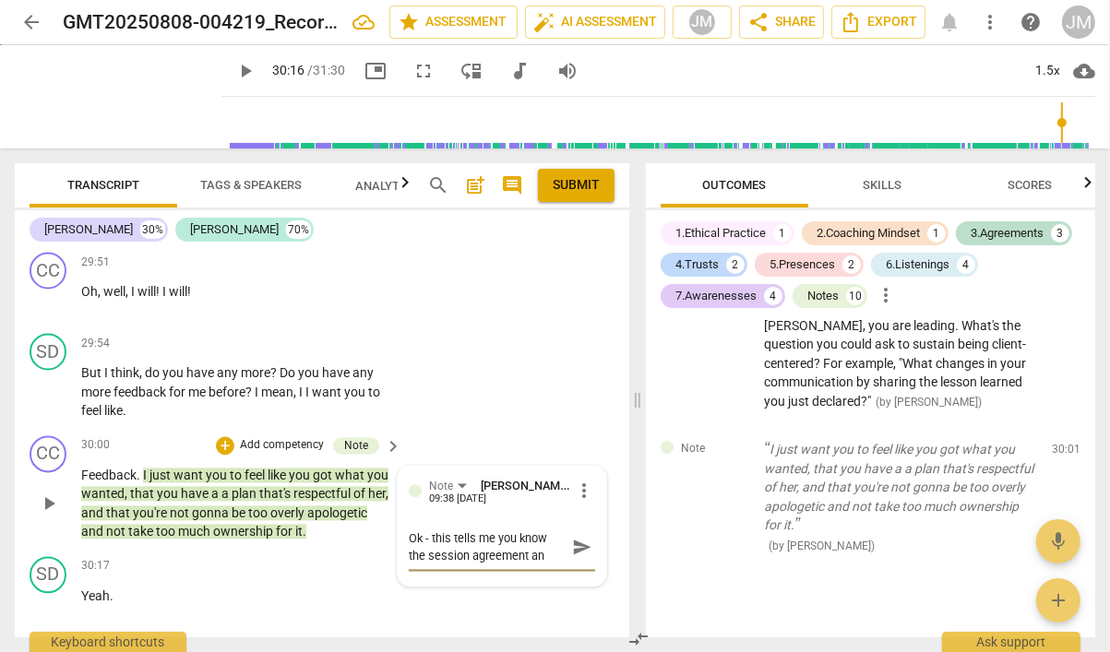
type textarea "Ok - this tells me you know the session agreement and"
type textarea "Ok - this tells me you know the session agreement an"
type textarea "Ok - this tells me you know the session agreement a"
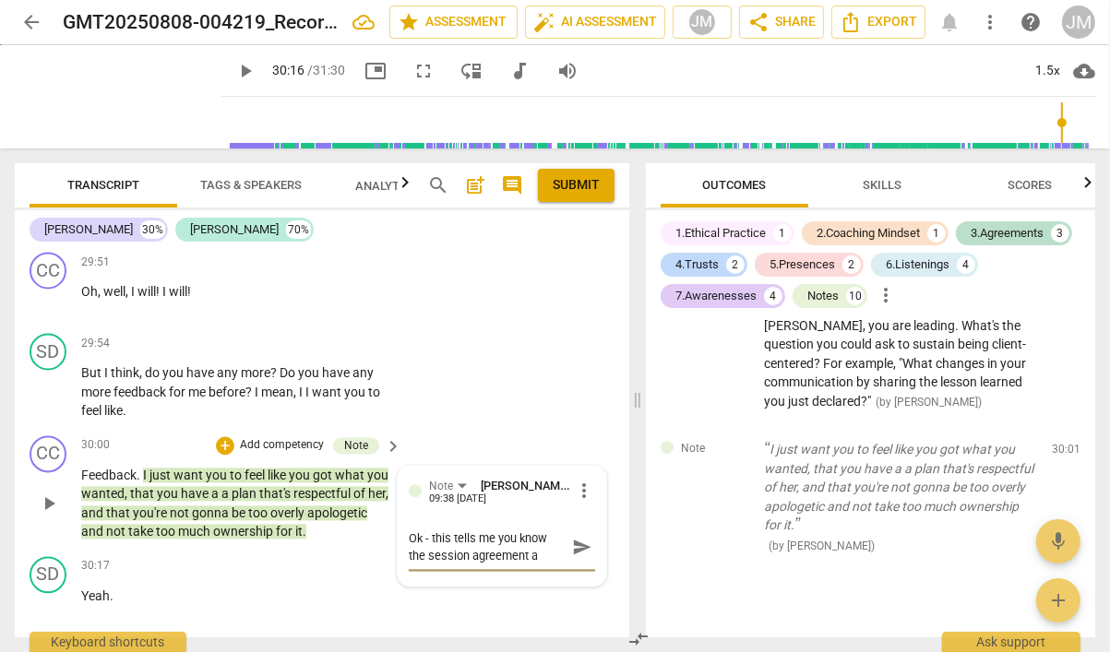
type textarea "Ok - this tells me you know the session agreement"
type textarea "Ok - this tells me you know the session agreement a"
type textarea "Ok - this tells me you know the session agreement an"
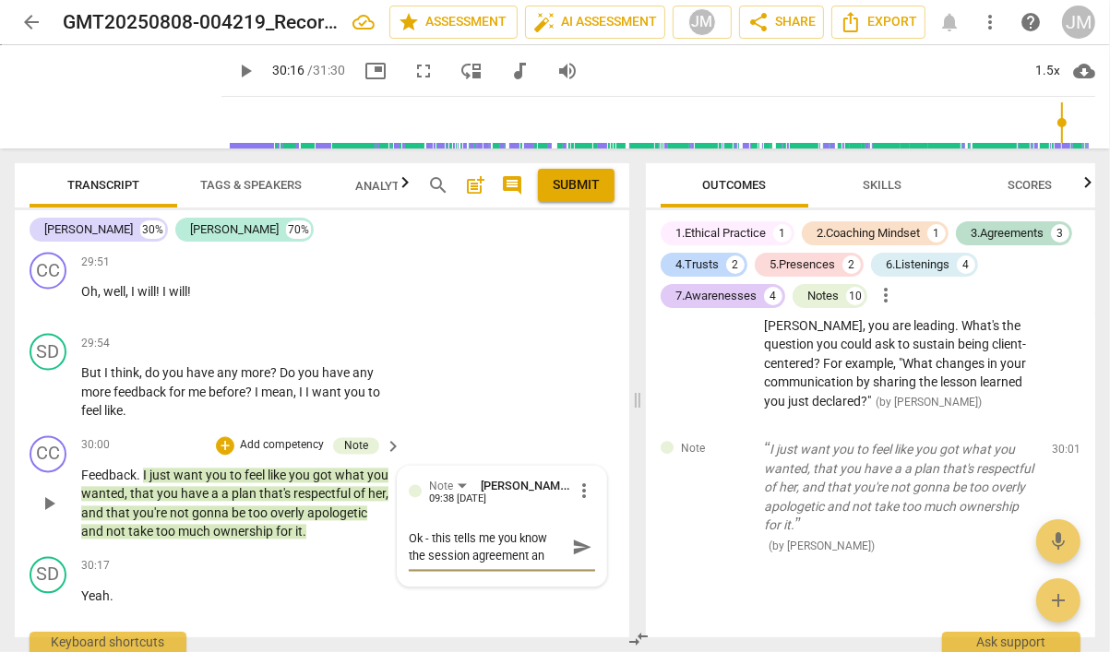
type textarea "Ok - this tells me you know the session agreement and"
type textarea "Ok - this tells me you know the session agreement and t"
type textarea "Ok - this tells me you know the session agreement and th"
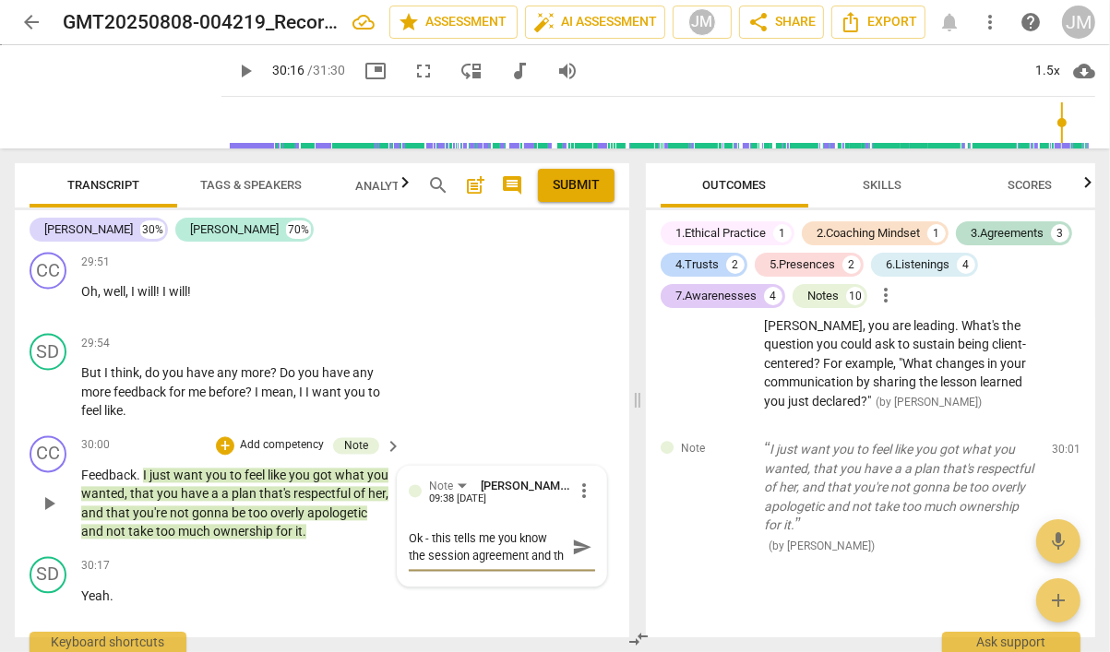
type textarea "Ok - this tells me you know the session agreement and th"
type textarea "Ok - this tells me you know the session agreement and the"
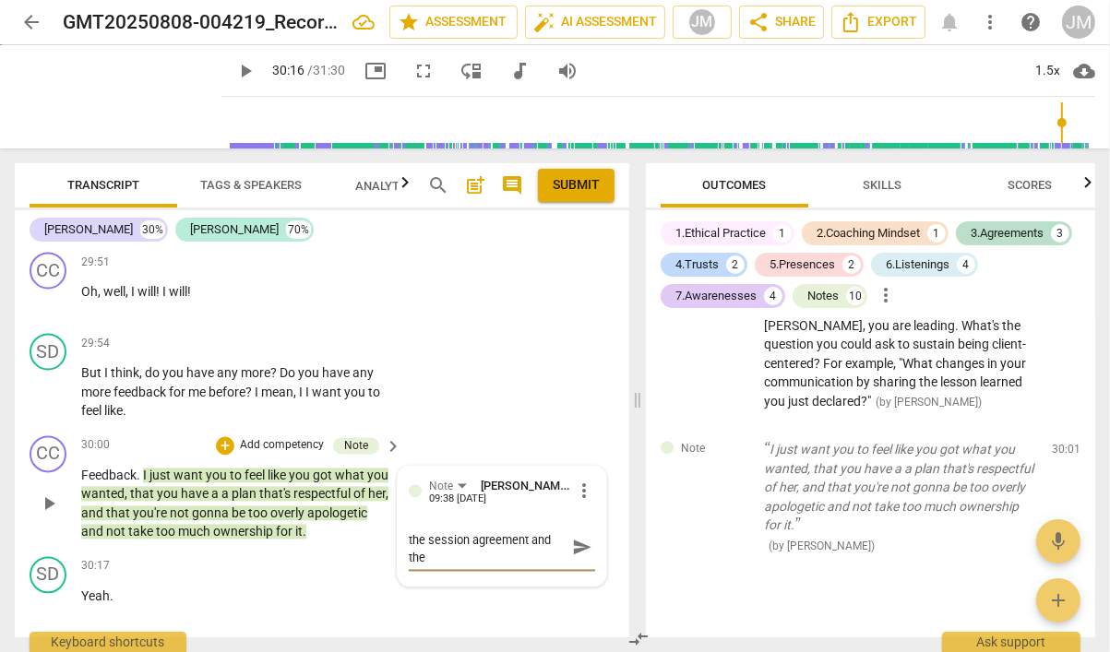
type textarea "Ok - this tells me you know the session agreement and the l"
type textarea "Ok - this tells me you know the session agreement and the lc"
type textarea "Ok - this tells me you know the session agreement and the l"
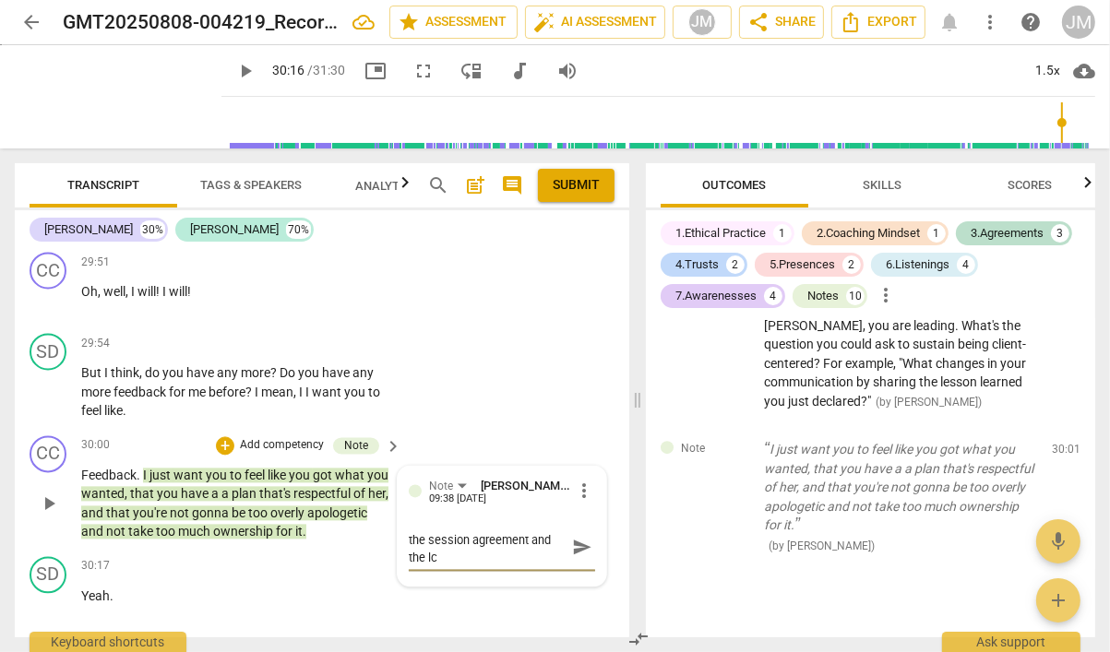
type textarea "Ok - this tells me you know the session agreement and the l"
type textarea "Ok - this tells me you know the session agreement and the"
type textarea "Ok - this tells me you know the session agreement and the c"
type textarea "Ok - this tells me you know the session agreement and the cl"
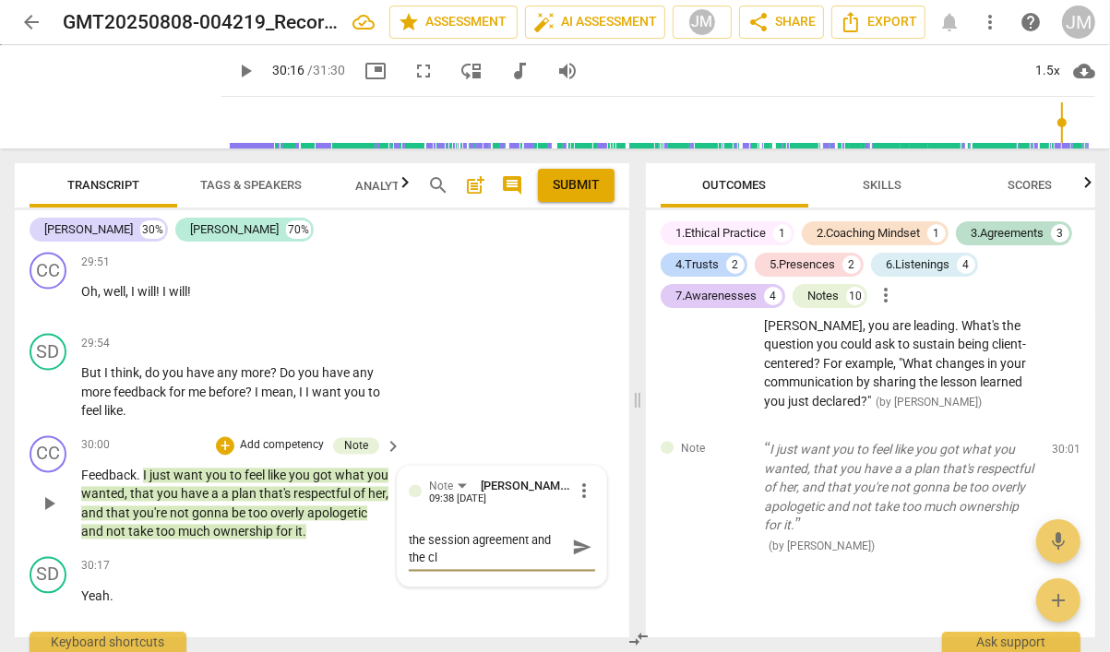
type textarea "Ok - this tells me you know the session agreement and the cli"
type textarea "Ok - this tells me you know the session agreement and the clie"
type textarea "Ok - this tells me you know the session agreement and the clien"
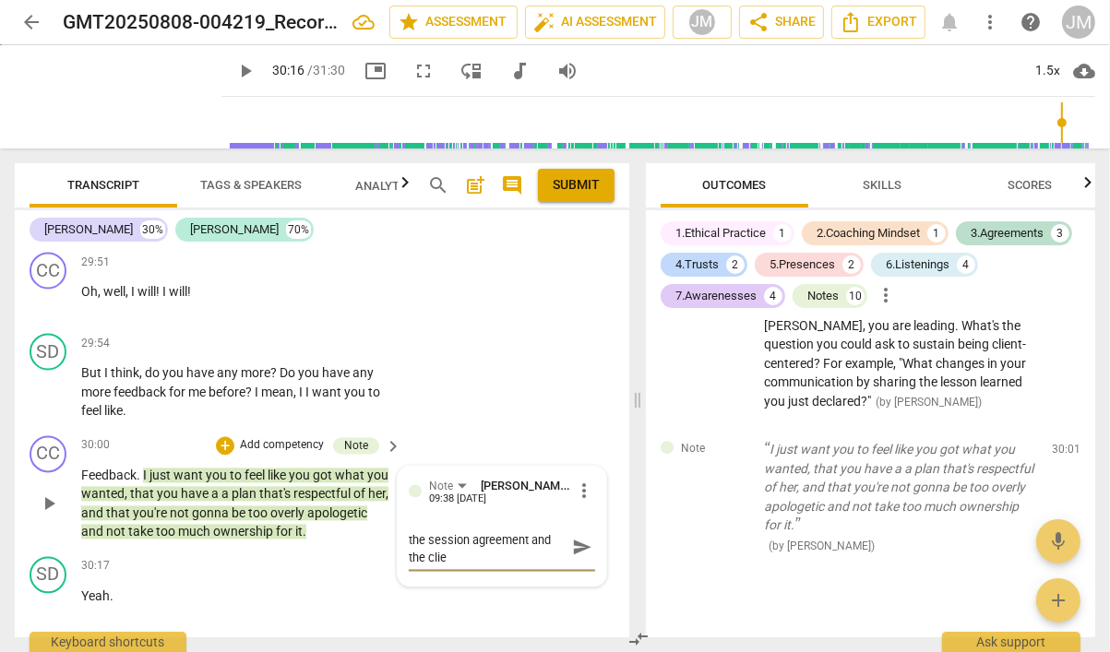
type textarea "Ok - this tells me you know the session agreement and the clien"
type textarea "Ok - this tells me you know the session agreement and the client"
type textarea "Ok - this tells me you know the session agreement and the client'"
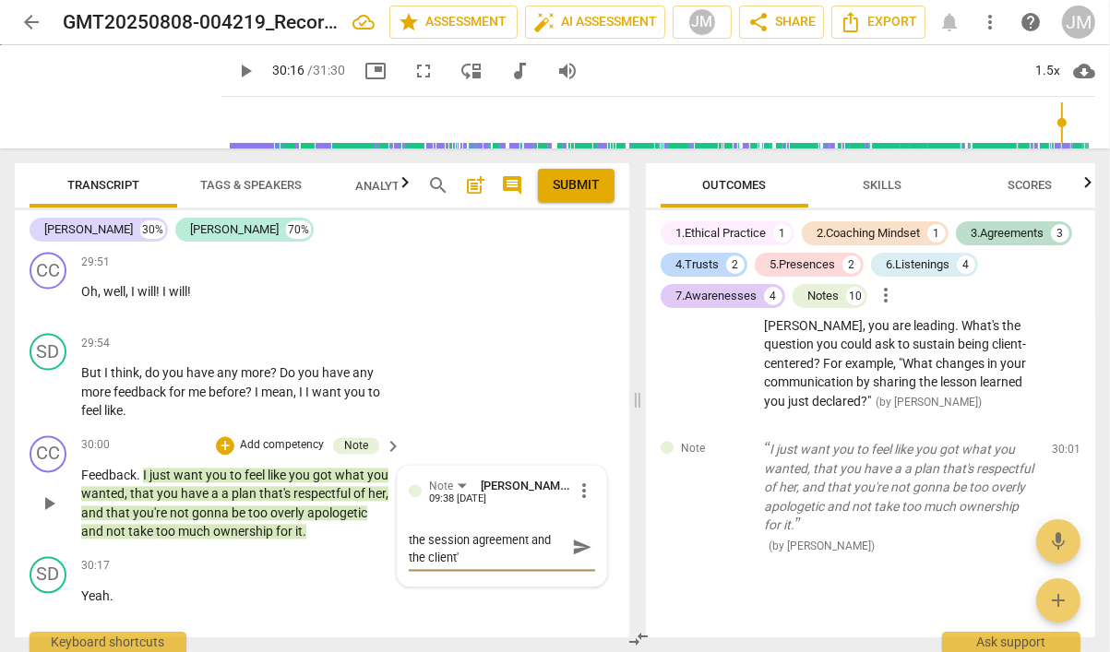
type textarea "Ok - this tells me you know the session agreement and the client's"
type textarea "Ok - this tells me you know the session agreement and the client's l"
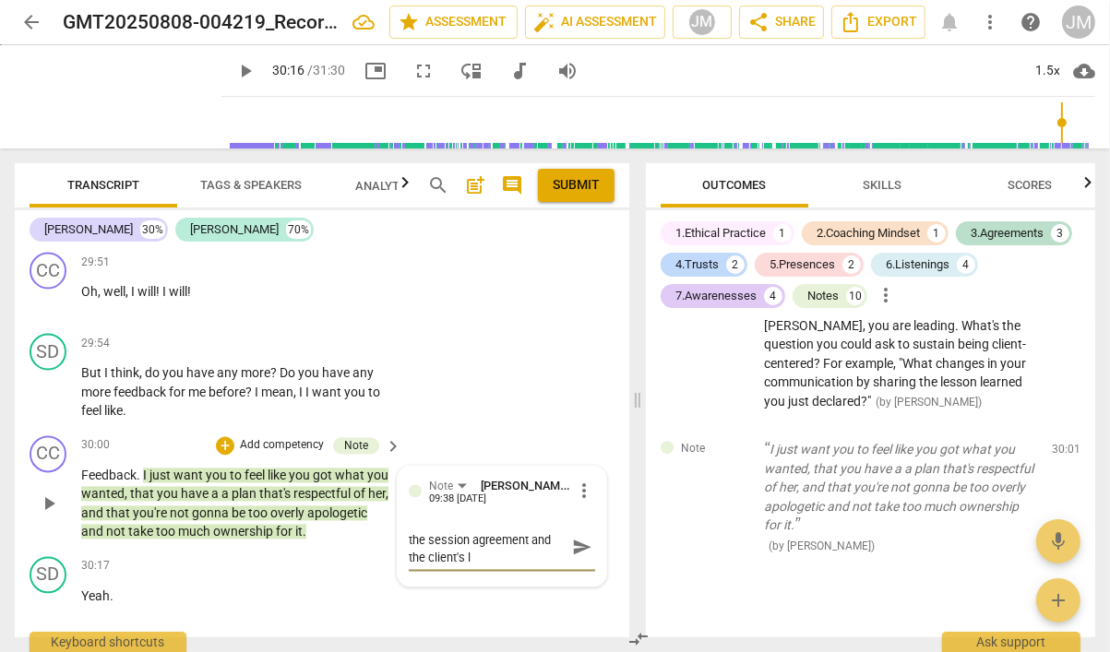
type textarea "Ok - this tells me you know the session agreement and the client's la"
type textarea "Ok - this tells me you know the session agreement and the client's [PERSON_NAME]"
type textarea "Ok - this tells me you know the session agreement and the client's lang"
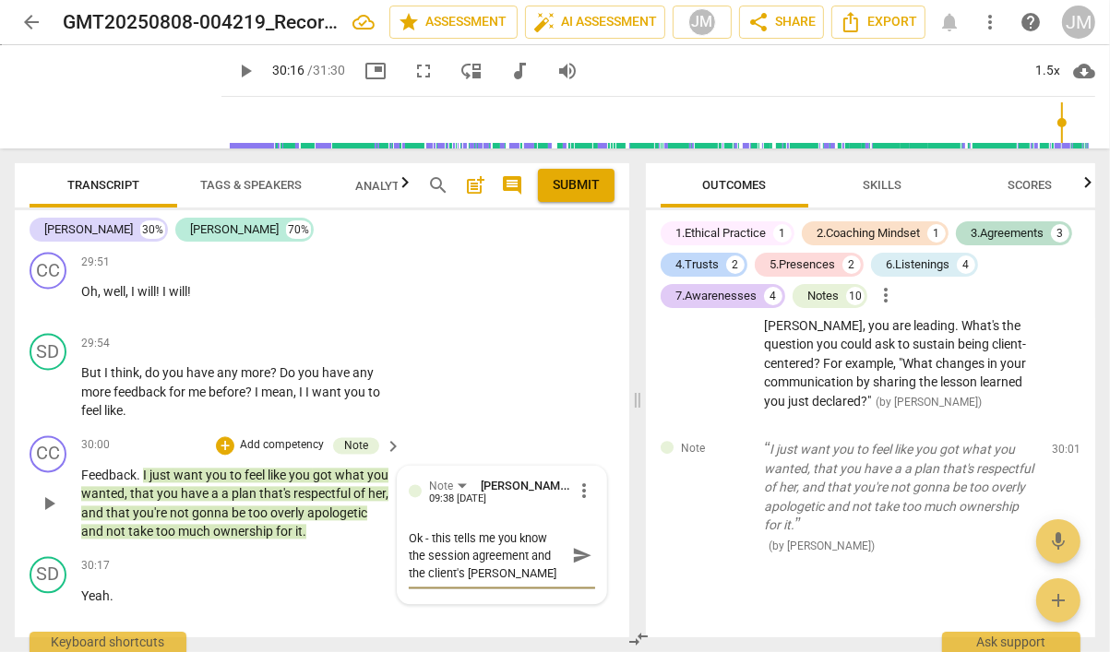
type textarea "Ok - this tells me you know the session agreement and the client's lang"
type textarea "Ok - this tells me you know the session agreement and the client's langu"
type textarea "Ok - this tells me you know the session agreement and the client's langua"
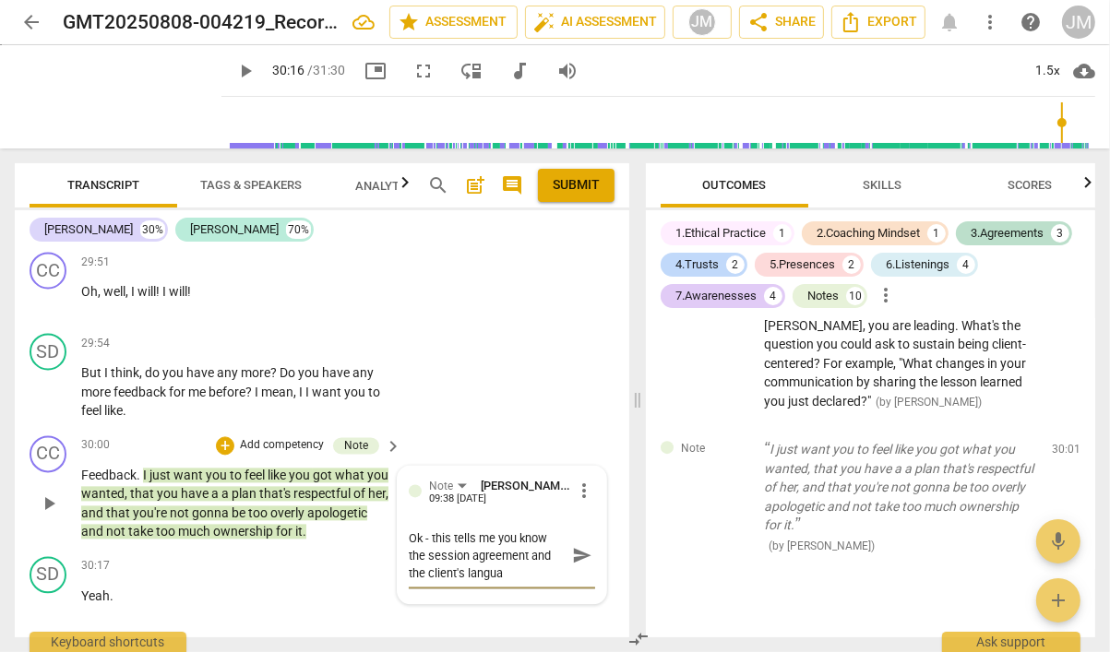
type textarea "Ok - this tells me you know the session agreement and the client's languag"
type textarea "Ok - this tells me you know the session agreement and the client's language"
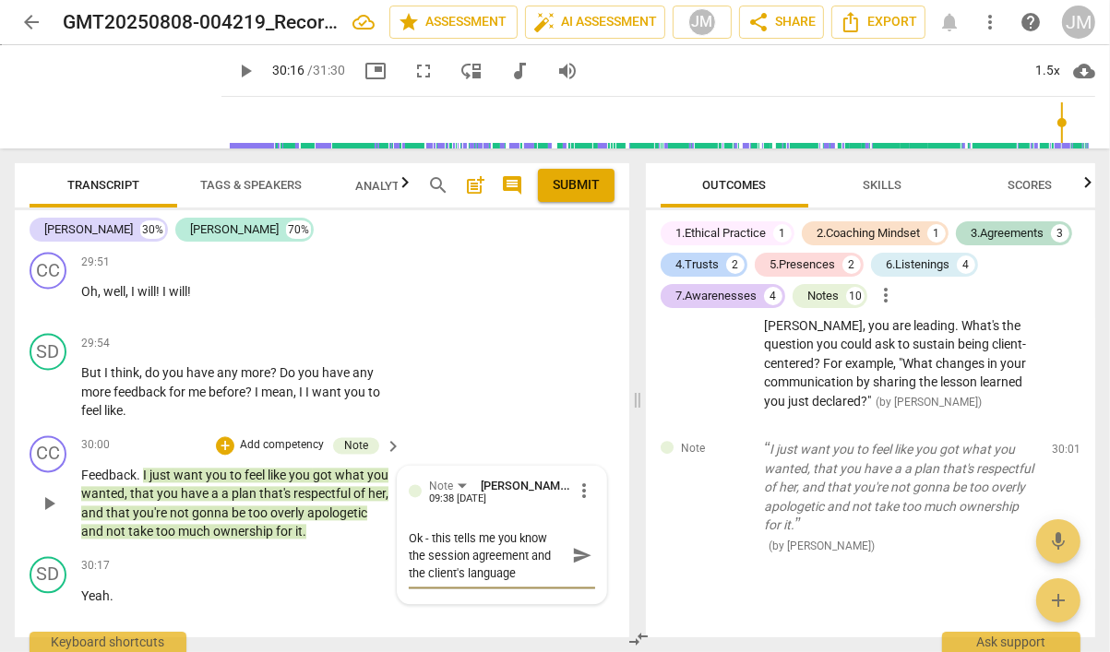
type textarea "Ok - this tells me you know the session agreement and the client's language"
type textarea "Ok - this tells me you know the session agreement and the client's language t"
type textarea "Ok - this tells me you know the session agreement and the client's language th"
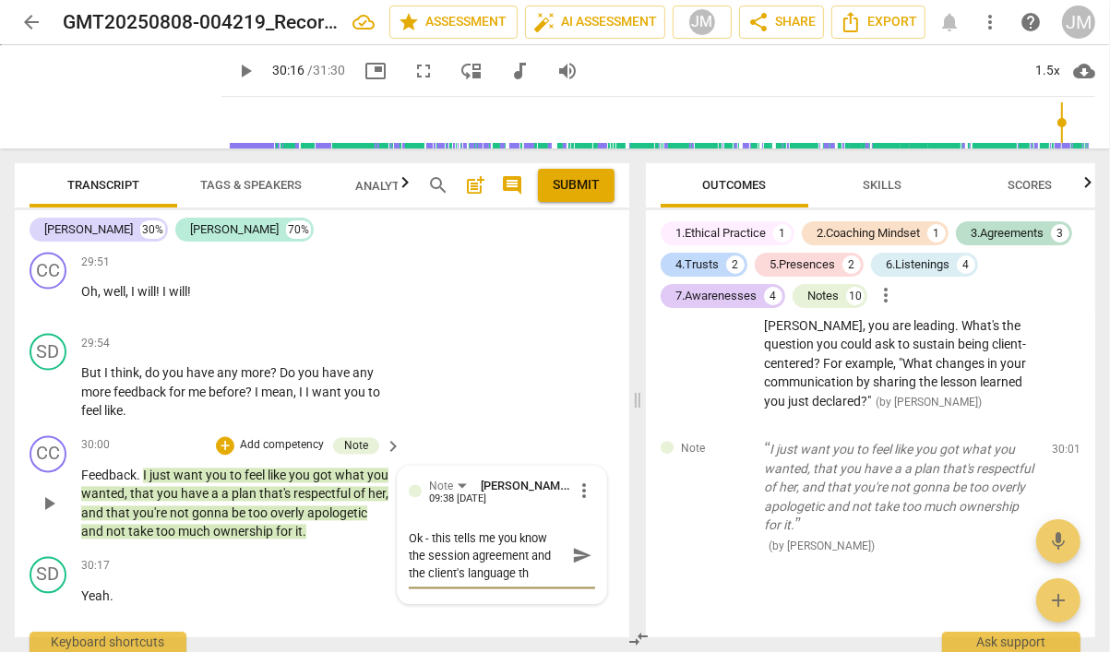
type textarea "Ok - this tells me you know the session agreement and the client's language thr"
type textarea "Ok - this tells me you know the session agreement and the client's language thro"
type textarea "Ok - this tells me you know the session agreement and the client's language thr…"
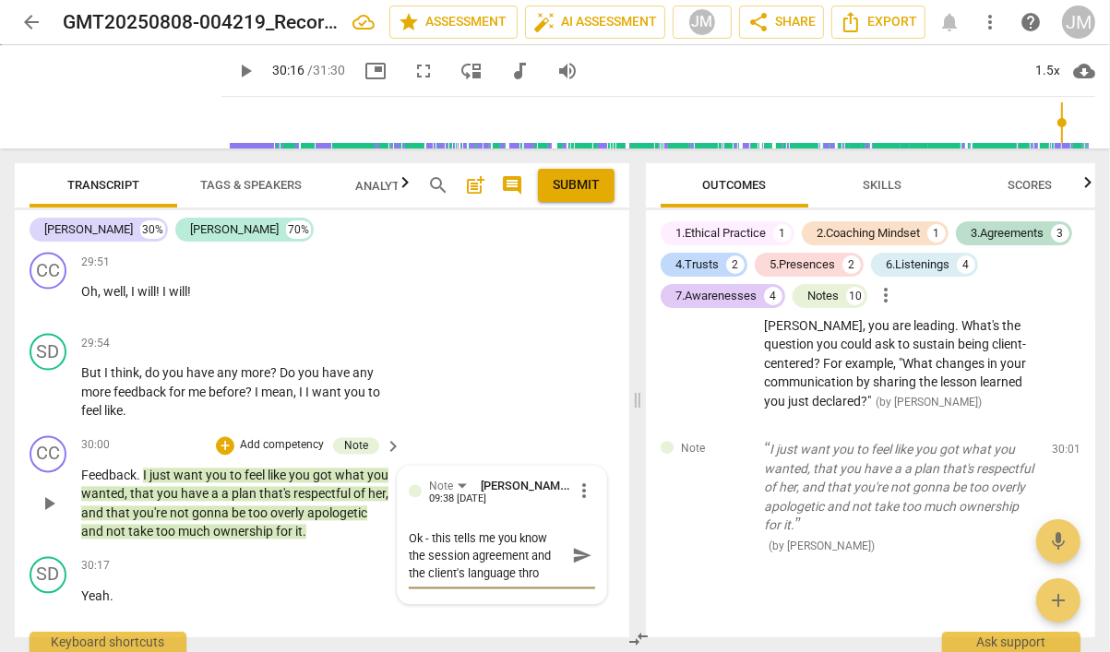
type textarea "Ok - this tells me you know the session agreement and the client's language thr…"
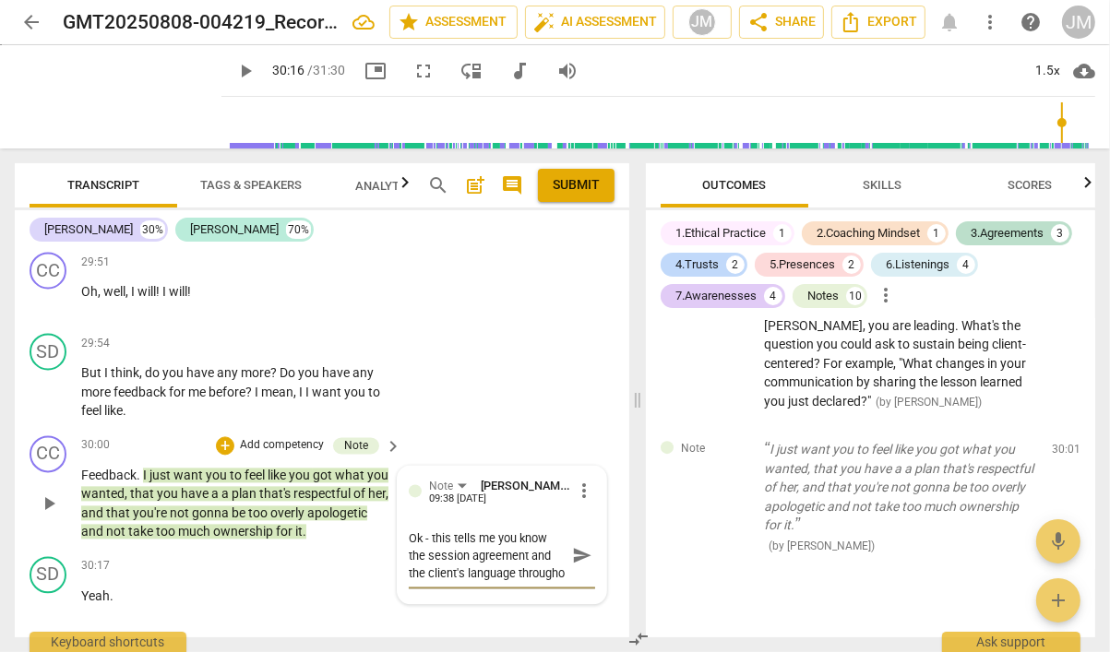
type textarea "Ok - this tells me you know the session agreement and the client's language thr…"
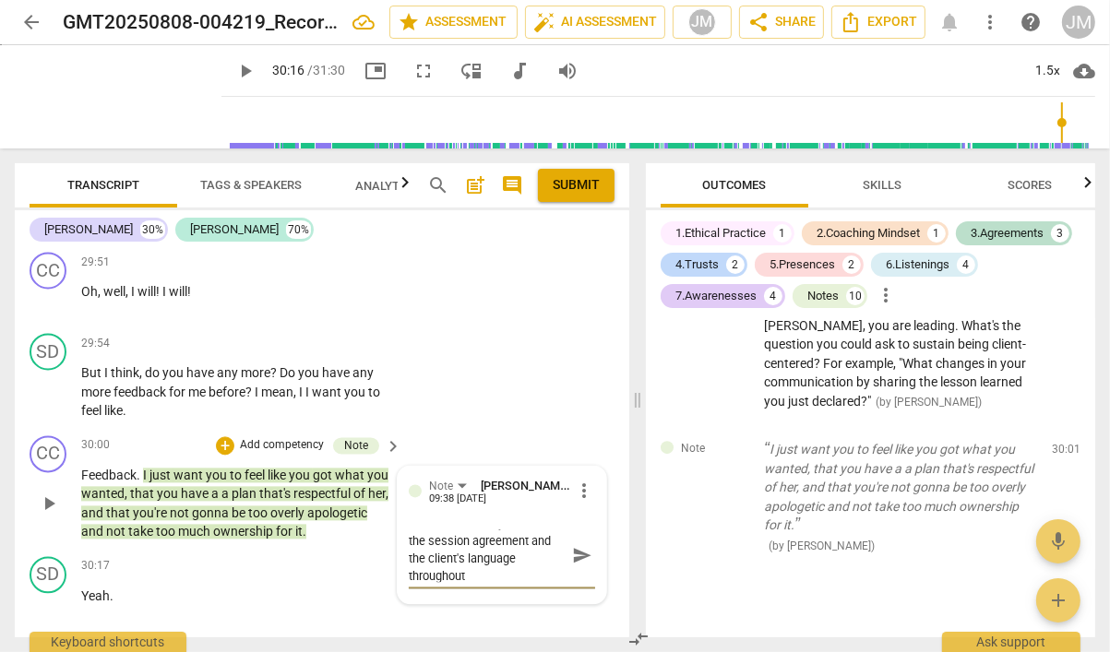
type textarea "Ok - this tells me you know the session agreement and the client's language thr…"
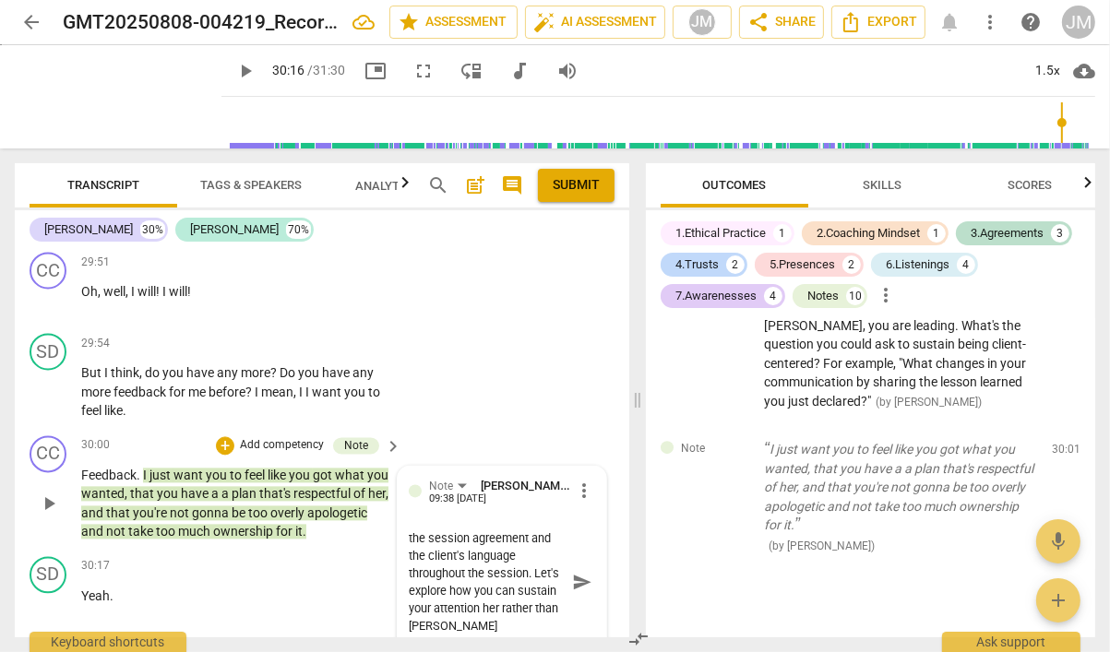
scroll to position [17, 0]
click at [572, 572] on span "send" at bounding box center [582, 582] width 20 height 20
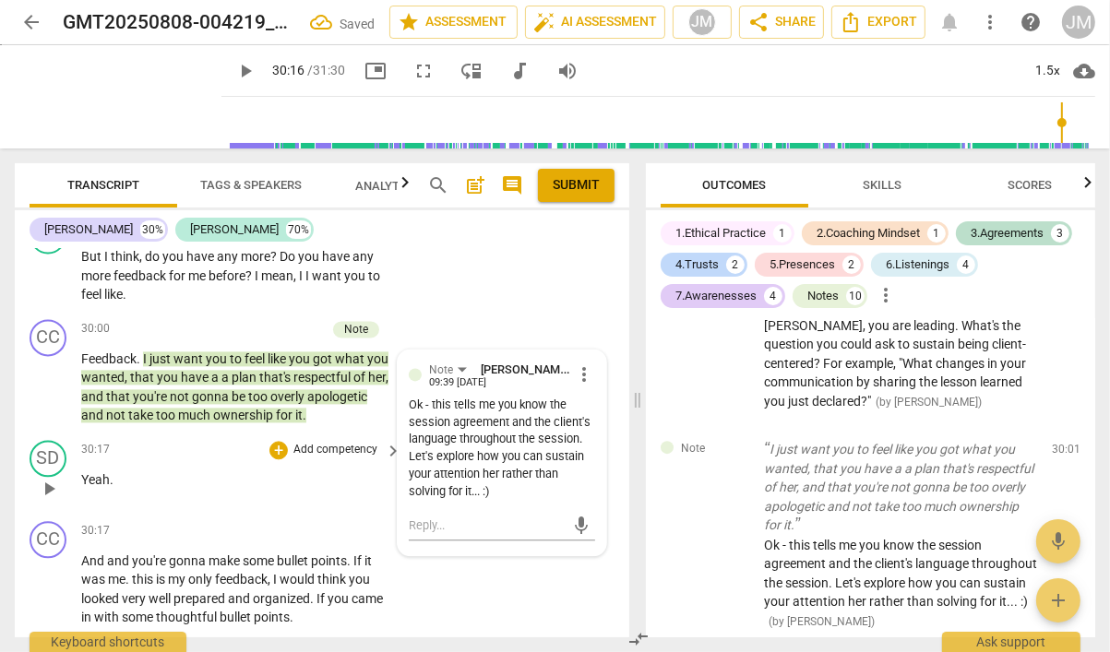
scroll to position [14388, 0]
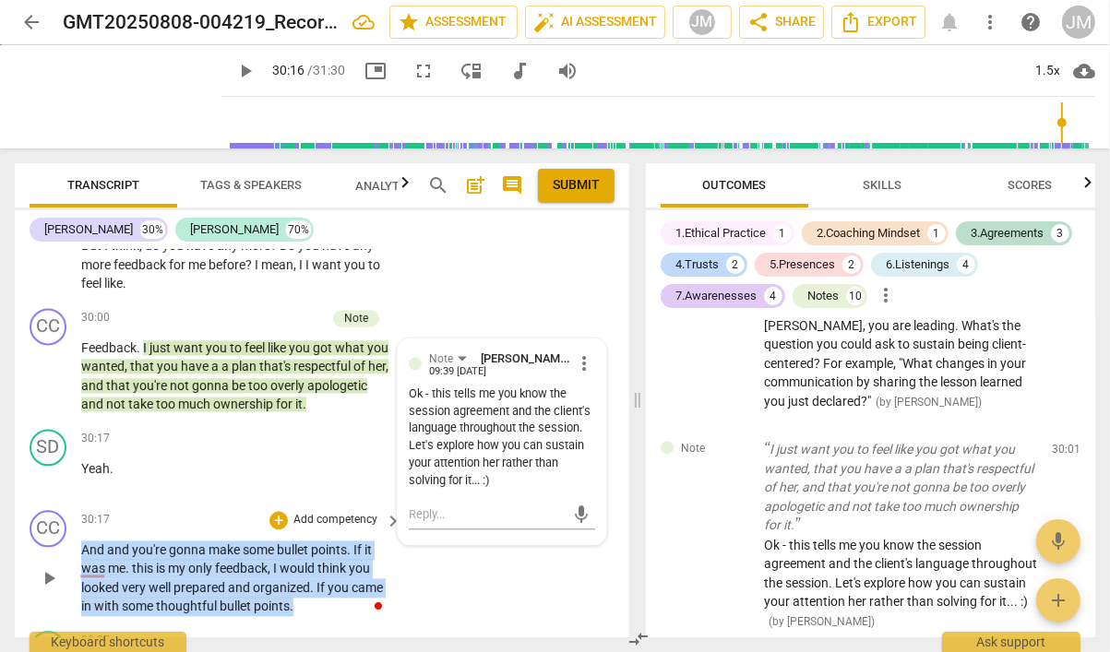
drag, startPoint x: 294, startPoint y: 531, endPoint x: 106, endPoint y: 472, distance: 197.2
click at [83, 540] on p "And and you're gonna make some bullet points . If it was me . this is my only f…" at bounding box center [236, 578] width 311 height 76
click at [333, 512] on p "Add competency" at bounding box center [335, 520] width 88 height 17
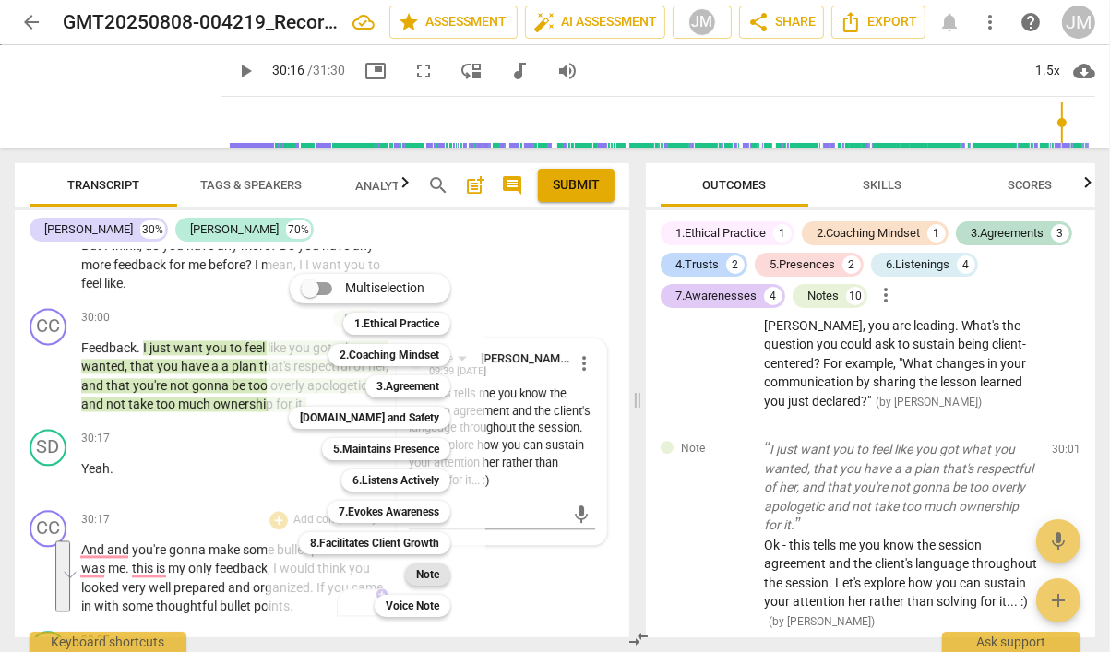
click at [419, 571] on b "Note" at bounding box center [427, 575] width 23 height 22
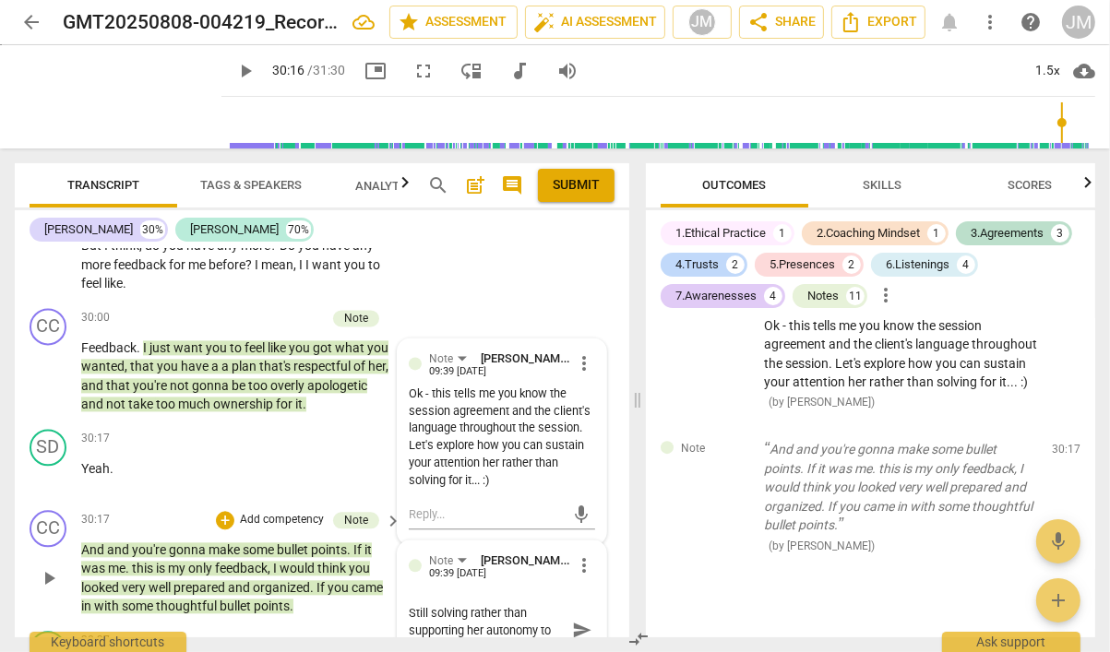
scroll to position [15, 0]
click at [578, 620] on span "send" at bounding box center [582, 630] width 20 height 20
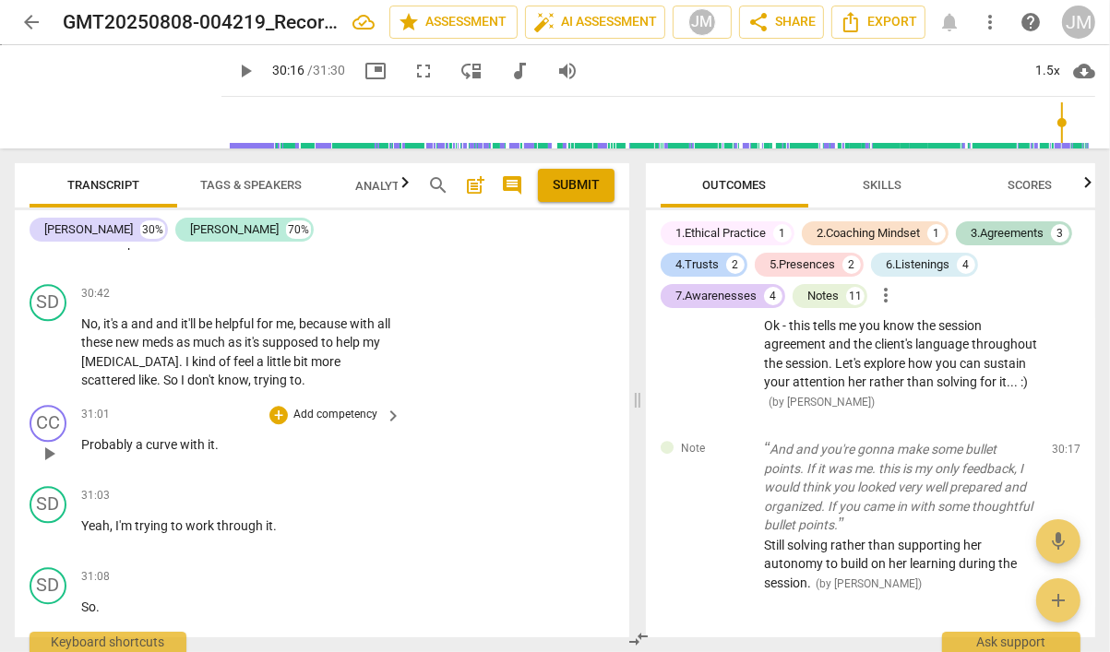
scroll to position [15292, 0]
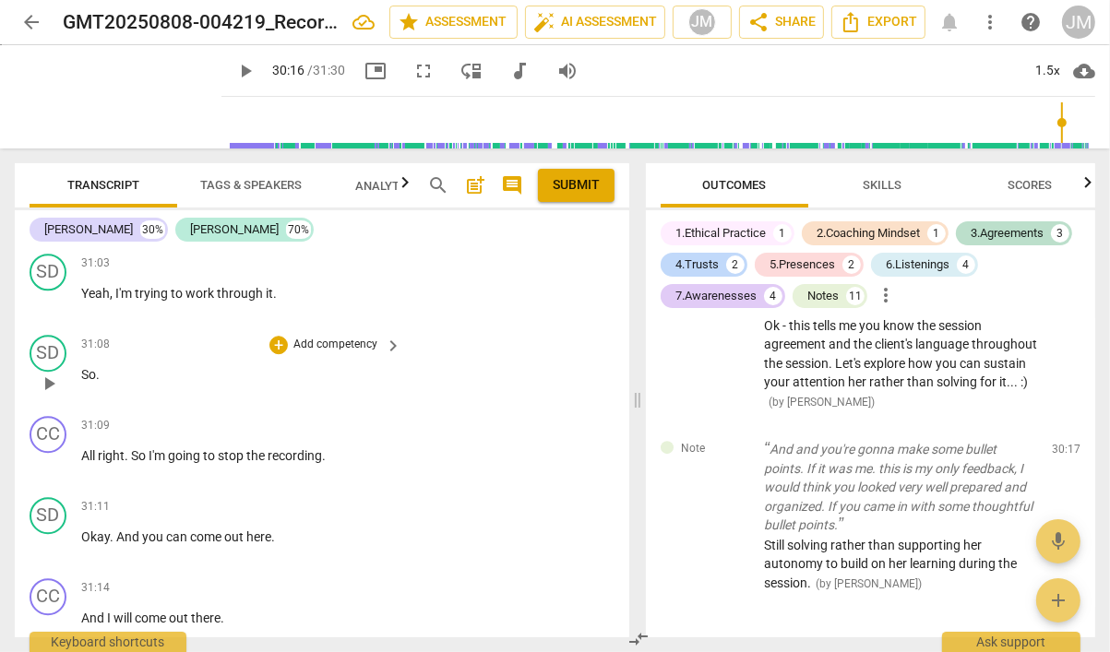
drag, startPoint x: 625, startPoint y: 626, endPoint x: 616, endPoint y: 256, distance: 370.0
click at [629, 212] on div "Transcript Tags & Speakers Analytics New search post_add comment Submit [PERSON…" at bounding box center [555, 400] width 1110 height 504
drag, startPoint x: 626, startPoint y: 634, endPoint x: 627, endPoint y: 351, distance: 282.2
click at [628, 350] on div "Transcript Tags & Speakers Analytics New search post_add comment Submit [PERSON…" at bounding box center [555, 400] width 1110 height 504
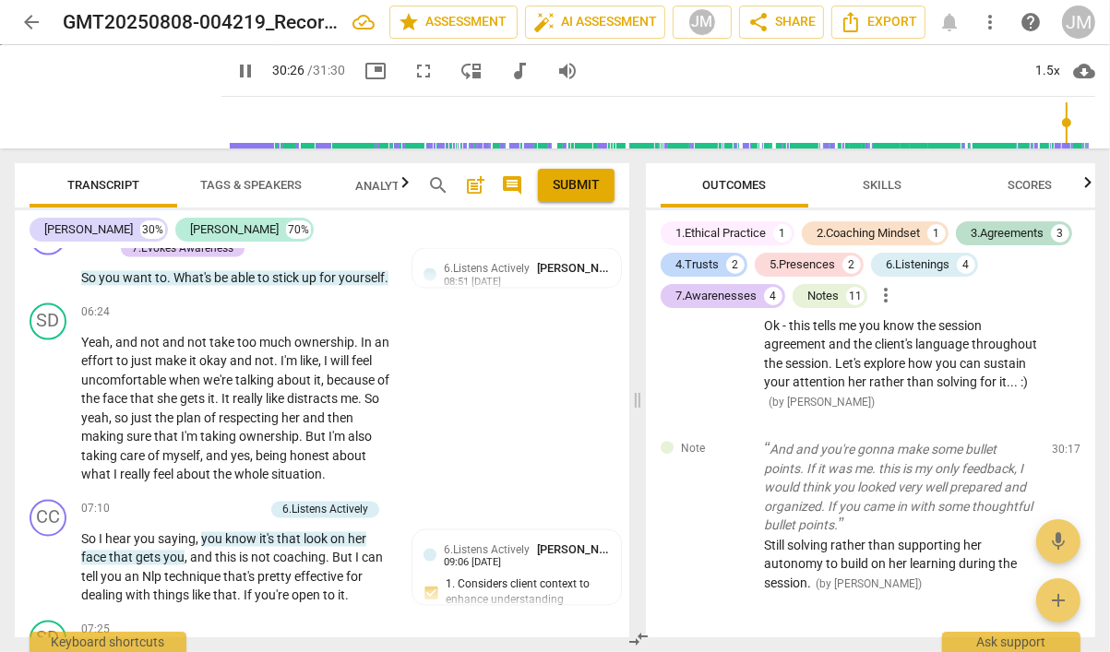
scroll to position [0, 0]
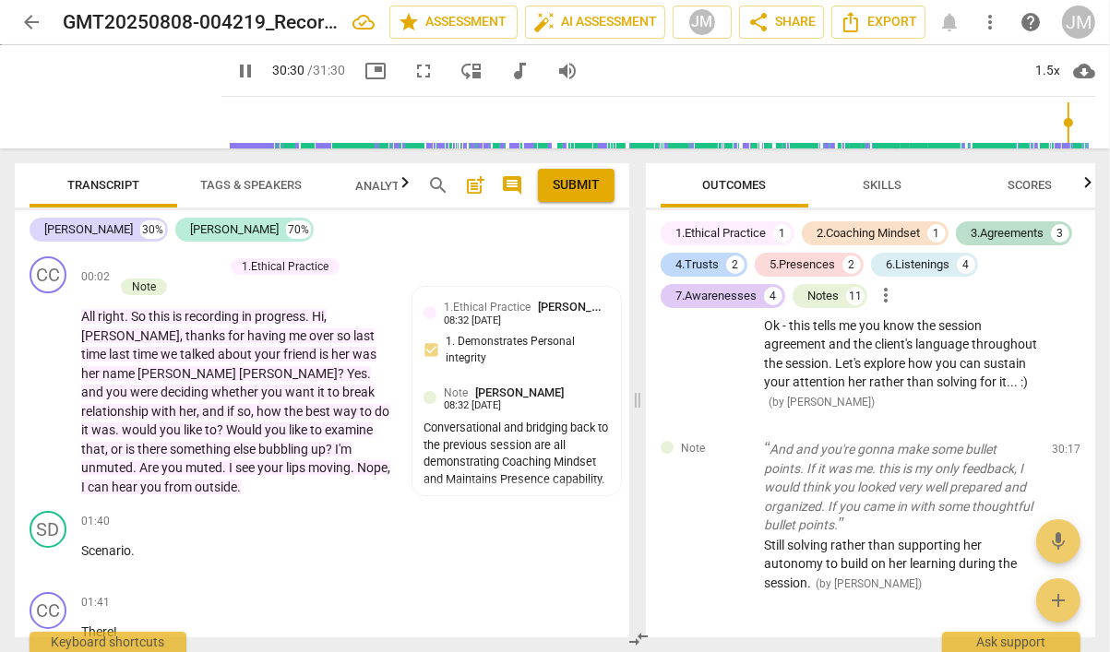
click at [247, 67] on span "pause" at bounding box center [245, 71] width 22 height 22
click at [471, 184] on span "post_add" at bounding box center [475, 185] width 22 height 22
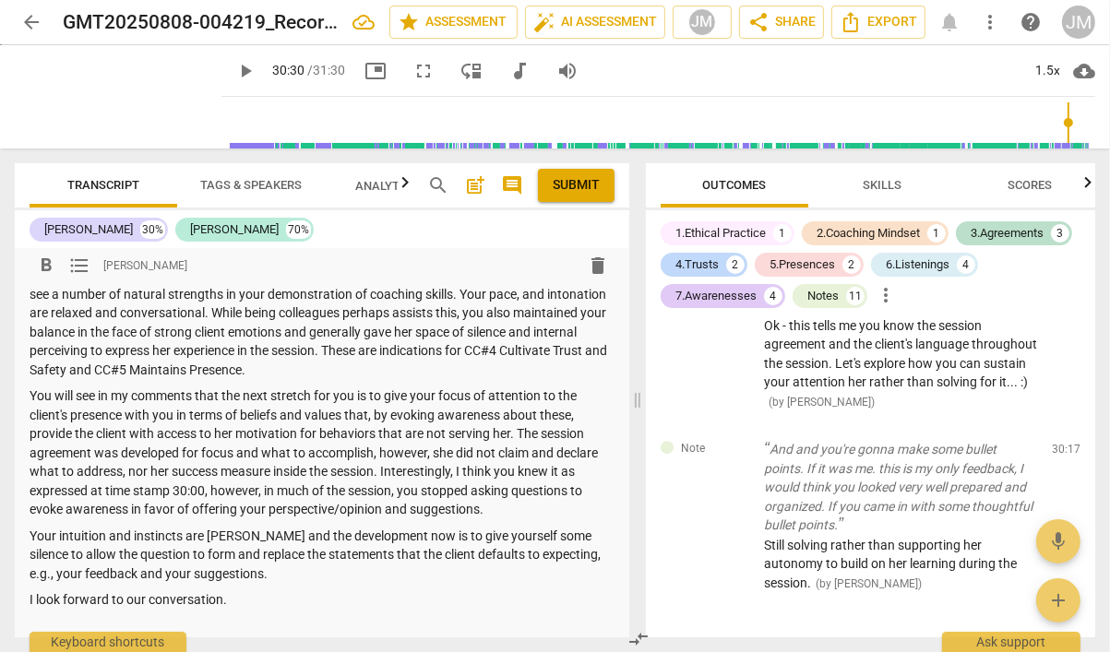
scroll to position [54, 0]
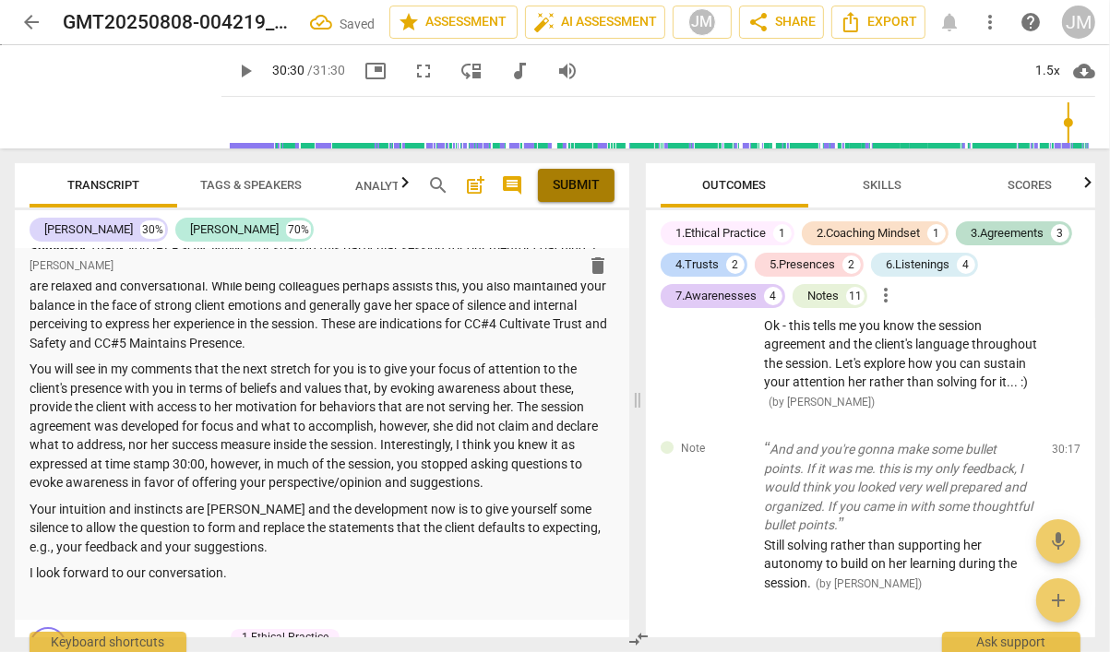
click at [583, 189] on span "Submit" at bounding box center [575, 185] width 47 height 18
